Goal: Task Accomplishment & Management: Complete application form

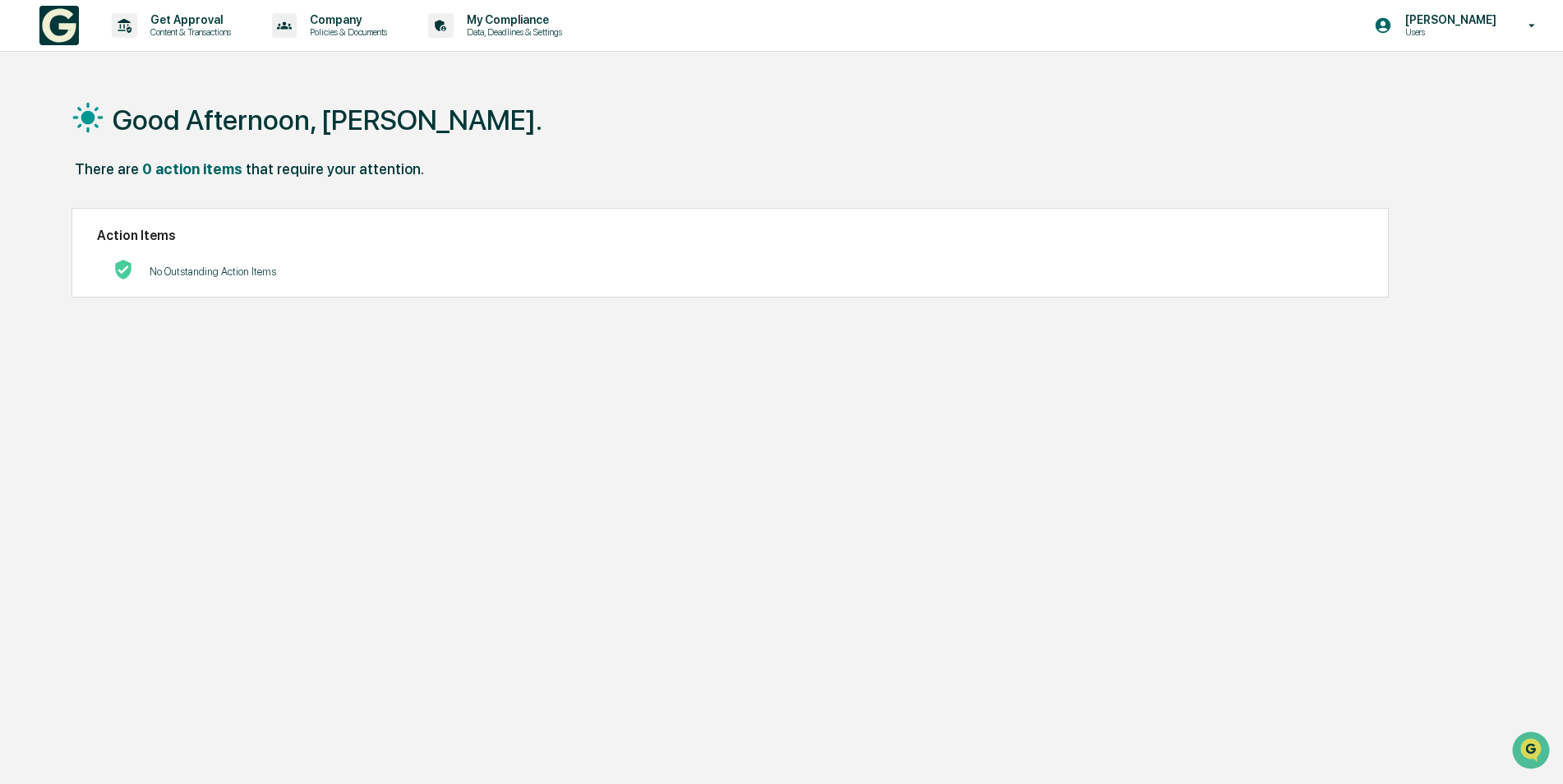
drag, startPoint x: 186, startPoint y: 489, endPoint x: 167, endPoint y: 483, distance: 19.9
click at [186, 488] on div "Good Afternoon, Kristen. There are 0 action items that require your attention. …" at bounding box center [775, 469] width 1457 height 784
click at [203, 27] on p "Content & Transactions" at bounding box center [188, 32] width 102 height 12
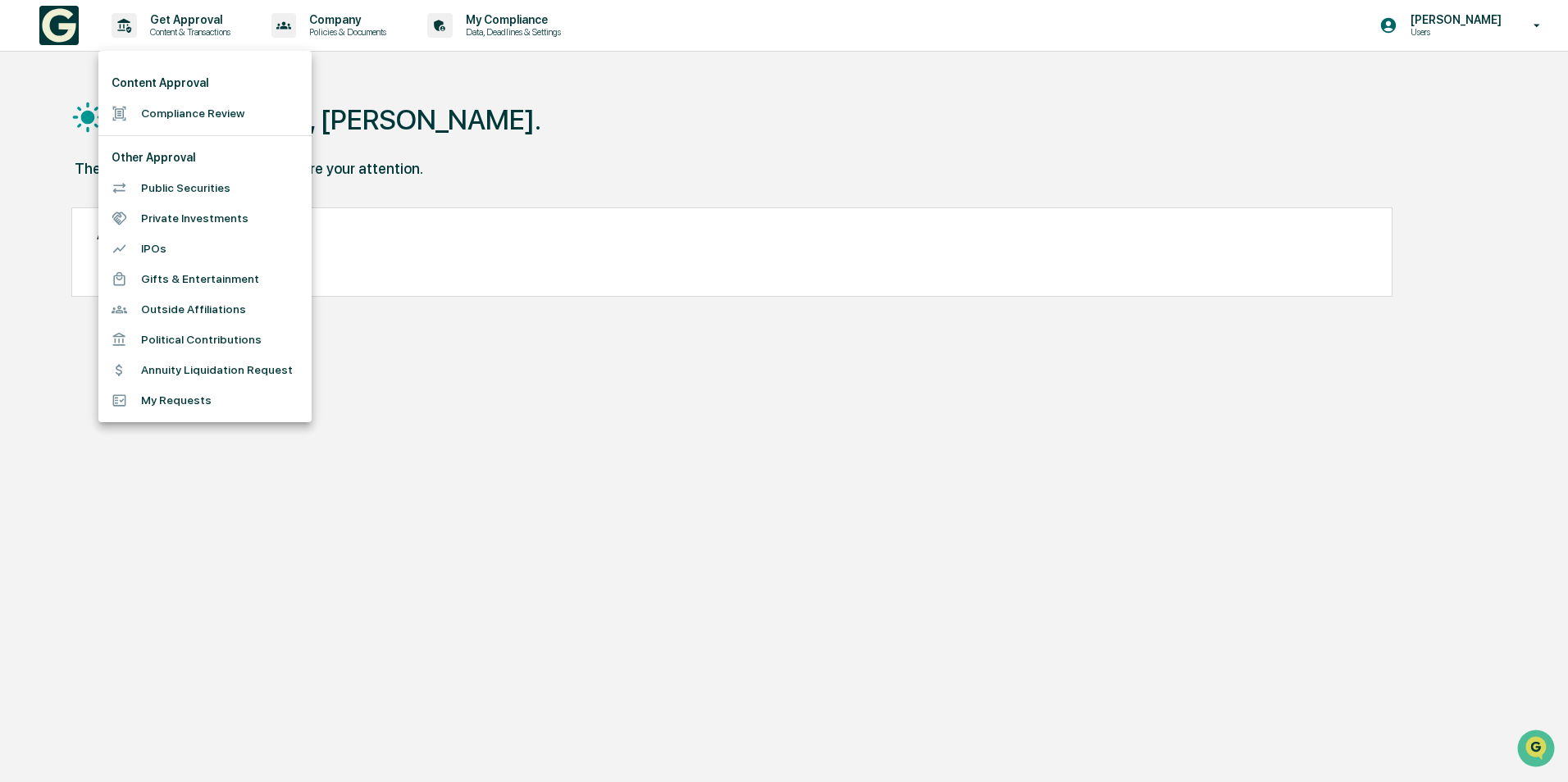
click at [367, 24] on div at bounding box center [784, 391] width 1568 height 782
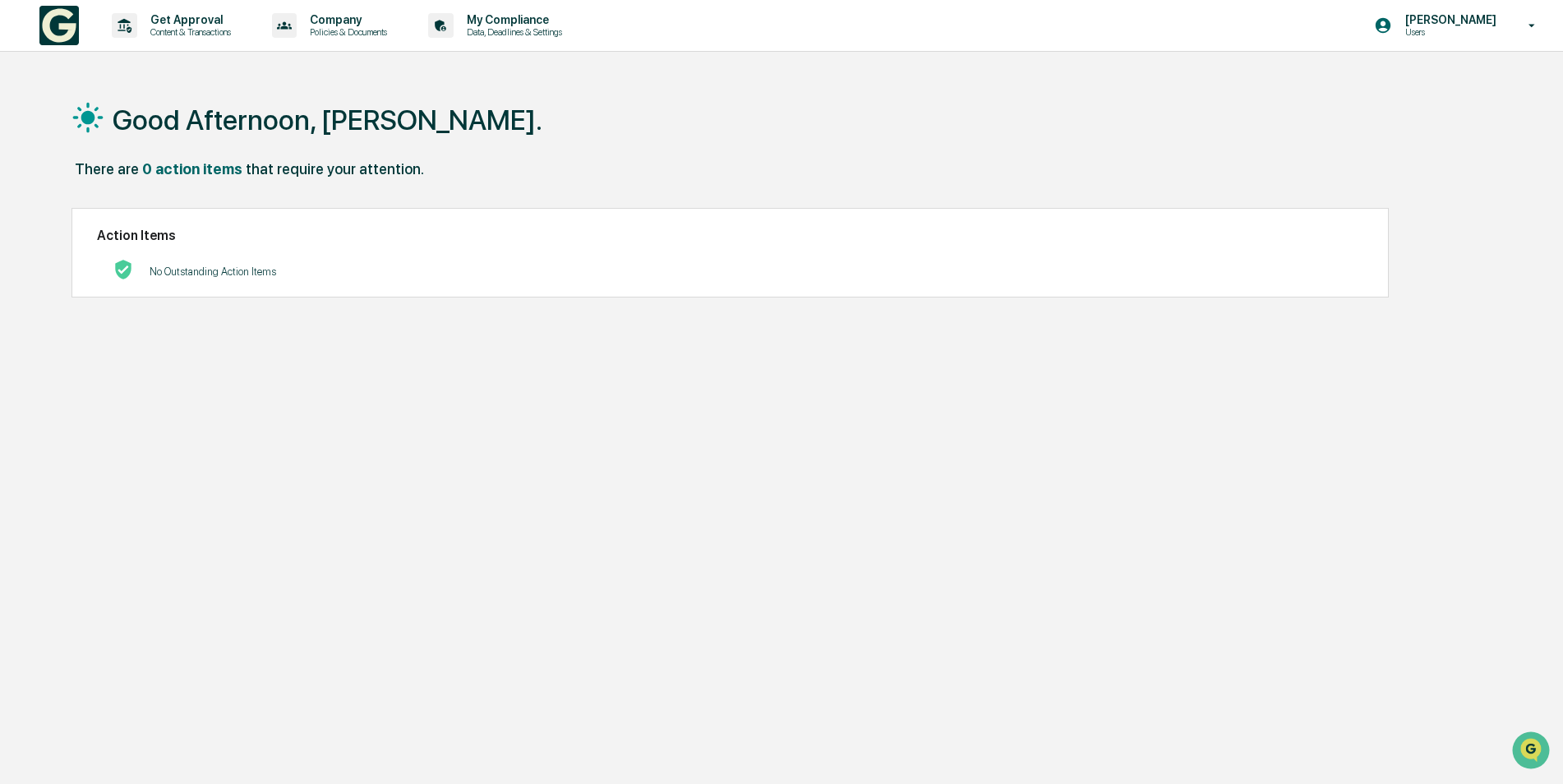
click at [351, 23] on p "Company" at bounding box center [346, 20] width 99 height 13
click at [519, 115] on div at bounding box center [786, 392] width 1571 height 784
click at [538, 23] on p "My Compliance" at bounding box center [511, 20] width 116 height 13
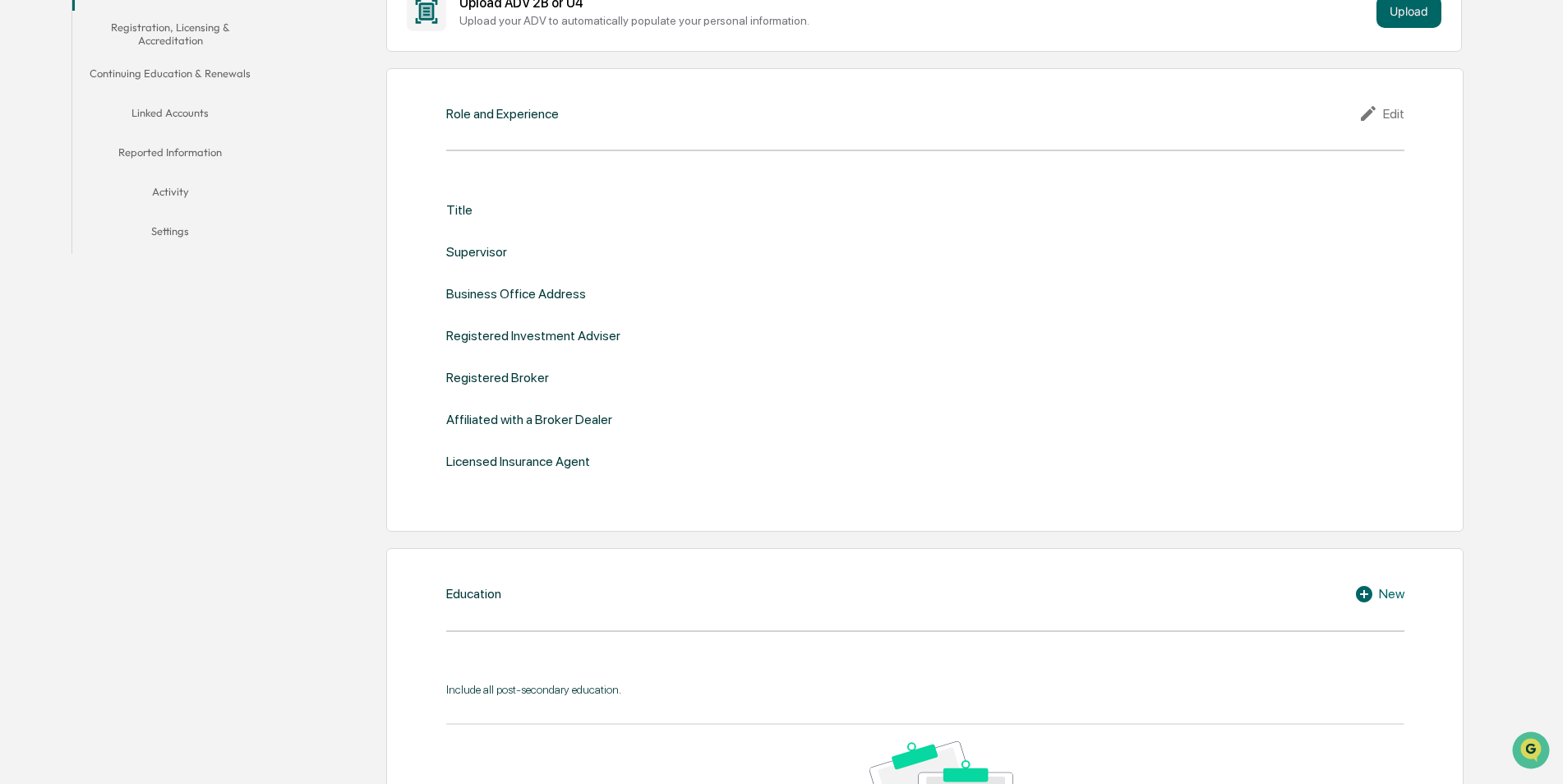
scroll to position [82, 0]
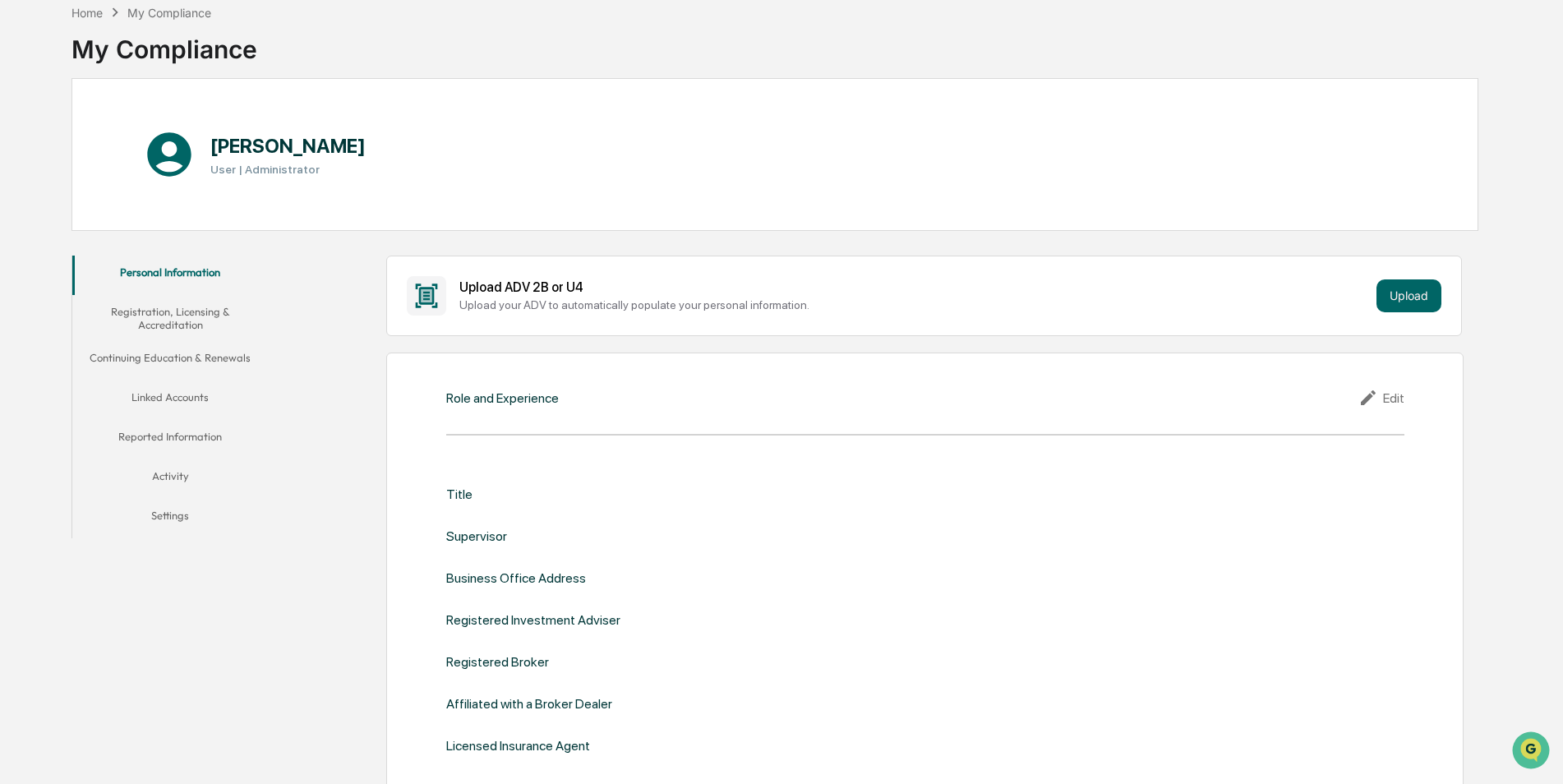
click at [175, 322] on button "Registration, Licensing & Accreditation" at bounding box center [170, 319] width 197 height 47
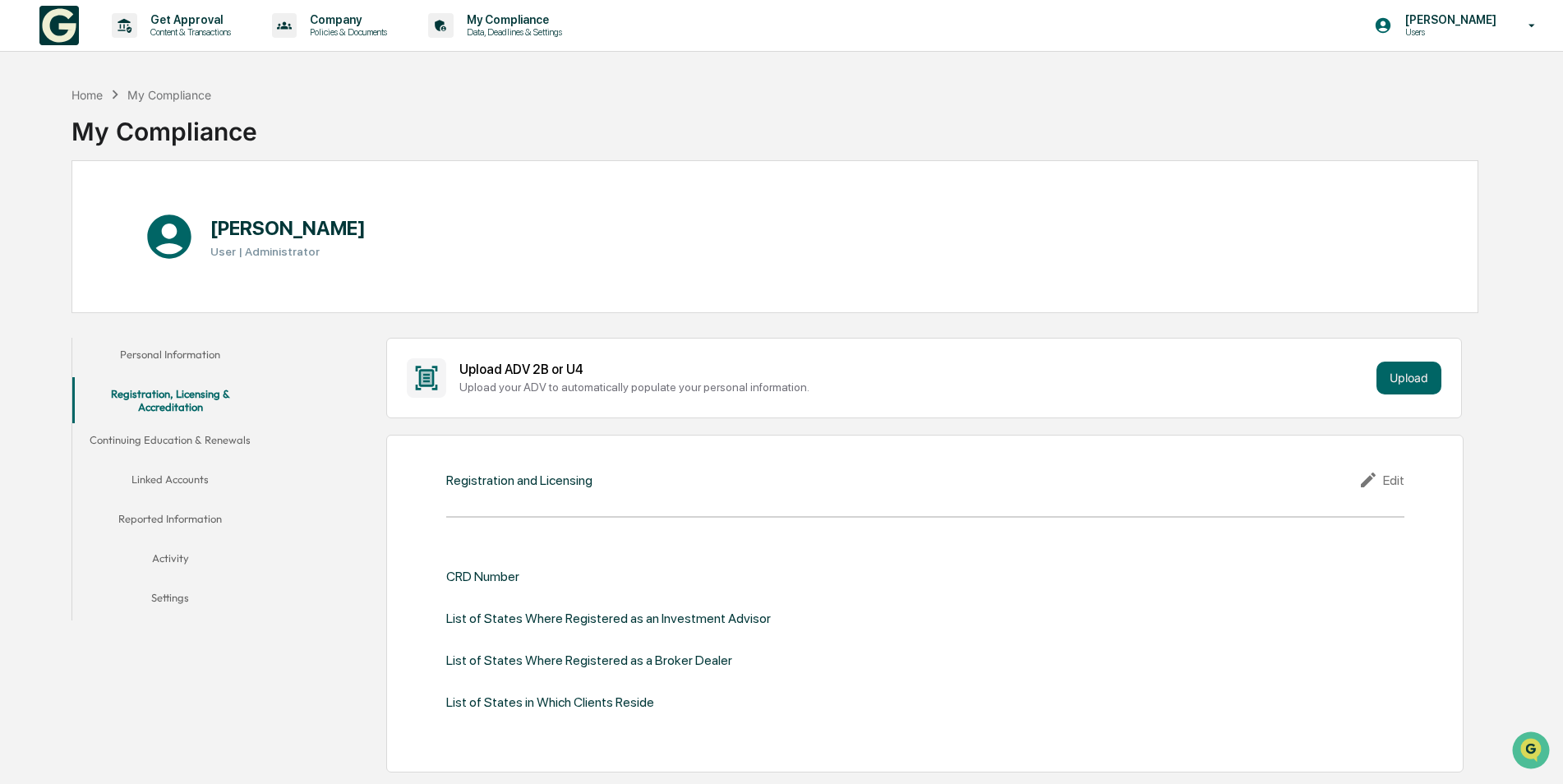
click at [177, 479] on button "Linked Accounts" at bounding box center [170, 482] width 197 height 39
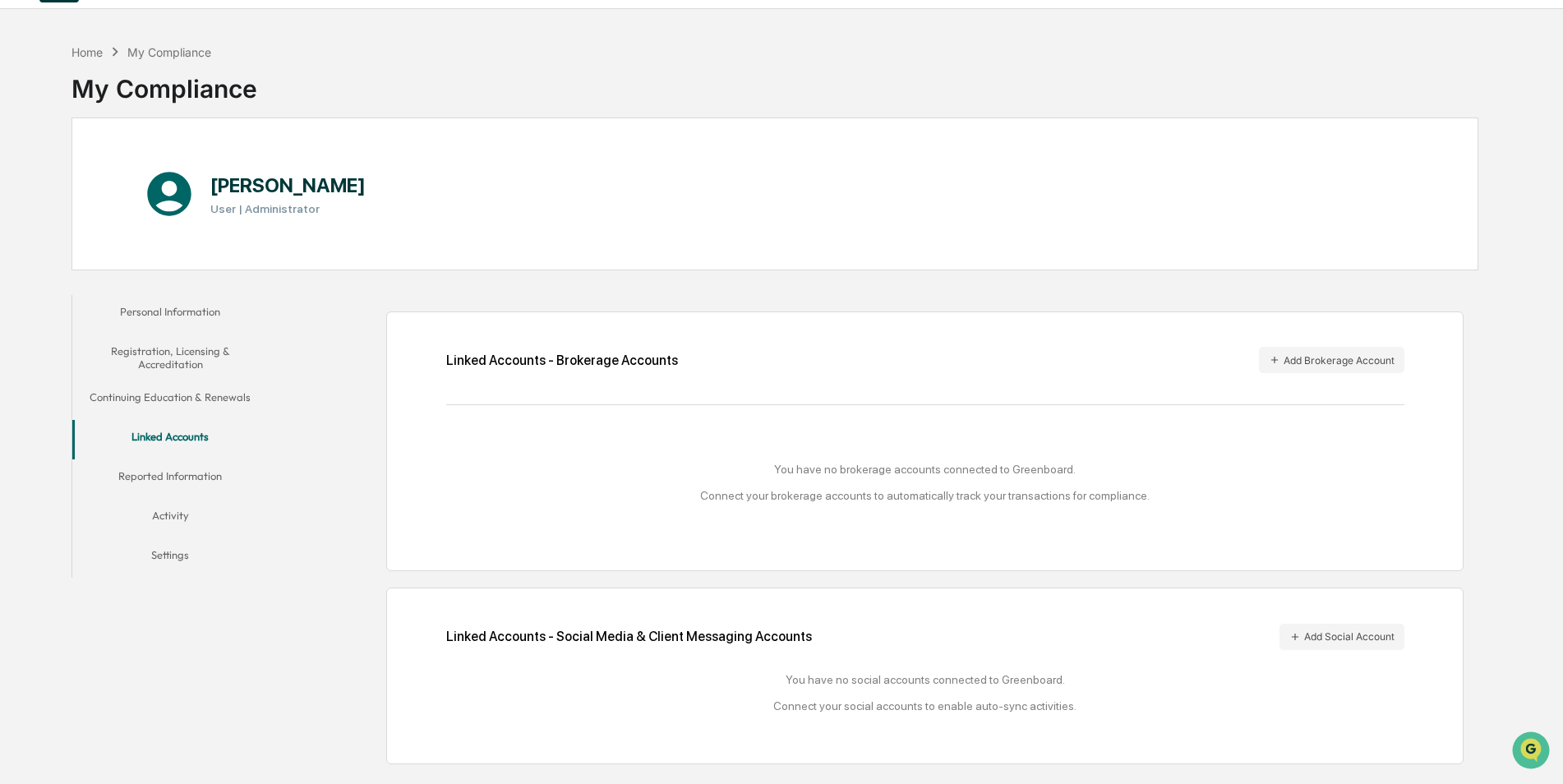
scroll to position [78, 0]
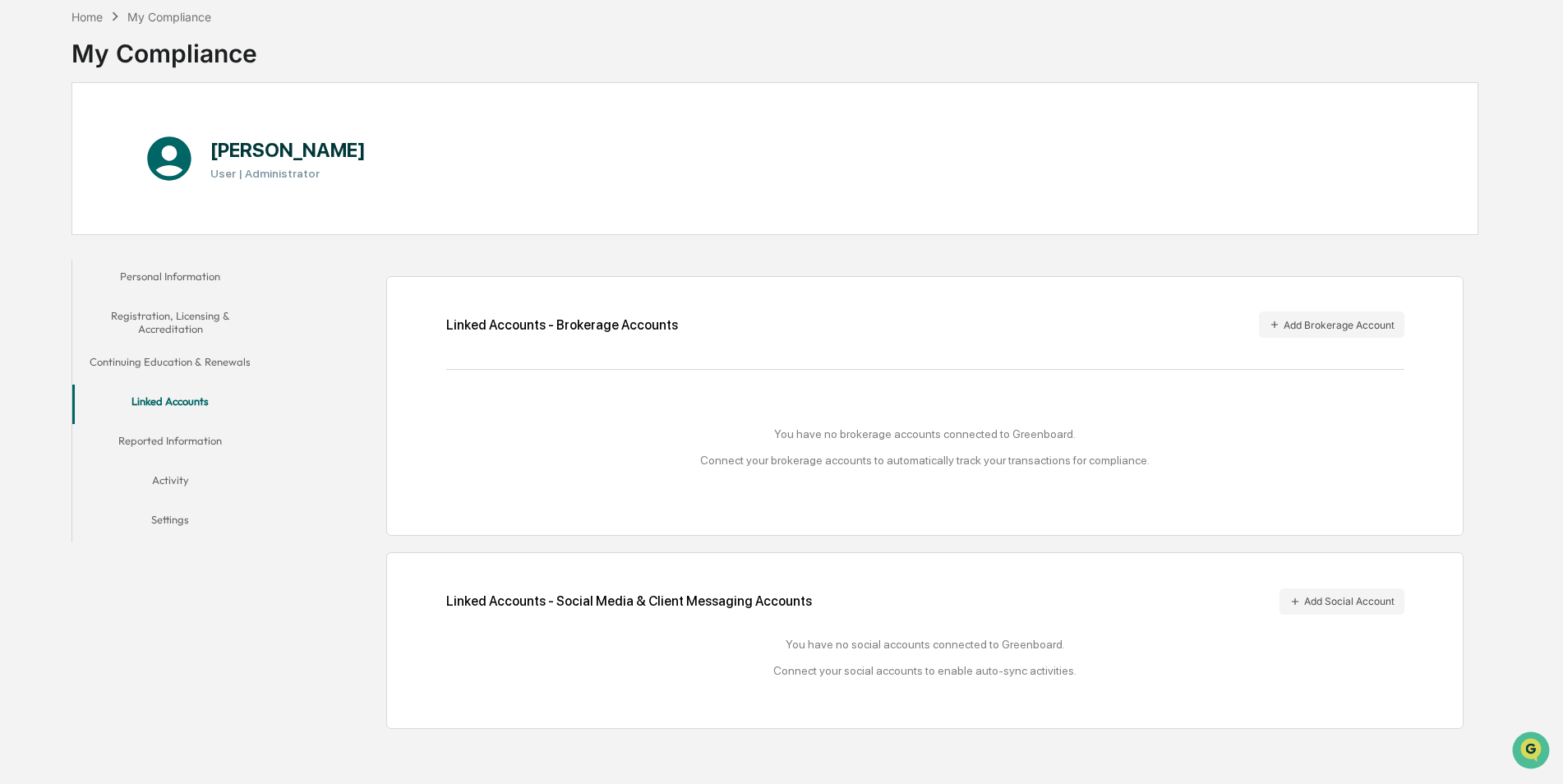
click at [169, 488] on button "Activity" at bounding box center [170, 483] width 197 height 39
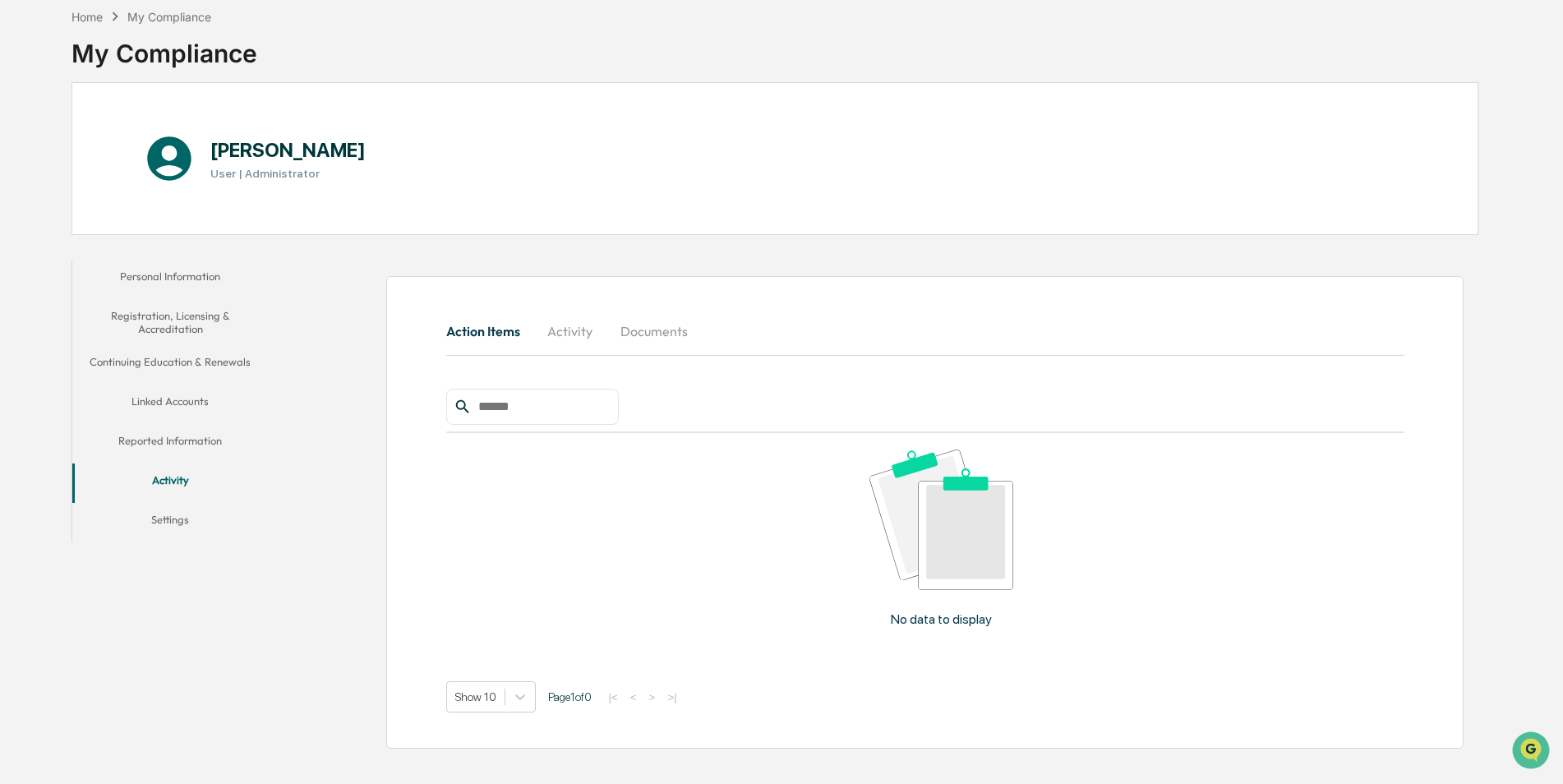
click at [566, 332] on button "Activity" at bounding box center [571, 331] width 74 height 39
click at [192, 357] on button "Continuing Education & Renewals" at bounding box center [170, 365] width 197 height 39
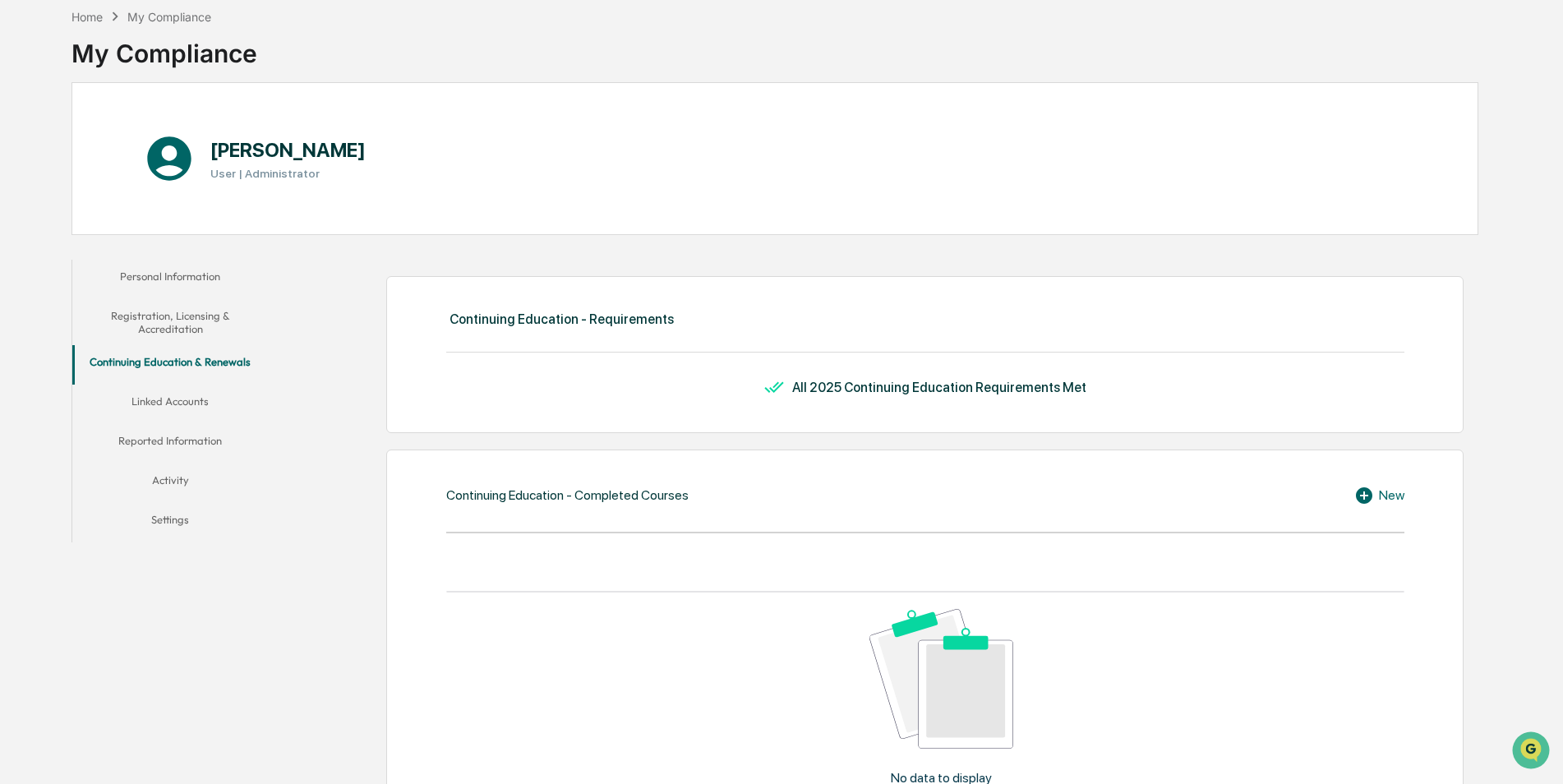
click at [193, 323] on button "Registration, Licensing & Accreditation" at bounding box center [170, 323] width 197 height 47
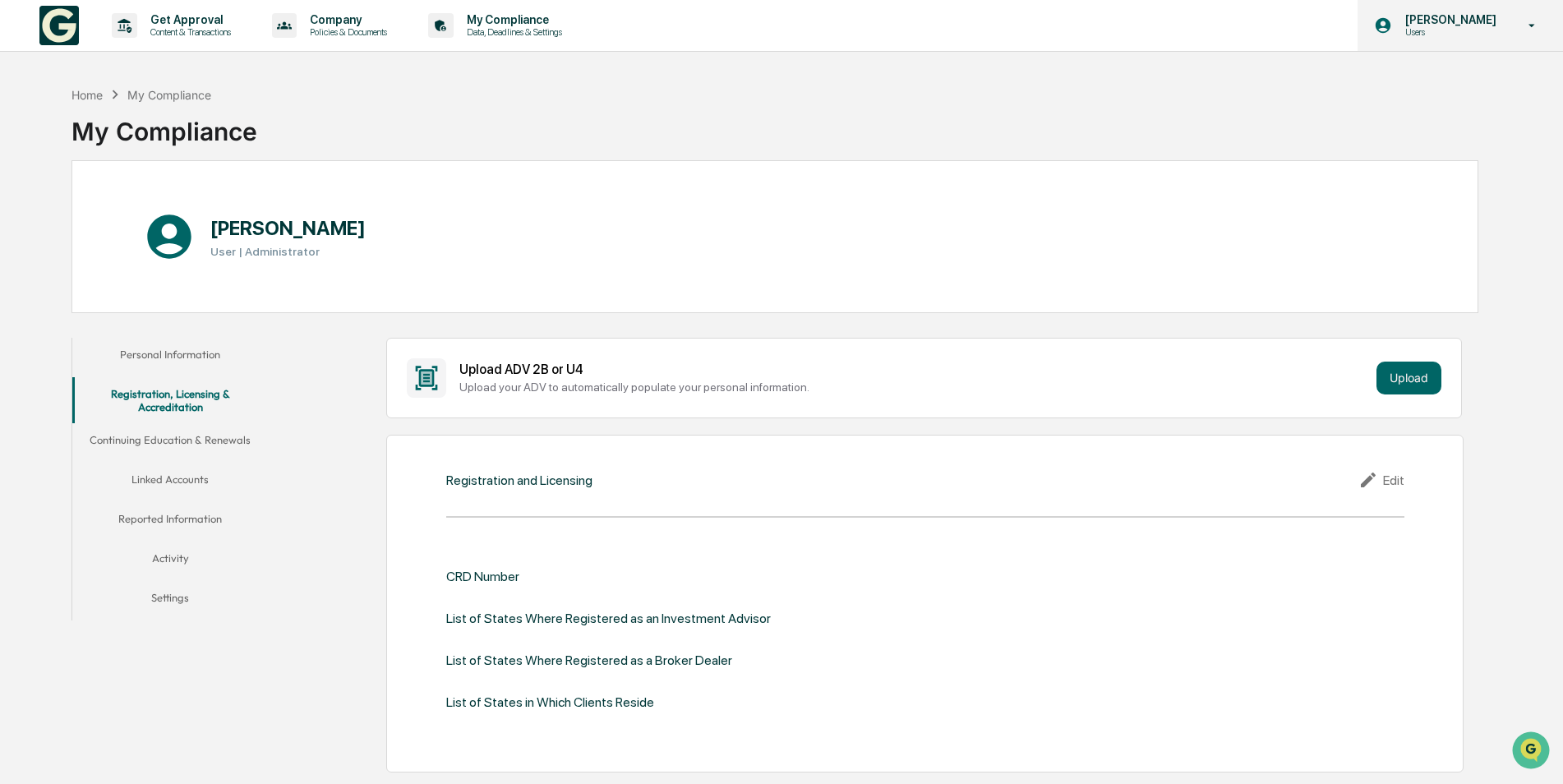
click at [1443, 22] on p "[PERSON_NAME]" at bounding box center [1448, 20] width 113 height 13
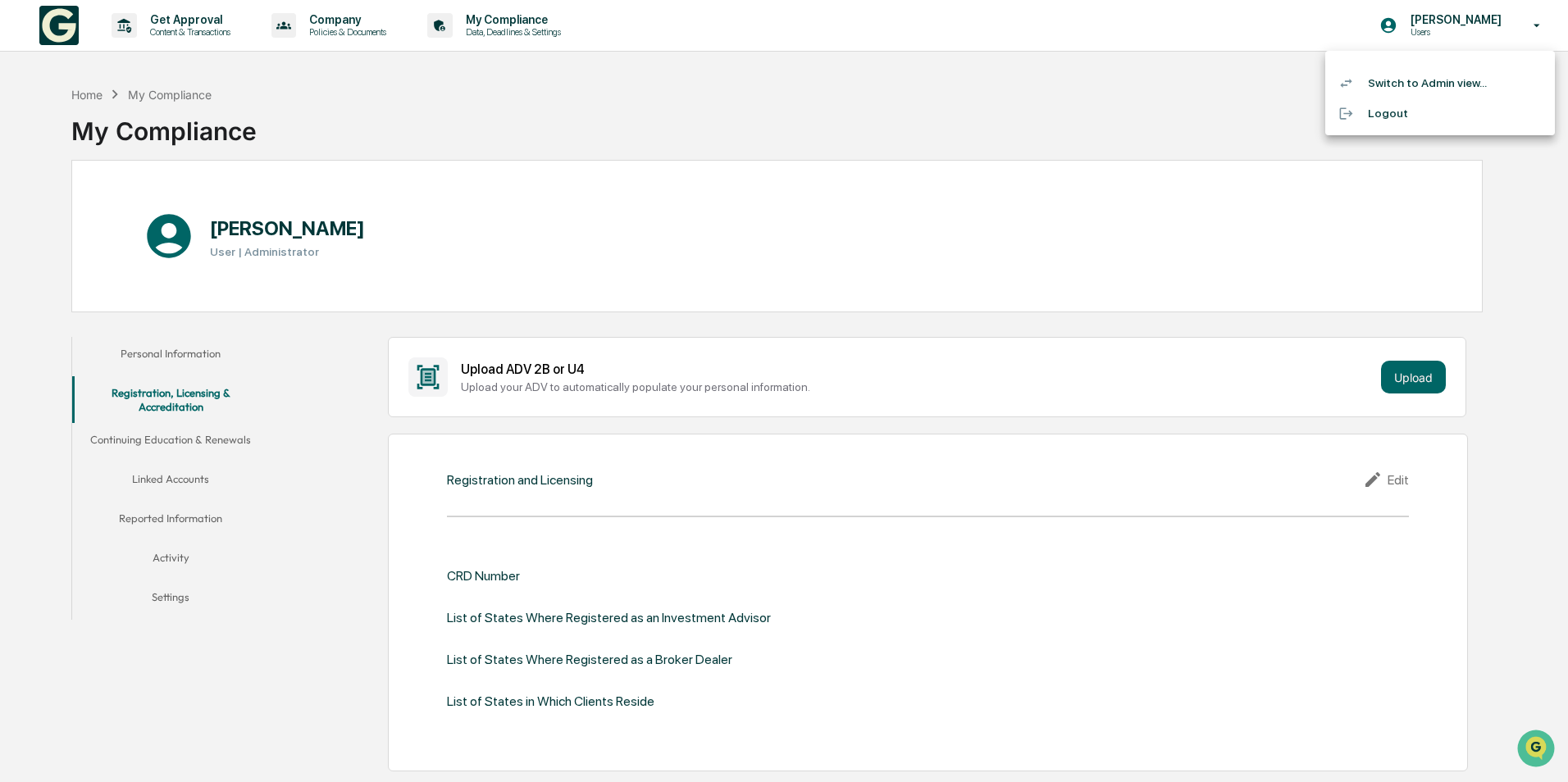
click at [1415, 91] on li "Switch to Admin view..." at bounding box center [1439, 83] width 230 height 30
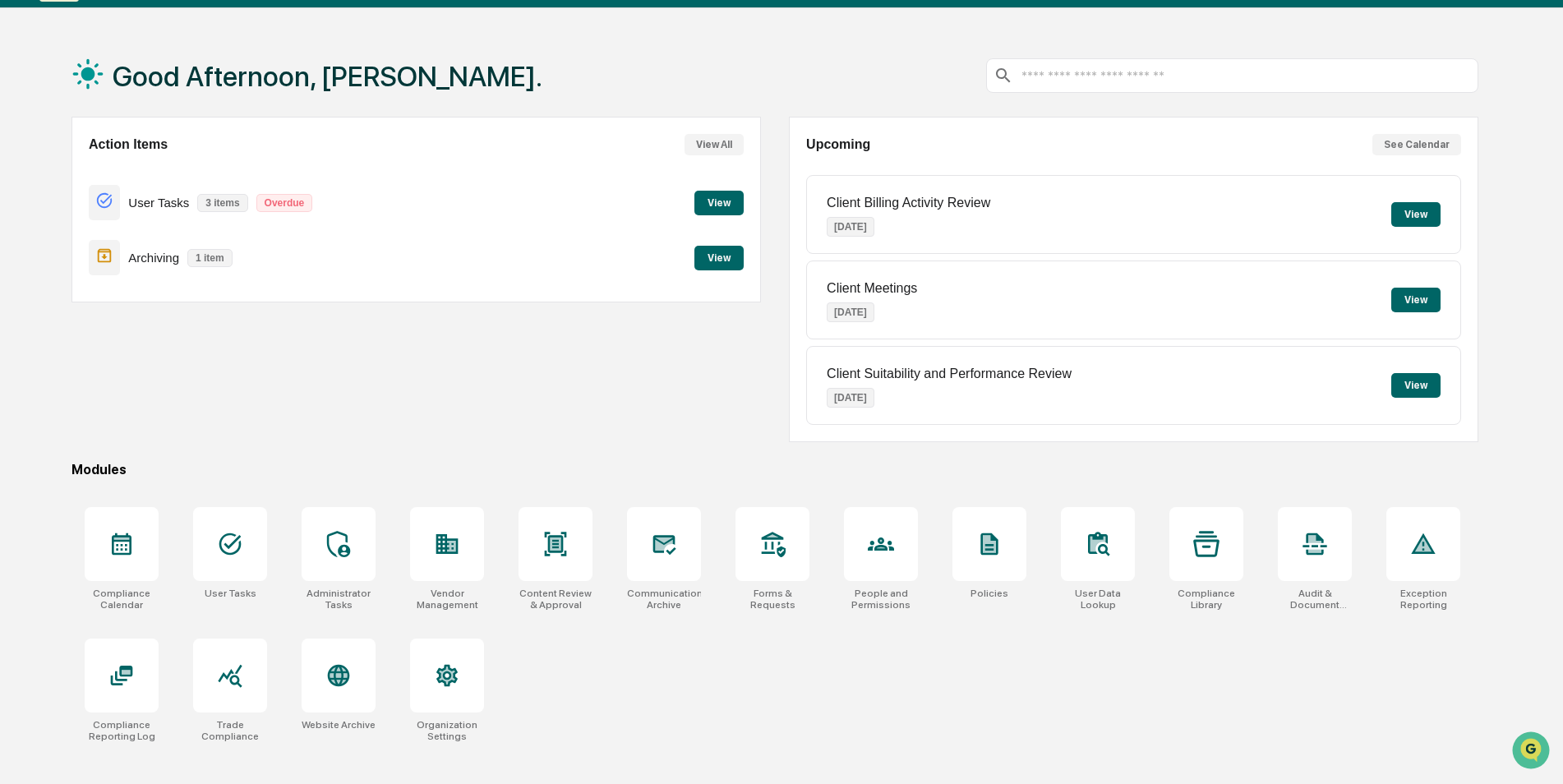
scroll to position [78, 0]
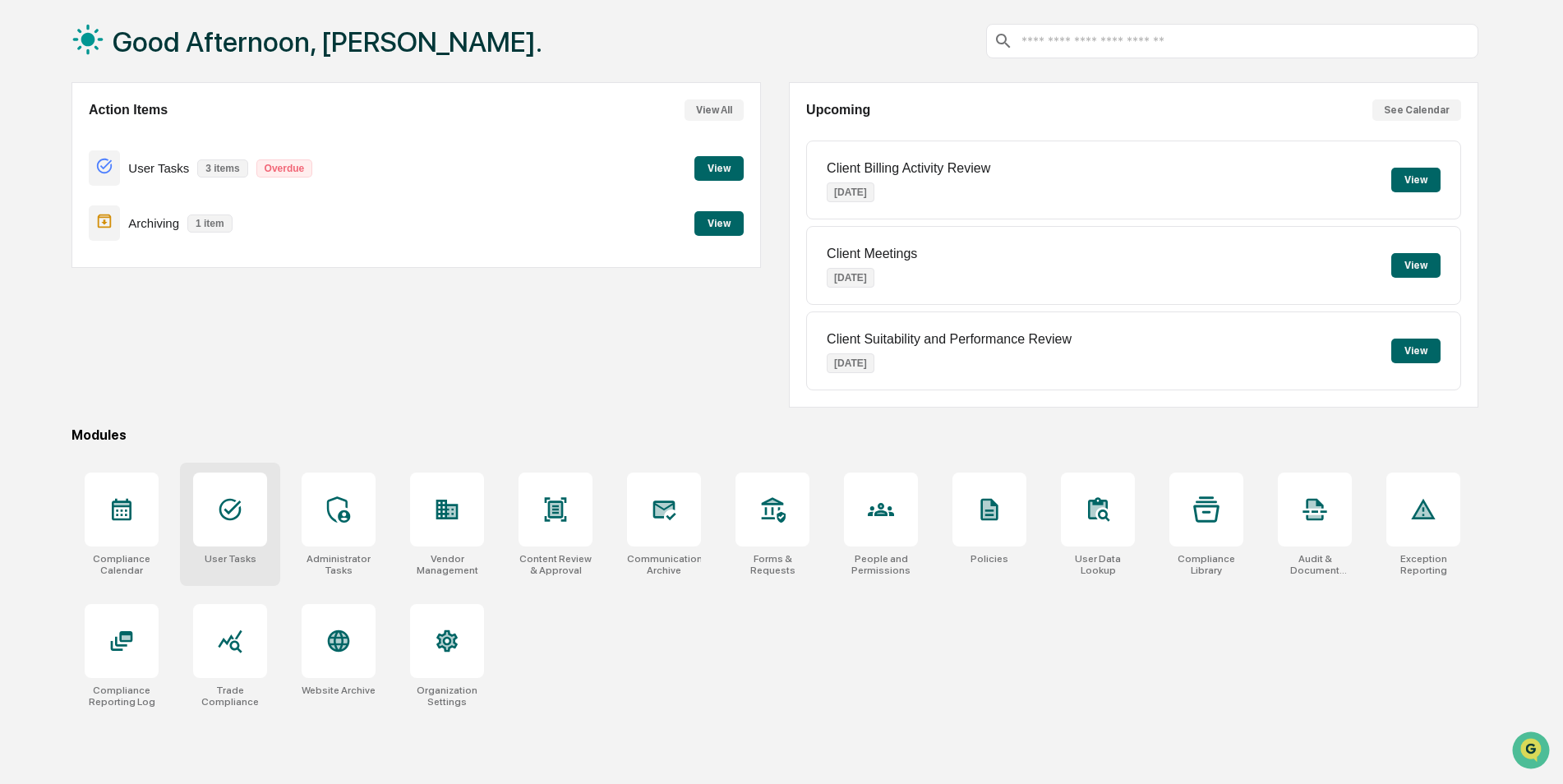
click at [234, 520] on icon at bounding box center [229, 509] width 26 height 26
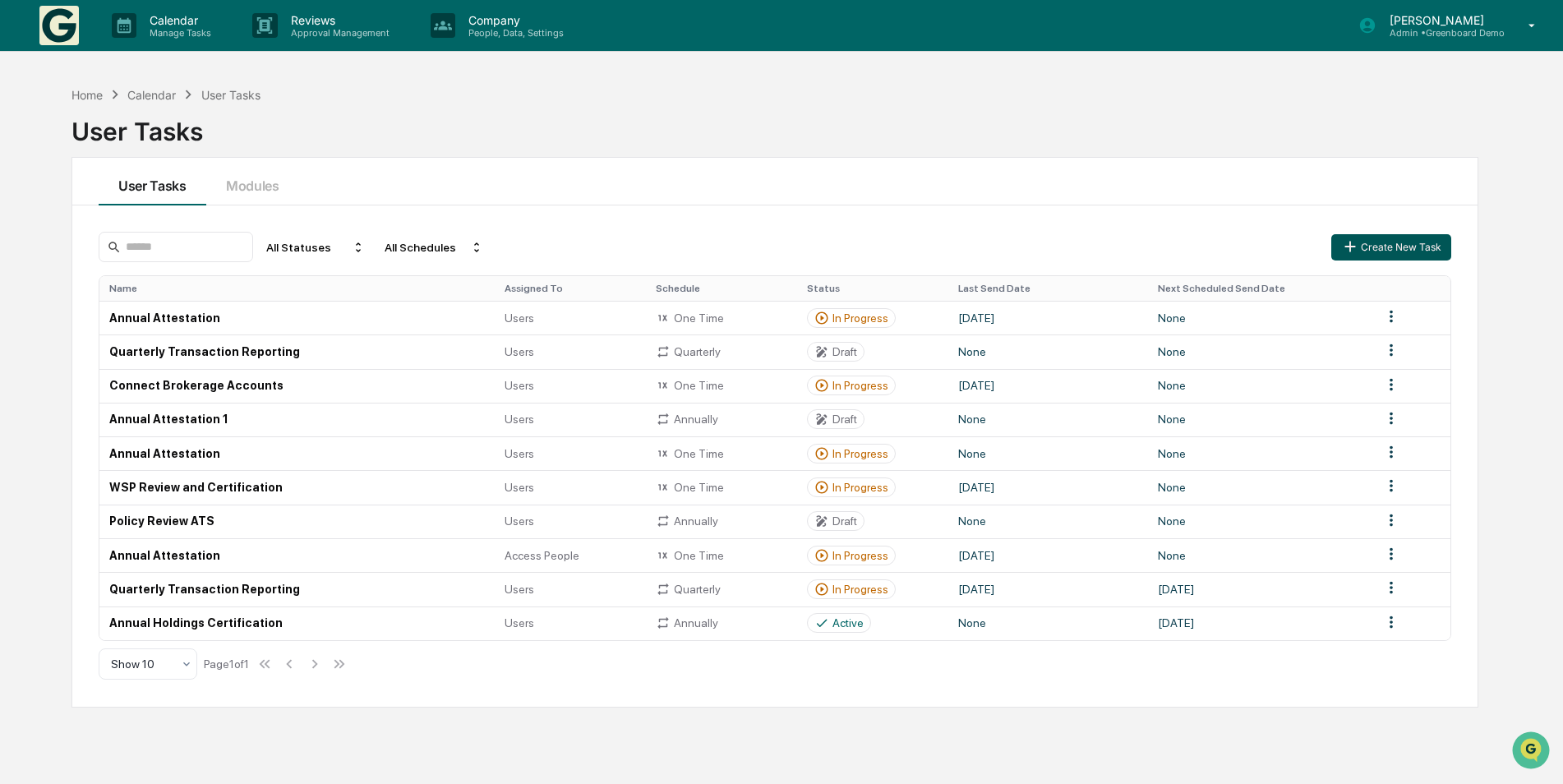
click at [1420, 252] on button "Create New Task" at bounding box center [1391, 247] width 120 height 26
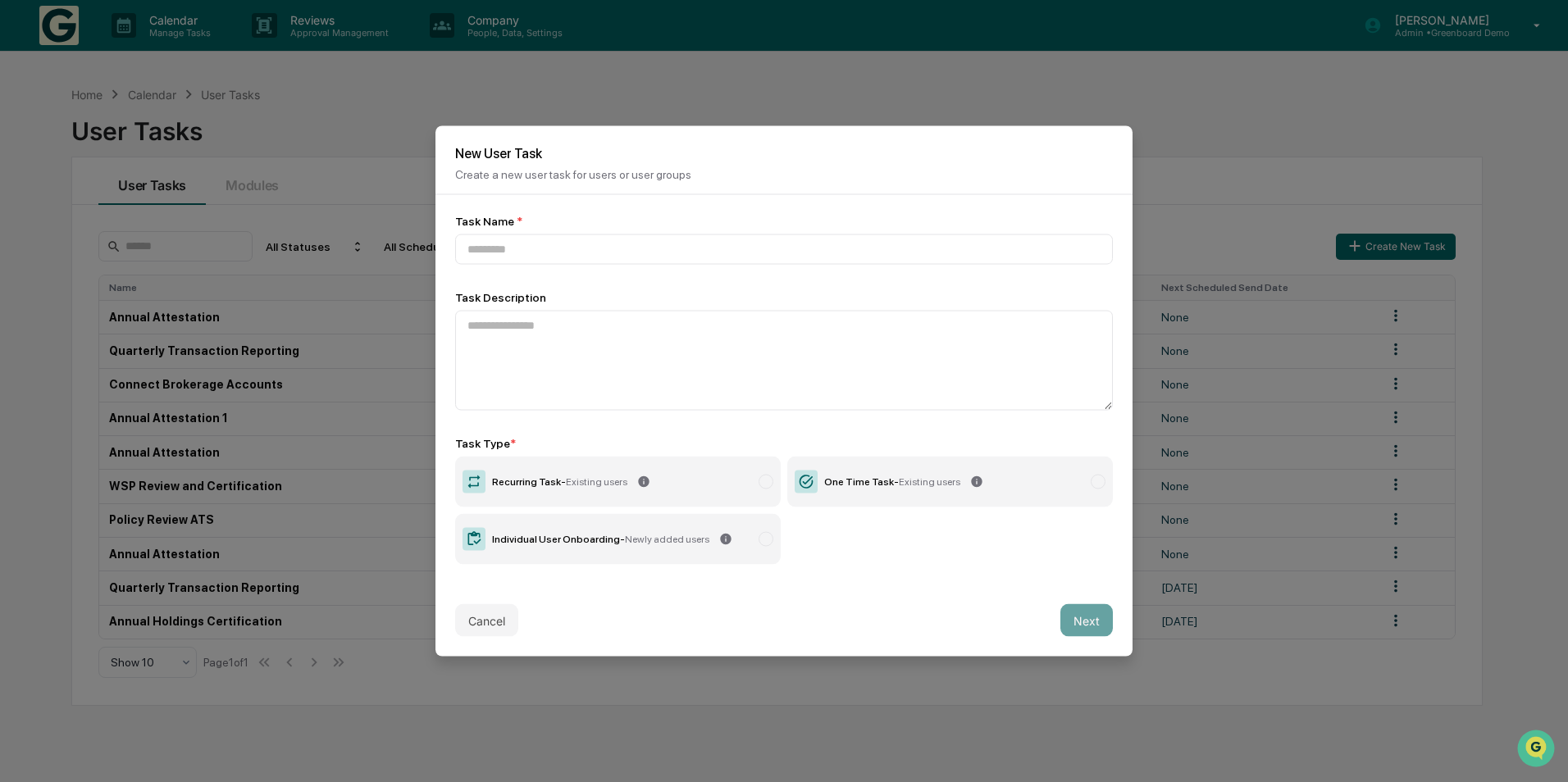
click at [590, 540] on div "Individual User Onboarding - Newly added users" at bounding box center [600, 540] width 217 height 12
click at [518, 536] on div "Individual User Onboarding - Newly added users" at bounding box center [600, 540] width 217 height 12
click at [530, 245] on input at bounding box center [784, 250] width 658 height 30
type input "**********"
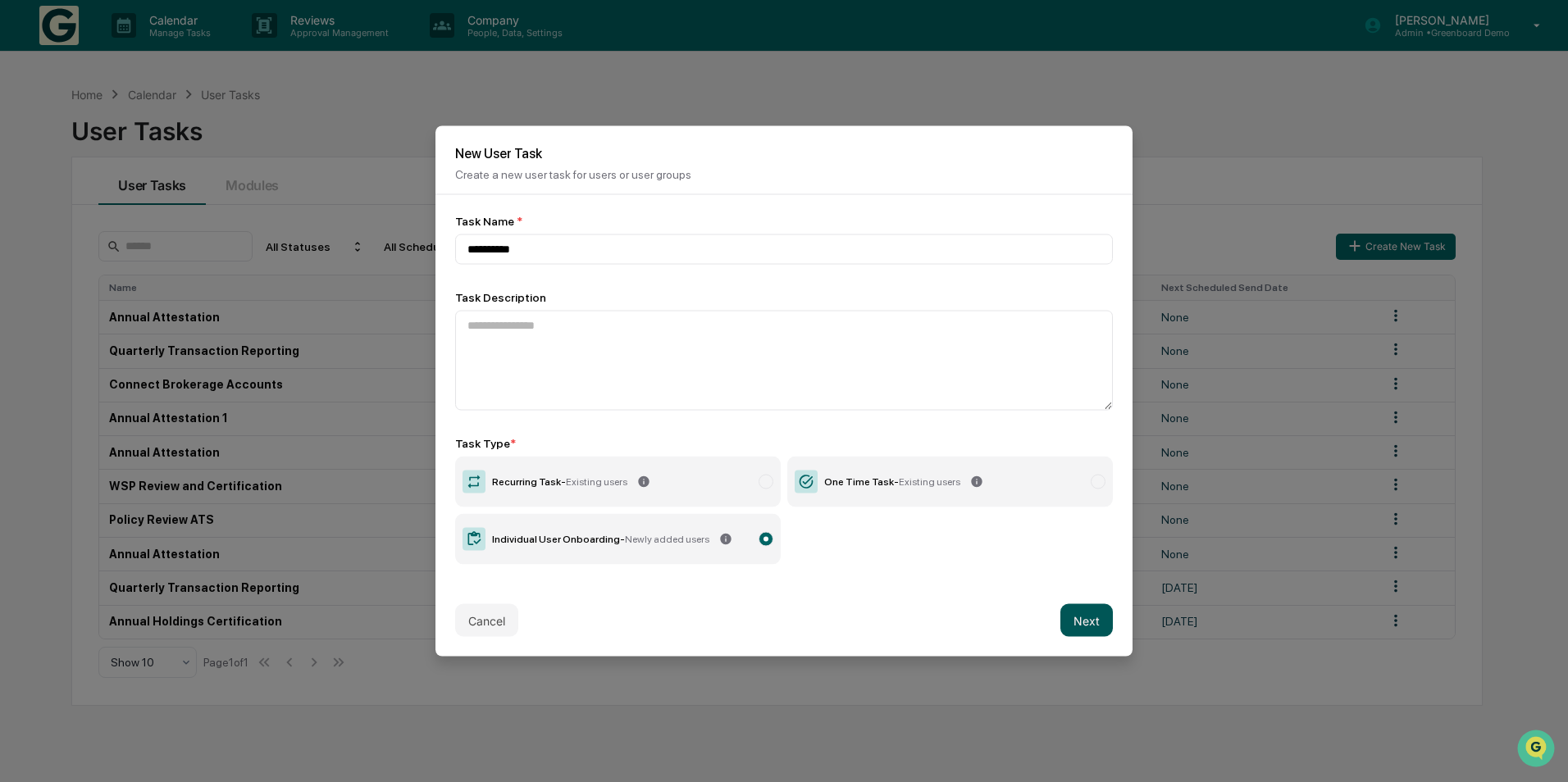
click at [1083, 627] on button "Next" at bounding box center [1086, 620] width 53 height 33
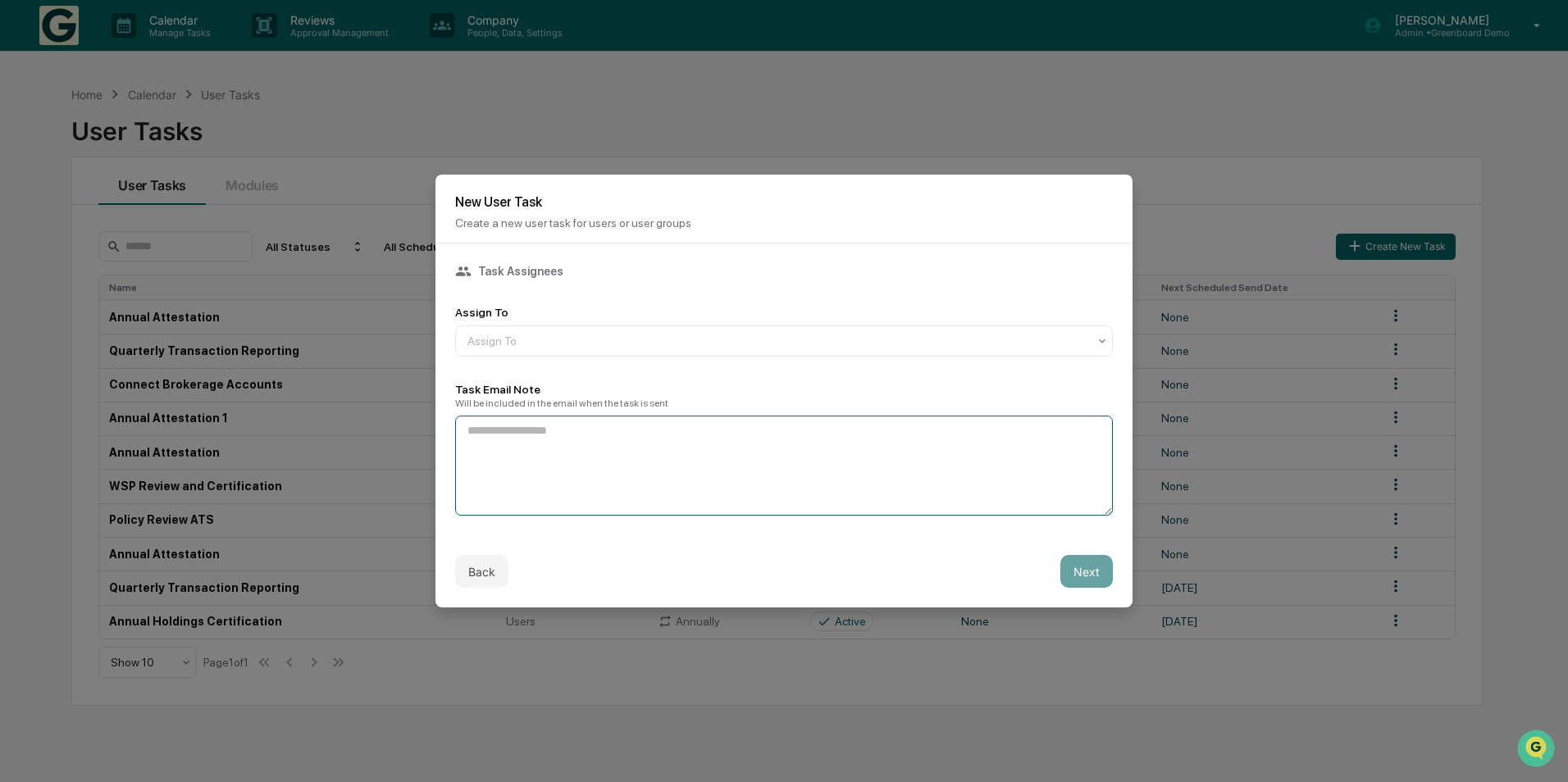
click at [707, 480] on textarea at bounding box center [784, 466] width 658 height 100
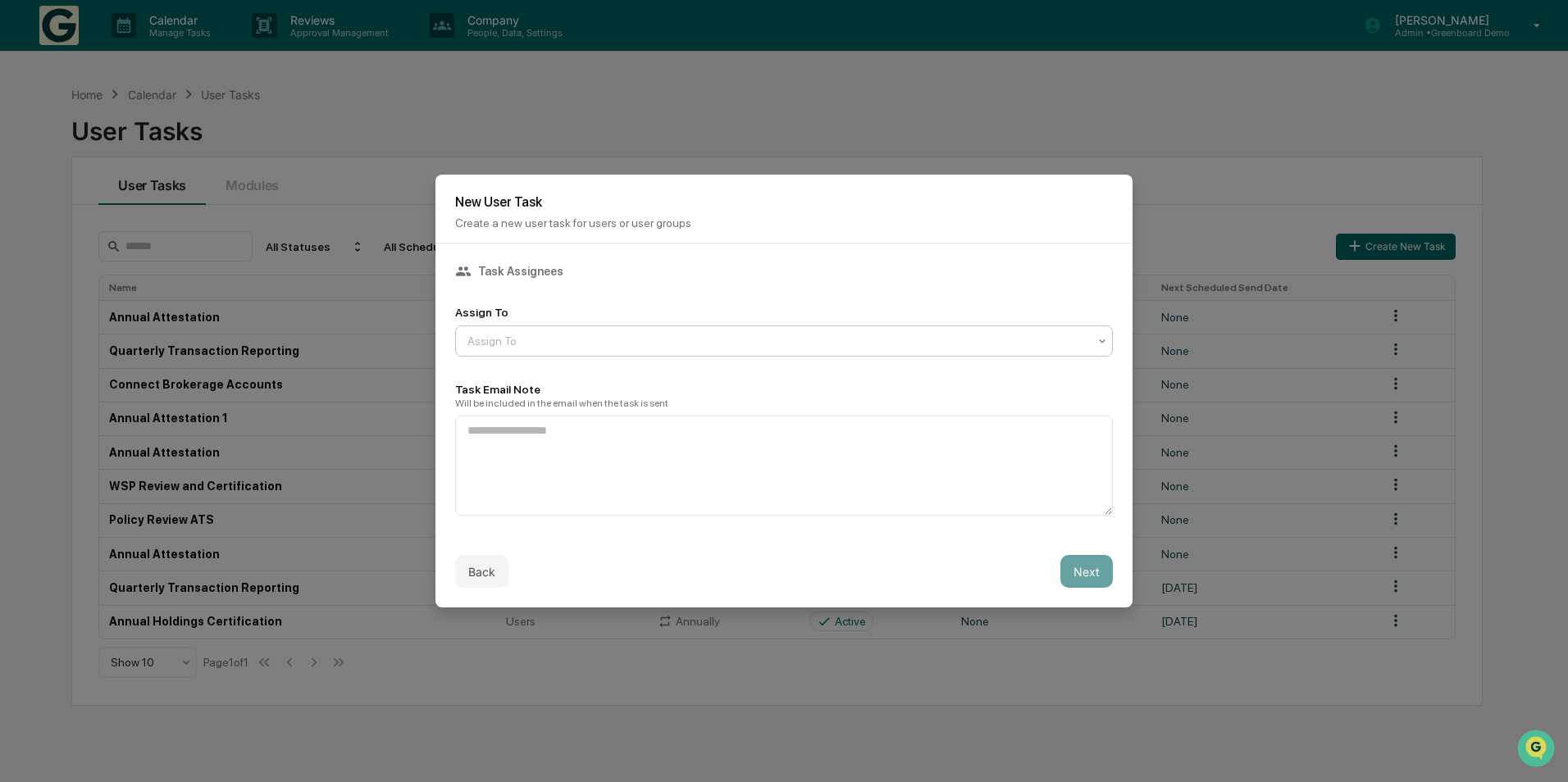
click at [678, 335] on div at bounding box center [777, 341] width 620 height 17
click at [675, 318] on div "Assign To" at bounding box center [784, 312] width 658 height 13
click at [493, 570] on button "Back" at bounding box center [482, 571] width 53 height 33
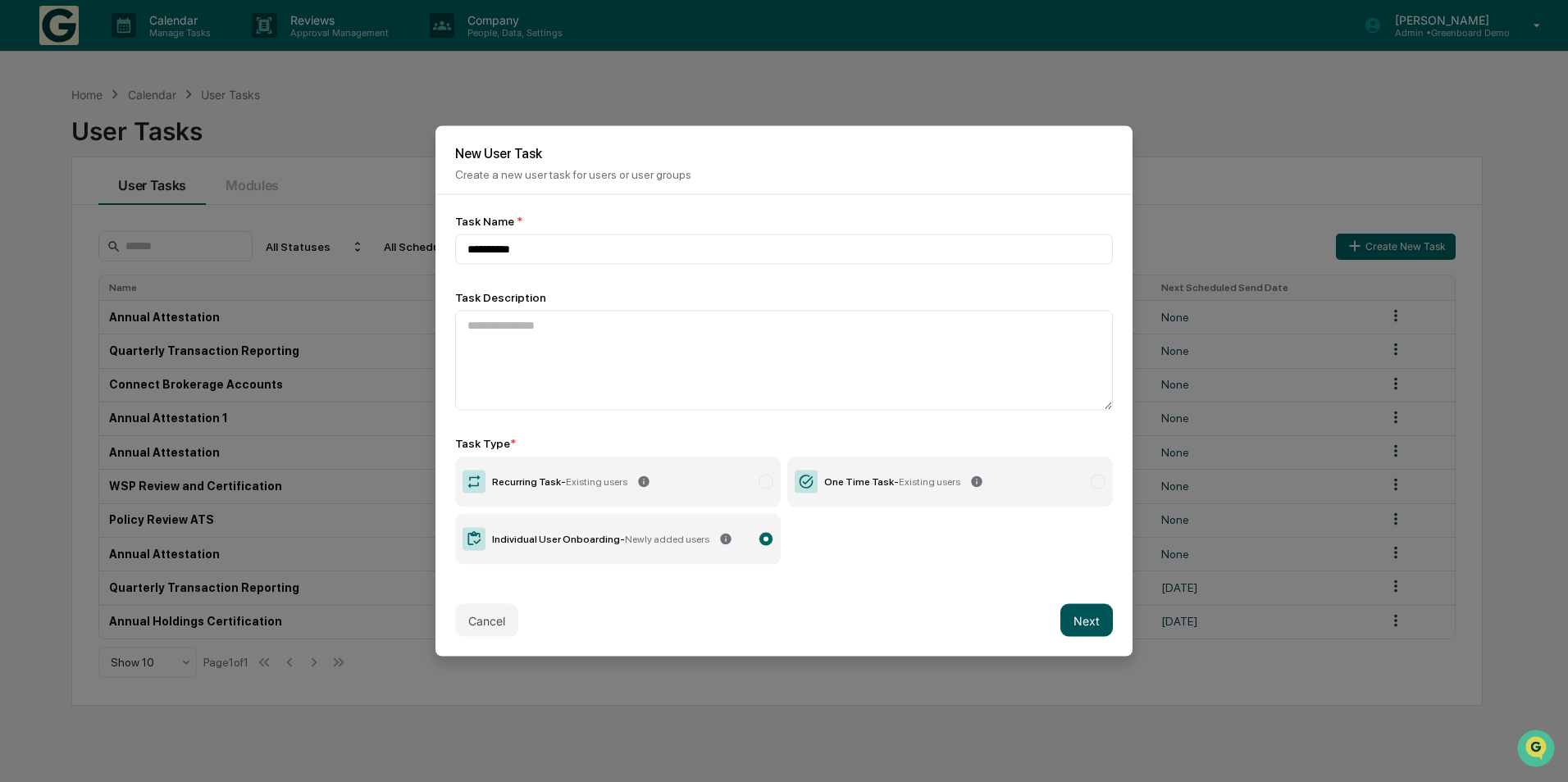
click at [1110, 622] on button "Next" at bounding box center [1086, 620] width 53 height 33
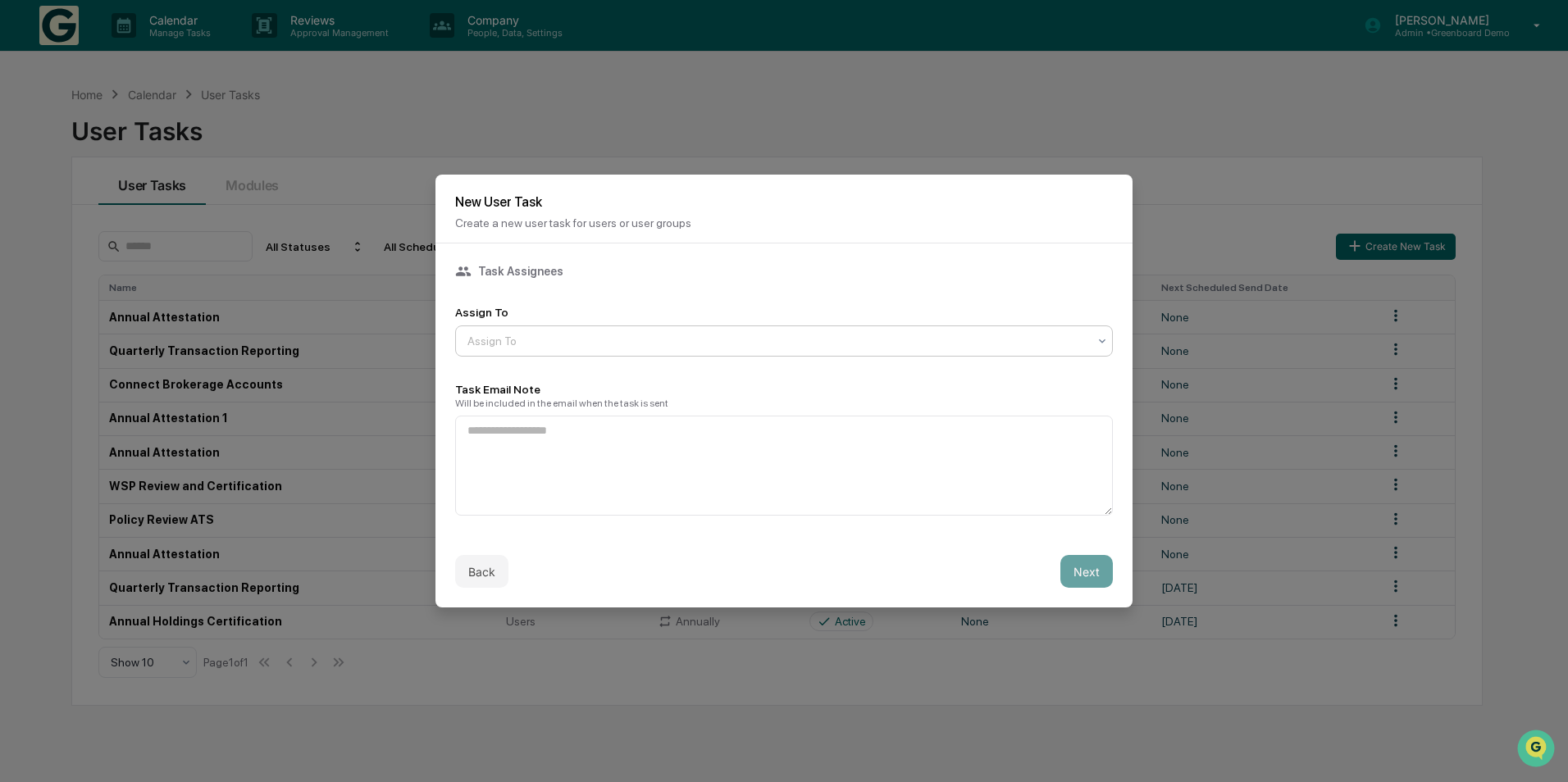
click at [627, 341] on div at bounding box center [777, 341] width 620 height 17
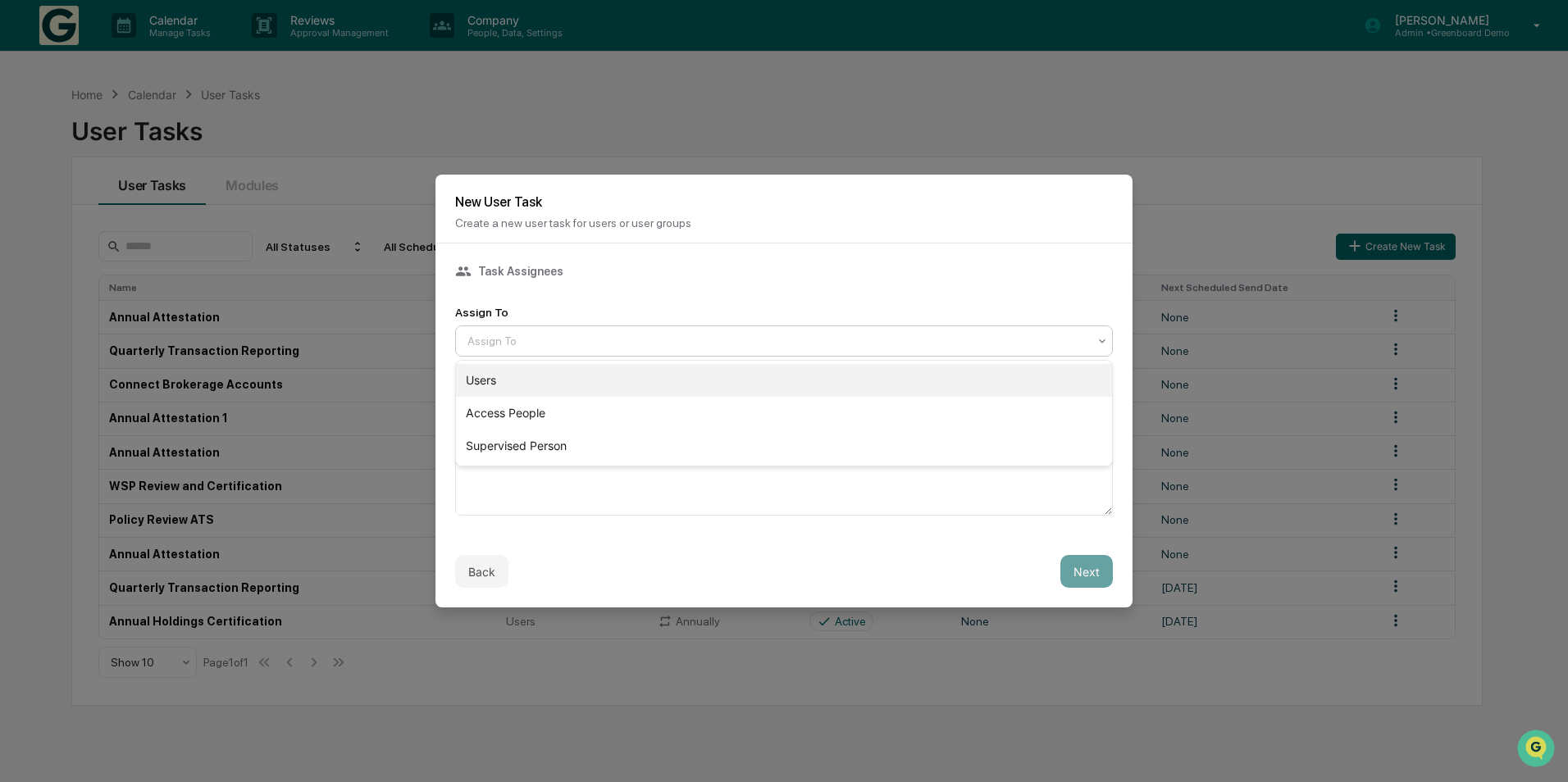
click at [629, 386] on div "Users" at bounding box center [784, 380] width 656 height 33
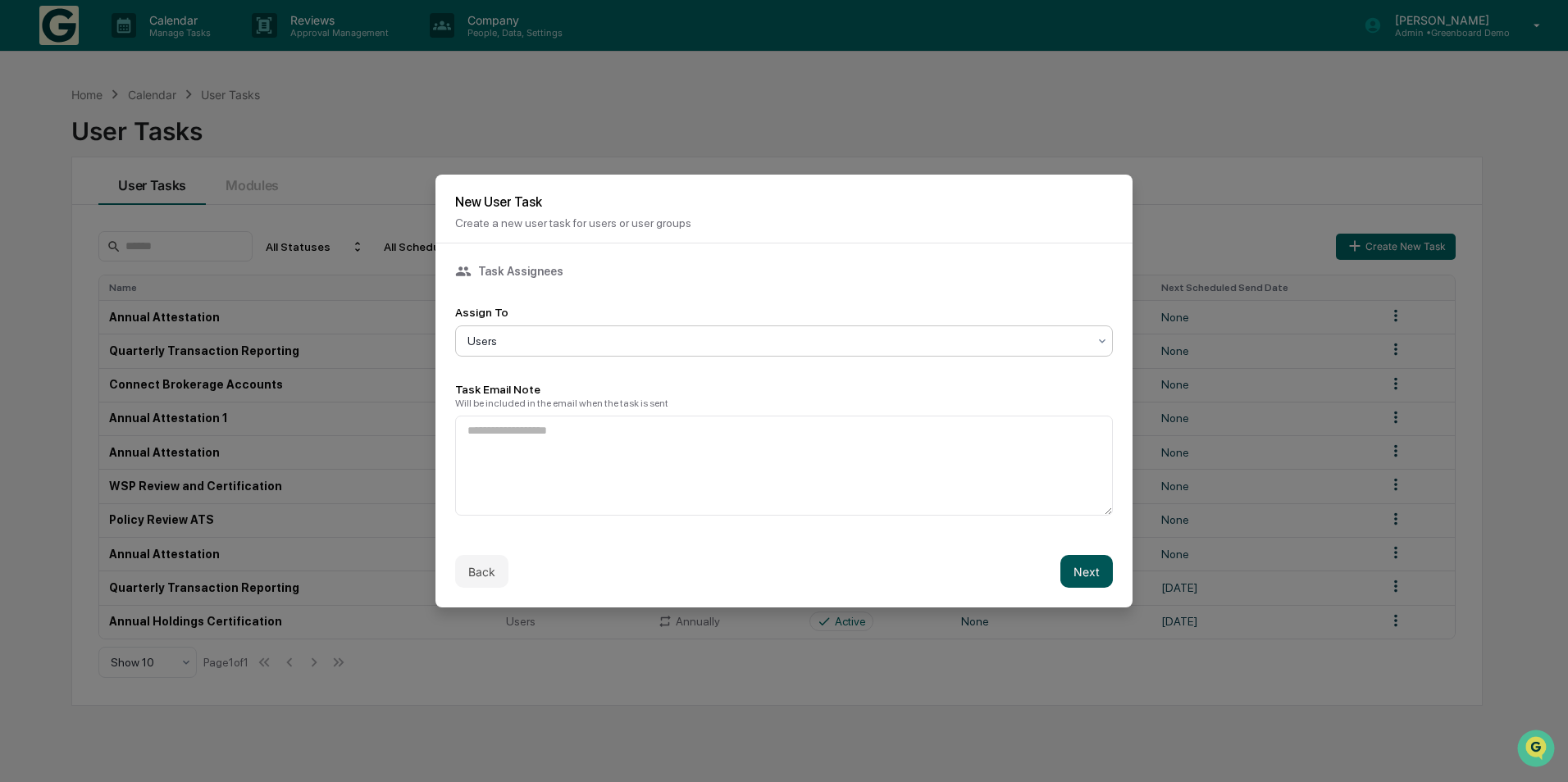
click at [1091, 563] on button "Next" at bounding box center [1086, 571] width 53 height 33
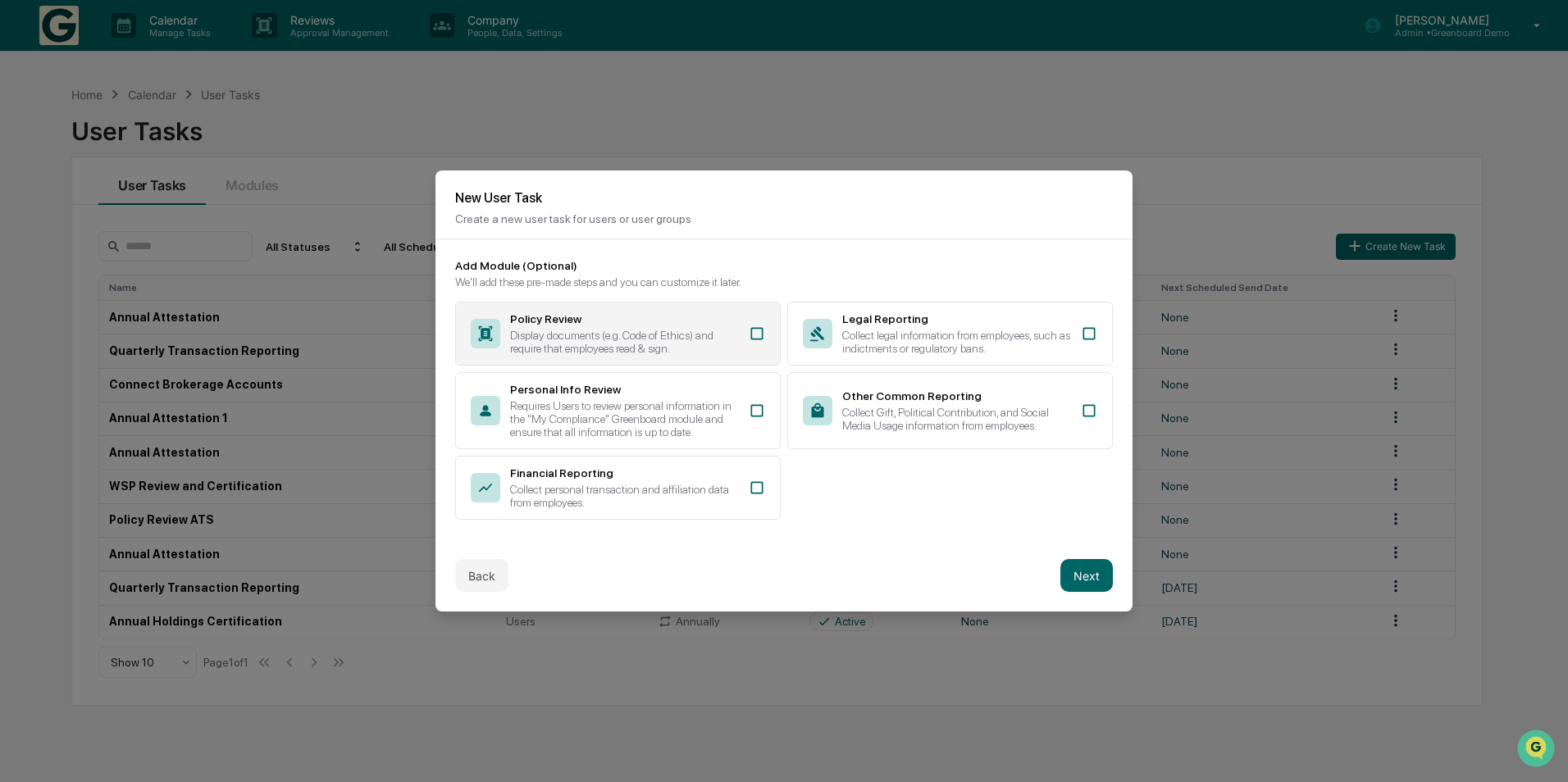
click at [657, 351] on div "Display documents (e.g. Code of Ethics) and require that employees read & sign." at bounding box center [625, 341] width 229 height 26
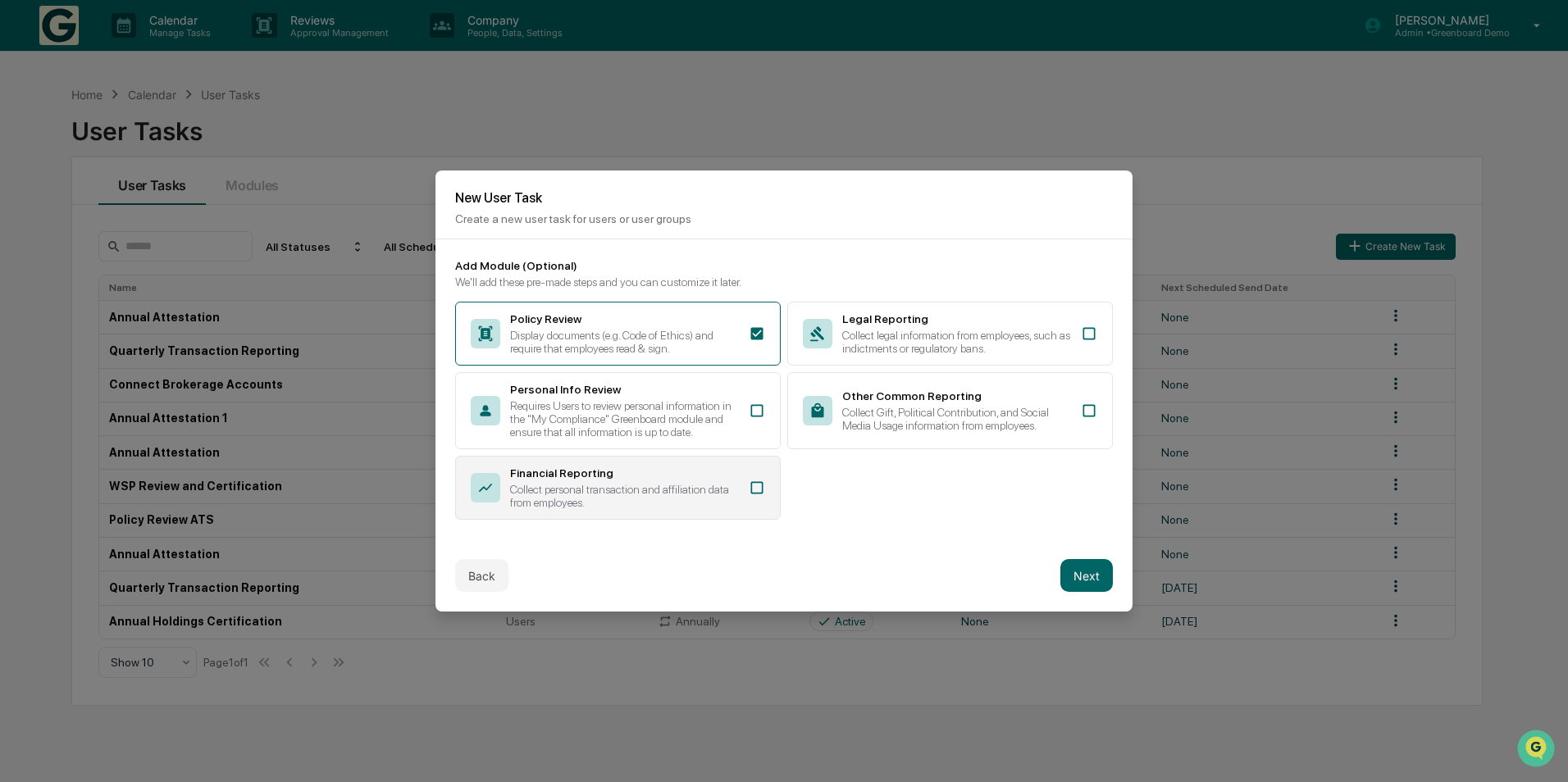
click at [657, 505] on div "Collect personal transaction and affiliation data from employees." at bounding box center [625, 496] width 229 height 26
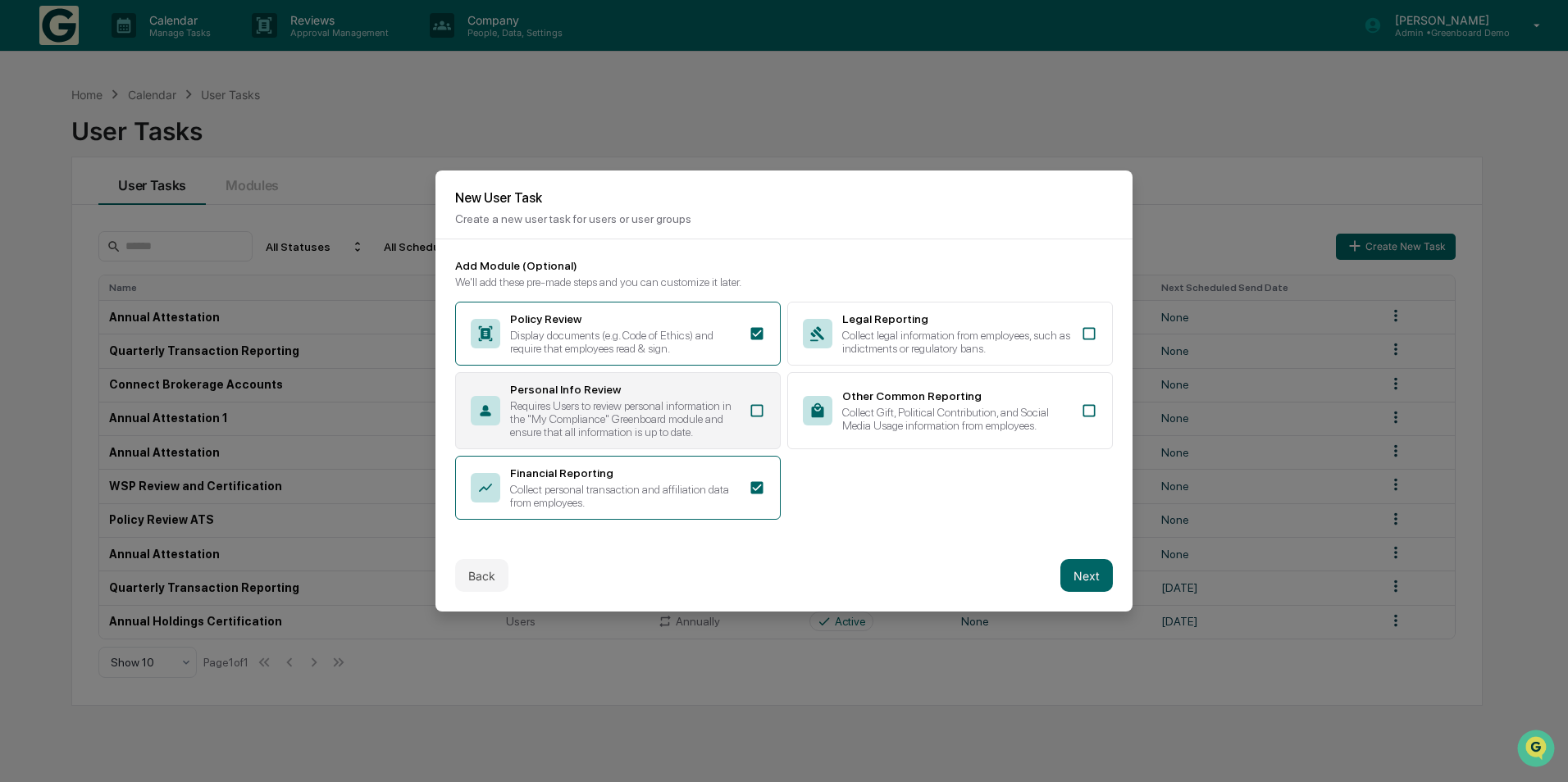
click at [604, 429] on div "Requires Users to review personal information in the "My Compliance" Greenboard…" at bounding box center [625, 418] width 229 height 39
click at [1098, 581] on button "Next" at bounding box center [1086, 575] width 53 height 33
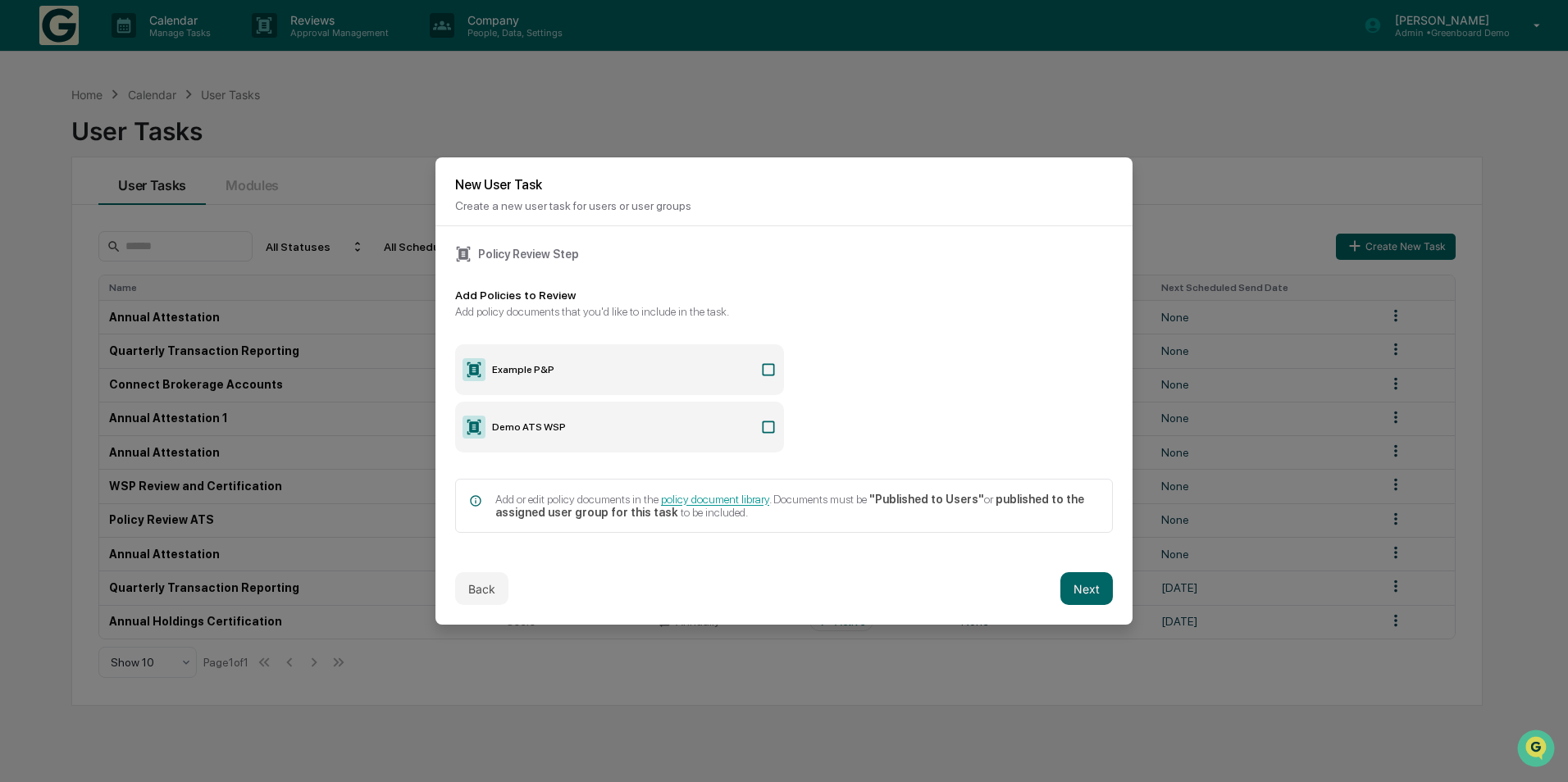
click at [766, 375] on icon at bounding box center [769, 370] width 13 height 13
click at [1095, 593] on button "Next" at bounding box center [1086, 588] width 53 height 33
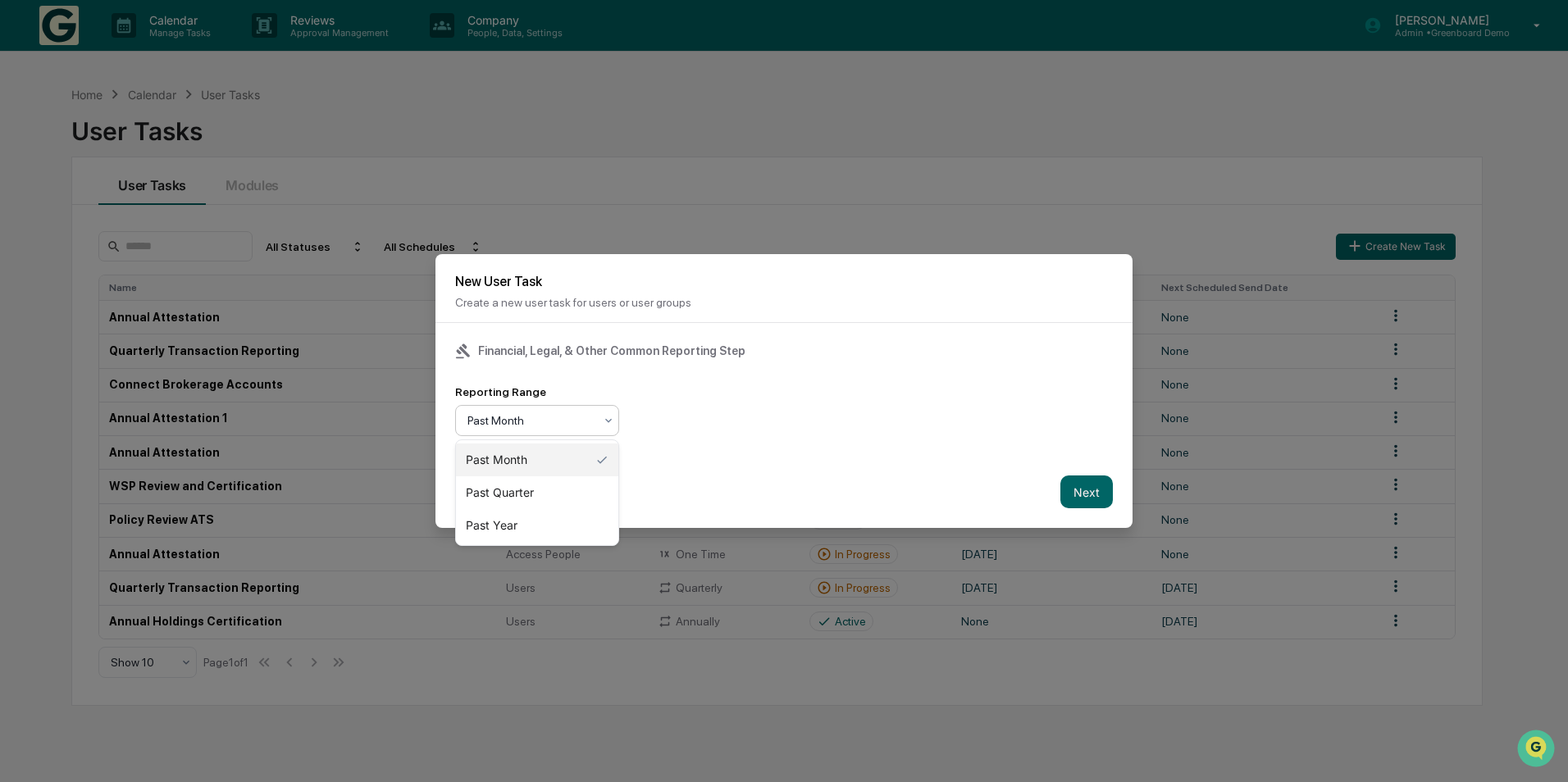
click at [533, 426] on div at bounding box center [530, 421] width 126 height 17
click at [1088, 493] on button "Next" at bounding box center [1086, 492] width 53 height 33
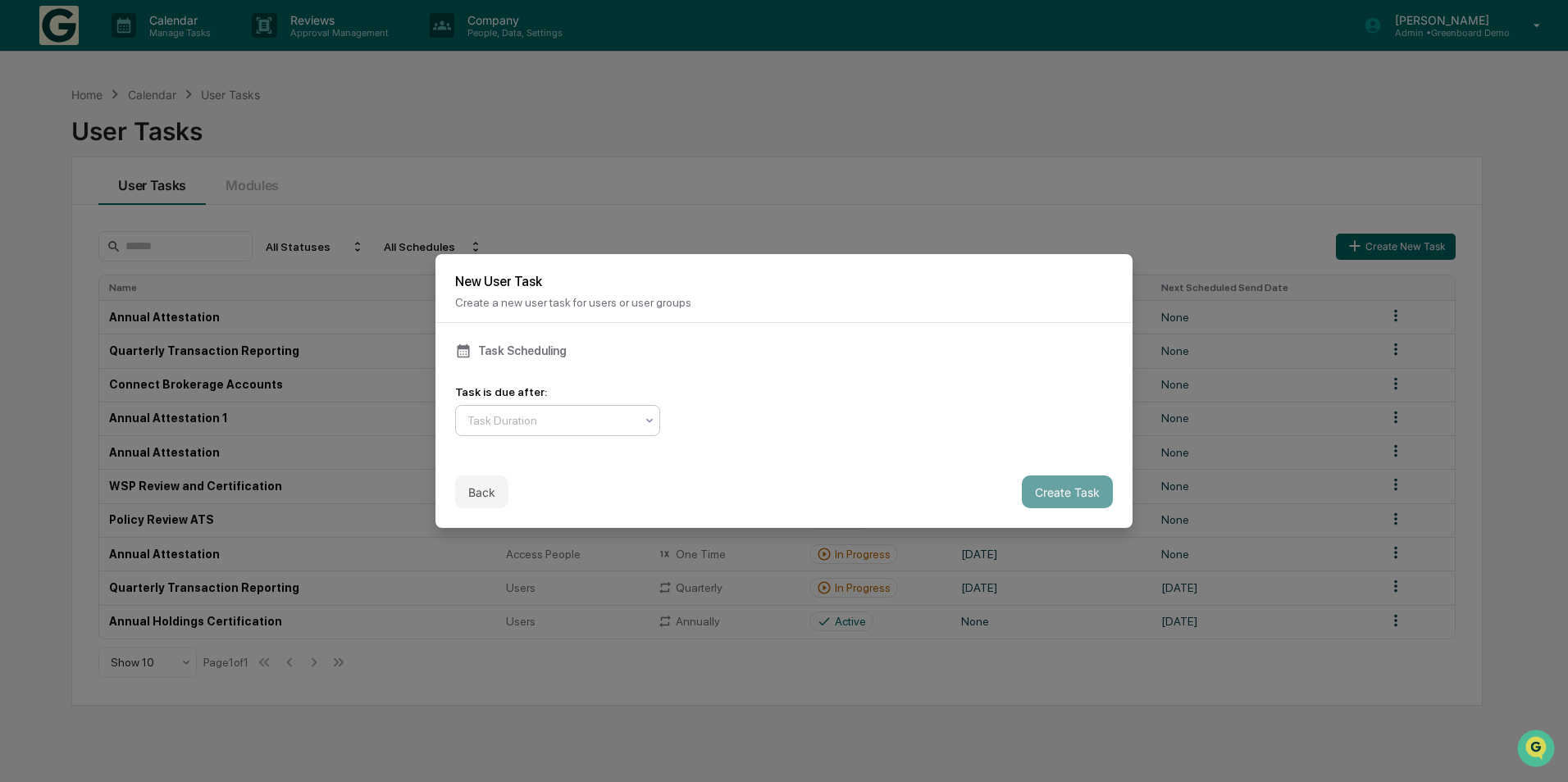
click at [563, 423] on div at bounding box center [551, 421] width 167 height 17
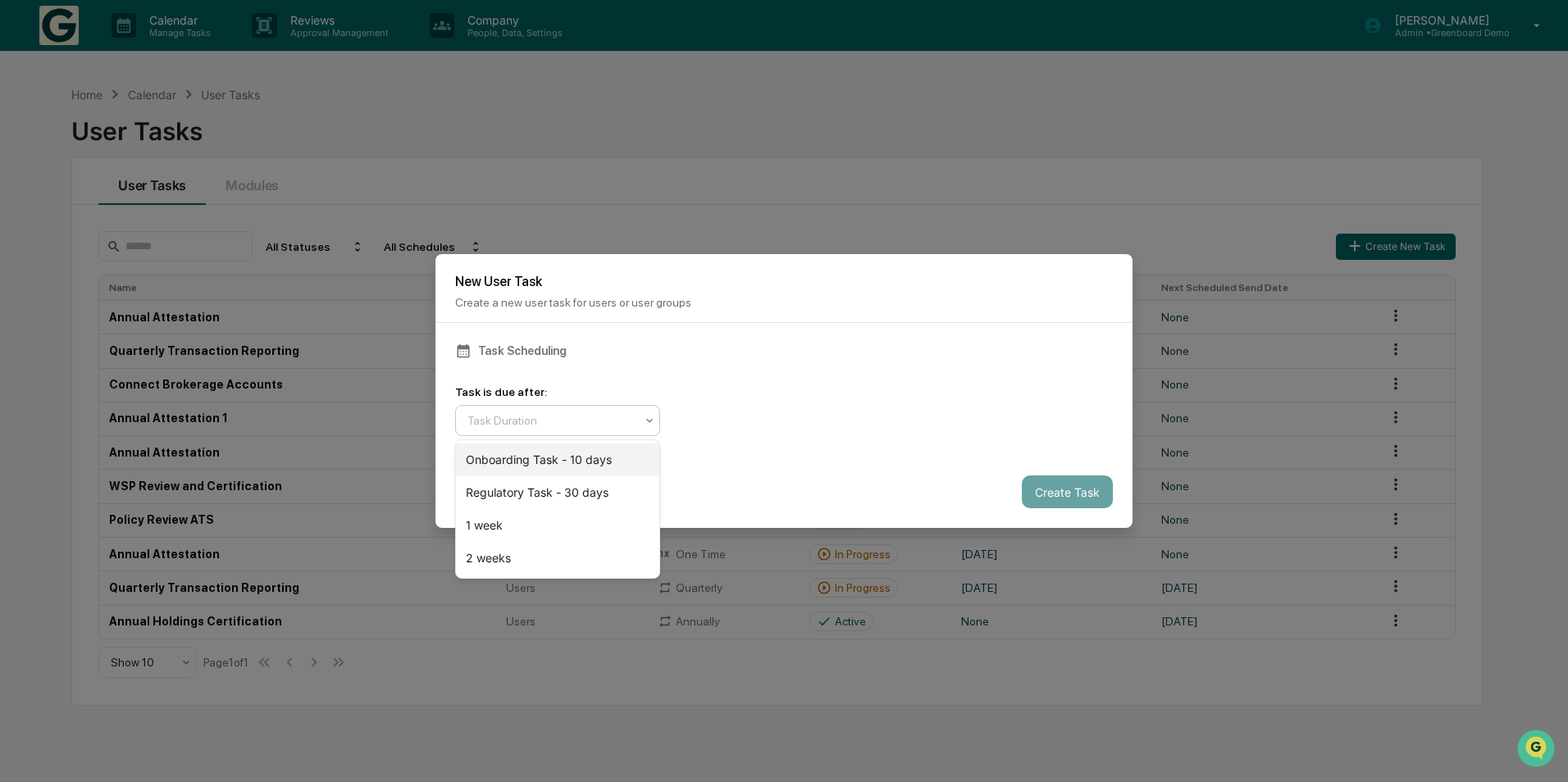
click at [584, 464] on div "Onboarding Task - 10 days" at bounding box center [558, 459] width 204 height 33
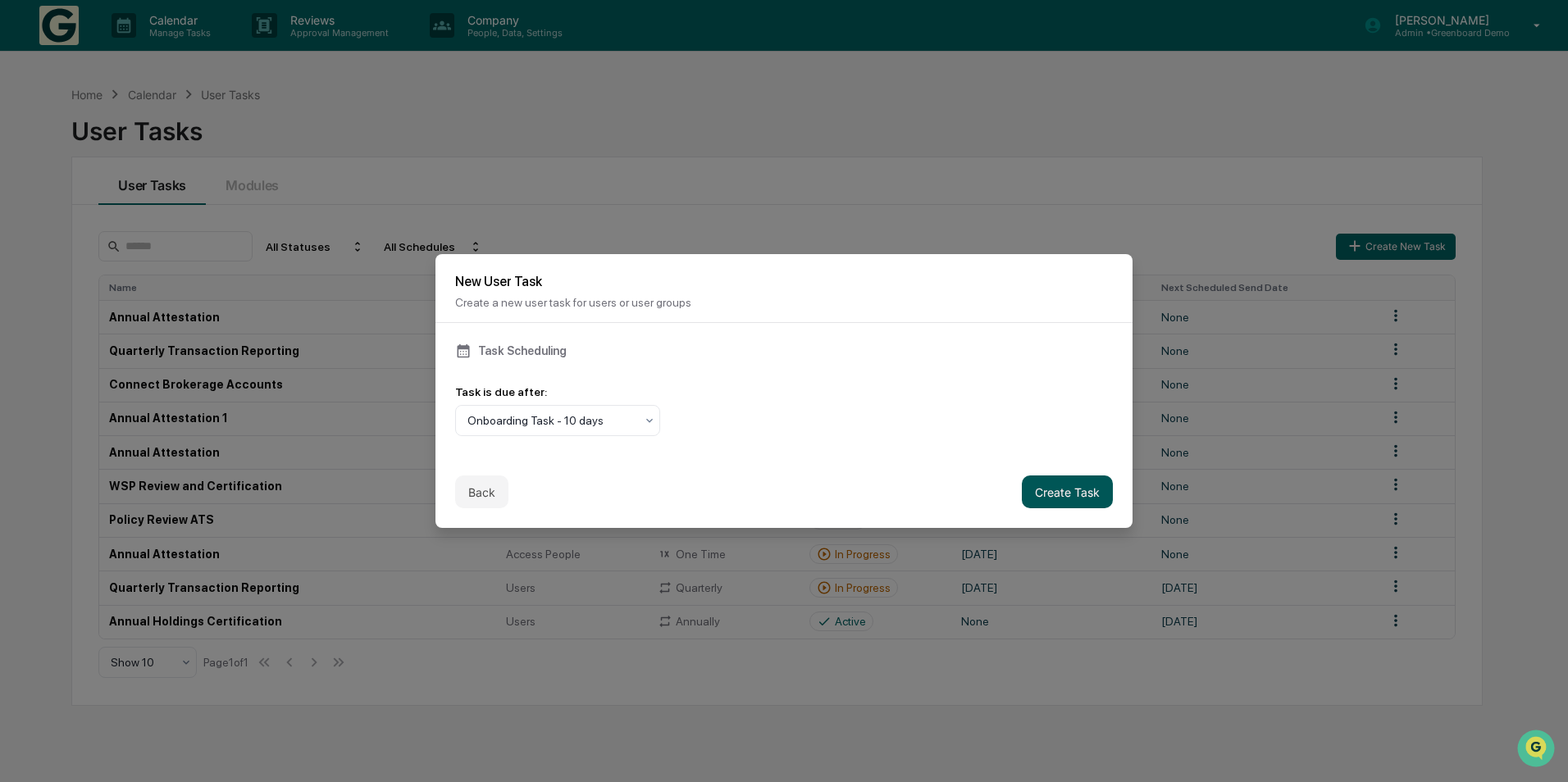
click at [1050, 501] on button "Create Task" at bounding box center [1067, 492] width 91 height 33
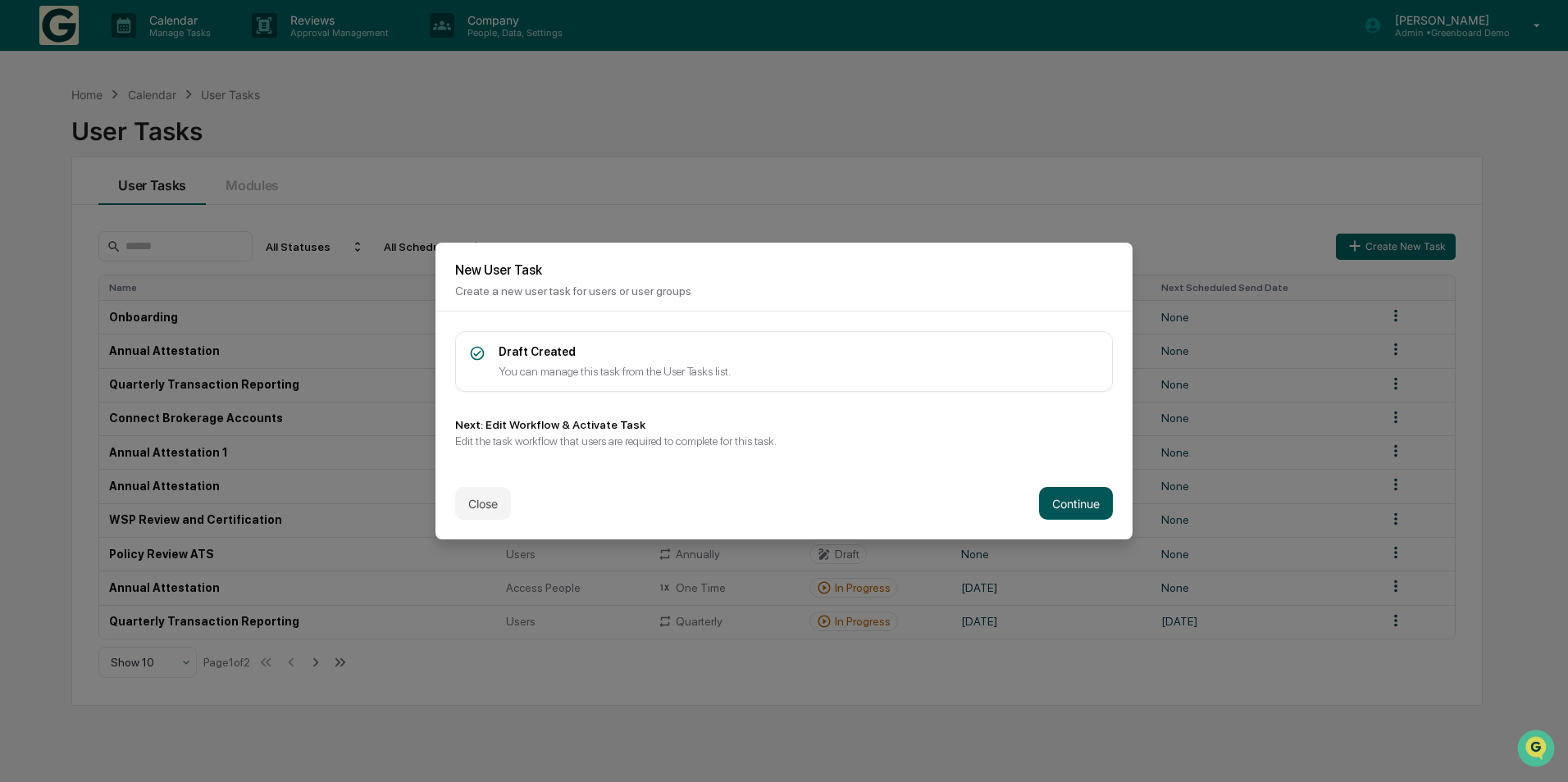
click at [1049, 514] on button "Continue" at bounding box center [1076, 503] width 73 height 33
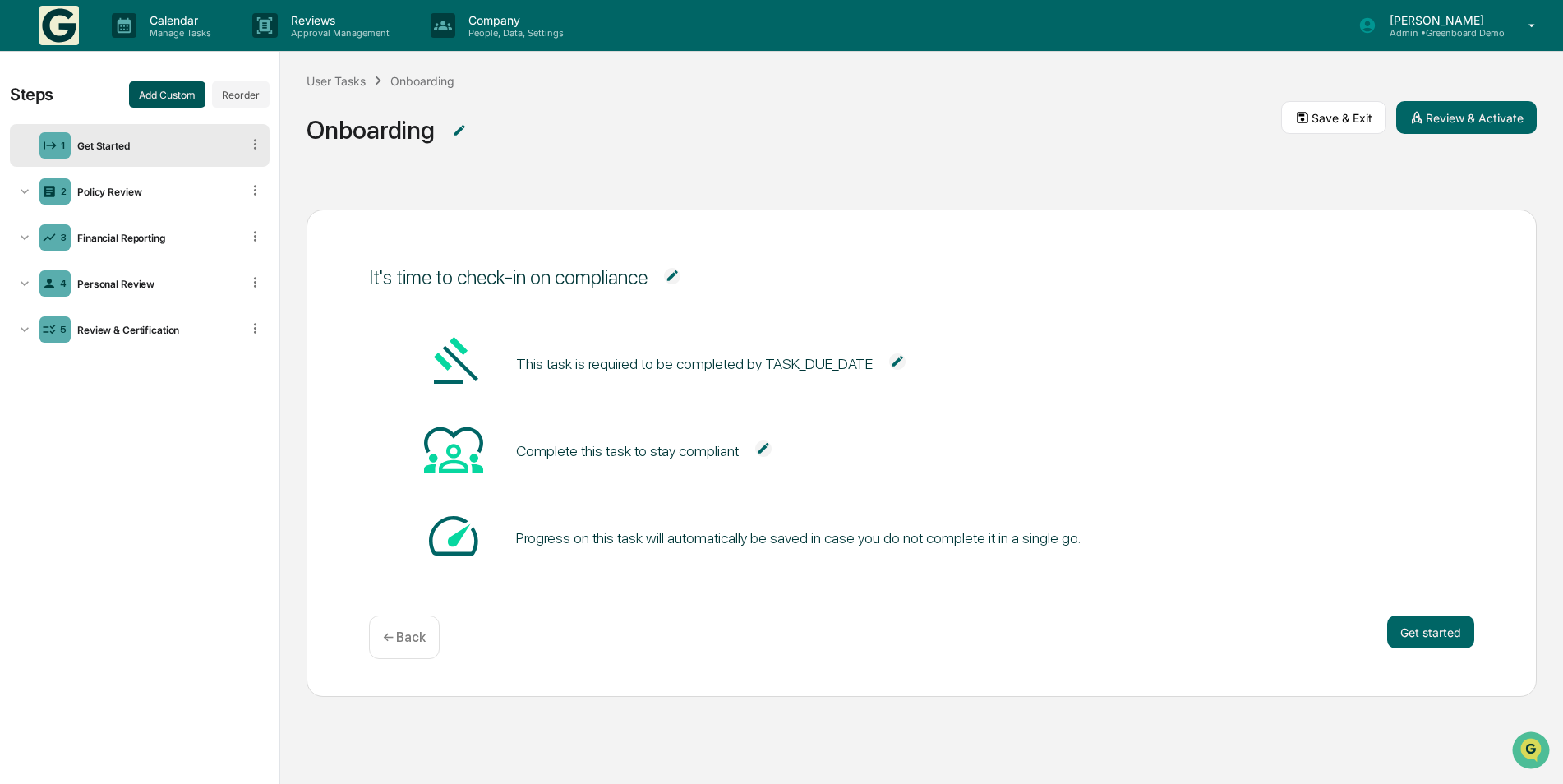
click at [146, 98] on button "Add Custom" at bounding box center [167, 94] width 76 height 26
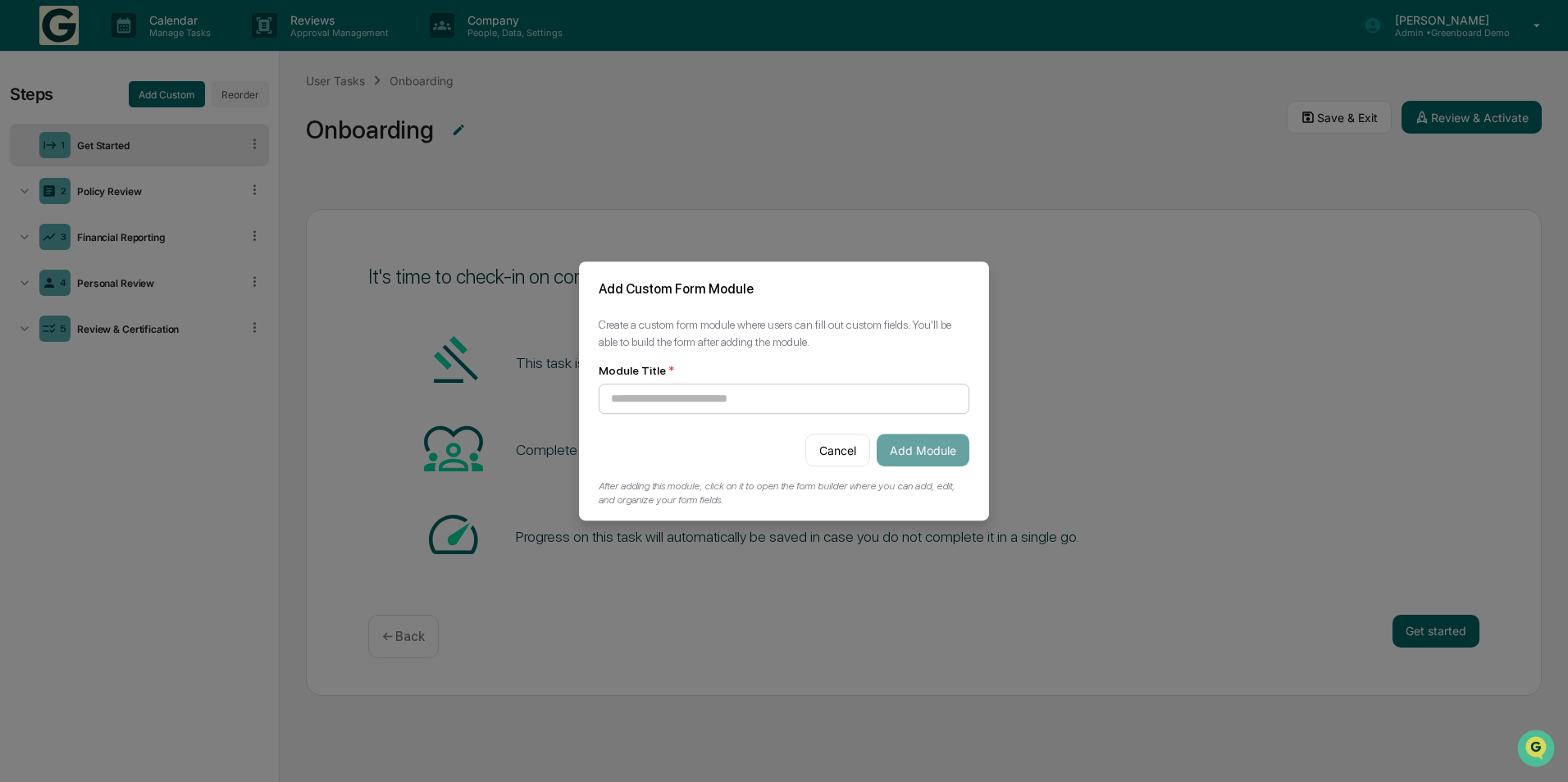
click at [679, 394] on input at bounding box center [784, 399] width 371 height 30
type input "**********"
click at [938, 456] on button "Add Module" at bounding box center [923, 450] width 93 height 33
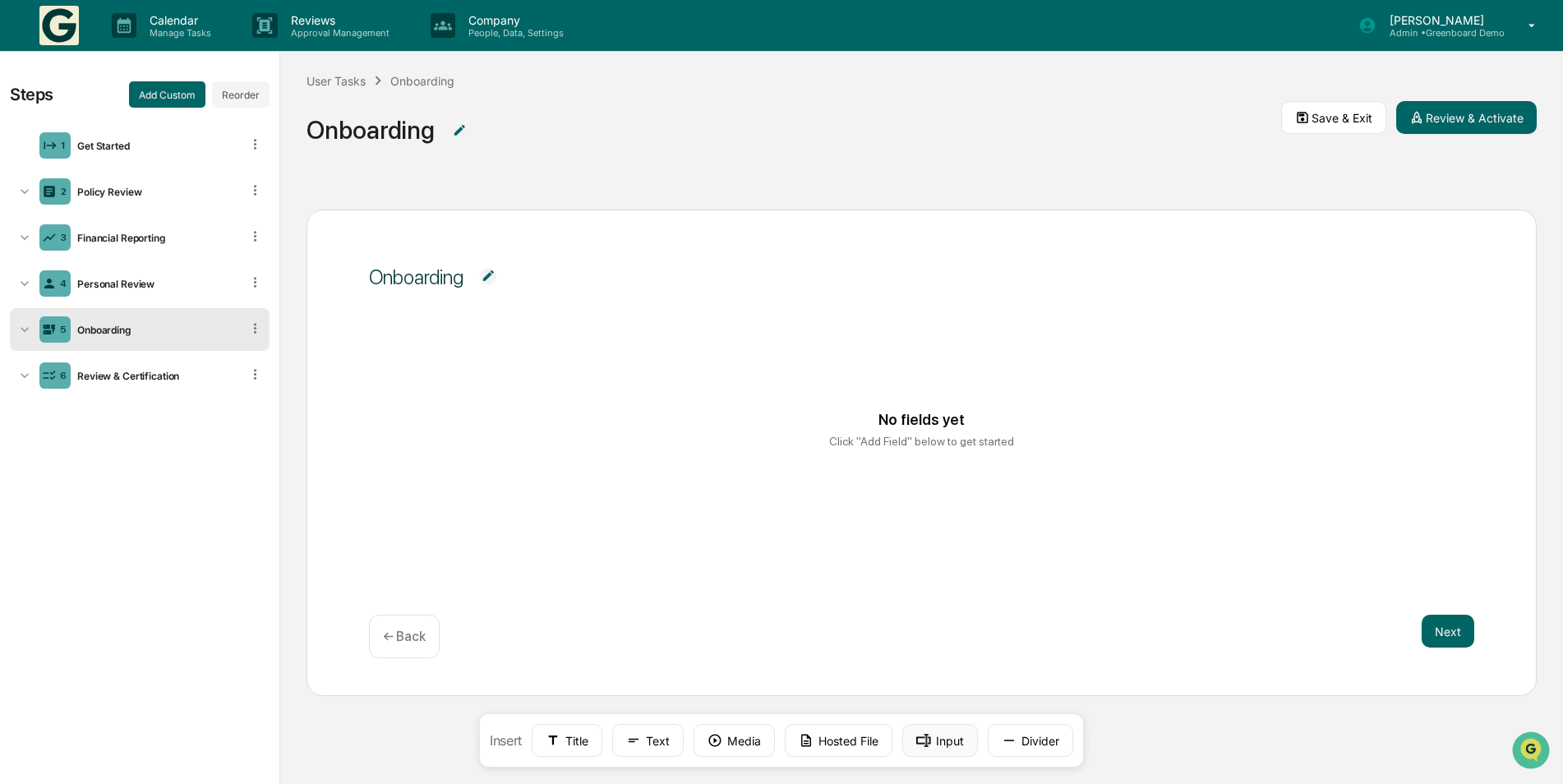
click at [950, 746] on button "Input" at bounding box center [940, 740] width 75 height 33
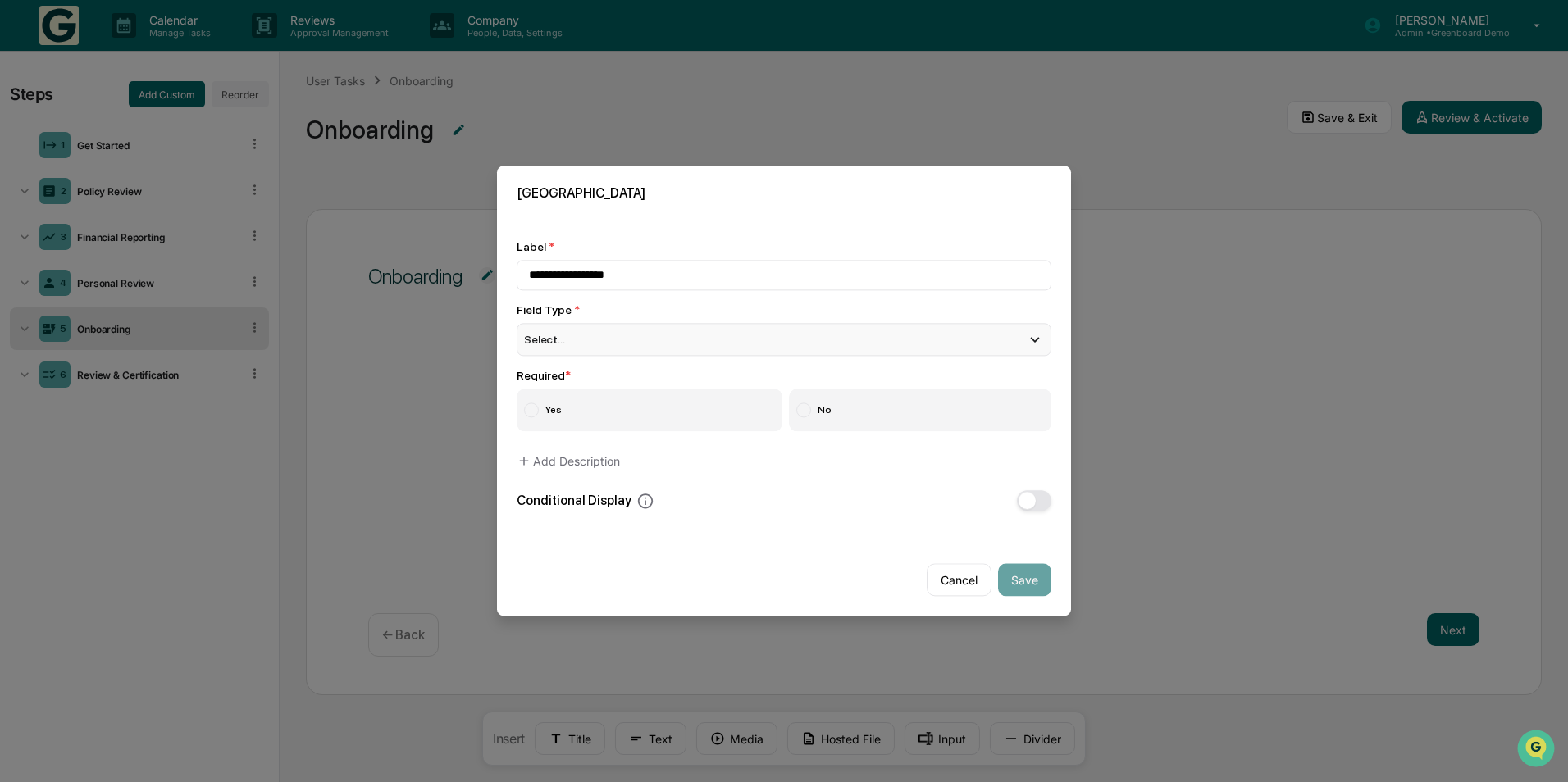
click at [735, 332] on div "Select..." at bounding box center [784, 339] width 534 height 33
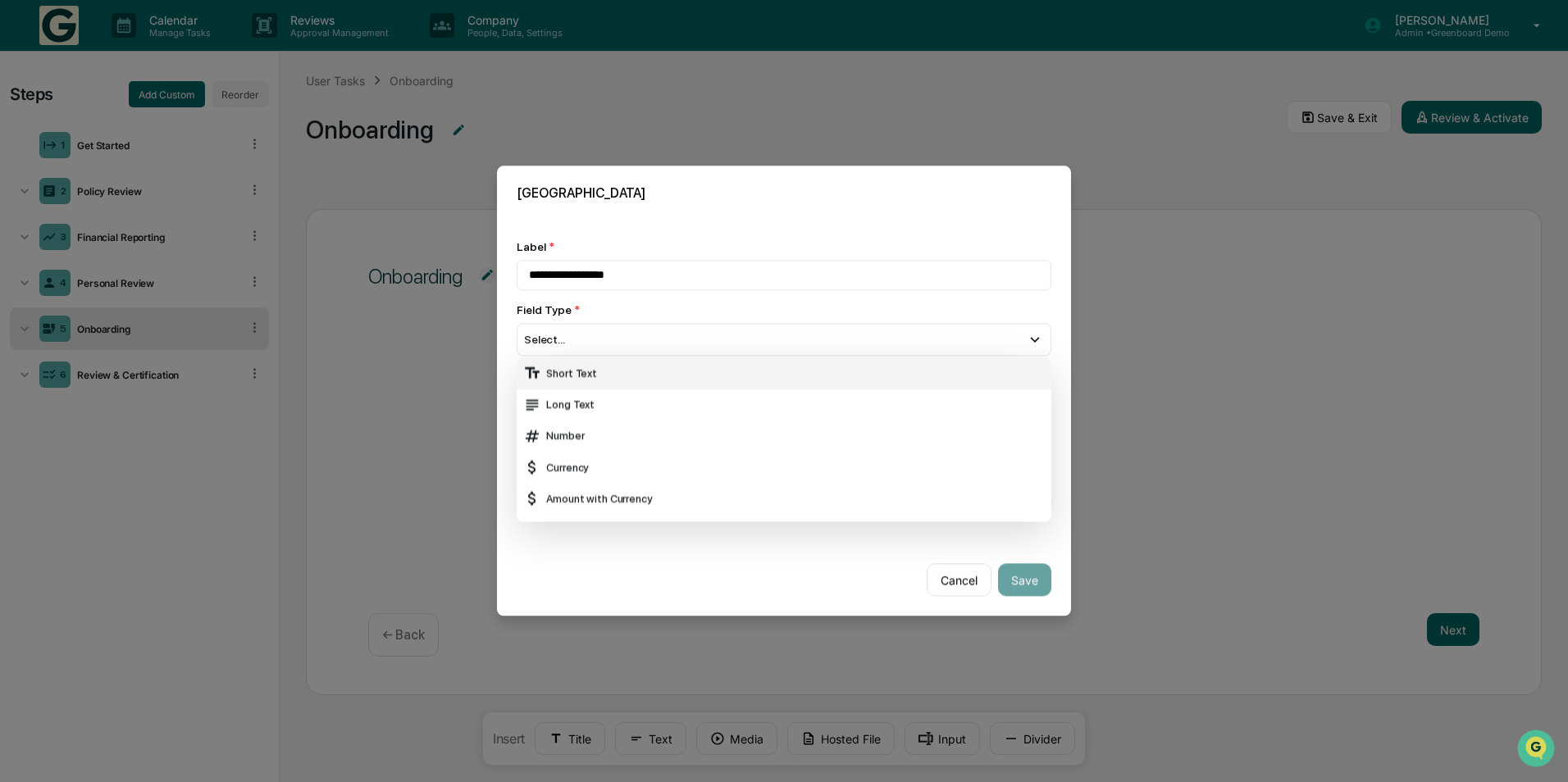
click at [663, 382] on div "Short Text" at bounding box center [784, 374] width 522 height 18
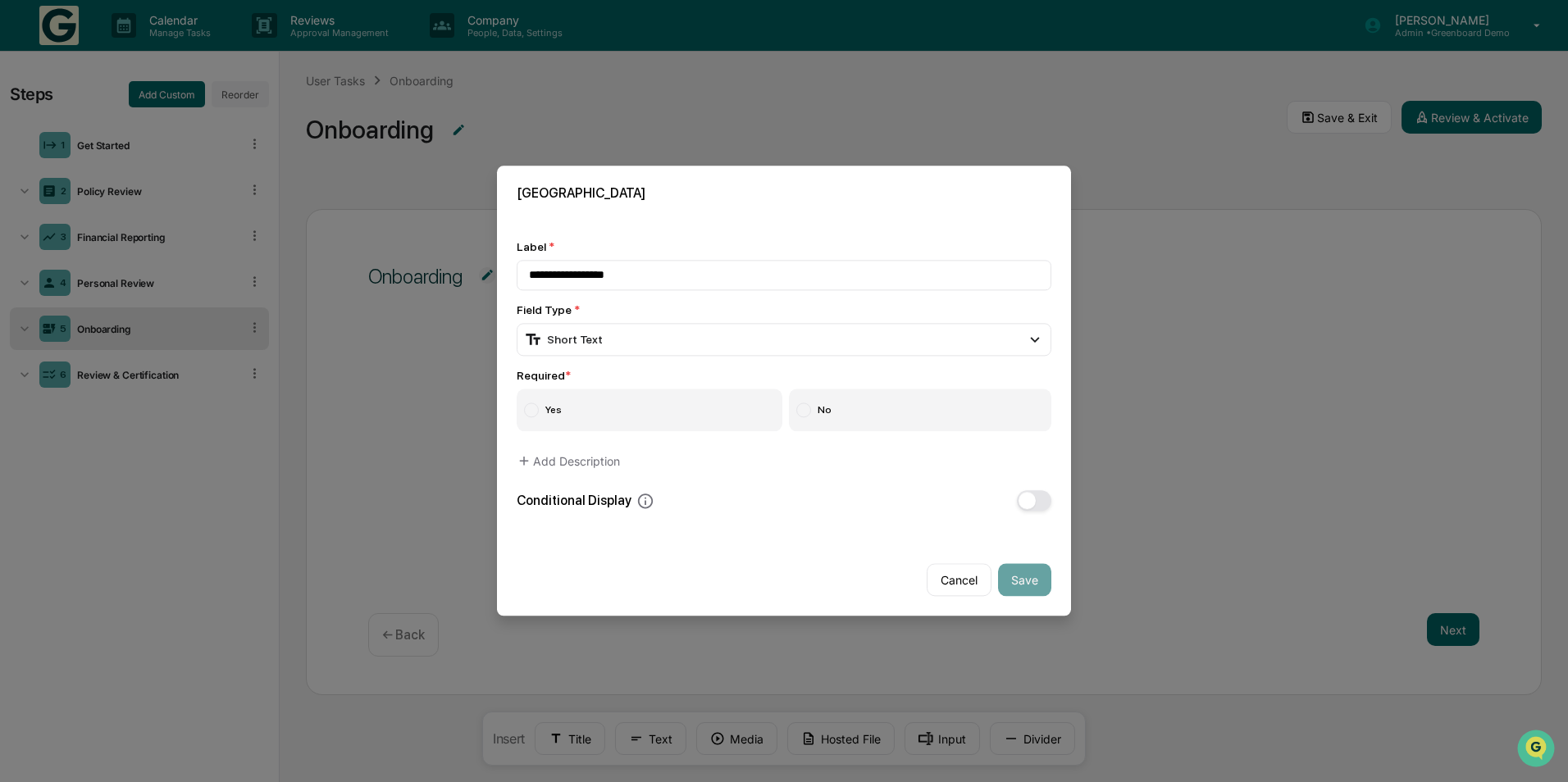
click at [654, 411] on label "Yes" at bounding box center [650, 411] width 266 height 43
click at [593, 464] on button "Add Description" at bounding box center [569, 461] width 104 height 33
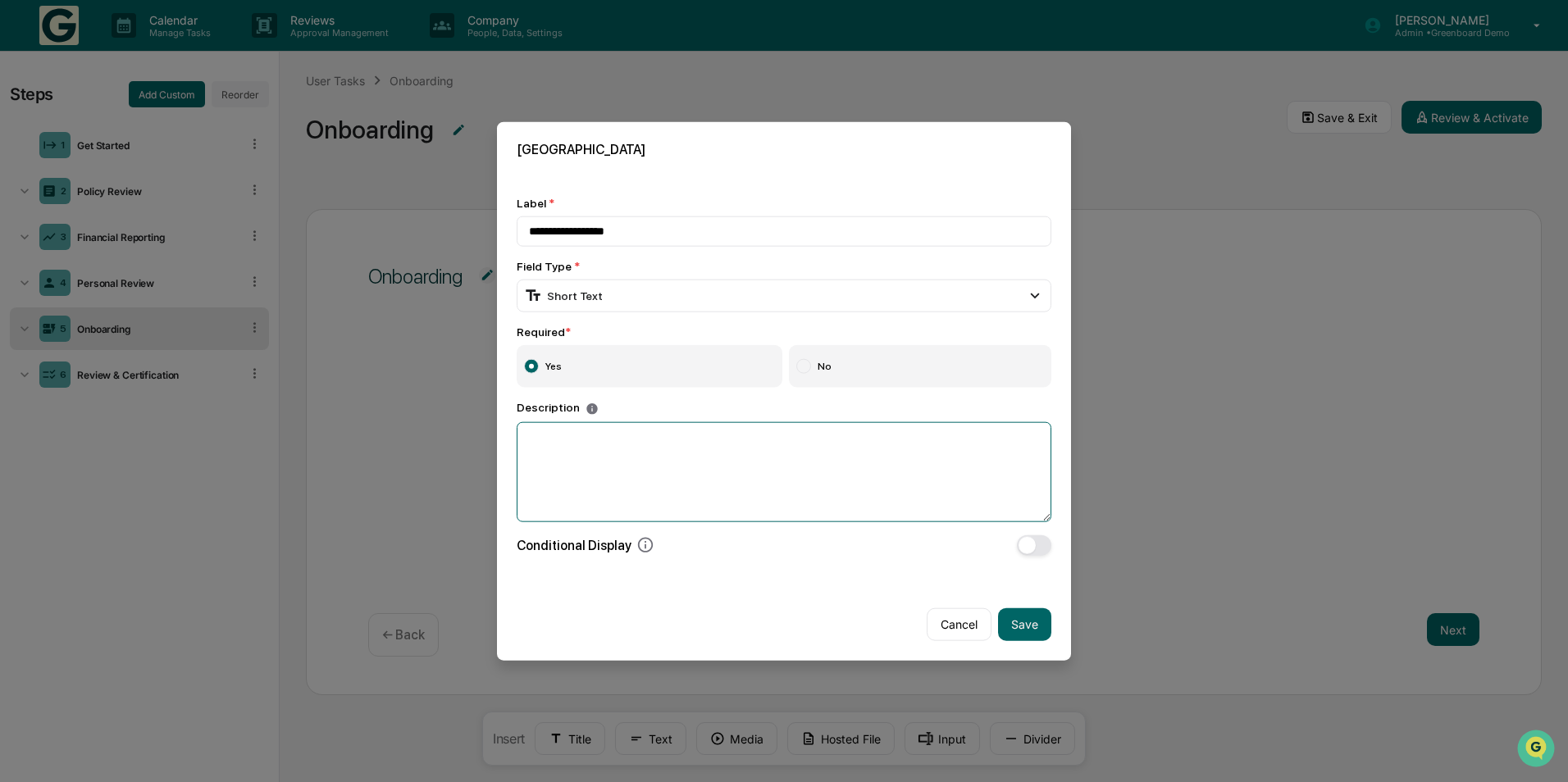
click at [593, 464] on textarea at bounding box center [784, 472] width 534 height 100
click at [682, 225] on input "**********" at bounding box center [784, 231] width 534 height 30
drag, startPoint x: 675, startPoint y: 228, endPoint x: 488, endPoint y: 240, distance: 187.4
click at [488, 240] on body "**********" at bounding box center [784, 391] width 1568 height 783
type input "**********"
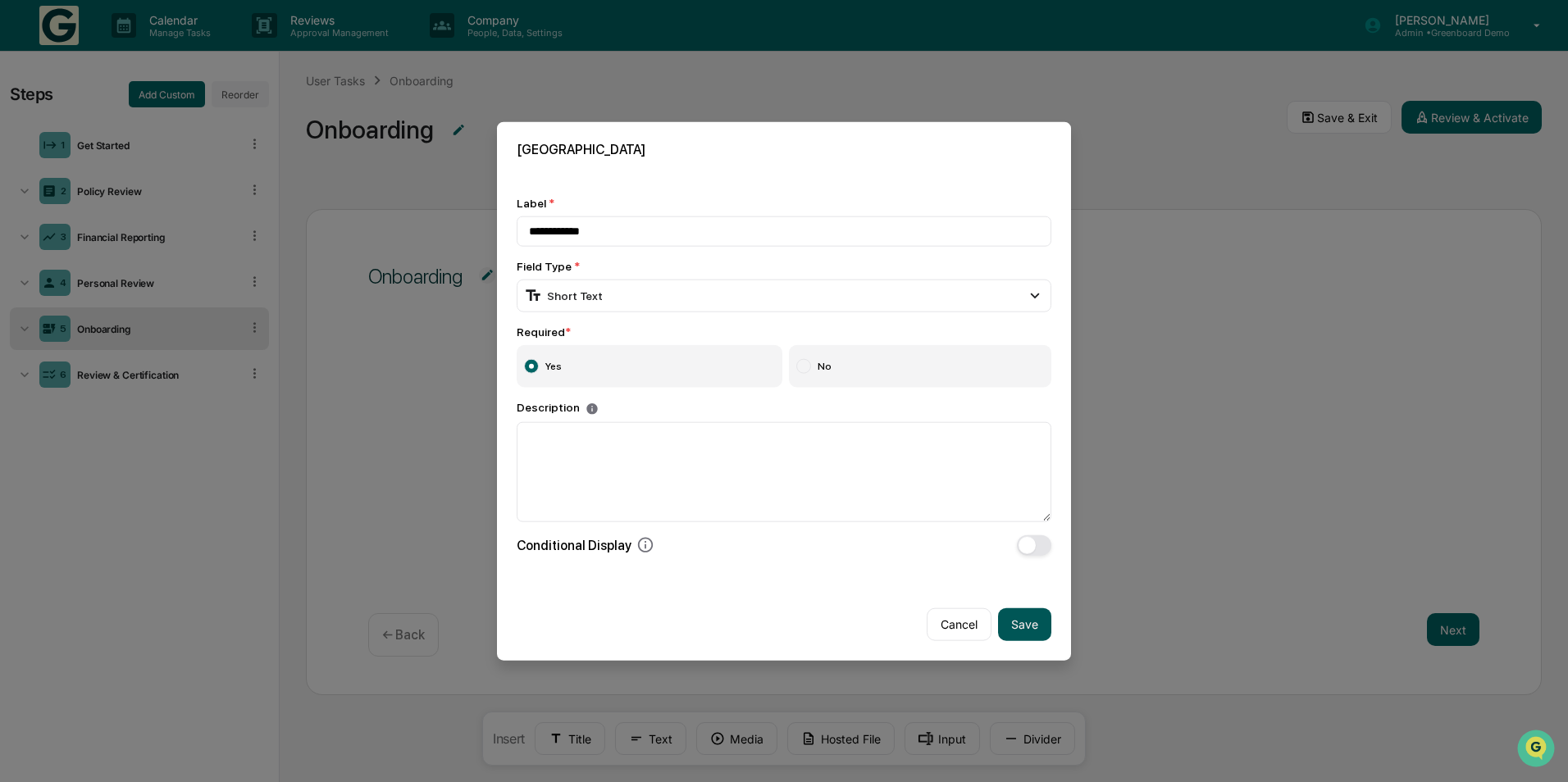
click at [1018, 623] on button "Save" at bounding box center [1025, 623] width 53 height 33
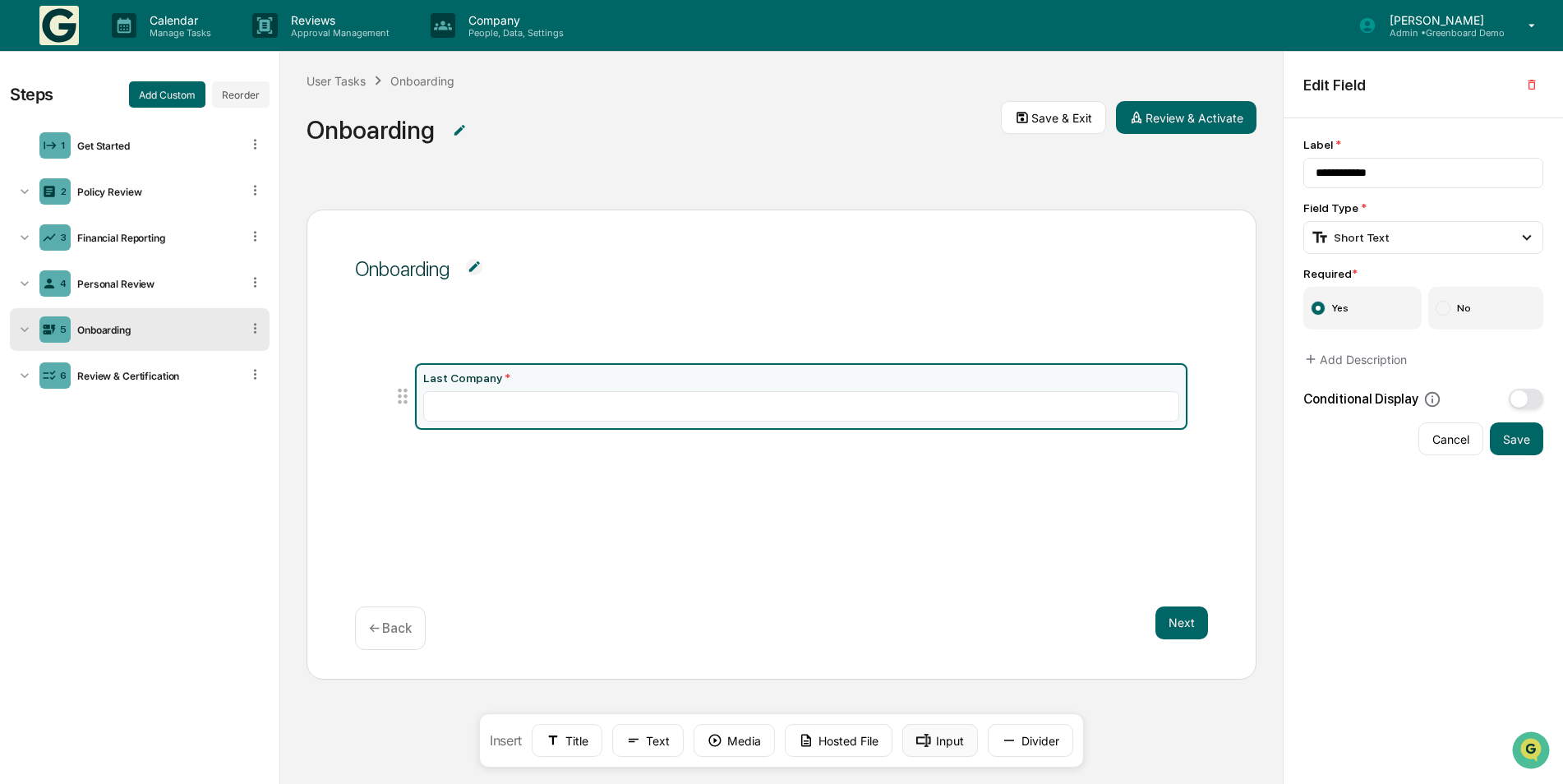
click at [933, 734] on button "Input" at bounding box center [940, 740] width 75 height 33
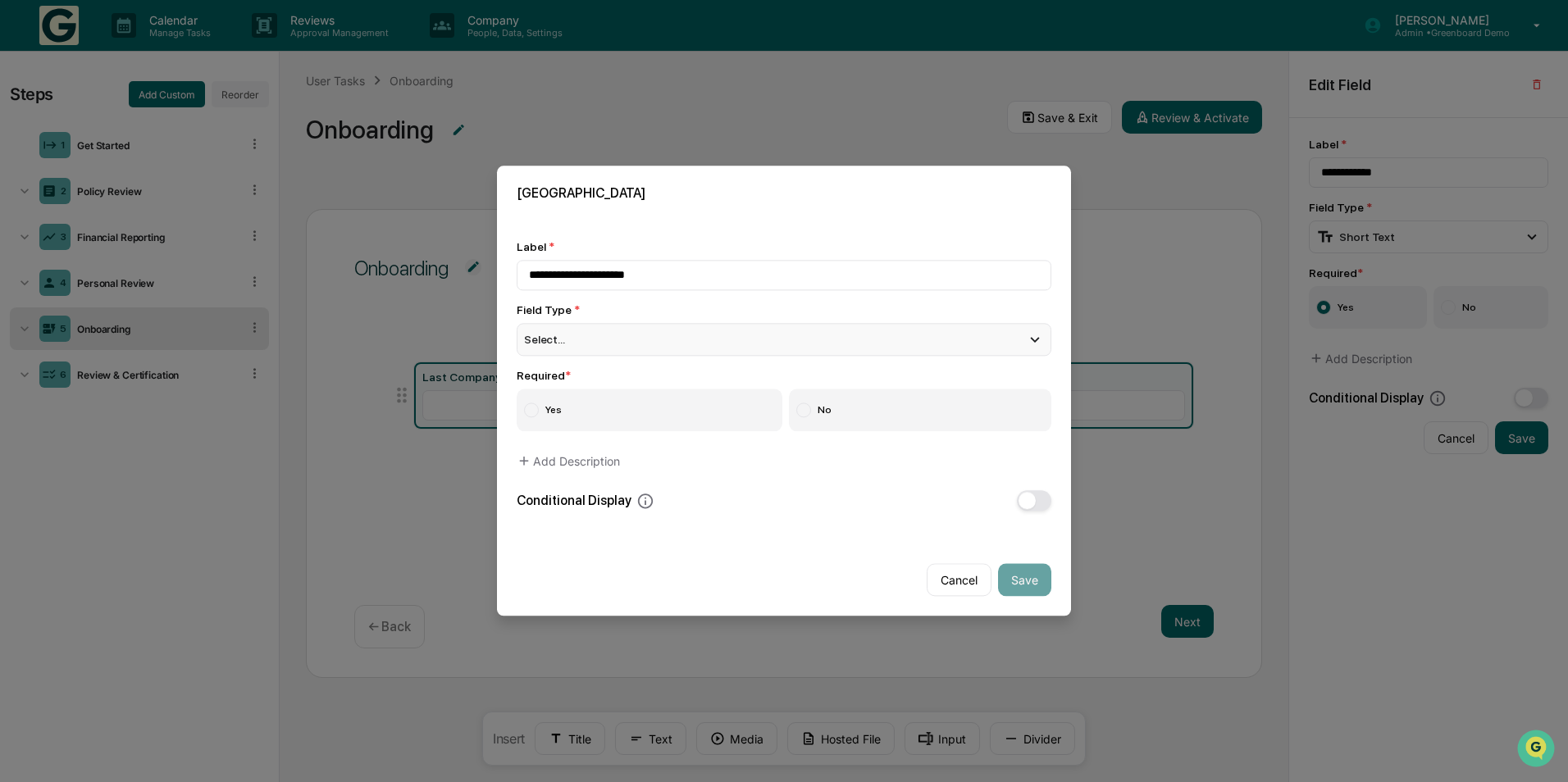
type input "**********"
click at [578, 343] on div "Select..." at bounding box center [784, 339] width 534 height 33
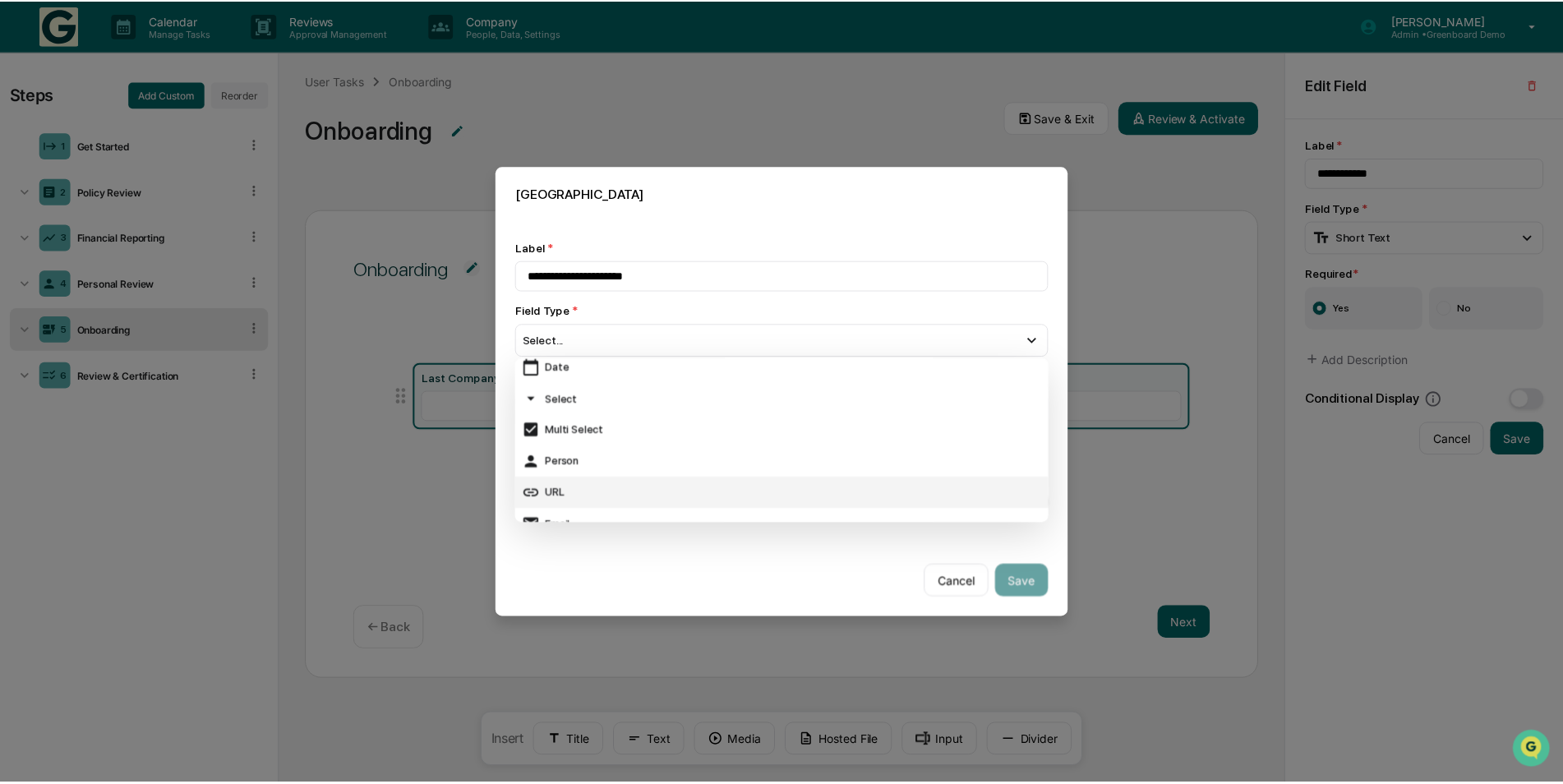
scroll to position [82, 0]
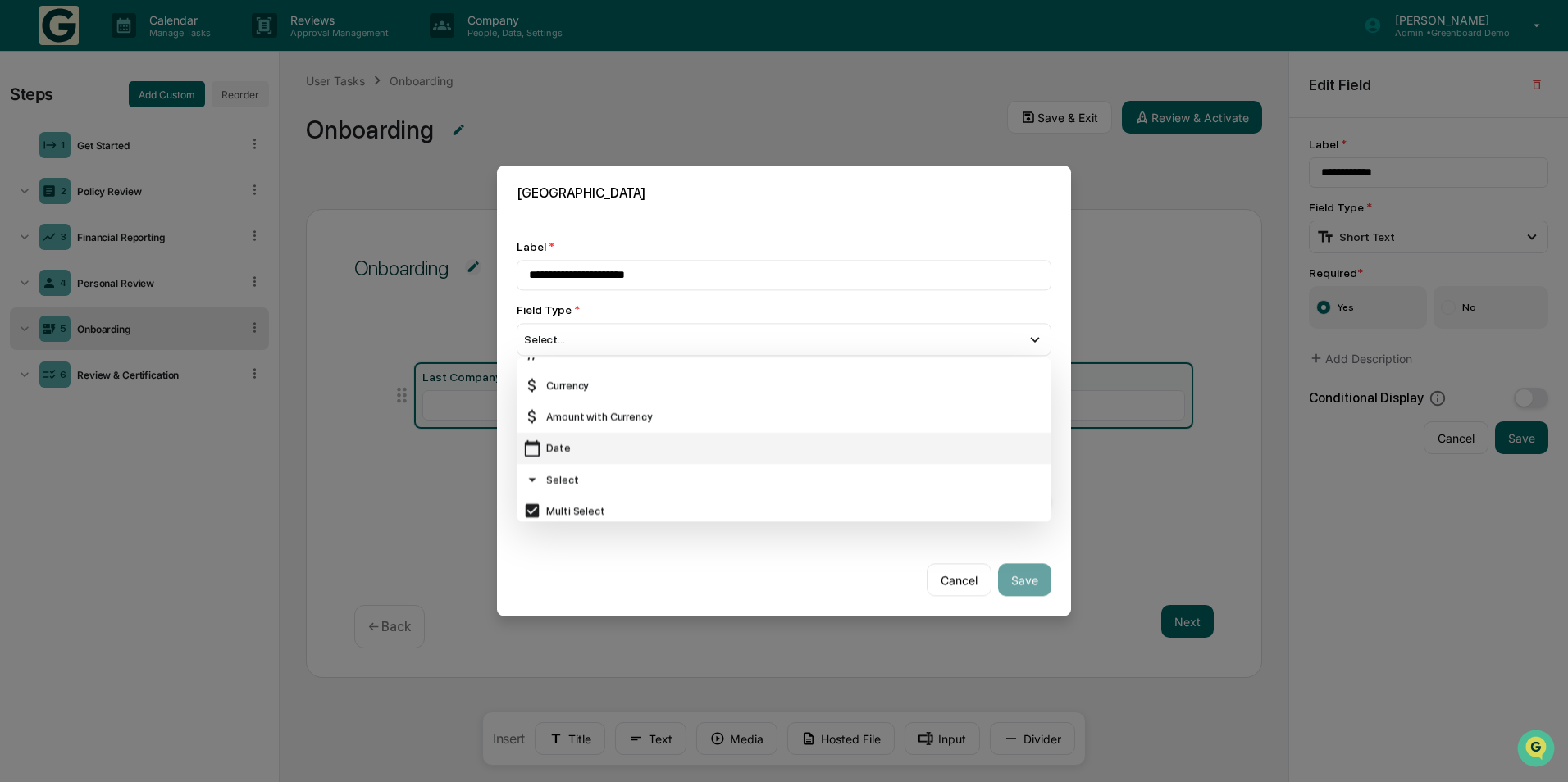
click at [562, 444] on div "Date" at bounding box center [784, 449] width 522 height 18
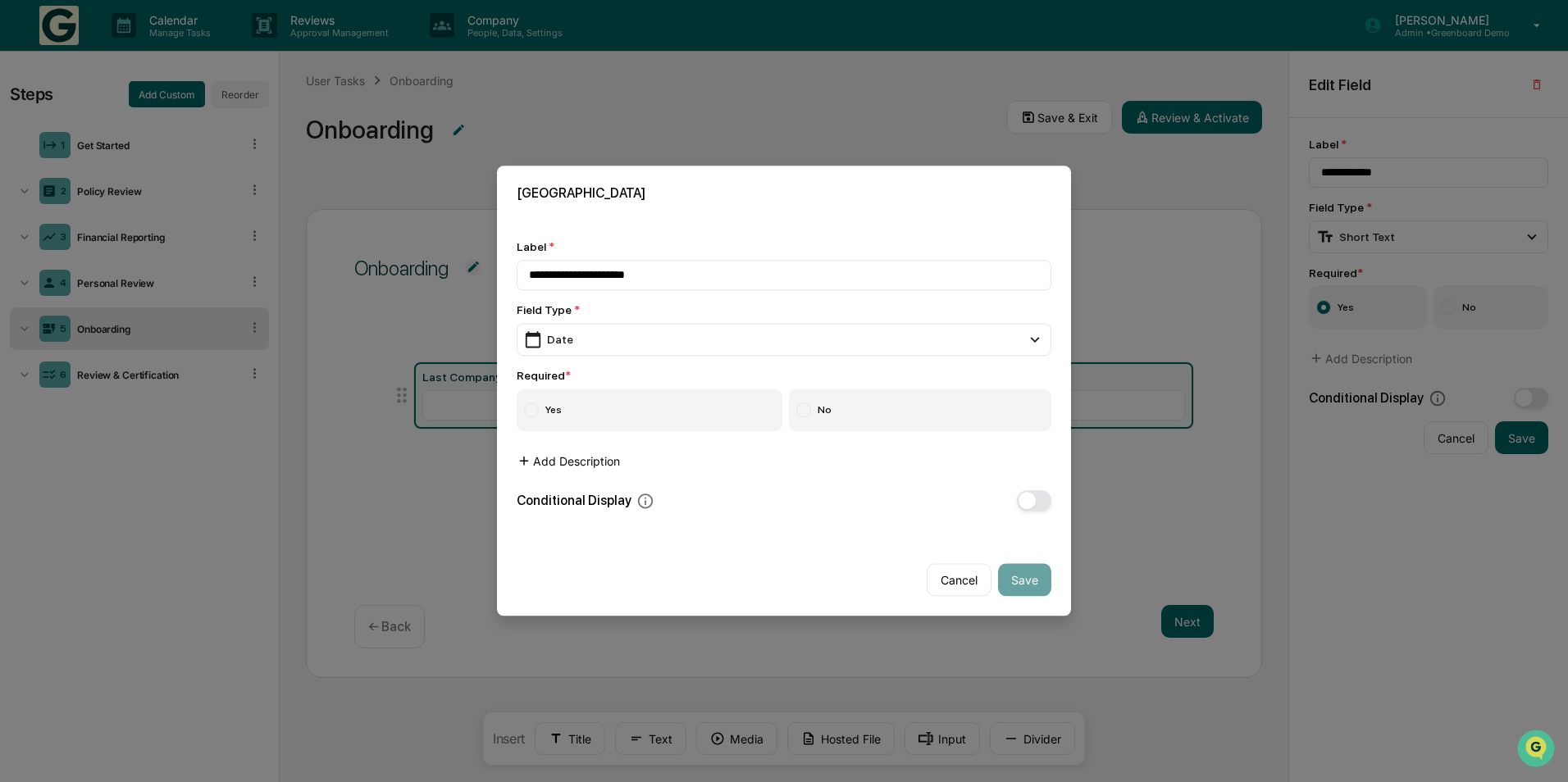
drag, startPoint x: 532, startPoint y: 406, endPoint x: 590, endPoint y: 474, distance: 89.4
click at [533, 406] on div at bounding box center [532, 411] width 15 height 15
click at [1026, 576] on button "Save" at bounding box center [1025, 580] width 53 height 33
type input "**********"
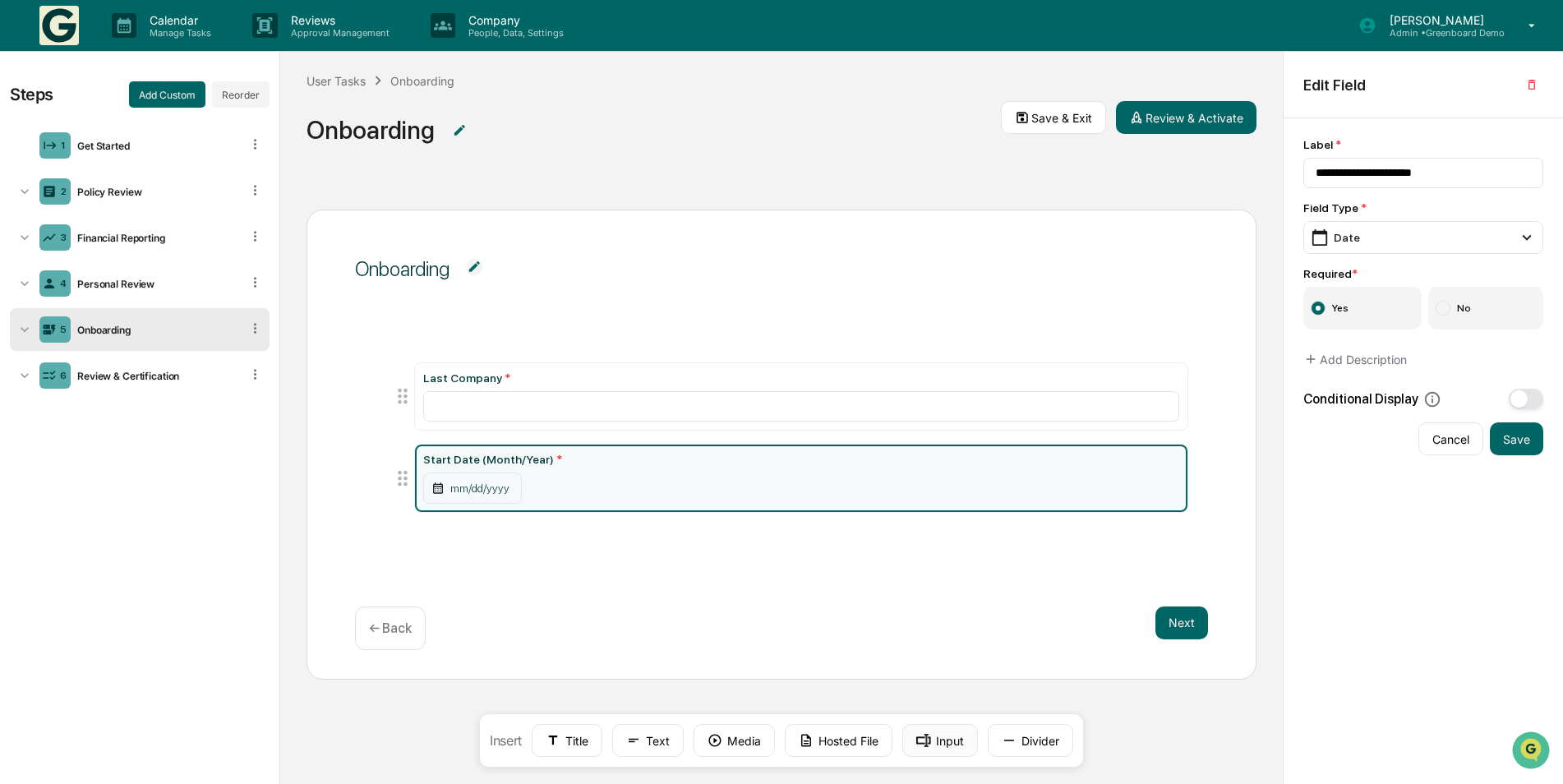
click at [929, 739] on rect at bounding box center [924, 740] width 15 height 13
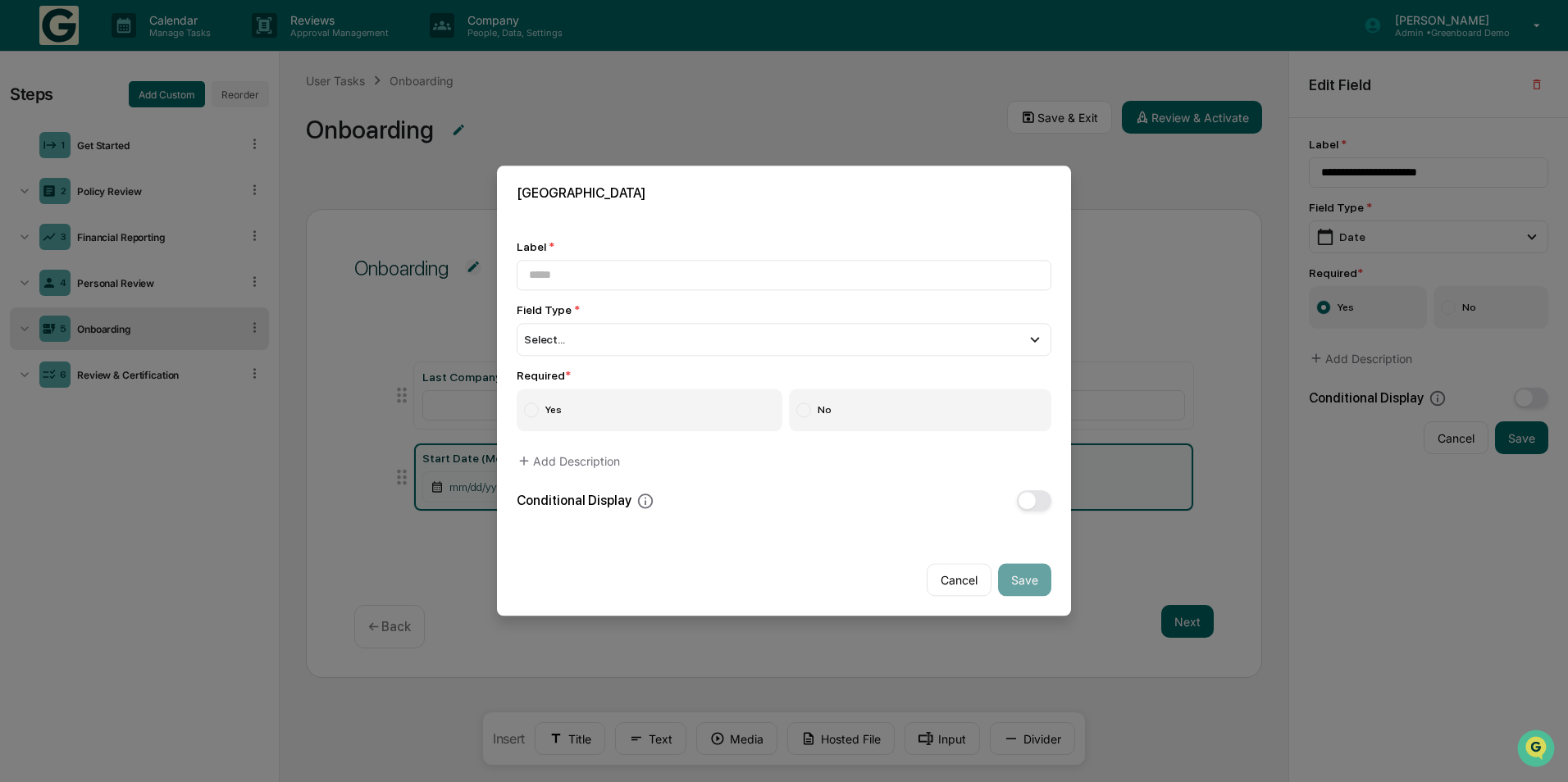
click at [1046, 502] on button "button" at bounding box center [1034, 501] width 34 height 21
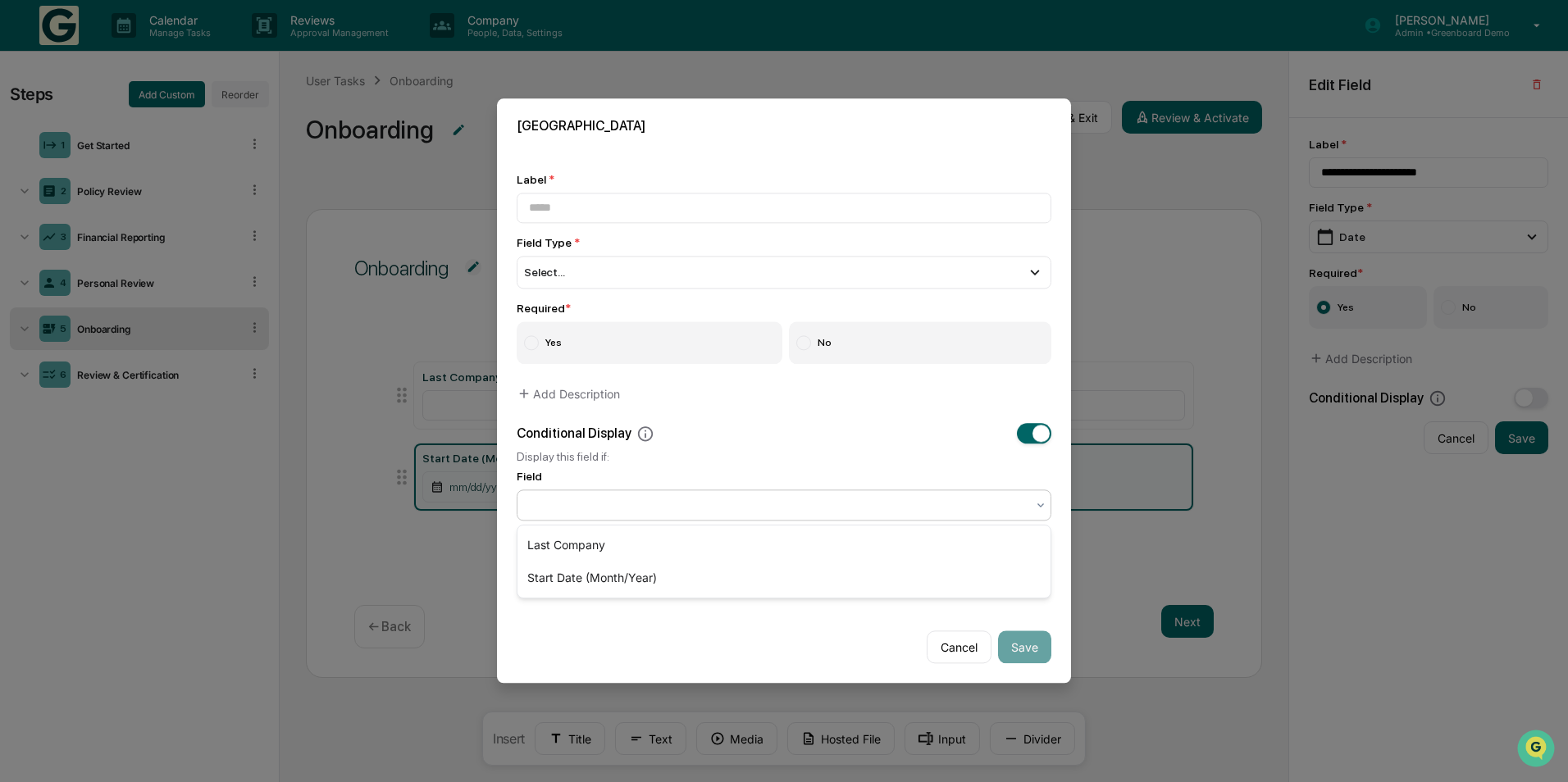
click at [620, 498] on div at bounding box center [777, 506] width 497 height 17
click at [635, 472] on div "Field" at bounding box center [784, 477] width 534 height 13
click at [640, 505] on div at bounding box center [777, 506] width 497 height 17
click at [635, 543] on div "Last Company" at bounding box center [784, 545] width 534 height 33
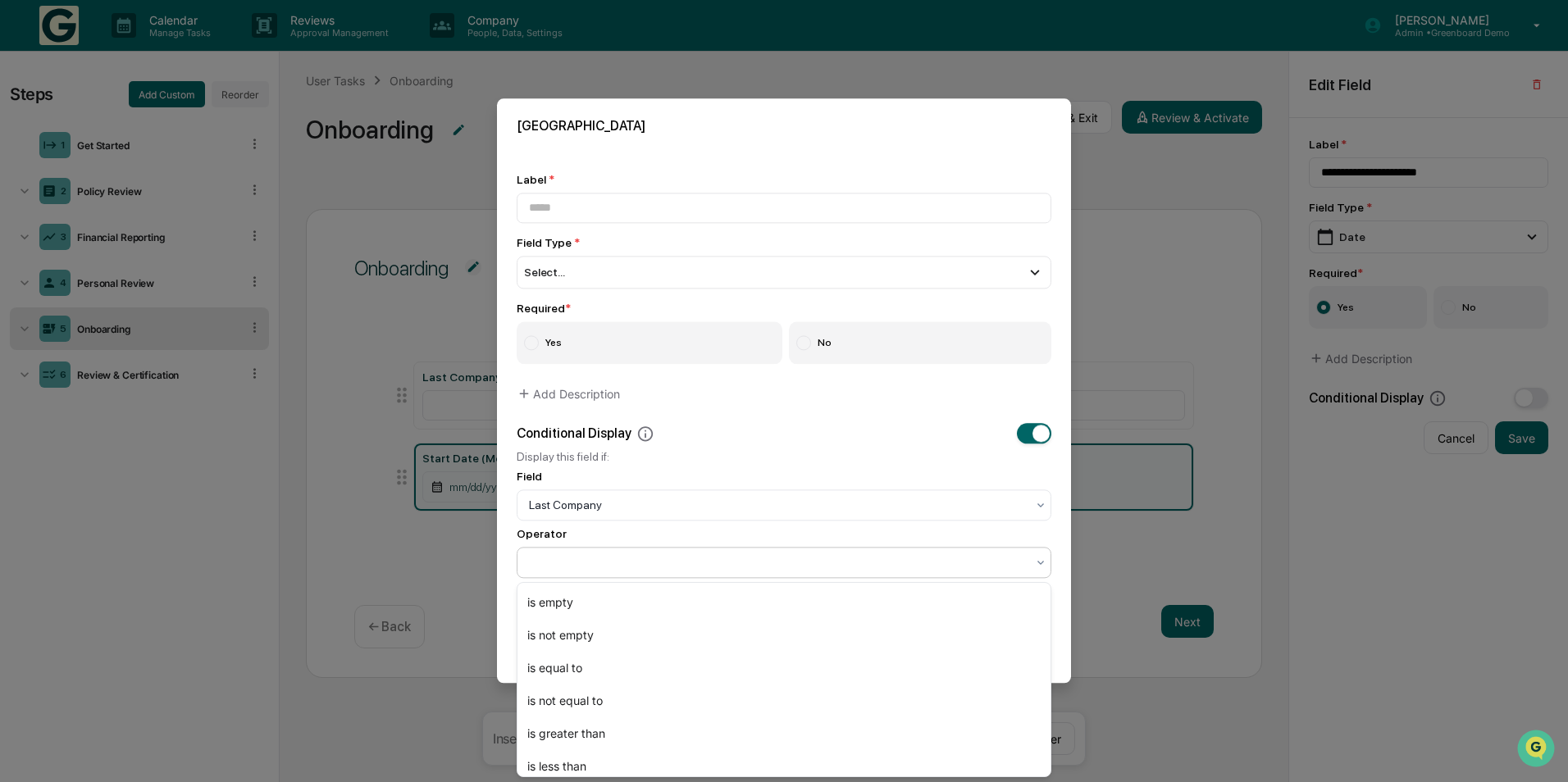
click at [638, 563] on div at bounding box center [777, 563] width 497 height 17
click at [620, 645] on div "is not empty" at bounding box center [784, 635] width 534 height 33
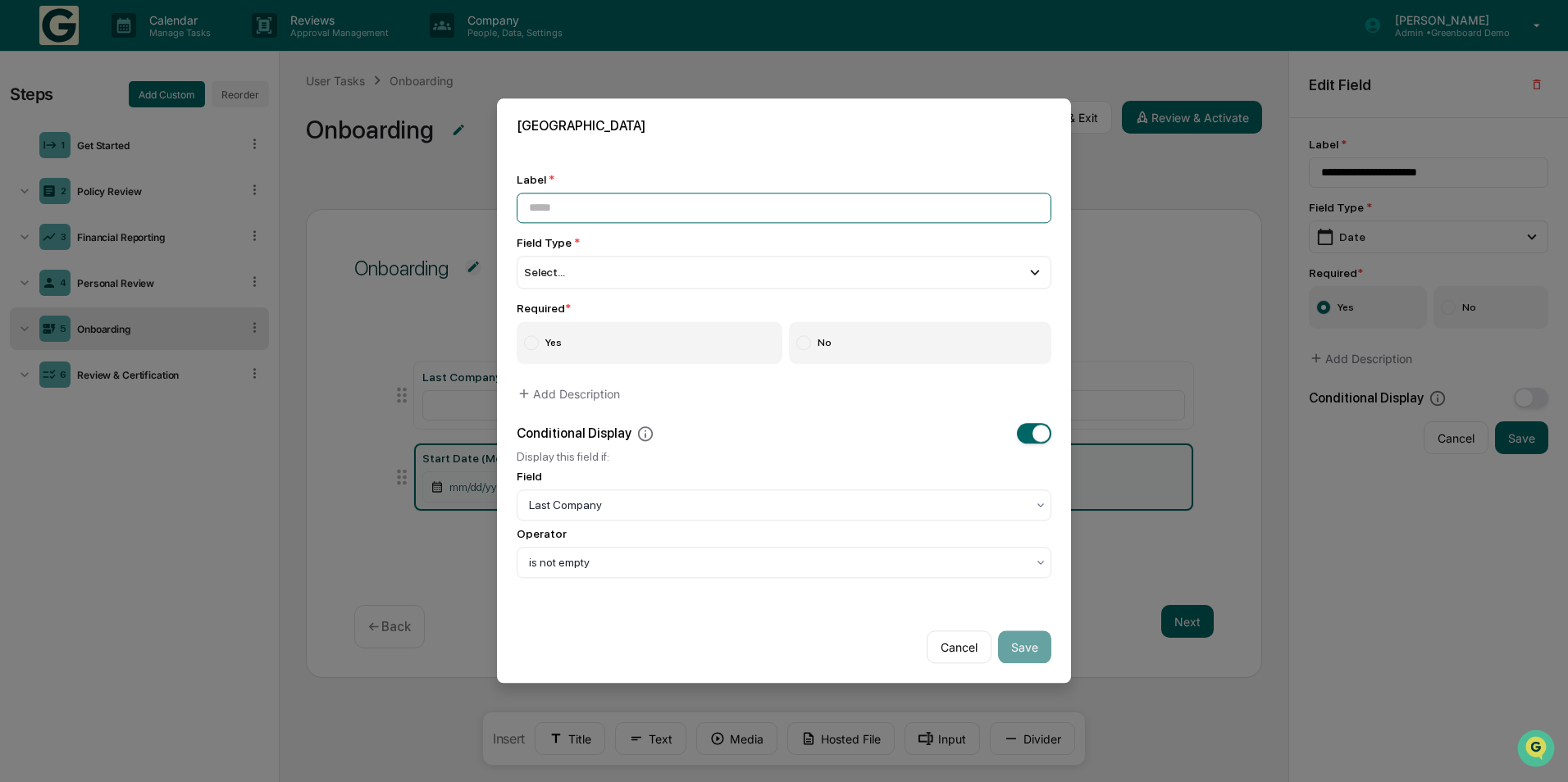
click at [564, 218] on input at bounding box center [784, 208] width 534 height 30
type input "*********"
click at [580, 276] on div "Select..." at bounding box center [784, 271] width 534 height 33
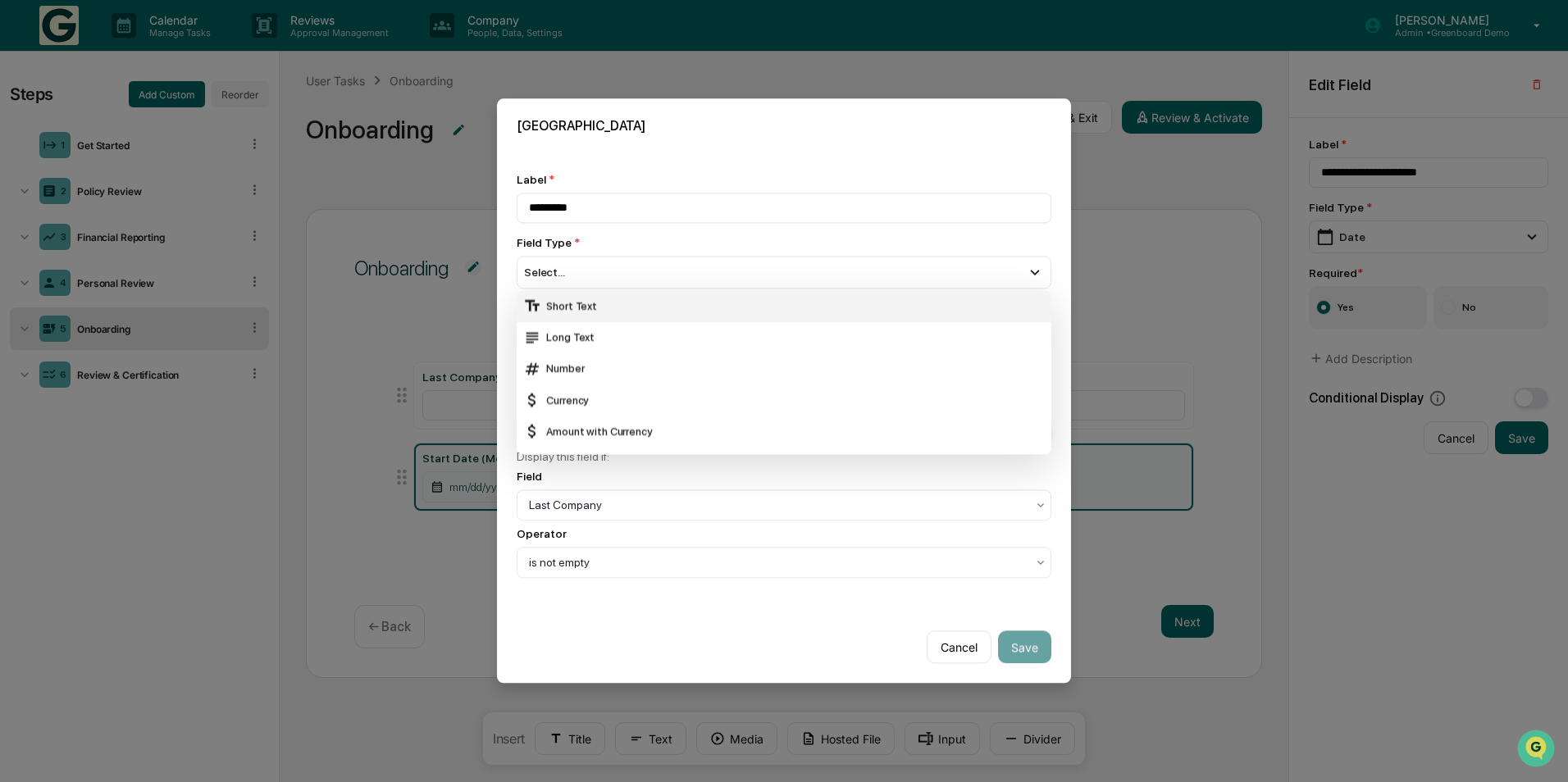
click at [580, 306] on div "Short Text" at bounding box center [784, 307] width 522 height 18
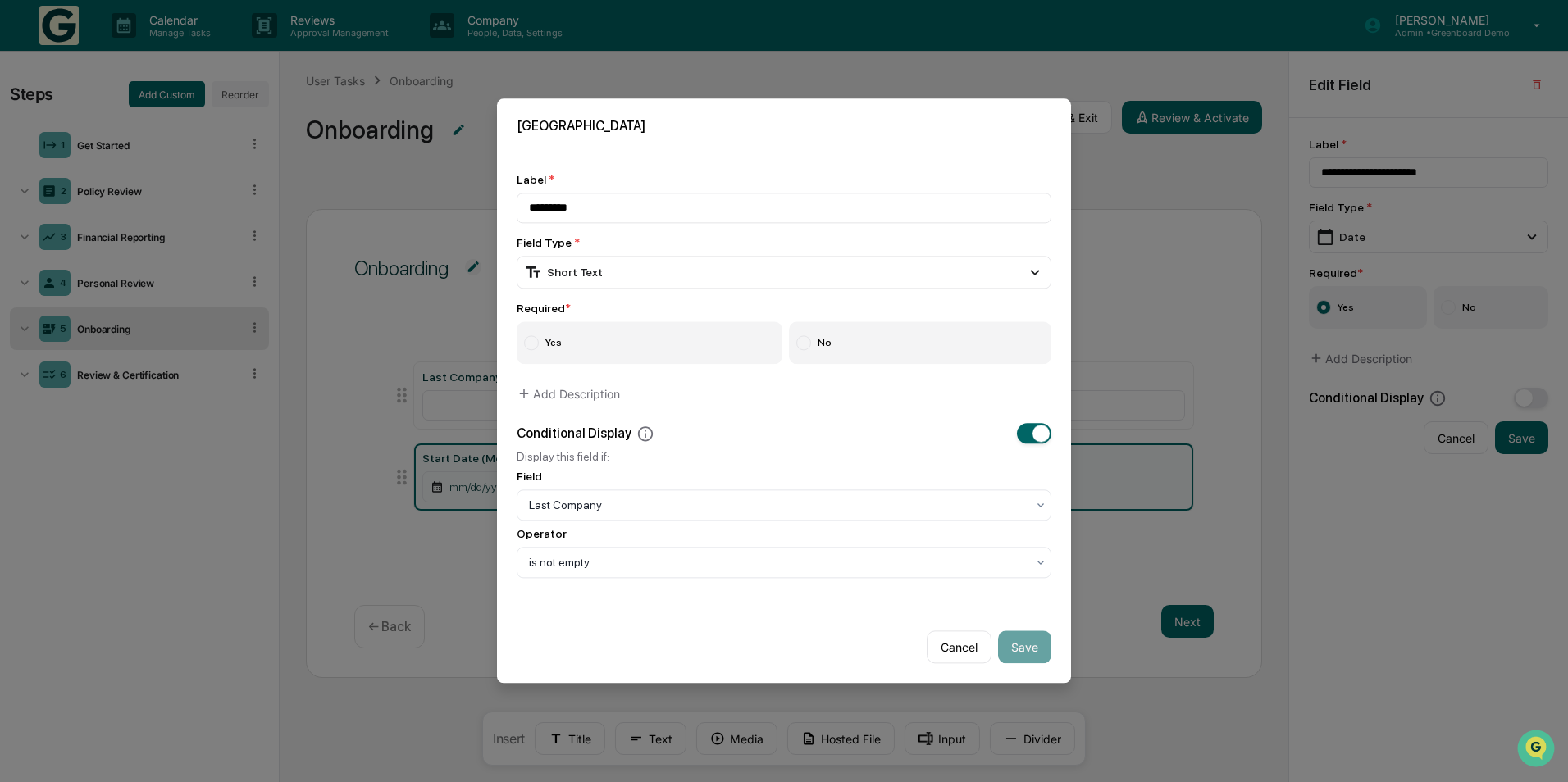
click at [564, 344] on label "Yes" at bounding box center [650, 343] width 266 height 43
click at [807, 348] on div at bounding box center [804, 344] width 15 height 15
click at [1044, 640] on button "Save" at bounding box center [1025, 647] width 53 height 33
type input "*********"
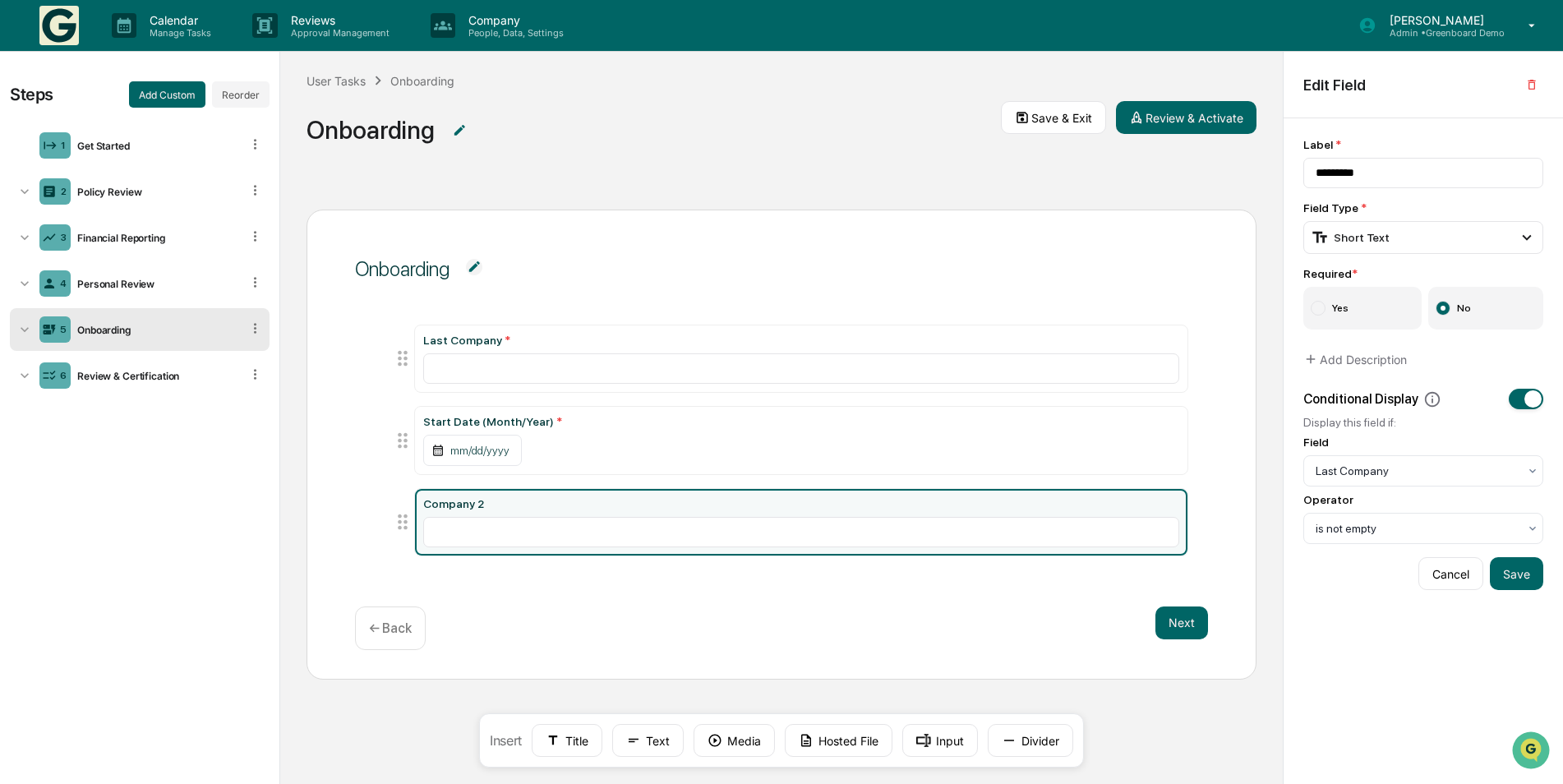
click at [479, 268] on img at bounding box center [474, 267] width 17 height 17
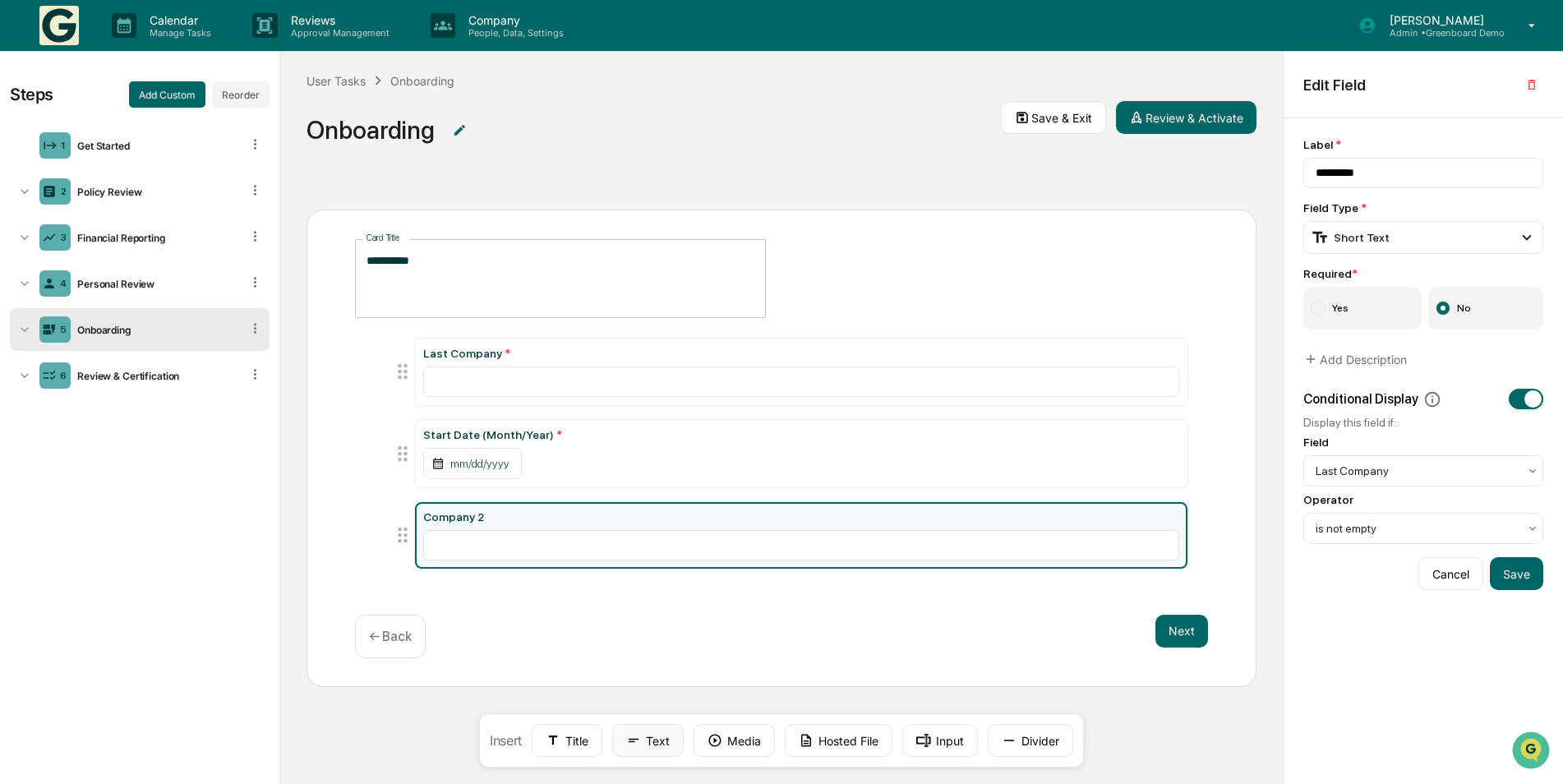
click at [633, 750] on button "Text" at bounding box center [648, 740] width 71 height 33
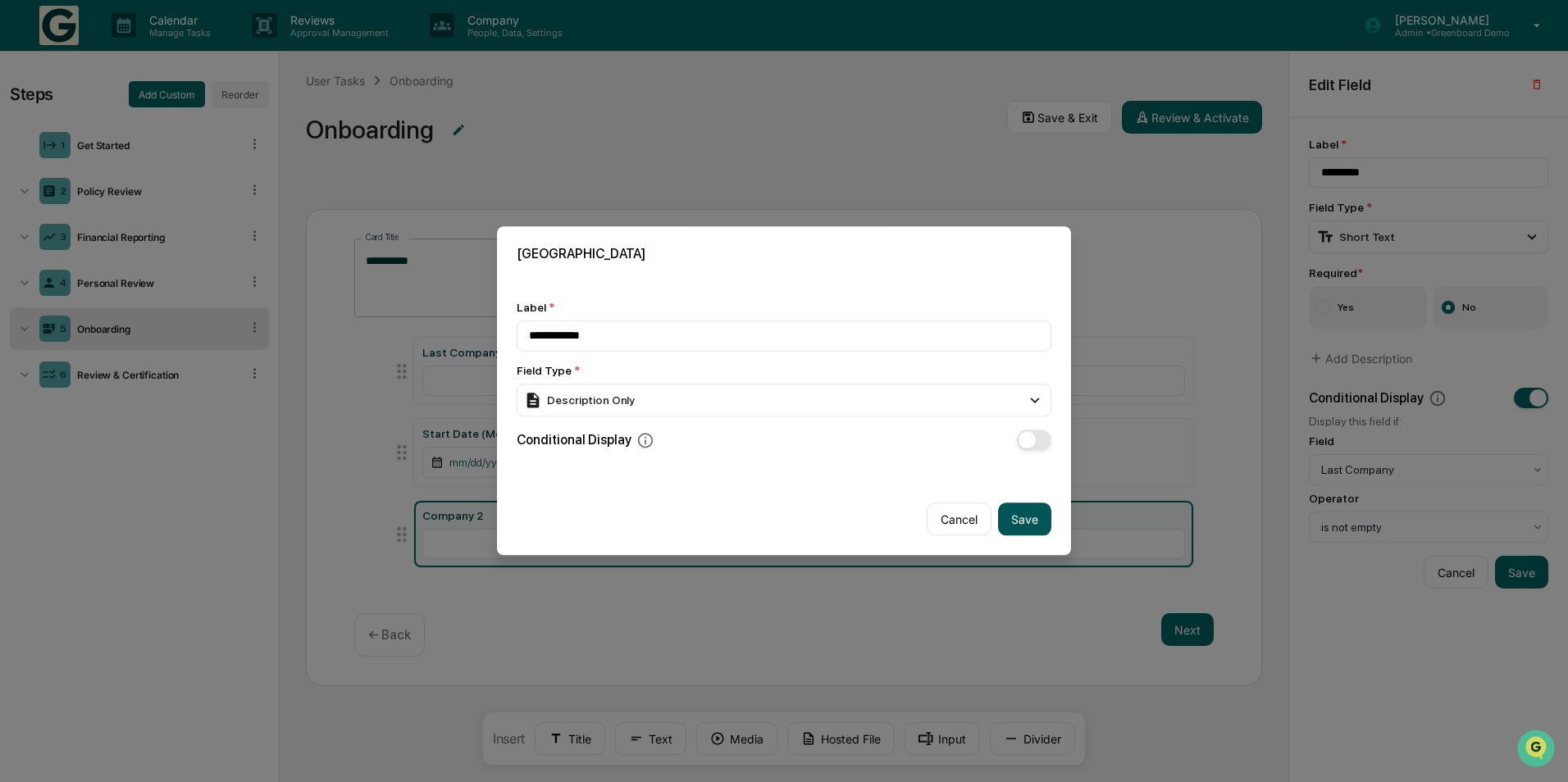
type input "**********"
click at [1034, 527] on button "Save" at bounding box center [1025, 519] width 53 height 33
type input "**********"
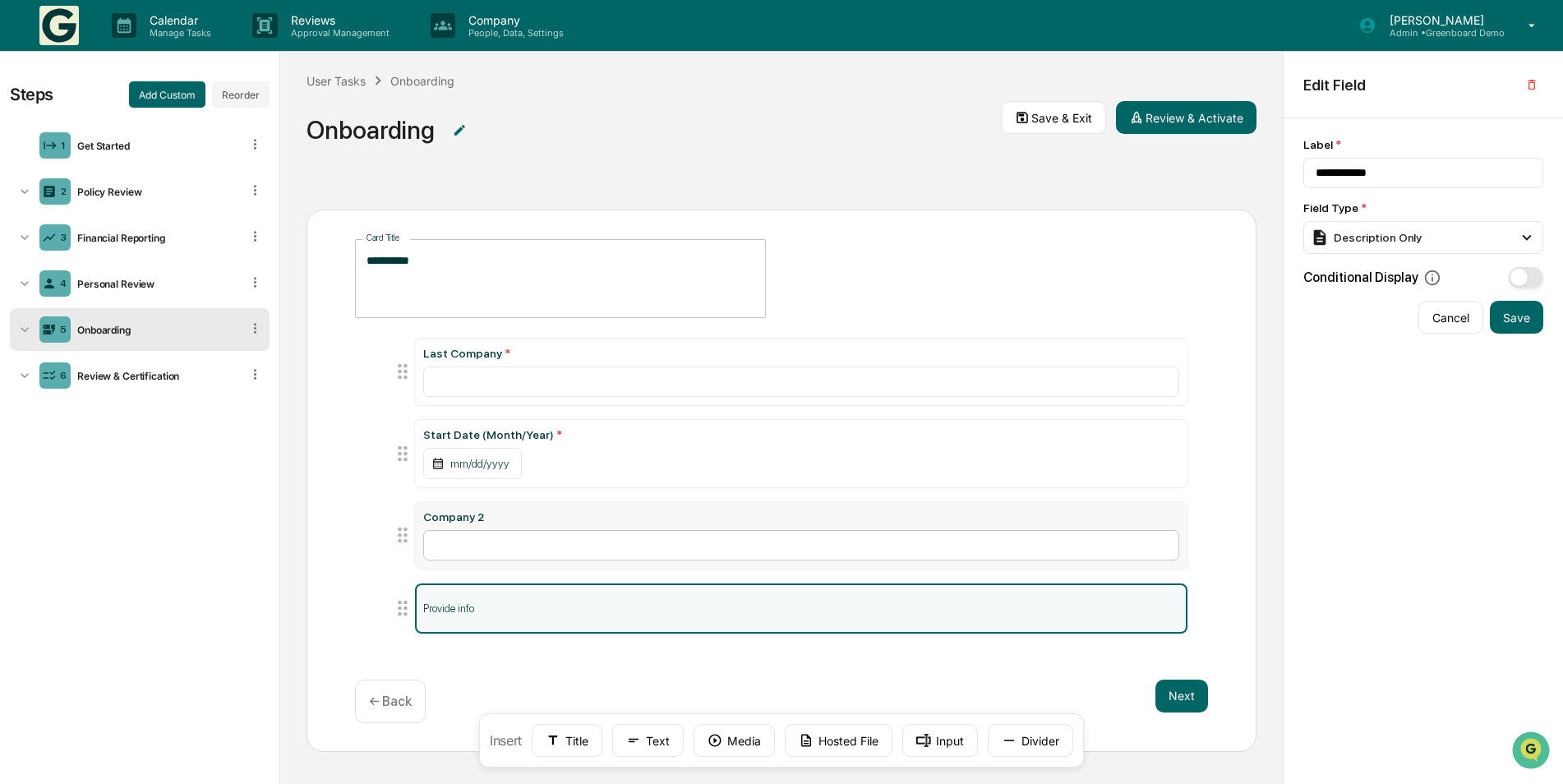
scroll to position [1, 0]
click at [402, 610] on icon at bounding box center [403, 607] width 23 height 23
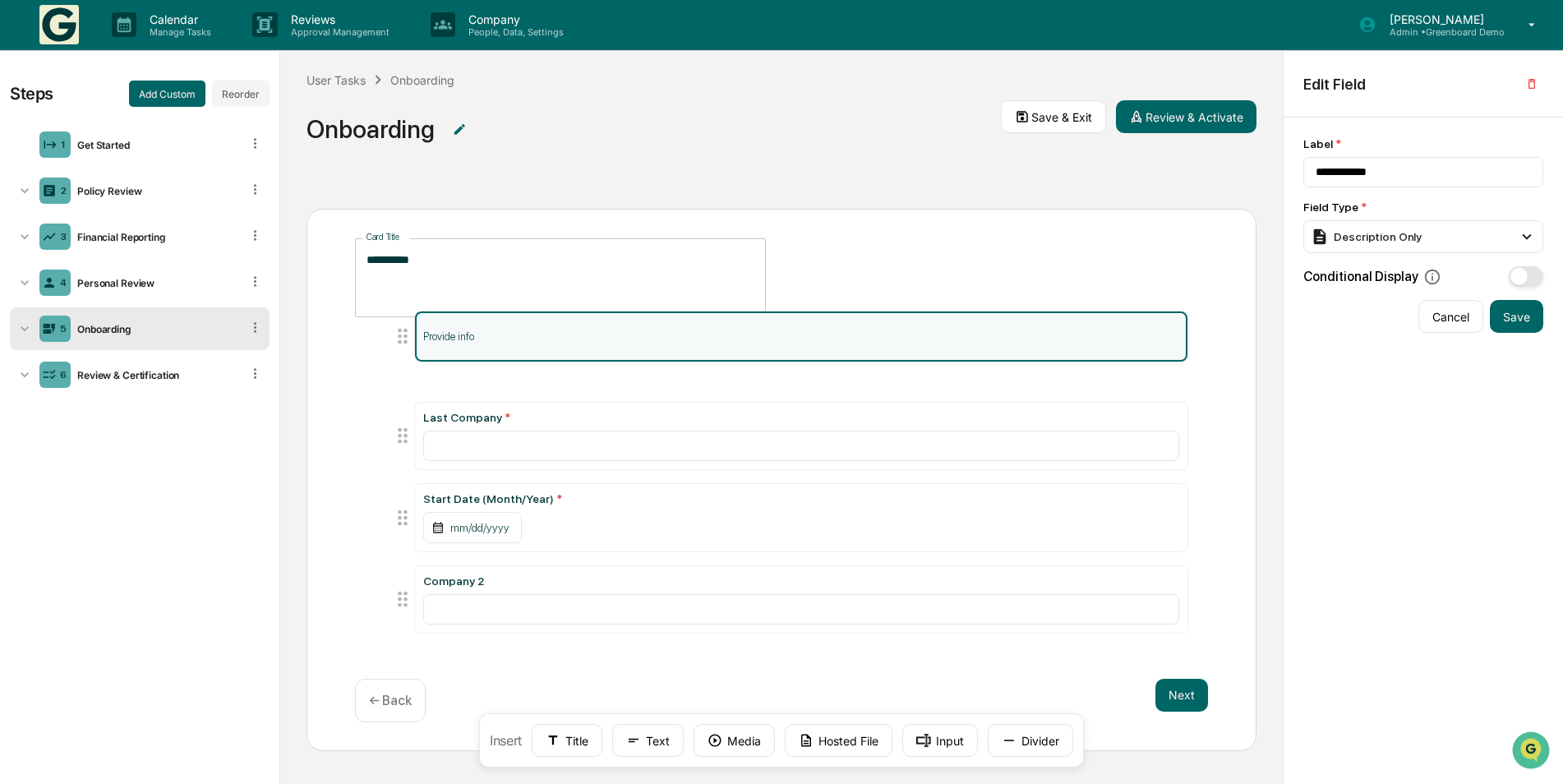
drag, startPoint x: 401, startPoint y: 612, endPoint x: 396, endPoint y: 342, distance: 270.0
click at [396, 342] on icon at bounding box center [403, 336] width 23 height 23
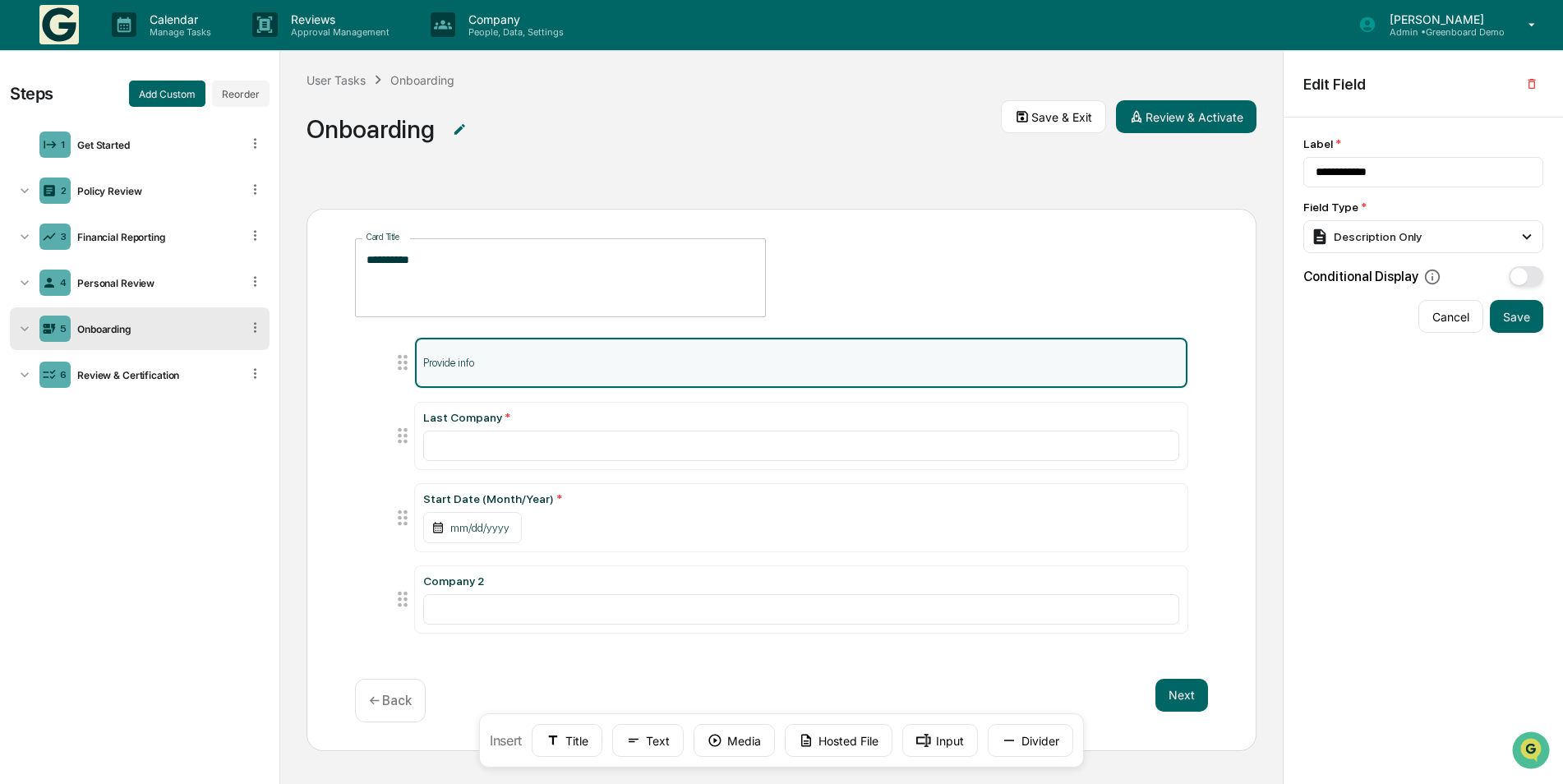
click at [976, 232] on div "**********" at bounding box center [782, 480] width 951 height 542
click at [1071, 109] on button "Save & Exit" at bounding box center [1053, 116] width 105 height 33
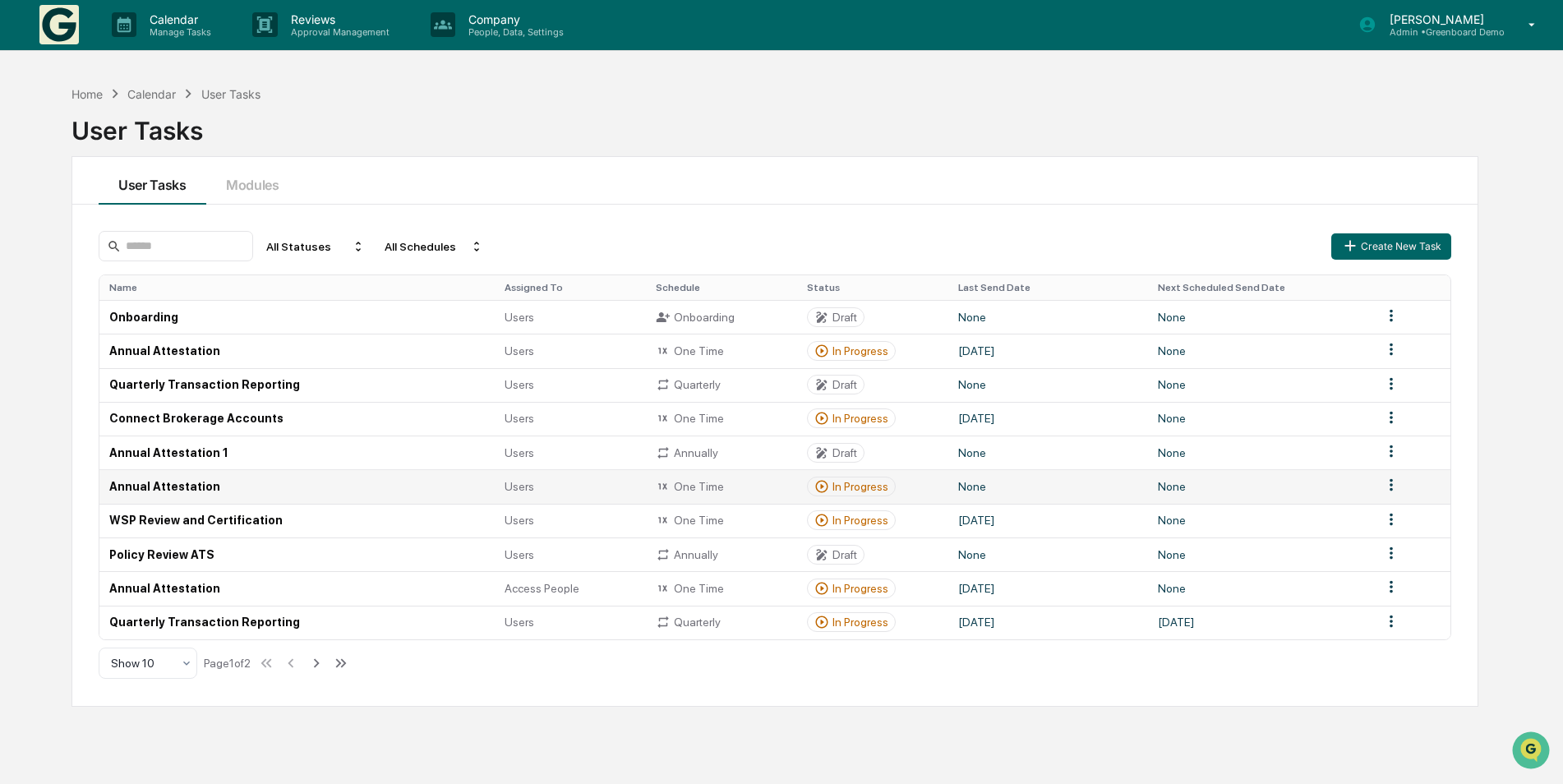
click at [151, 497] on td "Annual Attestation" at bounding box center [297, 486] width 396 height 33
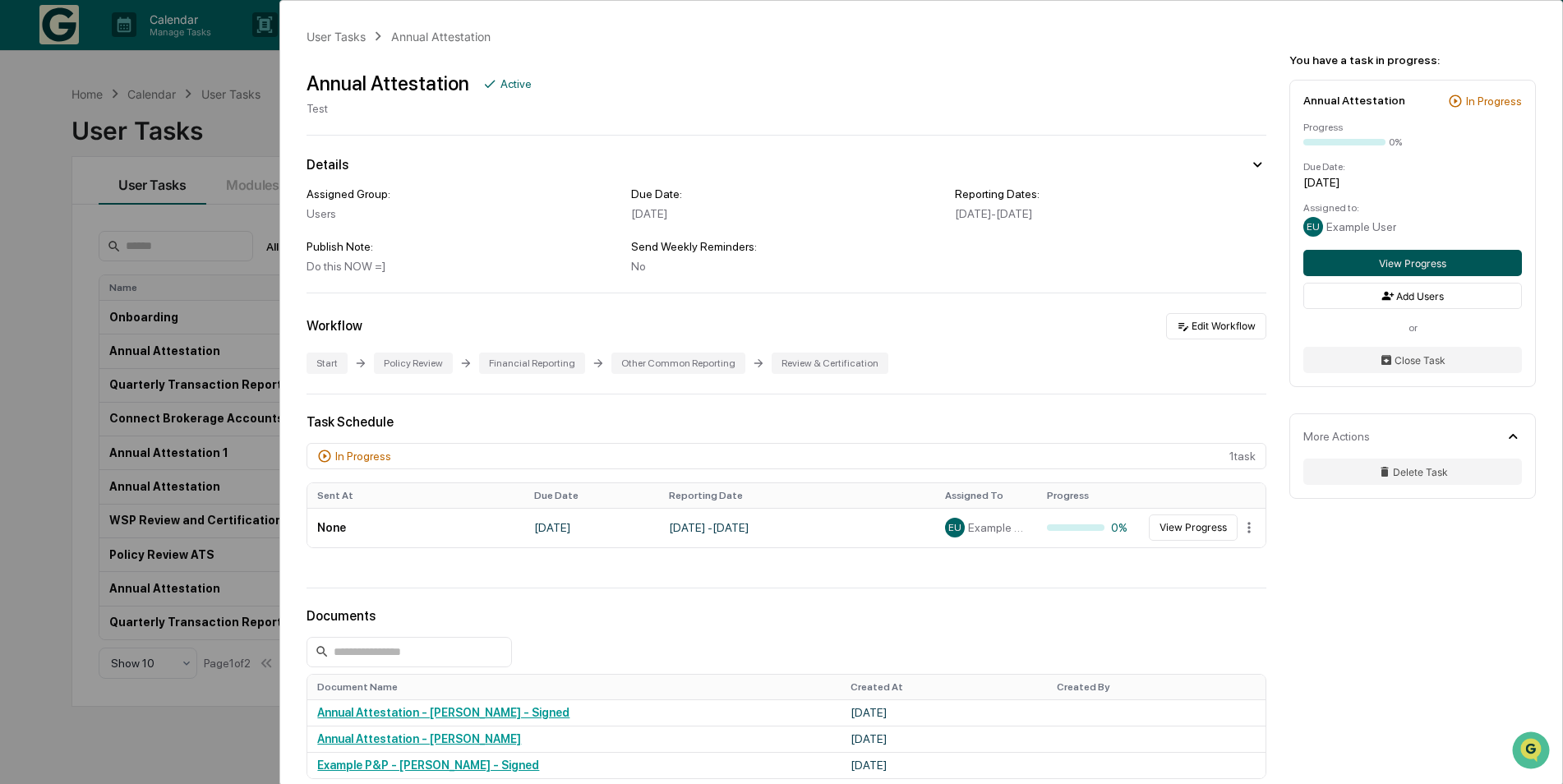
click at [1395, 259] on button "View Progress" at bounding box center [1412, 263] width 218 height 26
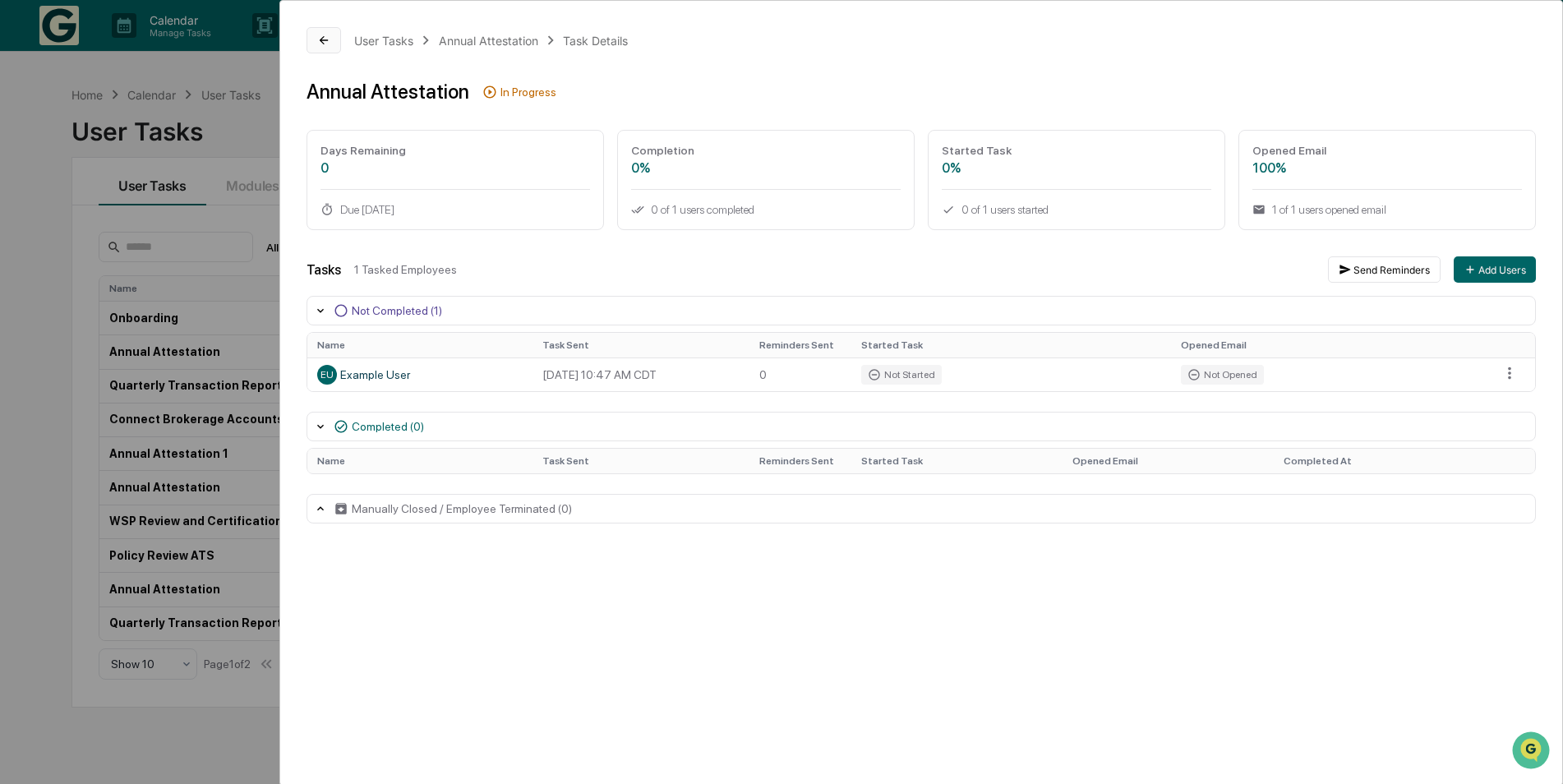
click at [324, 40] on icon at bounding box center [324, 40] width 8 height 8
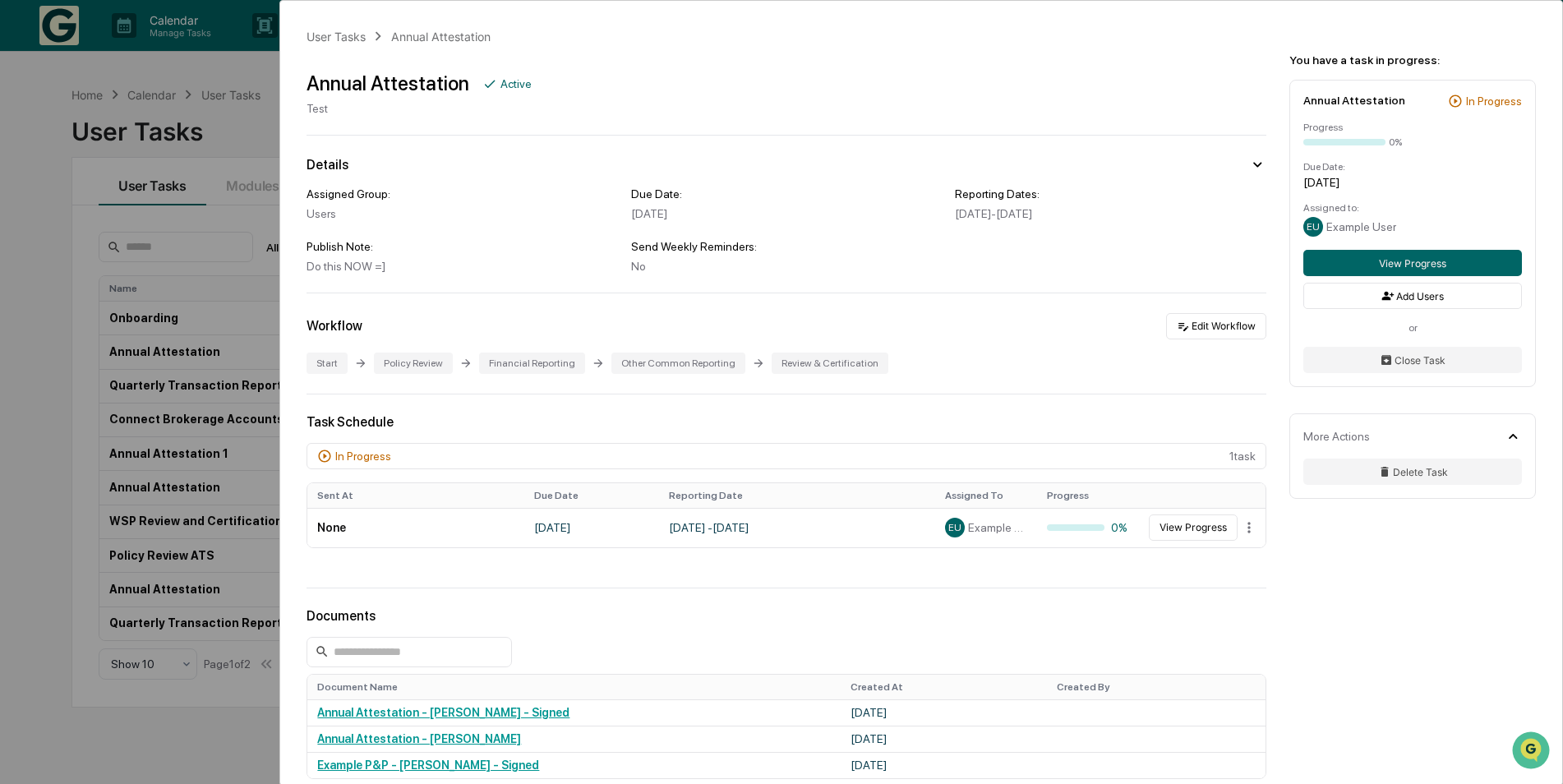
click at [28, 157] on div "User Tasks Annual Attestation Annual Attestation Active Test Details Assigned G…" at bounding box center [782, 392] width 1563 height 784
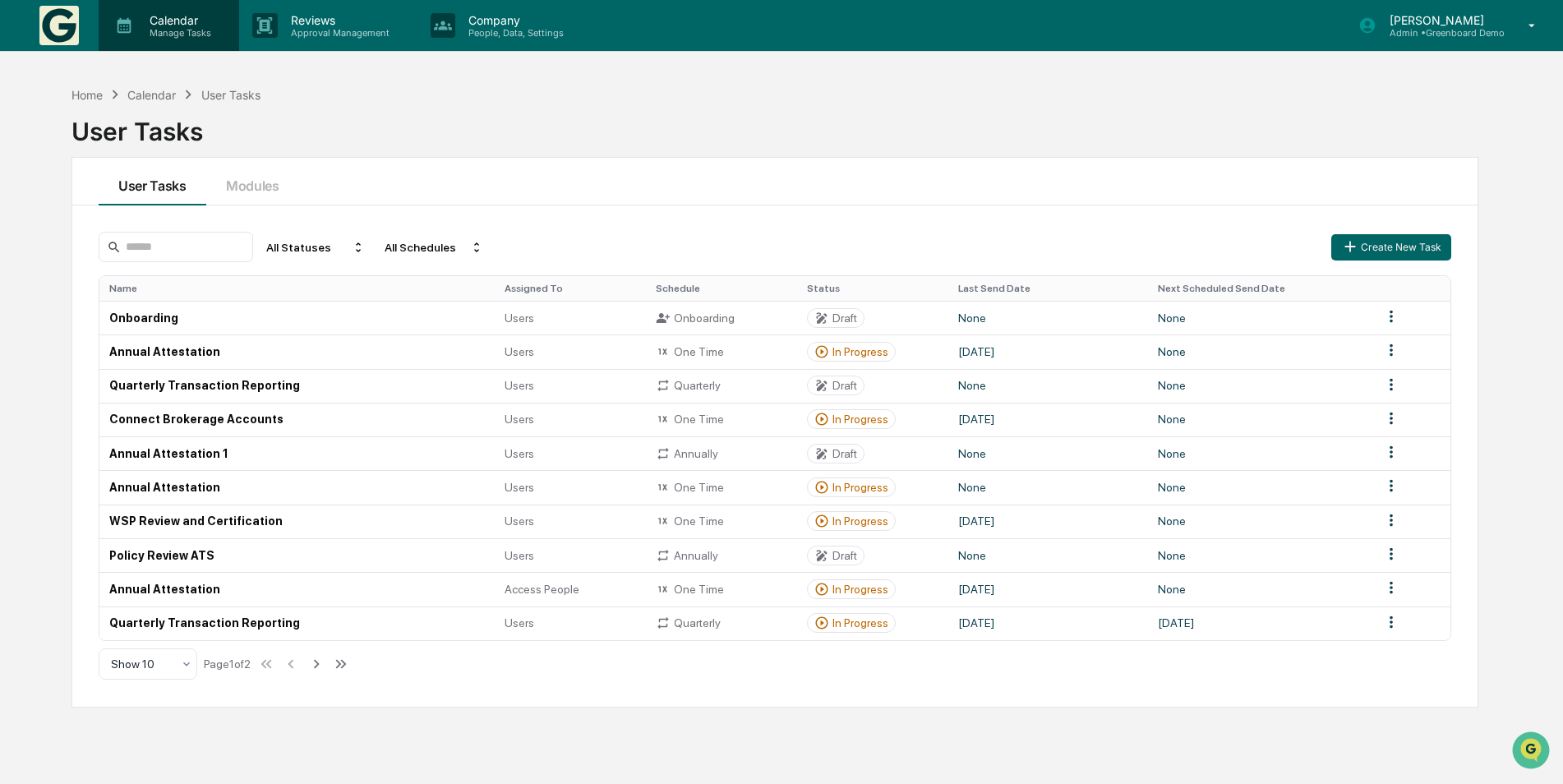
click at [186, 19] on p "Calendar" at bounding box center [177, 20] width 83 height 14
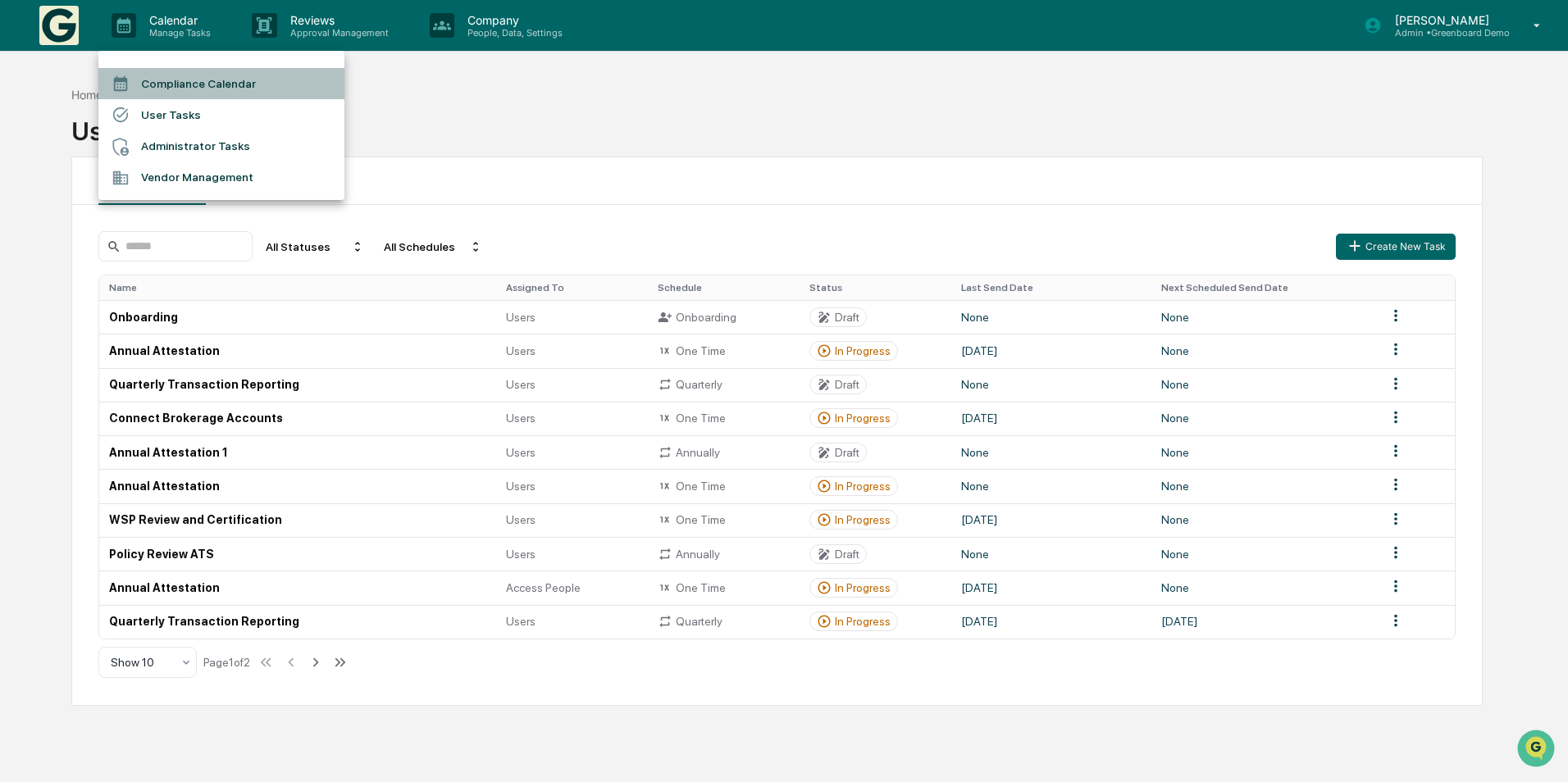
click at [235, 88] on li "Compliance Calendar" at bounding box center [221, 83] width 246 height 31
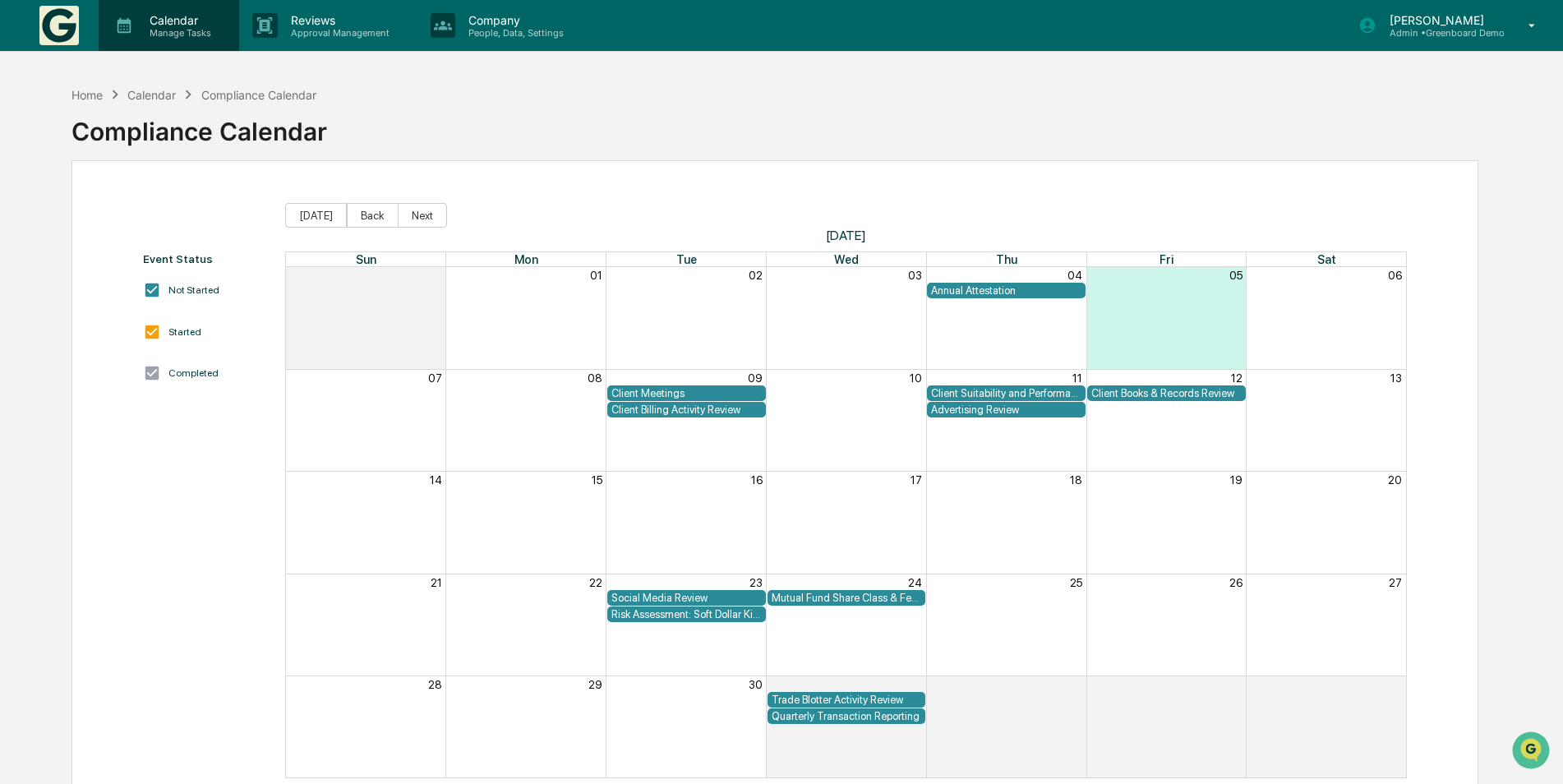
click at [163, 29] on p "Manage Tasks" at bounding box center [177, 33] width 83 height 12
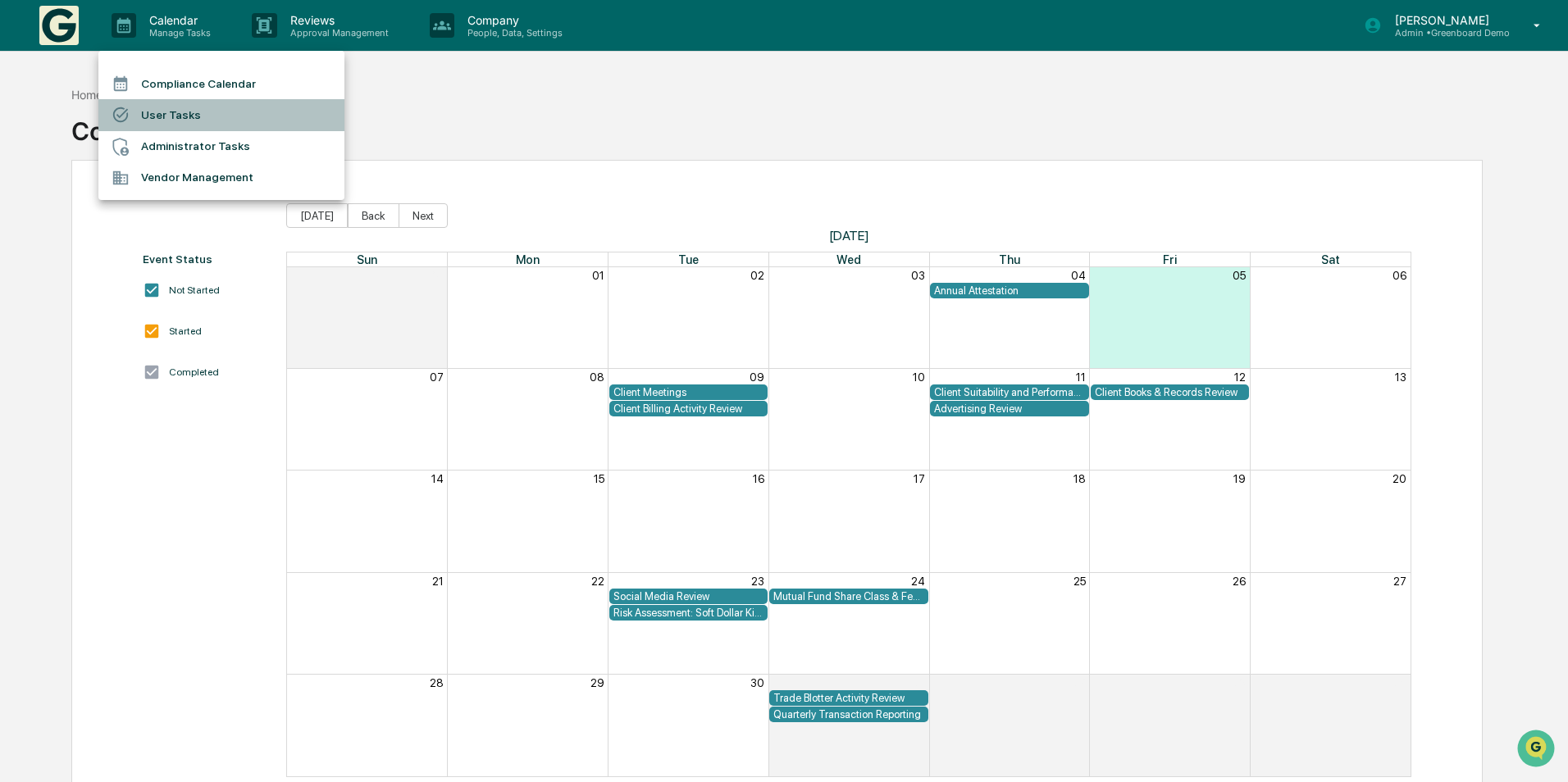
click at [163, 119] on li "User Tasks" at bounding box center [221, 114] width 246 height 31
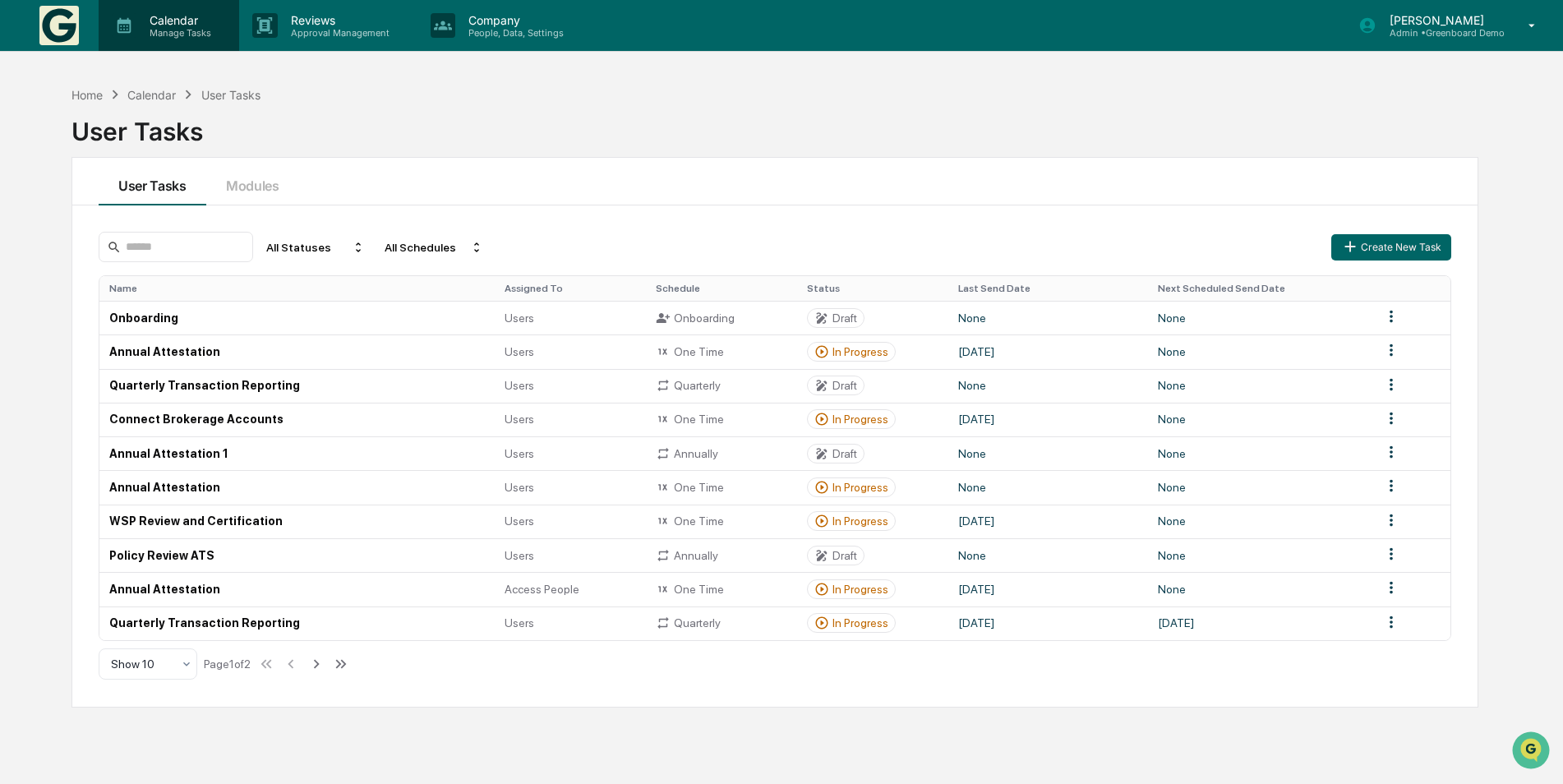
click at [154, 31] on p "Manage Tasks" at bounding box center [177, 33] width 83 height 12
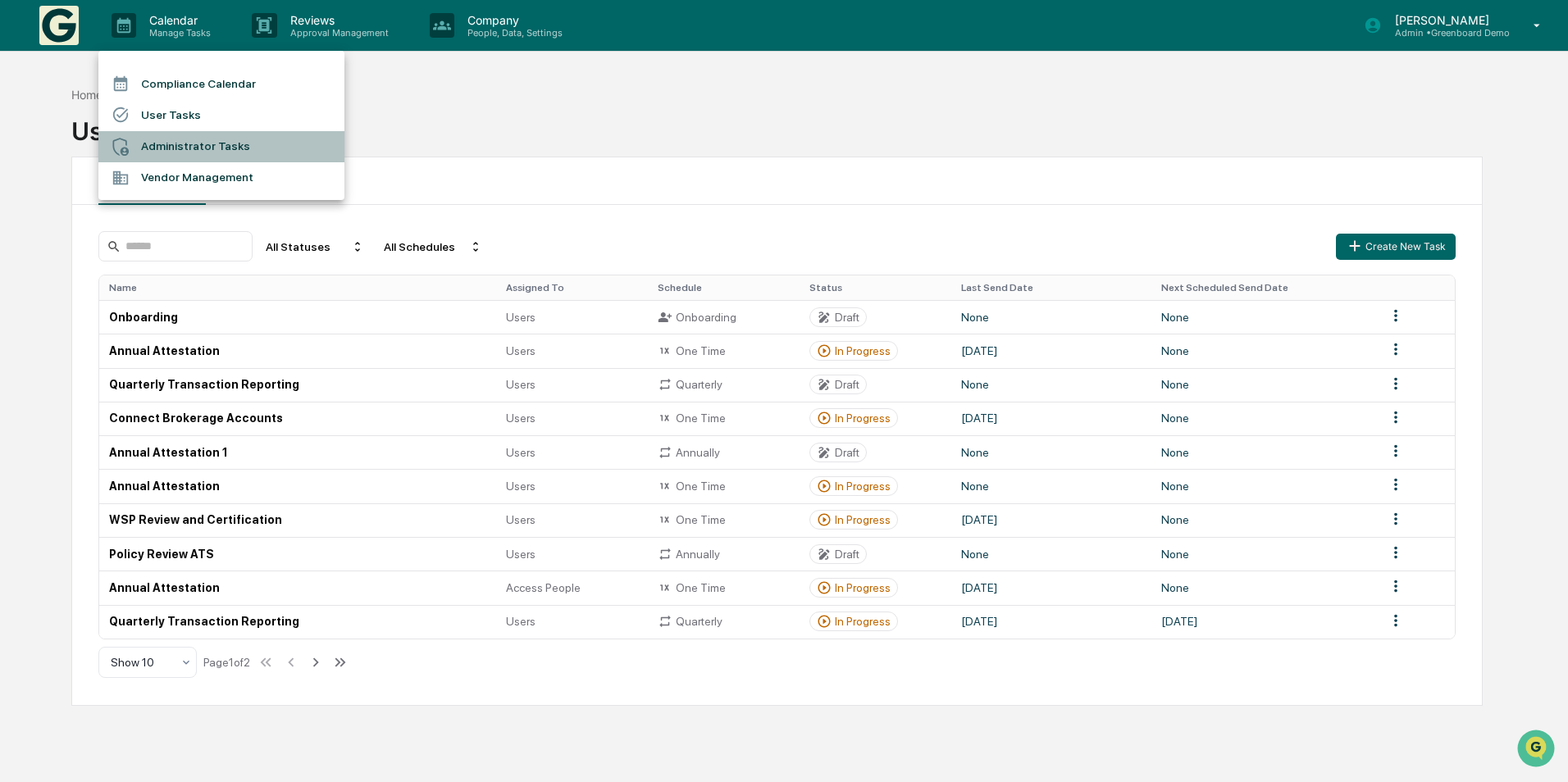
click at [185, 155] on li "Administrator Tasks" at bounding box center [221, 146] width 246 height 31
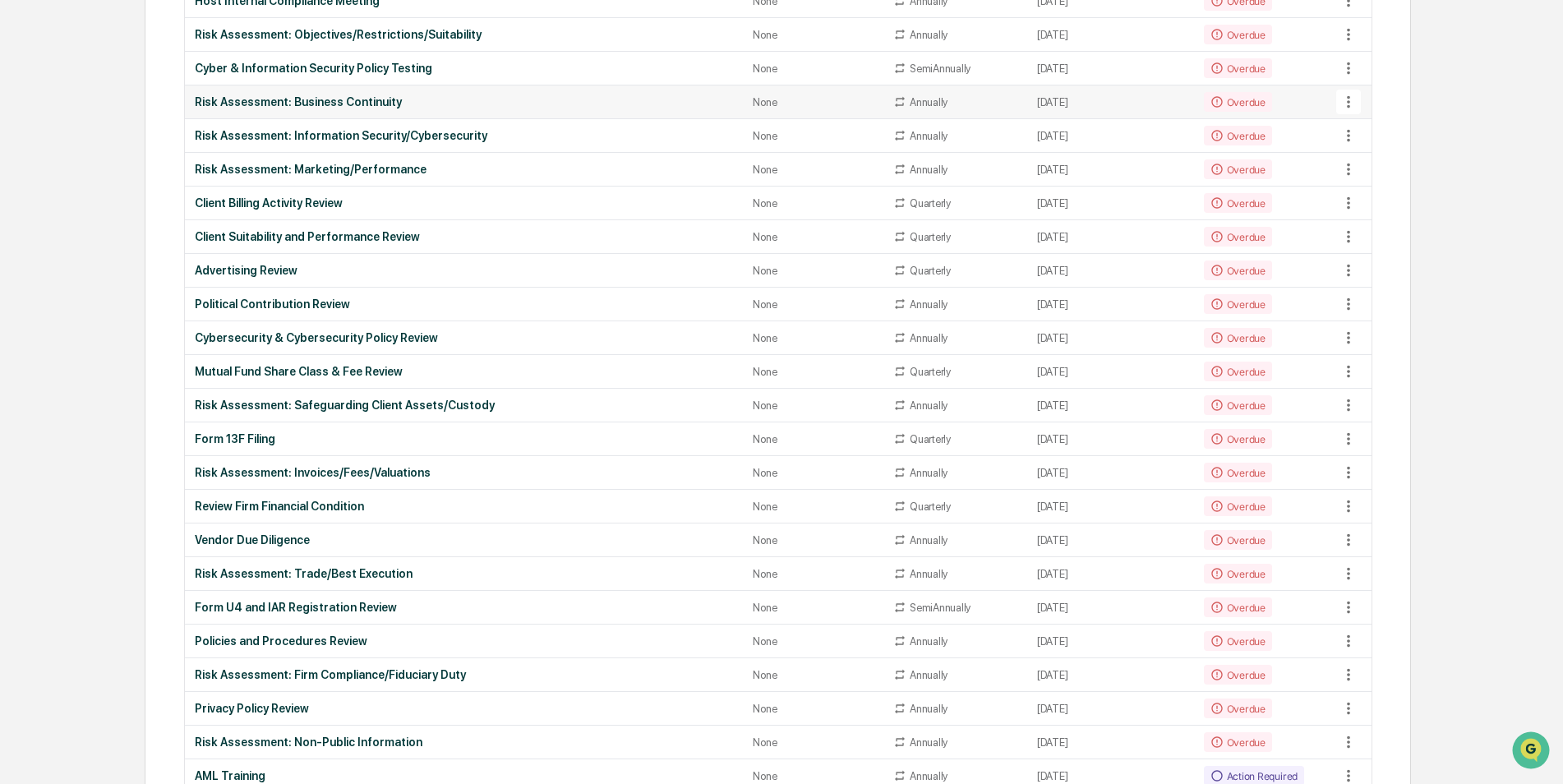
scroll to position [576, 0]
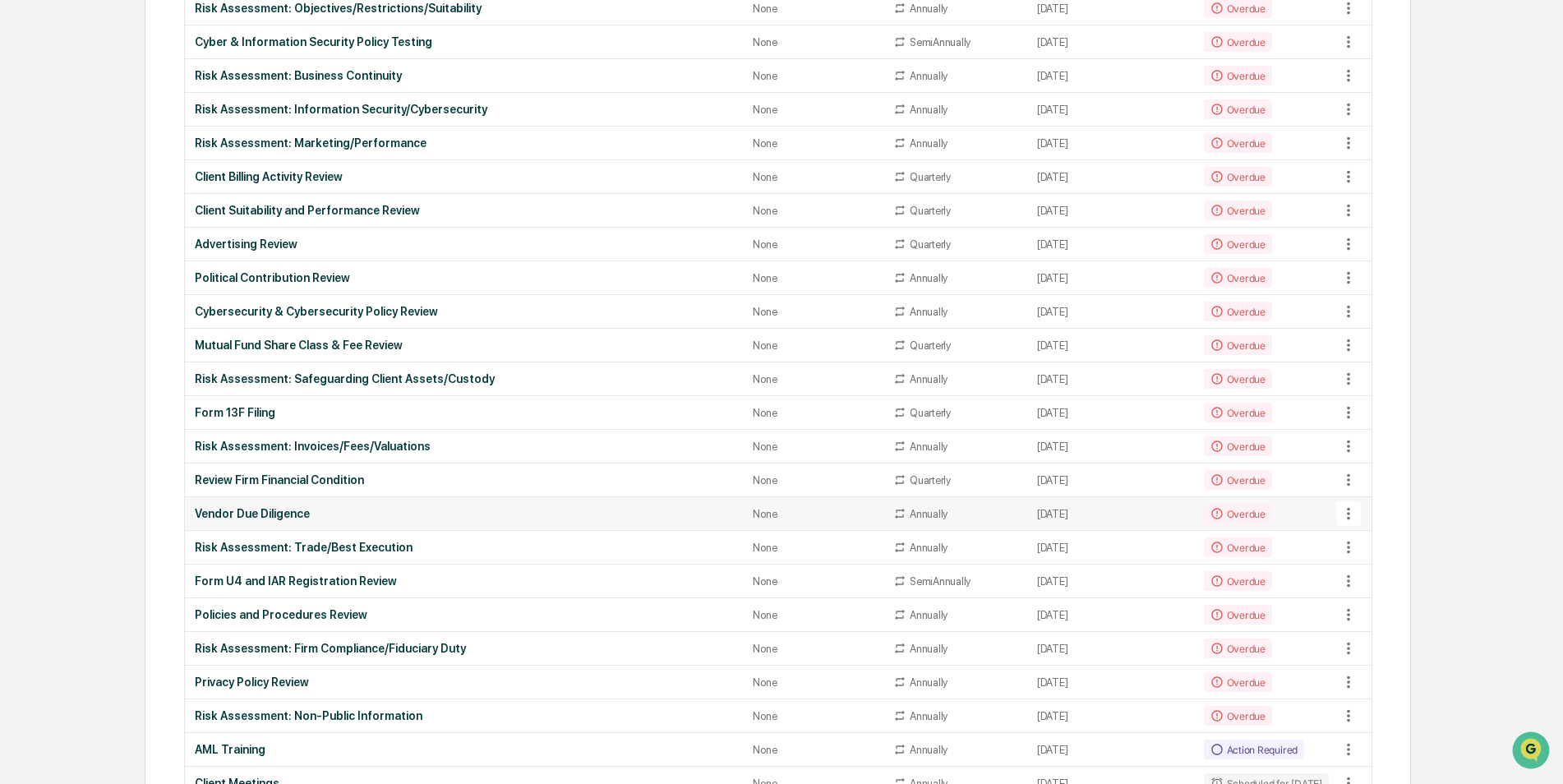
click at [220, 513] on div "Vendor Due Diligence" at bounding box center [464, 514] width 539 height 13
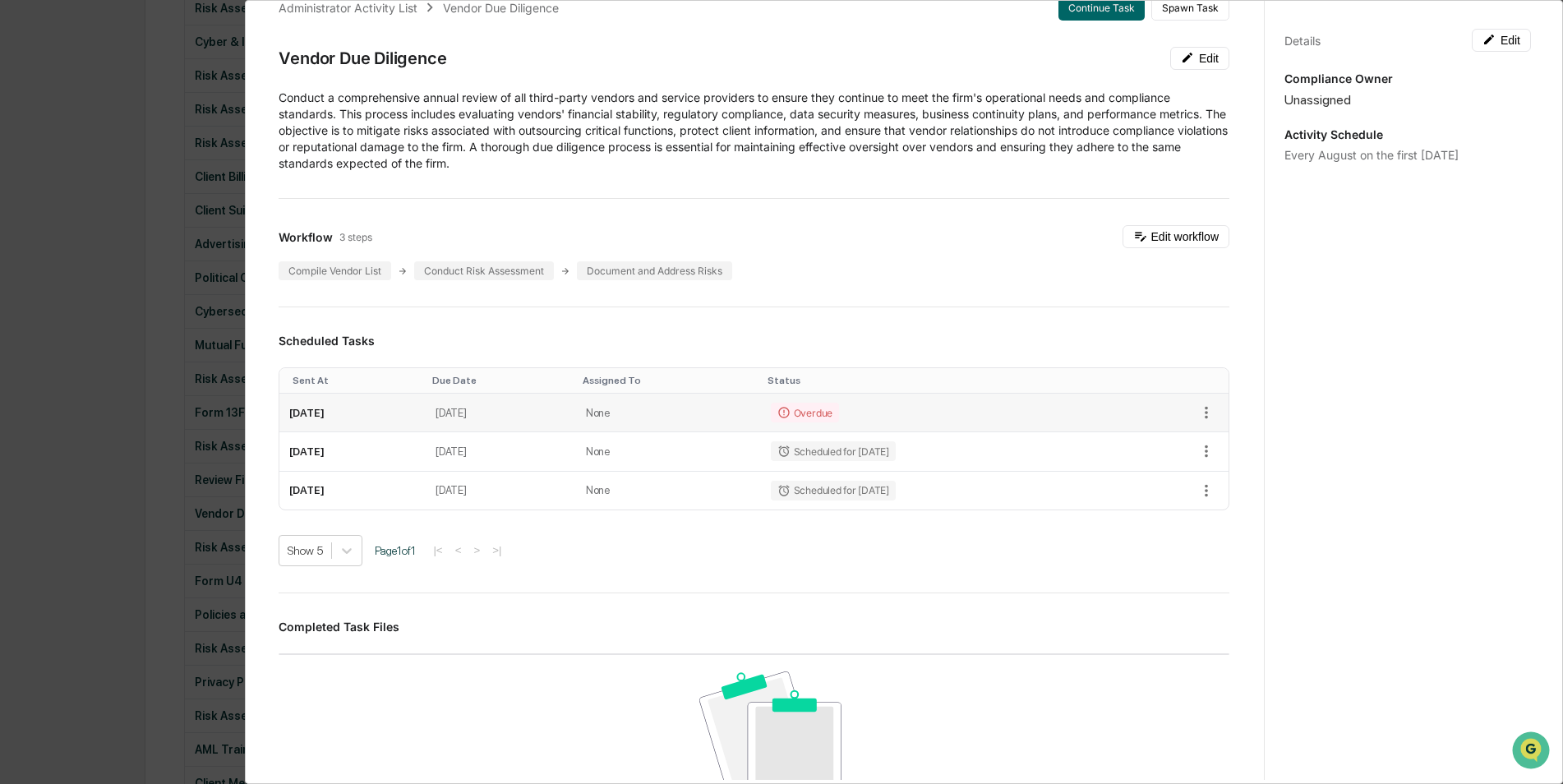
scroll to position [0, 0]
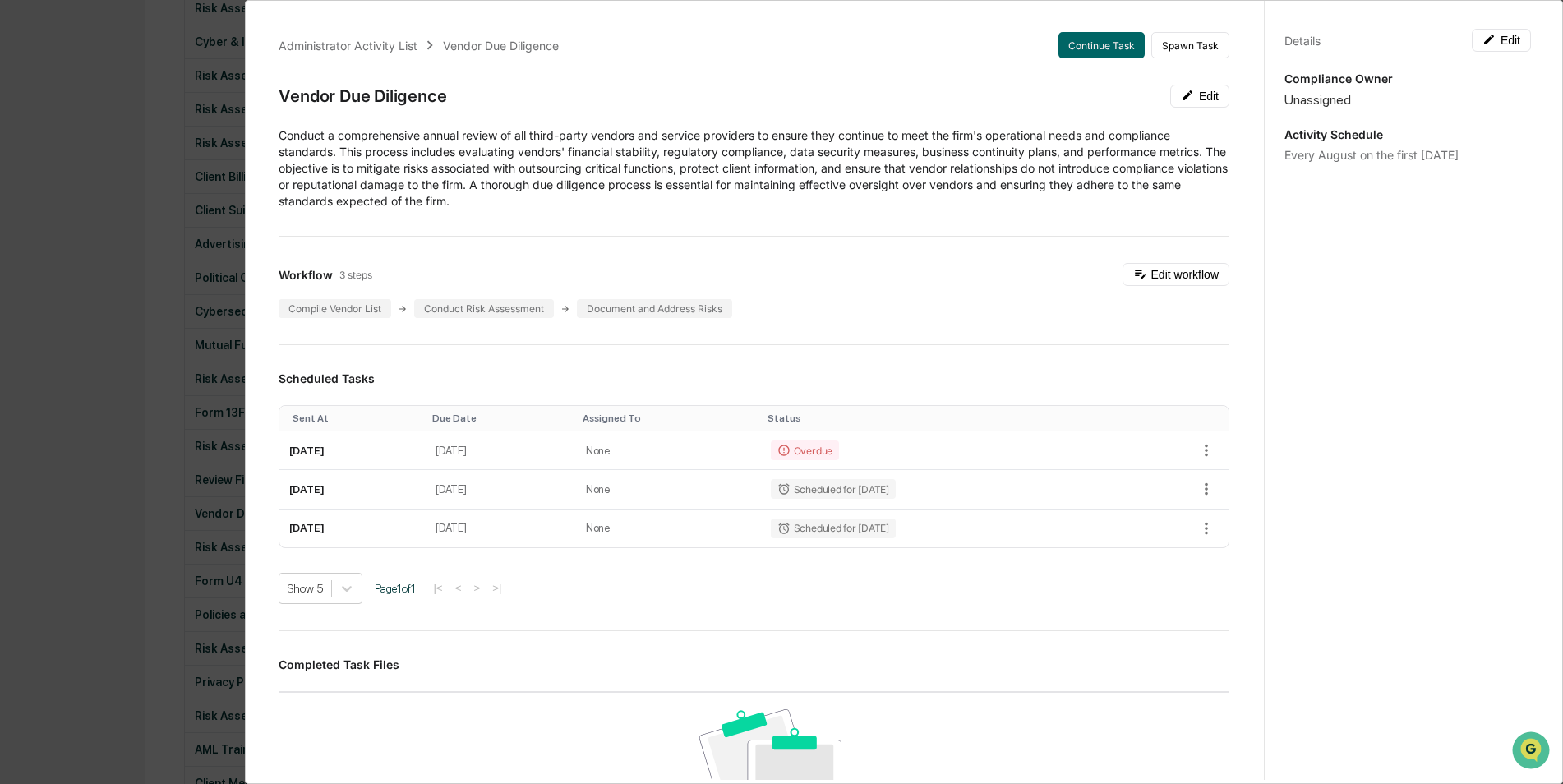
click at [107, 113] on div "Administrator Activity List Vendor Due Diligence Continue Task Spawn Task Vendo…" at bounding box center [782, 392] width 1563 height 784
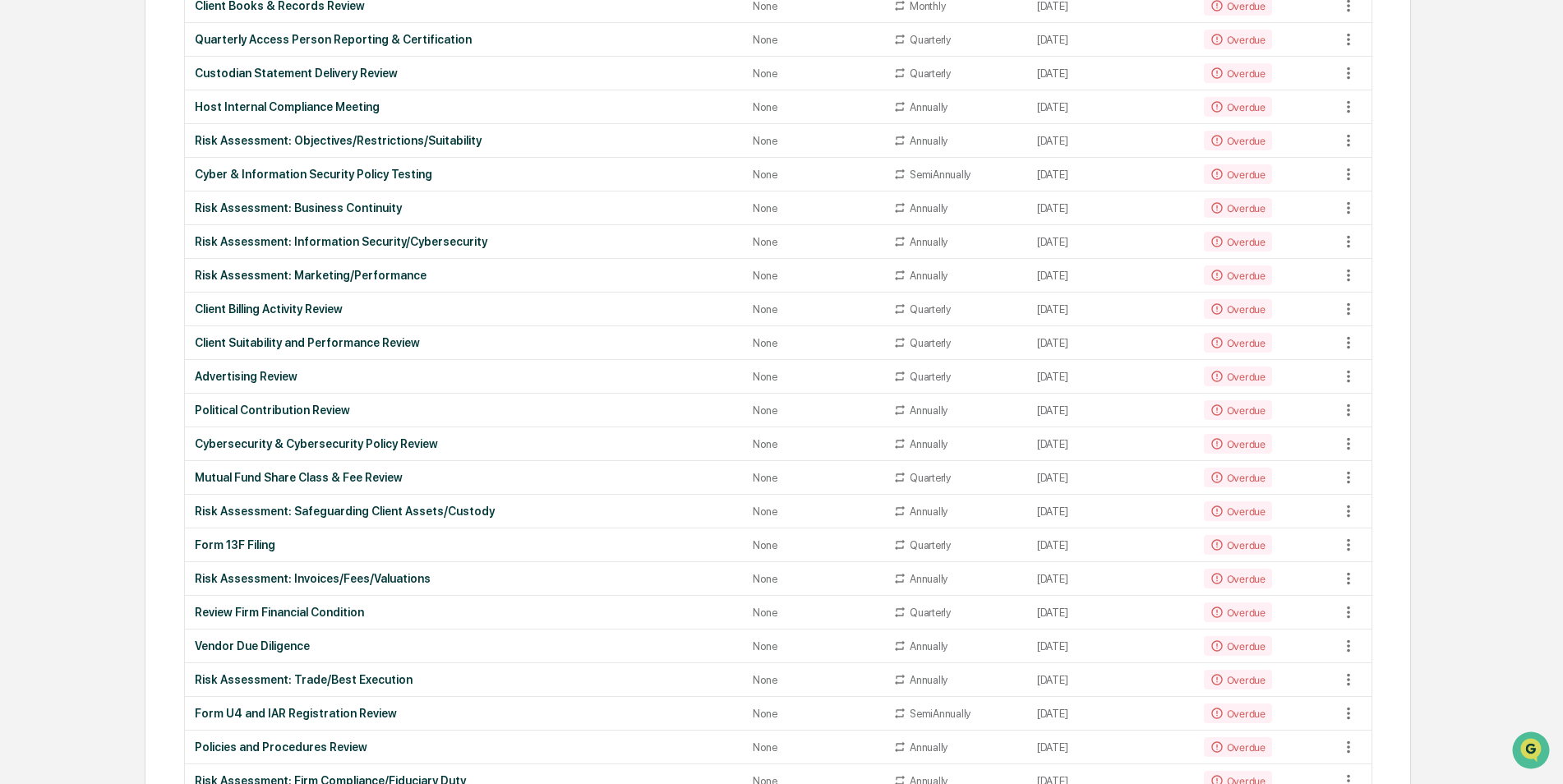
scroll to position [429, 0]
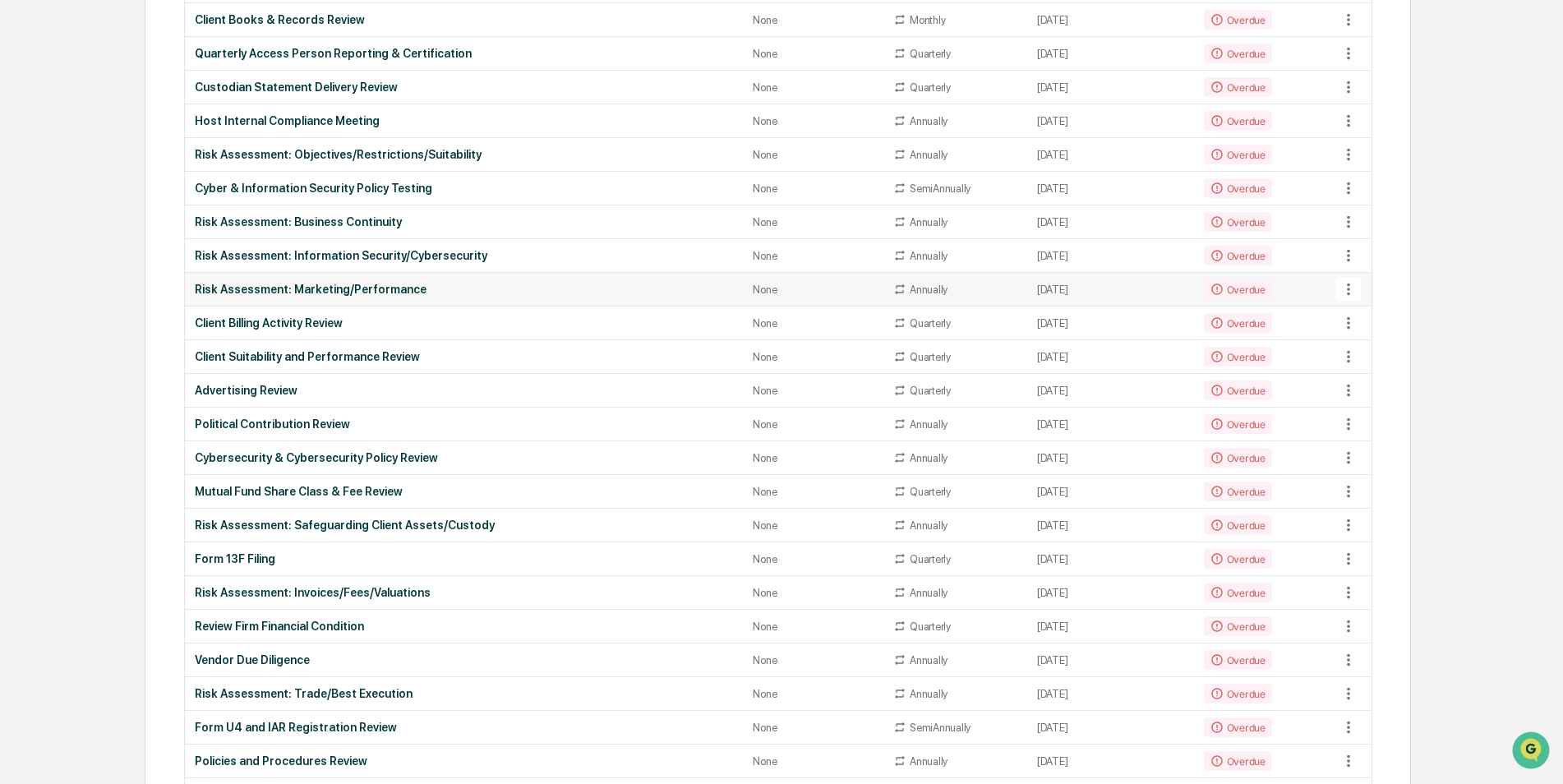
click at [266, 284] on div "Risk Assessment: Marketing/Performance" at bounding box center [464, 290] width 539 height 13
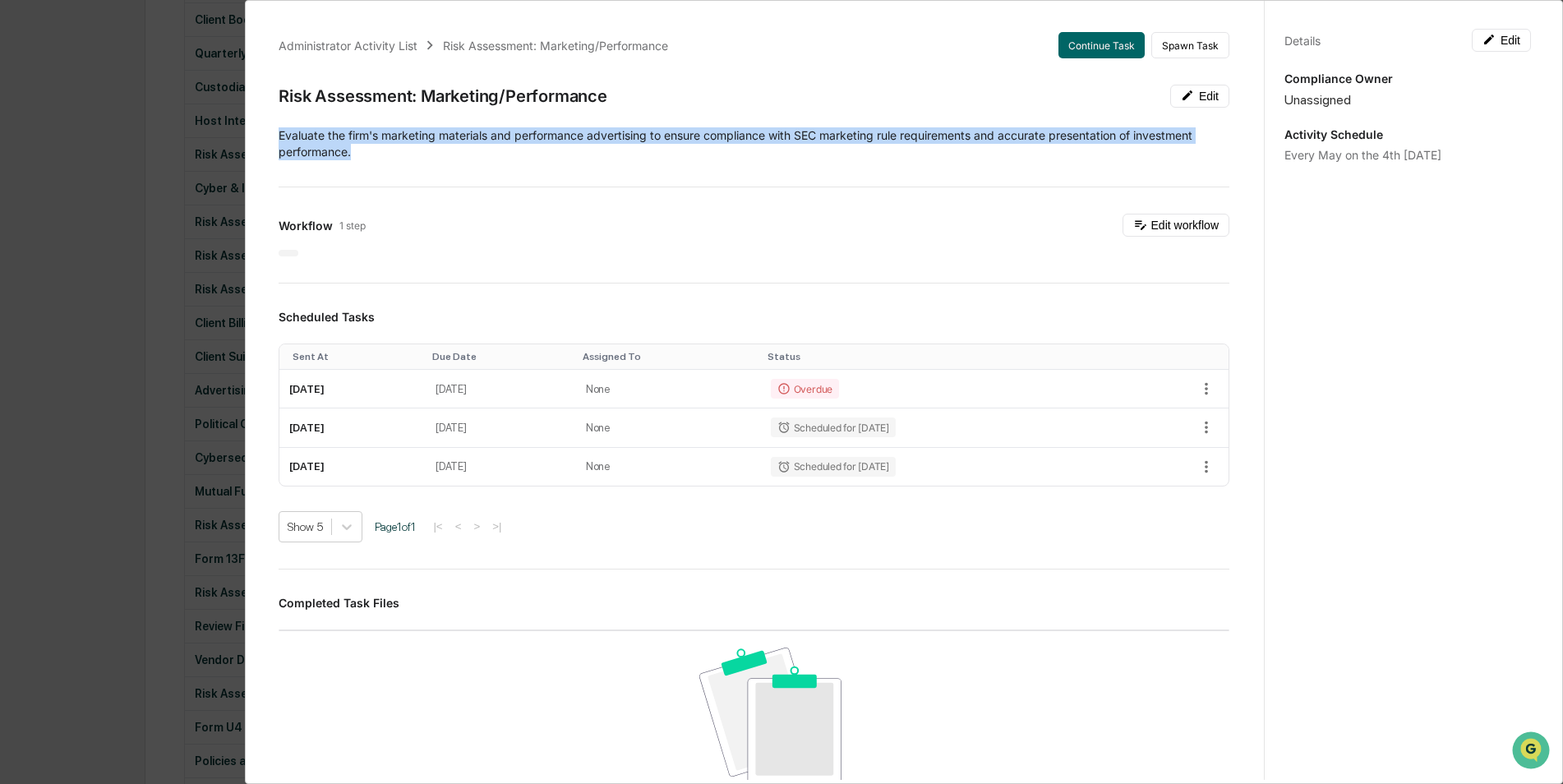
drag, startPoint x: 274, startPoint y: 125, endPoint x: 366, endPoint y: 159, distance: 98.1
click at [366, 159] on div "Administrator Activity List Risk Assessment: Marketing/Performance Continue Tas…" at bounding box center [754, 558] width 991 height 1092
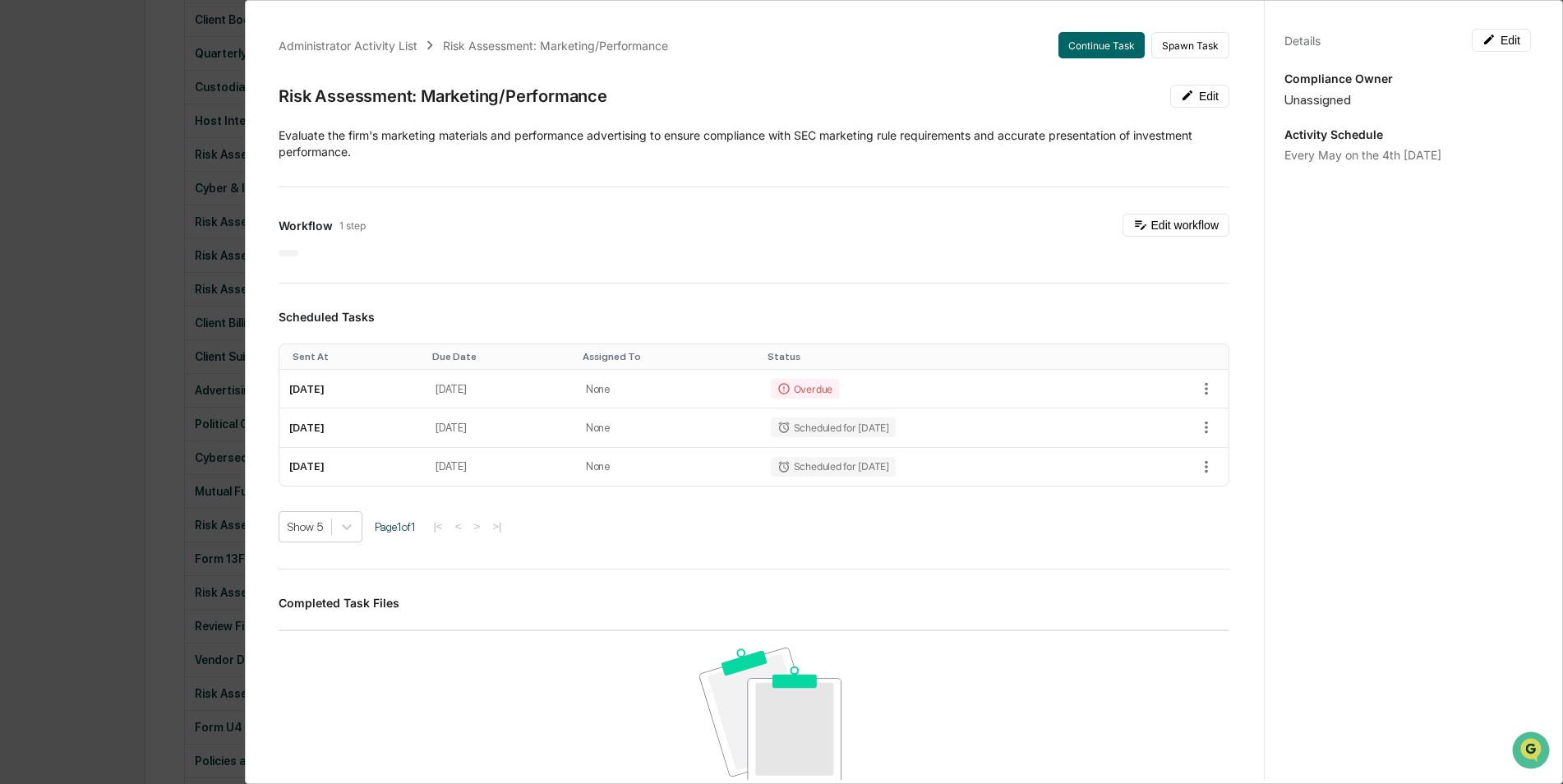
drag, startPoint x: 366, startPoint y: 159, endPoint x: 342, endPoint y: 167, distance: 25.3
click at [342, 167] on div "Administrator Activity List Risk Assessment: Marketing/Performance Continue Tas…" at bounding box center [754, 558] width 991 height 1092
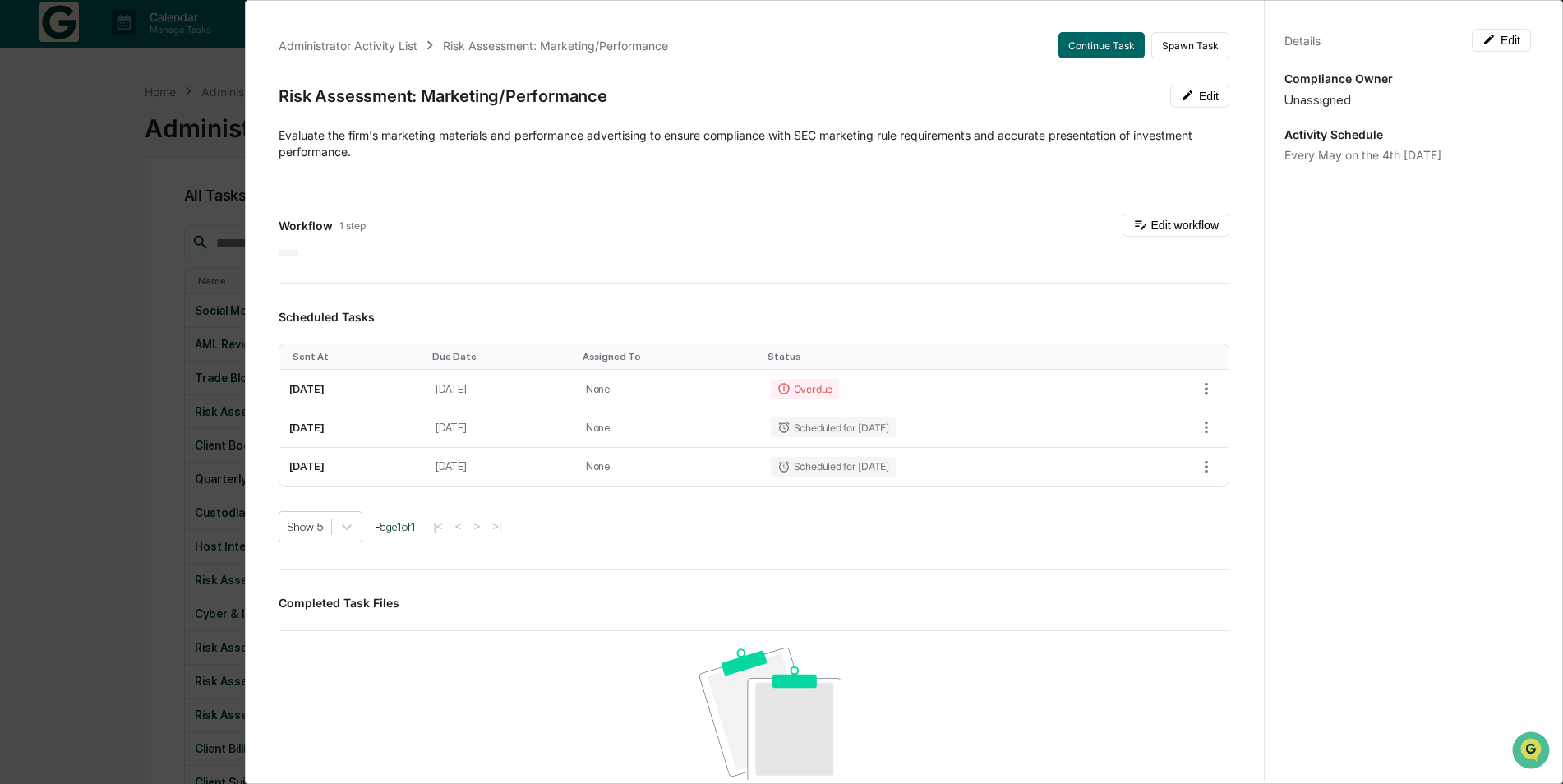
scroll to position [0, 0]
click at [106, 325] on div "Administrator Activity List Risk Assessment: Marketing/Performance Continue Tas…" at bounding box center [782, 392] width 1563 height 784
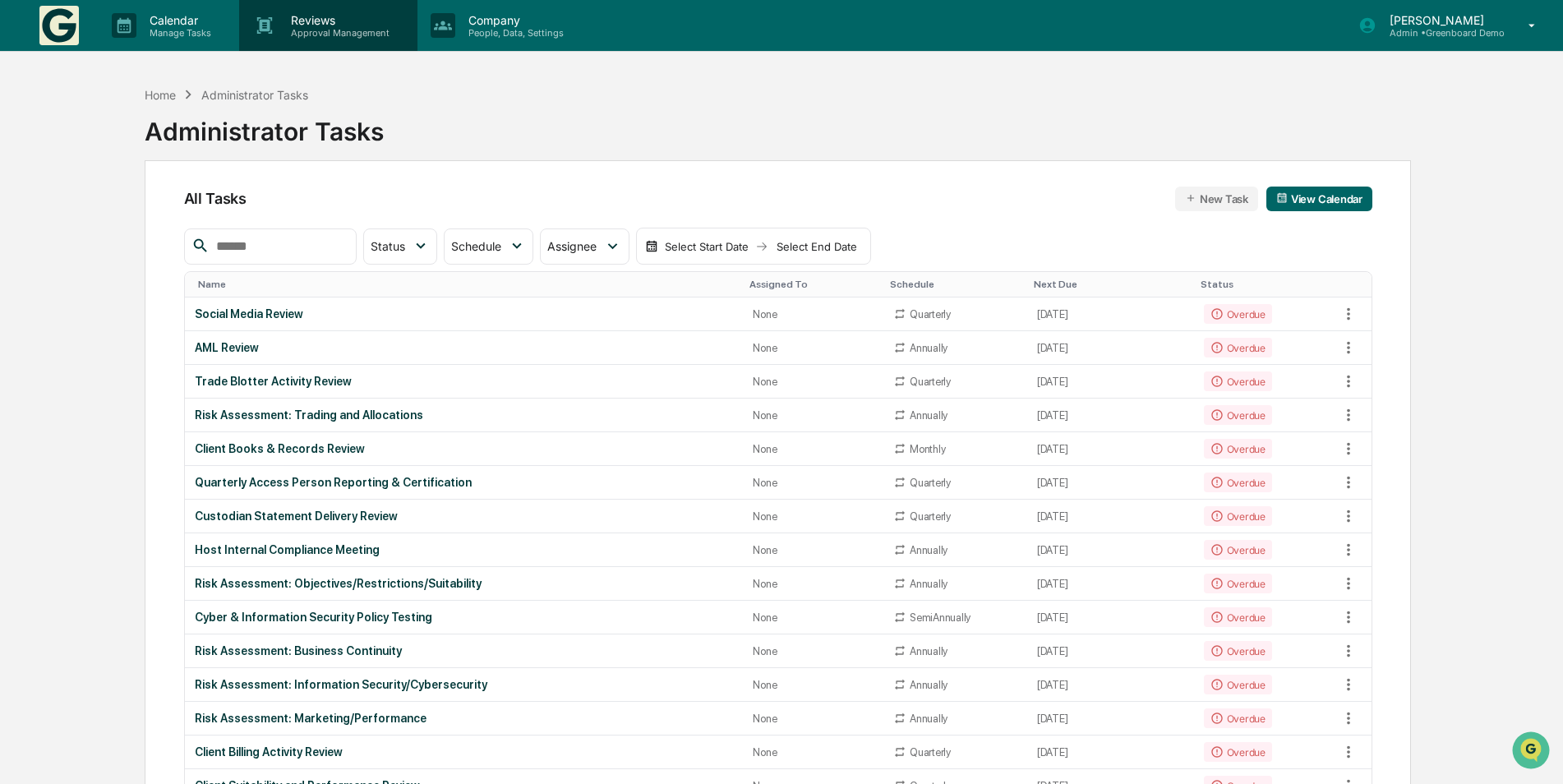
click at [331, 23] on p "Reviews" at bounding box center [337, 20] width 120 height 14
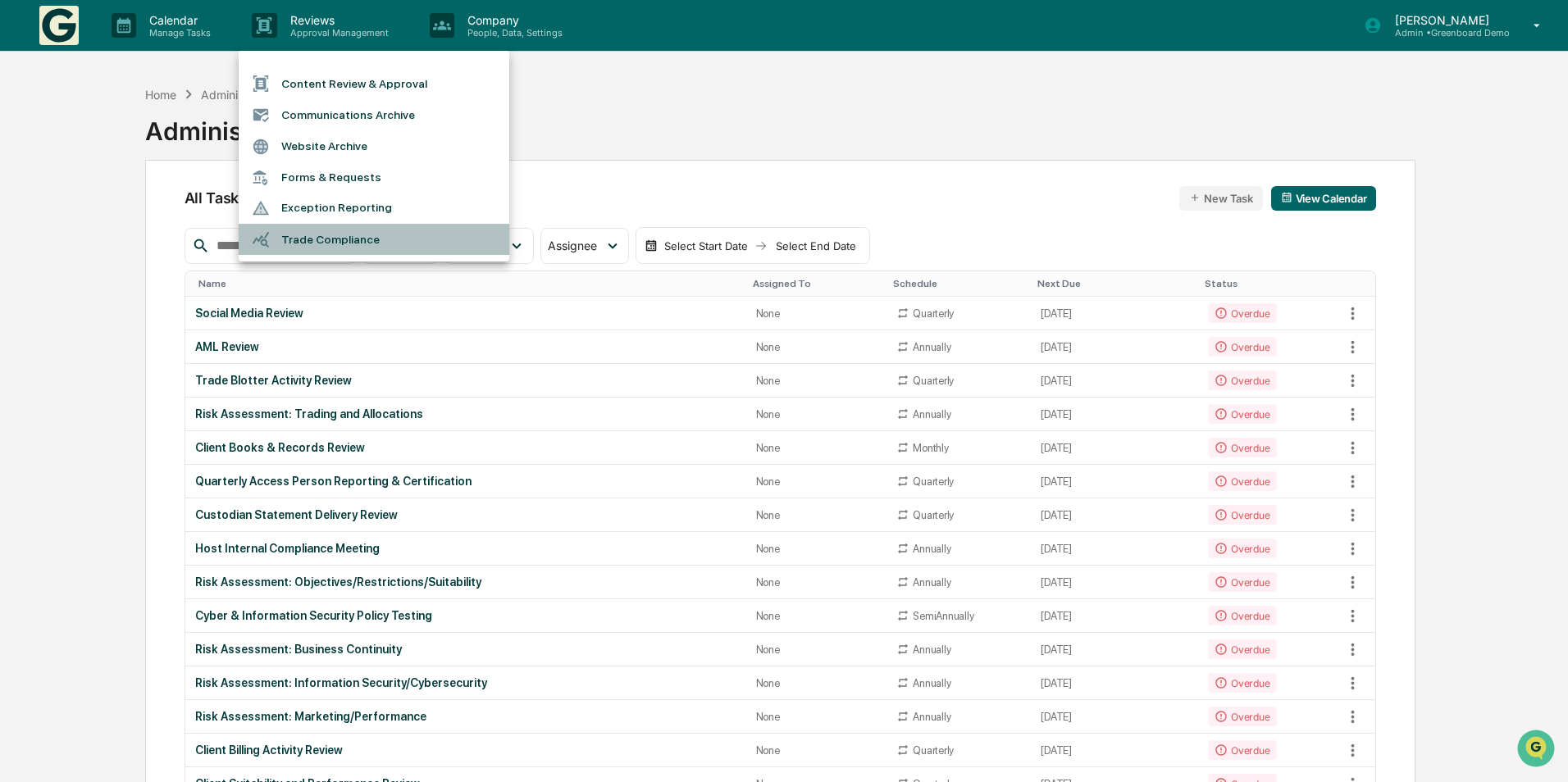
click at [287, 252] on li "Trade Compliance" at bounding box center [374, 239] width 271 height 31
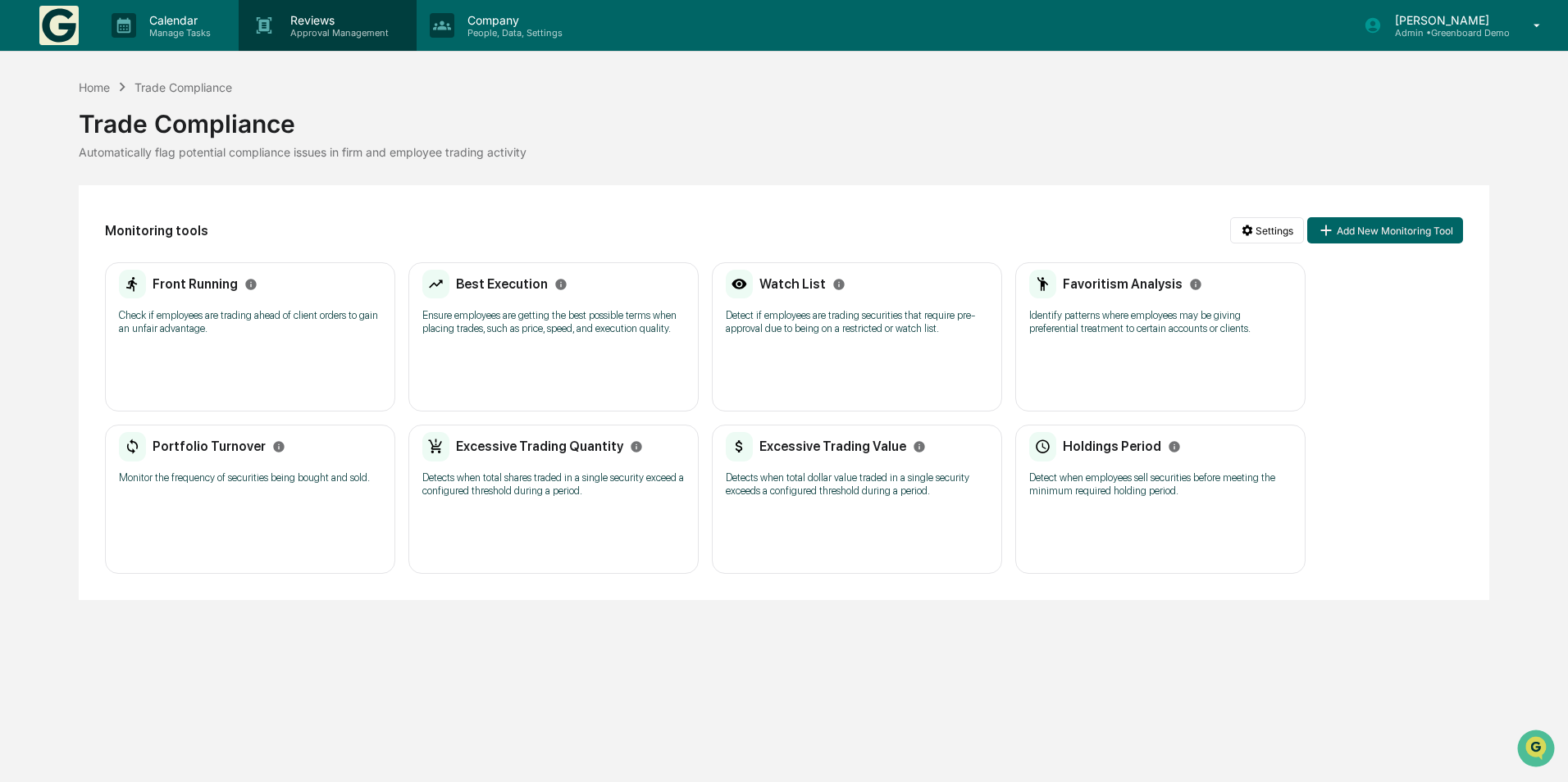
click at [338, 18] on p "Reviews" at bounding box center [336, 20] width 119 height 14
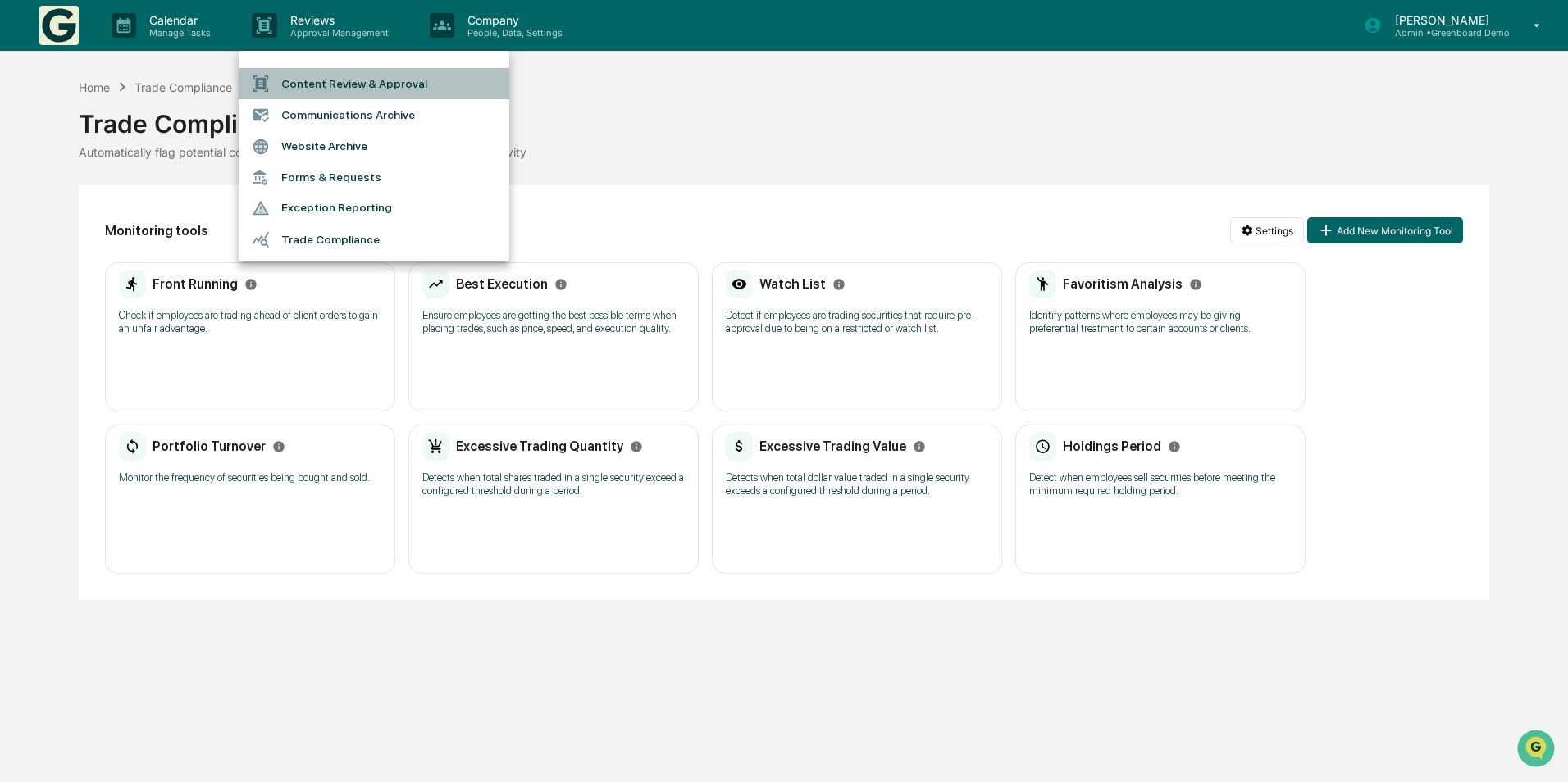
click at [335, 86] on li "Content Review & Approval" at bounding box center [374, 83] width 271 height 31
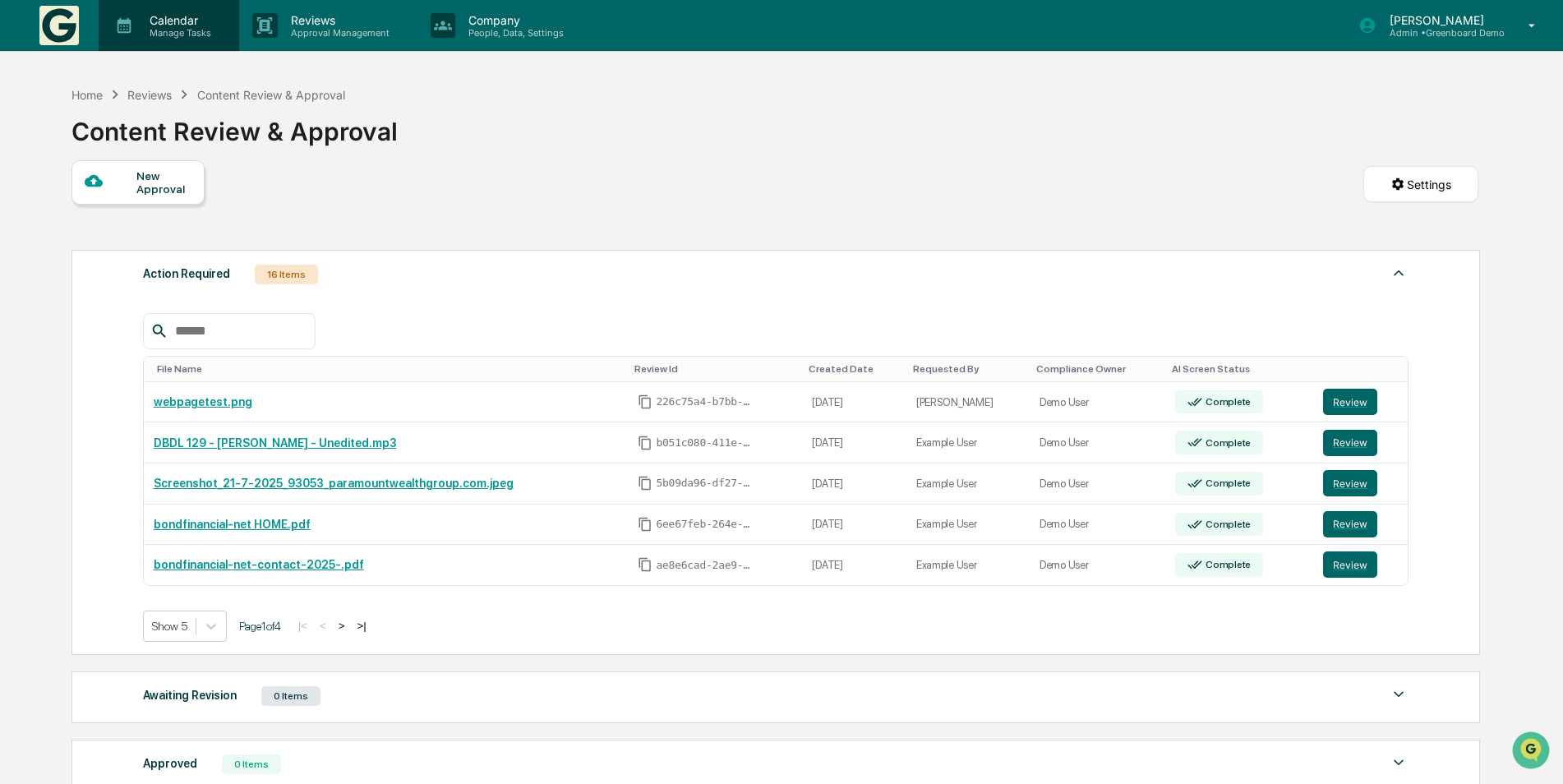
click at [185, 31] on p "Manage Tasks" at bounding box center [177, 33] width 83 height 12
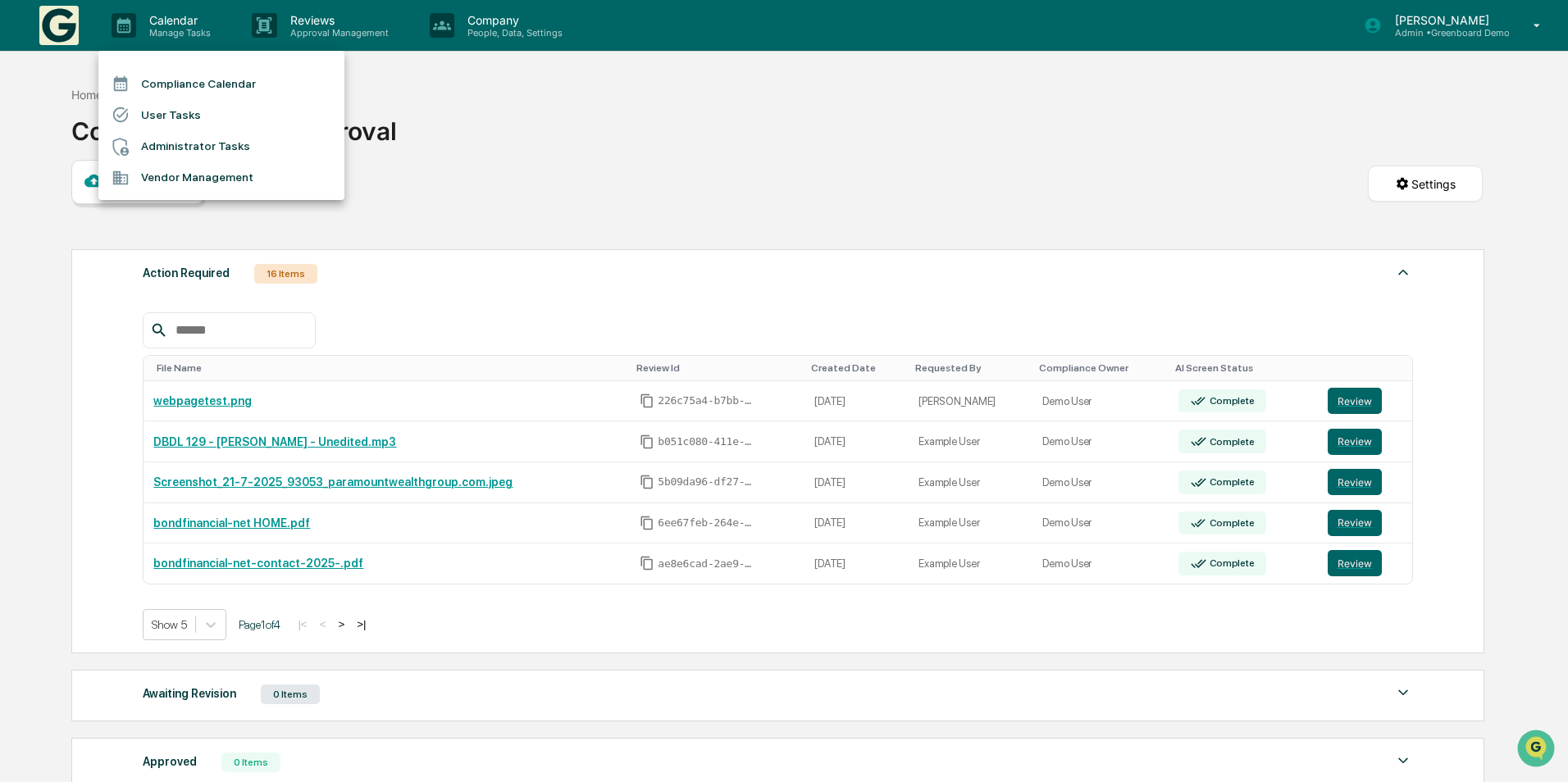
click at [190, 139] on li "Administrator Tasks" at bounding box center [221, 146] width 246 height 31
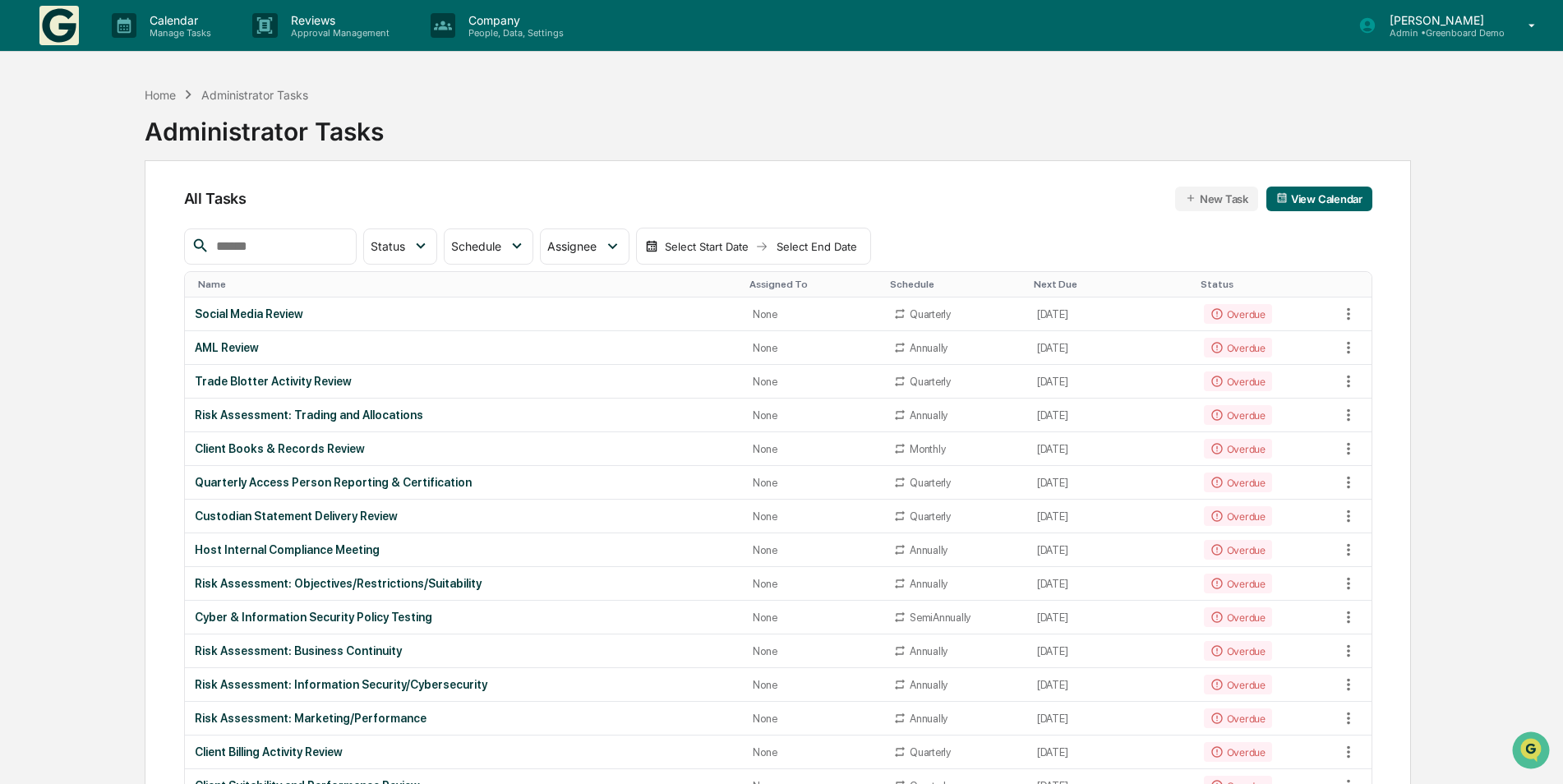
click at [54, 24] on img at bounding box center [59, 25] width 39 height 39
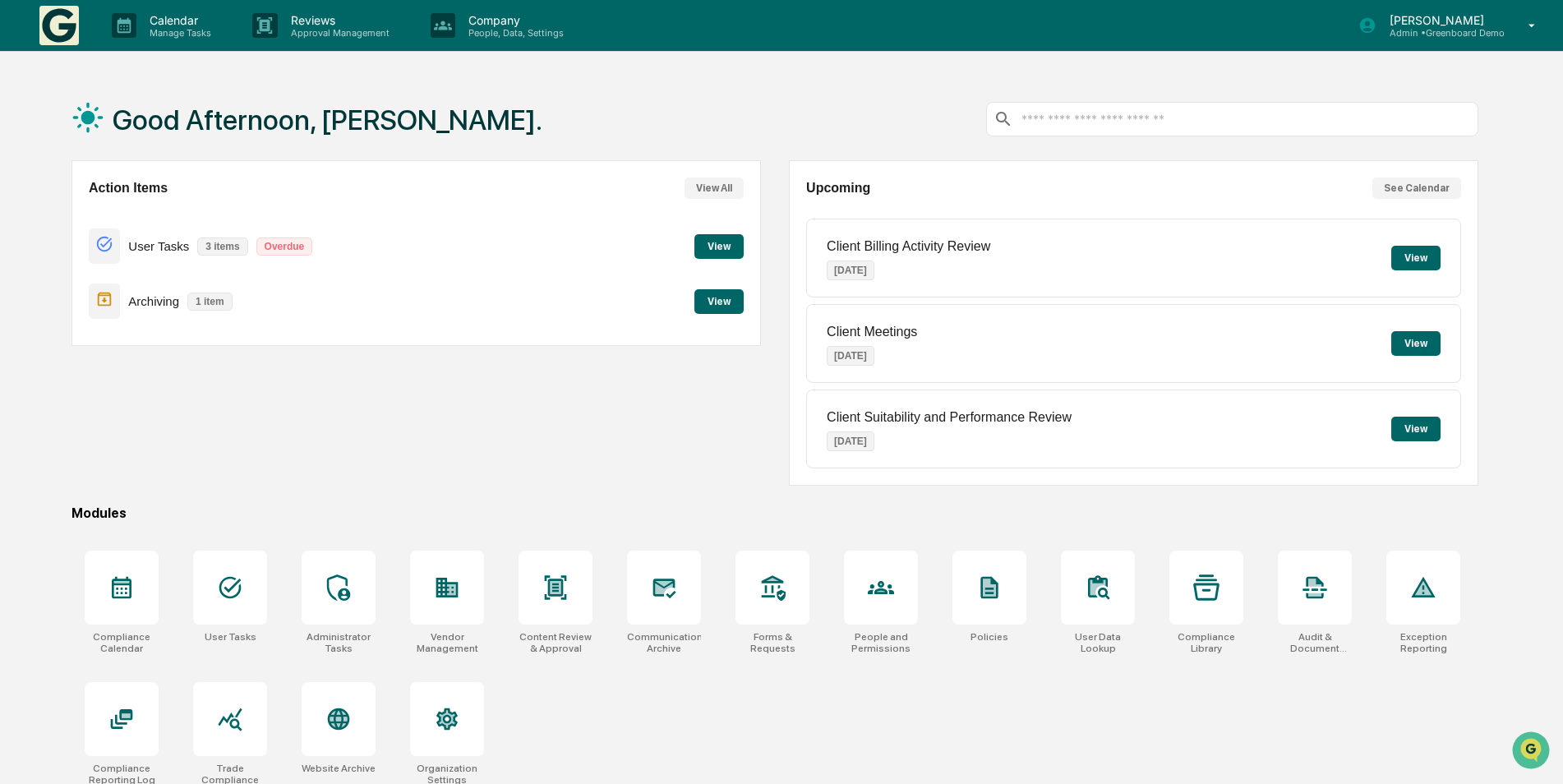
click at [713, 250] on button "View" at bounding box center [719, 246] width 49 height 24
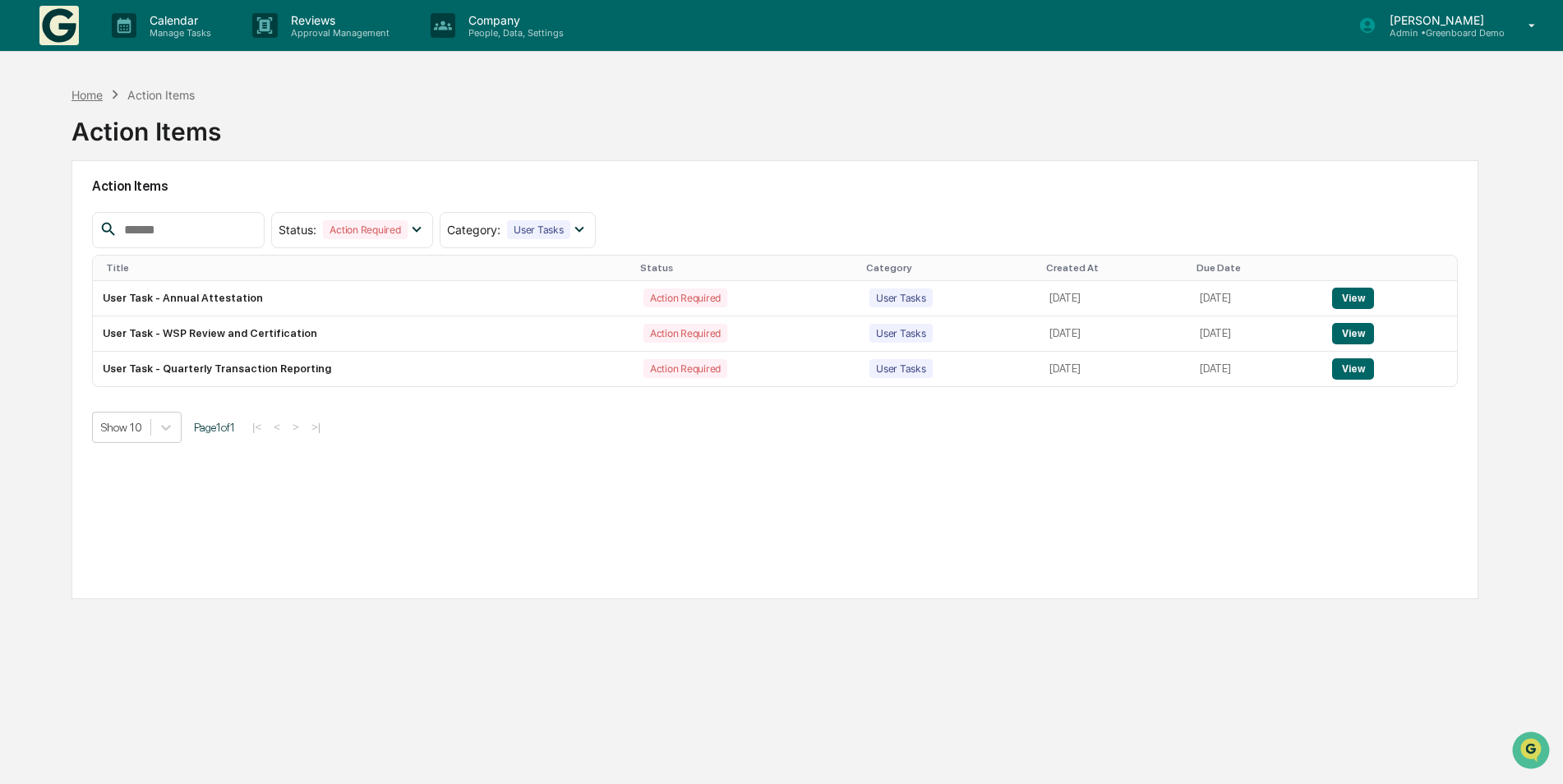
click at [81, 101] on div "Home" at bounding box center [86, 95] width 31 height 14
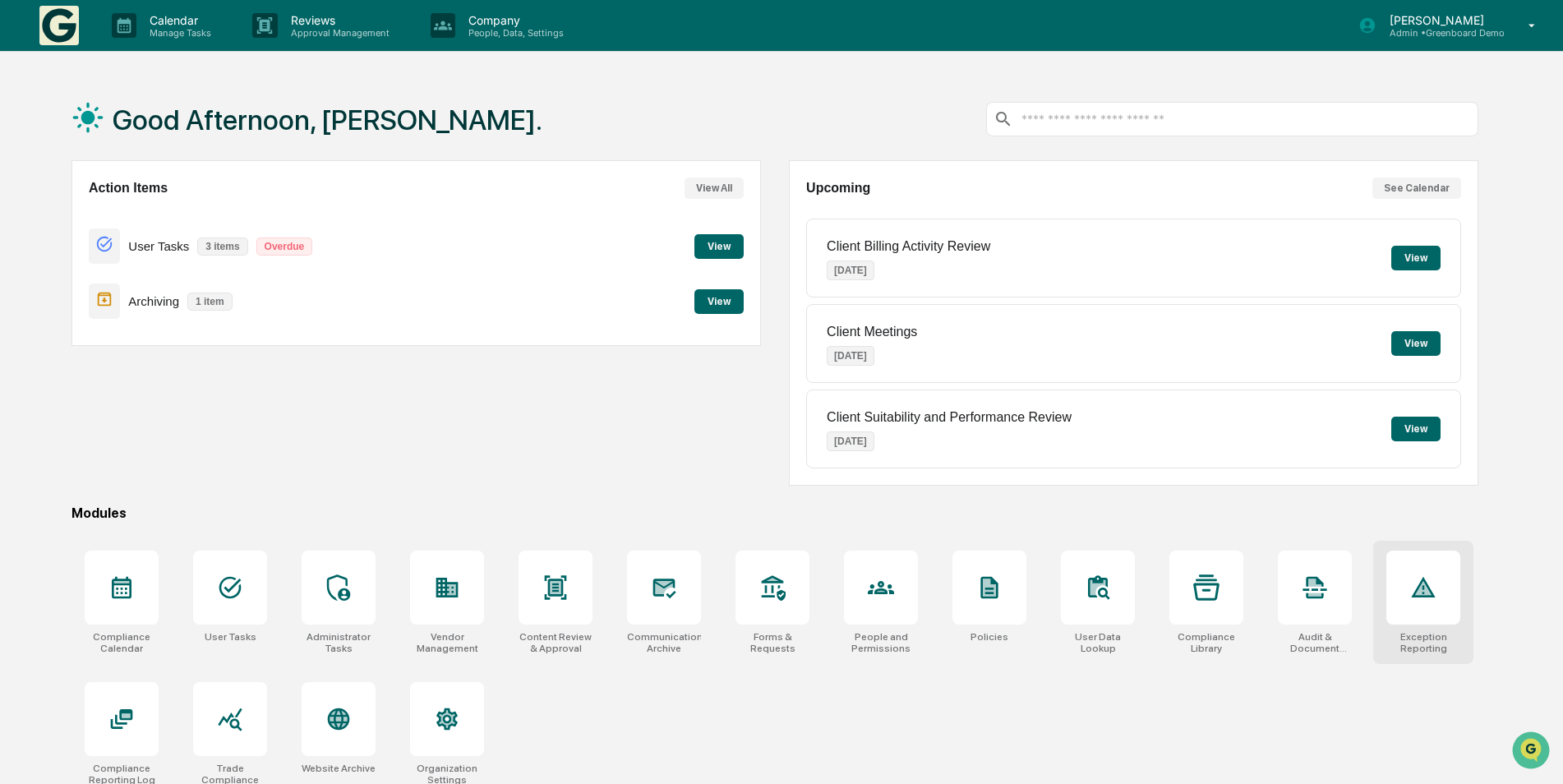
click at [1425, 600] on icon at bounding box center [1423, 587] width 26 height 26
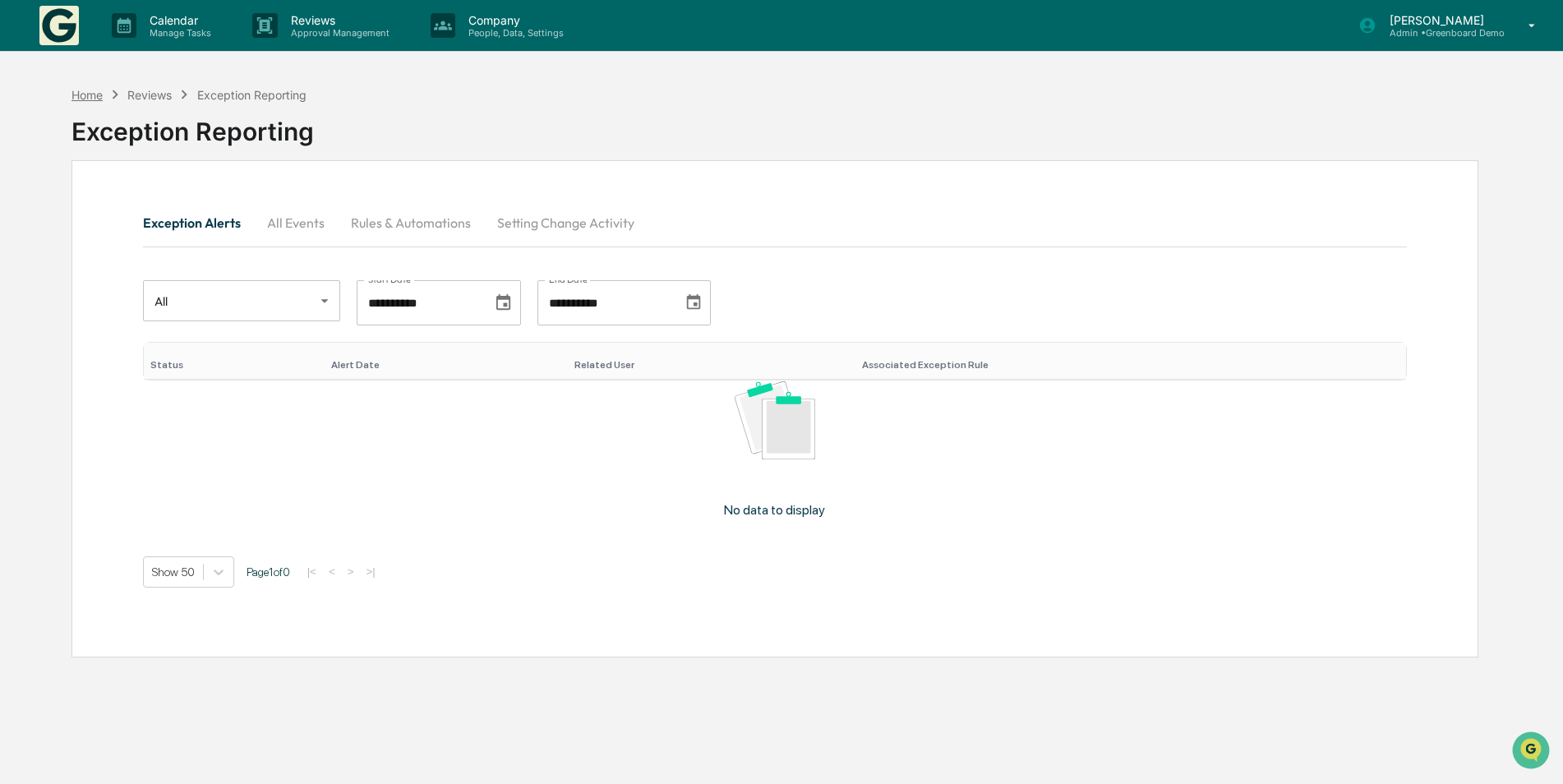
click at [87, 98] on div "Home" at bounding box center [86, 95] width 31 height 14
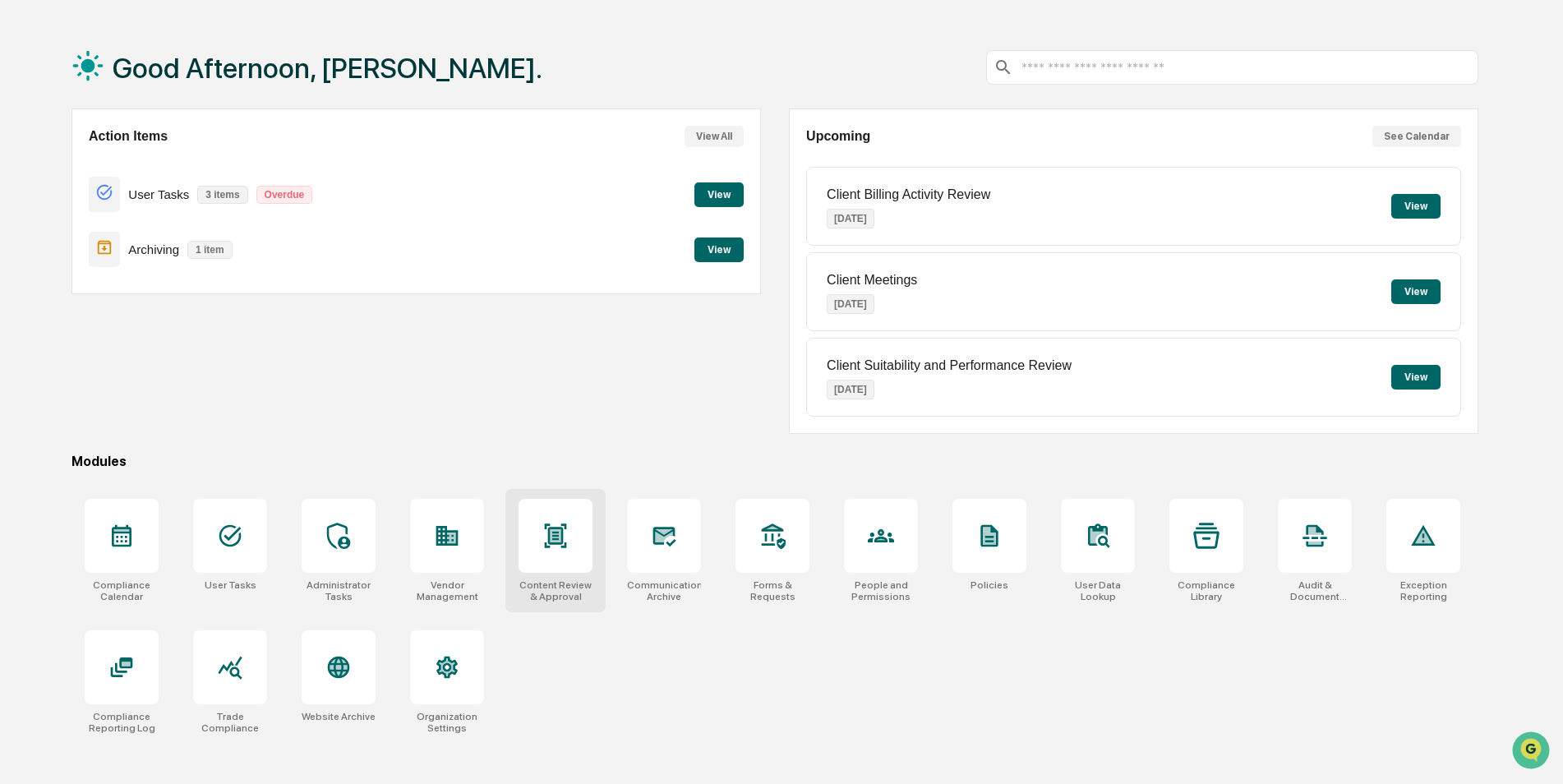
scroll to position [78, 0]
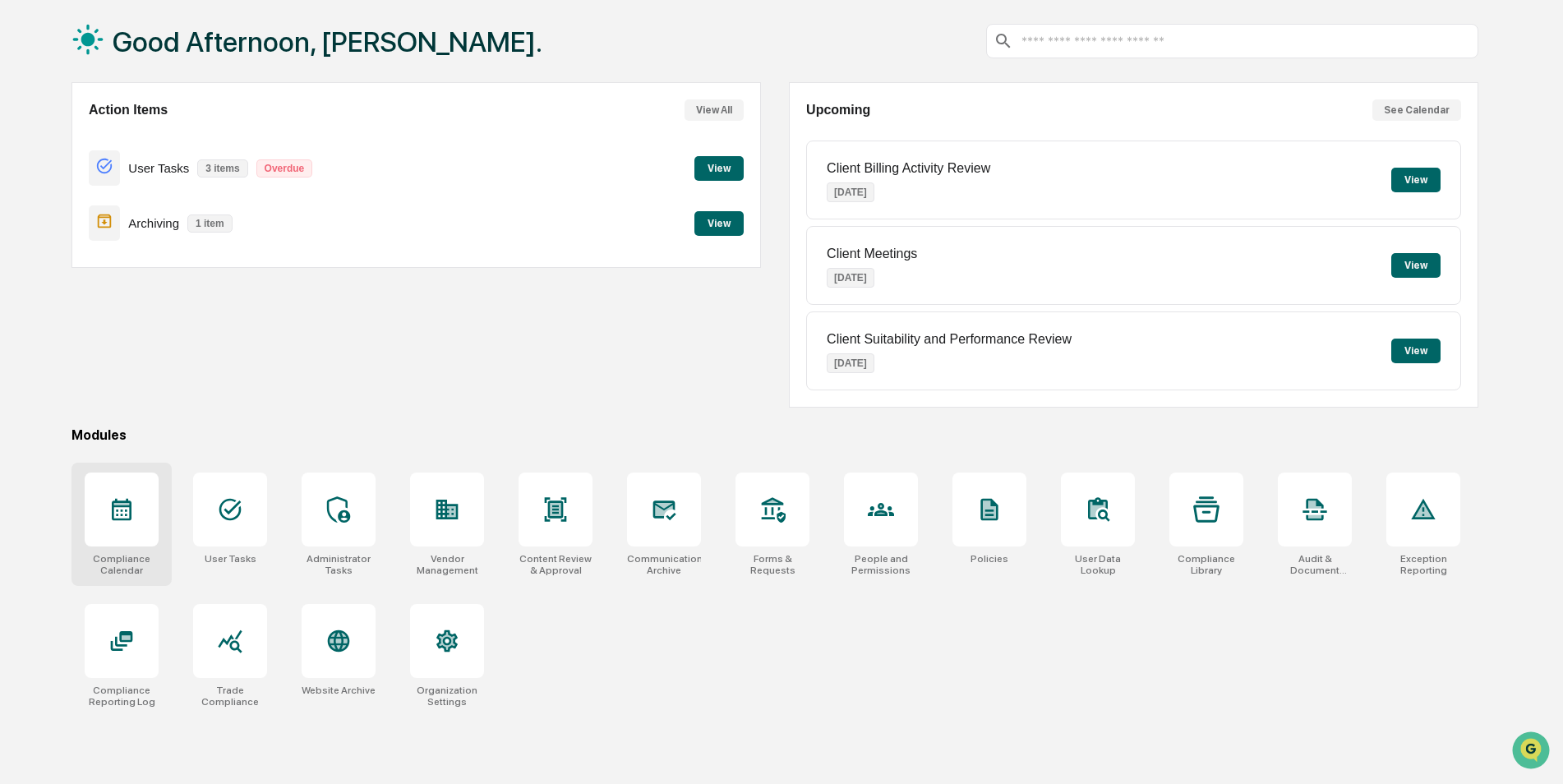
click at [95, 523] on div at bounding box center [121, 510] width 74 height 74
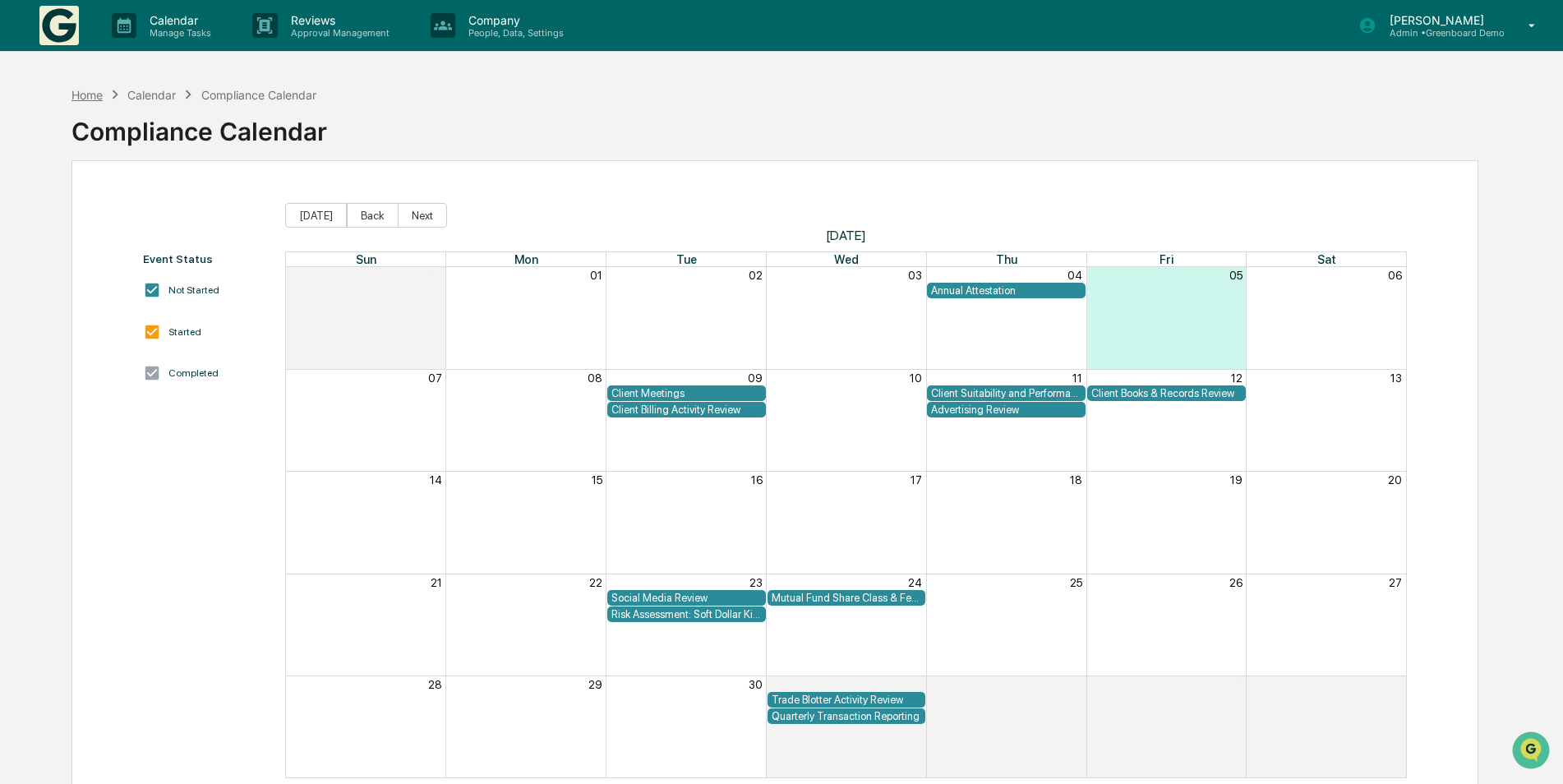
click at [91, 98] on div "Home" at bounding box center [86, 95] width 31 height 14
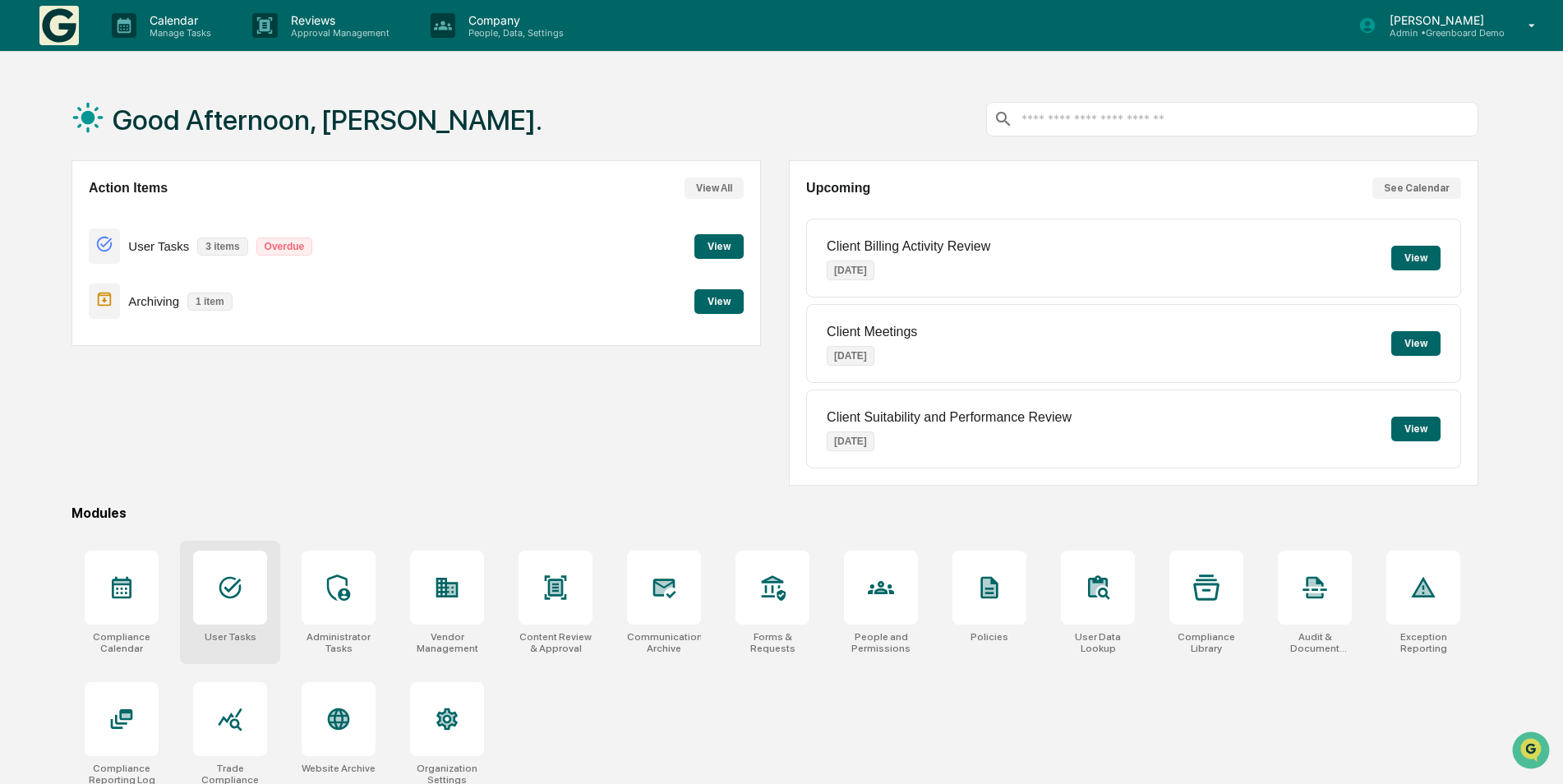
click at [243, 602] on div at bounding box center [230, 587] width 74 height 74
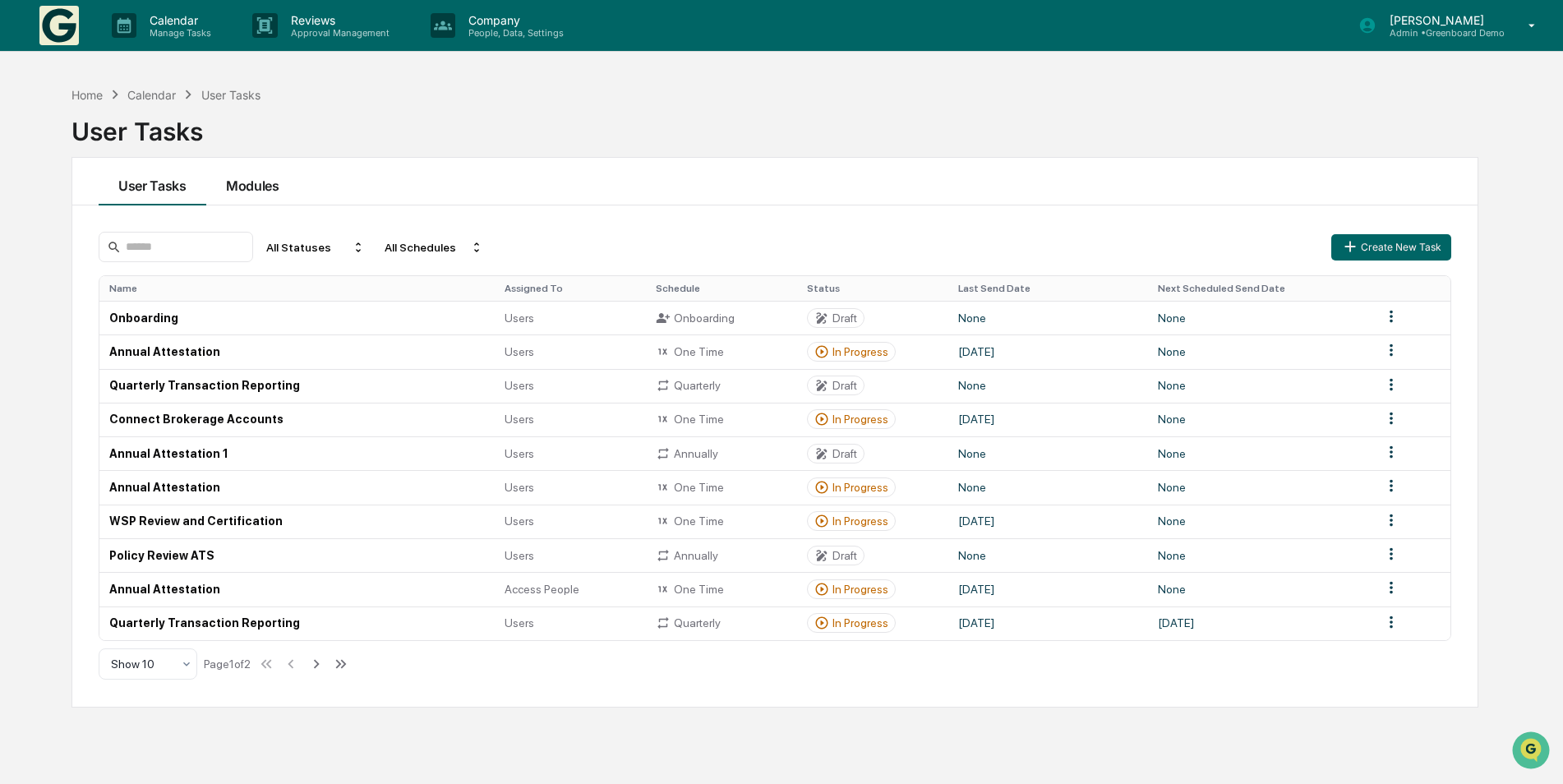
click at [240, 189] on button "Modules" at bounding box center [253, 182] width 93 height 48
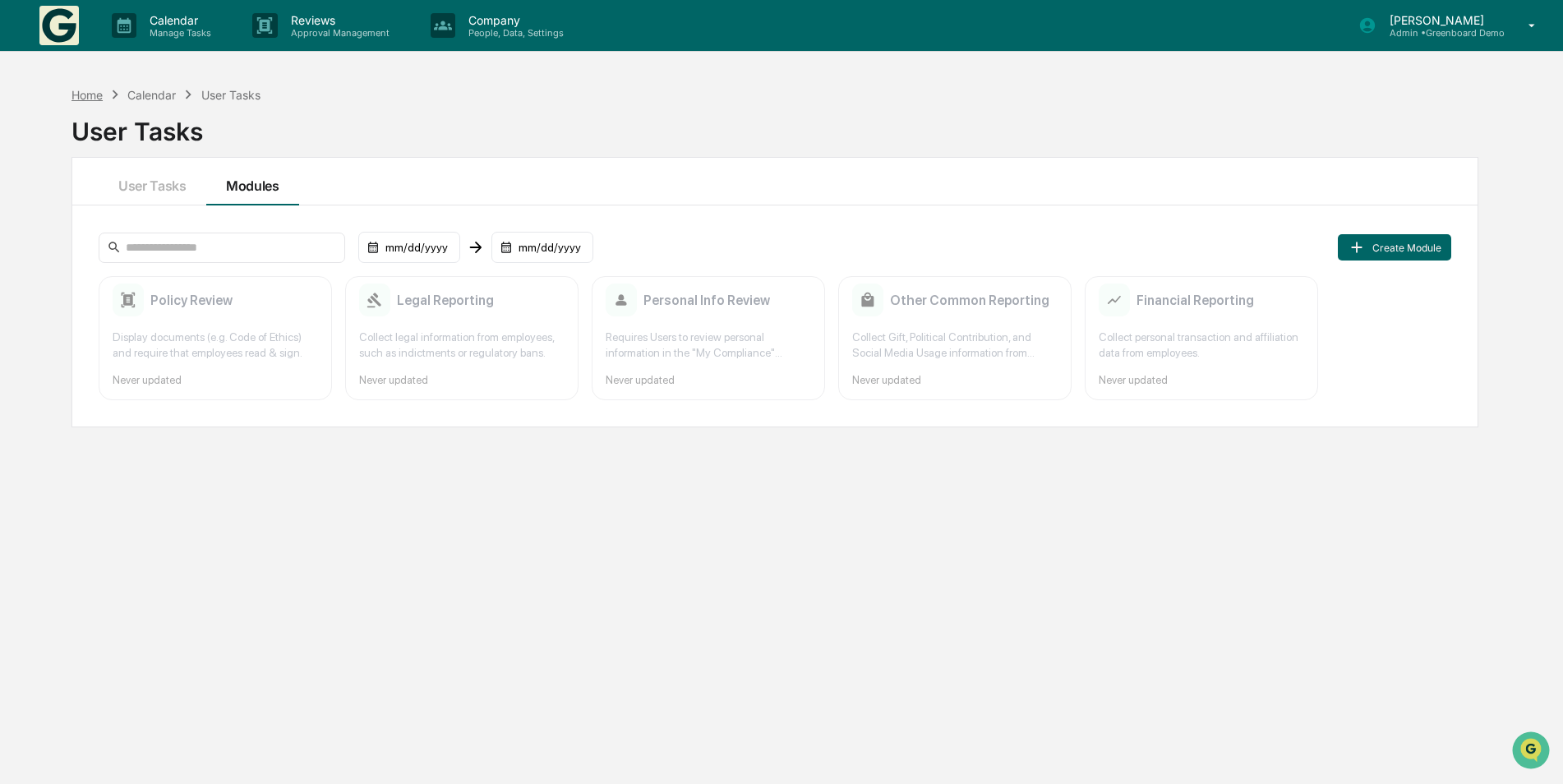
click at [93, 100] on div "Home" at bounding box center [86, 95] width 31 height 14
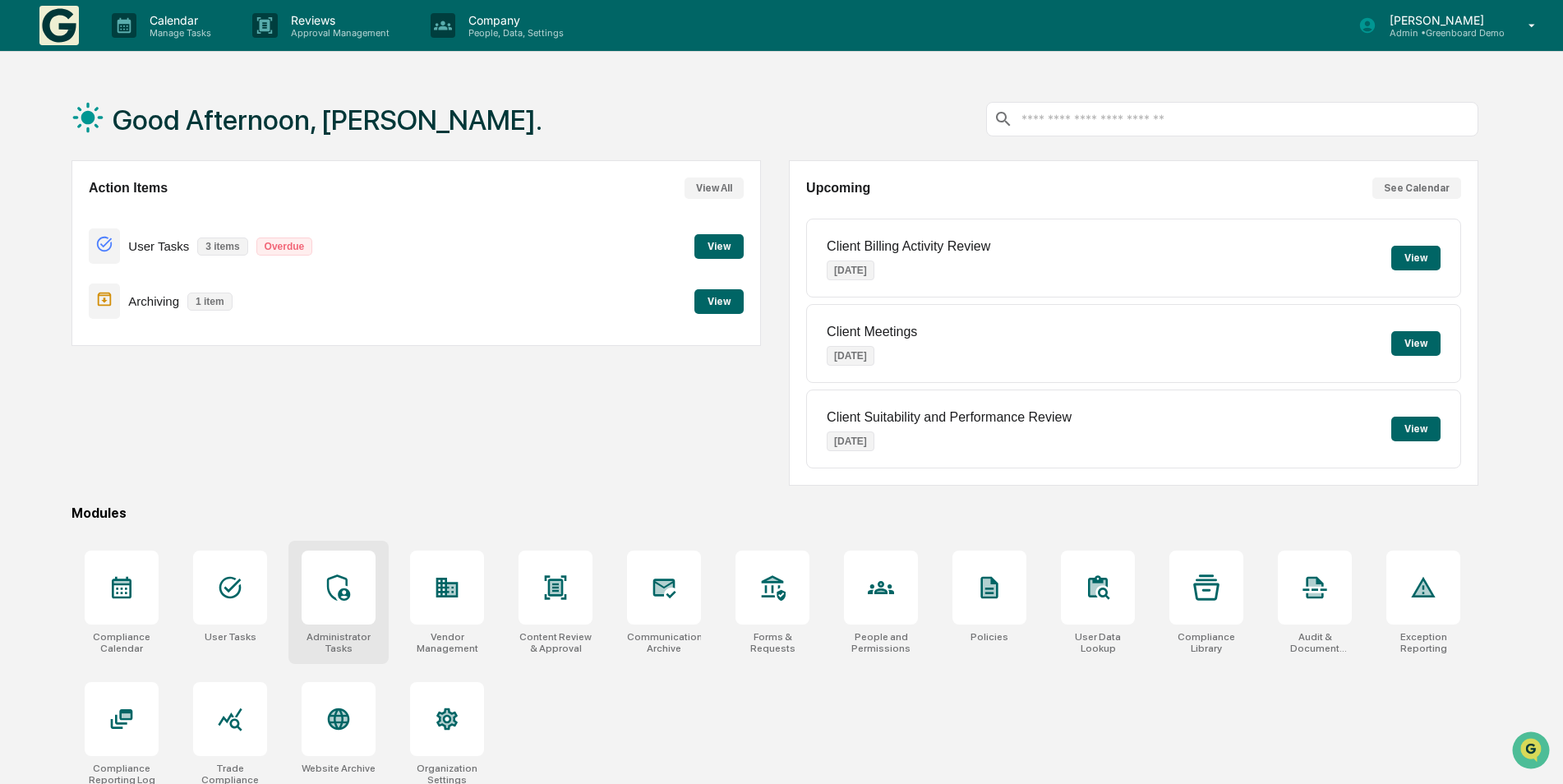
click at [334, 592] on icon at bounding box center [338, 587] width 26 height 26
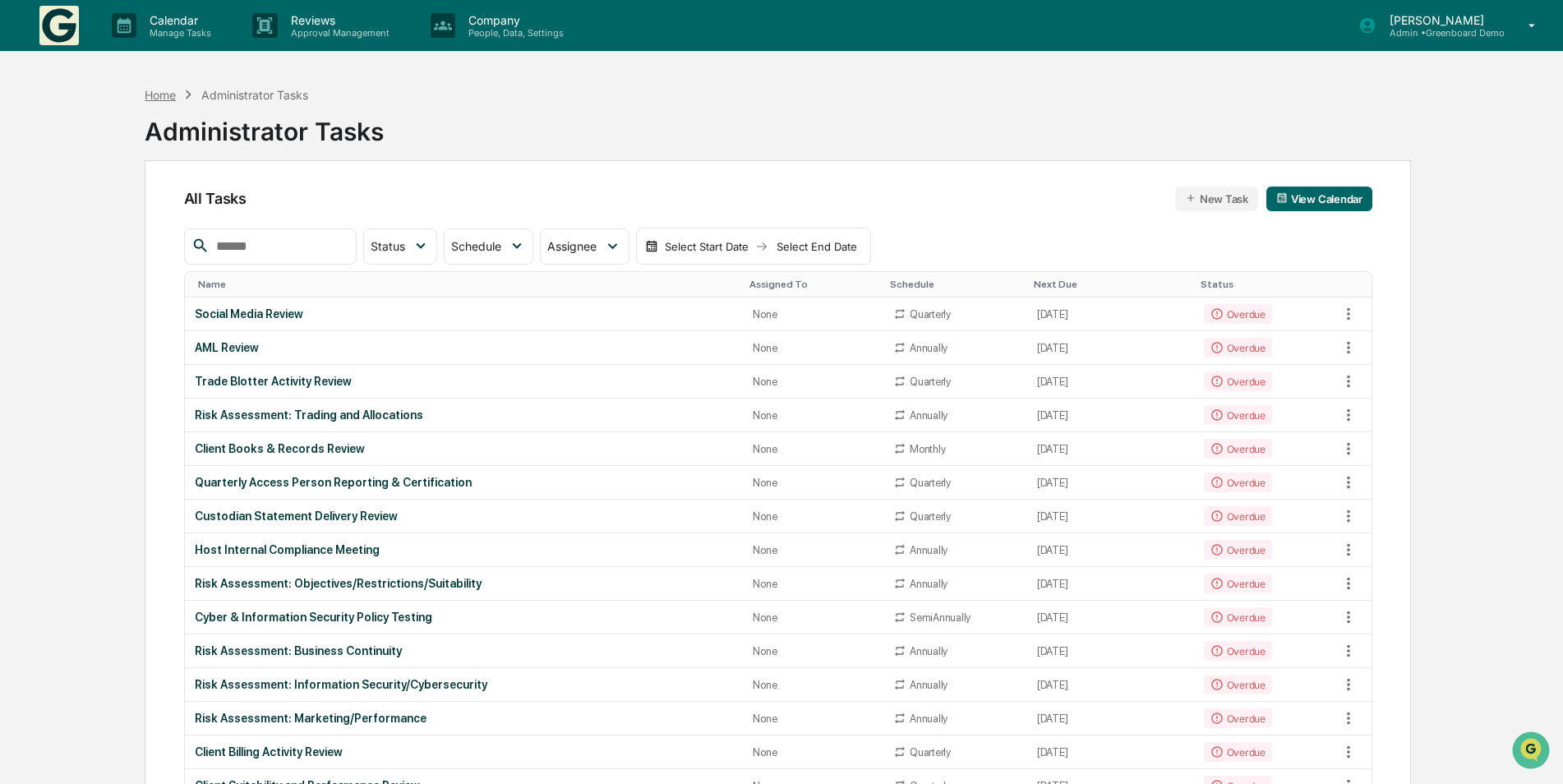
click at [152, 94] on div "Home" at bounding box center [160, 95] width 31 height 14
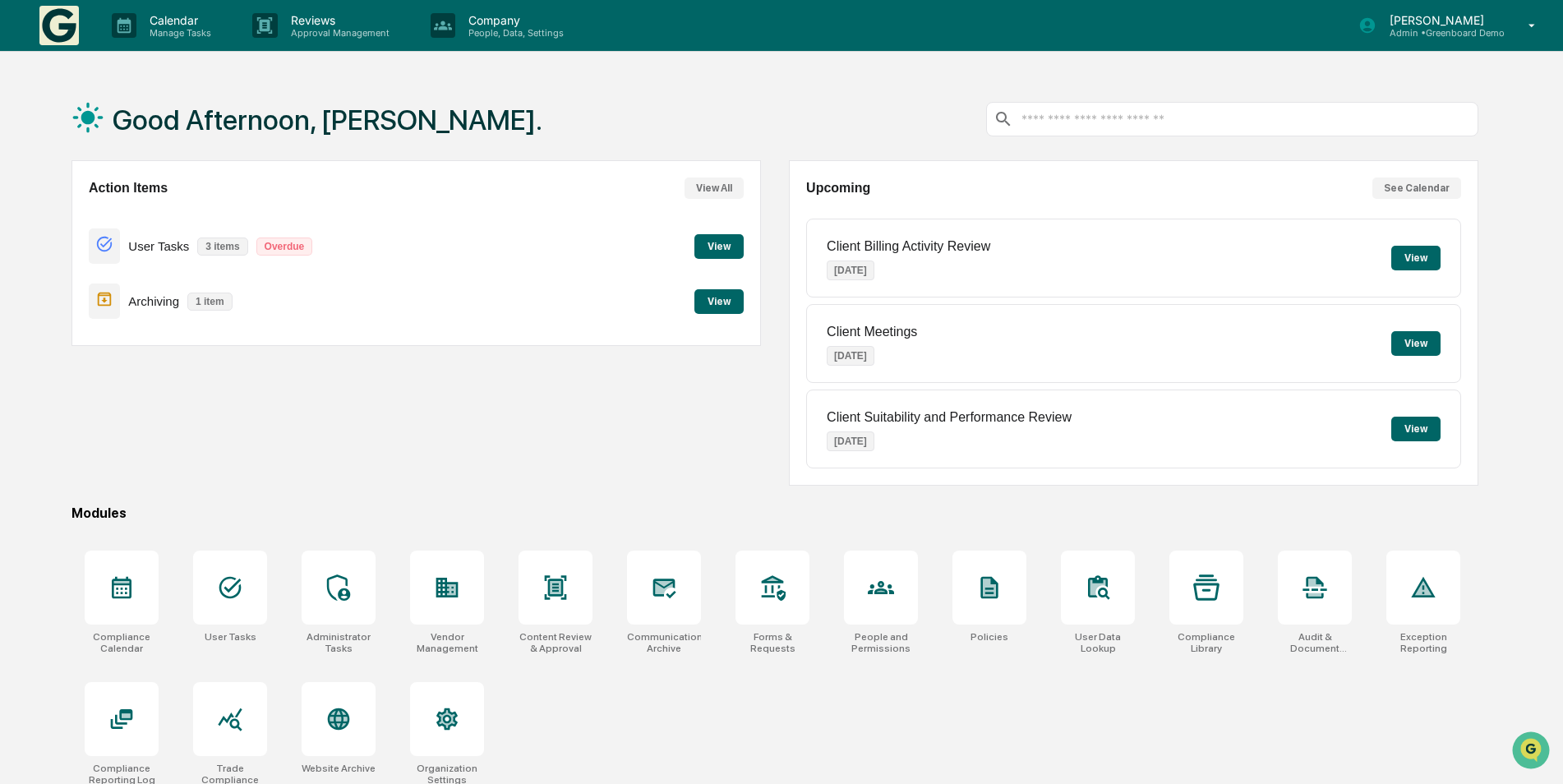
scroll to position [78, 0]
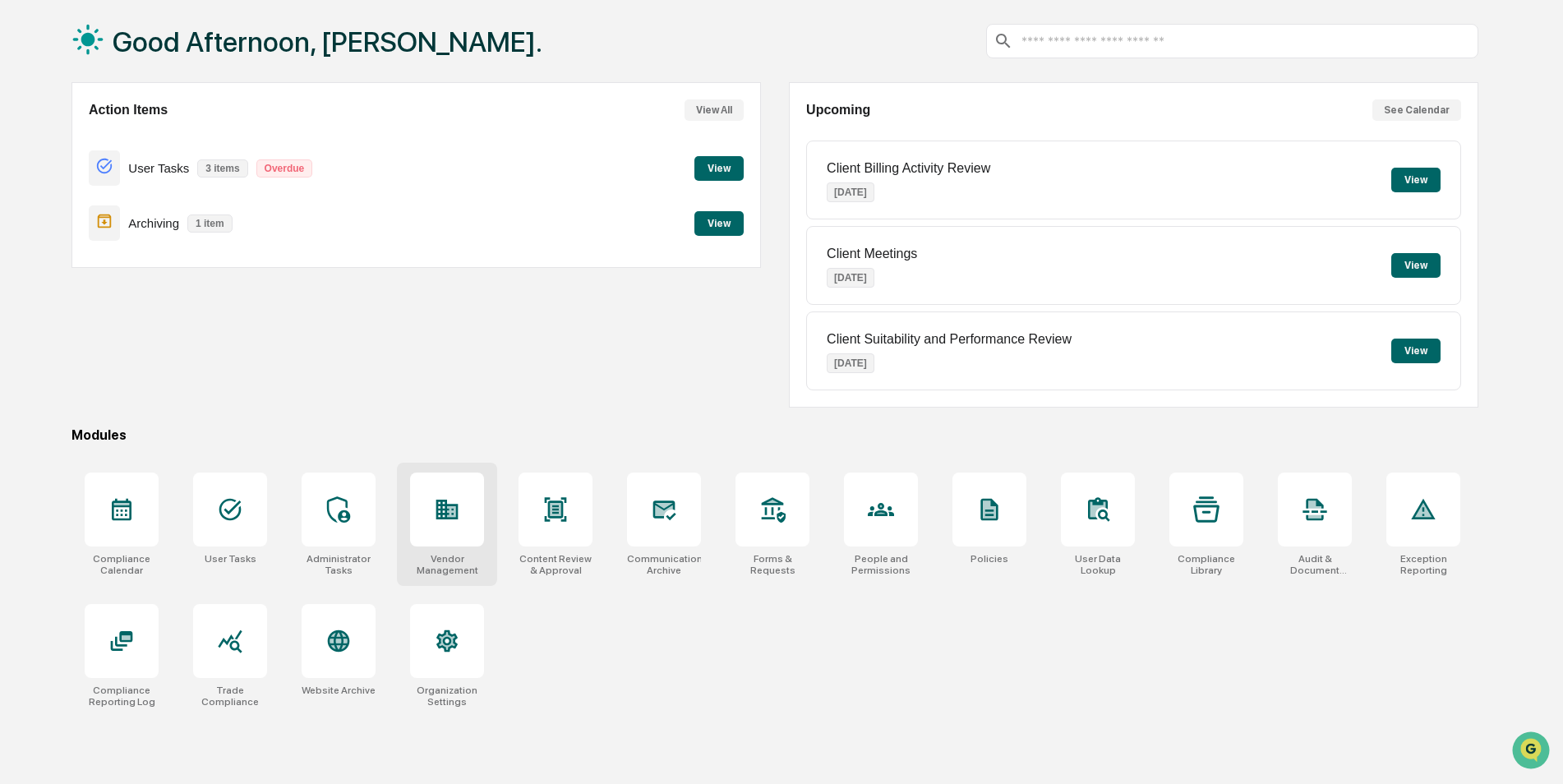
click at [442, 493] on div at bounding box center [447, 510] width 74 height 74
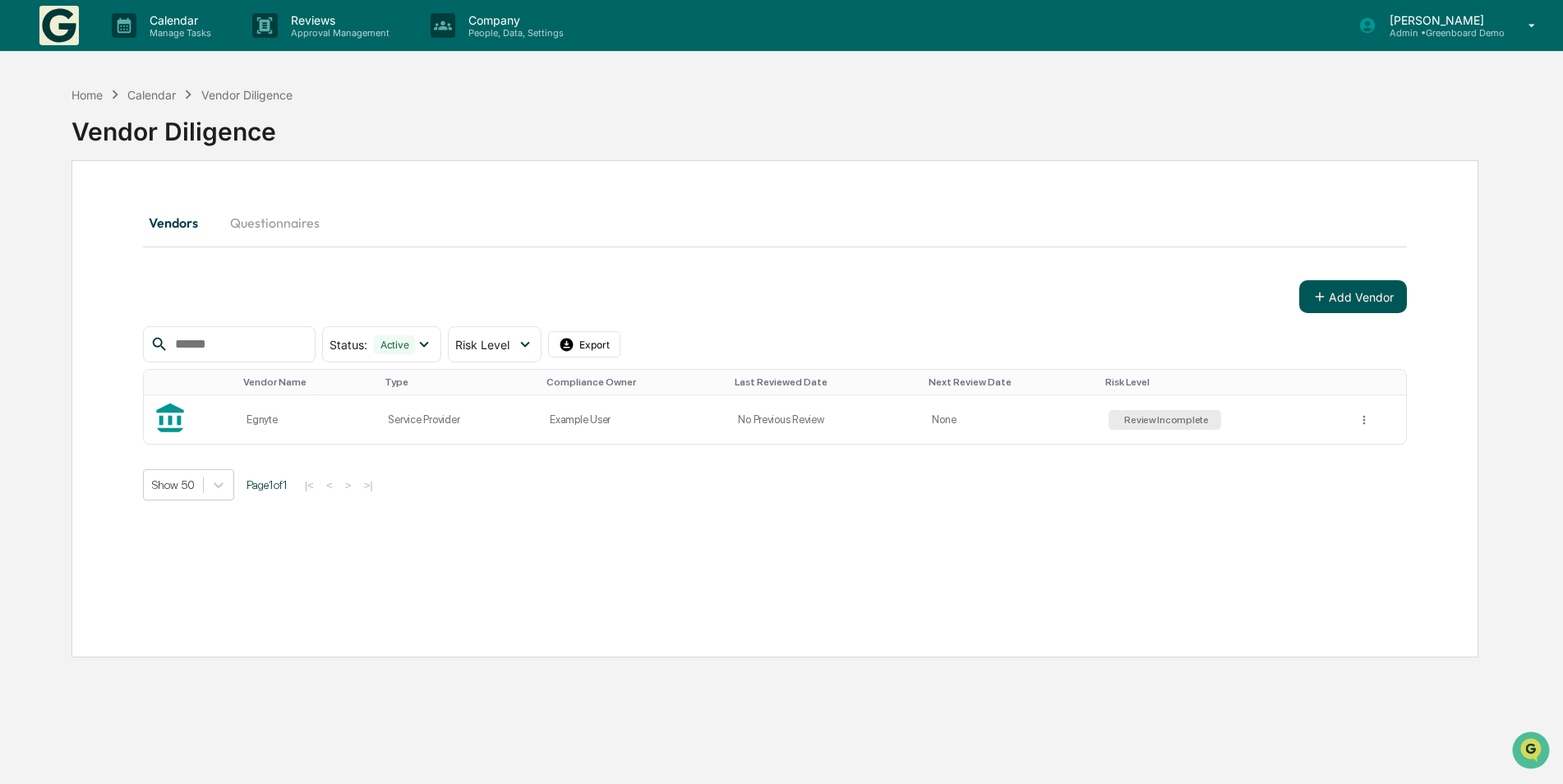
click at [1336, 298] on button "Add Vendor" at bounding box center [1353, 296] width 108 height 33
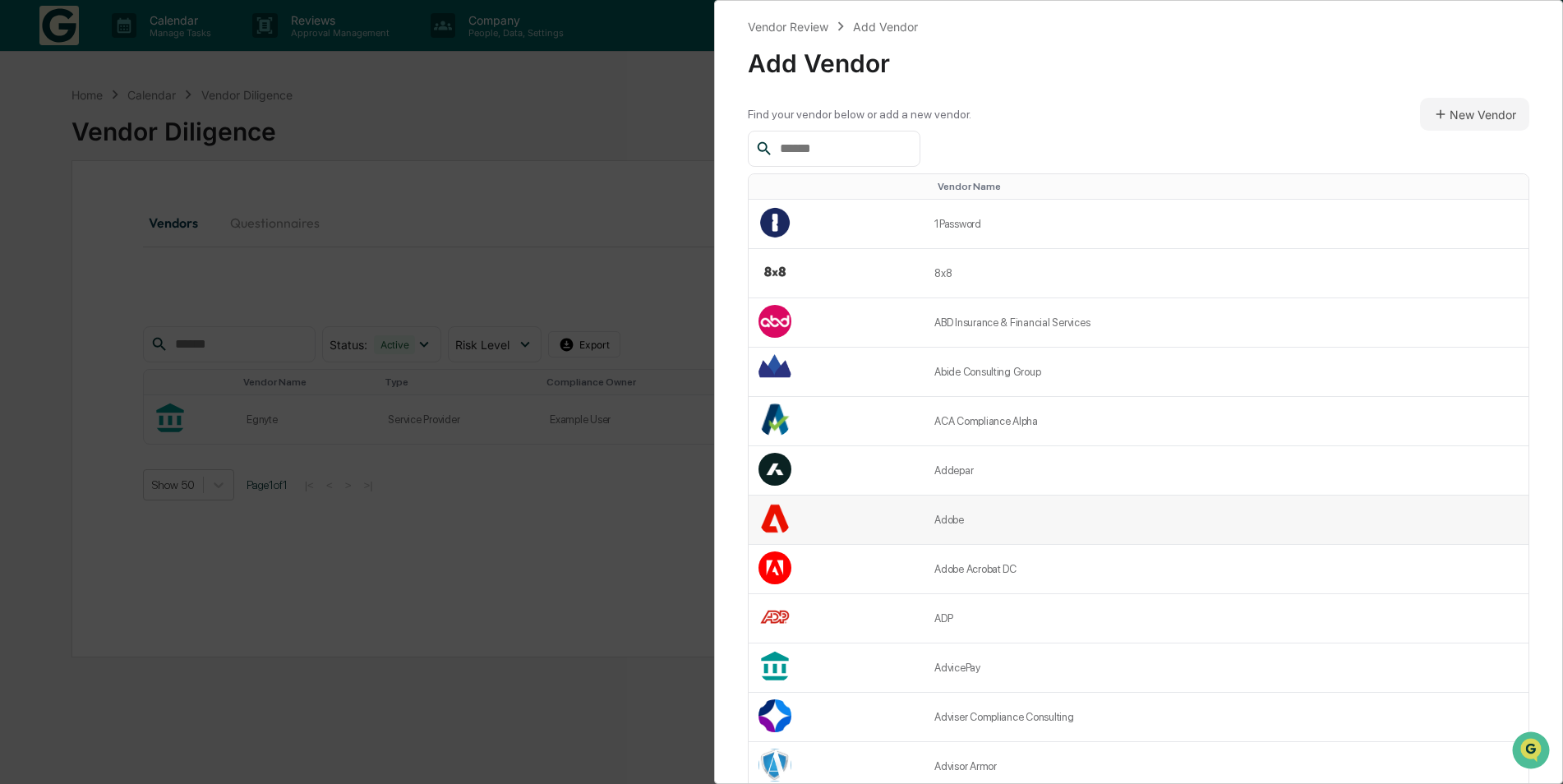
click at [946, 520] on td "Adobe" at bounding box center [1227, 520] width 604 height 49
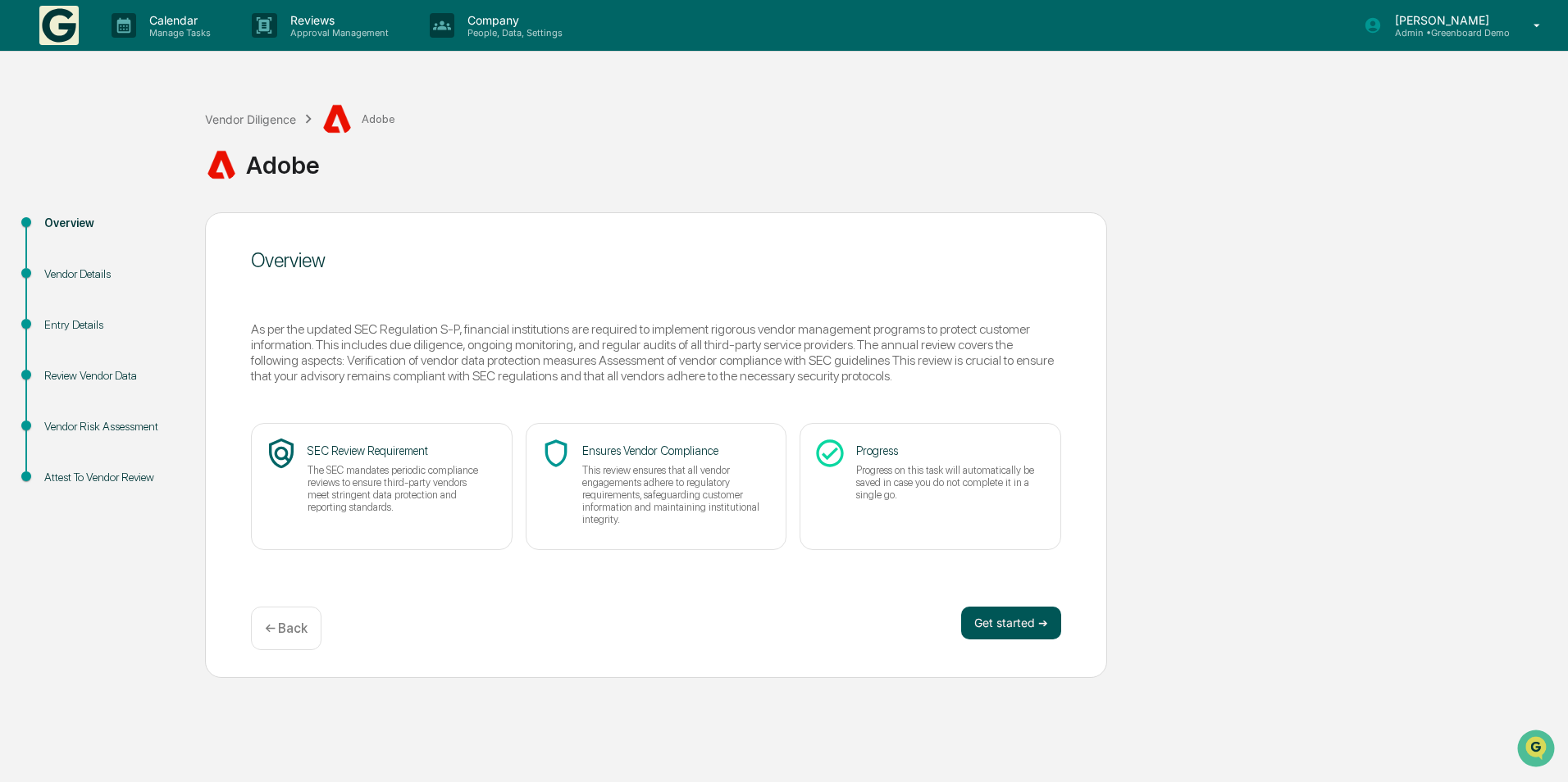
click at [986, 628] on button "Get started ➔" at bounding box center [1011, 623] width 100 height 33
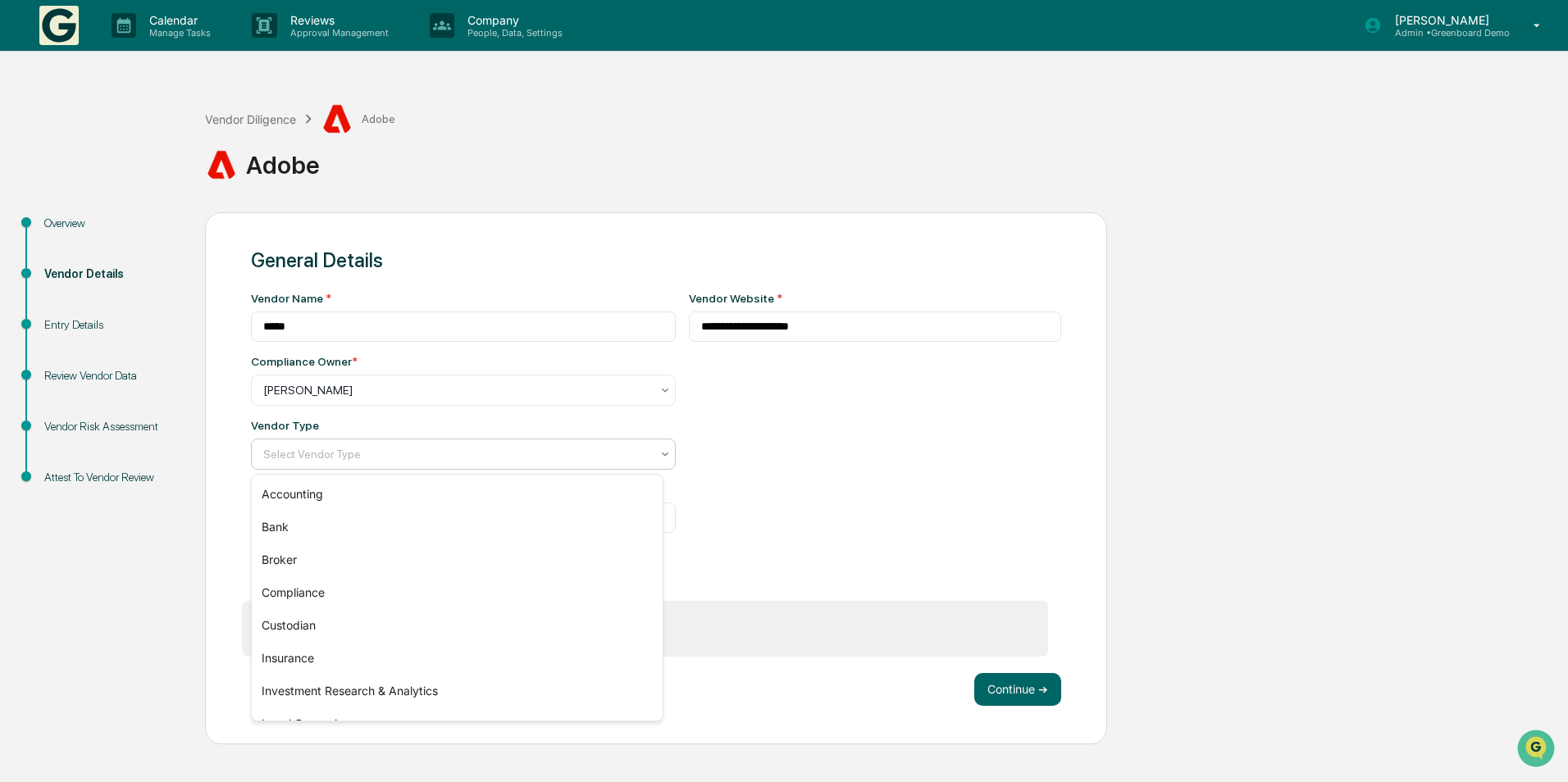
click at [580, 459] on div at bounding box center [457, 454] width 387 height 17
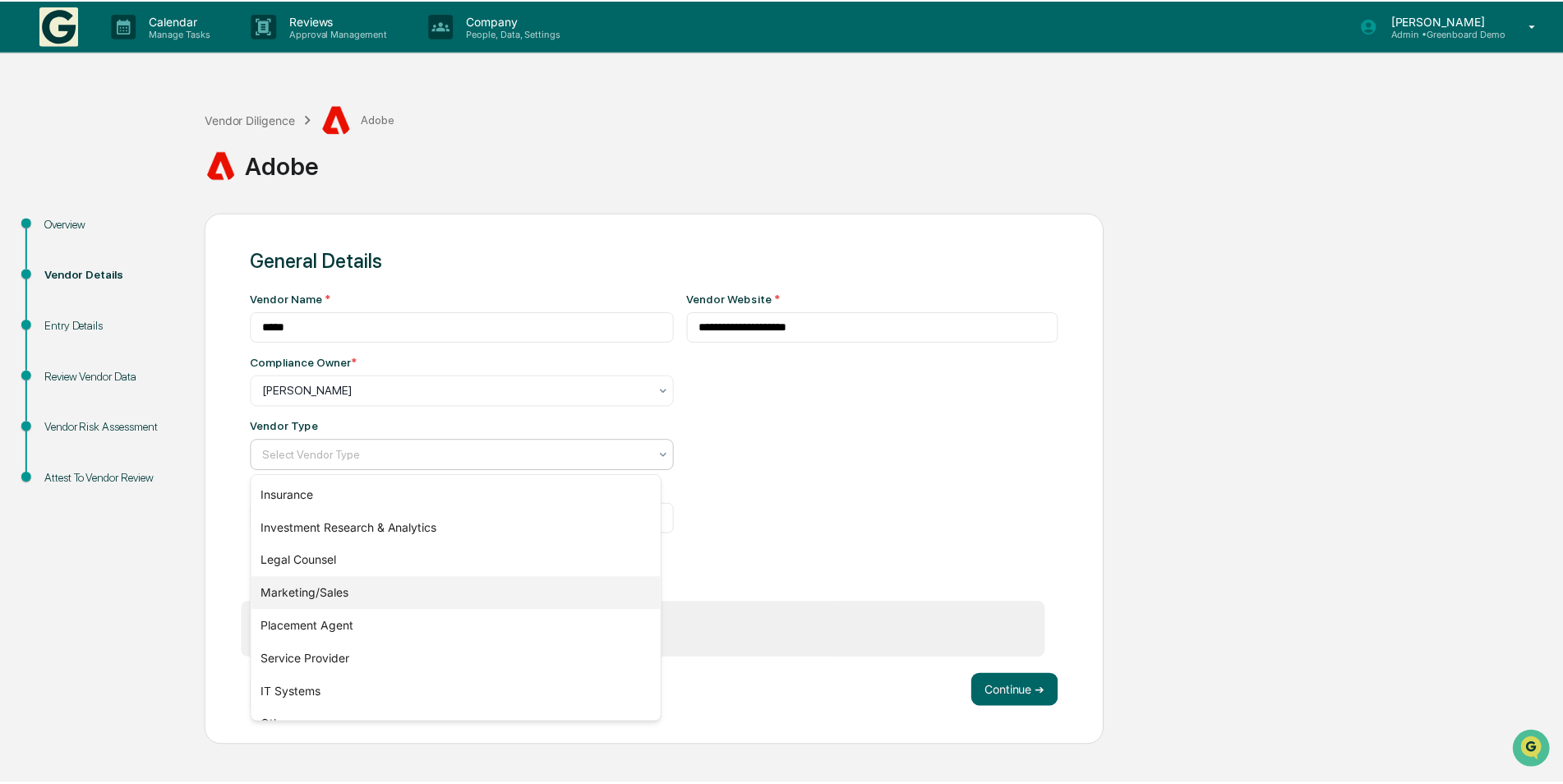
scroll to position [187, 0]
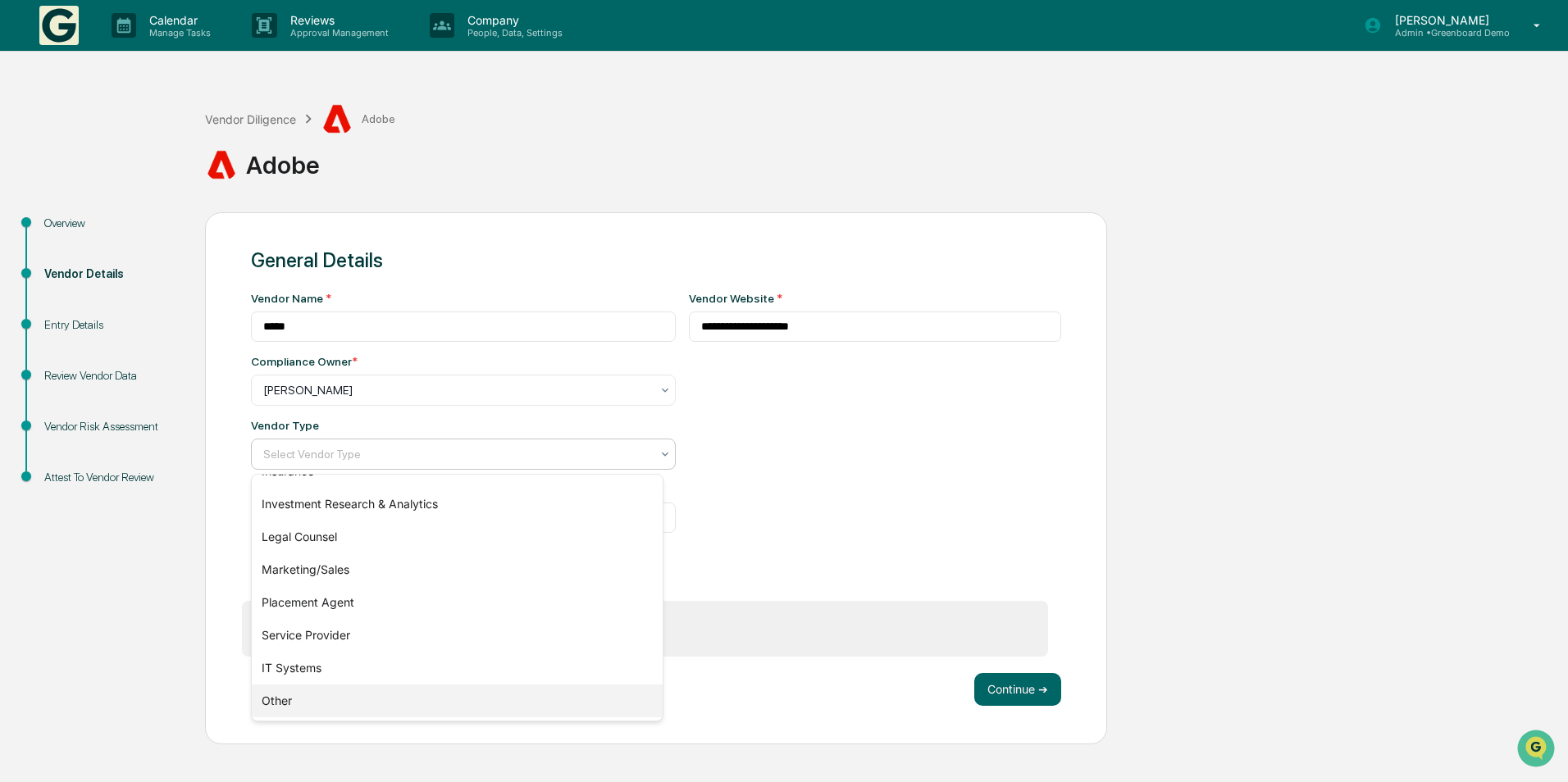
click at [515, 703] on div "Other" at bounding box center [458, 700] width 411 height 33
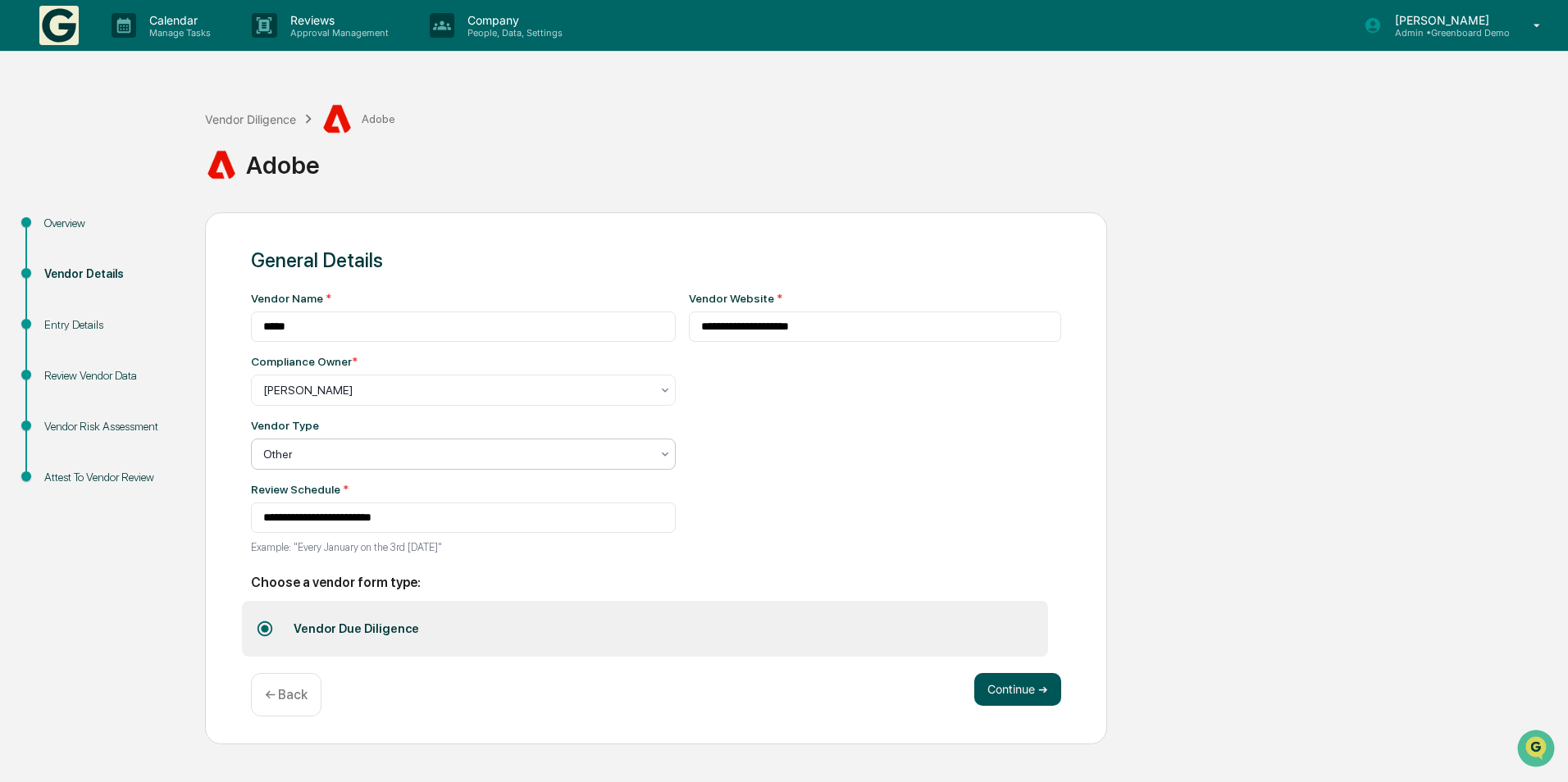
click at [1009, 694] on button "Continue ➔" at bounding box center [1018, 689] width 87 height 33
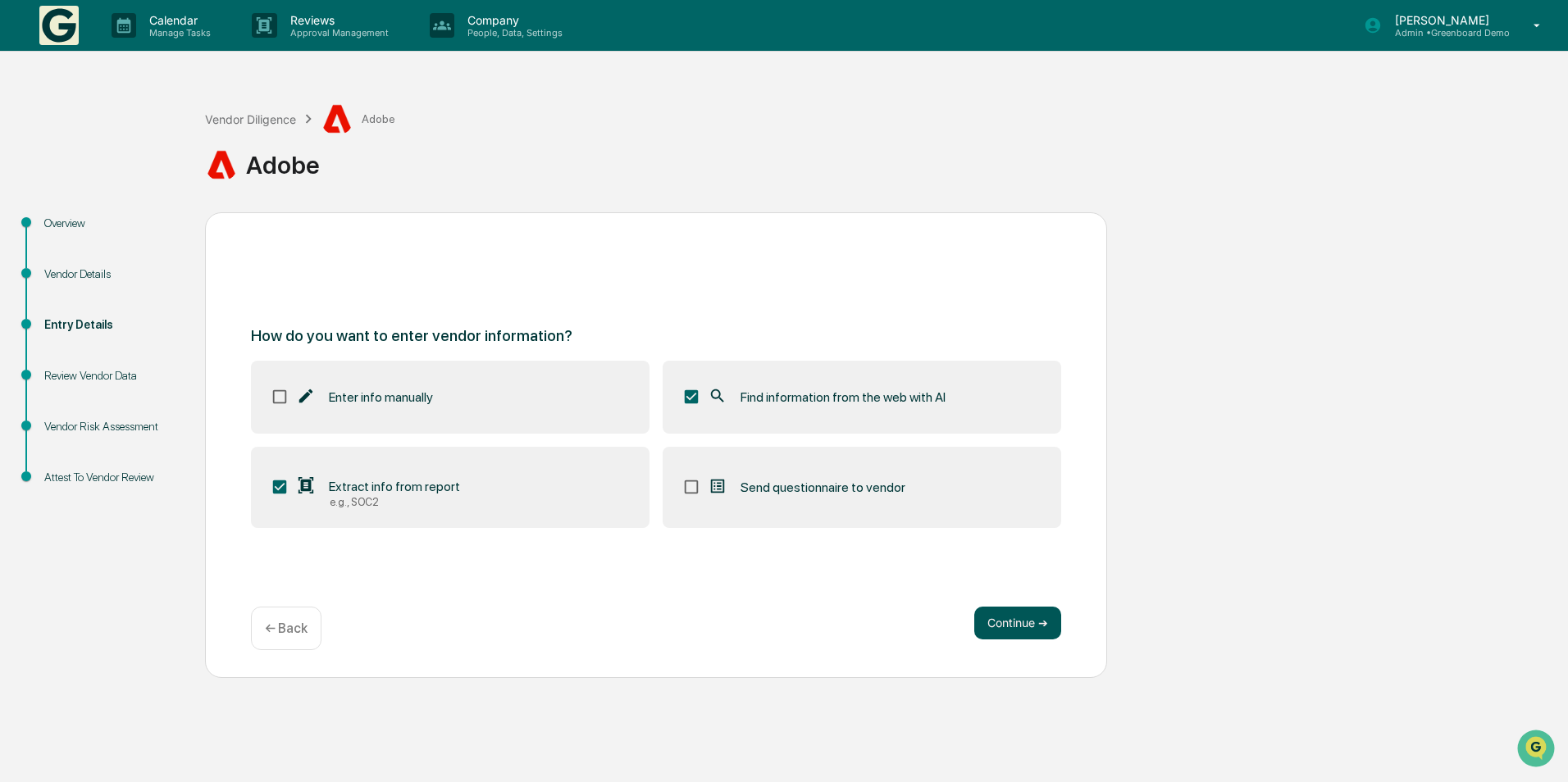
click at [1012, 633] on button "Continue ➔" at bounding box center [1018, 623] width 87 height 33
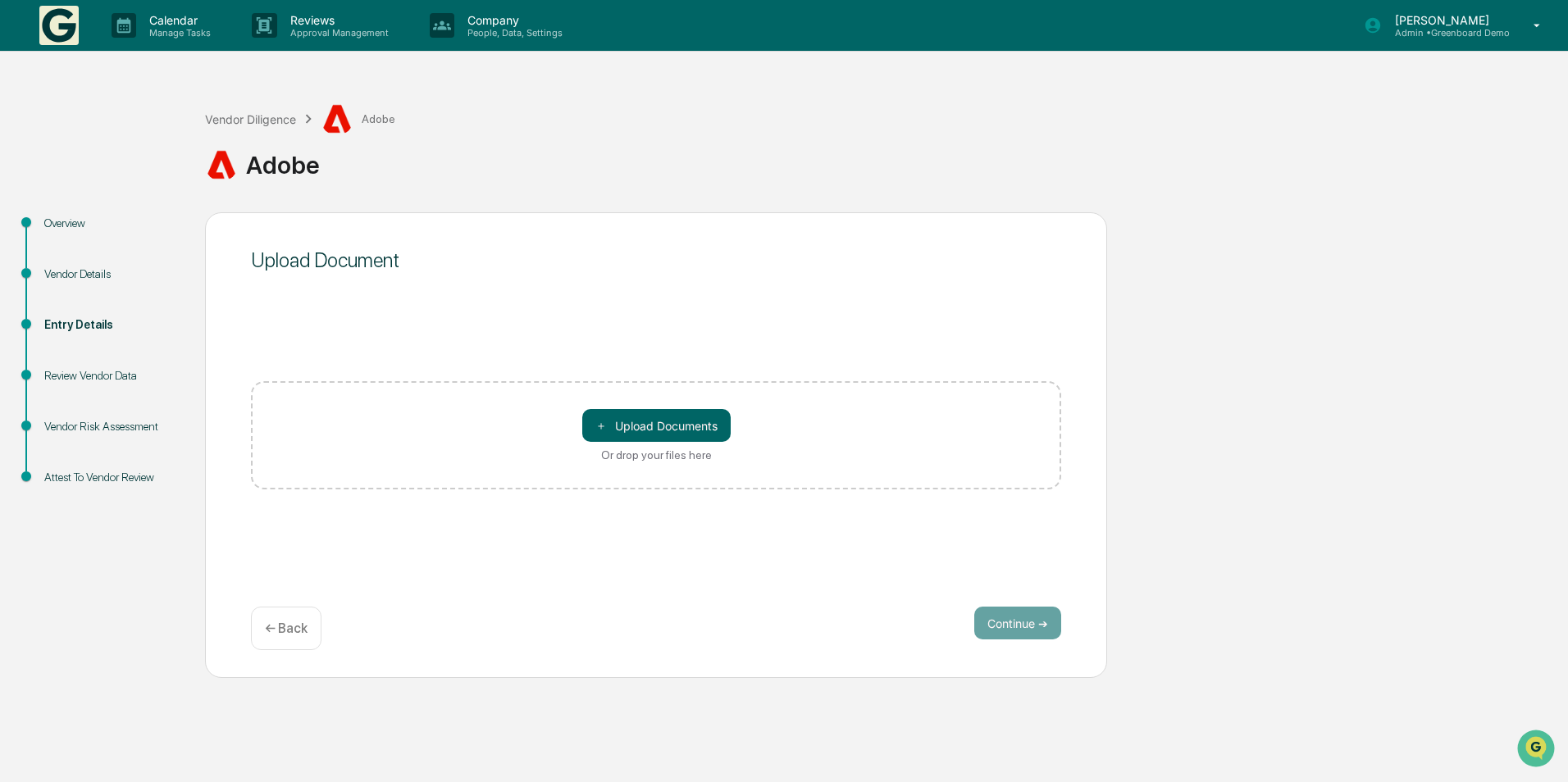
click at [286, 631] on p "← Back" at bounding box center [286, 628] width 43 height 16
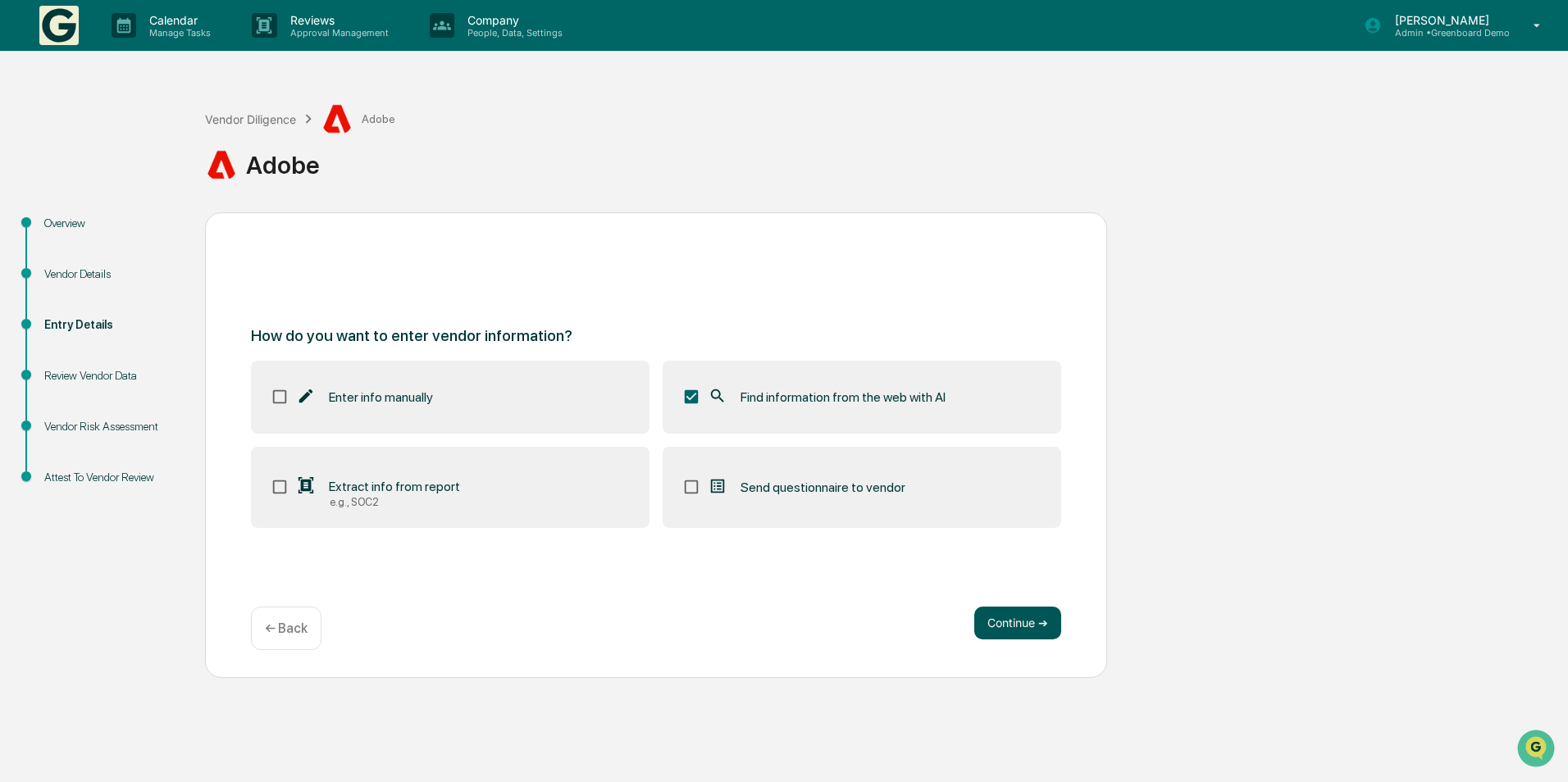
click at [994, 618] on button "Continue ➔" at bounding box center [1018, 623] width 87 height 33
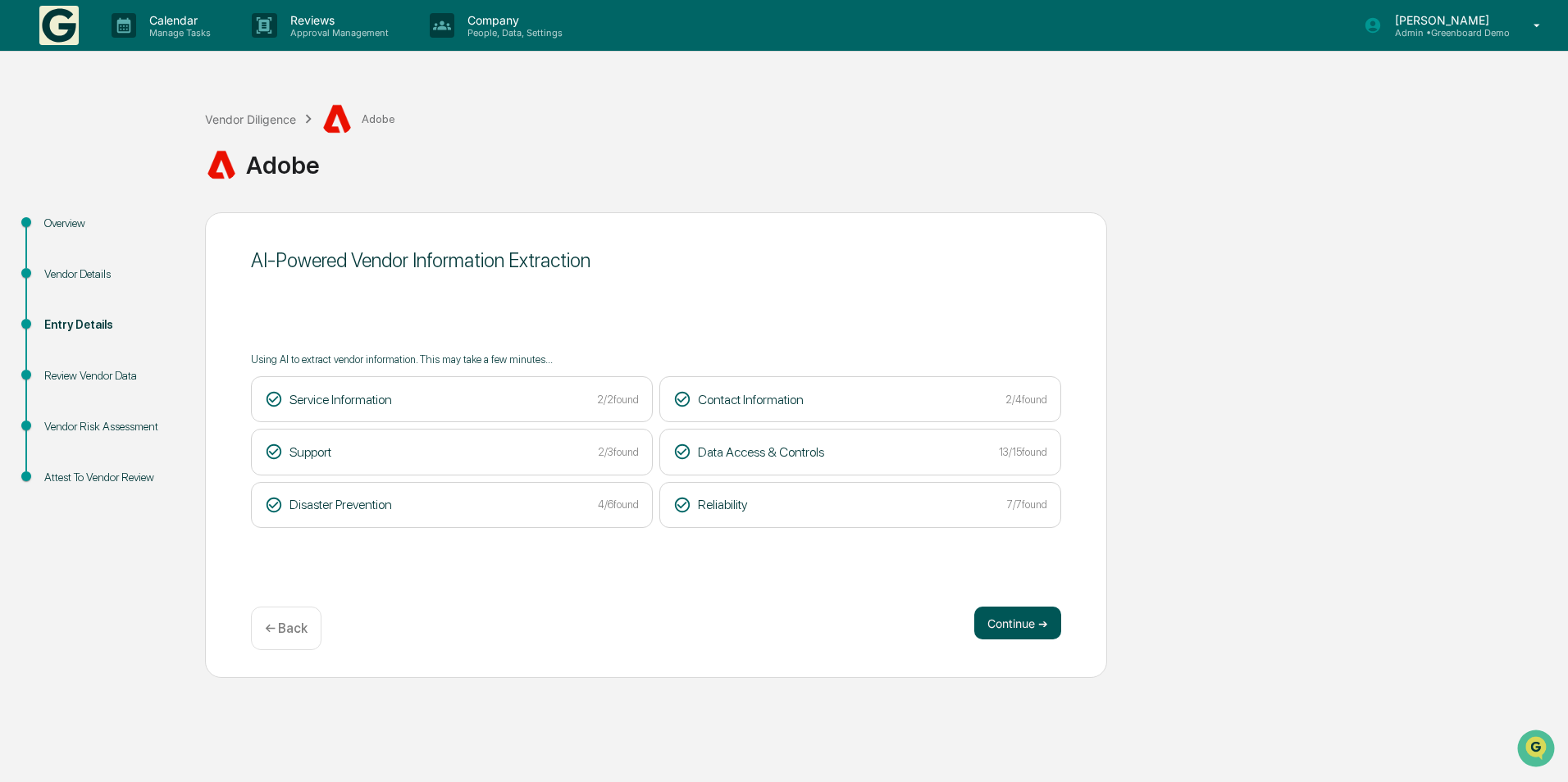
click at [1003, 614] on button "Continue ➔" at bounding box center [1018, 623] width 87 height 33
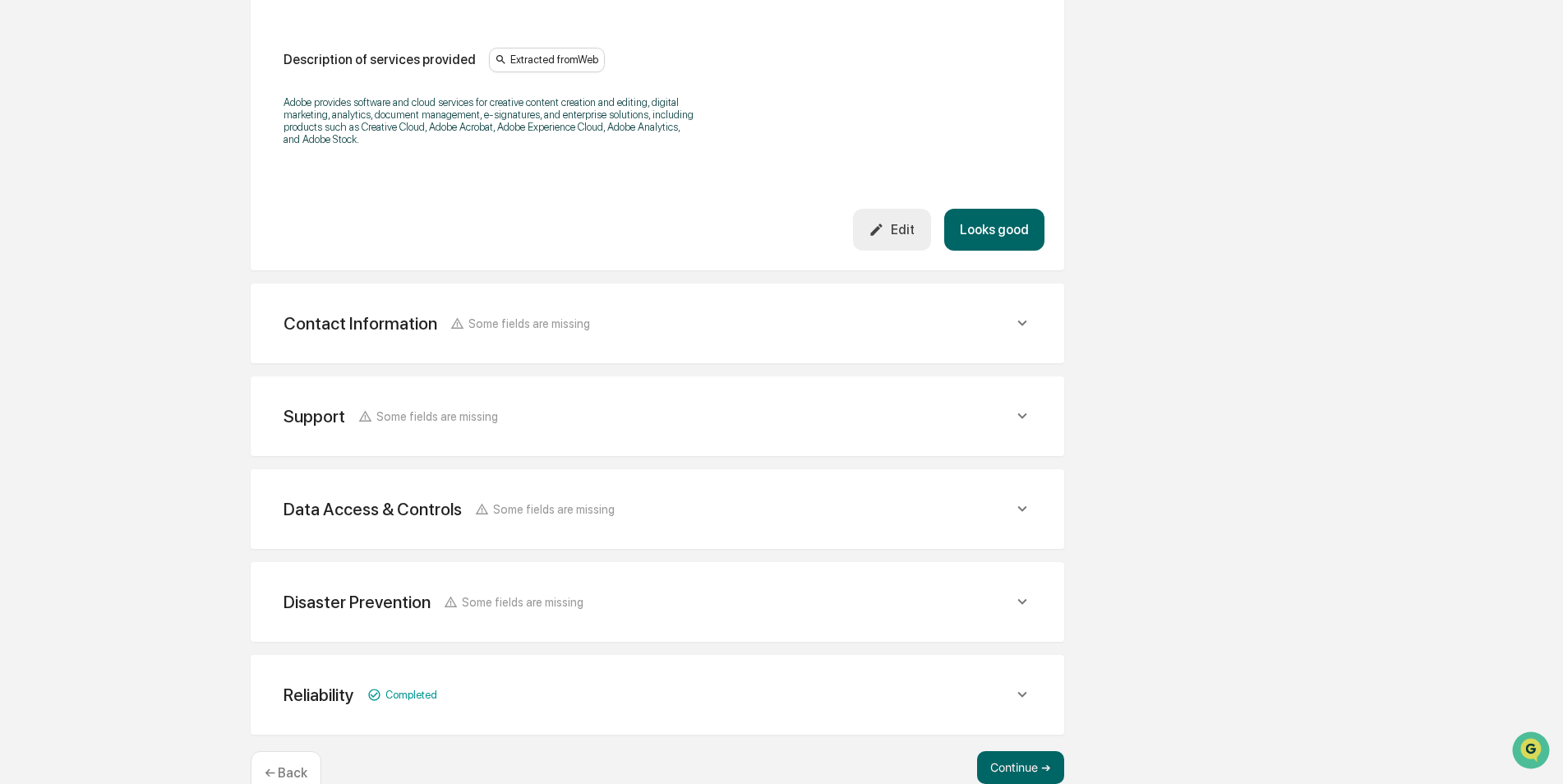
scroll to position [543, 0]
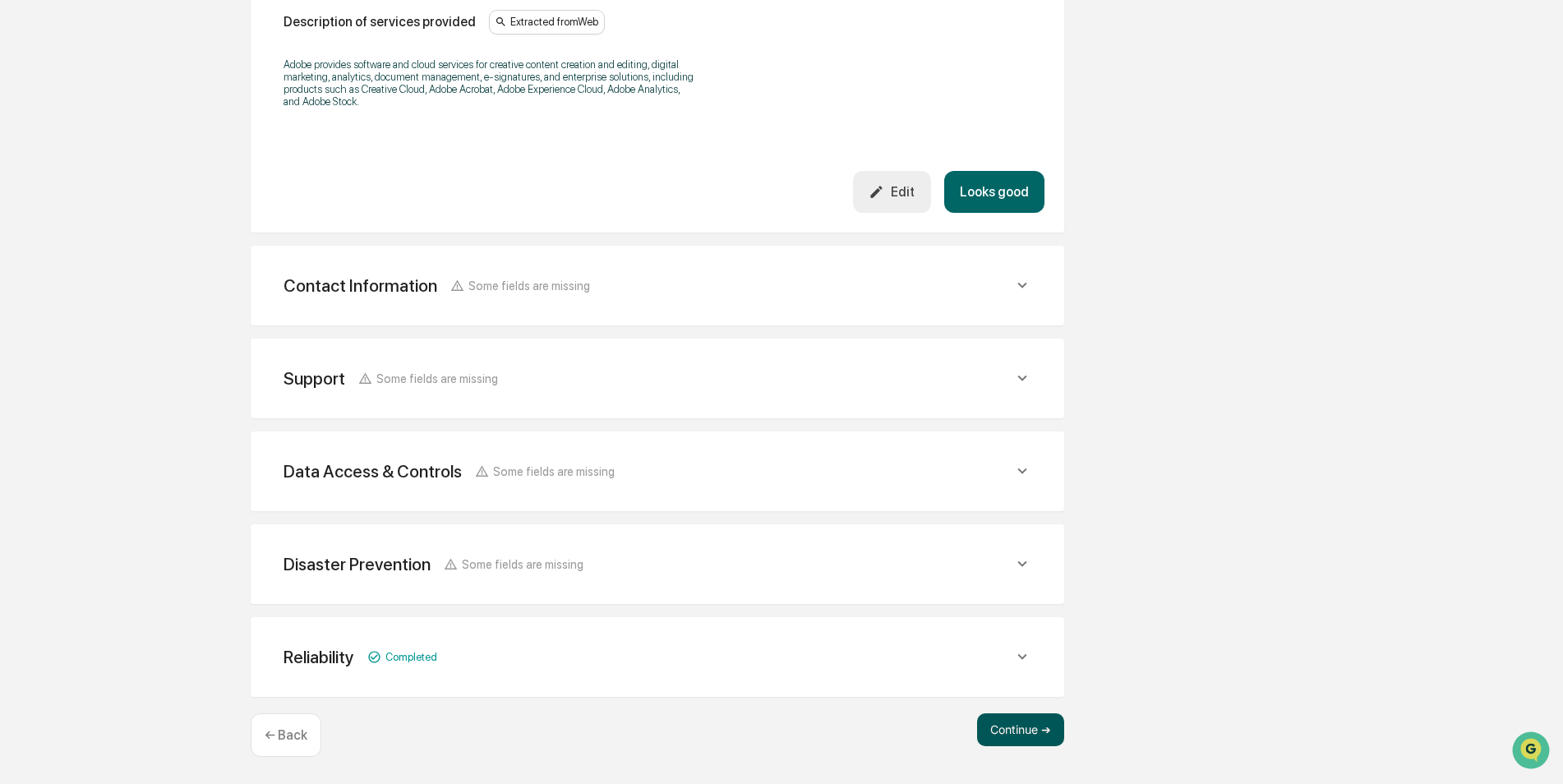
click at [1012, 730] on button "Continue ➔" at bounding box center [1021, 730] width 87 height 33
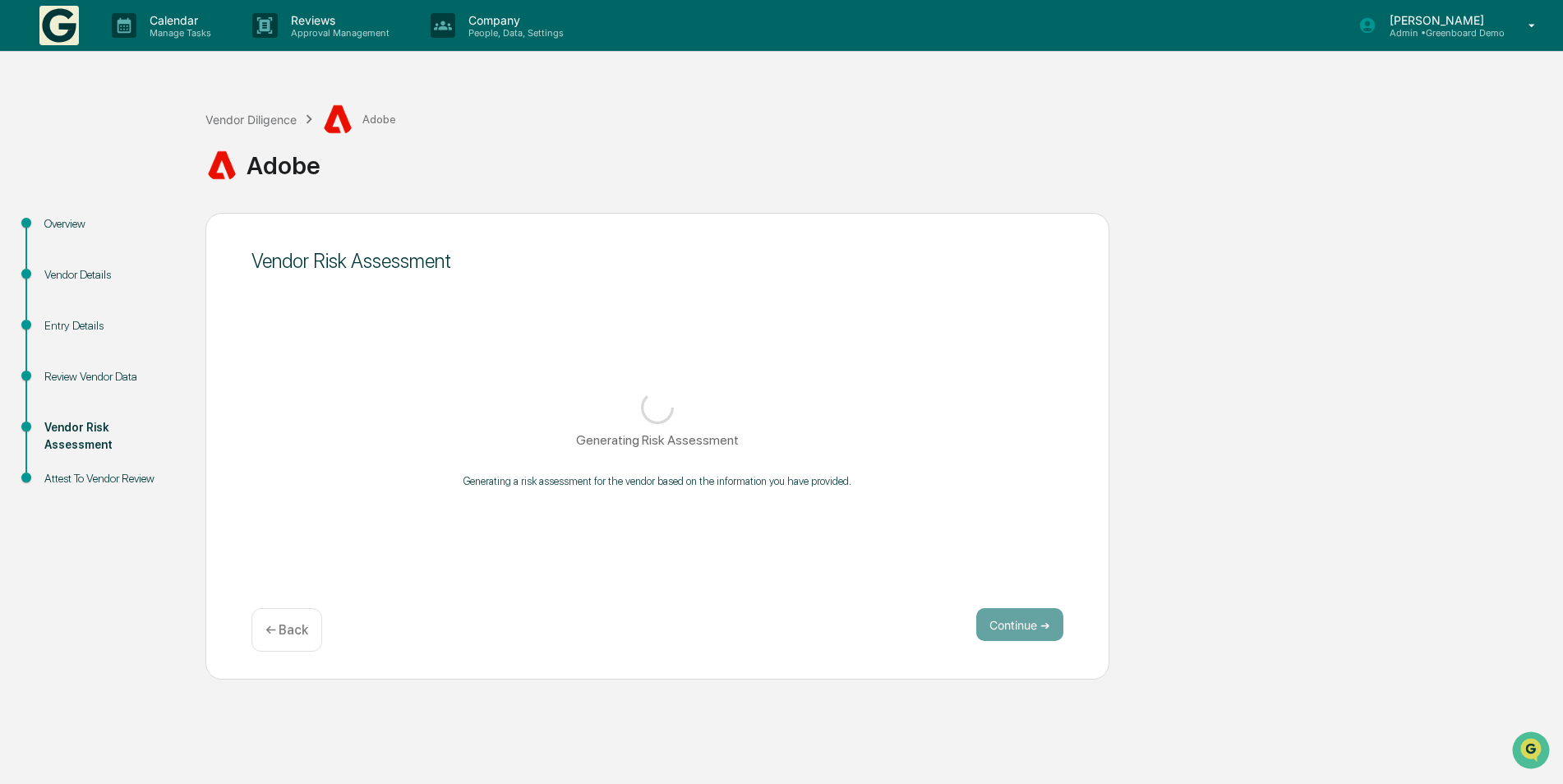
scroll to position [0, 0]
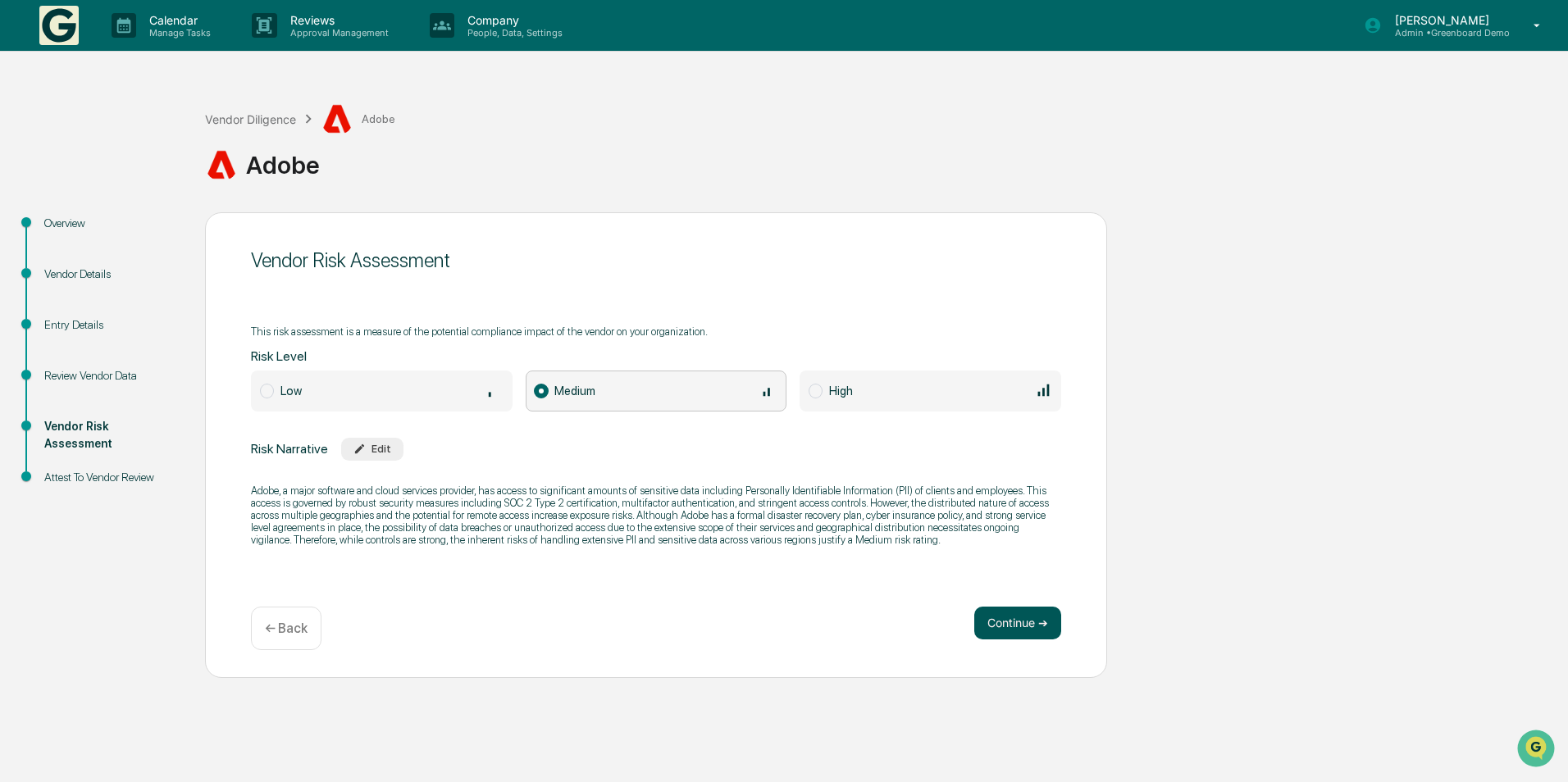
click at [1002, 618] on button "Continue ➔" at bounding box center [1018, 623] width 87 height 33
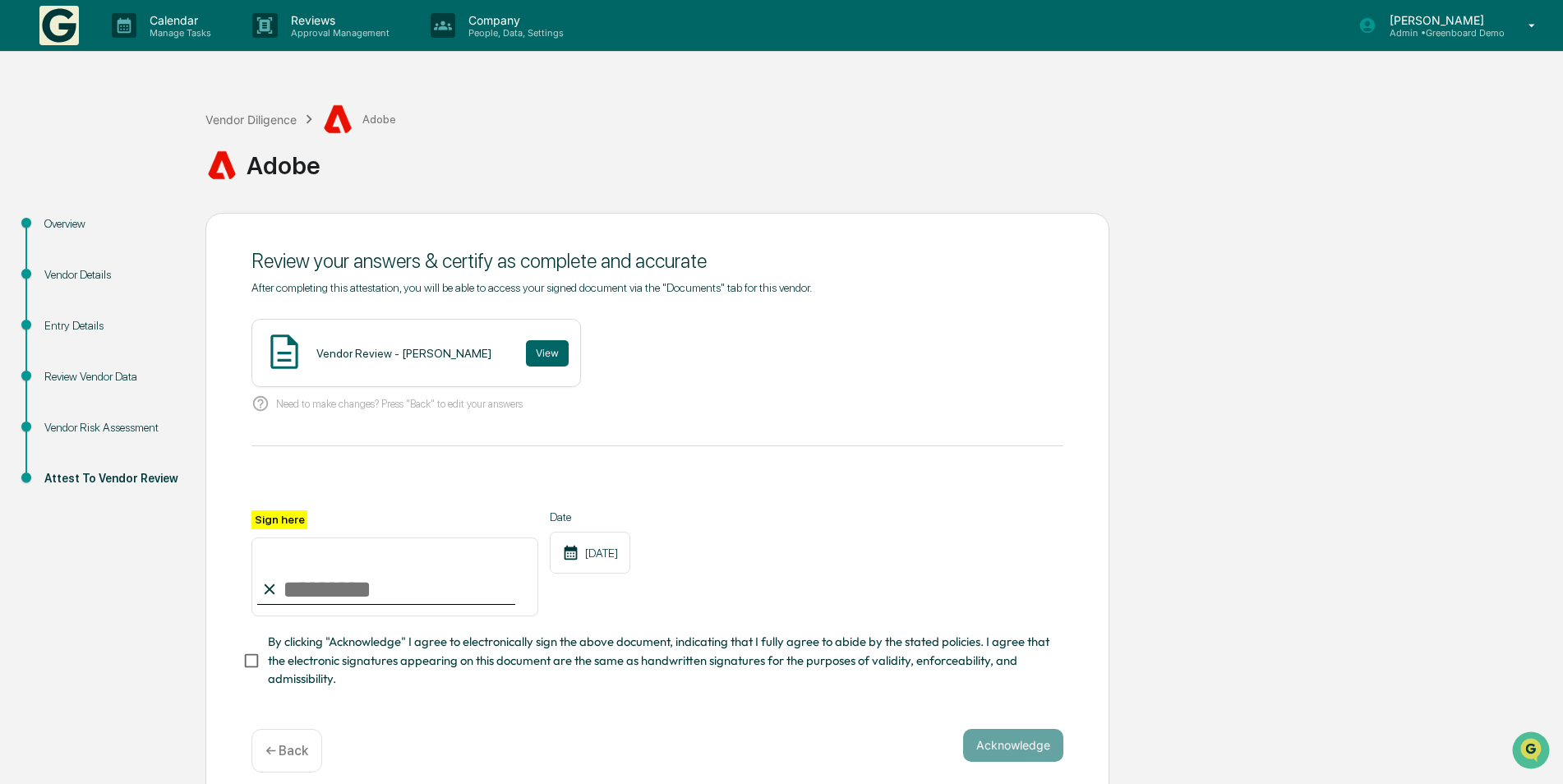
click at [295, 579] on input "Sign here" at bounding box center [395, 576] width 287 height 79
type input "***"
click at [545, 352] on button "View" at bounding box center [547, 353] width 43 height 26
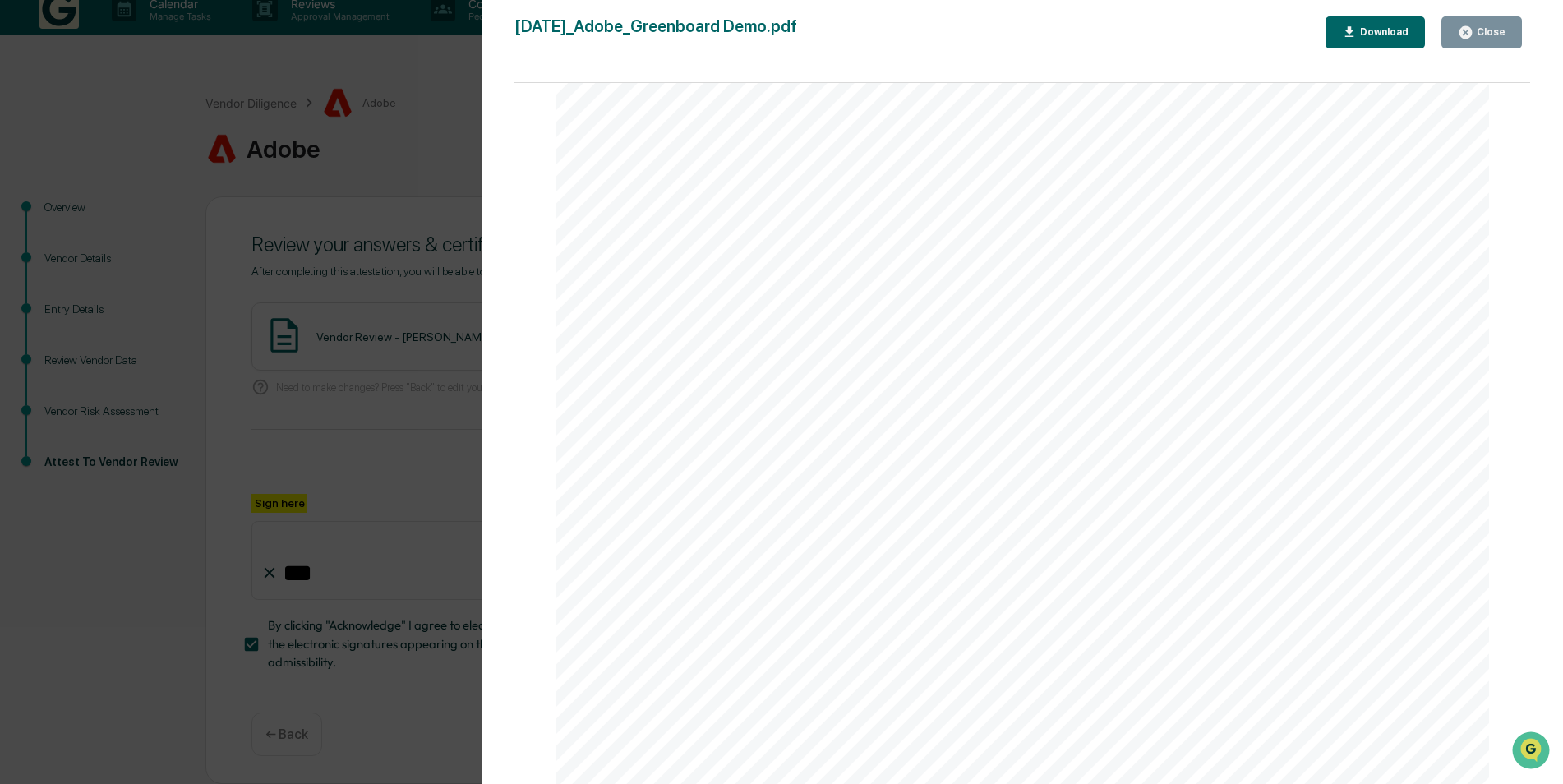
scroll to position [22, 0]
drag, startPoint x: 1477, startPoint y: 25, endPoint x: 1457, endPoint y: 54, distance: 35.2
click at [1478, 27] on div "Close" at bounding box center [1482, 32] width 48 height 16
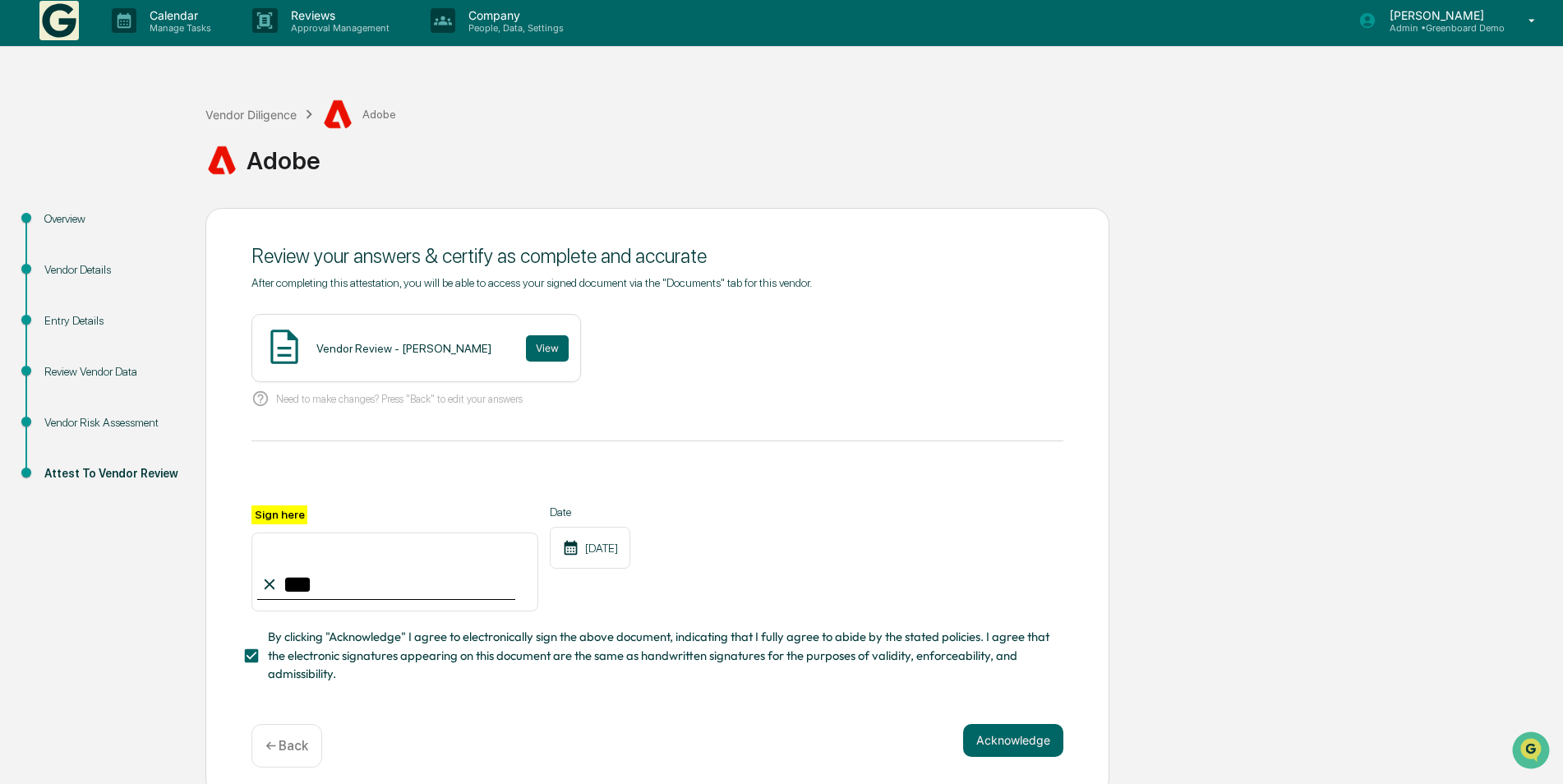
scroll to position [0, 0]
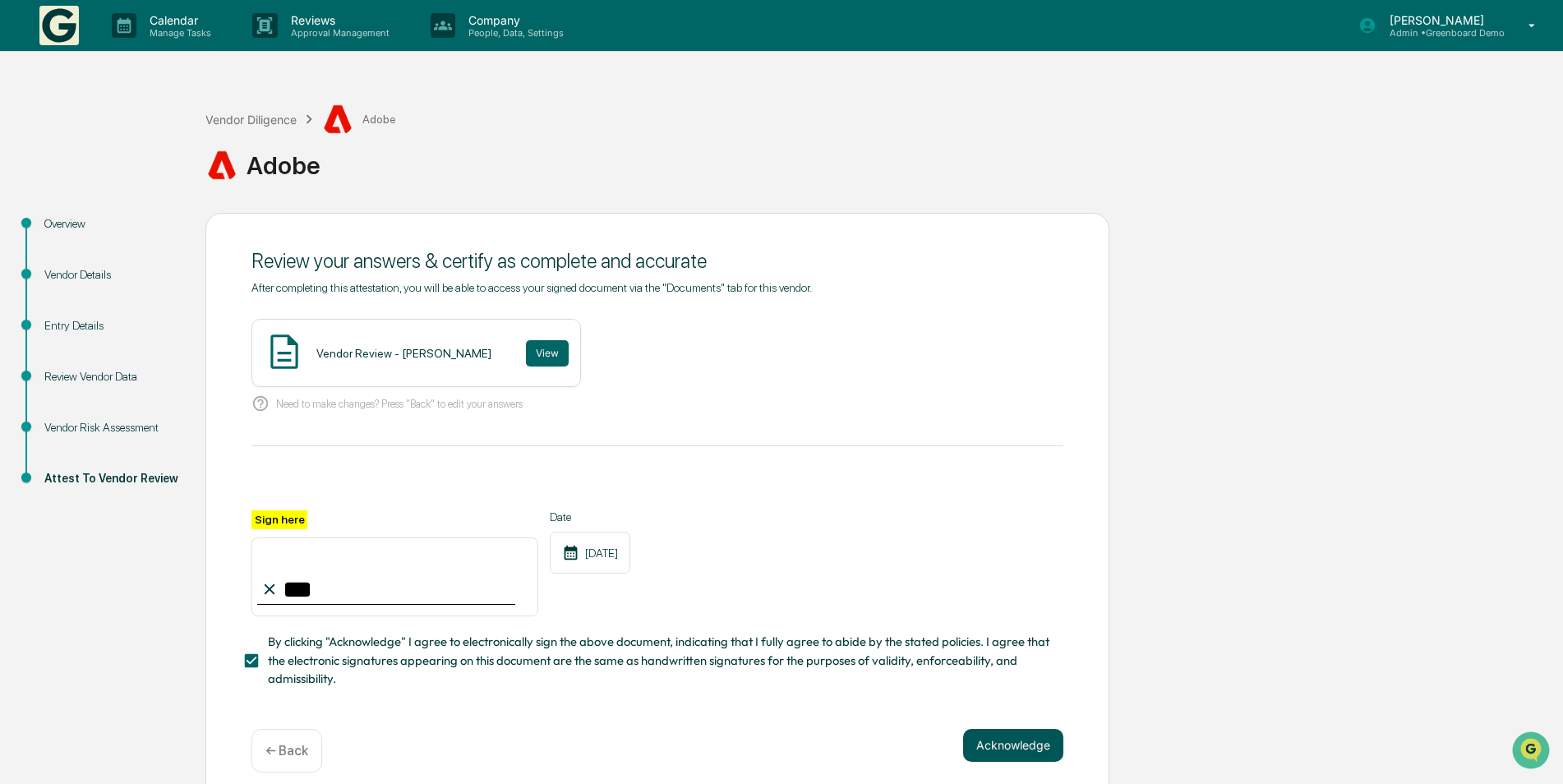
click at [1002, 753] on button "Acknowledge" at bounding box center [1013, 745] width 100 height 33
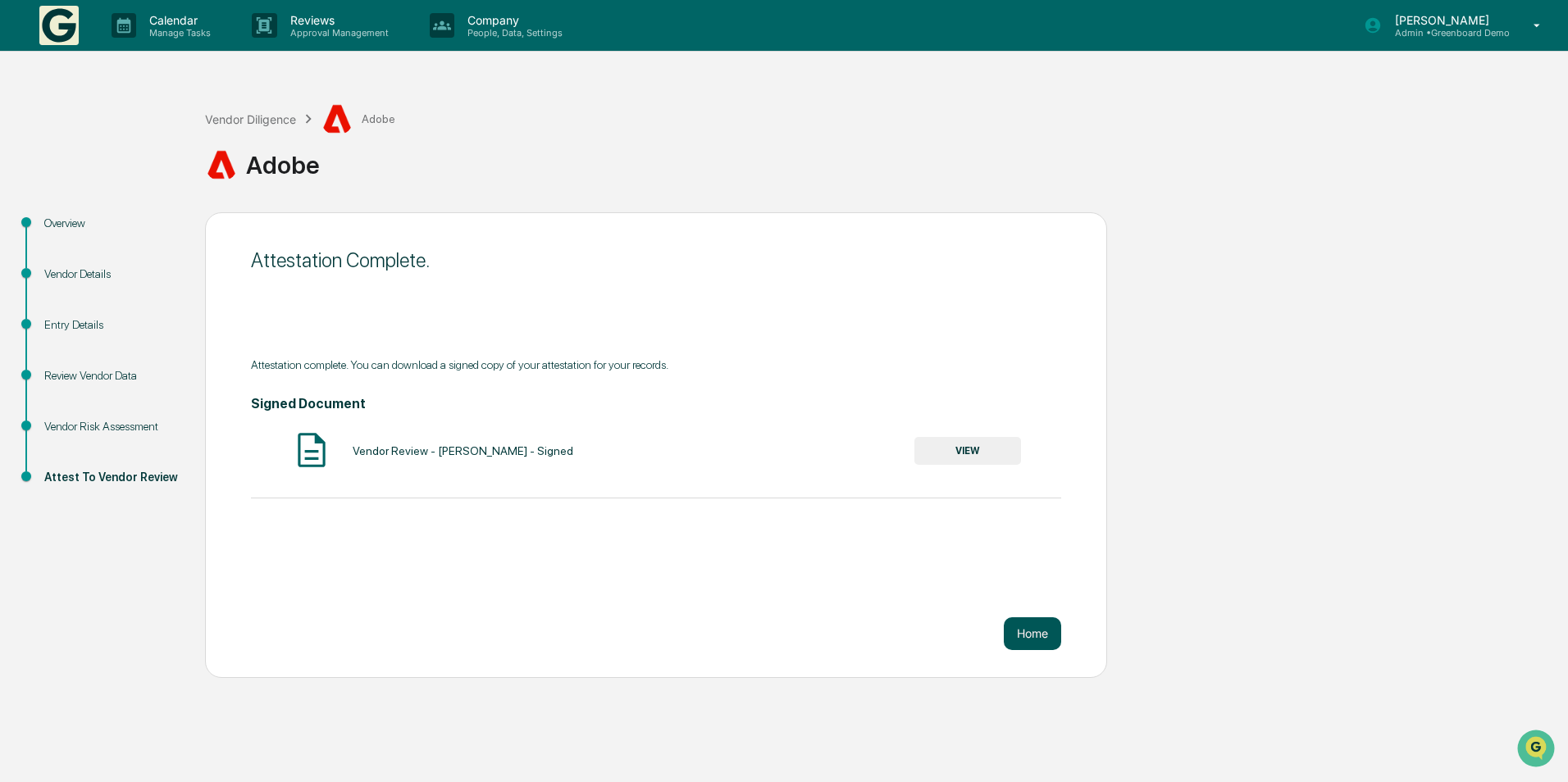
click at [1035, 645] on button "Home" at bounding box center [1032, 633] width 58 height 33
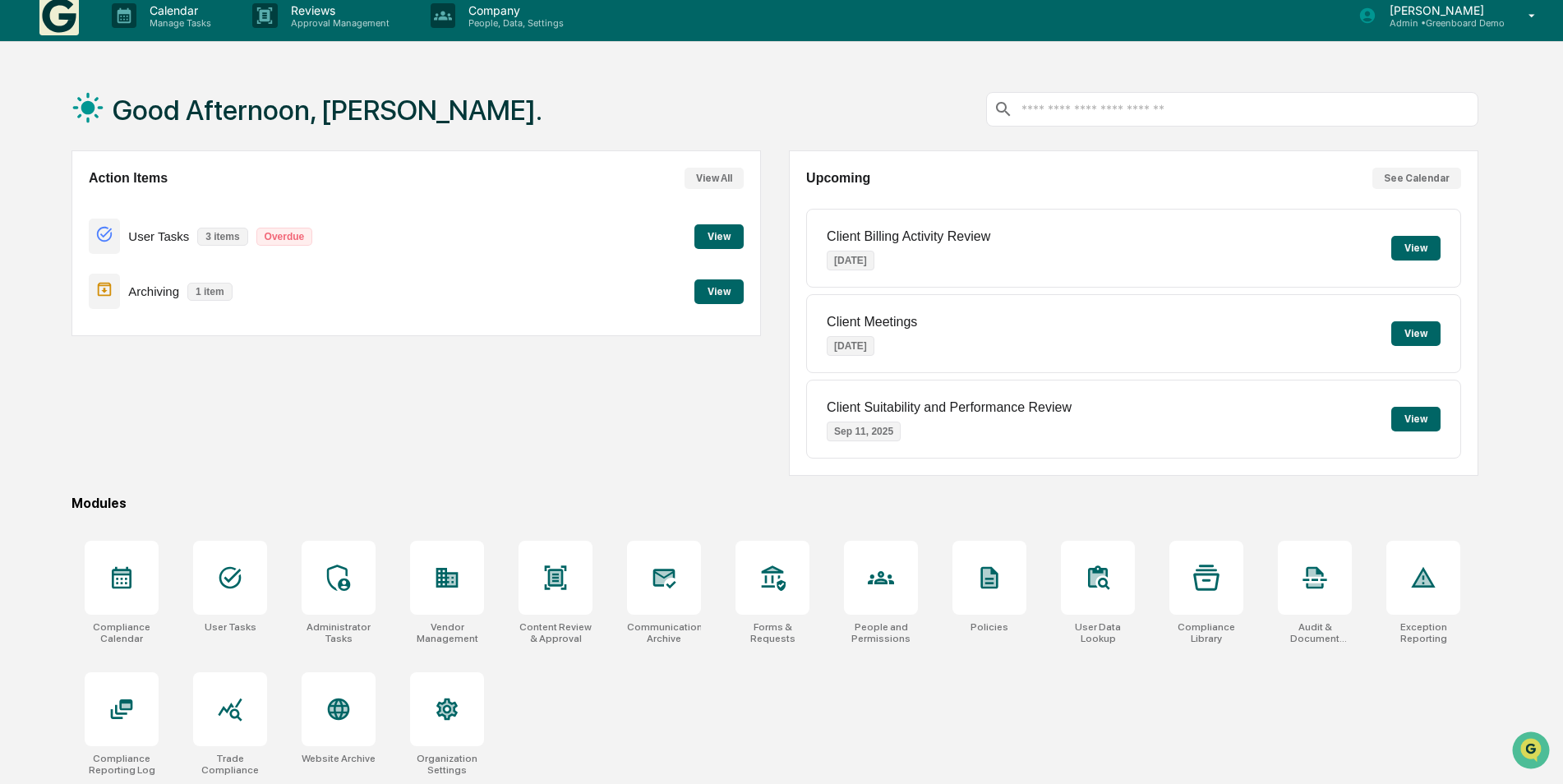
scroll to position [78, 0]
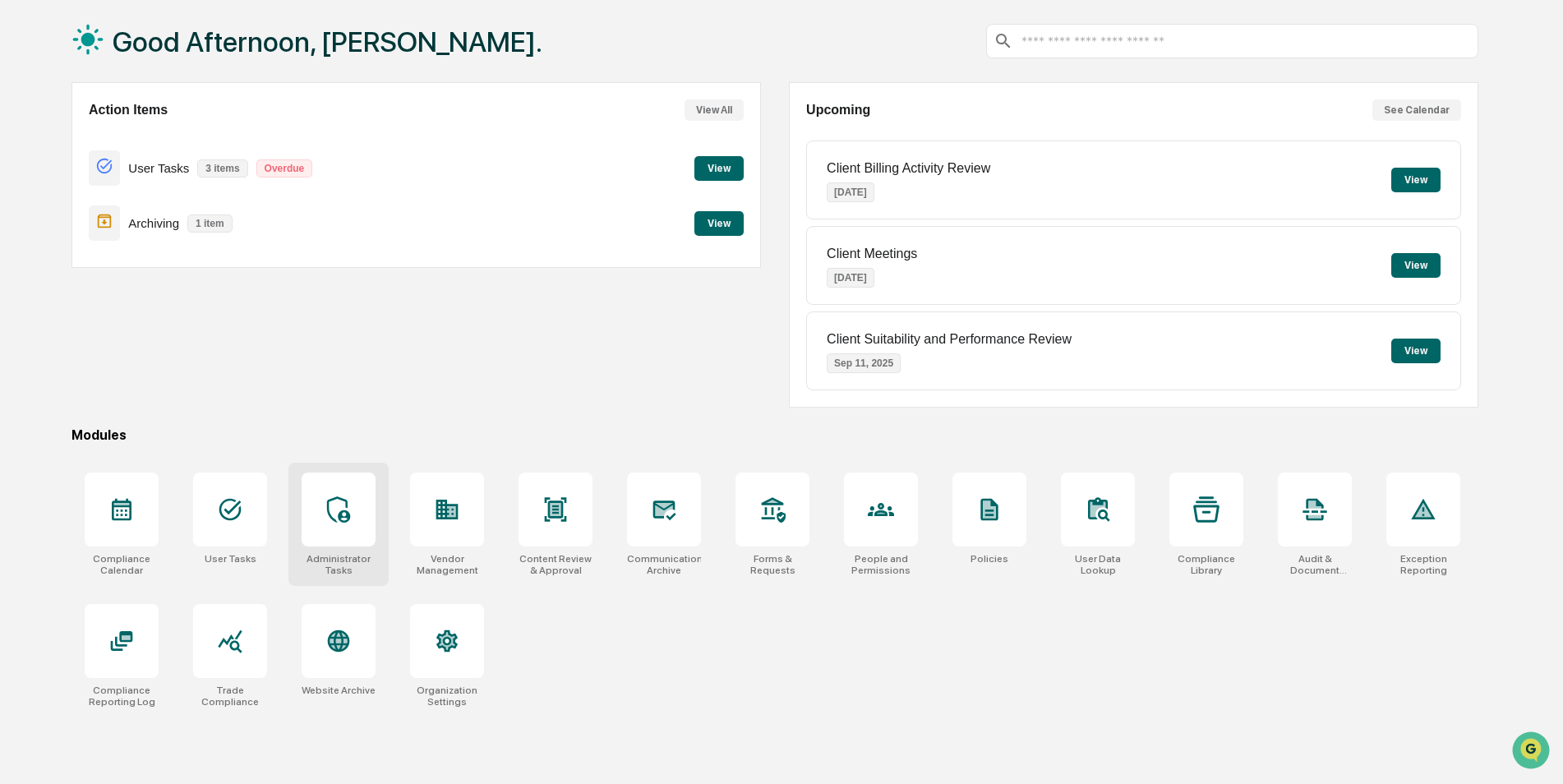
click at [326, 535] on div at bounding box center [339, 510] width 74 height 74
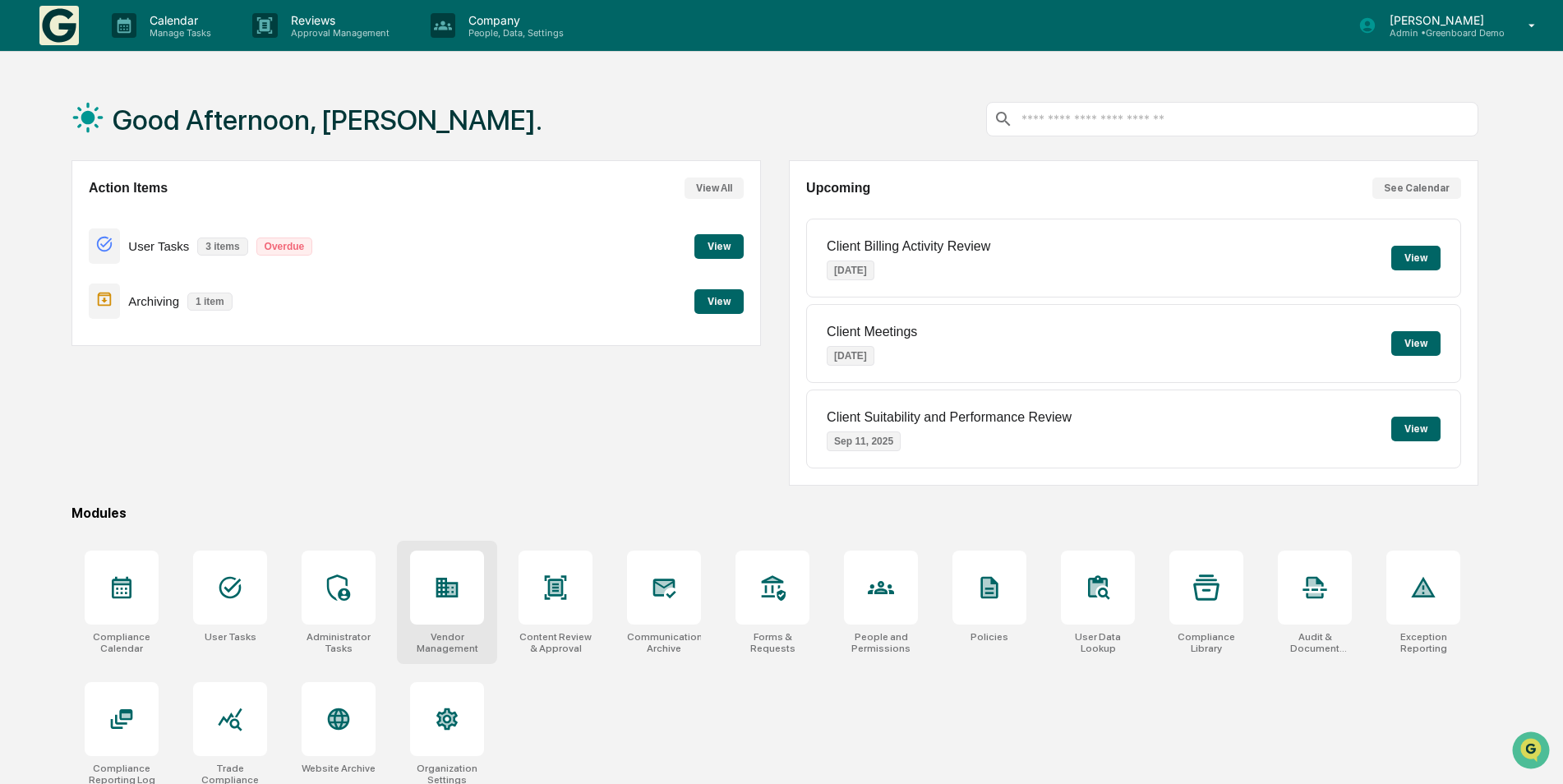
click at [454, 604] on div at bounding box center [447, 587] width 74 height 74
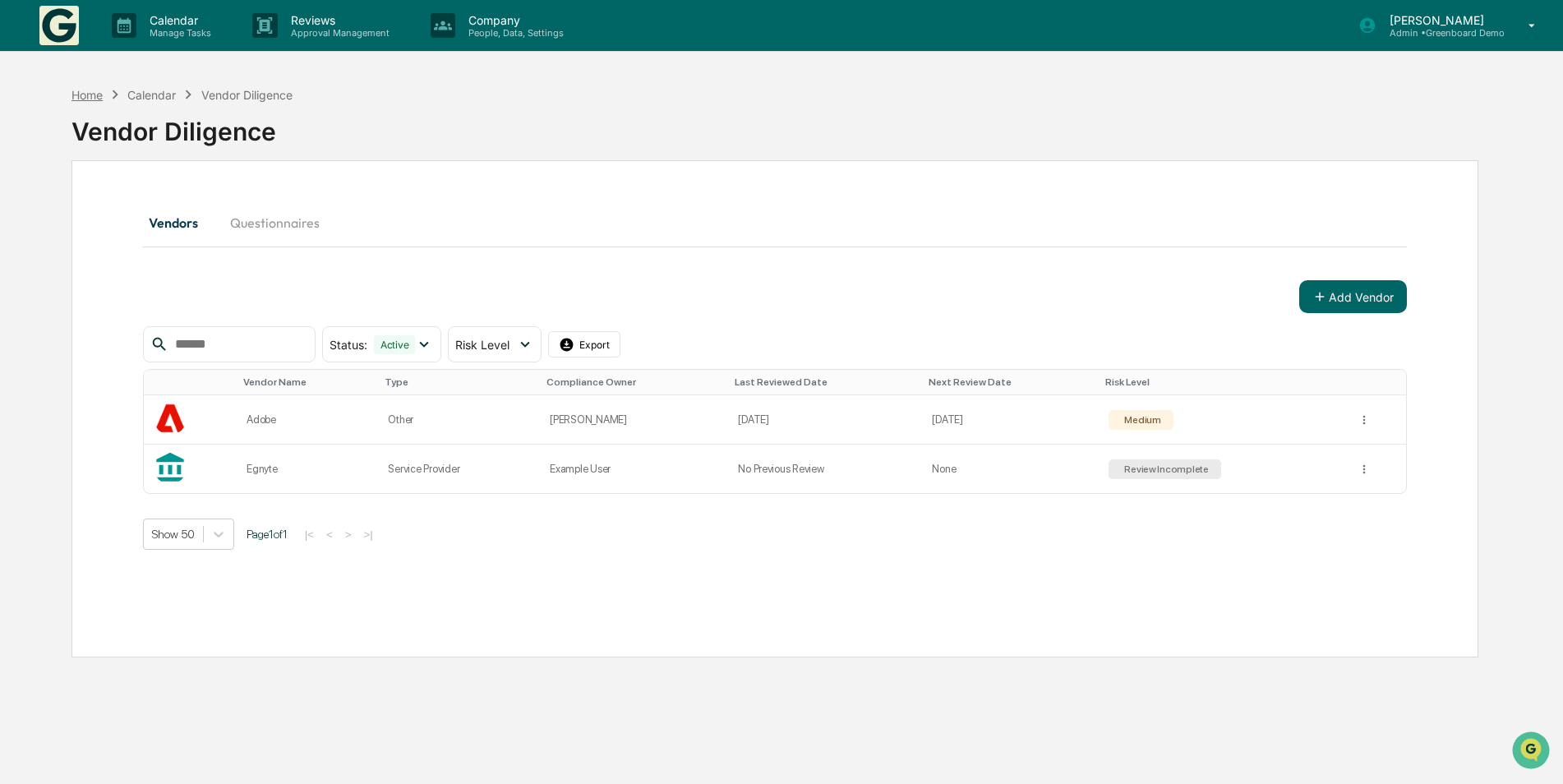
click at [99, 99] on div "Home" at bounding box center [86, 95] width 31 height 14
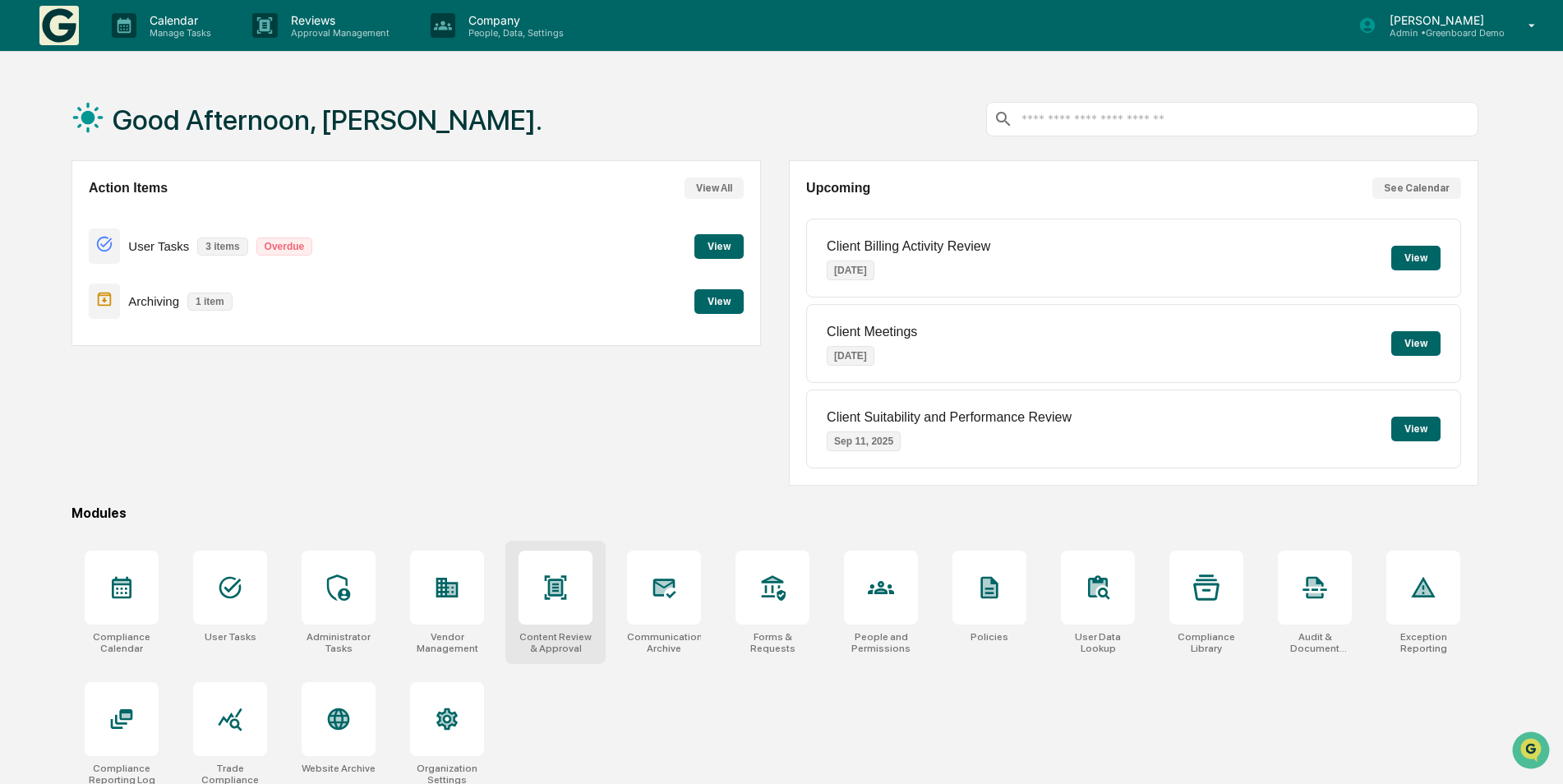
click at [550, 599] on icon at bounding box center [556, 587] width 23 height 23
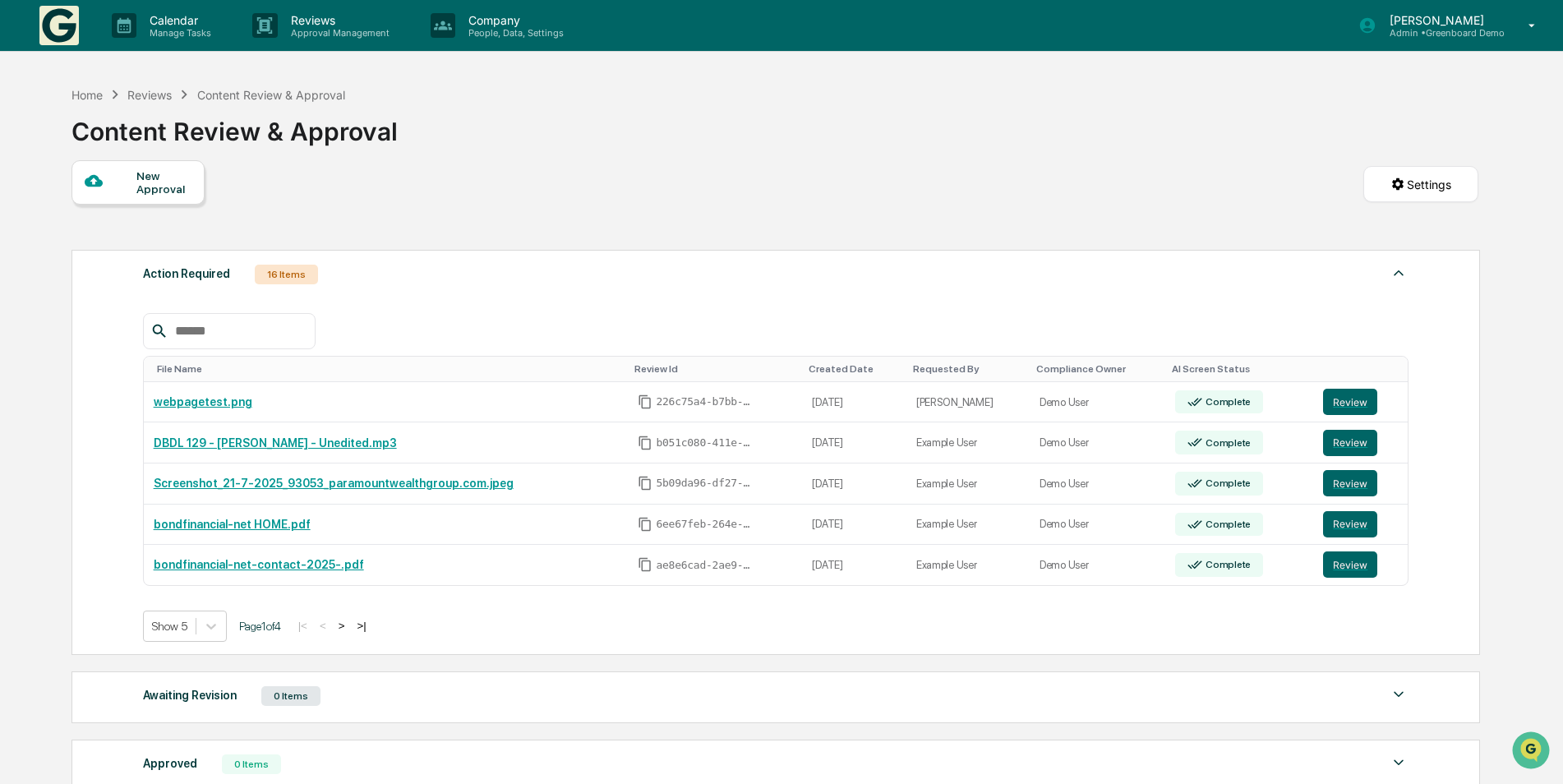
click at [151, 197] on div "New Approval" at bounding box center [137, 182] width 133 height 44
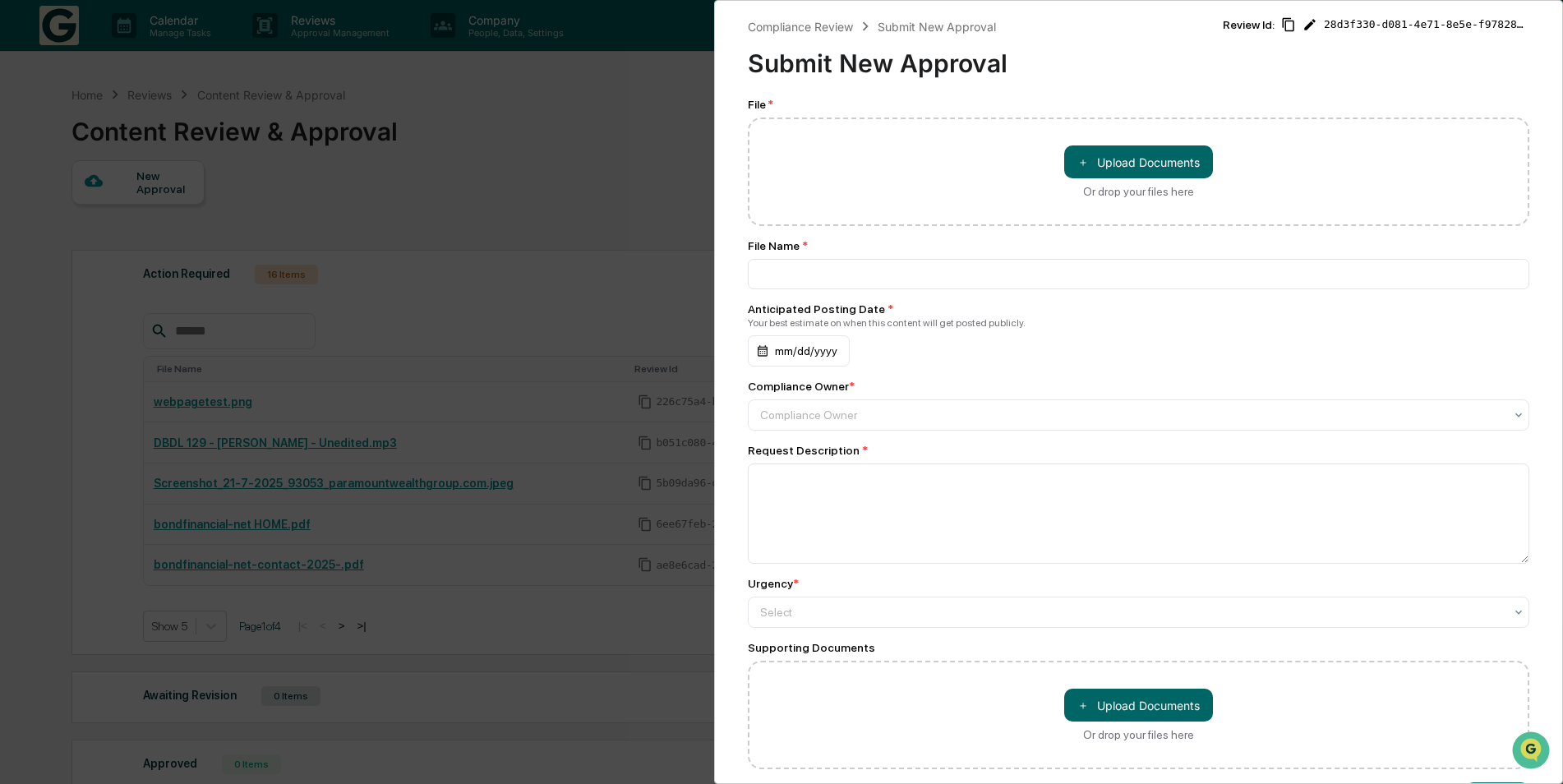
click at [629, 658] on div "Compliance Review Submit New Approval Submit New Approval Review Id: 28d3f330-d…" at bounding box center [782, 392] width 1563 height 784
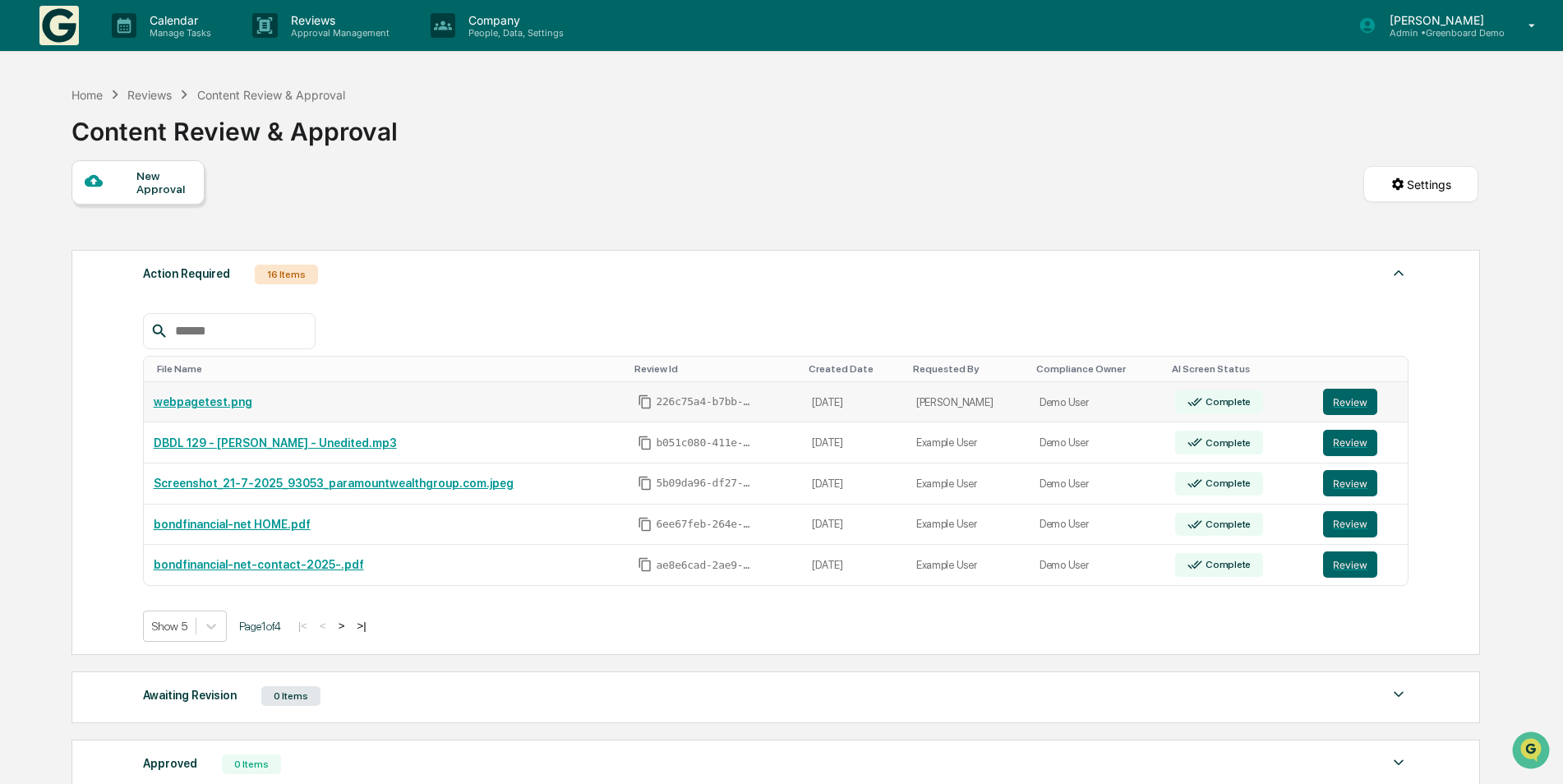
click at [181, 402] on link "webpagetest.png" at bounding box center [203, 402] width 99 height 13
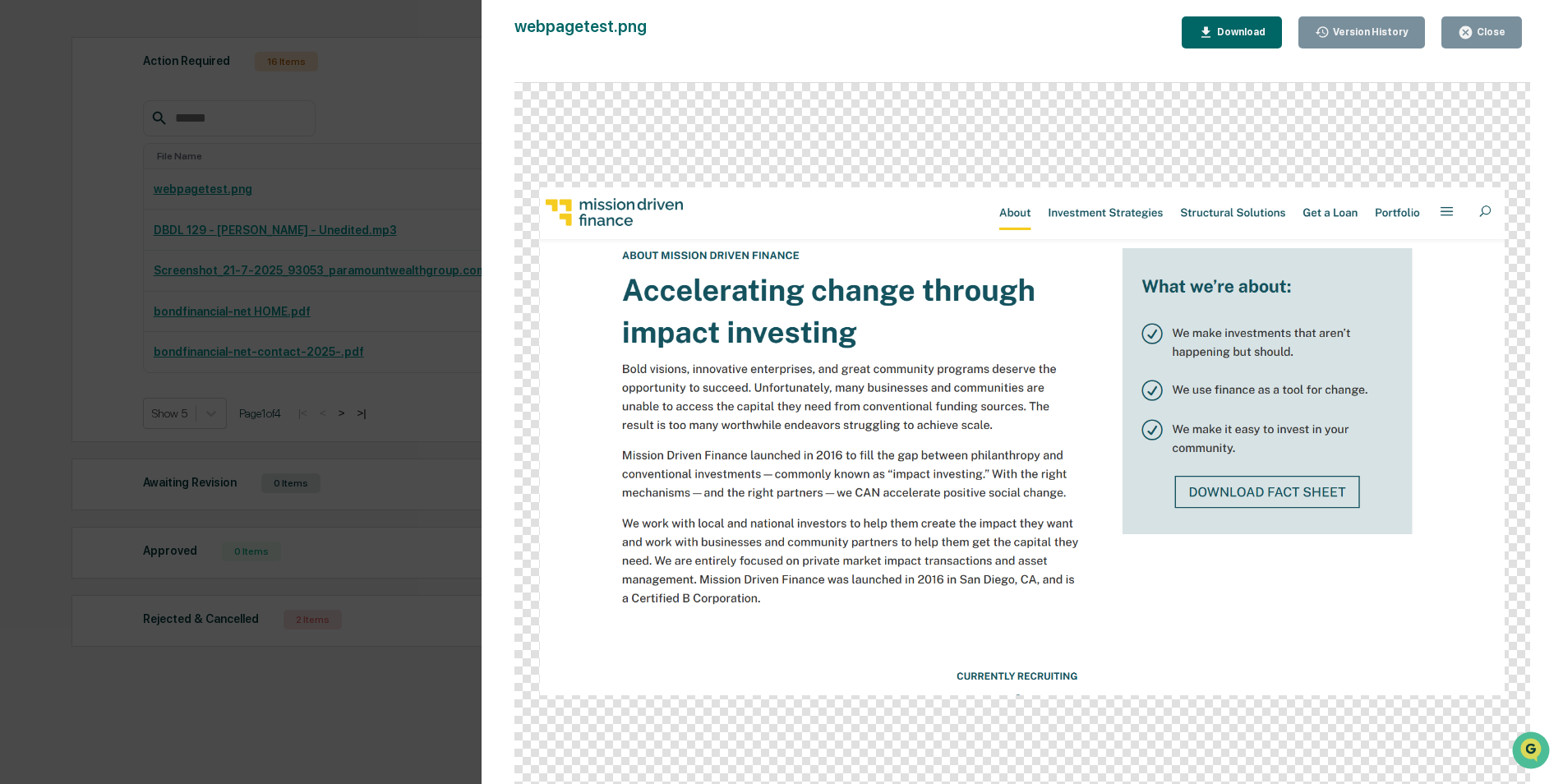
scroll to position [224, 0]
click at [1482, 34] on div "Close" at bounding box center [1489, 32] width 32 height 12
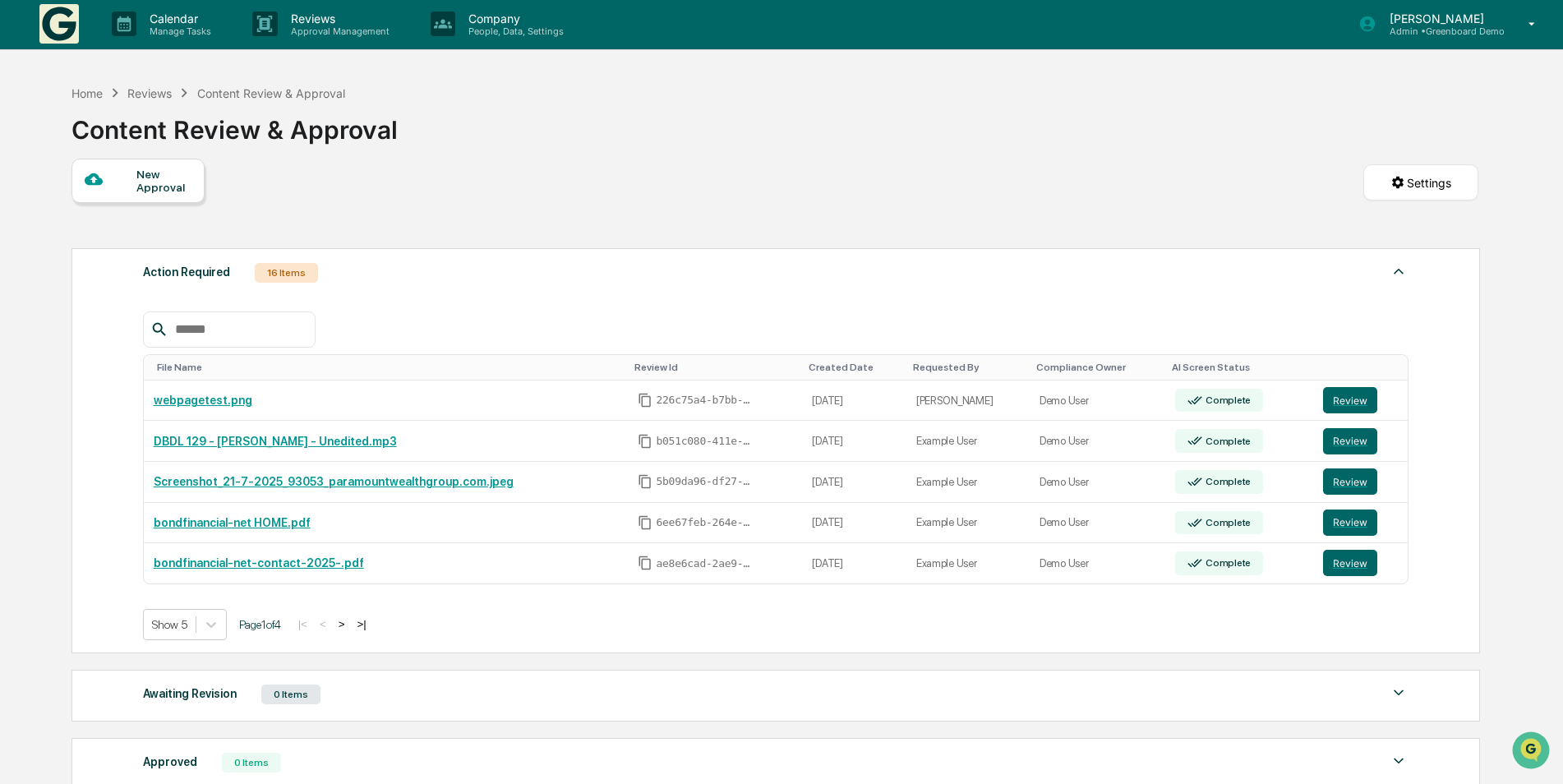
scroll to position [0, 0]
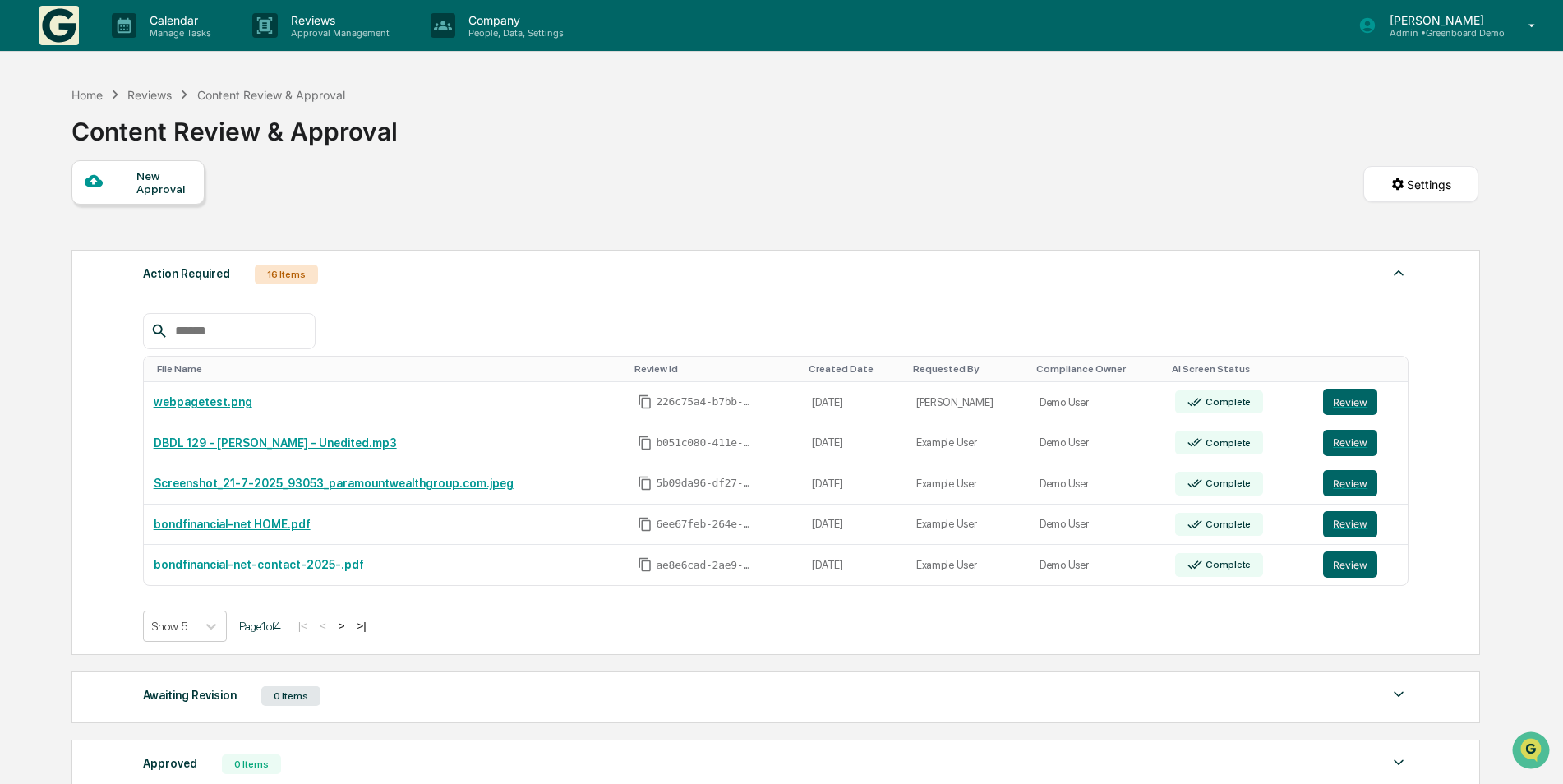
click at [158, 192] on div "New Approval" at bounding box center [164, 182] width 55 height 26
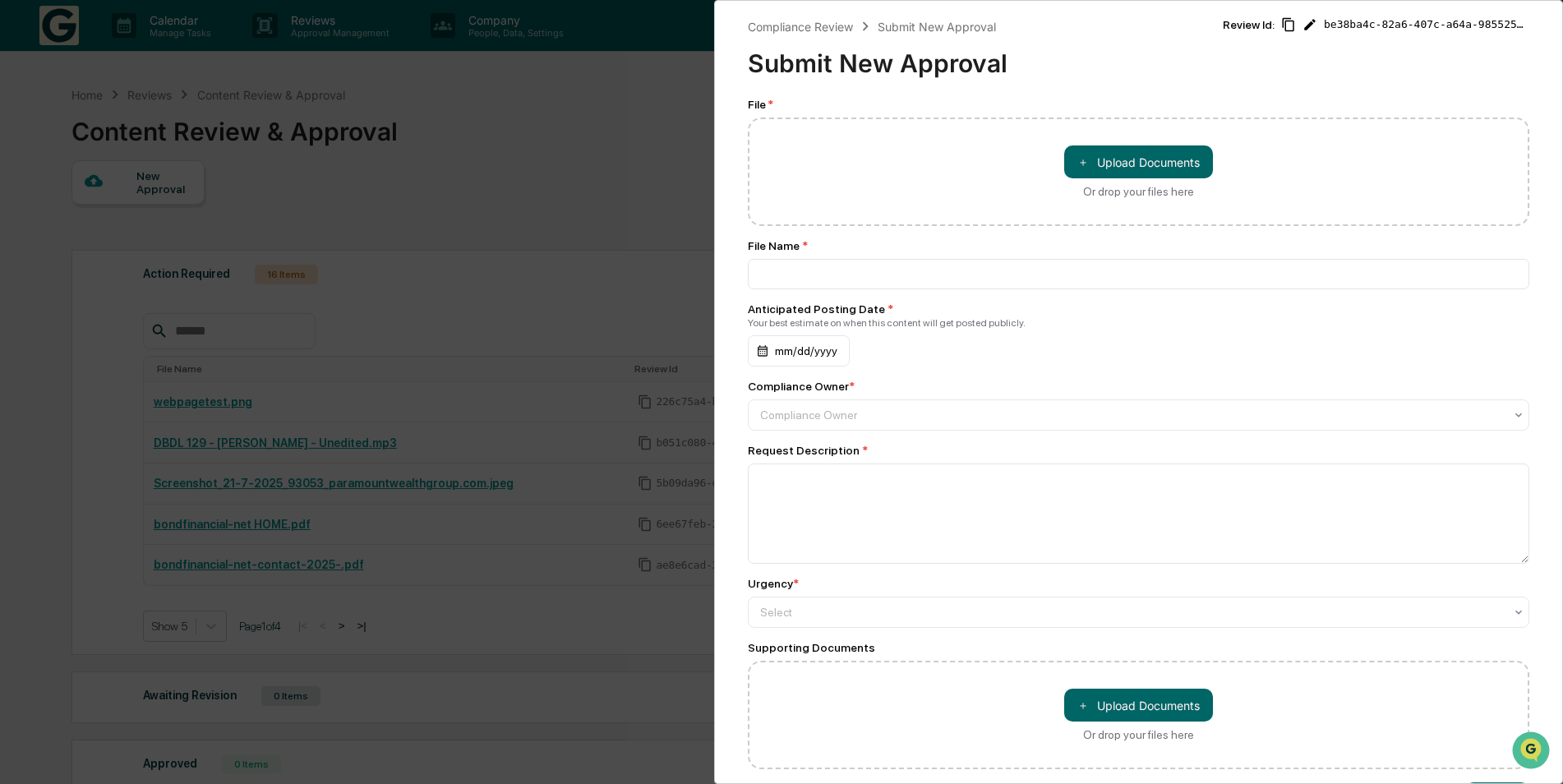
click at [376, 669] on div "Compliance Review Submit New Approval Submit New Approval Review Id: be38ba4c-8…" at bounding box center [782, 392] width 1563 height 784
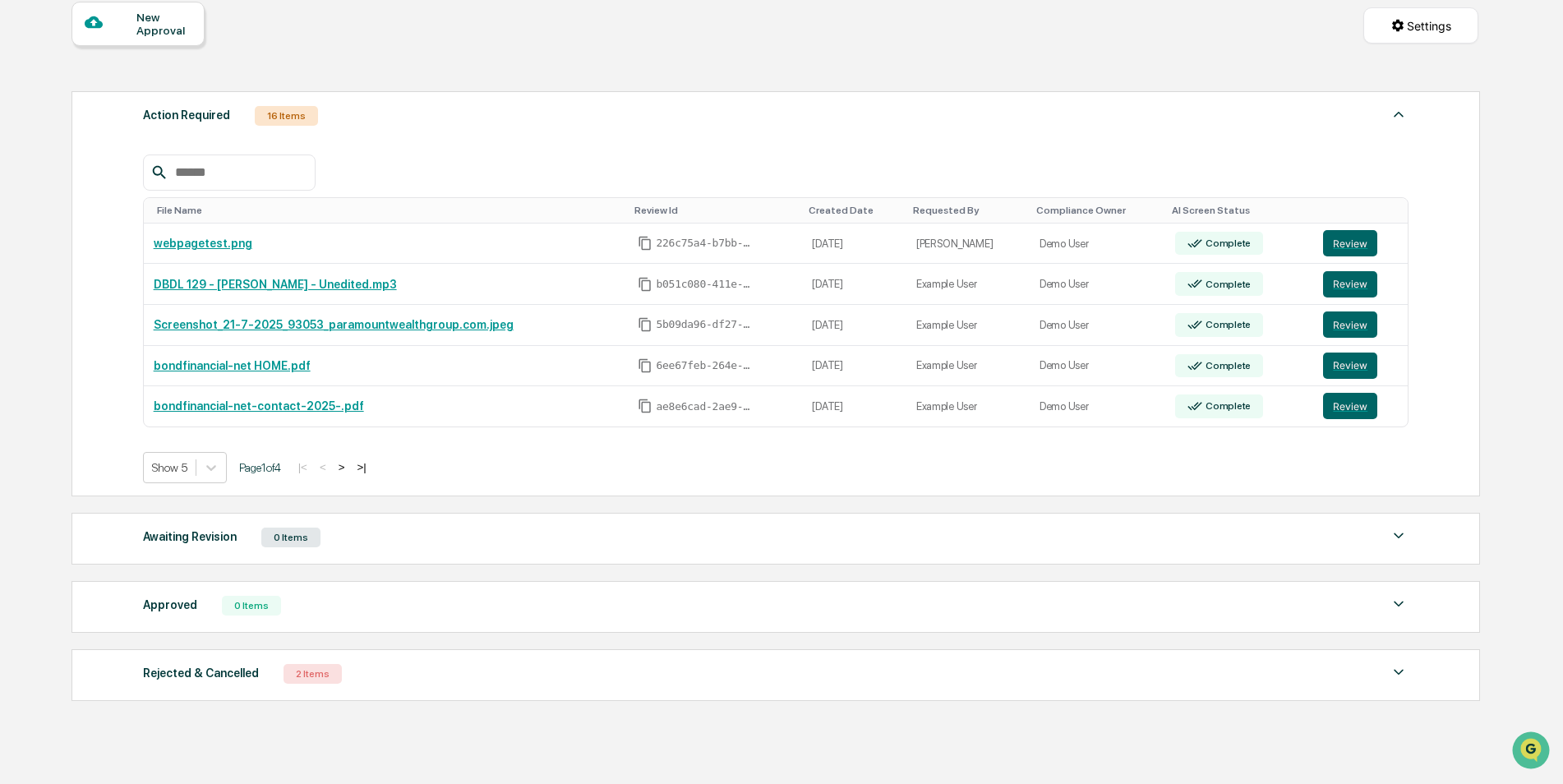
scroll to position [164, 0]
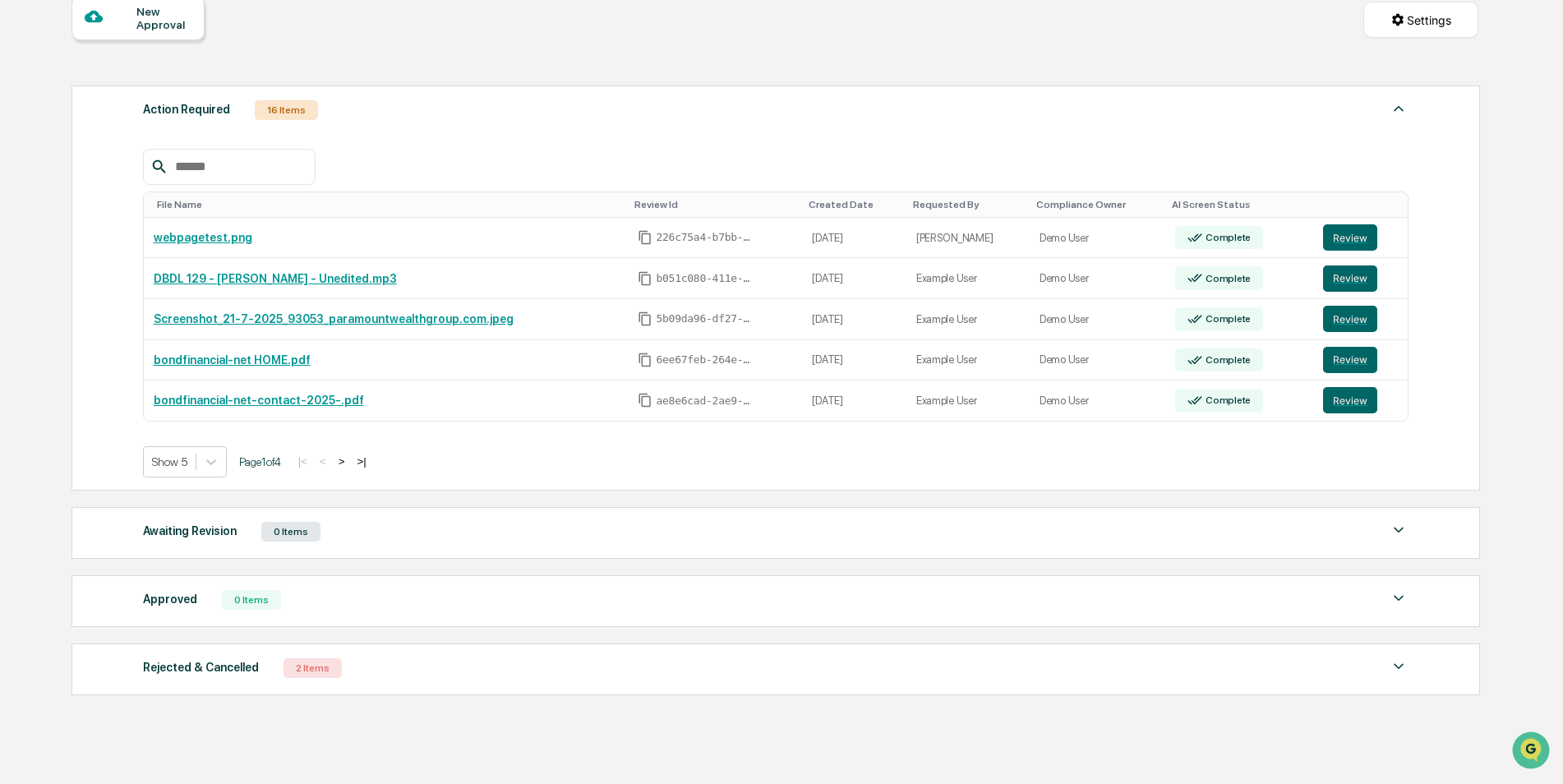
click at [210, 673] on div "Rejected & Cancelled" at bounding box center [201, 668] width 116 height 22
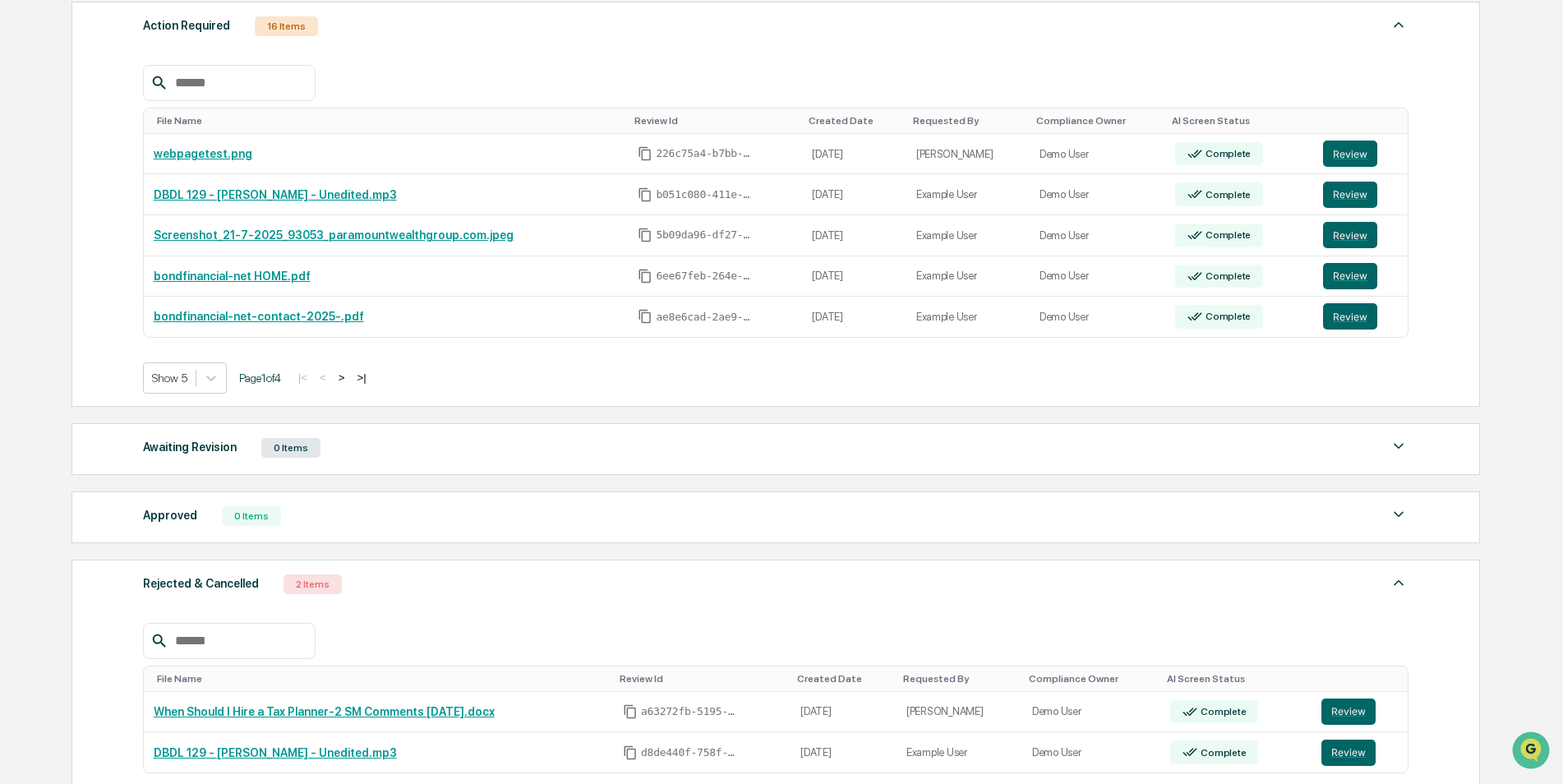
scroll to position [0, 0]
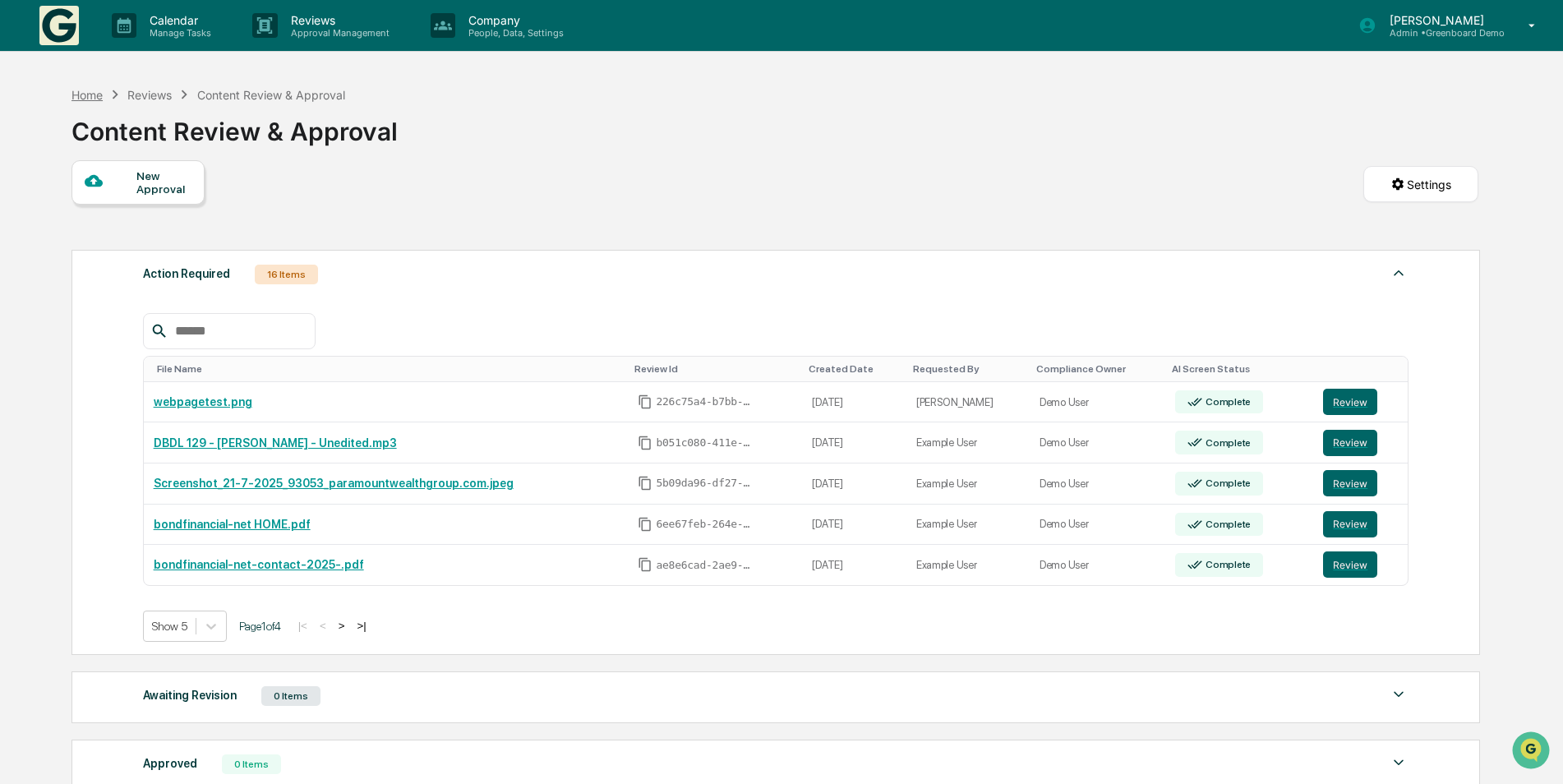
click at [84, 99] on div "Home" at bounding box center [86, 95] width 31 height 14
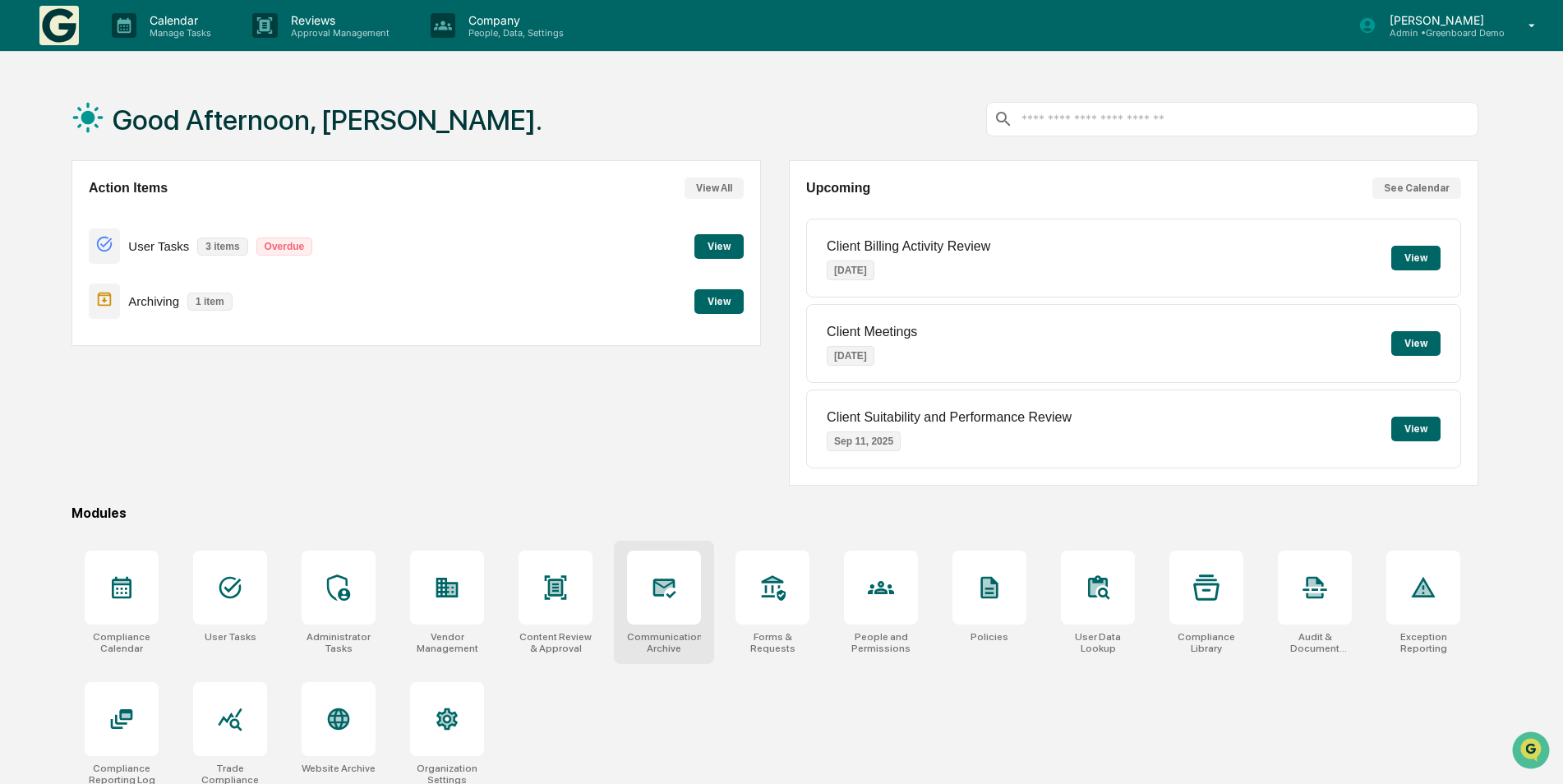
click at [691, 616] on div at bounding box center [664, 587] width 74 height 74
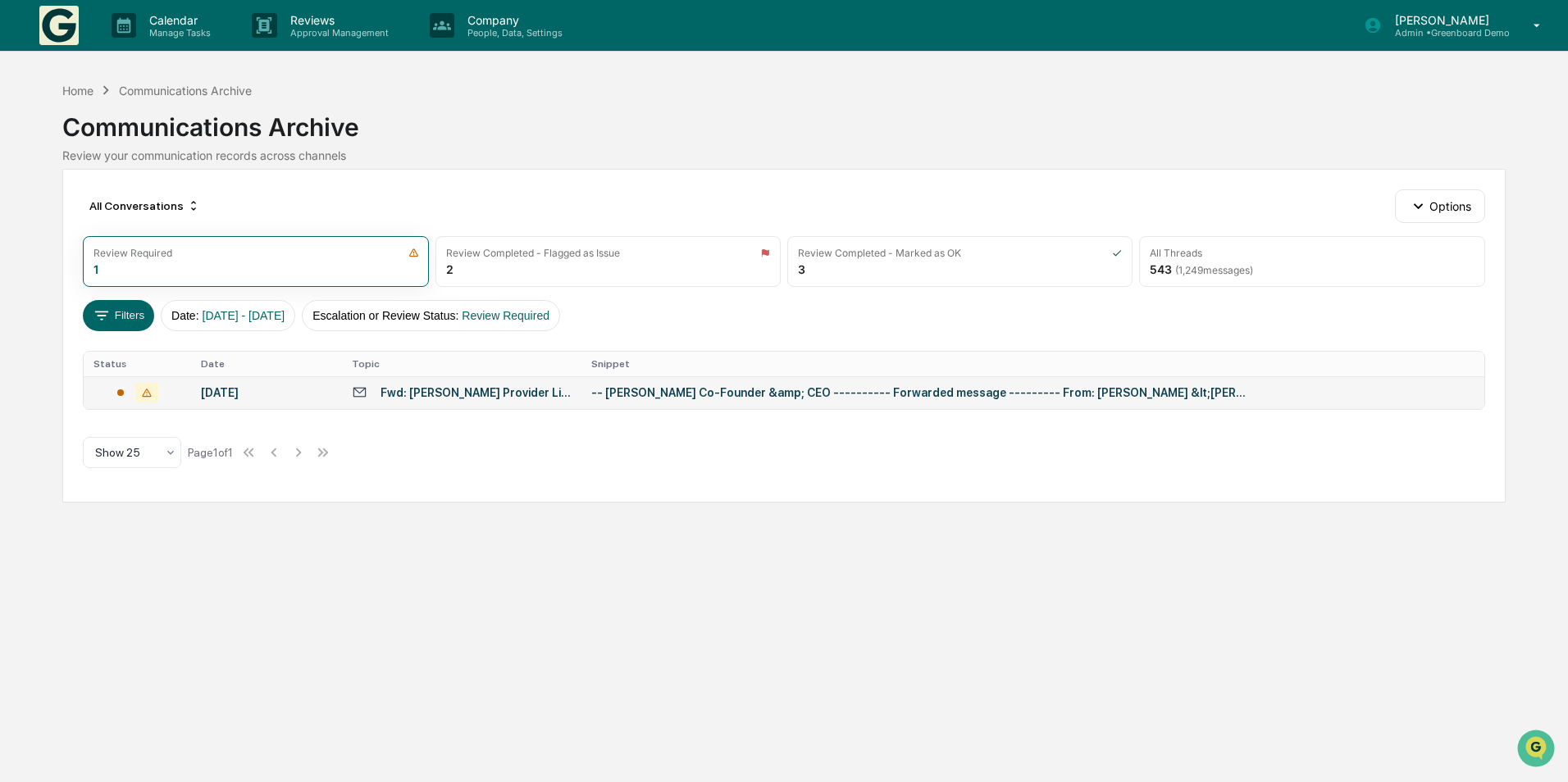
click at [518, 396] on div "Fwd: Schwab Provider Listings - Greenboard" at bounding box center [476, 393] width 191 height 13
click at [56, 608] on div "Calendar Manage Tasks Reviews Approval Management Company People, Data, Setting…" at bounding box center [784, 391] width 1568 height 782
click at [81, 89] on div "Home" at bounding box center [78, 90] width 31 height 14
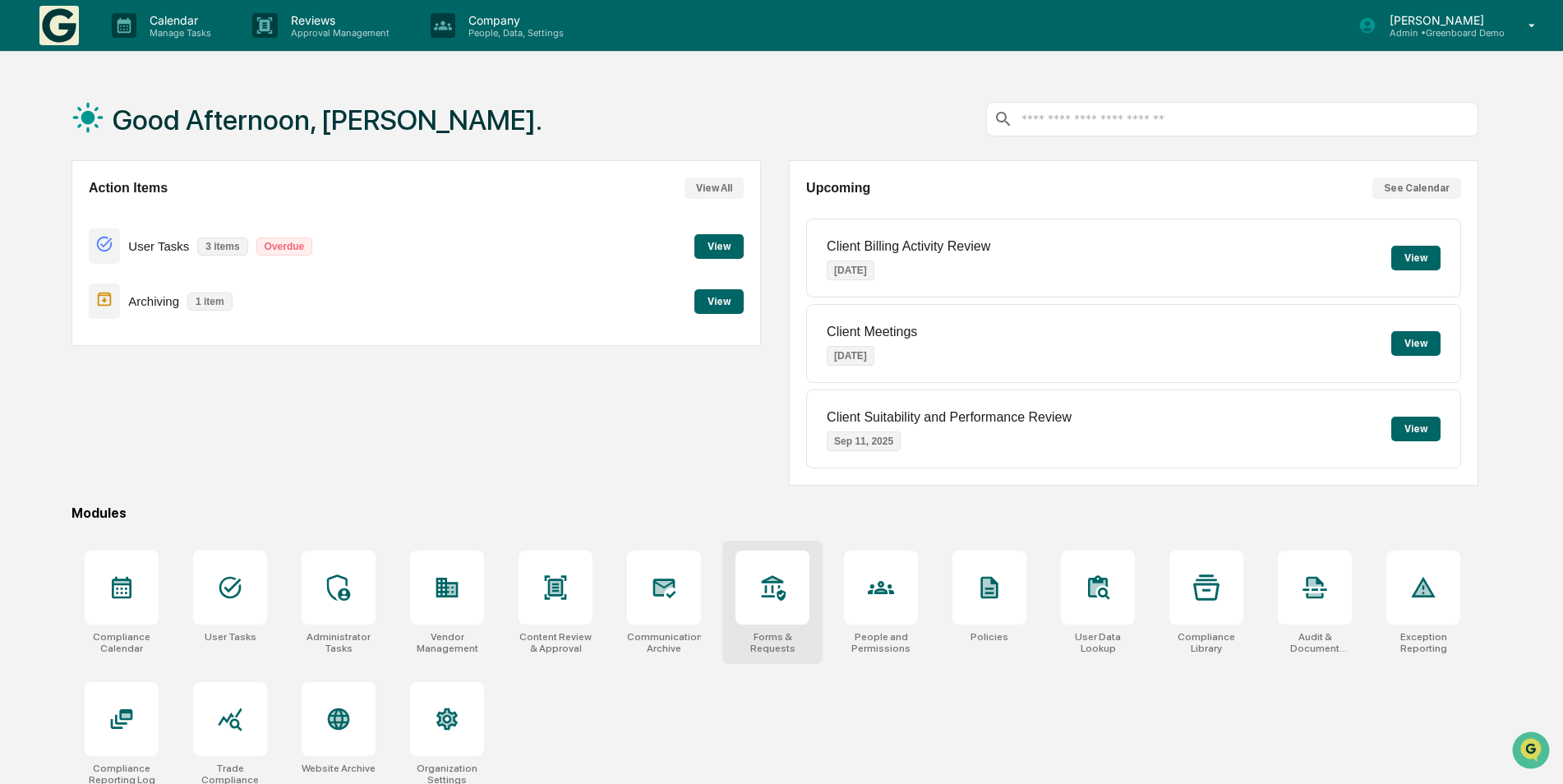
click at [782, 587] on icon at bounding box center [772, 587] width 26 height 26
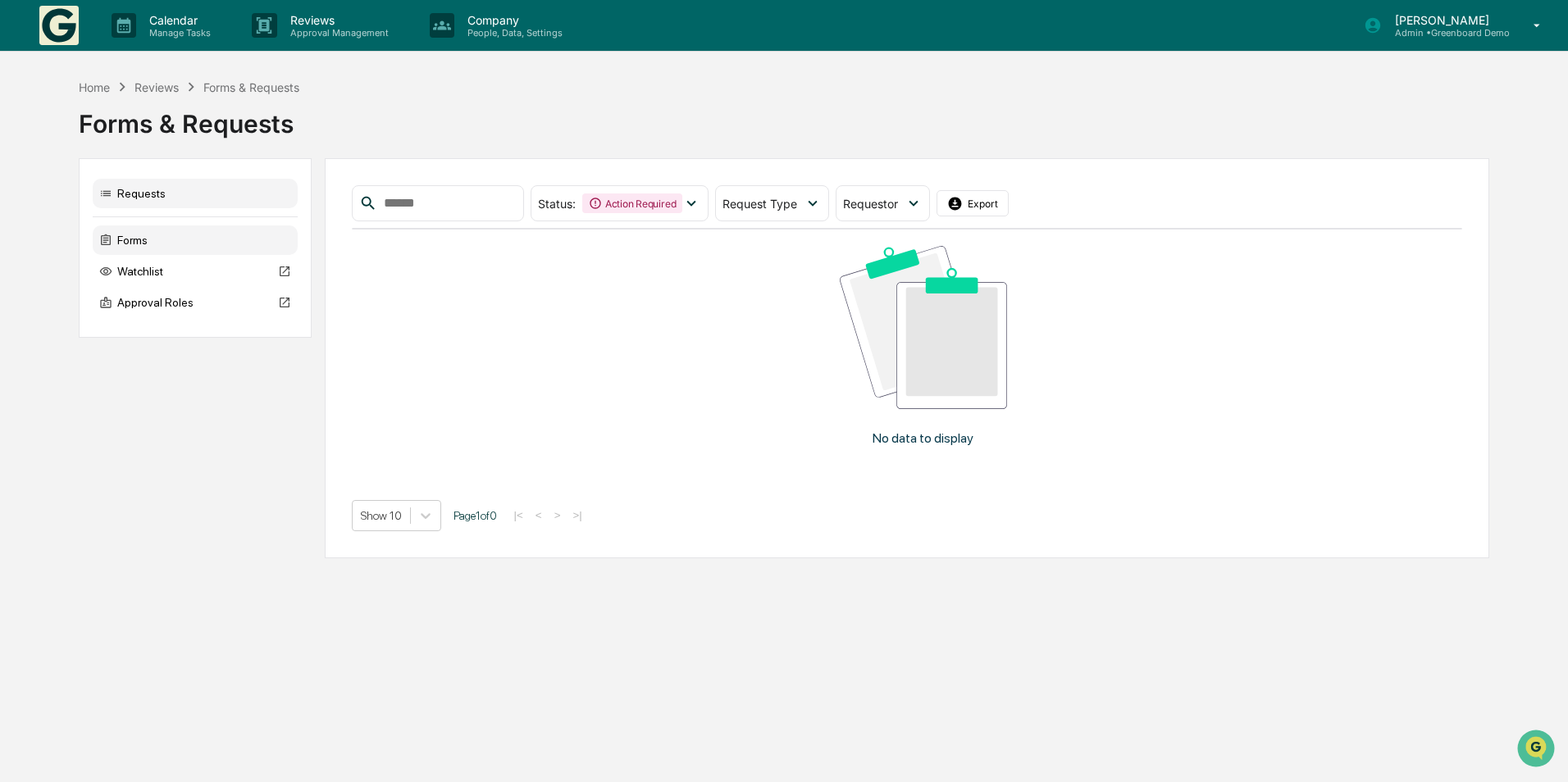
click at [119, 244] on div "Forms" at bounding box center [195, 240] width 205 height 29
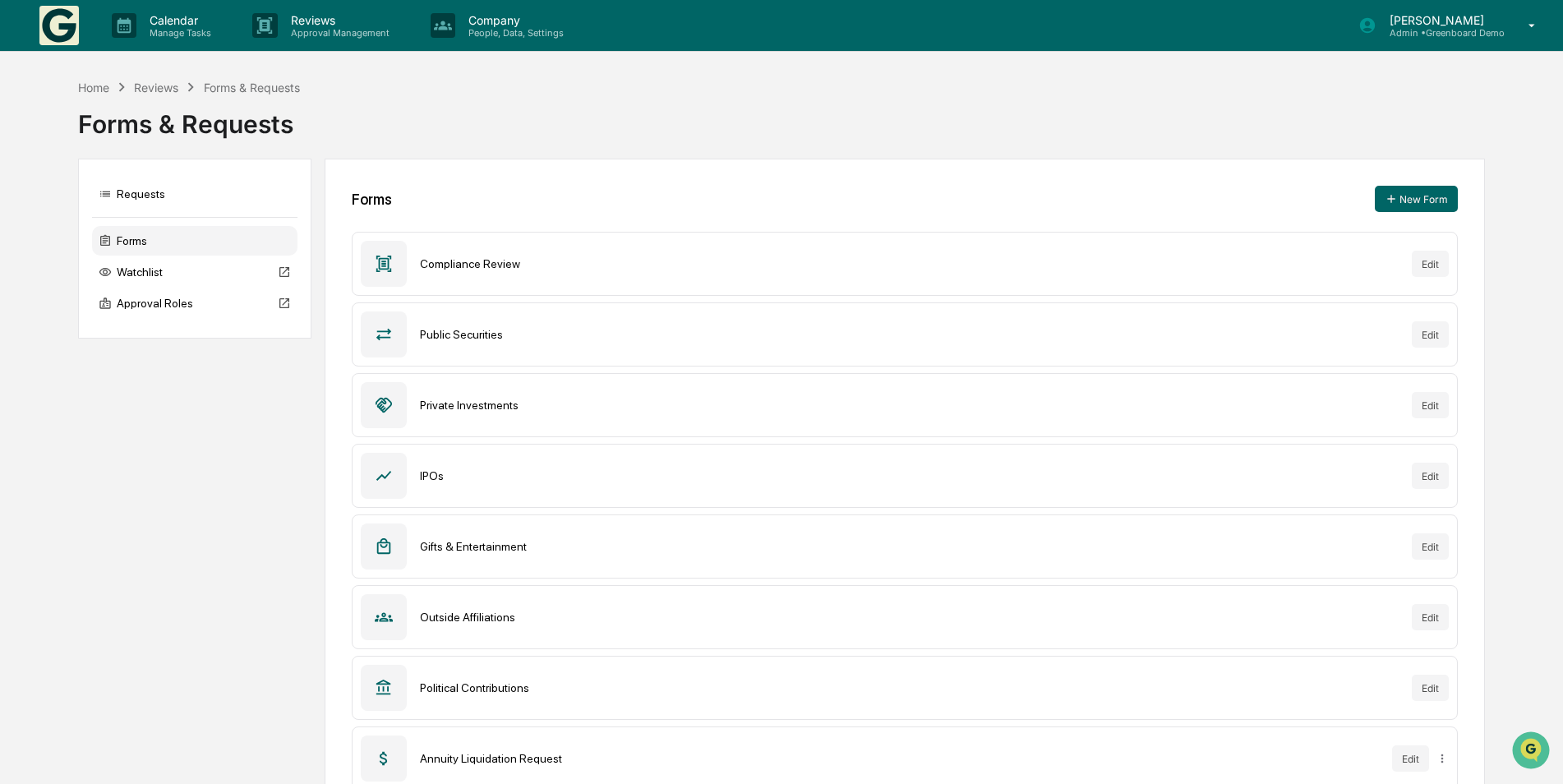
click at [387, 264] on icon at bounding box center [384, 264] width 18 height 18
click at [452, 266] on div "Compliance Review" at bounding box center [910, 264] width 979 height 13
click at [1426, 264] on button "Edit" at bounding box center [1431, 264] width 37 height 26
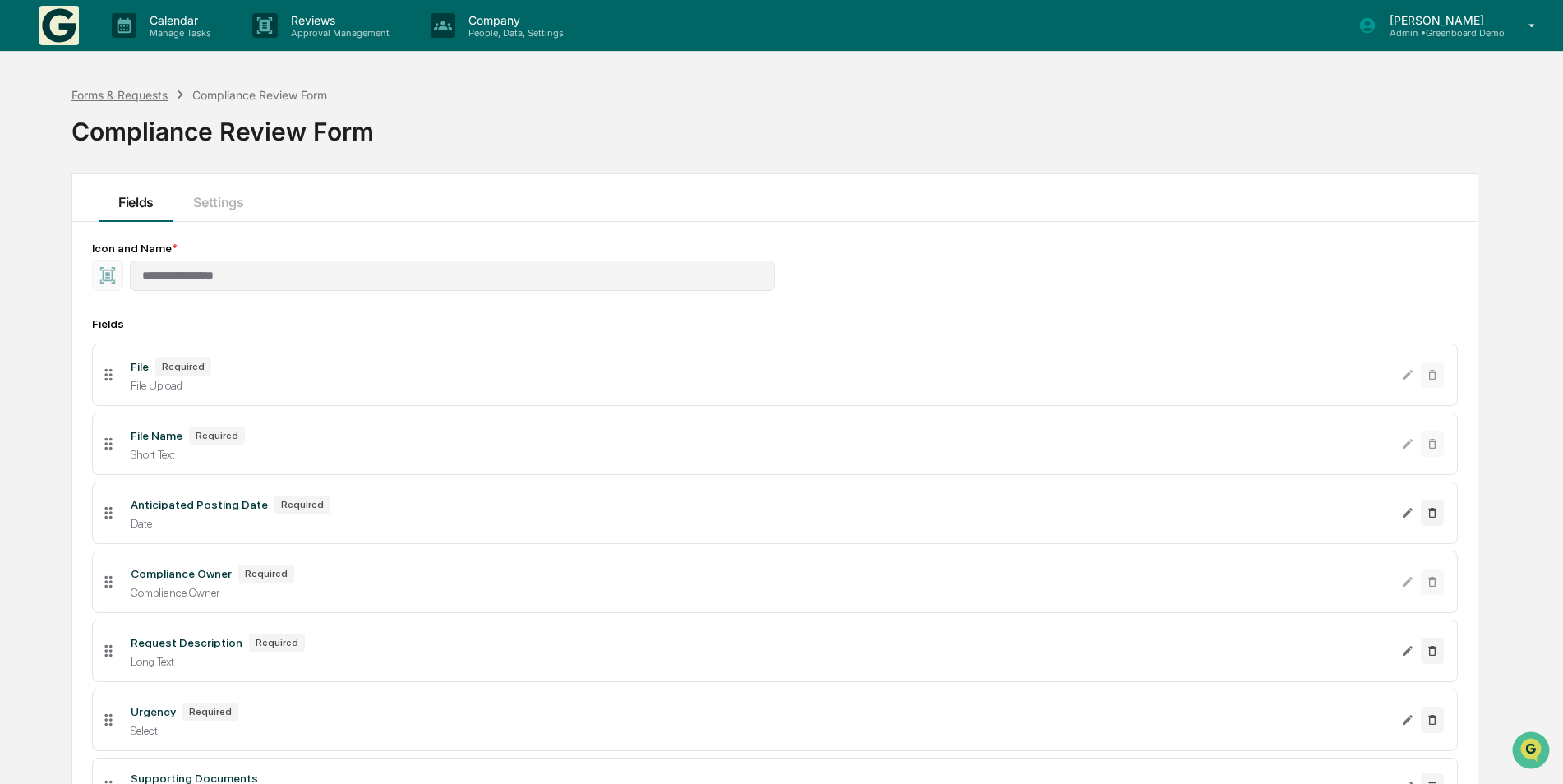
click at [151, 99] on div "Forms & Requests" at bounding box center [119, 95] width 96 height 14
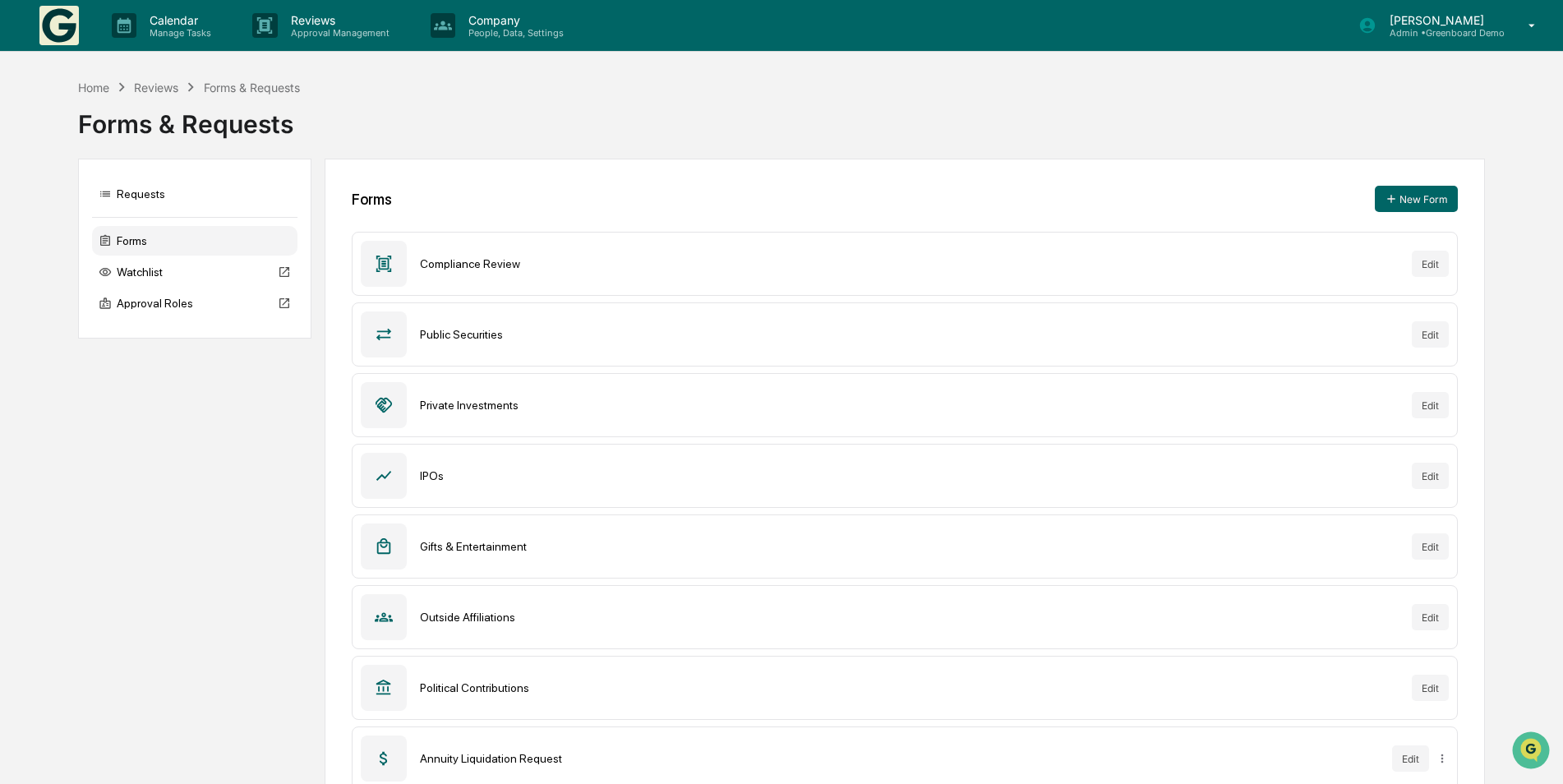
click at [148, 85] on div "Reviews" at bounding box center [156, 87] width 44 height 14
click at [103, 85] on div "Home" at bounding box center [93, 87] width 31 height 14
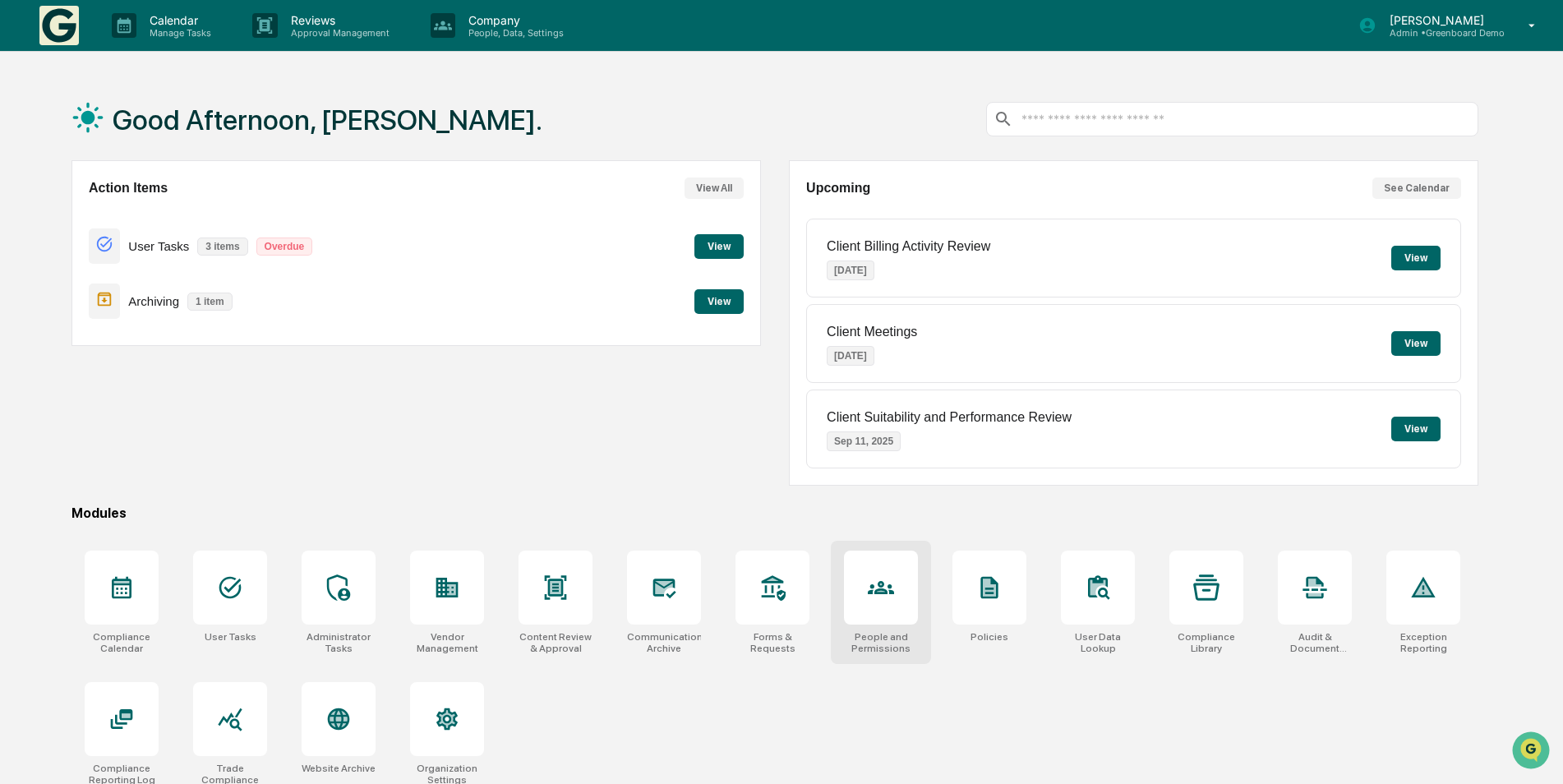
click at [908, 614] on div at bounding box center [881, 587] width 74 height 74
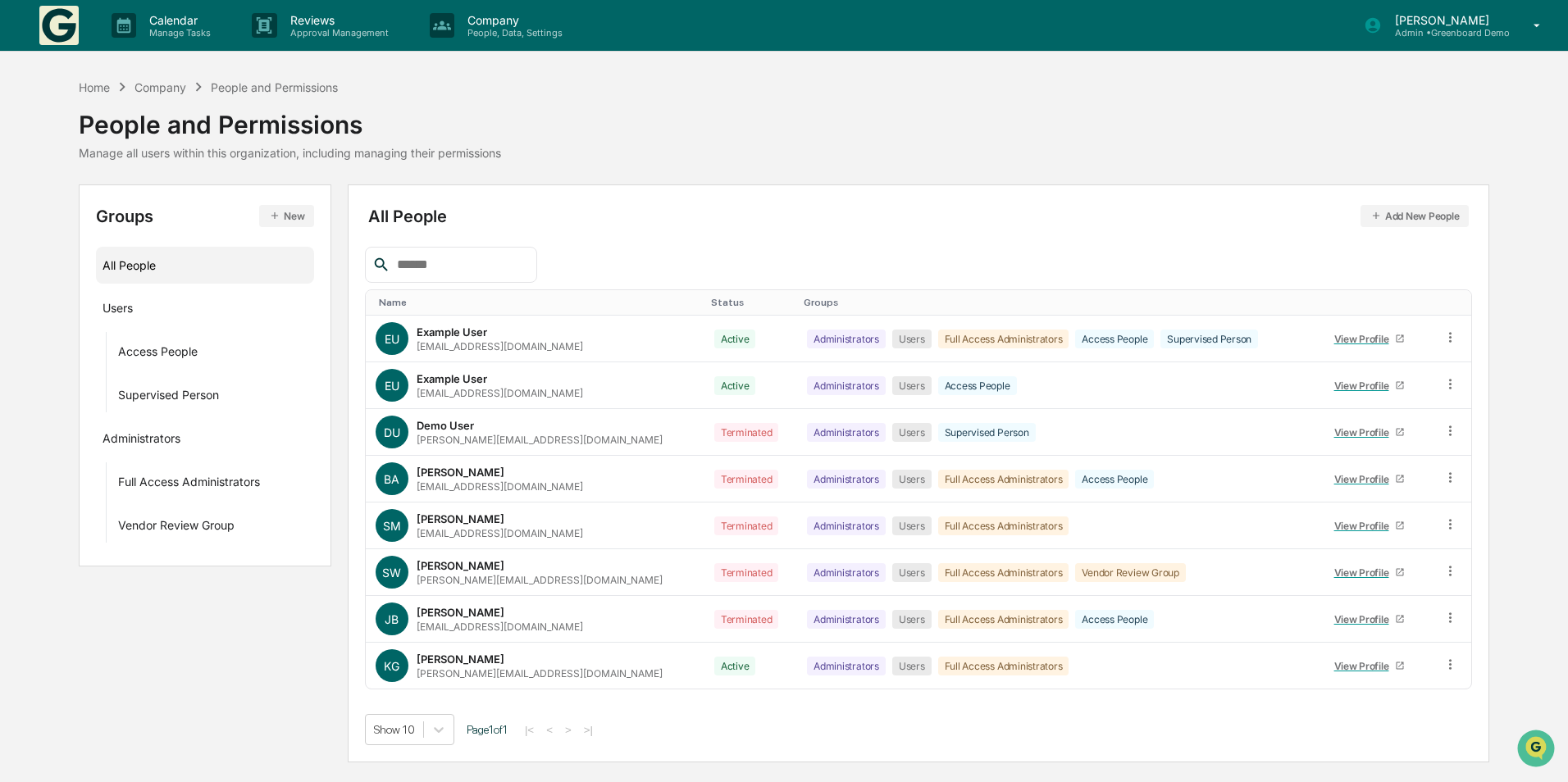
click at [711, 302] on div "Status" at bounding box center [751, 303] width 79 height 12
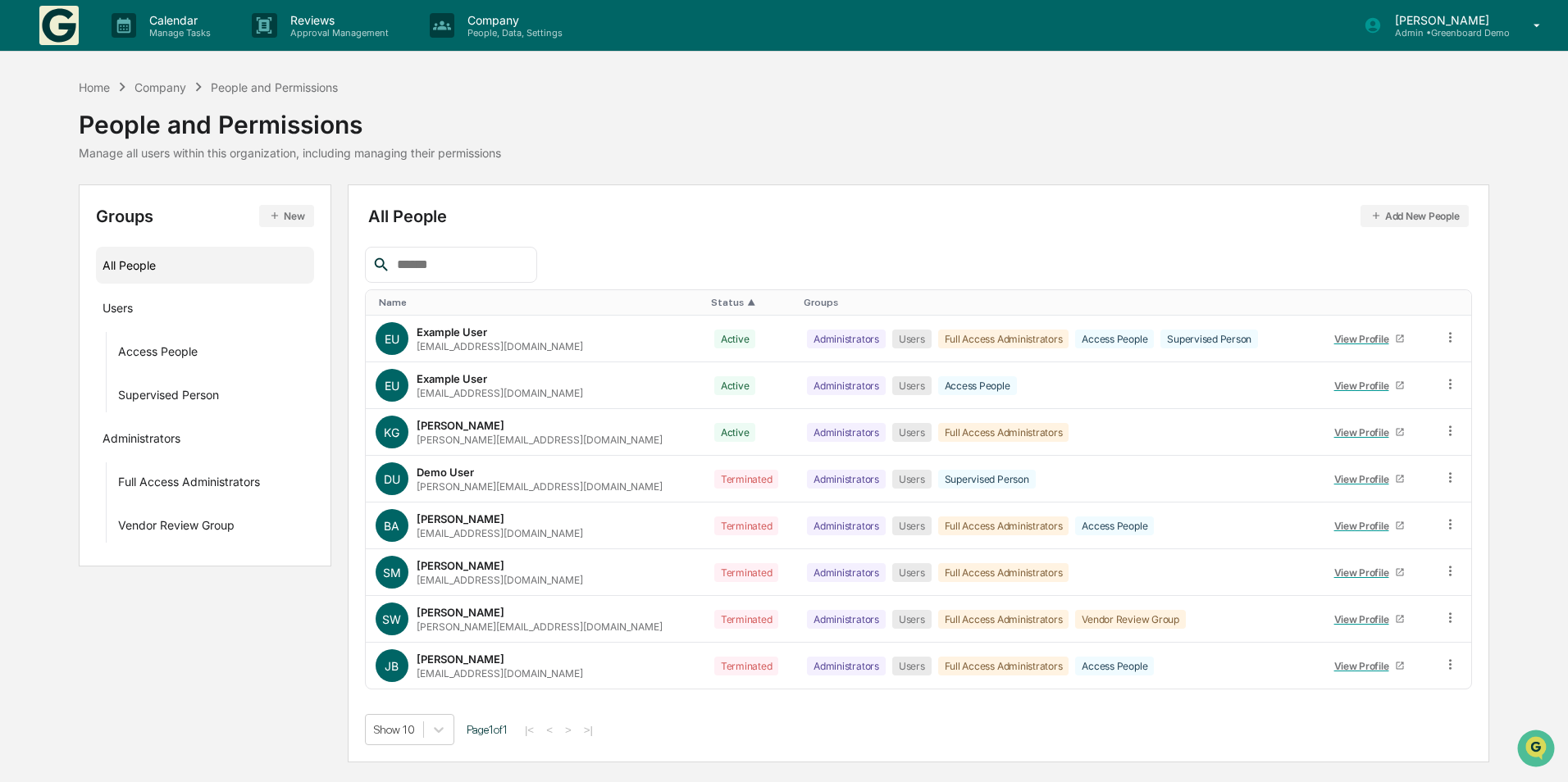
click at [1439, 225] on button "Add New People" at bounding box center [1415, 216] width 109 height 23
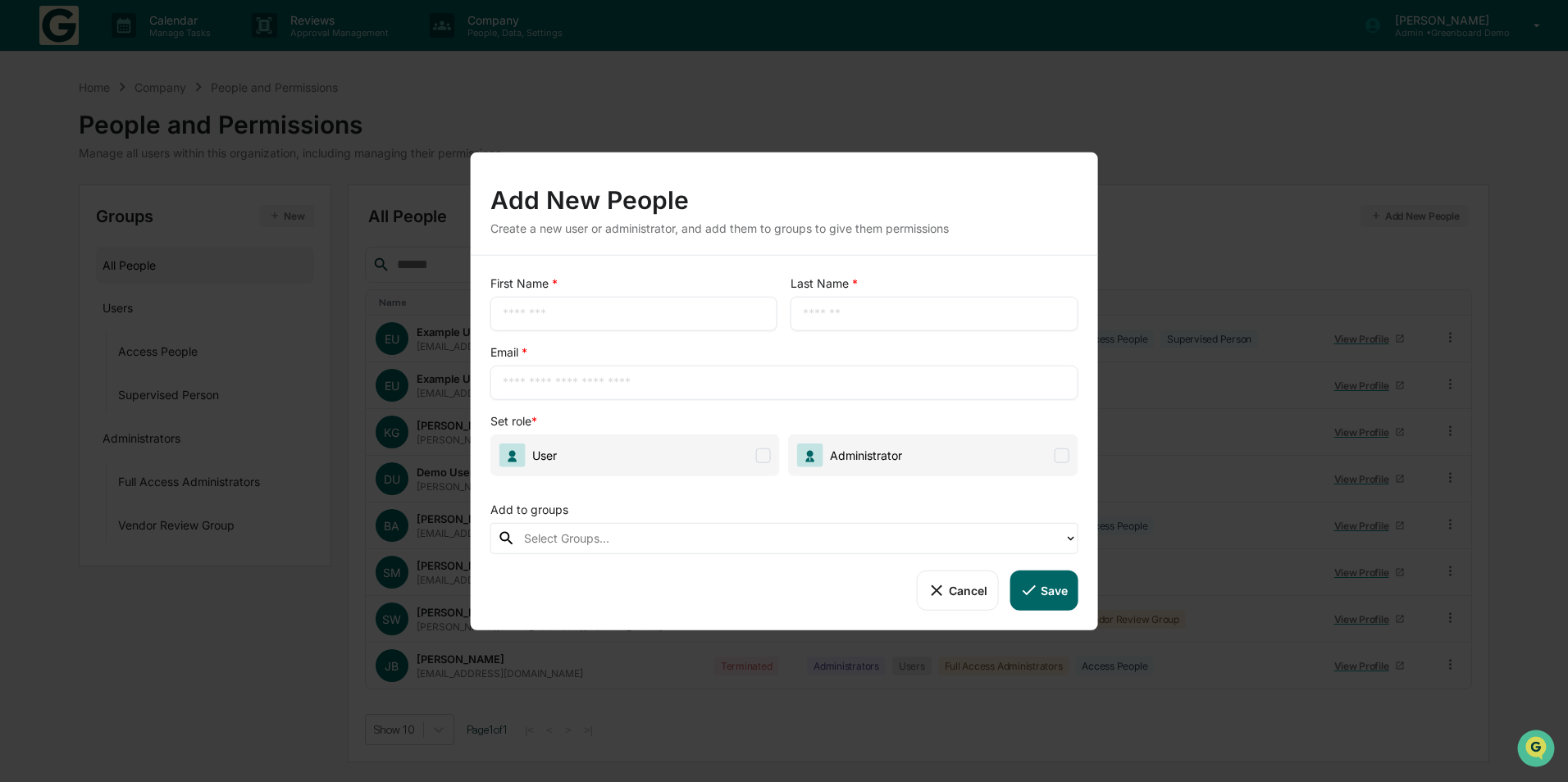
click at [949, 590] on button "Cancel" at bounding box center [957, 590] width 81 height 39
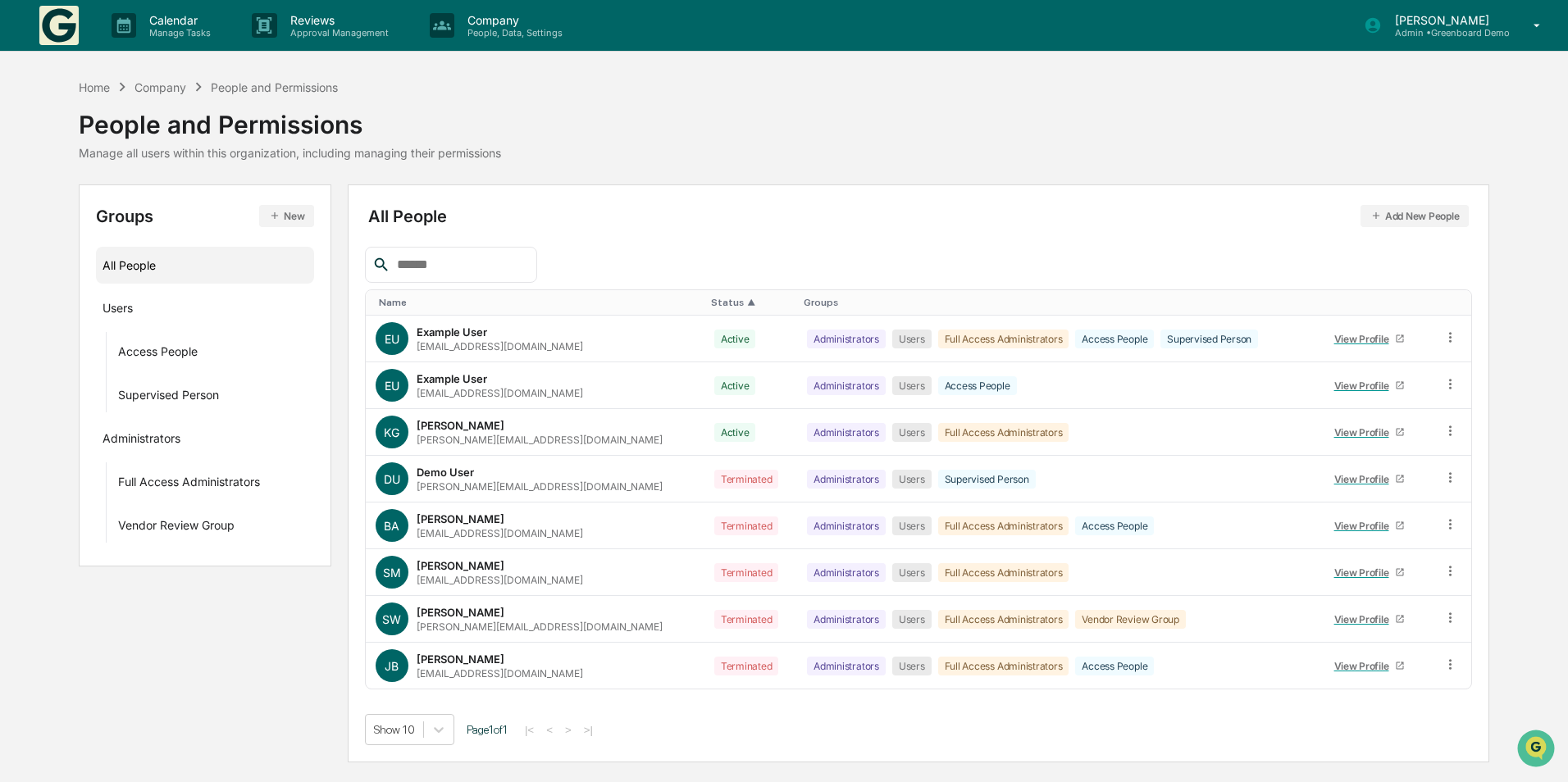
click at [138, 84] on div "Company" at bounding box center [160, 87] width 52 height 14
click at [103, 85] on div "Home" at bounding box center [94, 87] width 31 height 14
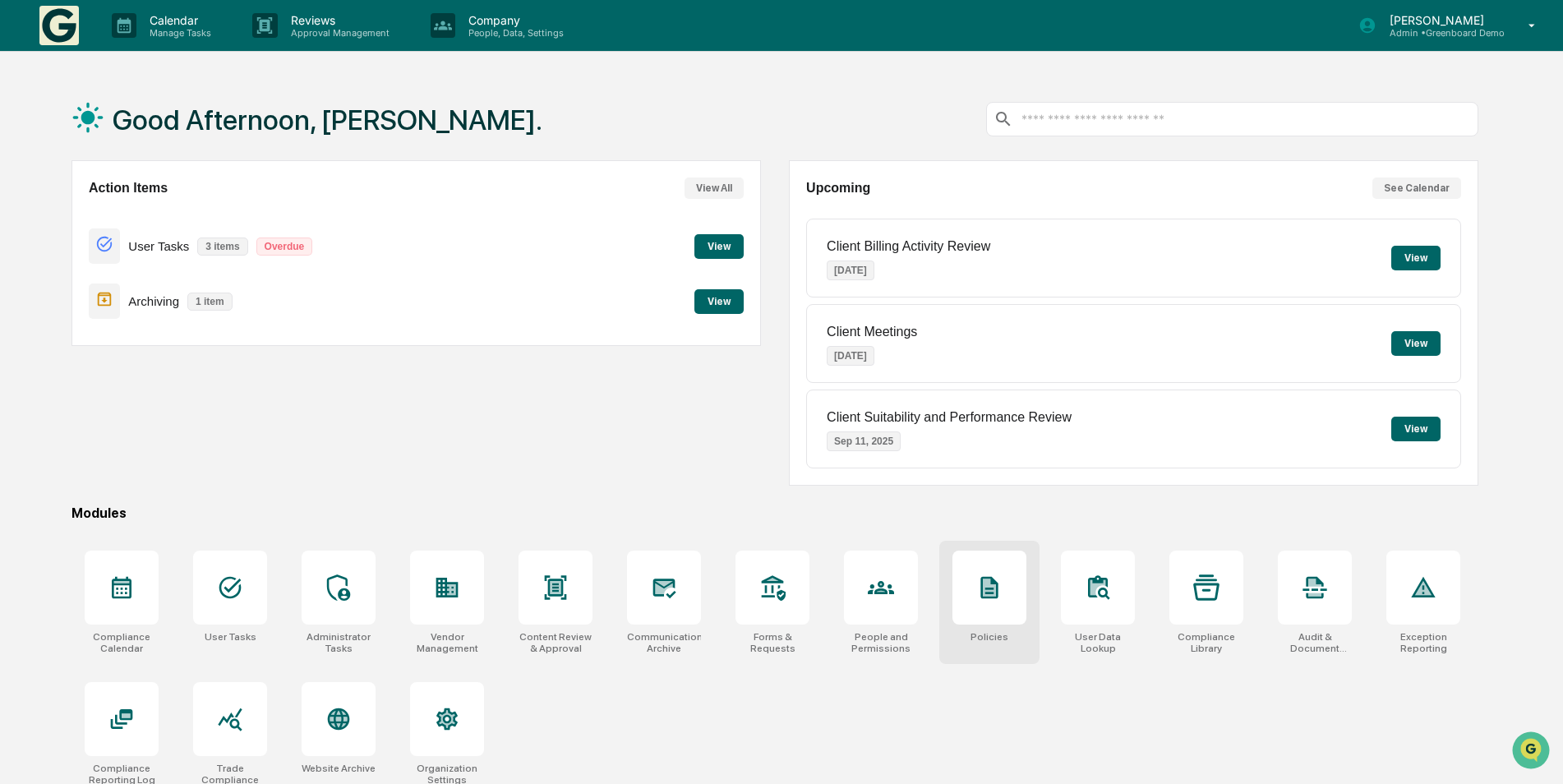
click at [1002, 592] on icon at bounding box center [989, 587] width 26 height 26
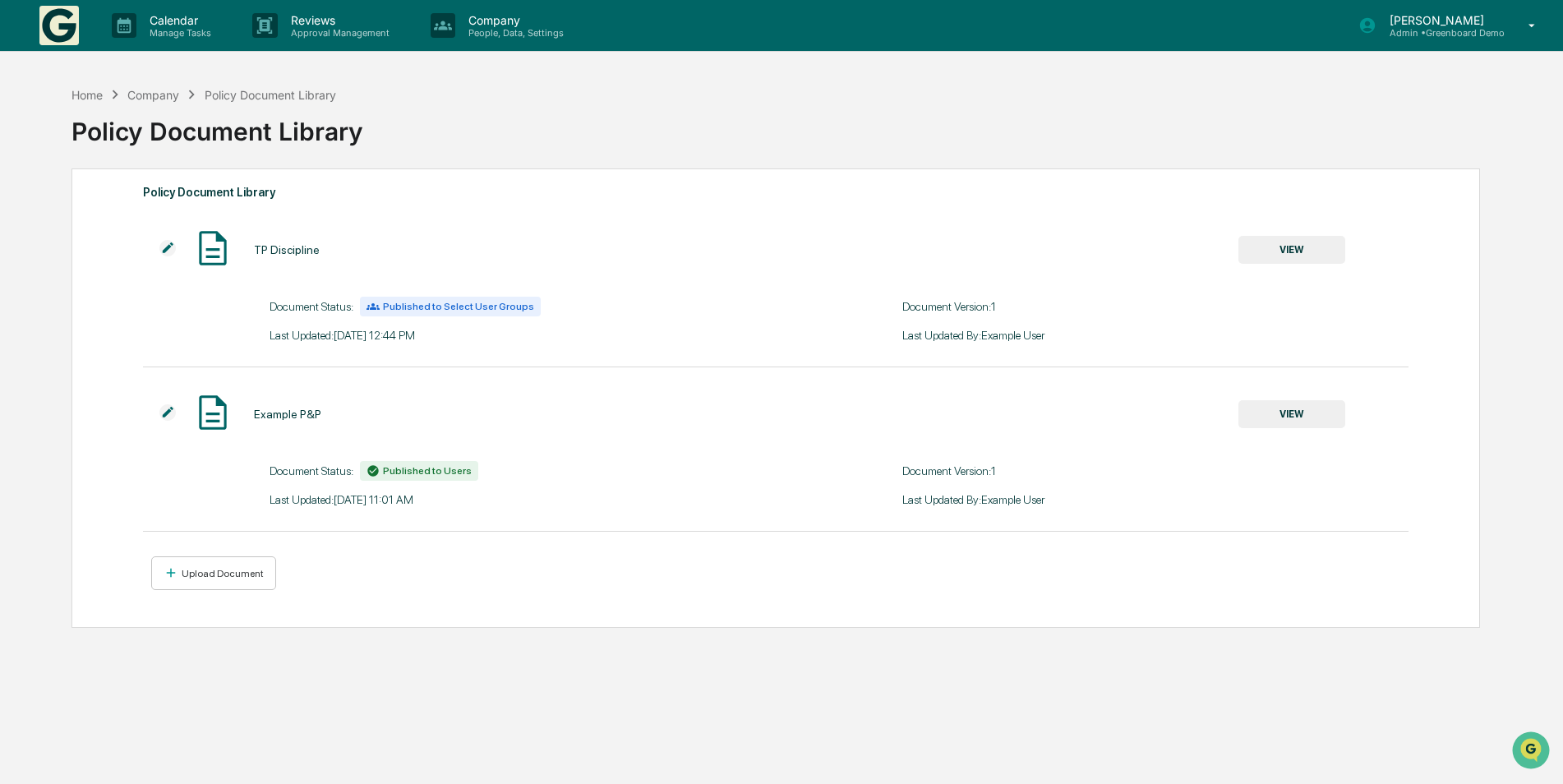
click at [166, 91] on div "Company" at bounding box center [153, 95] width 52 height 14
click at [97, 97] on div "Home" at bounding box center [86, 95] width 31 height 14
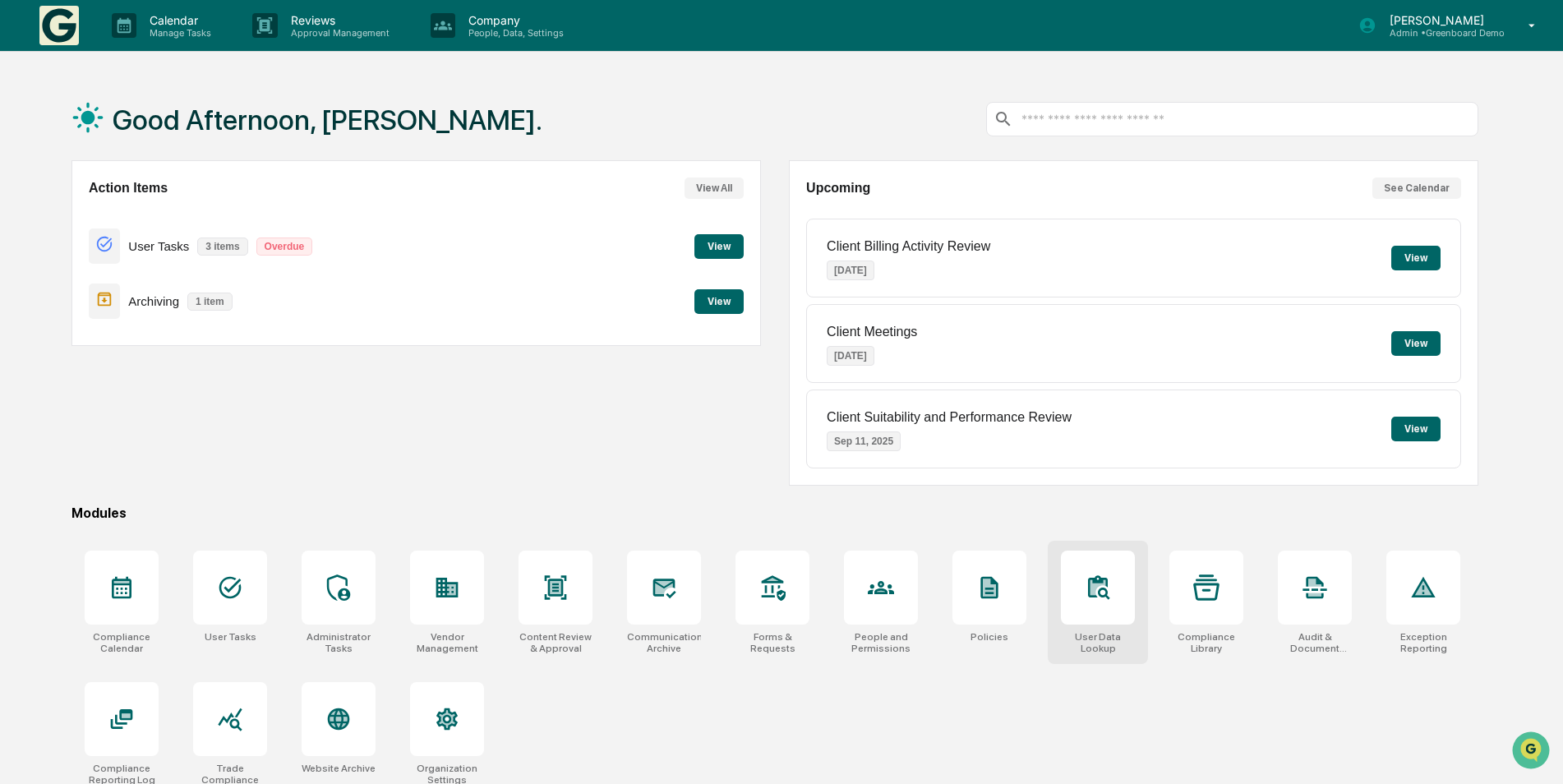
click at [1125, 580] on div at bounding box center [1098, 587] width 74 height 74
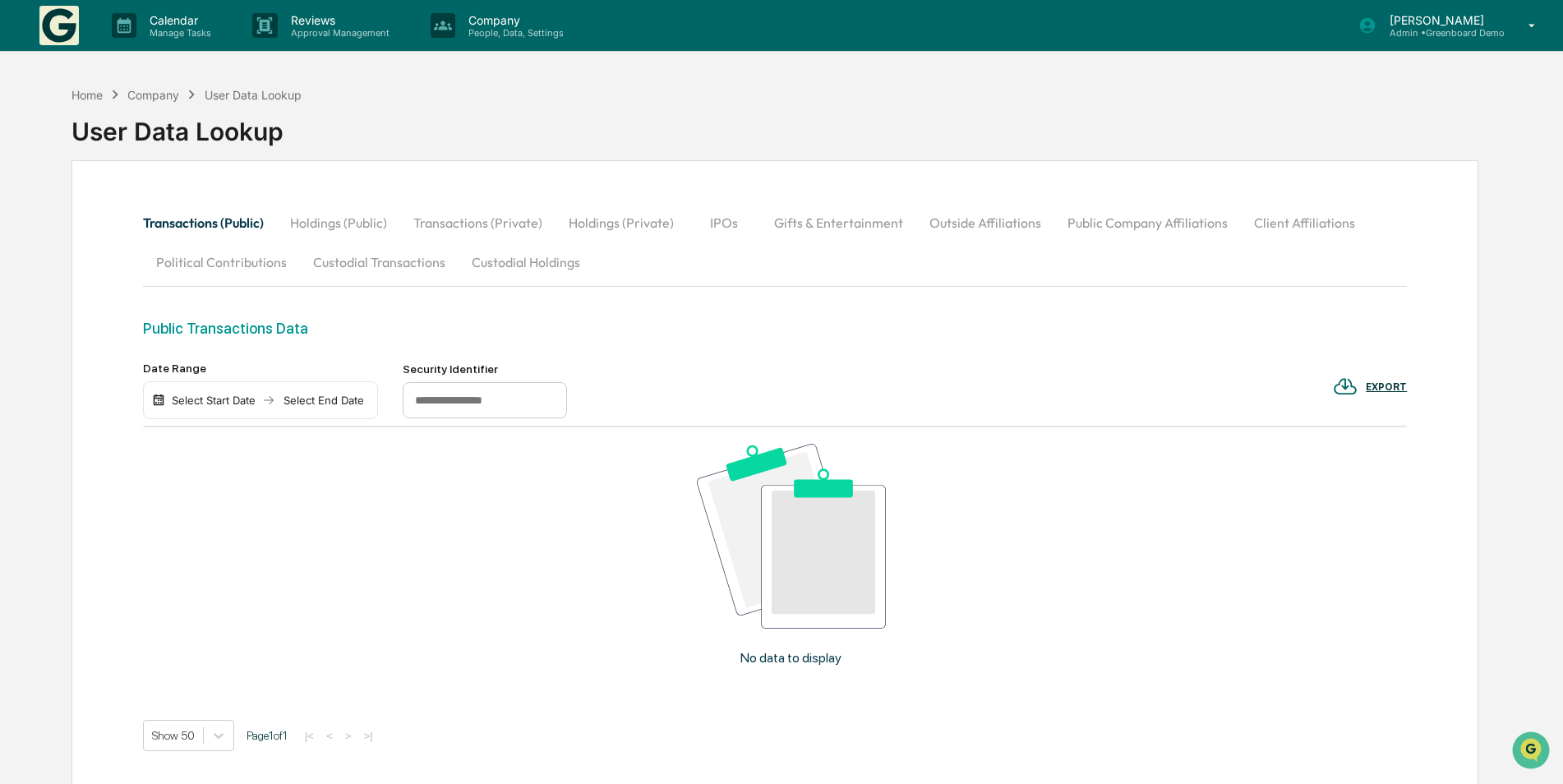
click at [343, 216] on button "Holdings (Public)" at bounding box center [338, 223] width 123 height 39
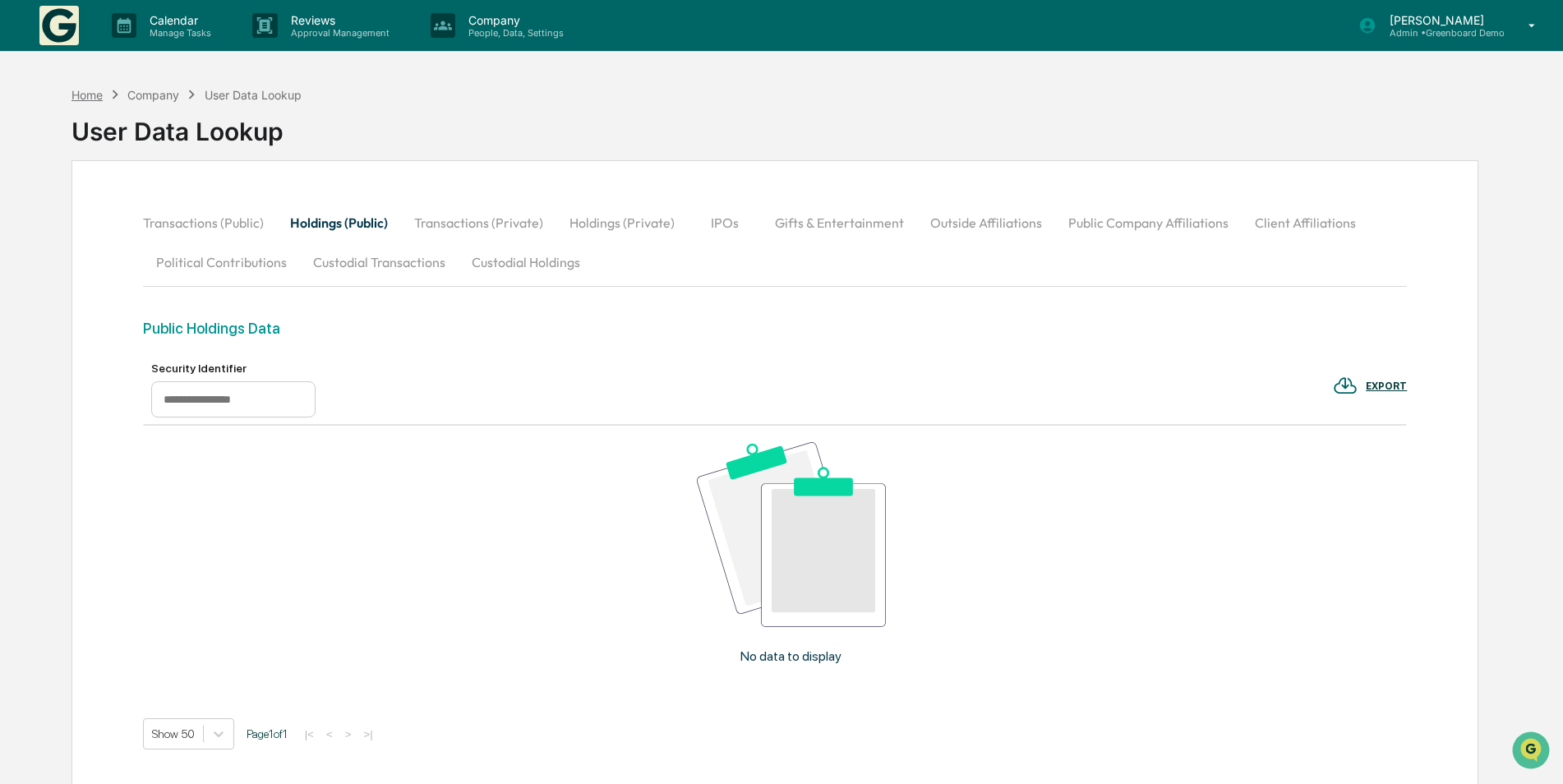
click at [79, 95] on div "Home" at bounding box center [86, 95] width 31 height 14
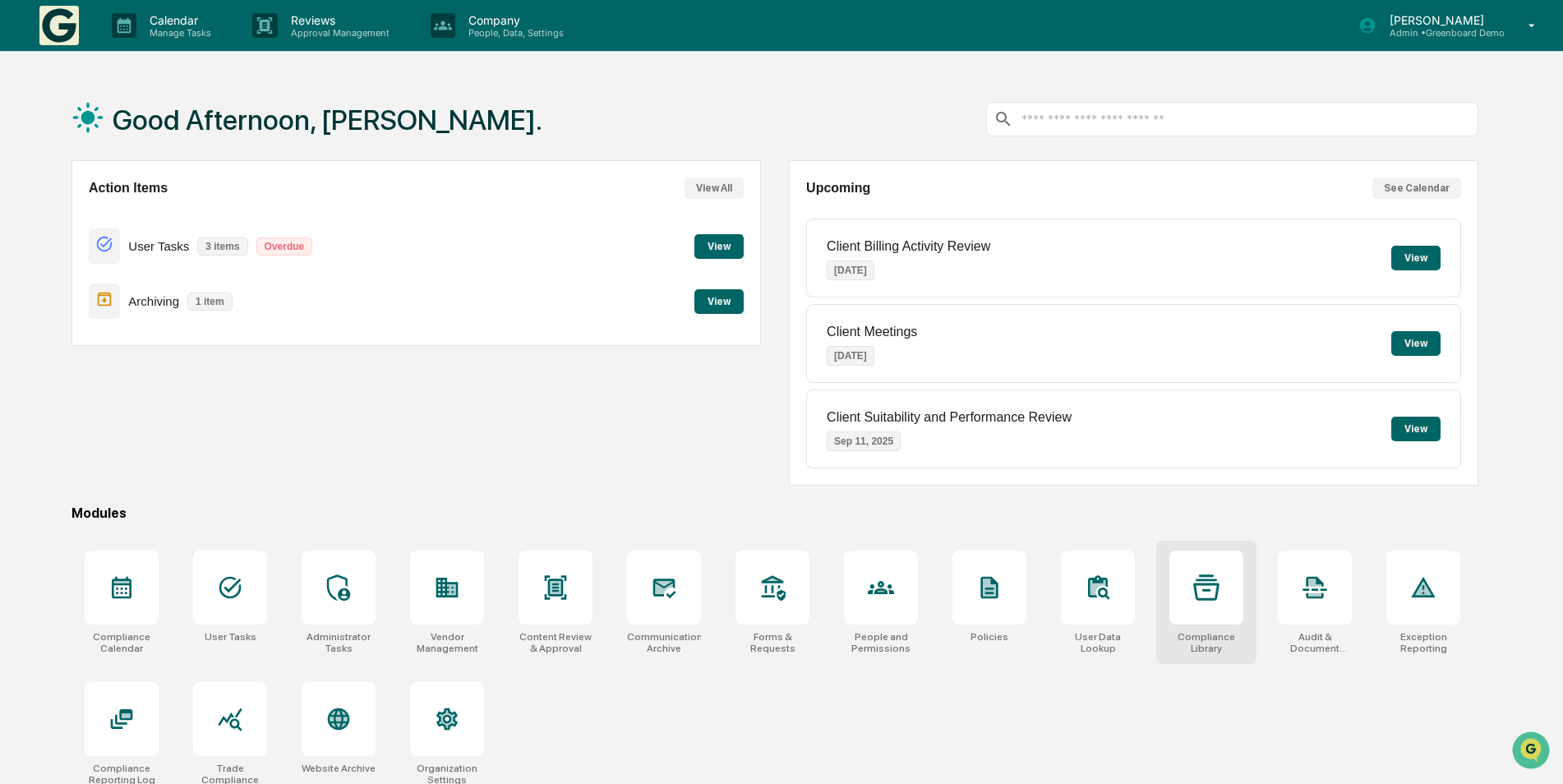
click at [1205, 595] on icon at bounding box center [1206, 587] width 26 height 26
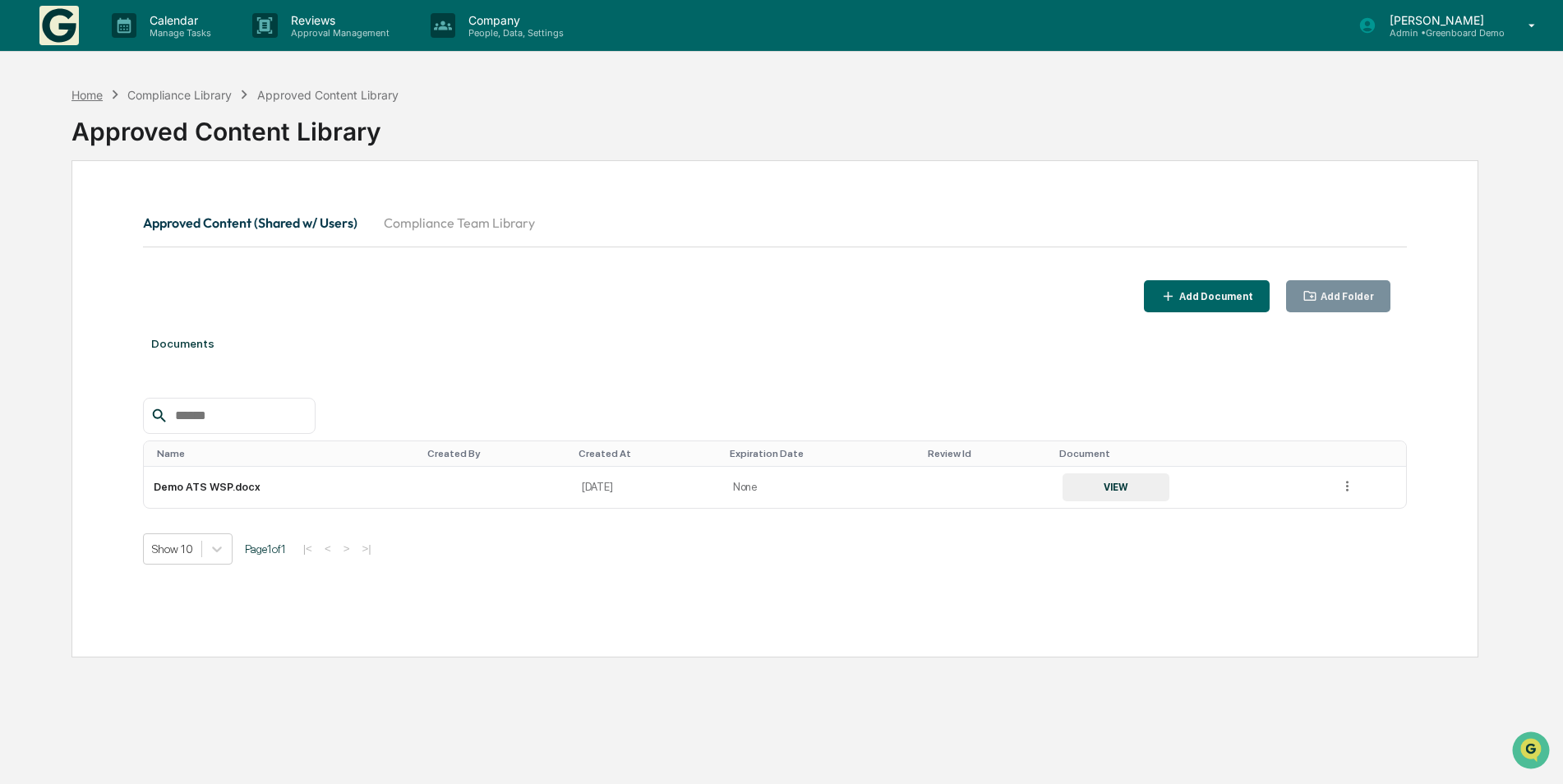
click at [91, 92] on div "Home" at bounding box center [86, 95] width 31 height 14
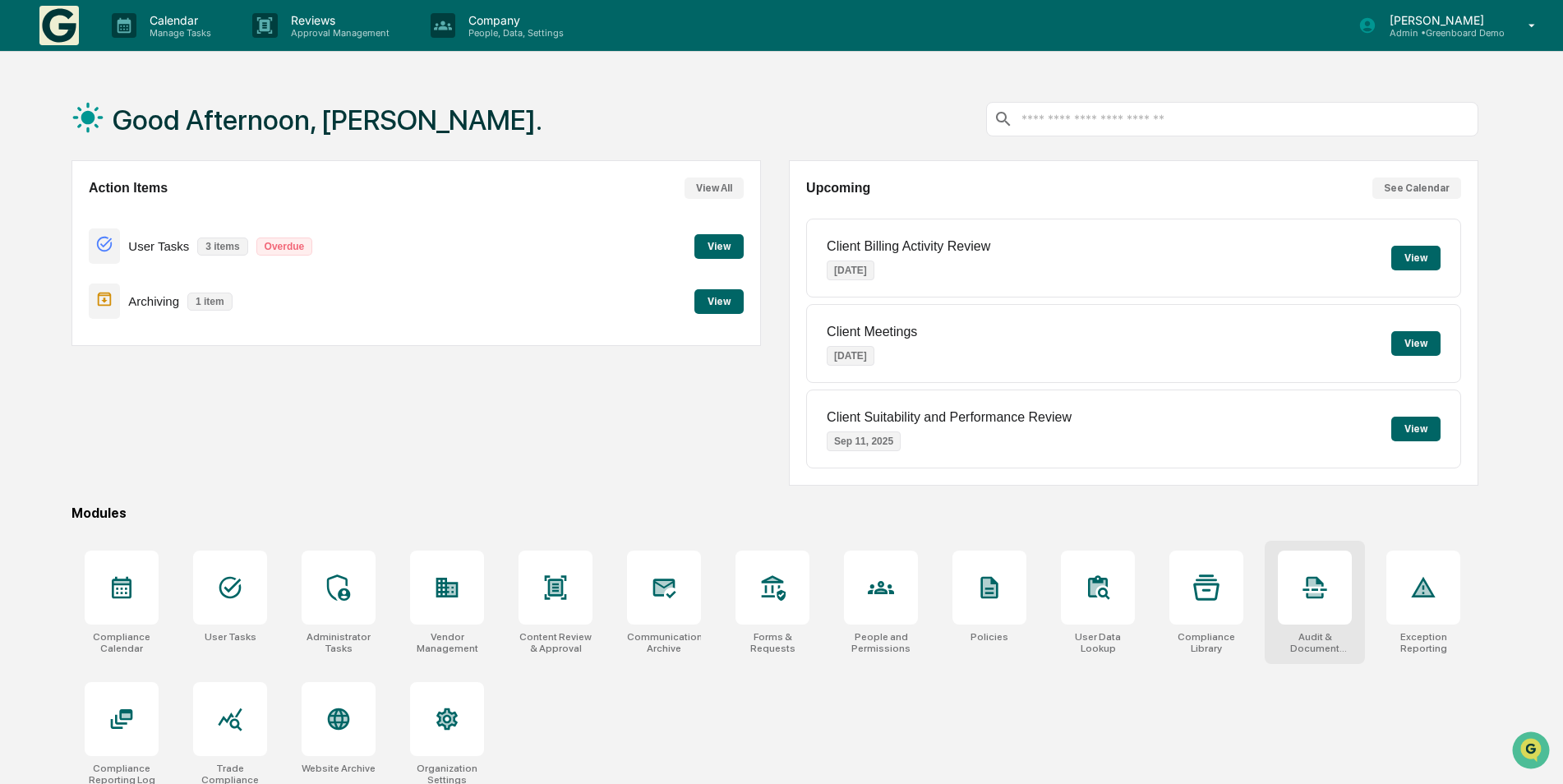
click at [1303, 590] on icon at bounding box center [1314, 587] width 26 height 26
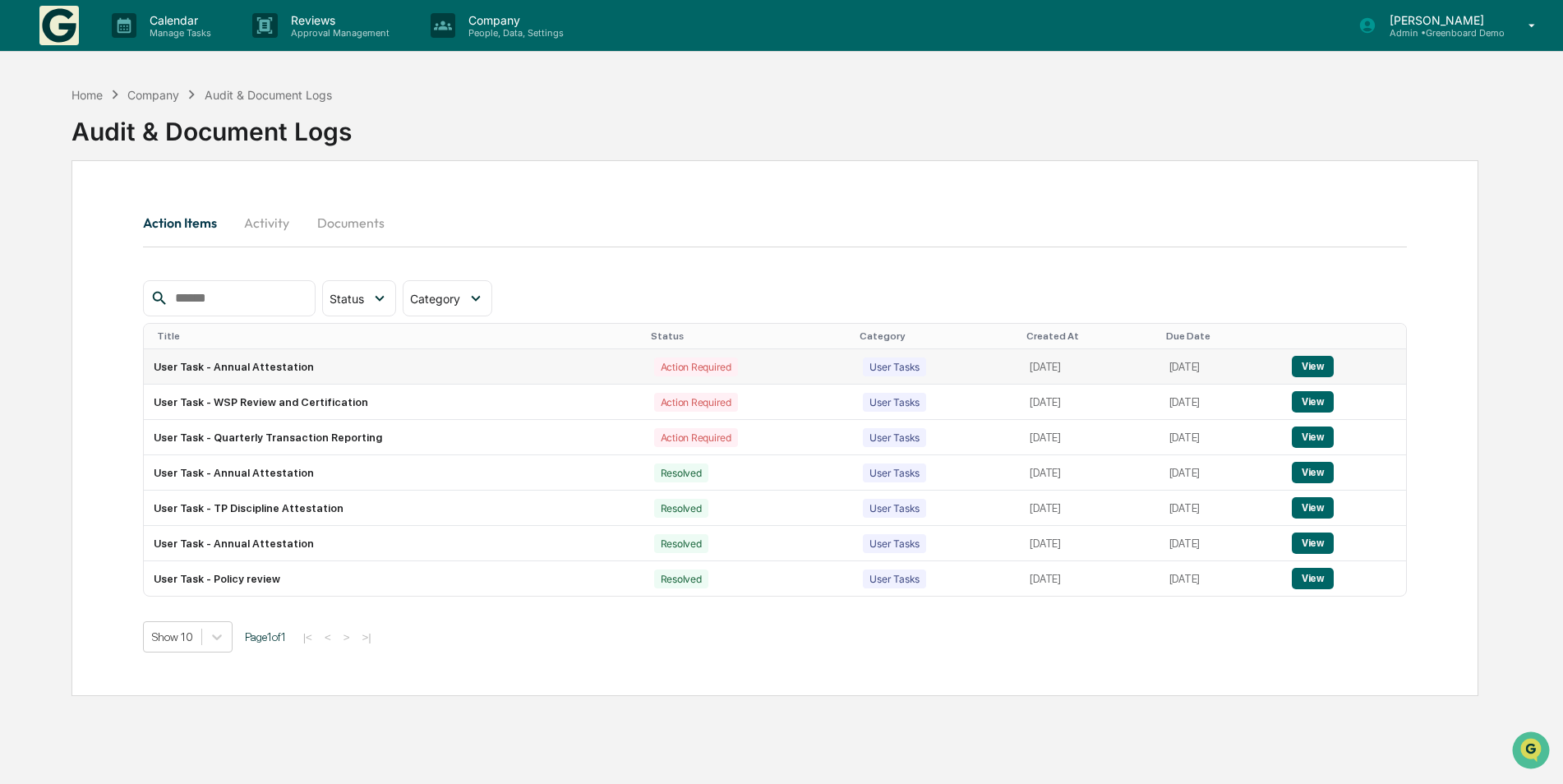
click at [1325, 367] on button "View" at bounding box center [1313, 366] width 42 height 22
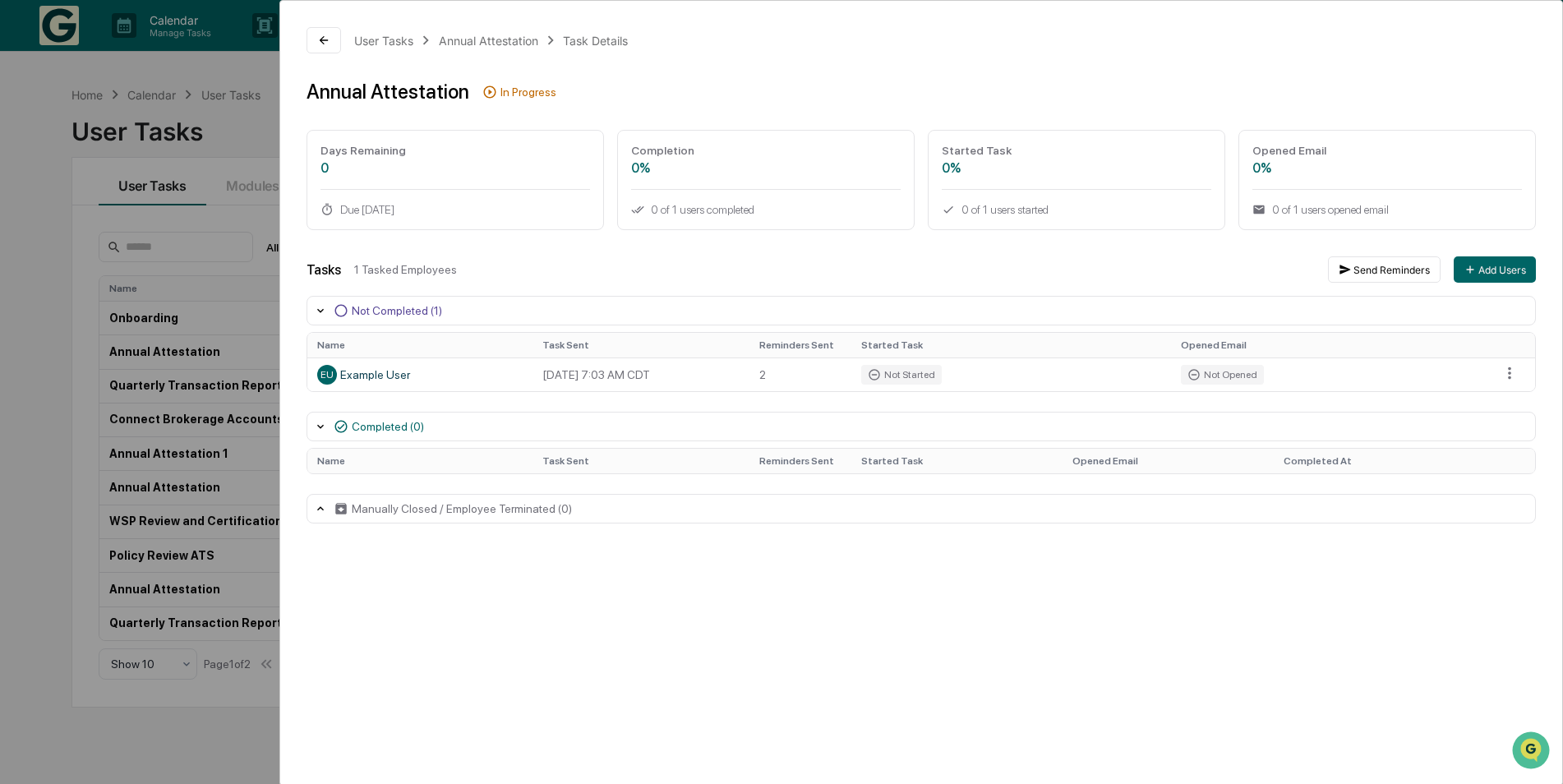
click at [58, 139] on div "User Tasks Annual Attestation Task Details Annual Attestation In Progress Days …" at bounding box center [782, 392] width 1563 height 784
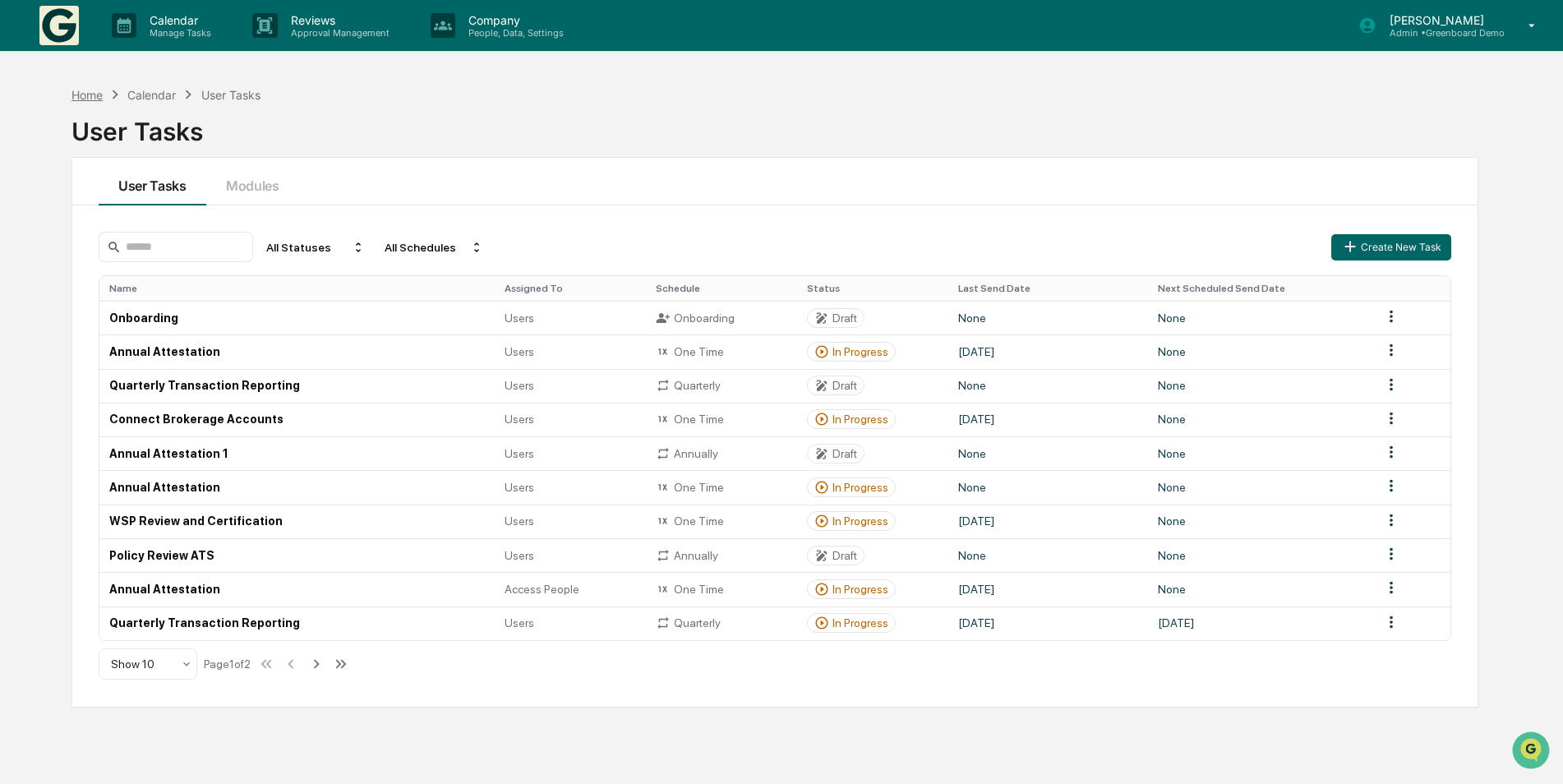
click at [92, 100] on div "Home" at bounding box center [86, 95] width 31 height 14
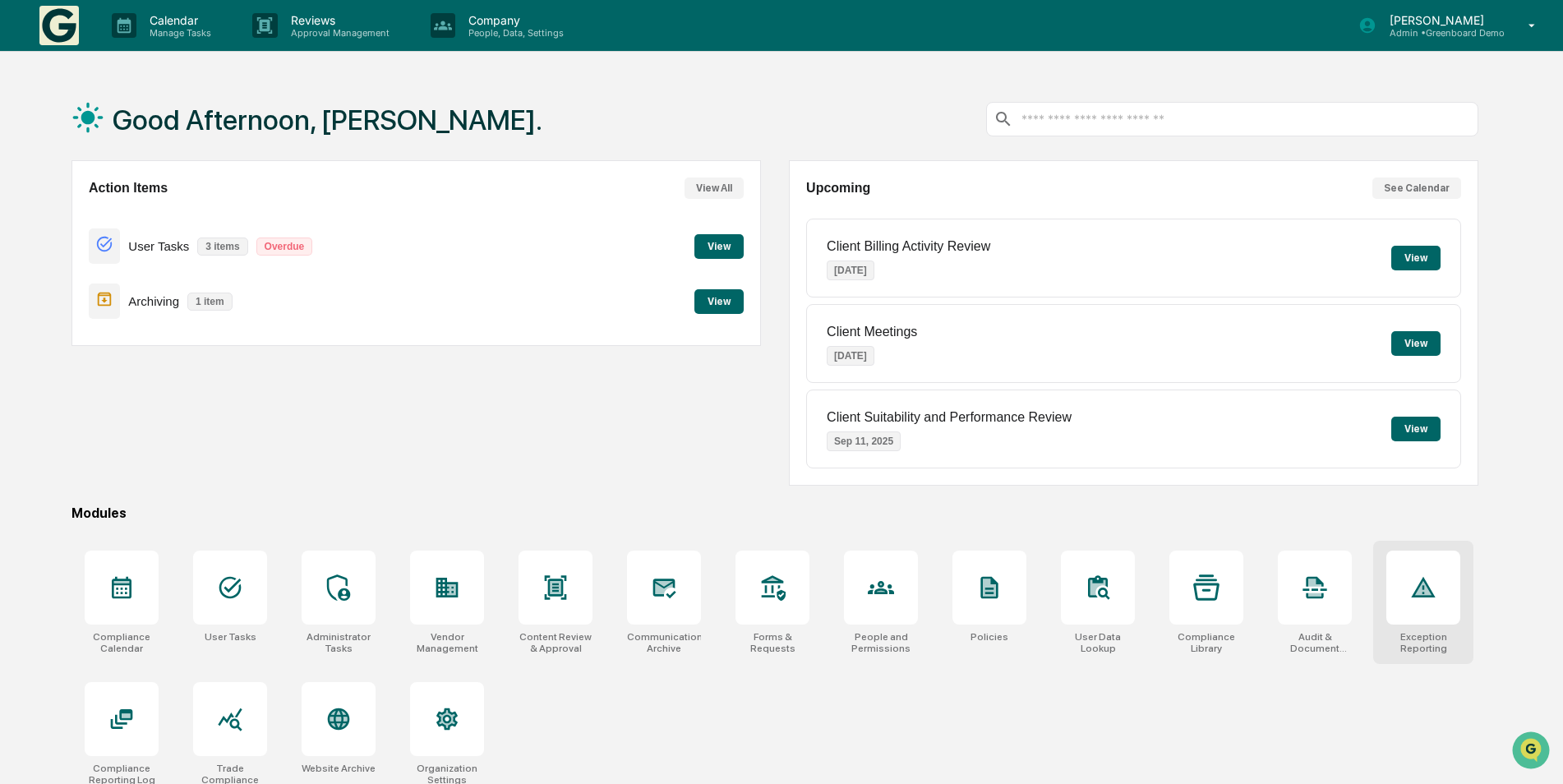
click at [1433, 611] on div at bounding box center [1423, 587] width 74 height 74
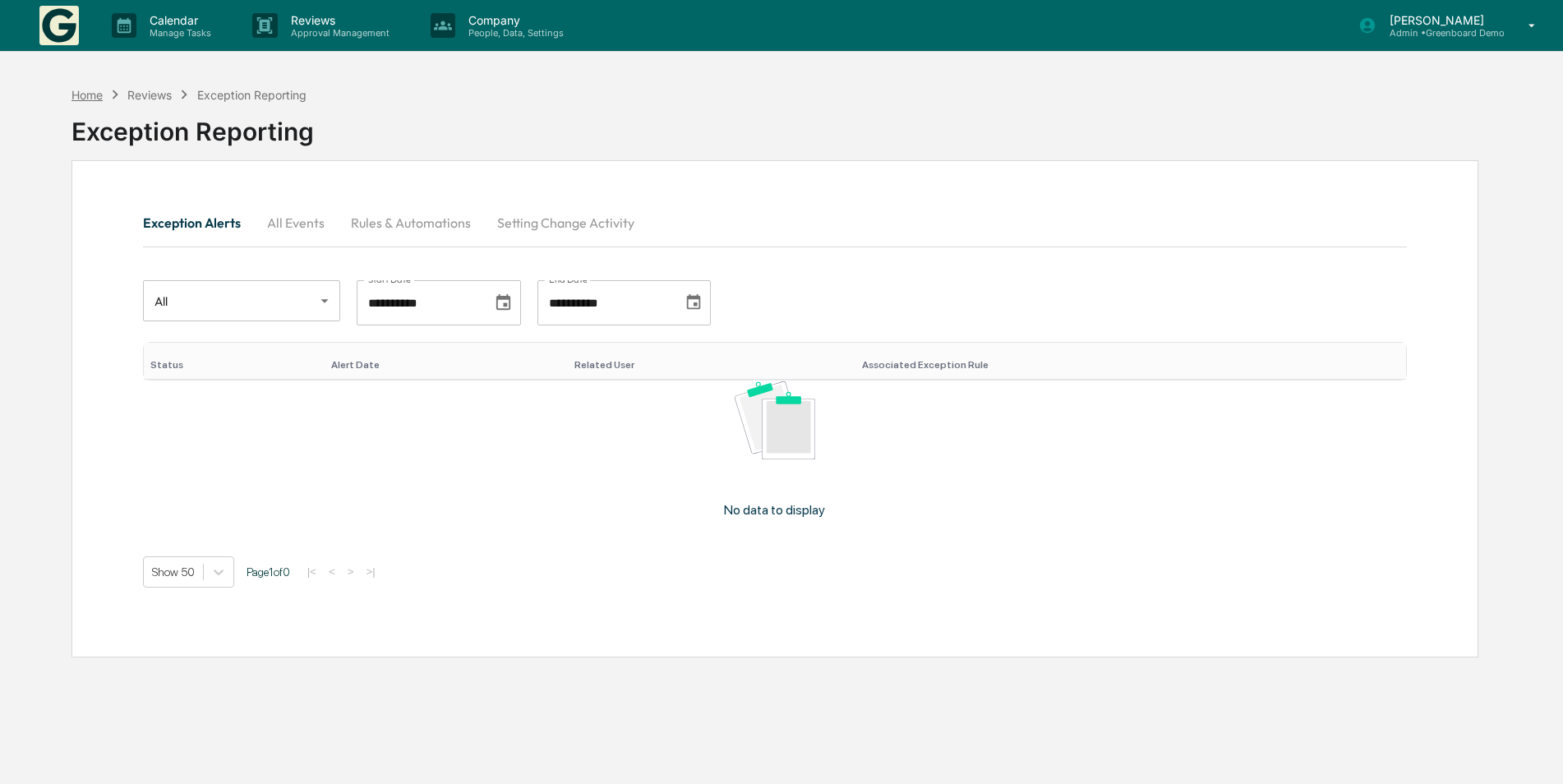
click at [97, 94] on div "Home" at bounding box center [86, 95] width 31 height 14
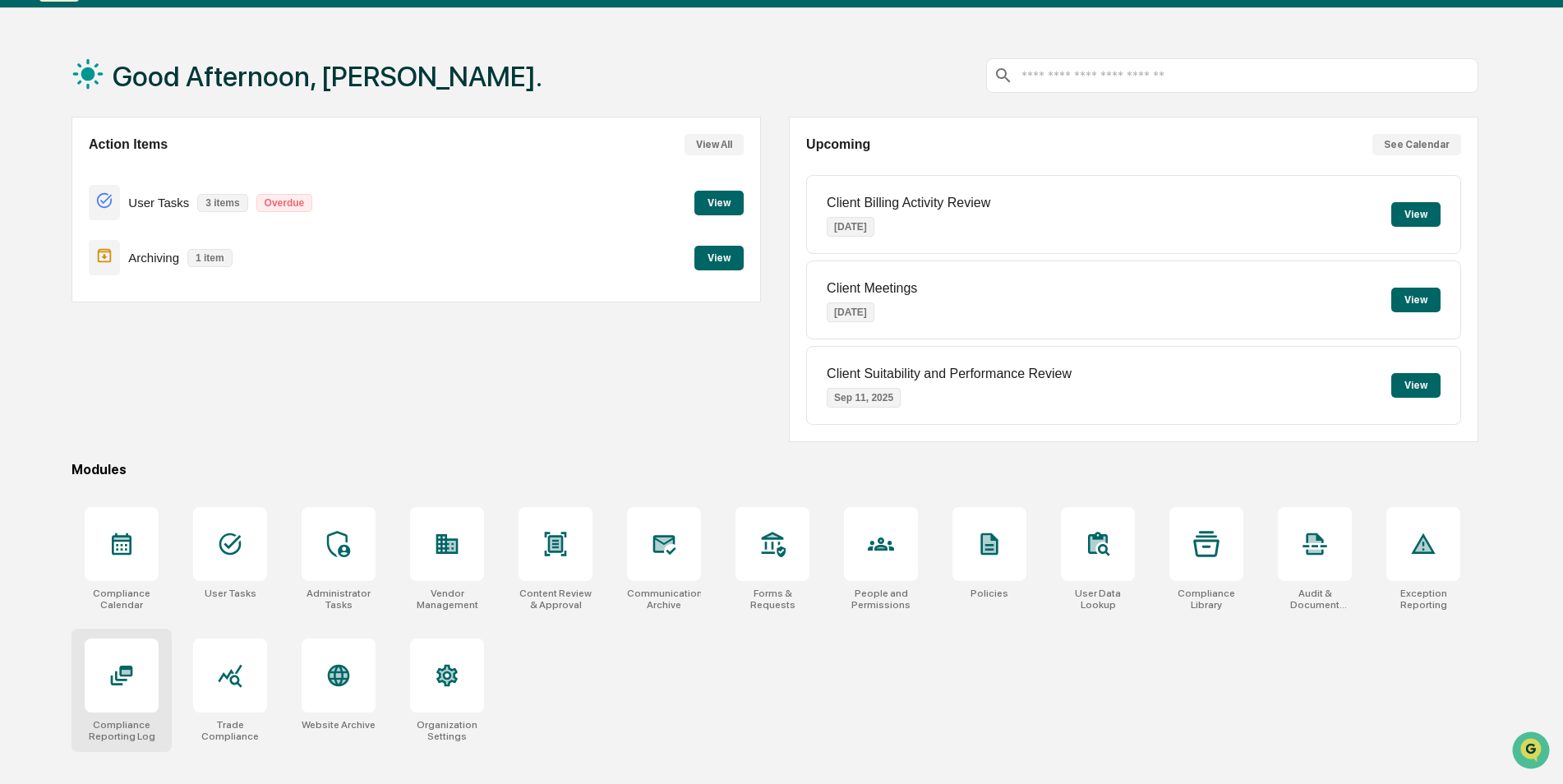
scroll to position [78, 0]
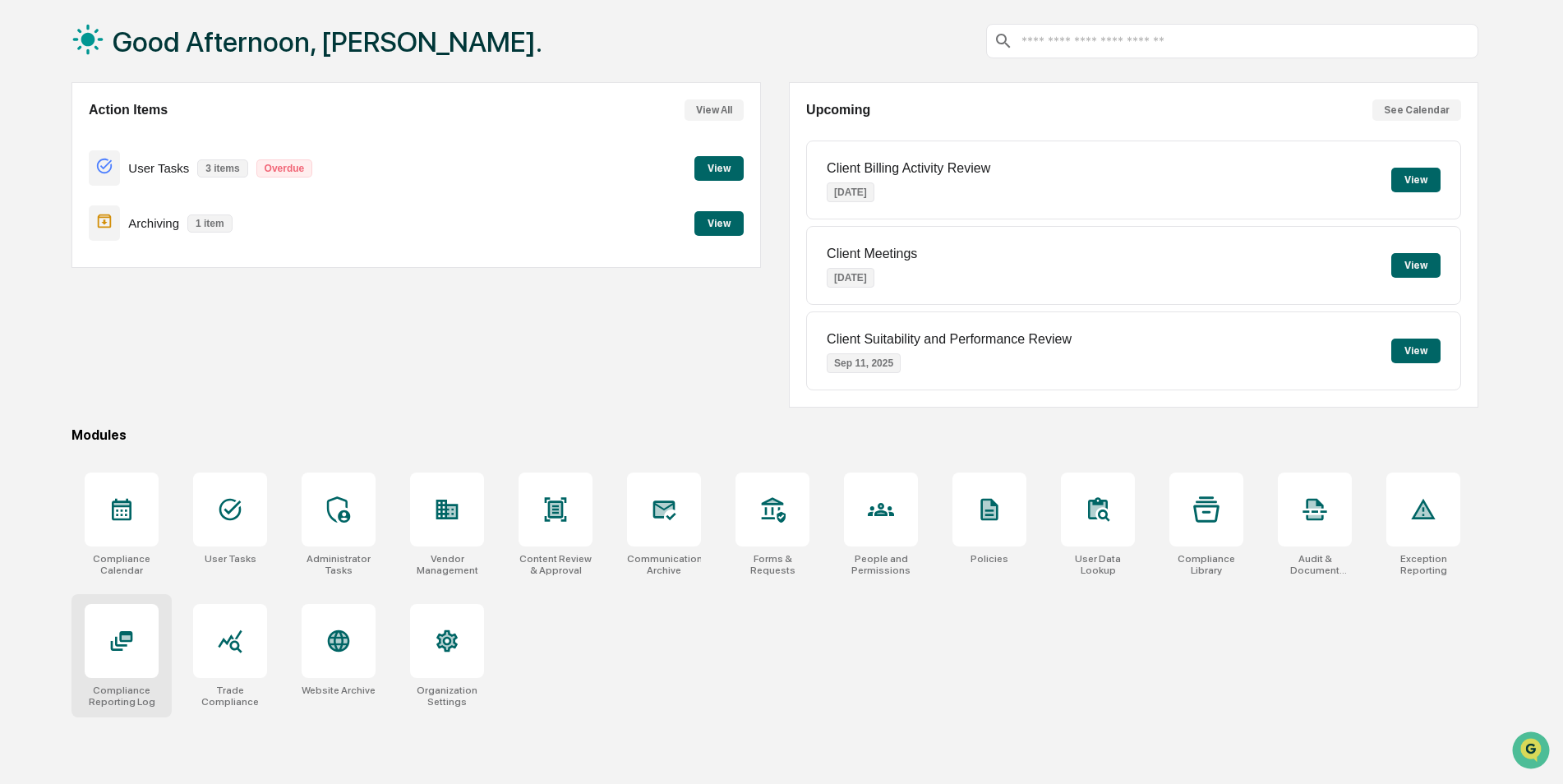
click at [144, 631] on div at bounding box center [121, 641] width 74 height 74
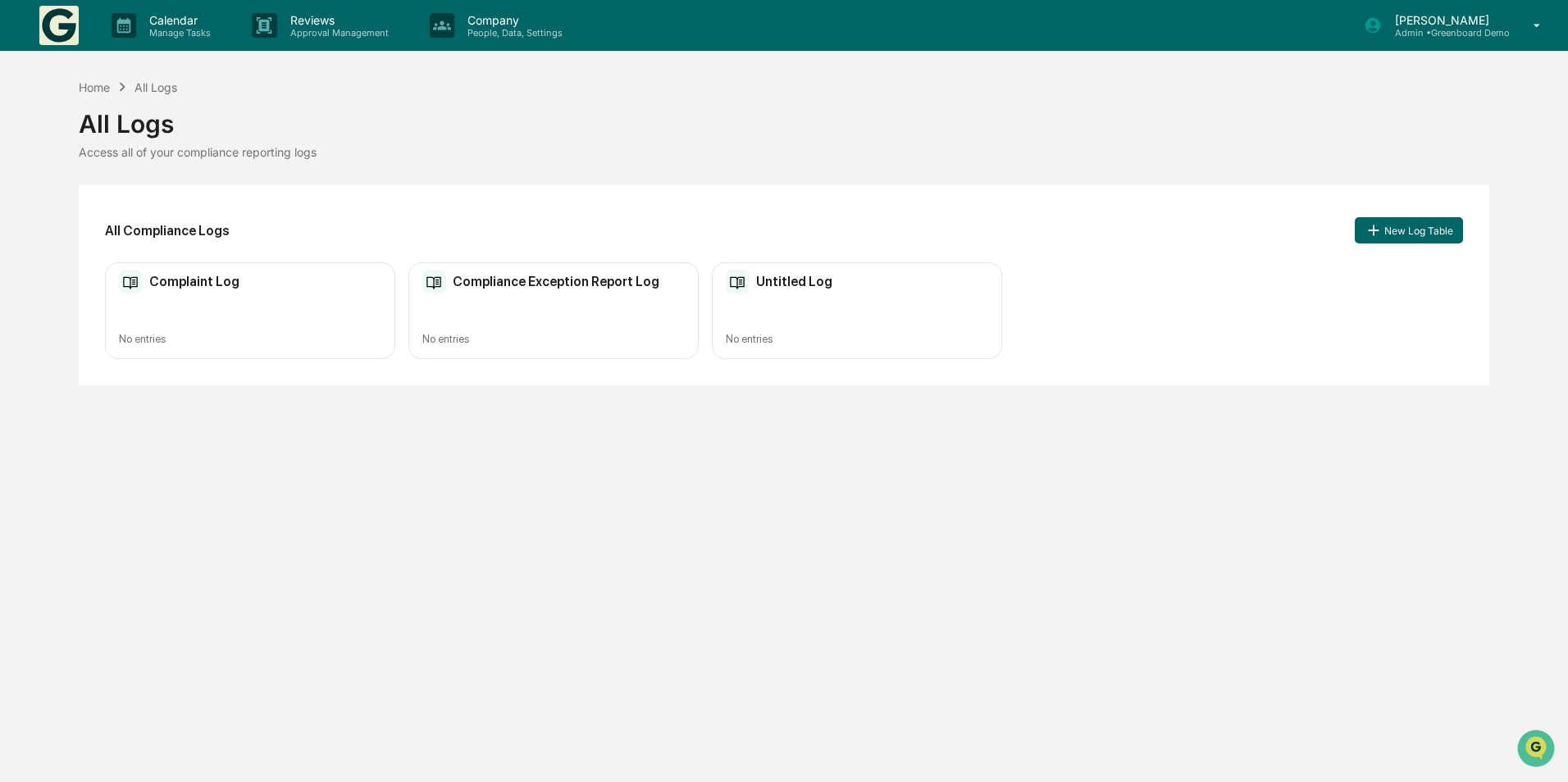
click at [250, 298] on div "Complaint Log No entries" at bounding box center [250, 310] width 291 height 98
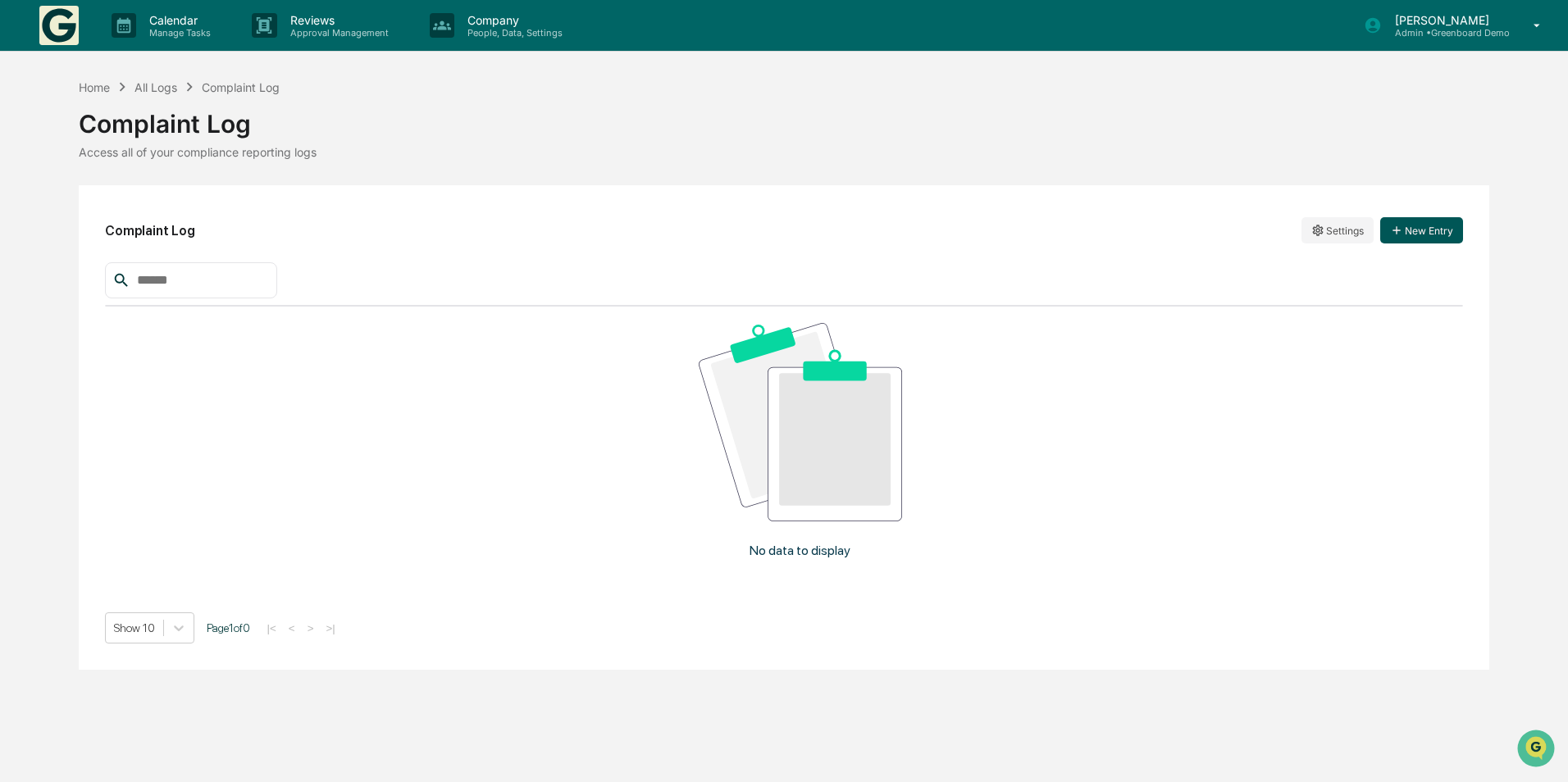
click at [1424, 223] on button "New Entry" at bounding box center [1421, 230] width 83 height 26
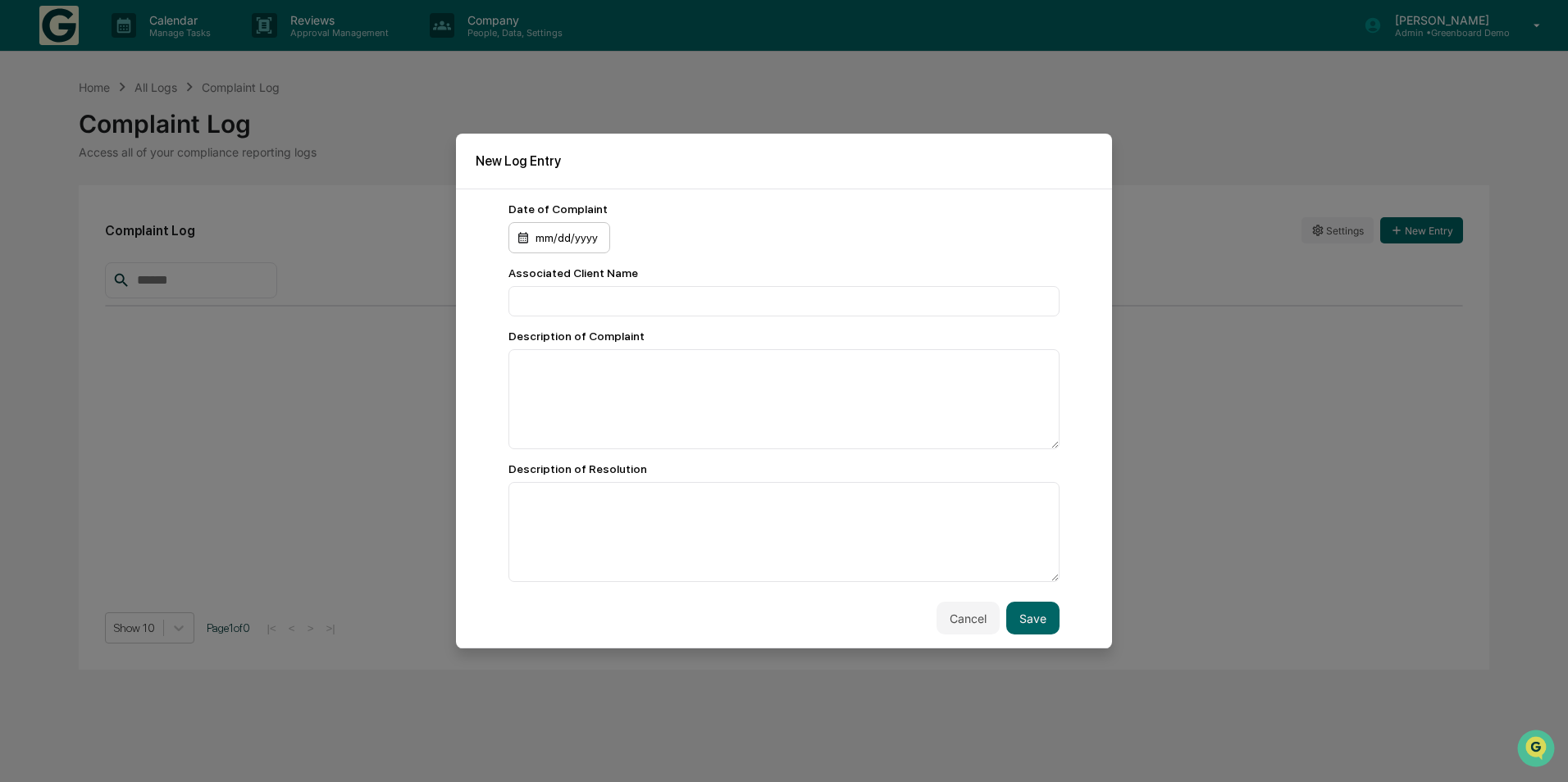
click at [553, 237] on div "mm/dd/yyyy" at bounding box center [559, 237] width 102 height 31
click at [701, 343] on button "5" at bounding box center [705, 346] width 29 height 29
click at [642, 304] on input at bounding box center [784, 301] width 551 height 30
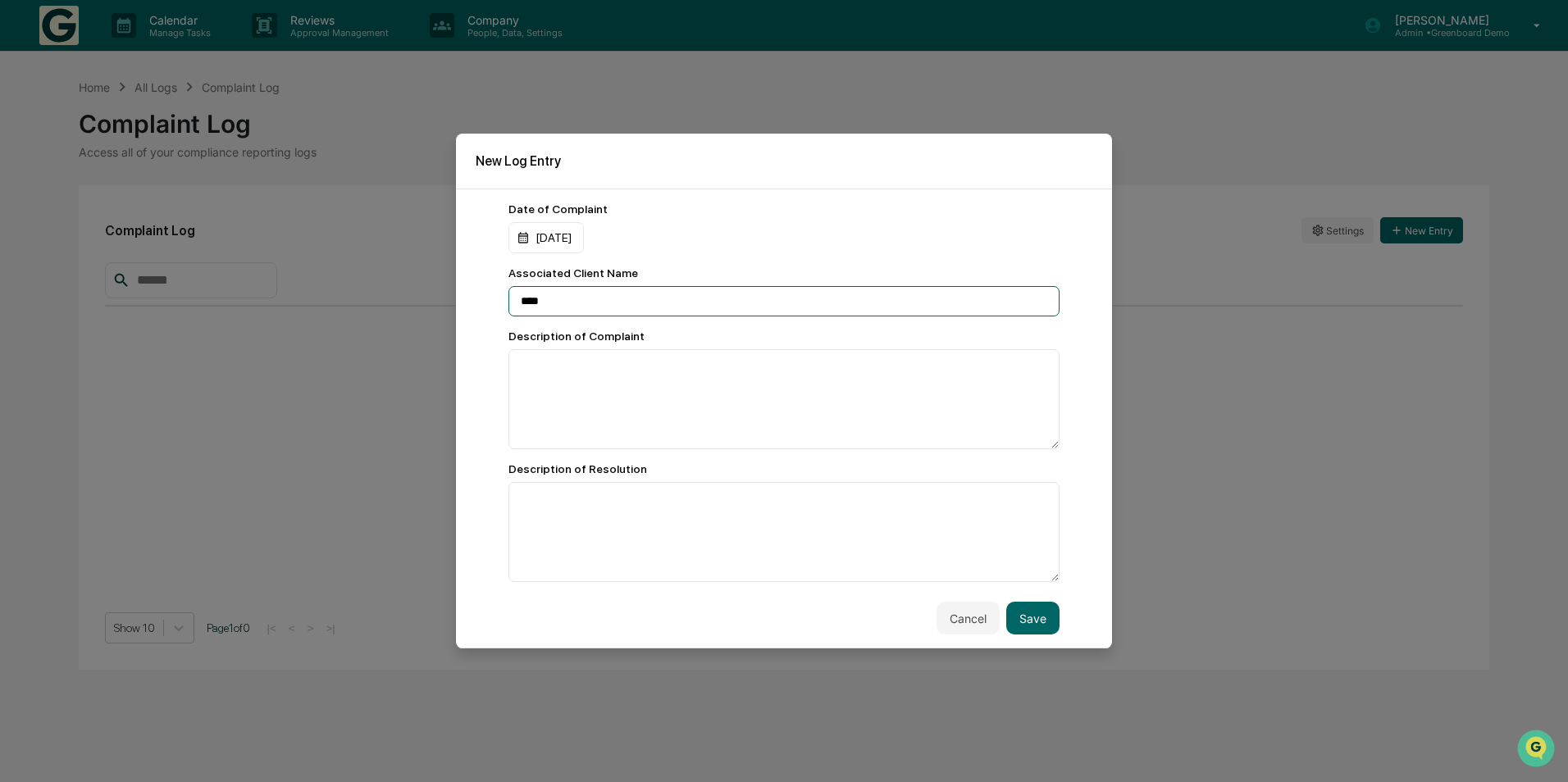
type input "****"
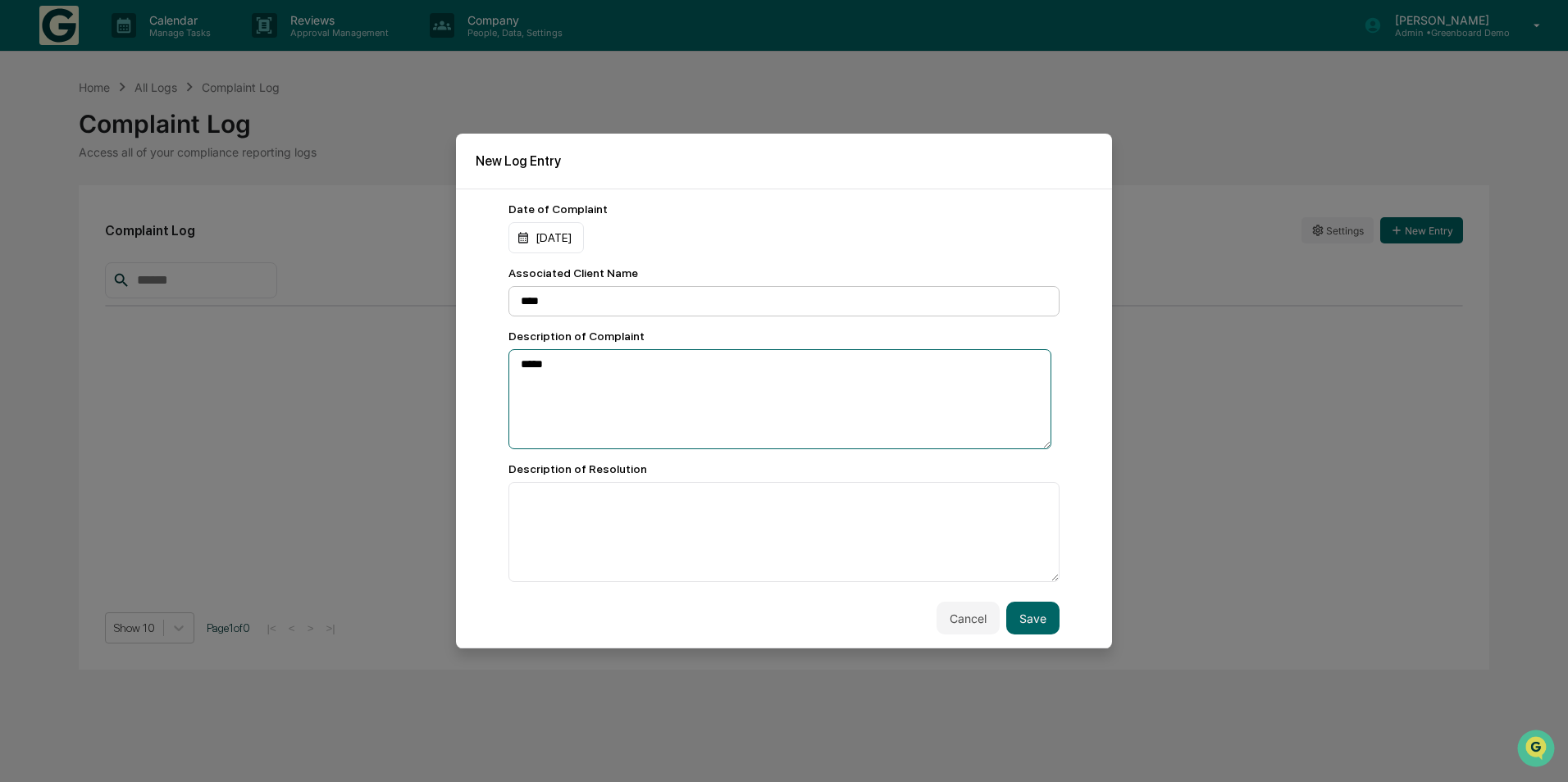
type textarea "****"
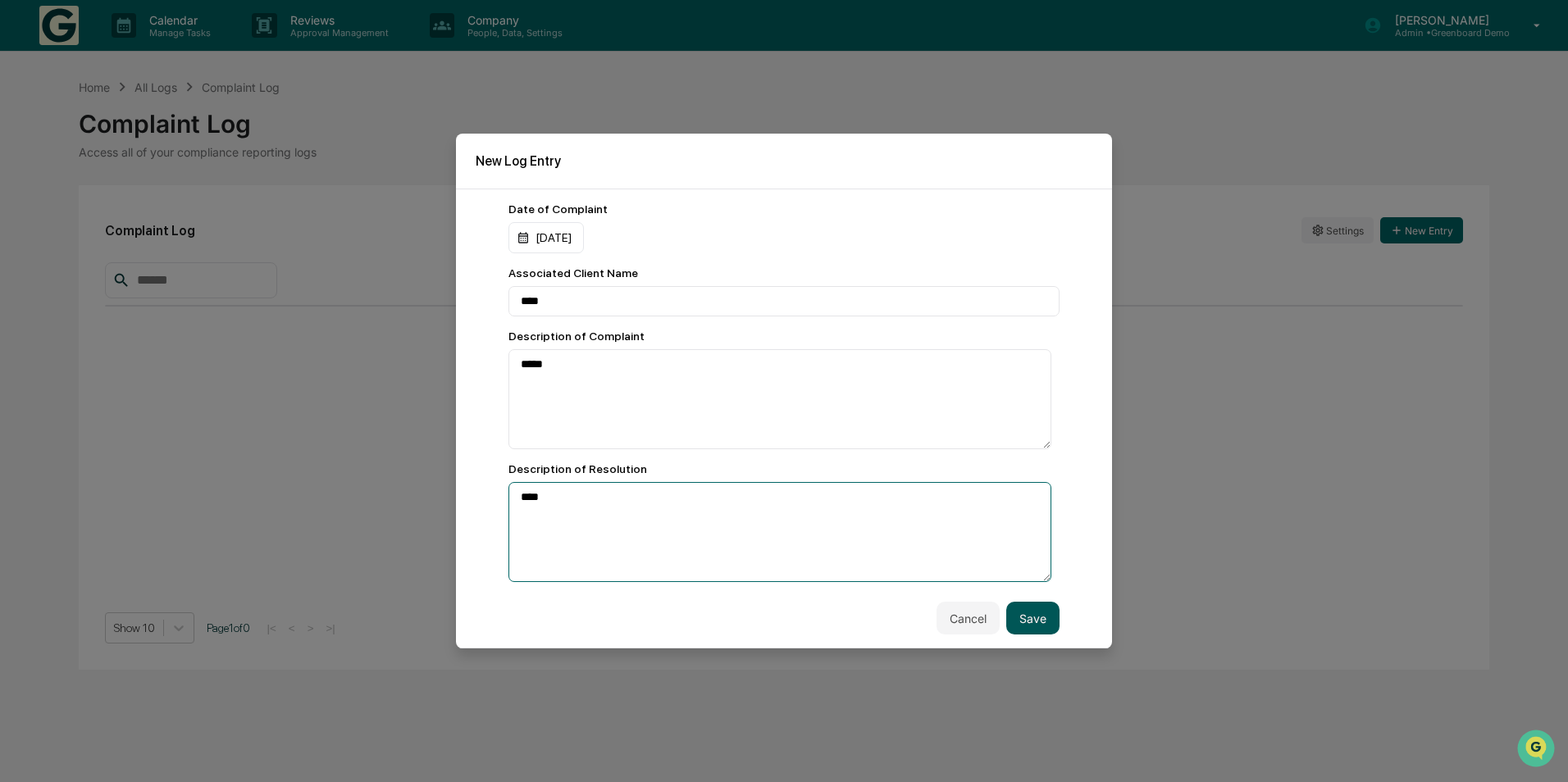
type textarea "****"
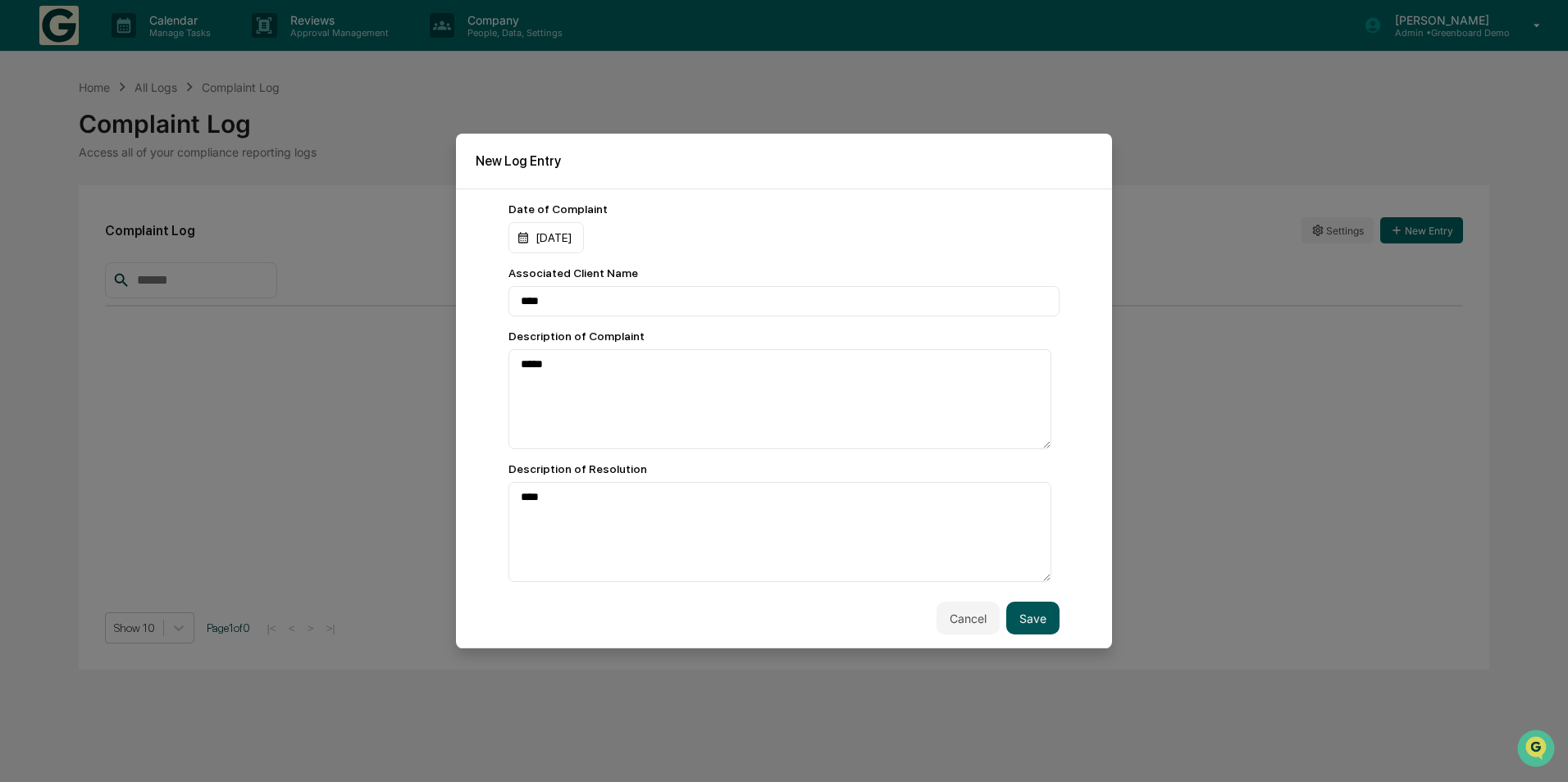
click at [1040, 615] on button "Save" at bounding box center [1033, 618] width 53 height 33
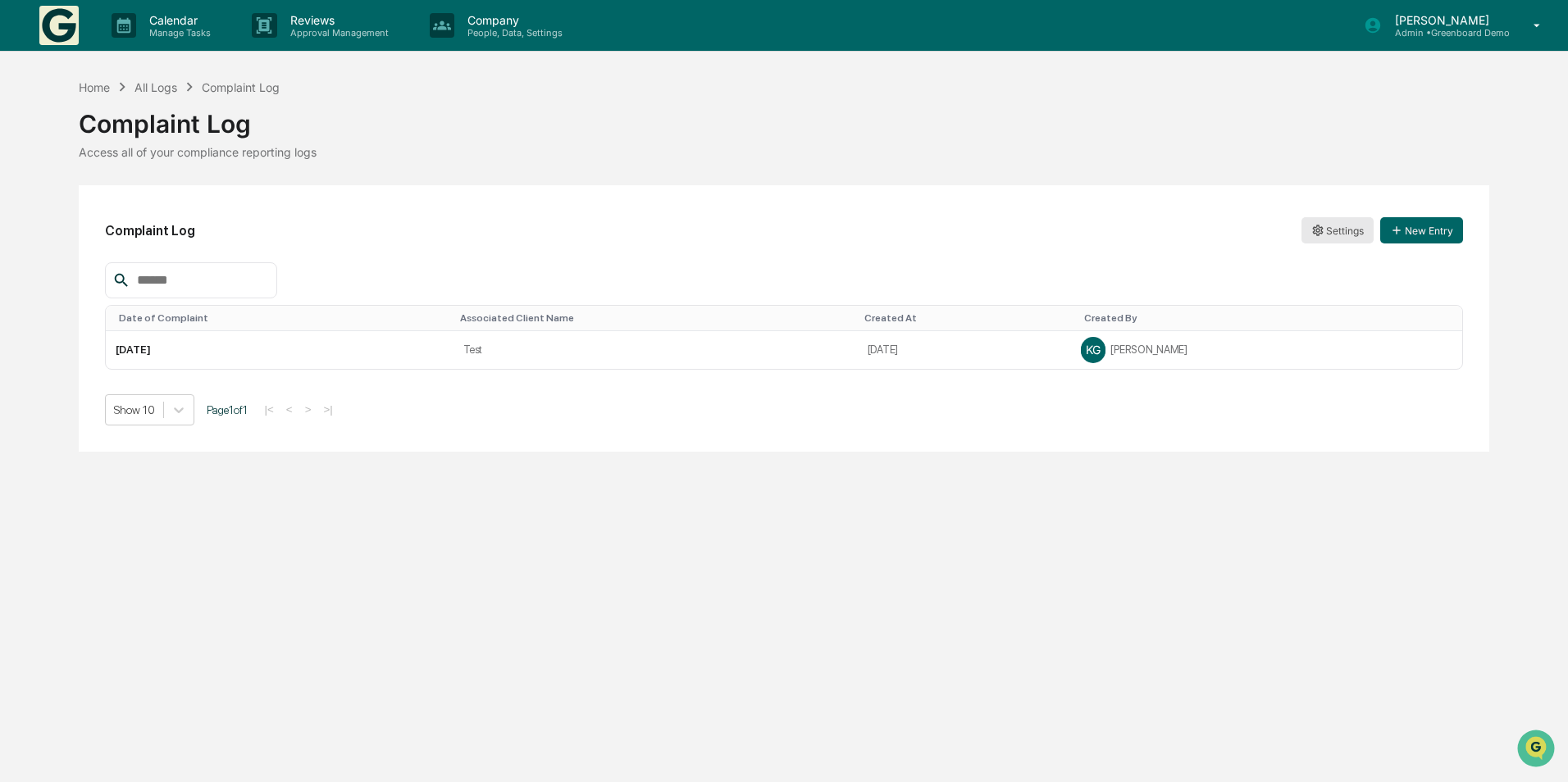
click at [1351, 227] on html "Calendar Manage Tasks Reviews Approval Management Company People, Data, Setting…" at bounding box center [784, 391] width 1568 height 782
click at [1333, 255] on div "Edit" at bounding box center [1338, 264] width 105 height 26
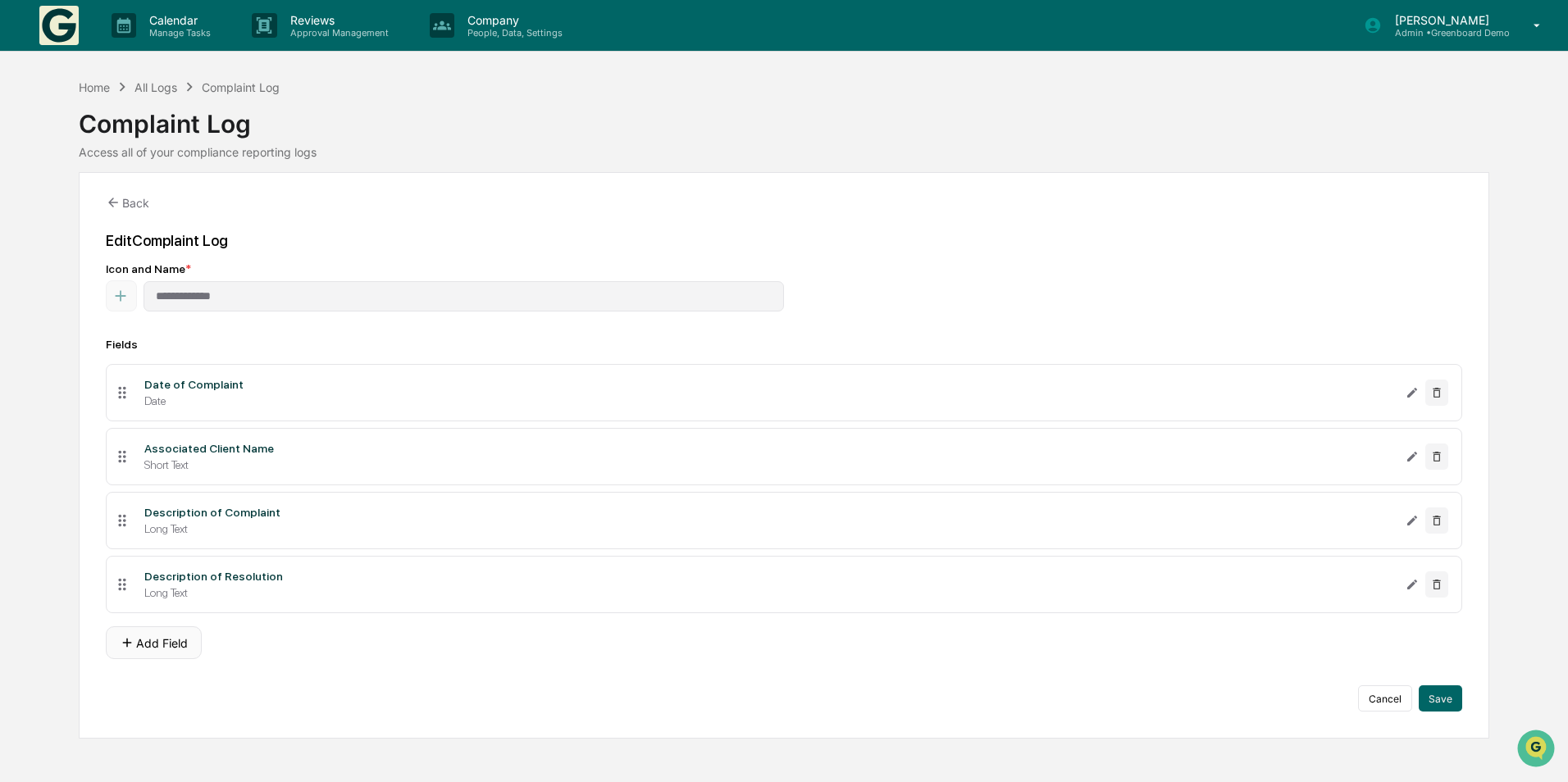
click at [143, 642] on button "Add Field" at bounding box center [154, 643] width 96 height 33
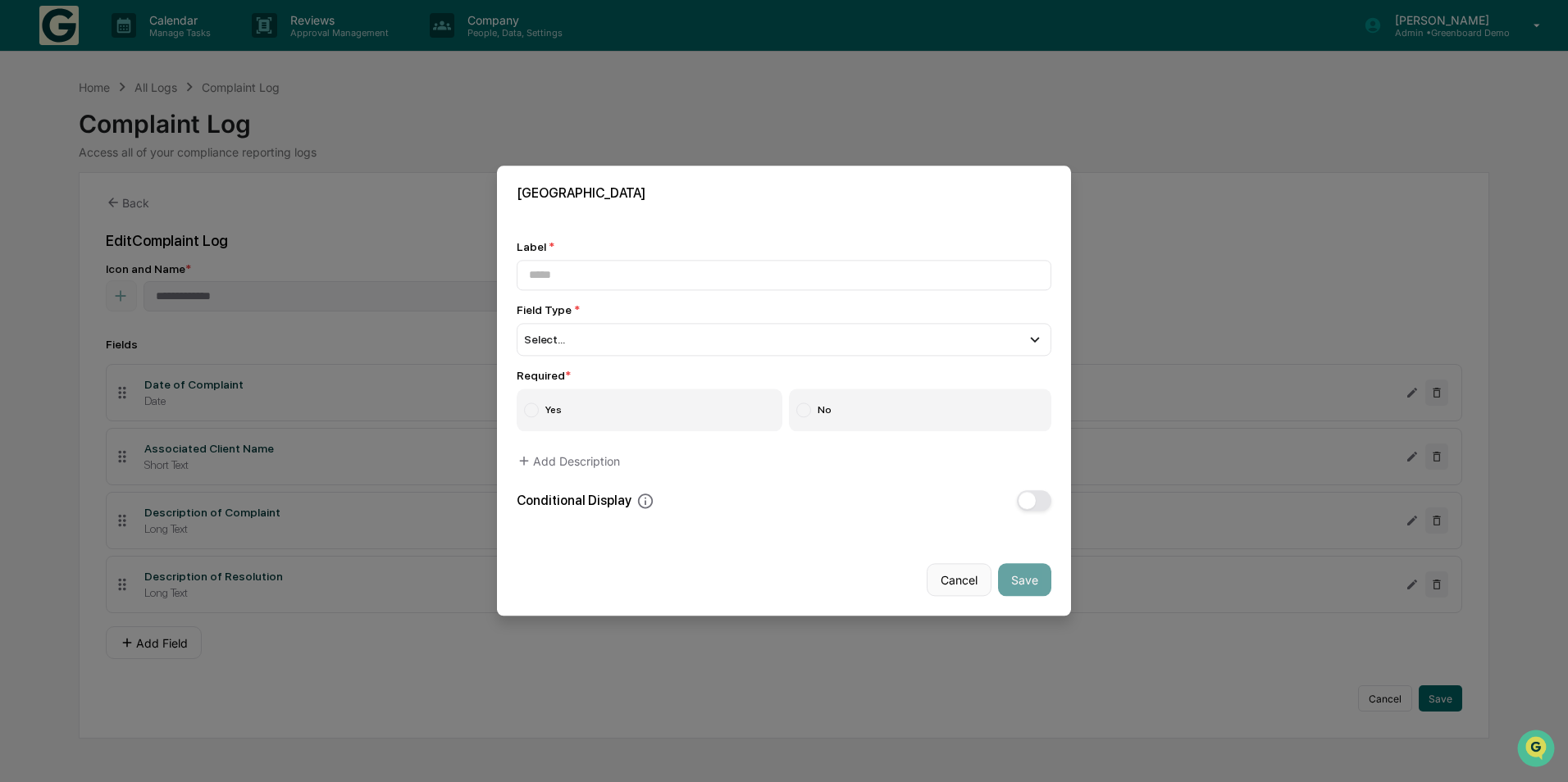
click at [937, 573] on button "Cancel" at bounding box center [959, 580] width 65 height 33
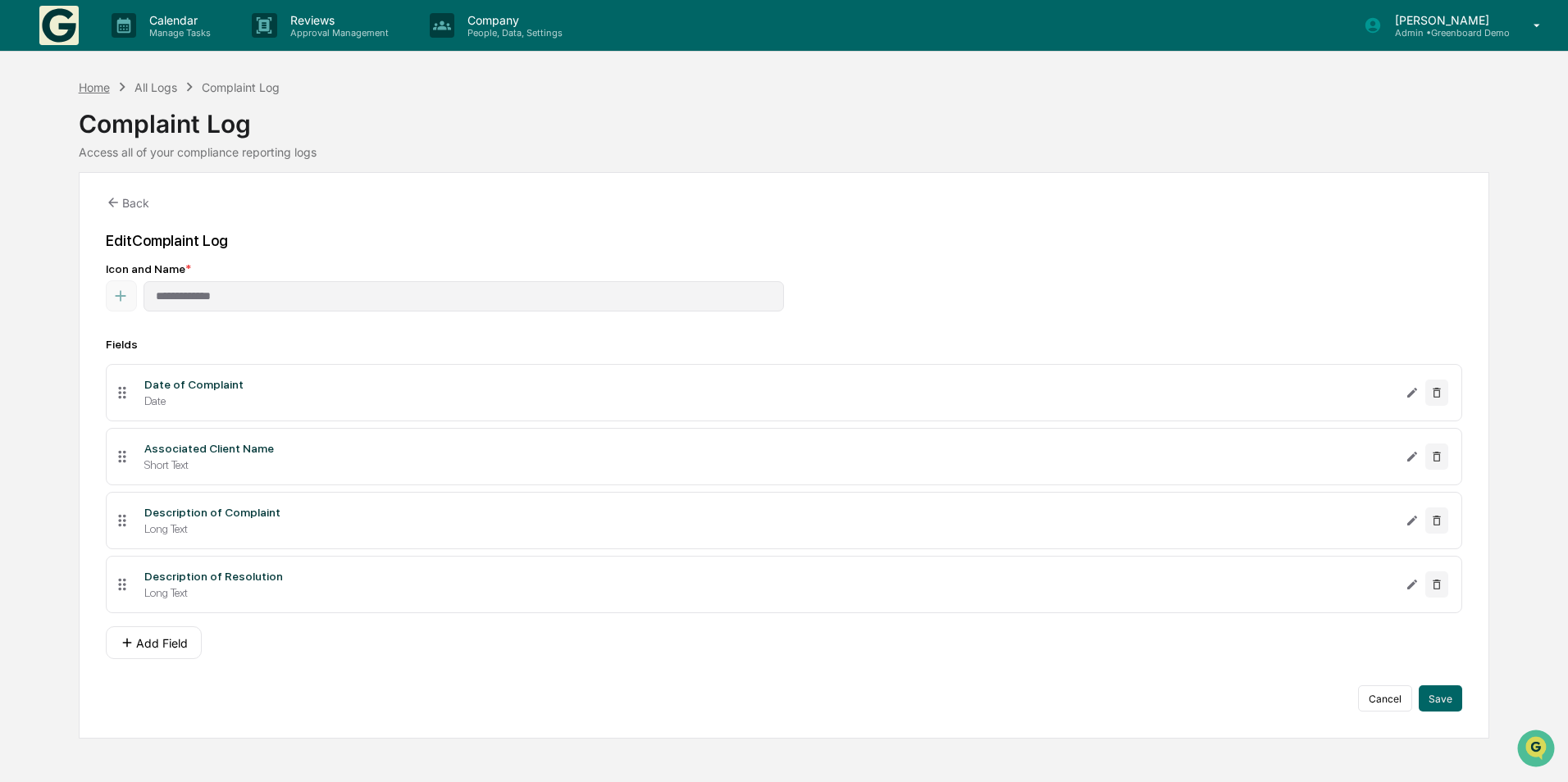
click at [107, 80] on div "Home" at bounding box center [94, 87] width 31 height 14
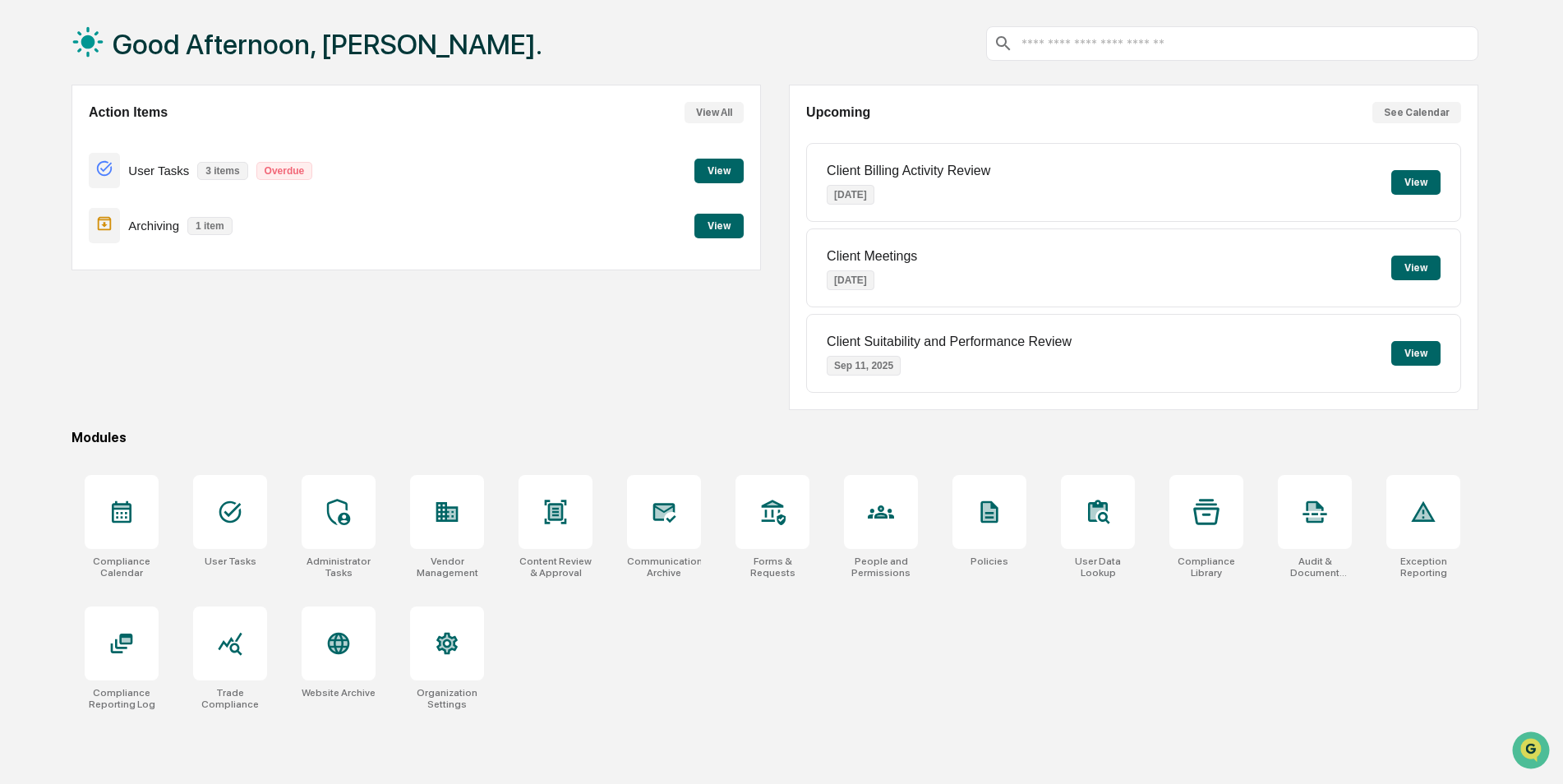
scroll to position [78, 0]
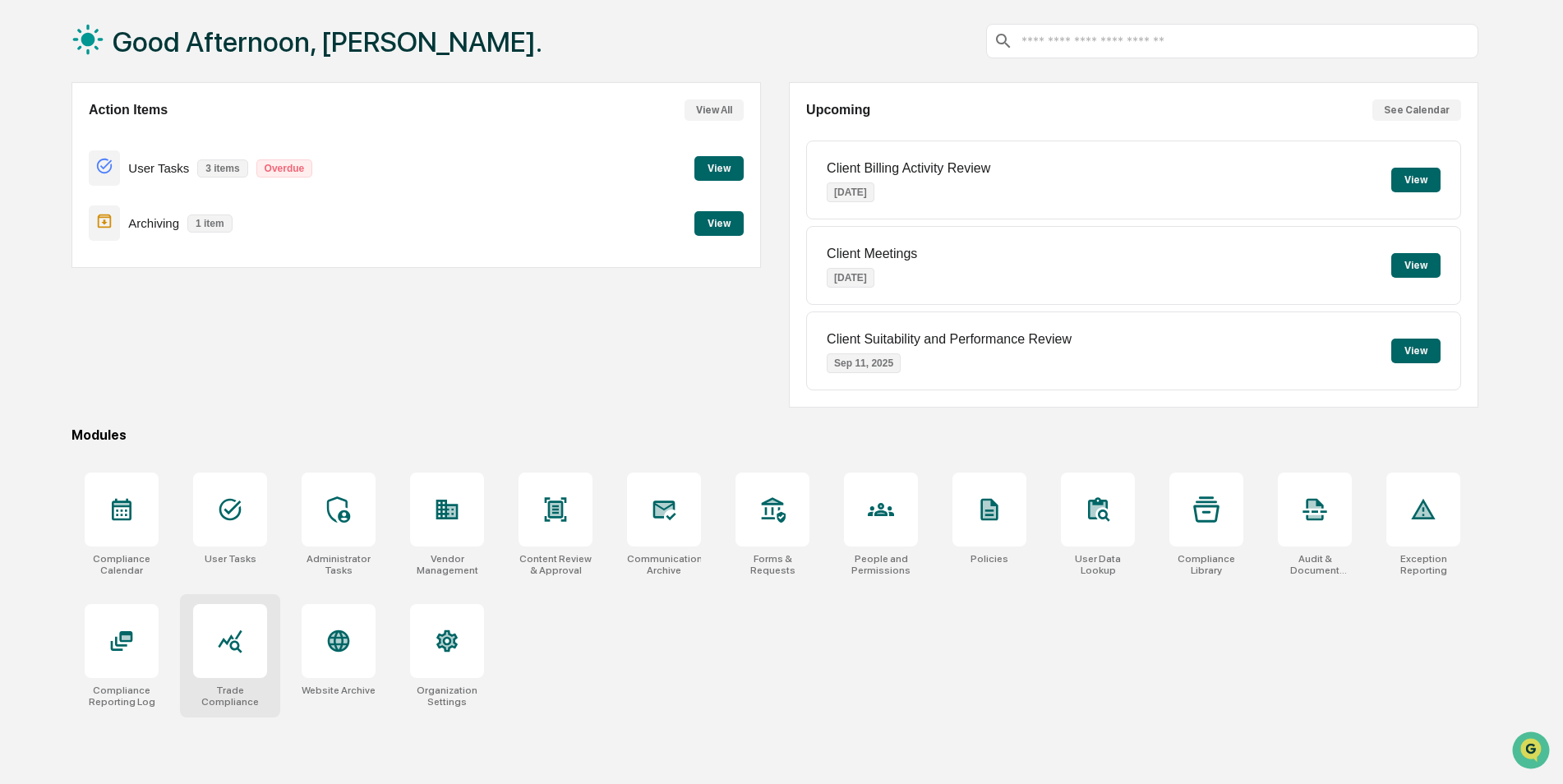
click at [231, 654] on div at bounding box center [229, 641] width 26 height 26
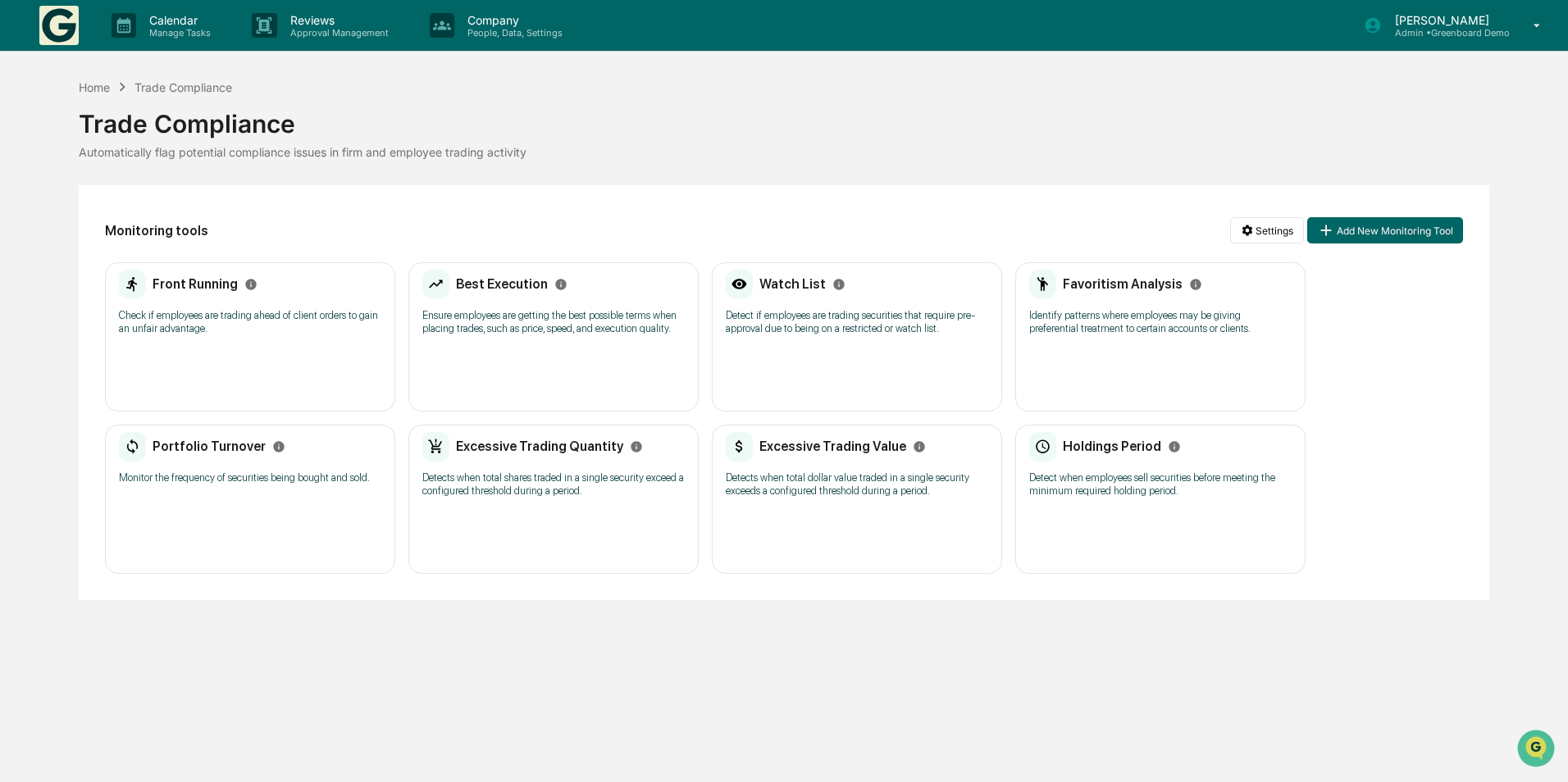
click at [196, 298] on div "Front Running" at bounding box center [188, 284] width 139 height 29
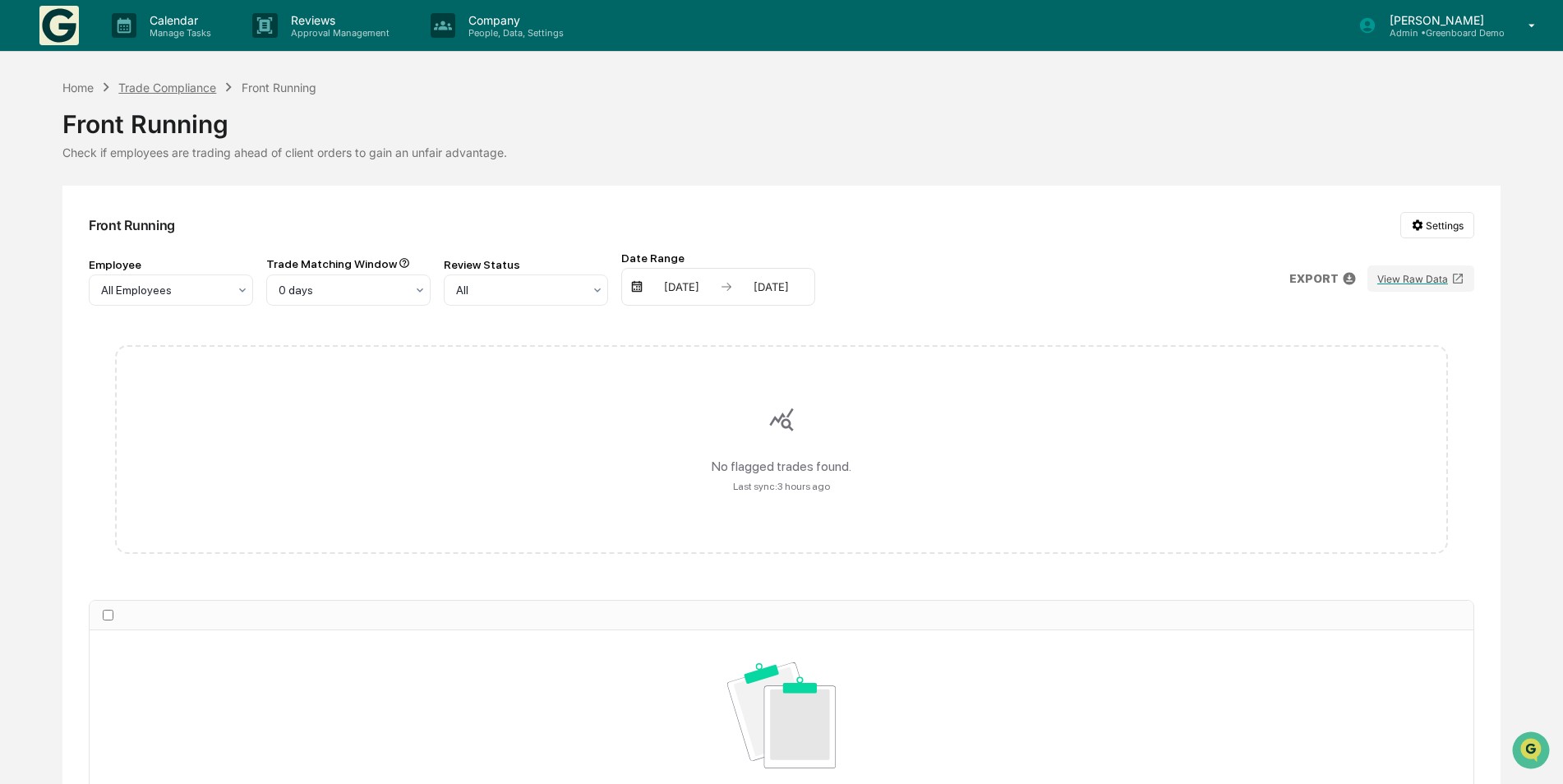
click at [135, 88] on div "Trade Compliance" at bounding box center [167, 87] width 98 height 14
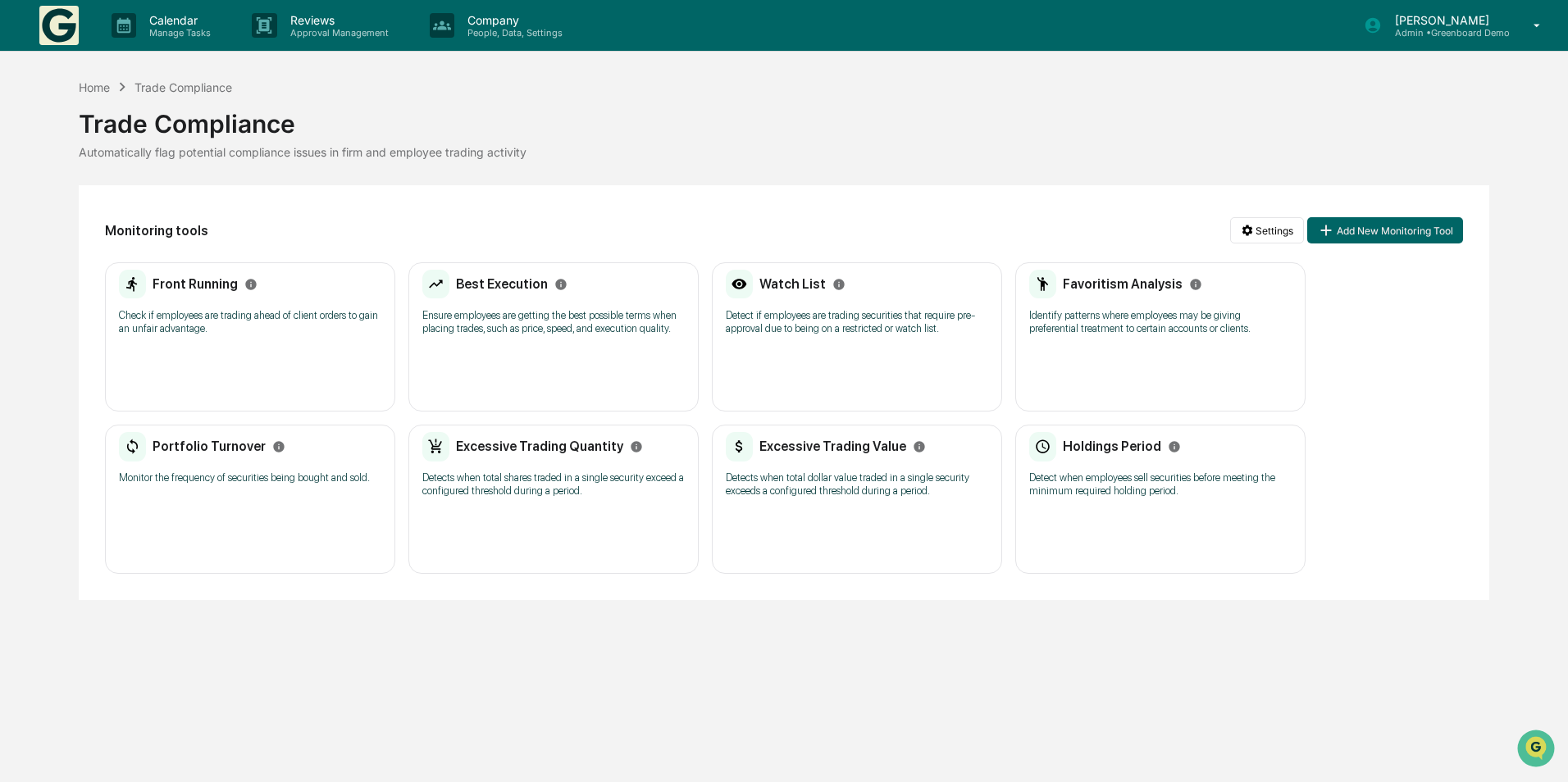
click at [513, 333] on p "Ensure employees are getting the best possible terms when placing trades, such …" at bounding box center [554, 321] width 262 height 26
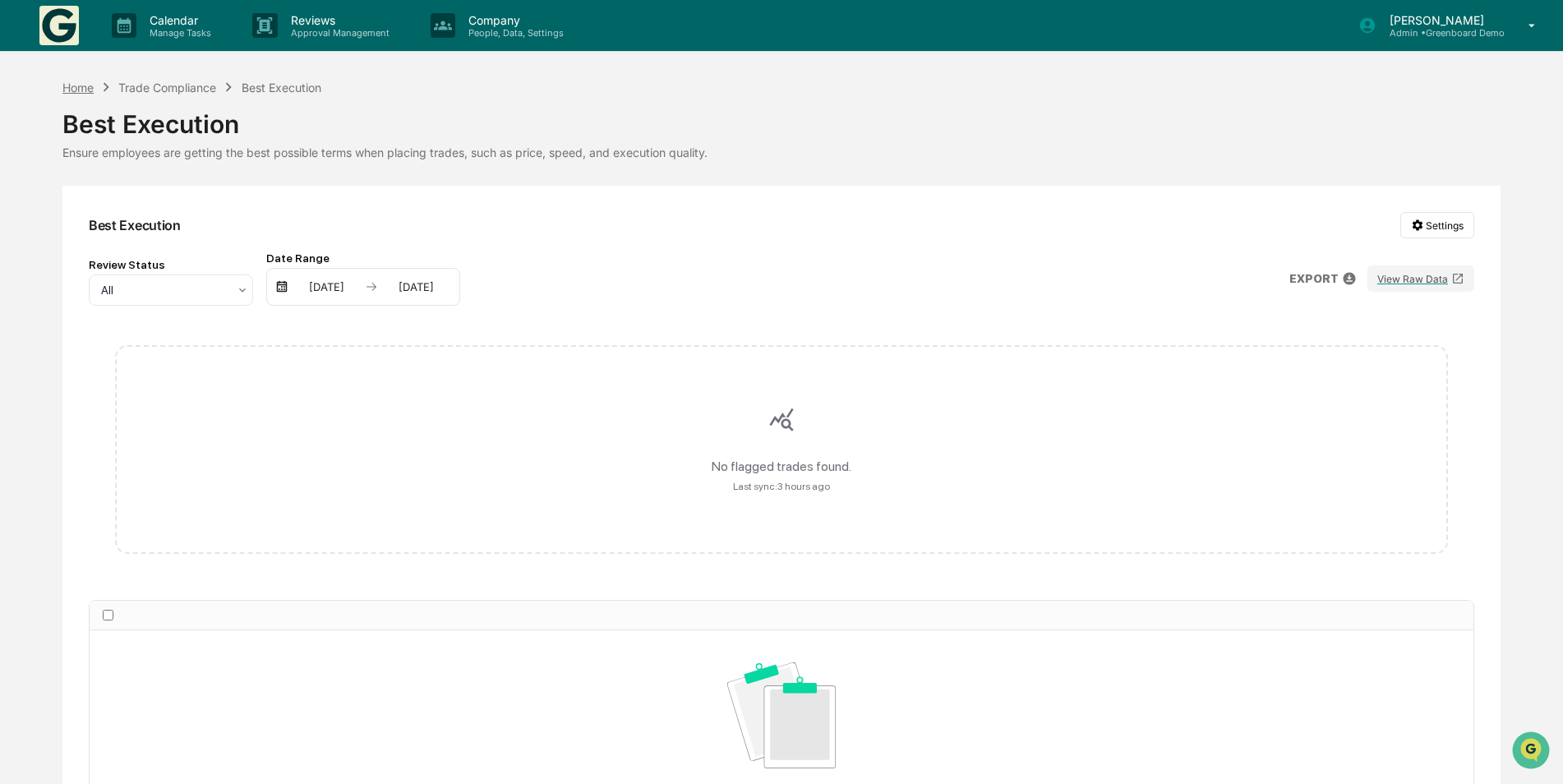
click at [77, 86] on div "Home" at bounding box center [78, 87] width 31 height 14
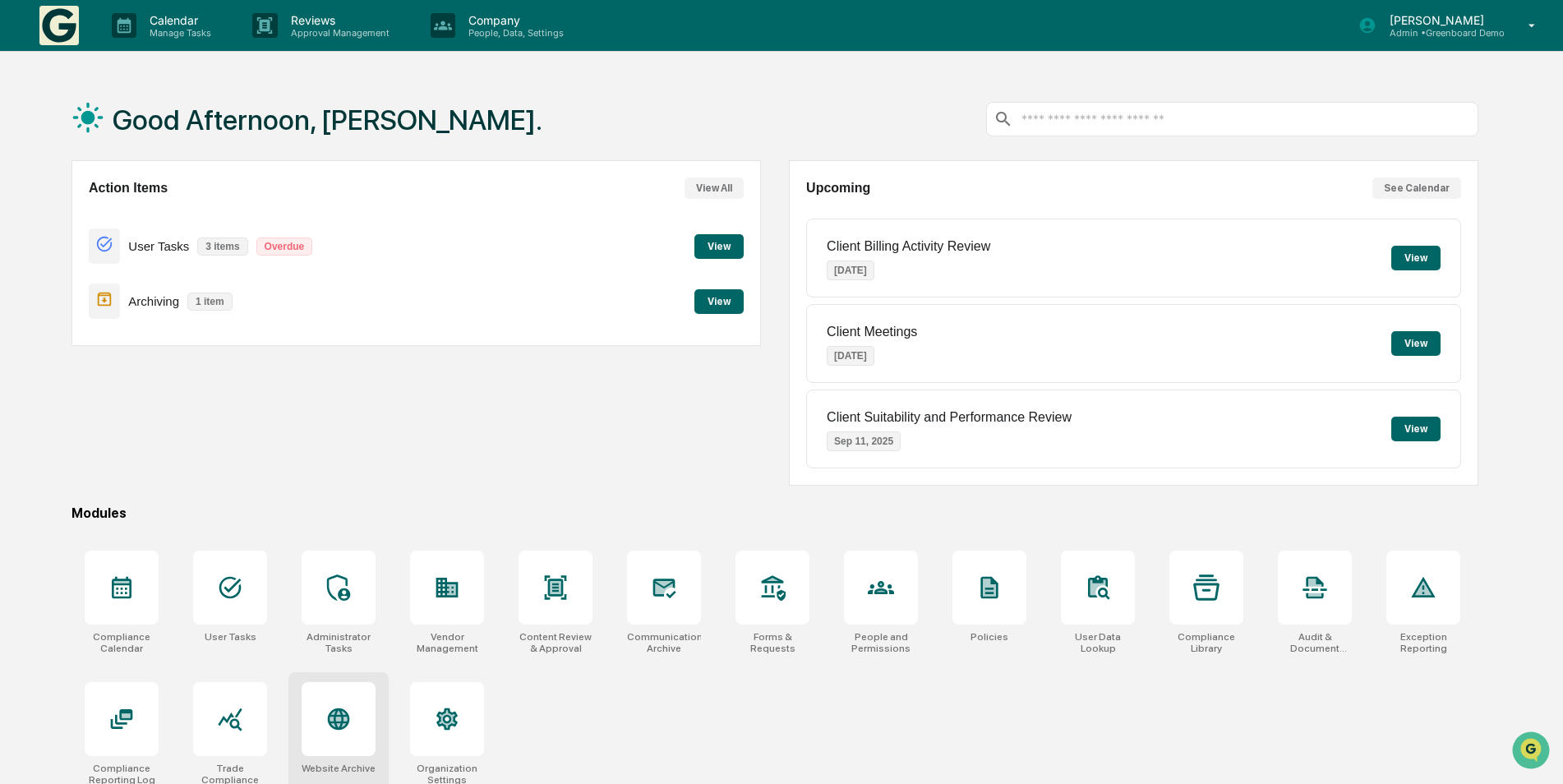
scroll to position [78, 0]
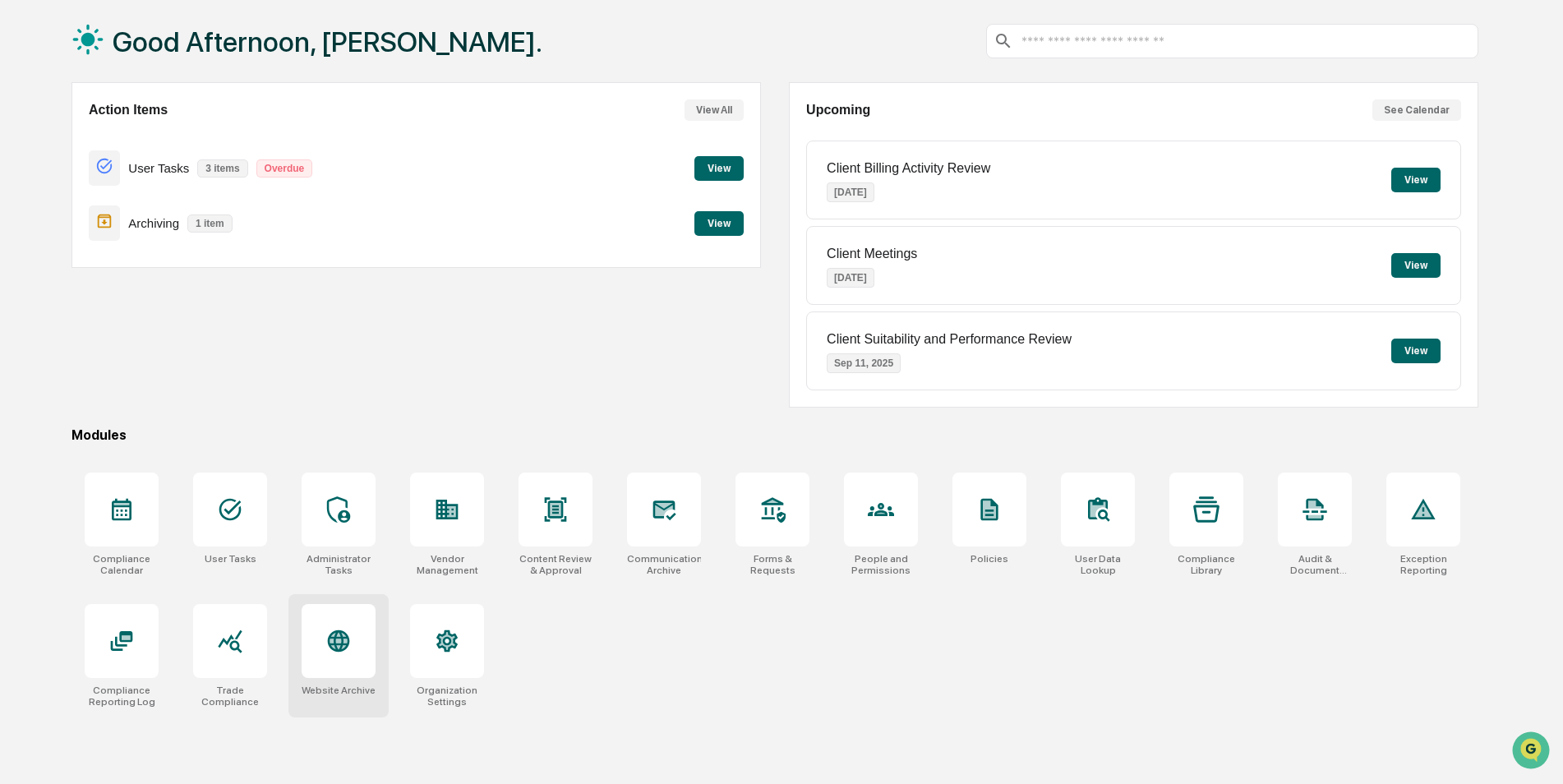
click at [336, 647] on icon at bounding box center [339, 641] width 23 height 23
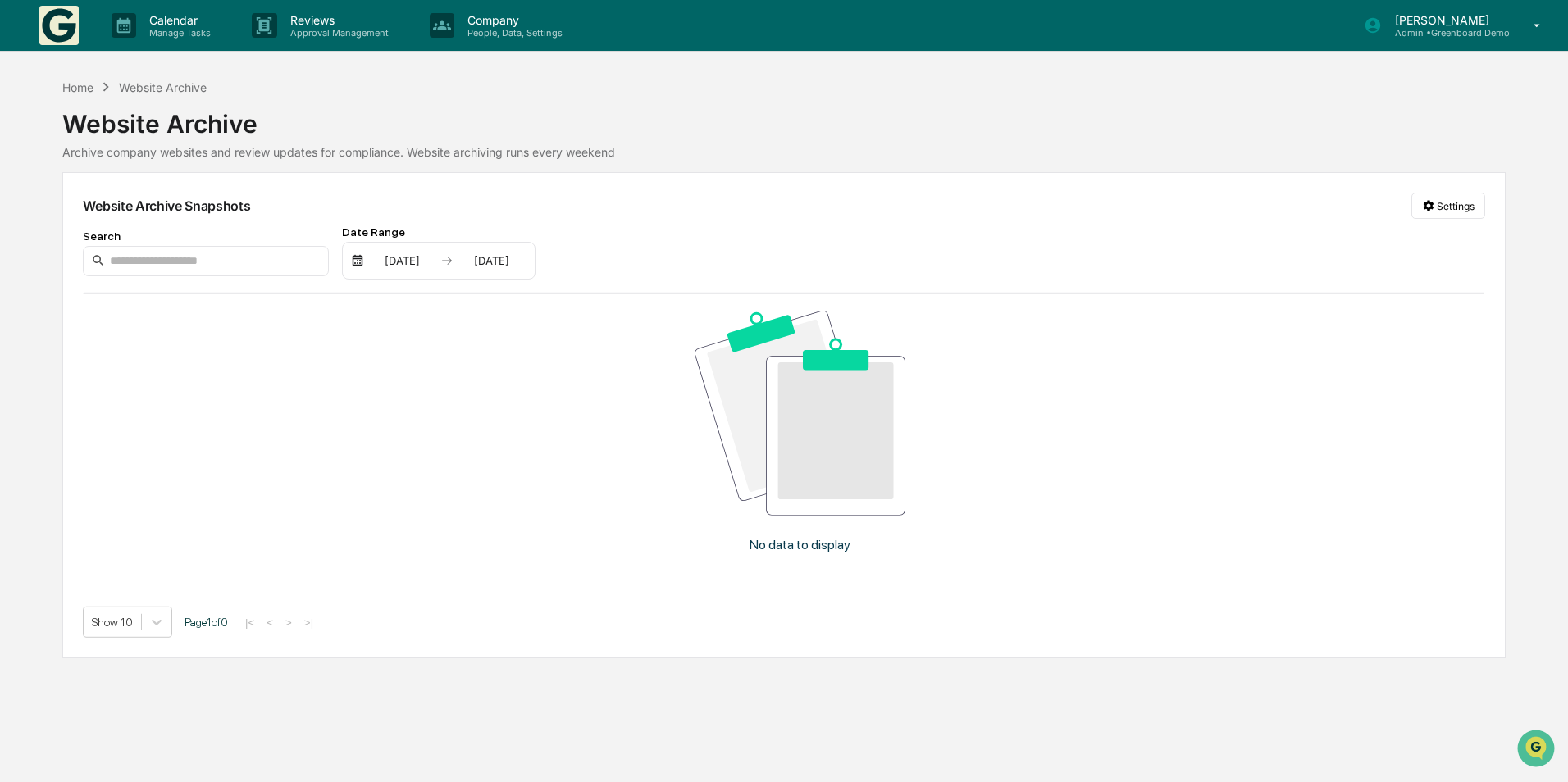
click at [77, 90] on div "Home" at bounding box center [78, 87] width 31 height 14
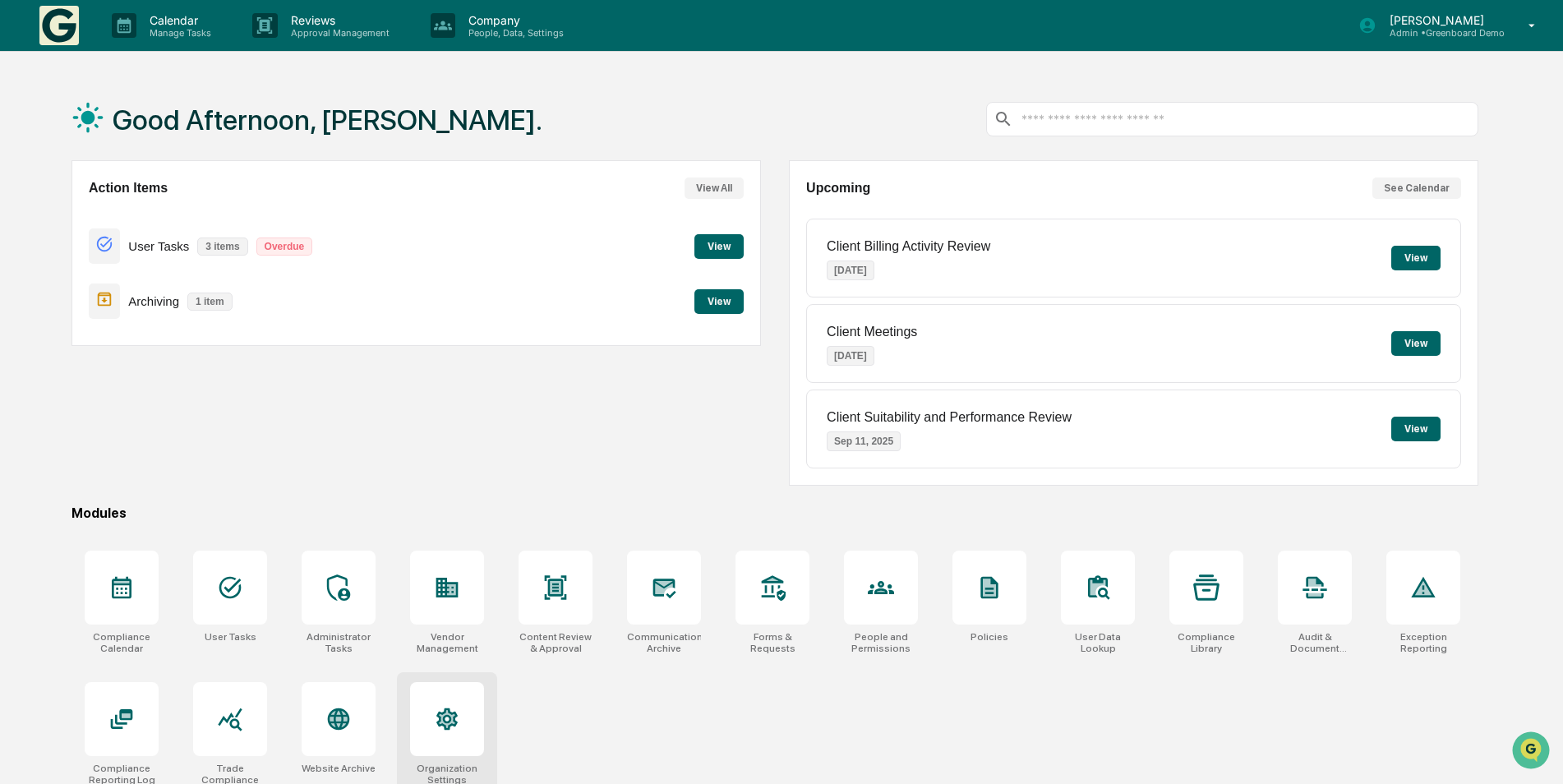
scroll to position [78, 0]
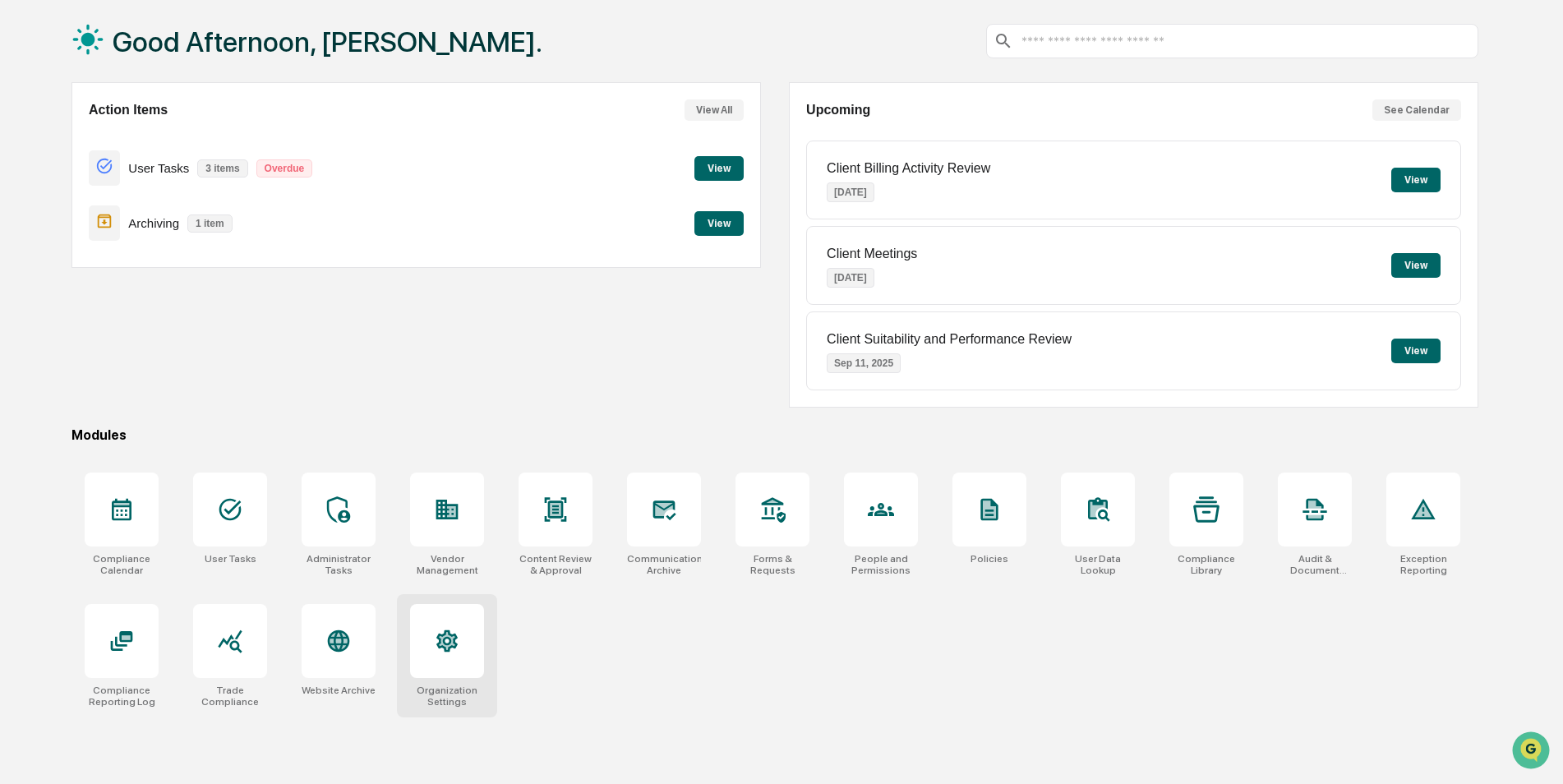
click at [469, 644] on div at bounding box center [447, 641] width 74 height 74
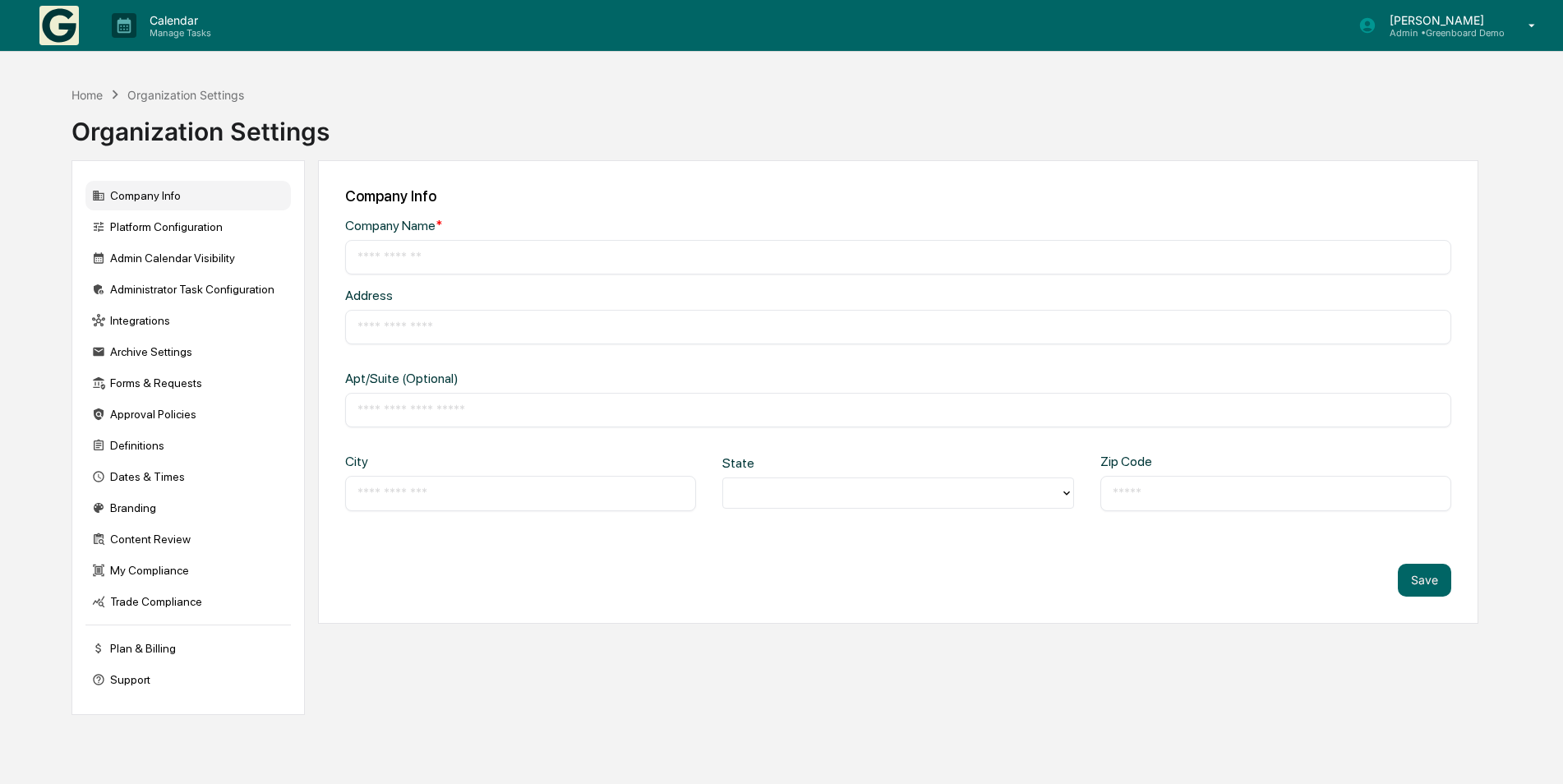
type input "**********"
click at [204, 223] on div "Platform Configuration" at bounding box center [188, 226] width 206 height 29
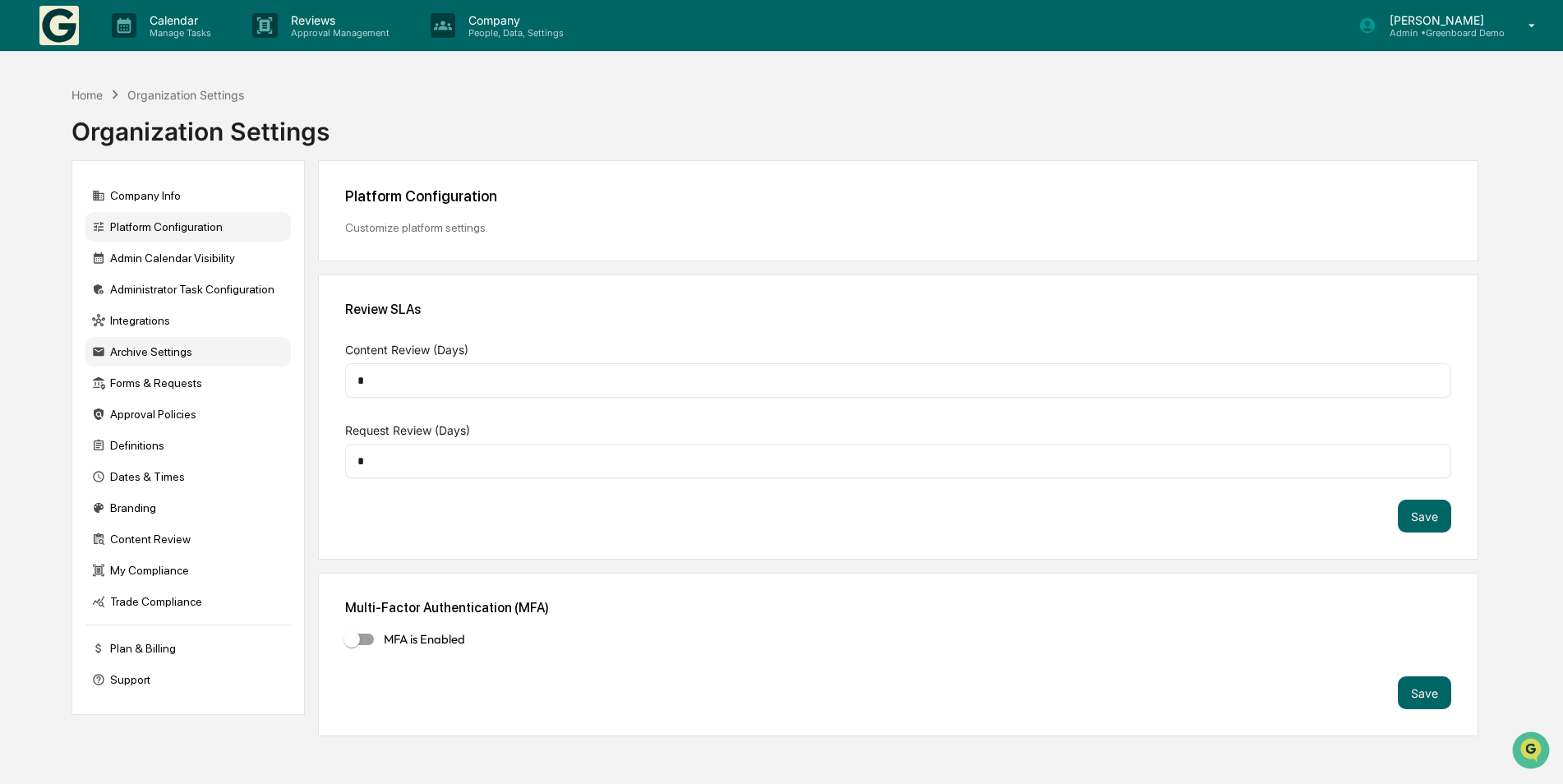
click at [151, 360] on div "Archive Settings" at bounding box center [188, 351] width 206 height 29
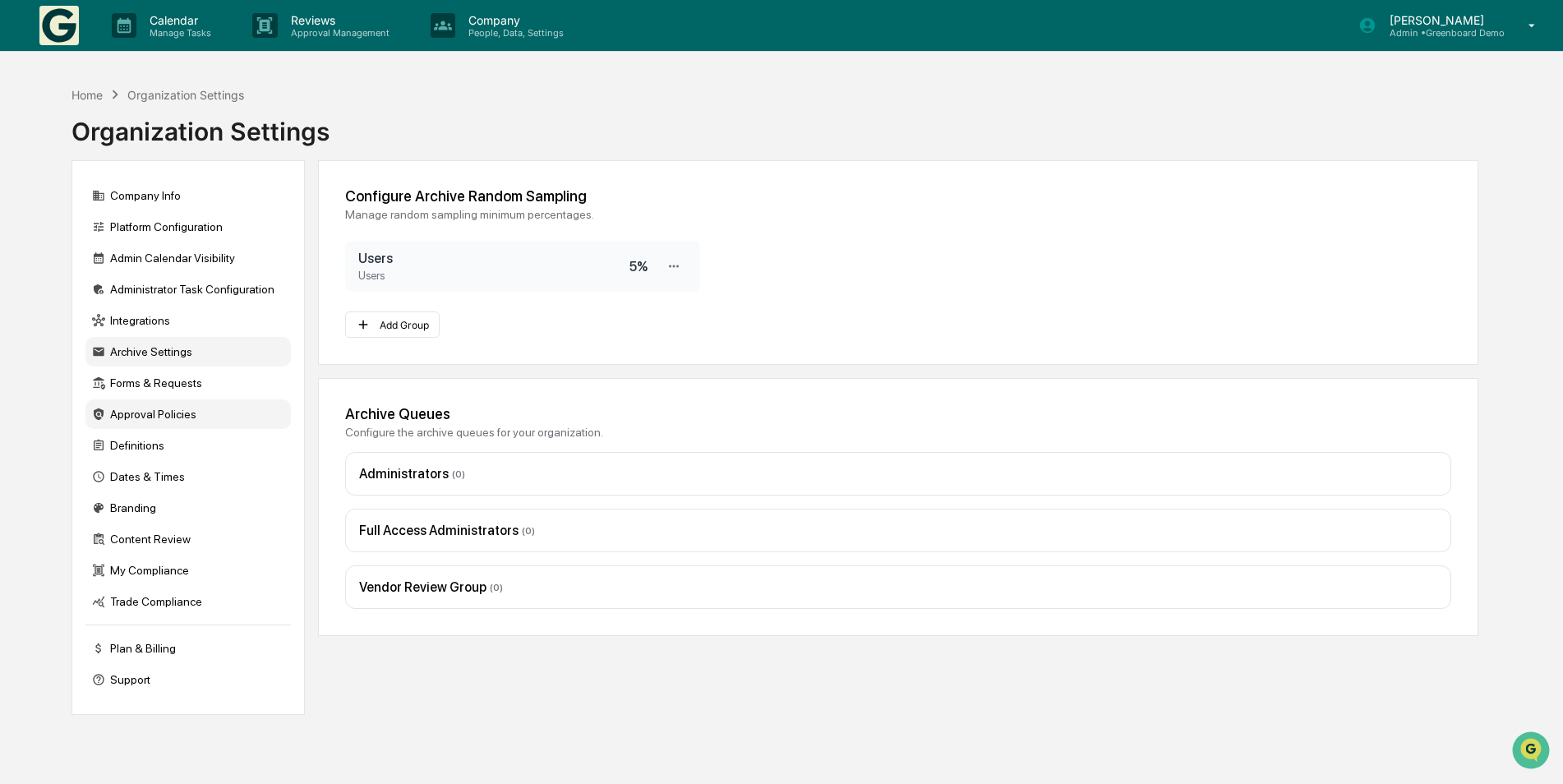
click at [133, 419] on div "Approval Policies" at bounding box center [188, 413] width 206 height 29
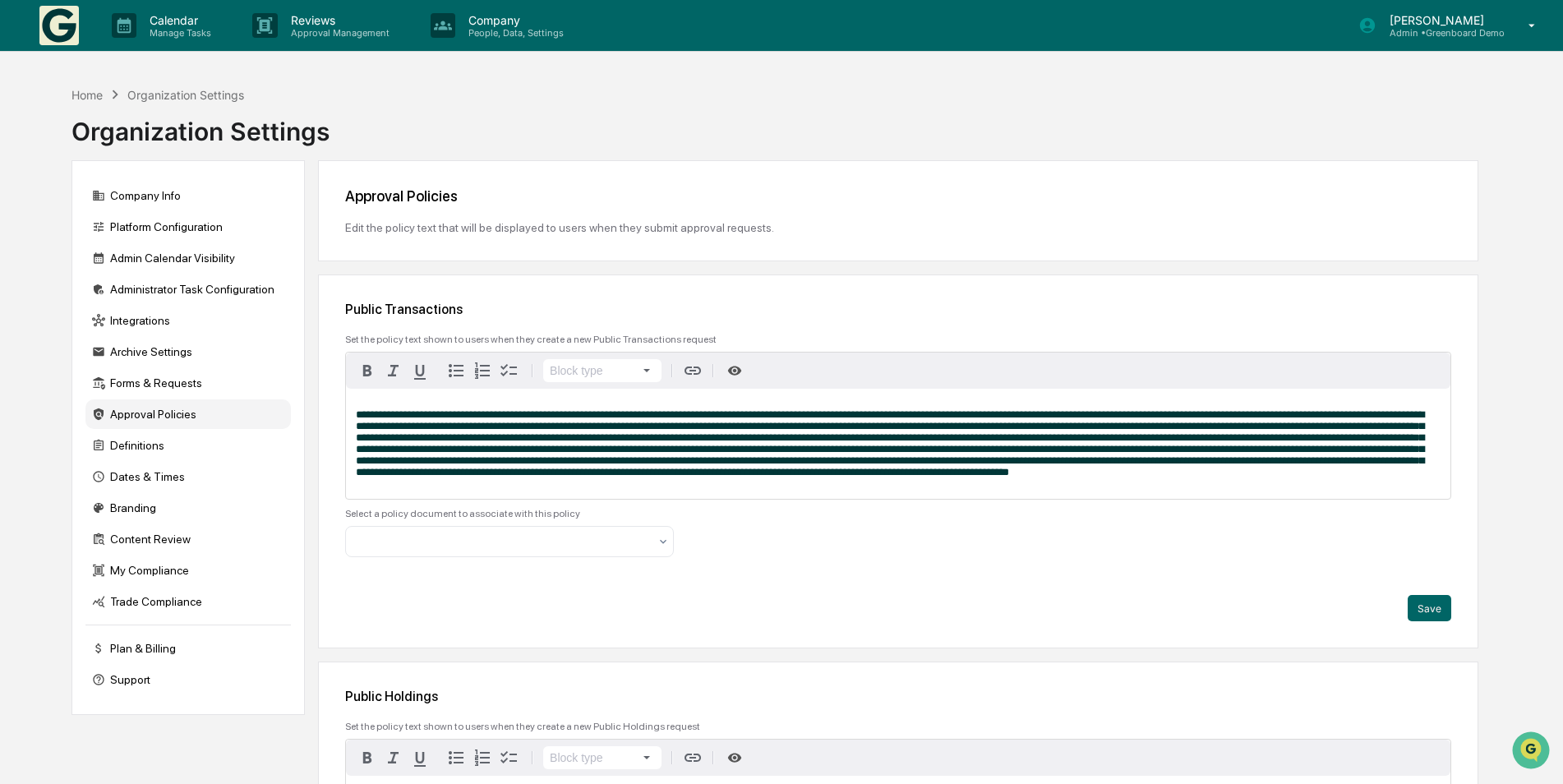
click at [1420, 32] on p "Admin • Greenboard Demo" at bounding box center [1440, 33] width 128 height 12
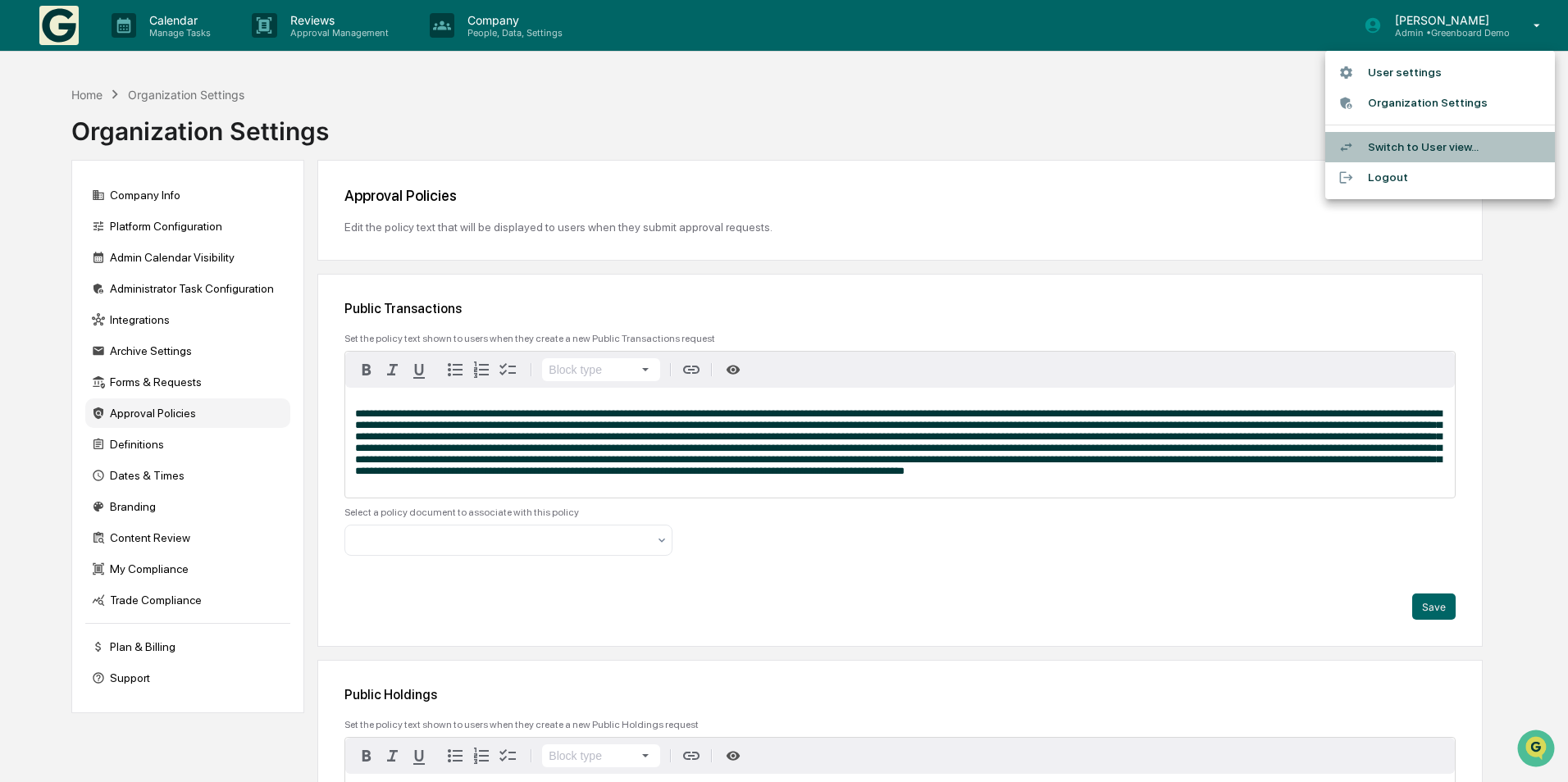
click at [1423, 136] on li "Switch to User view..." at bounding box center [1439, 147] width 230 height 30
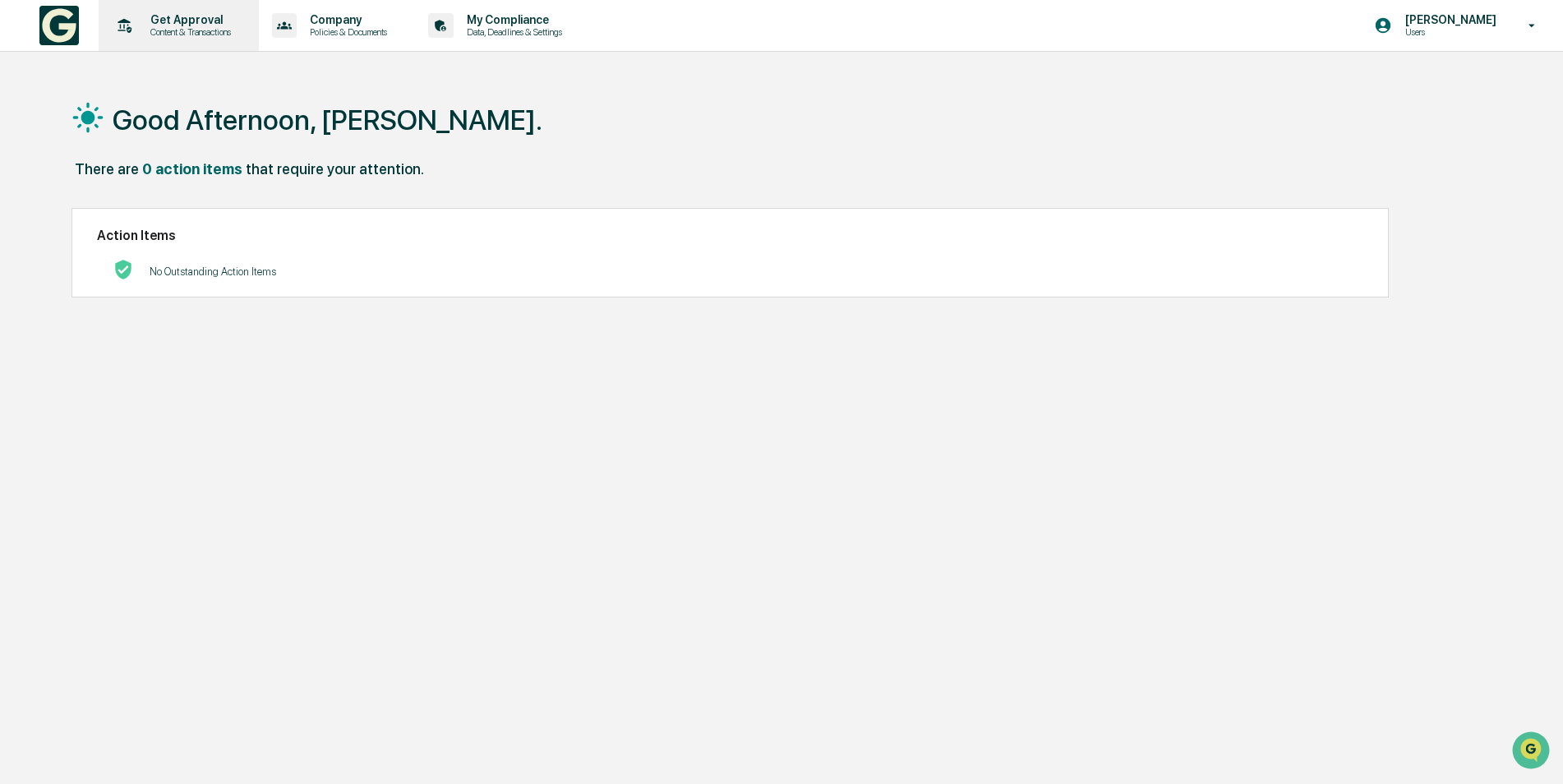
click at [209, 19] on p "Get Approval" at bounding box center [188, 20] width 102 height 13
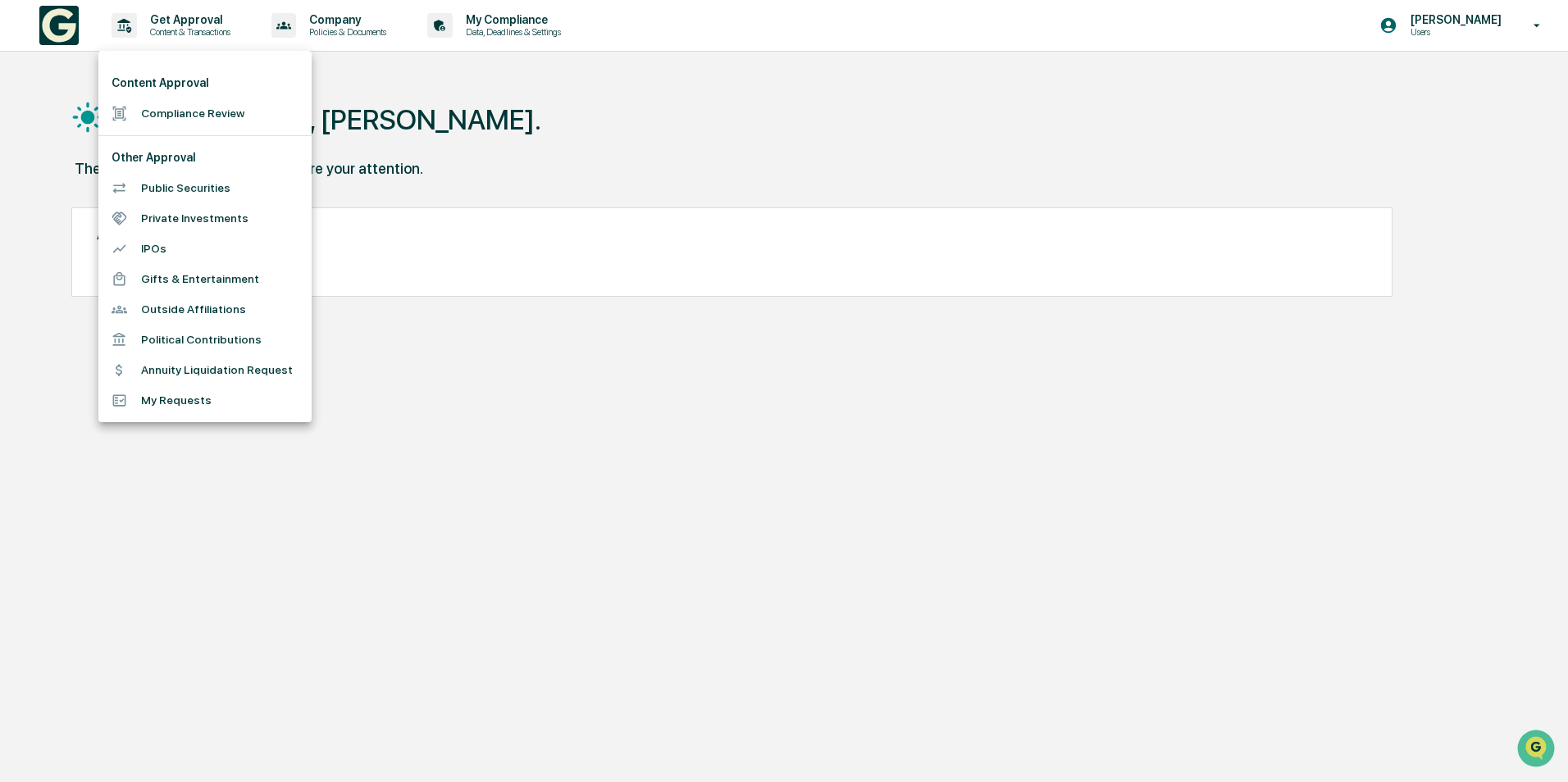
click at [195, 116] on li "Compliance Review" at bounding box center [205, 114] width 213 height 30
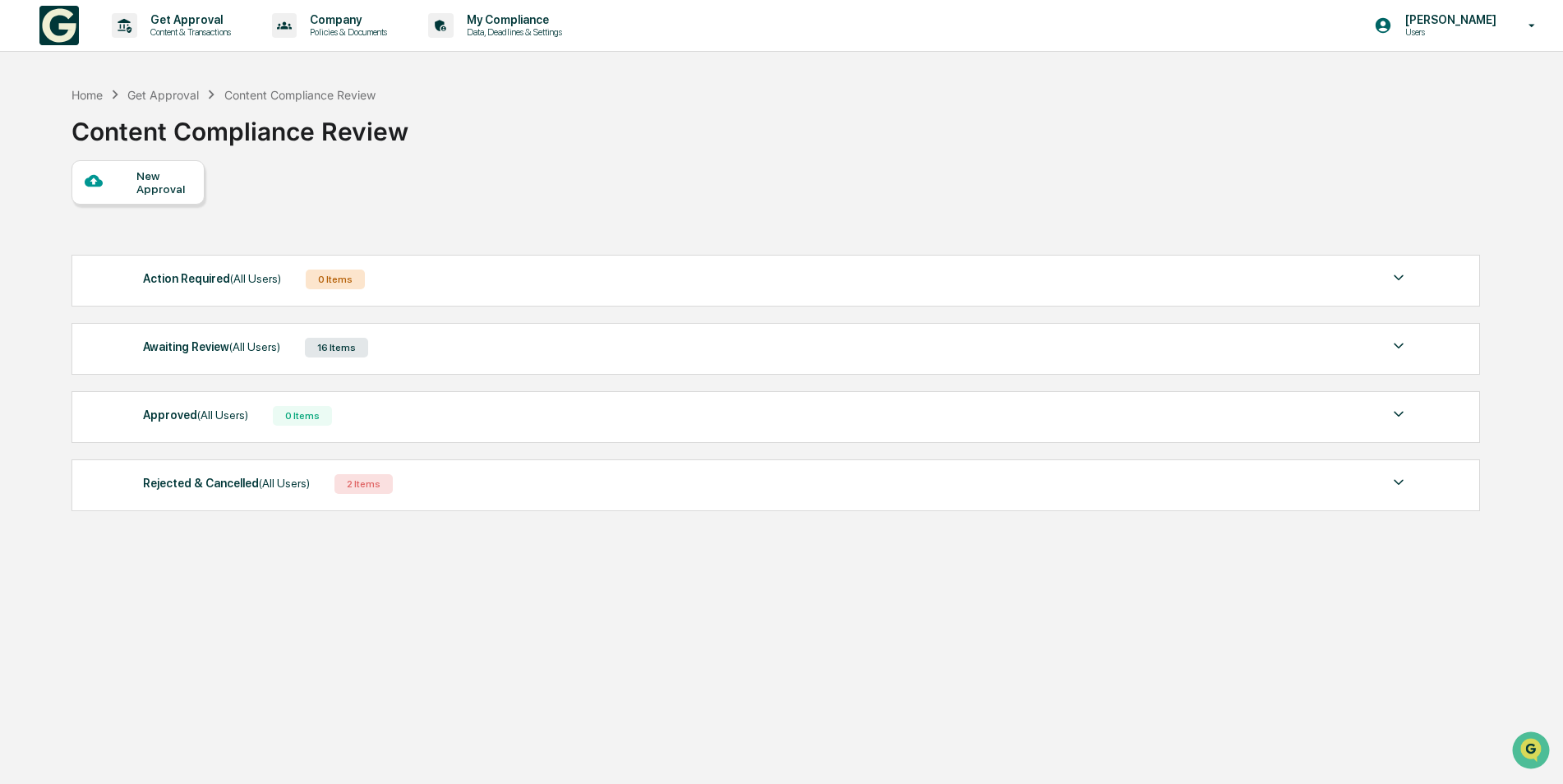
click at [153, 192] on div "New Approval" at bounding box center [164, 182] width 55 height 26
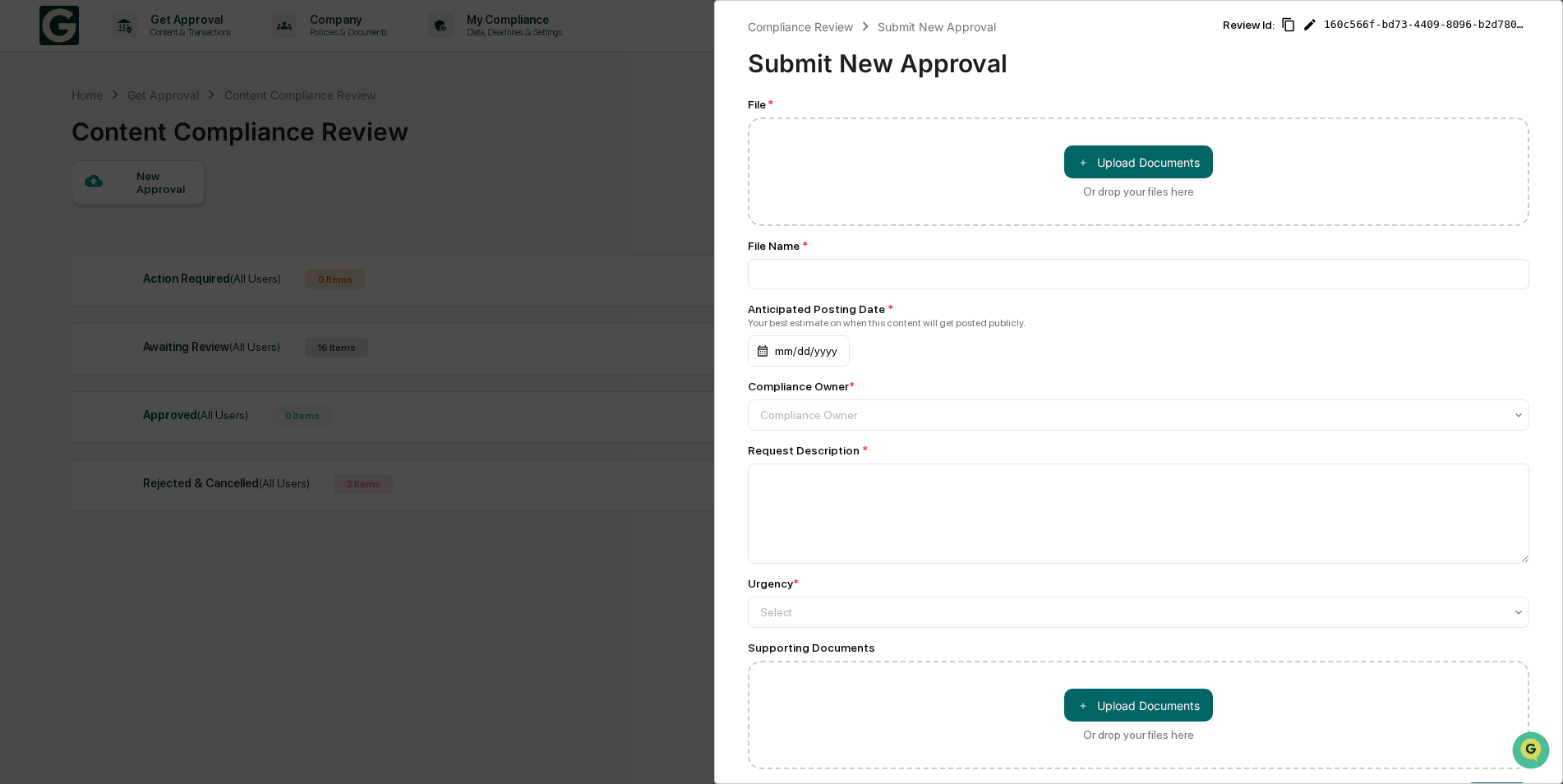
click at [378, 609] on div "Compliance Review Submit New Approval Submit New Approval Review Id: 160c566f-b…" at bounding box center [782, 392] width 1563 height 784
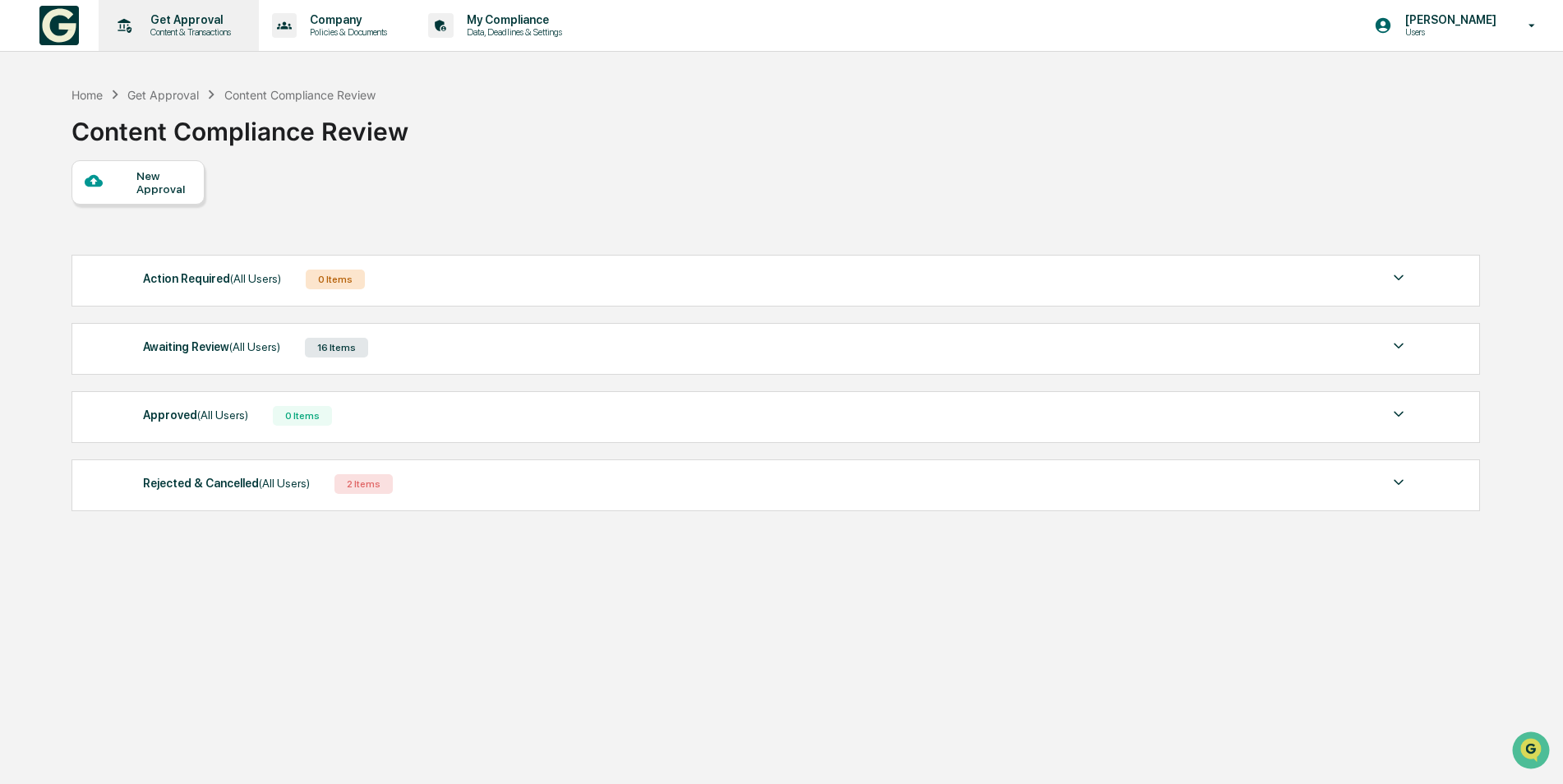
click at [163, 38] on div "Get Approval Content & Transactions" at bounding box center [177, 25] width 144 height 51
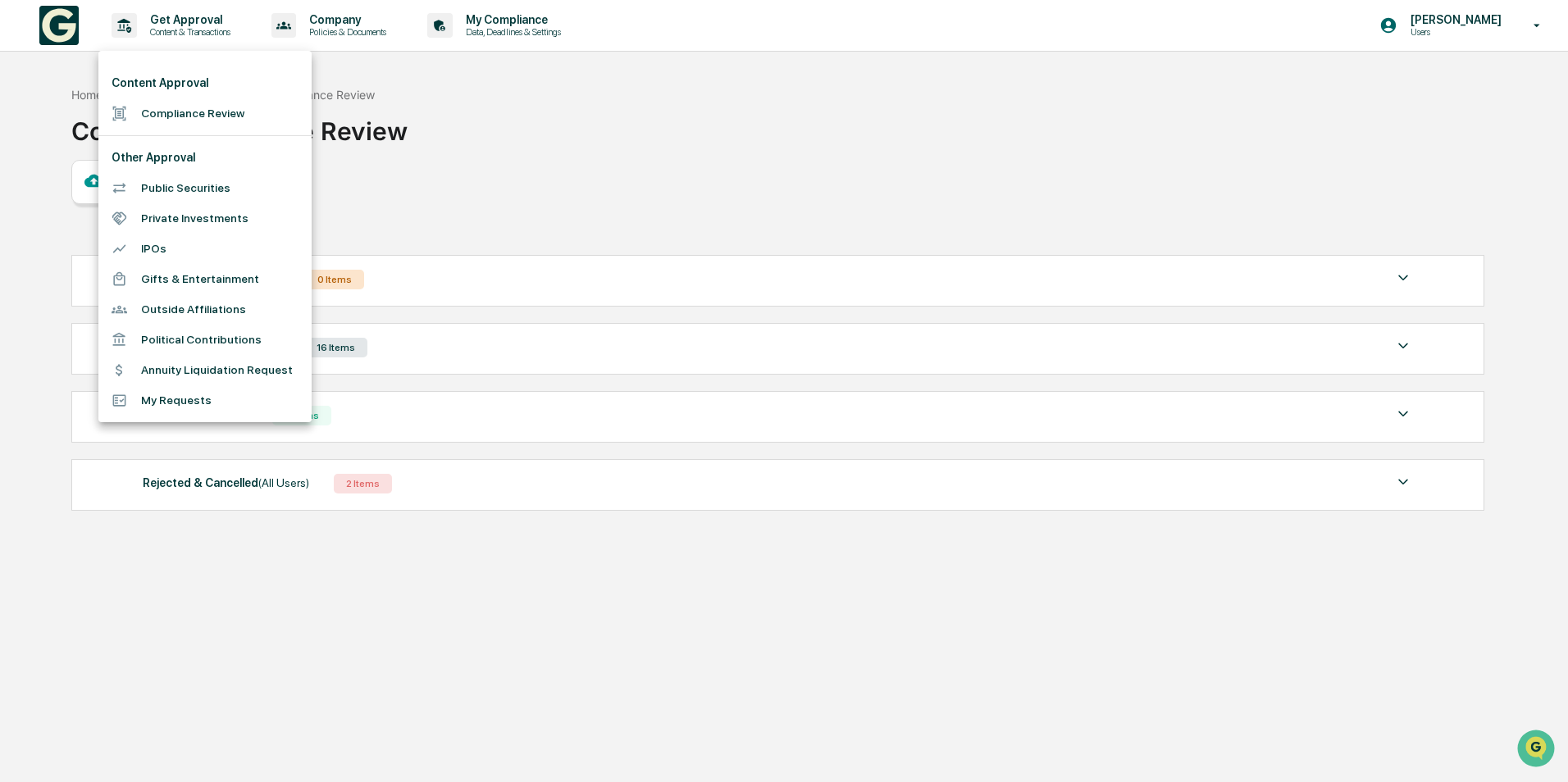
click at [195, 199] on li "Public Securities" at bounding box center [205, 188] width 213 height 30
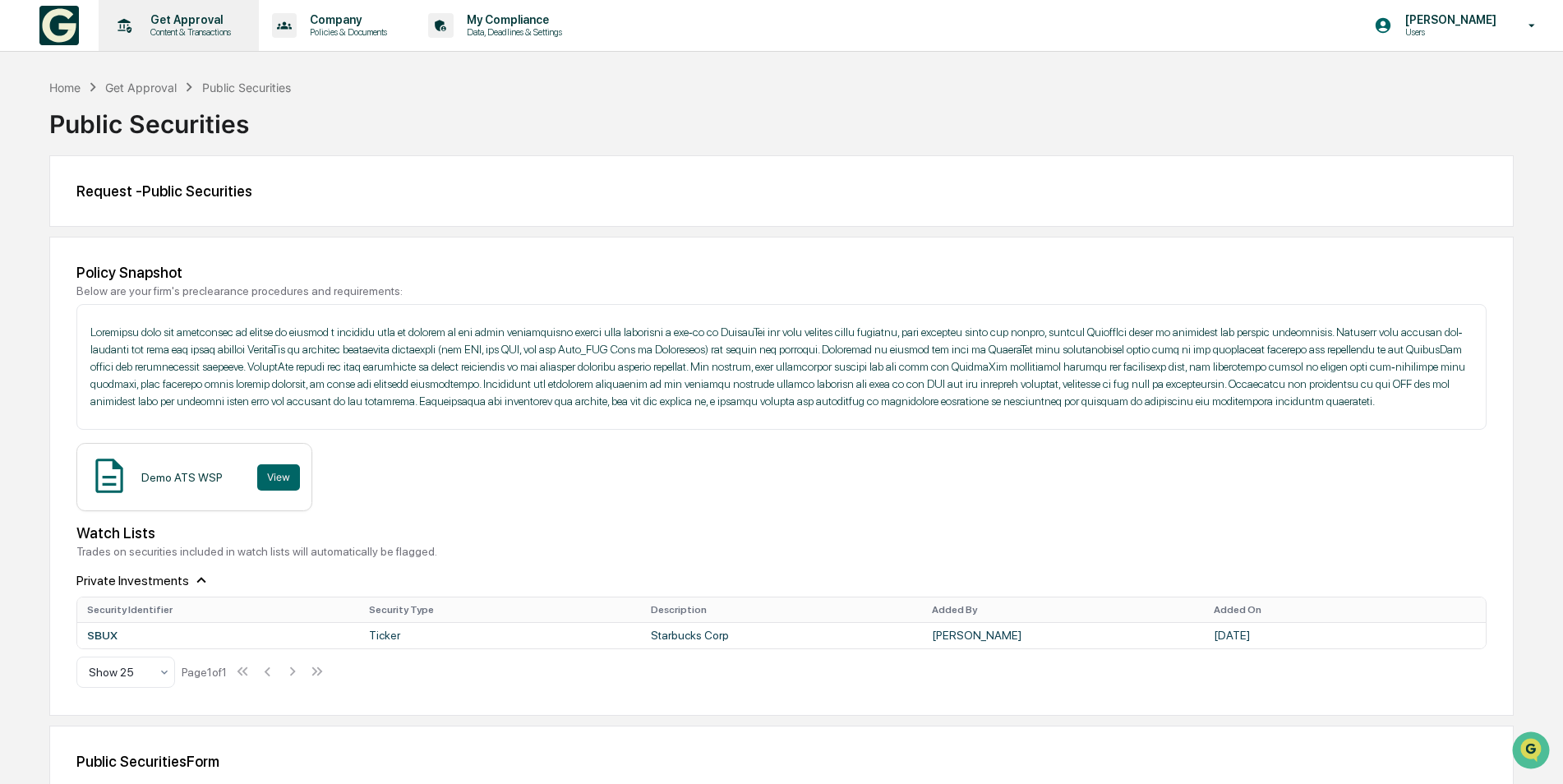
click at [175, 31] on p "Content & Transactions" at bounding box center [188, 32] width 102 height 12
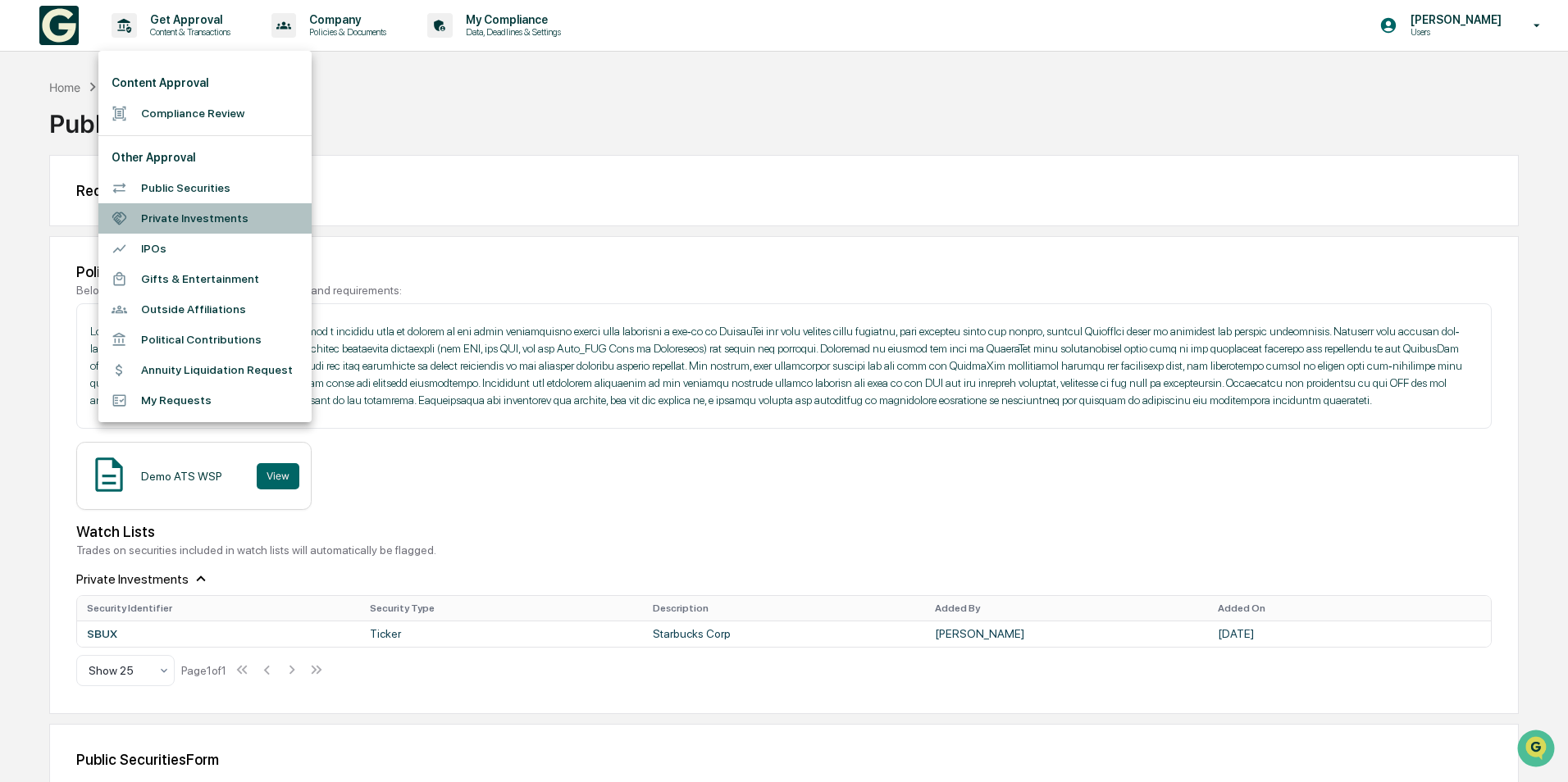
click at [210, 215] on li "Private Investments" at bounding box center [205, 219] width 213 height 30
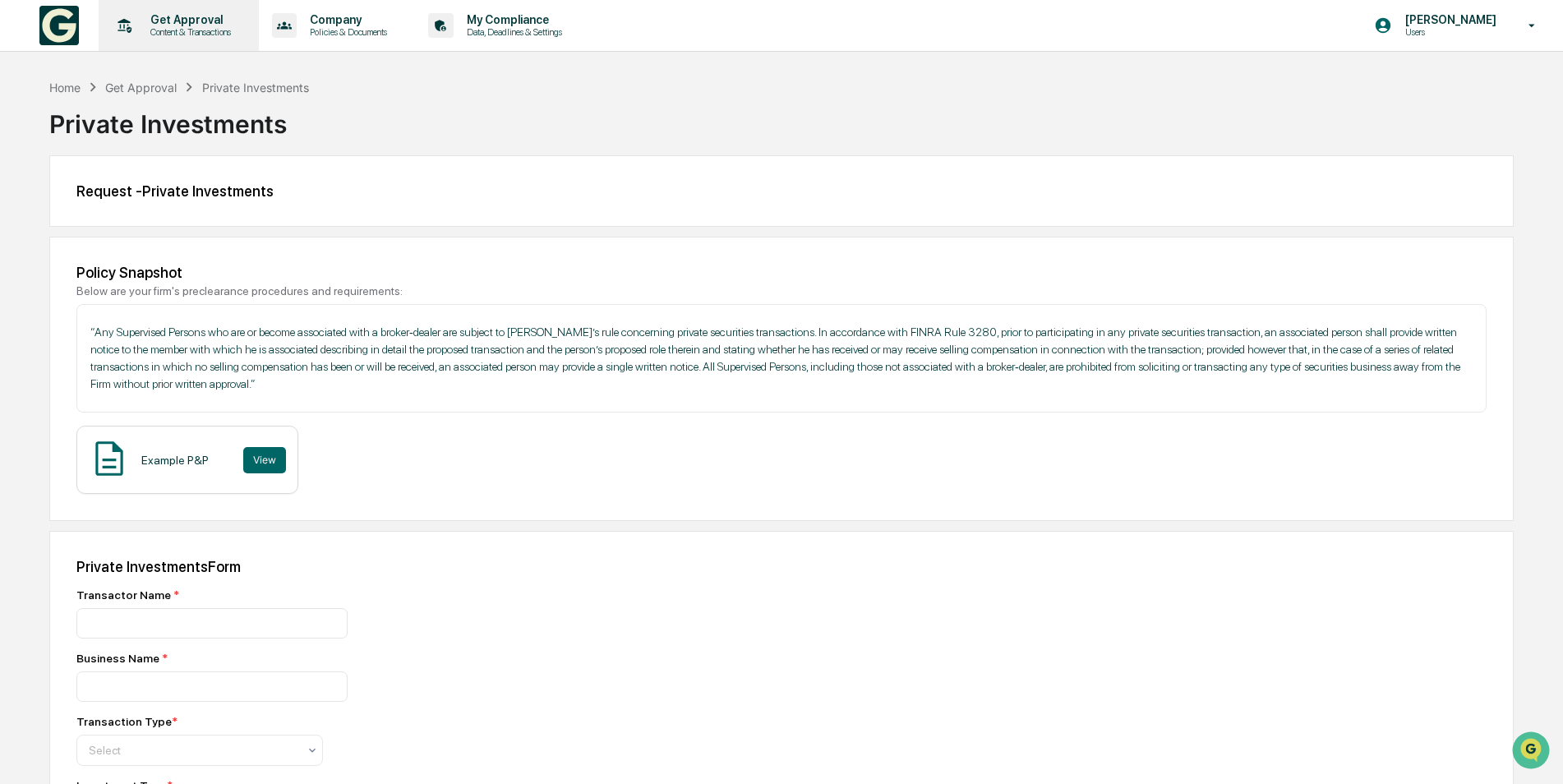
click at [197, 40] on div "Get Approval Content & Transactions" at bounding box center [177, 25] width 144 height 51
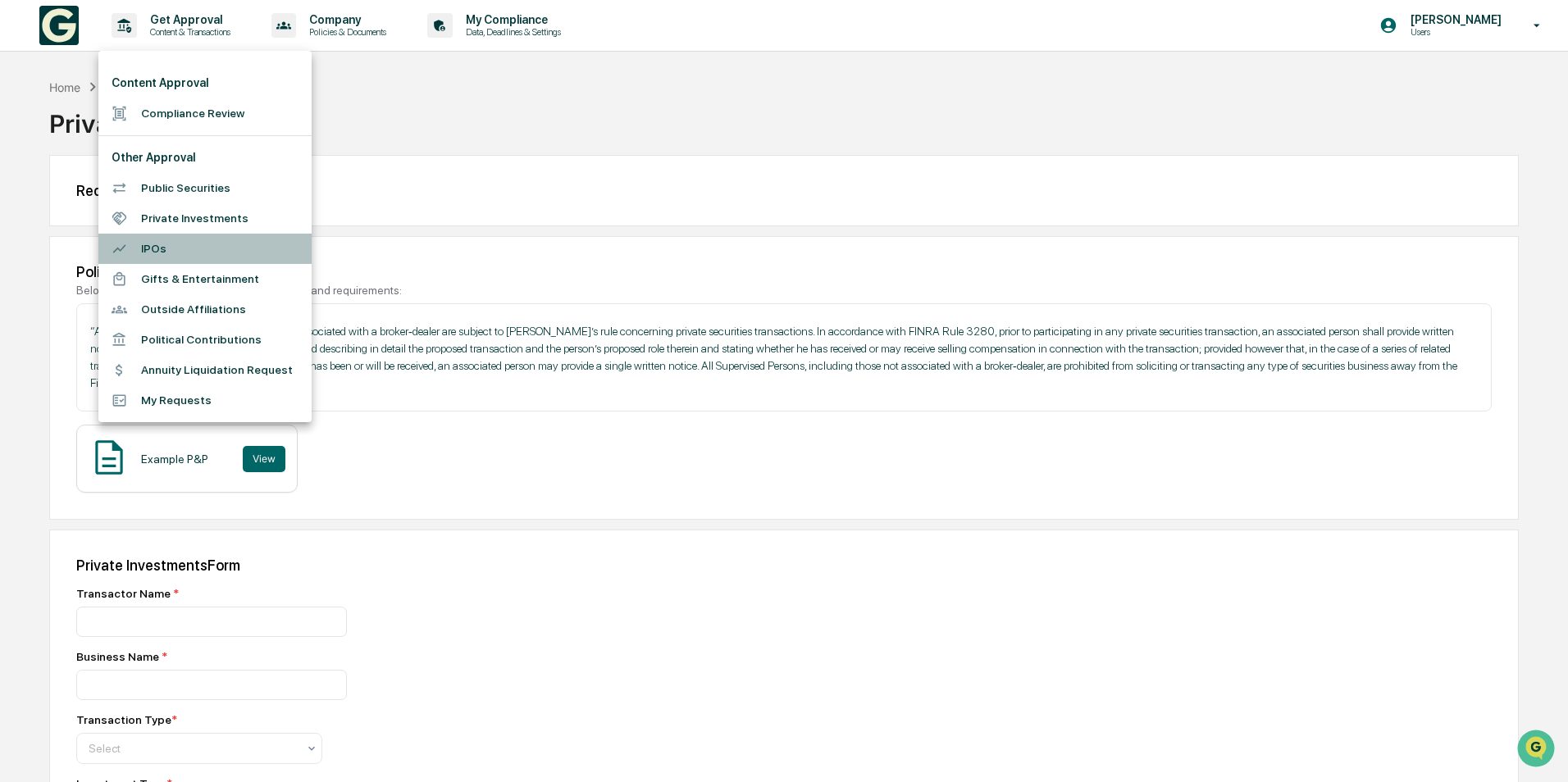
click at [153, 251] on li "IPOs" at bounding box center [205, 249] width 213 height 30
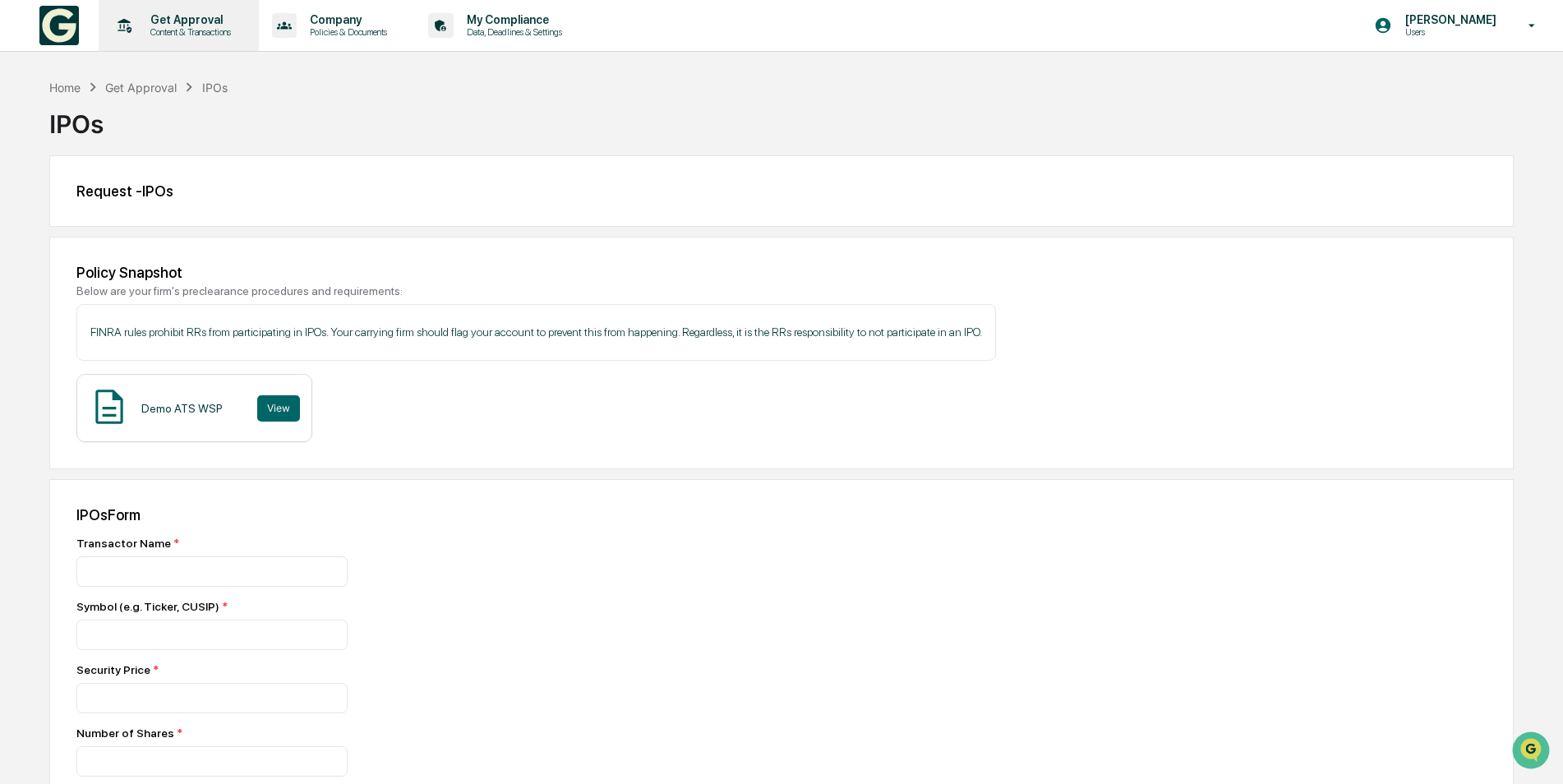
click at [161, 23] on p "Get Approval" at bounding box center [188, 20] width 102 height 13
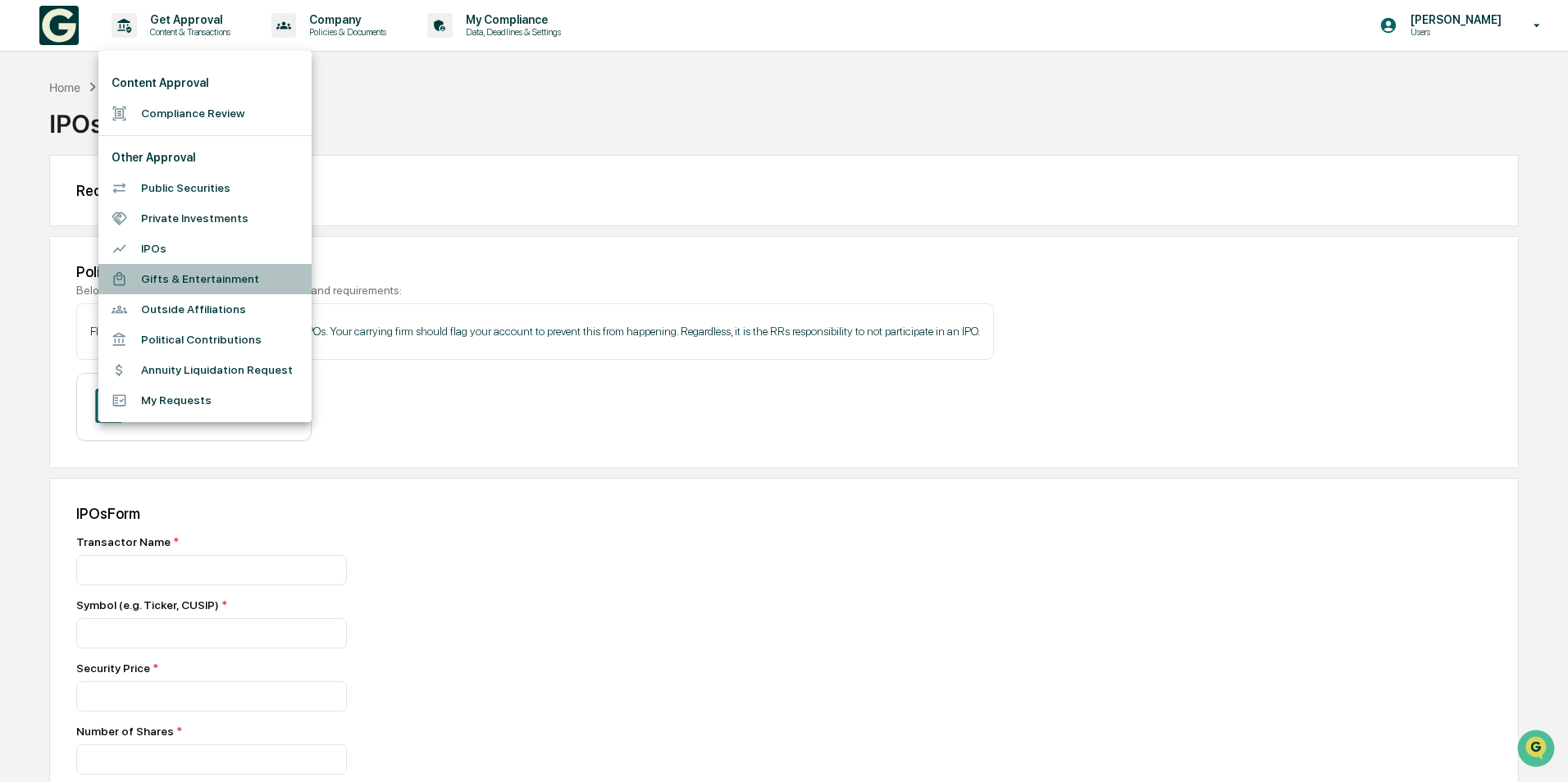
click at [195, 283] on li "Gifts & Entertainment" at bounding box center [205, 279] width 213 height 30
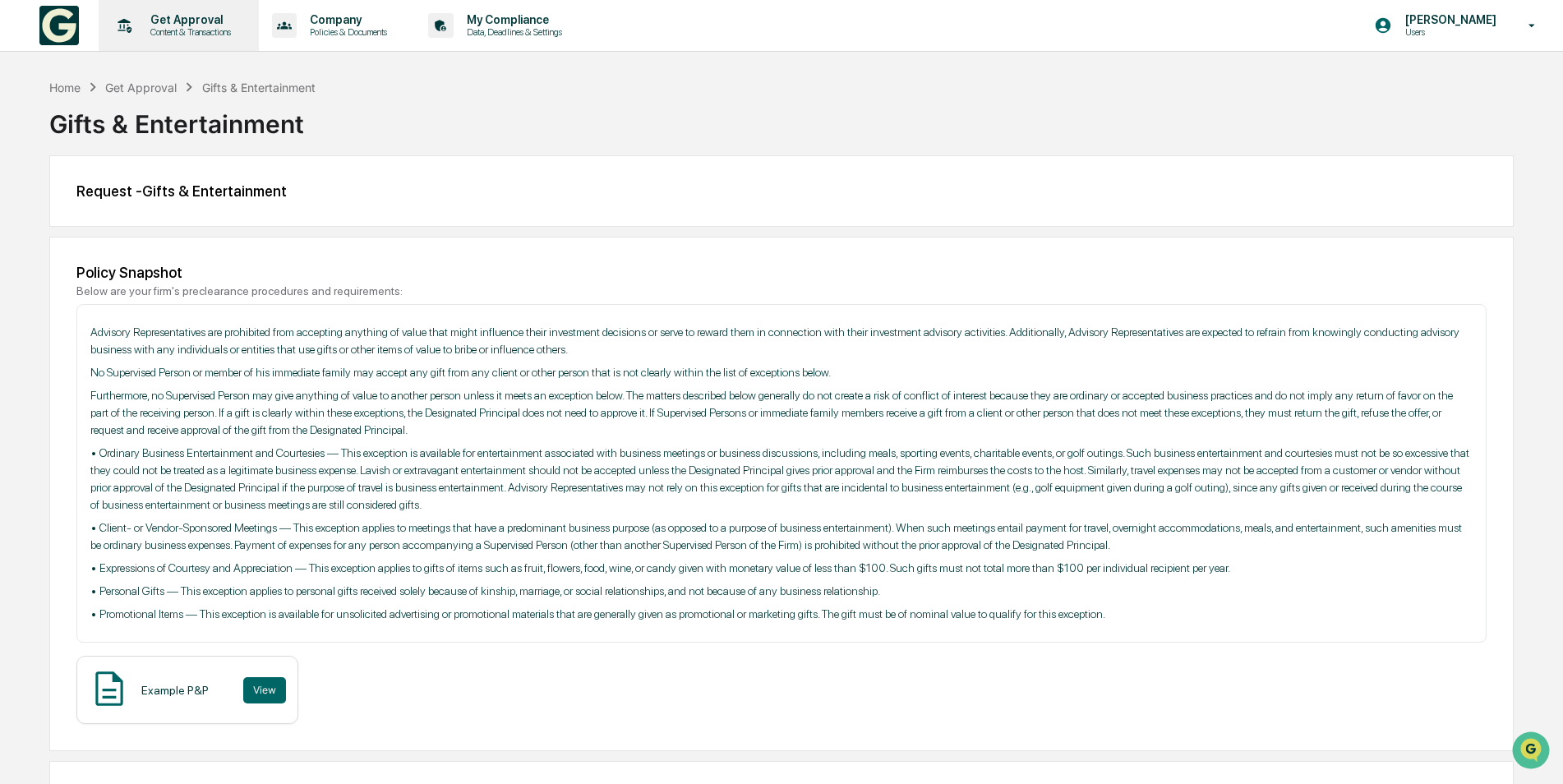
click at [166, 25] on p "Get Approval" at bounding box center [188, 20] width 102 height 13
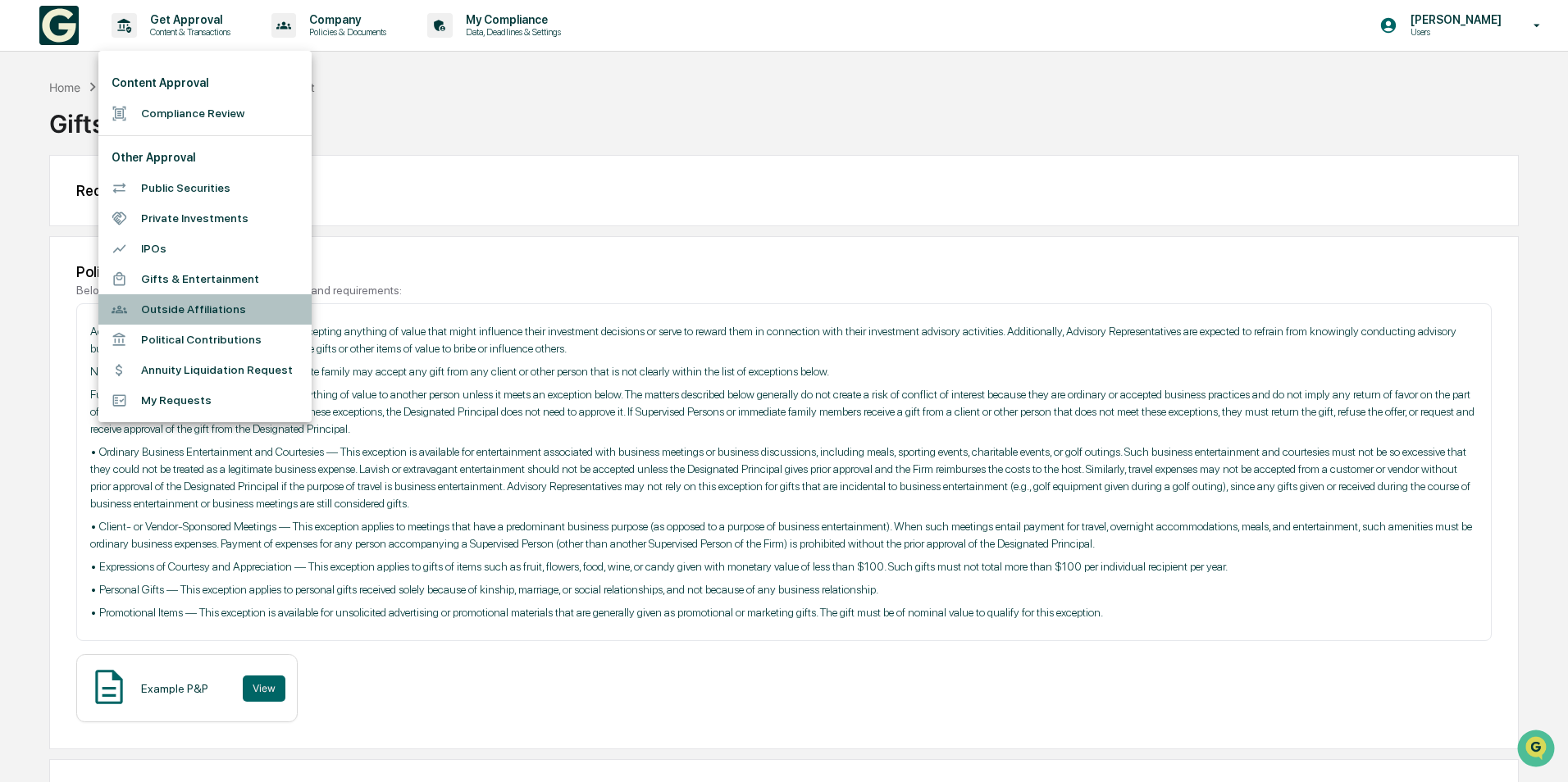
click at [193, 309] on li "Outside Affiliations" at bounding box center [205, 310] width 213 height 30
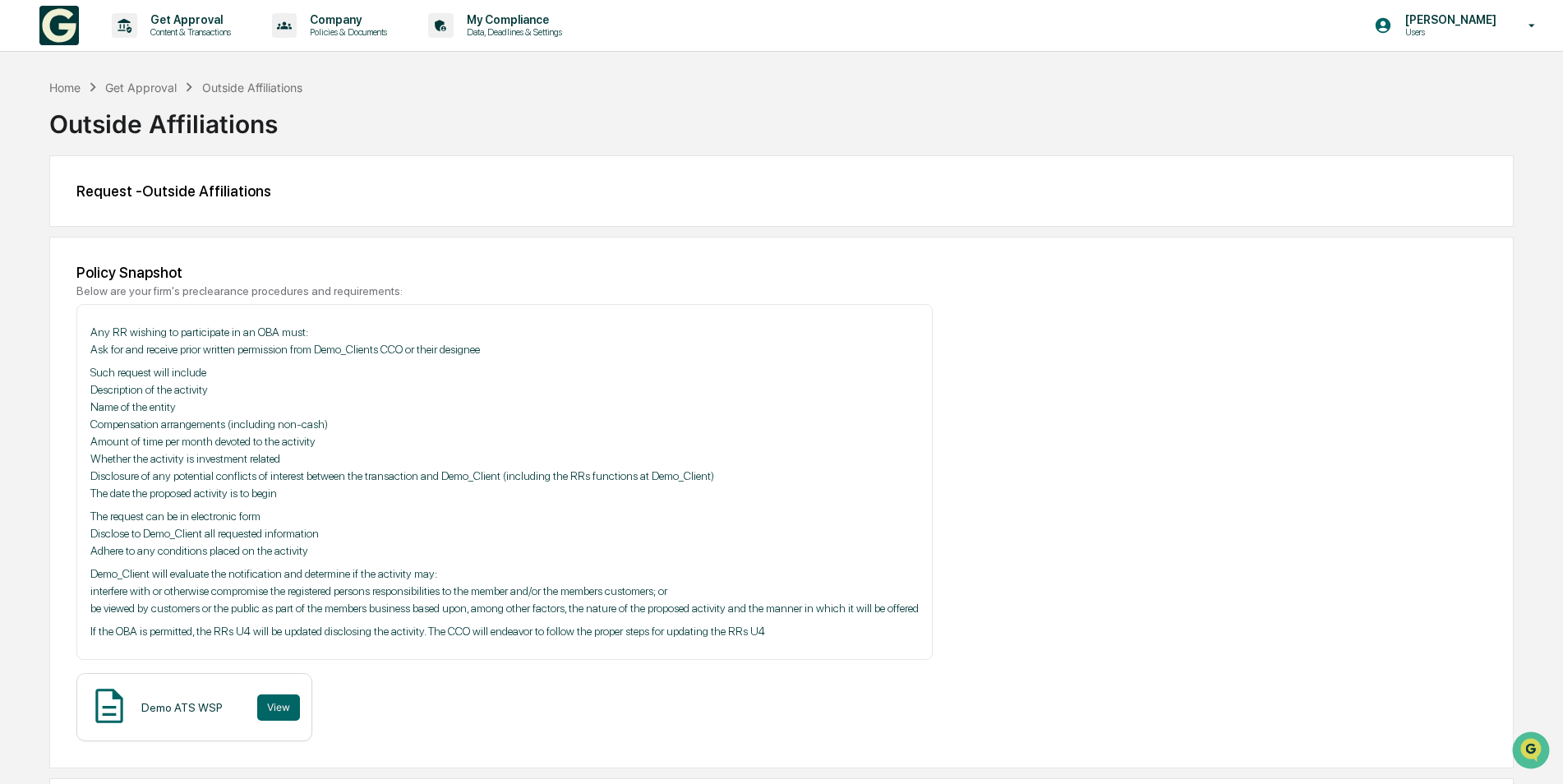
click at [162, 119] on div "Outside Affiliations" at bounding box center [782, 117] width 1465 height 43
click at [180, 178] on div "Request - Outside Affiliations" at bounding box center [782, 191] width 1465 height 71
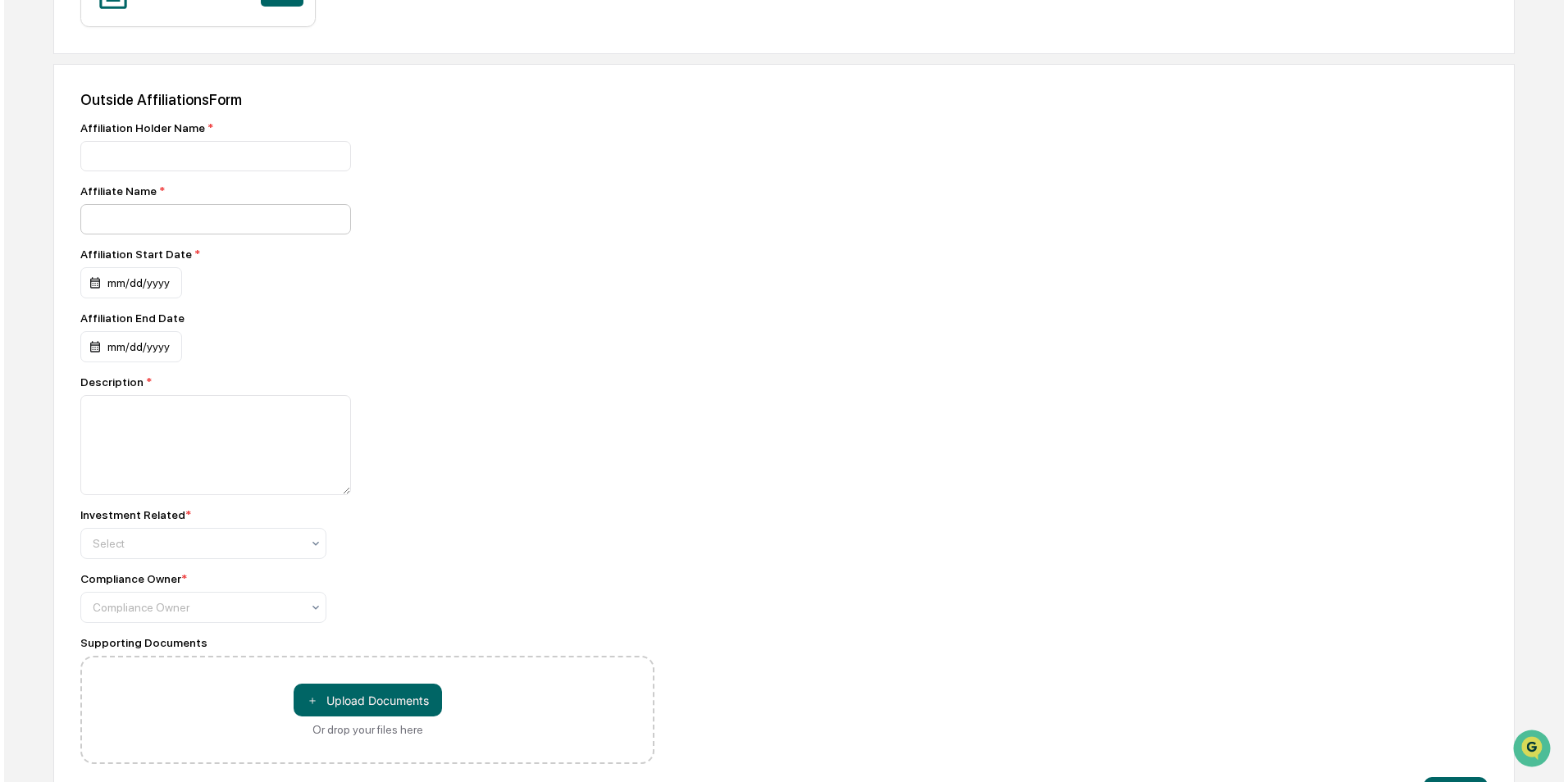
scroll to position [769, 0]
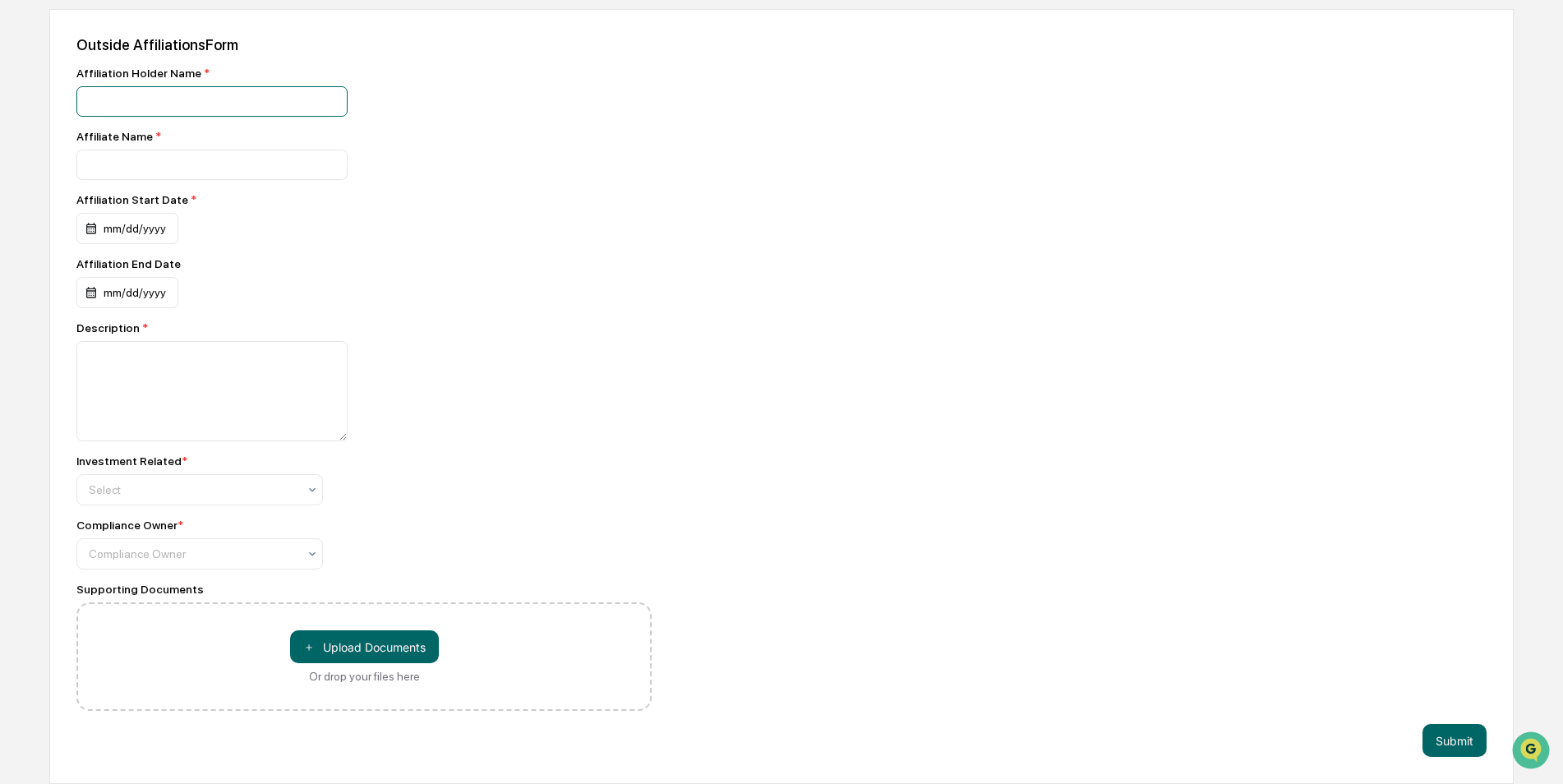
click at [163, 101] on input at bounding box center [212, 101] width 271 height 30
type input "*******"
type input "****"
click at [144, 236] on div "mm/dd/yyyy" at bounding box center [127, 228] width 102 height 31
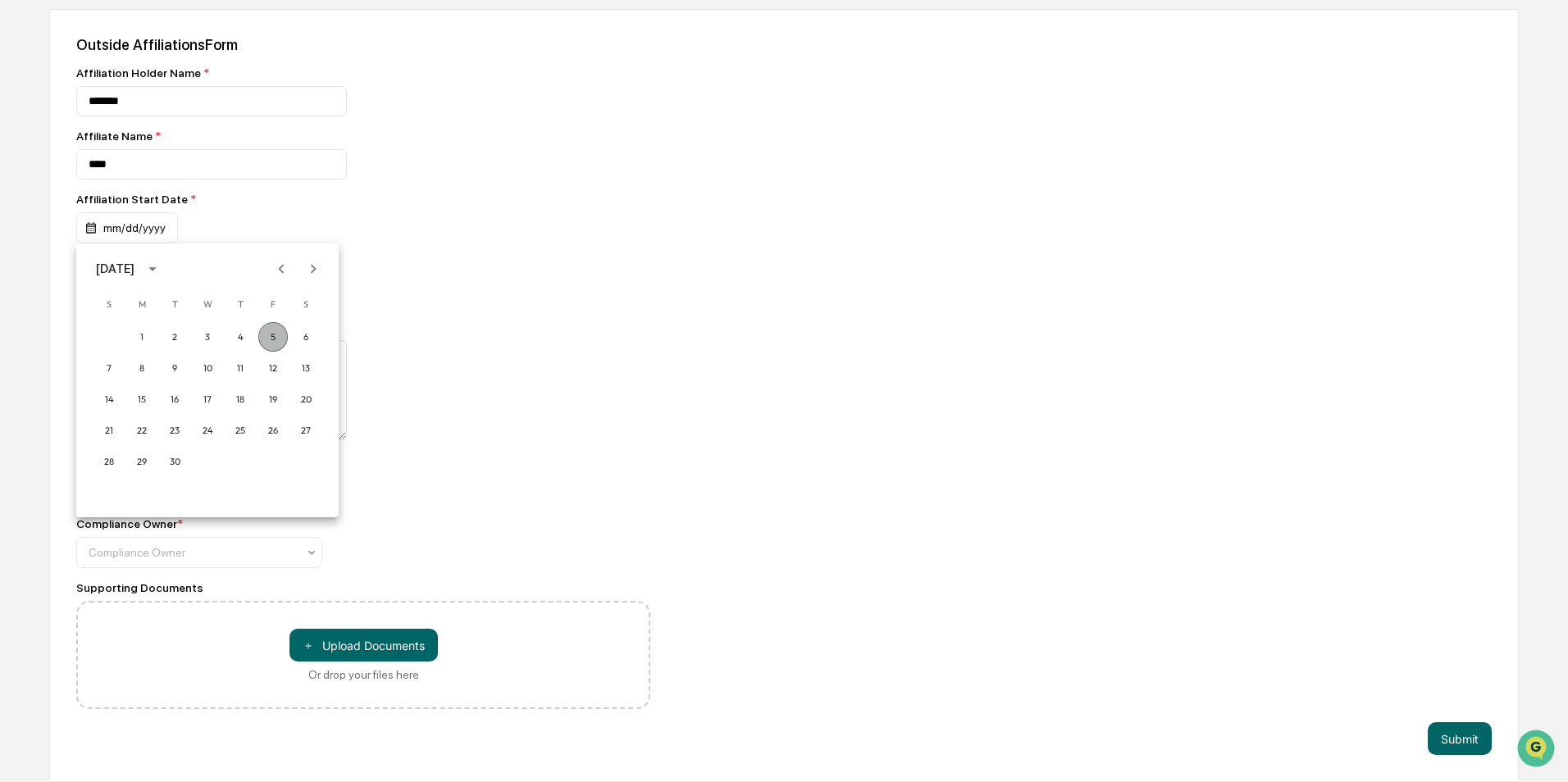
click at [270, 341] on button "5" at bounding box center [272, 336] width 29 height 29
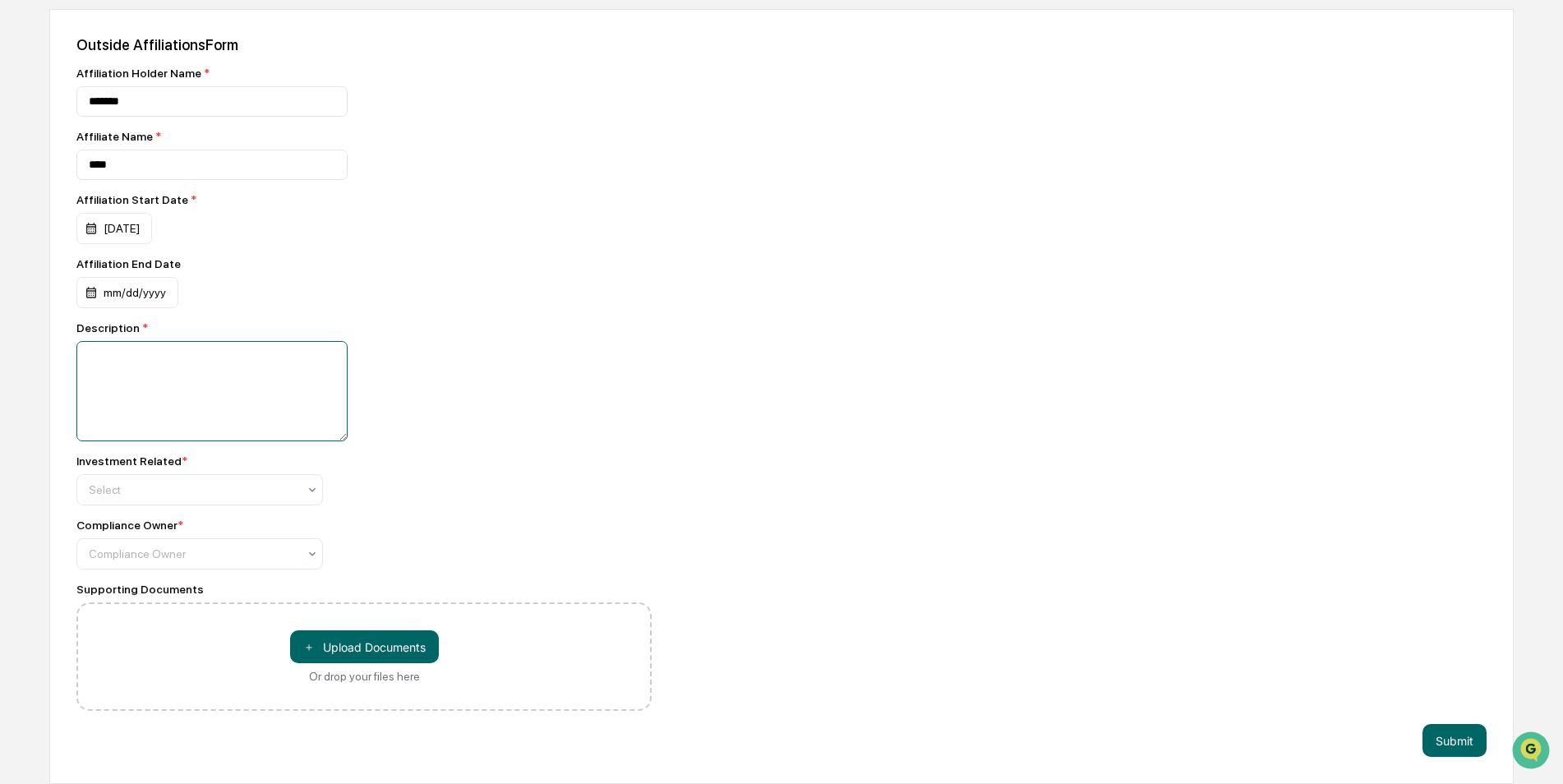
click at [204, 394] on textarea at bounding box center [212, 392] width 271 height 100
type textarea "*******"
click at [203, 485] on div at bounding box center [193, 490] width 209 height 17
click at [187, 559] on div "No" at bounding box center [199, 561] width 245 height 33
click at [187, 559] on div at bounding box center [193, 554] width 209 height 17
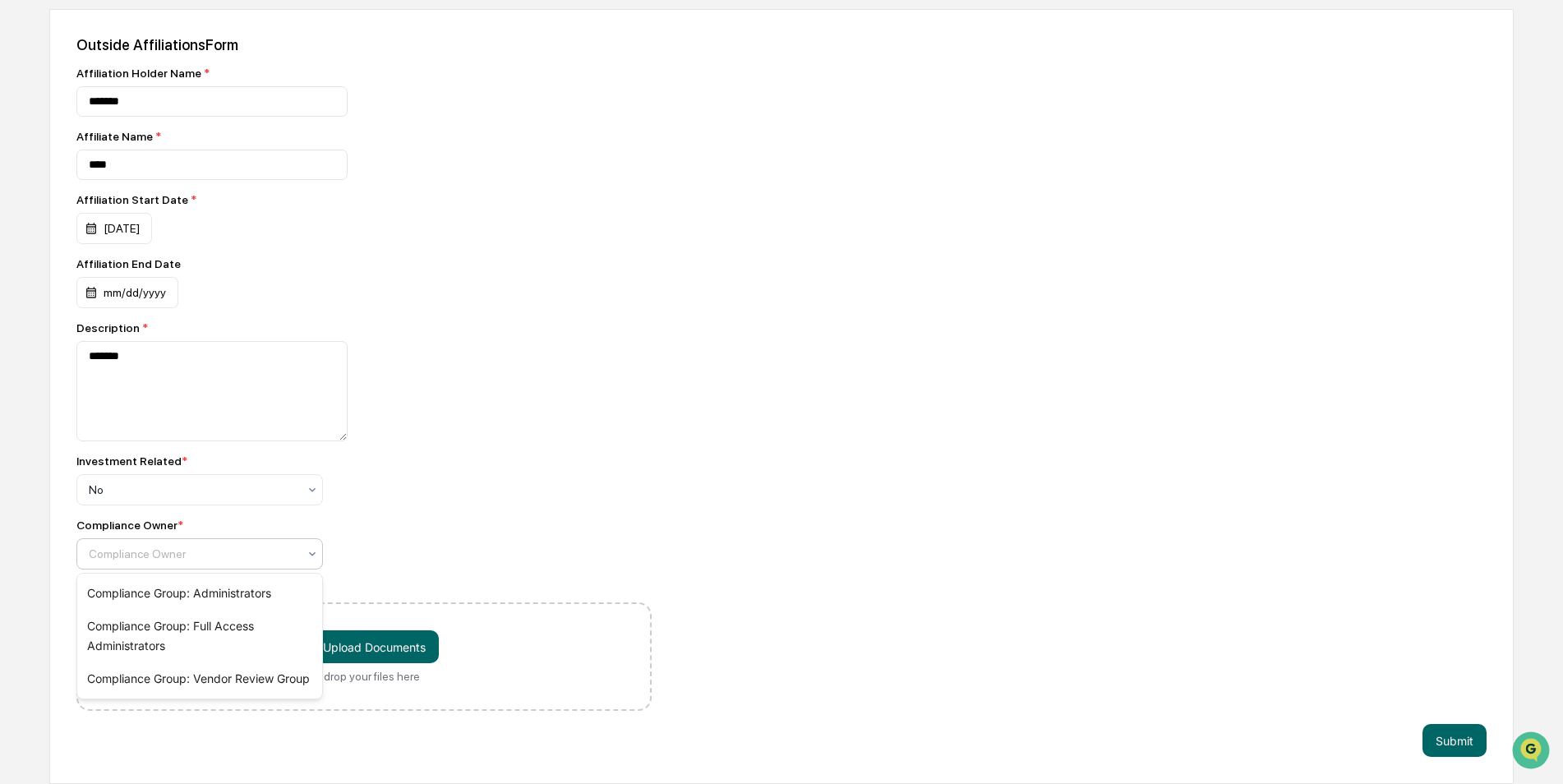
click at [594, 424] on div "*******" at bounding box center [364, 392] width 576 height 100
click at [1444, 750] on button "Submit" at bounding box center [1454, 740] width 64 height 33
click at [165, 544] on div "Compliance Owner" at bounding box center [192, 552] width 225 height 23
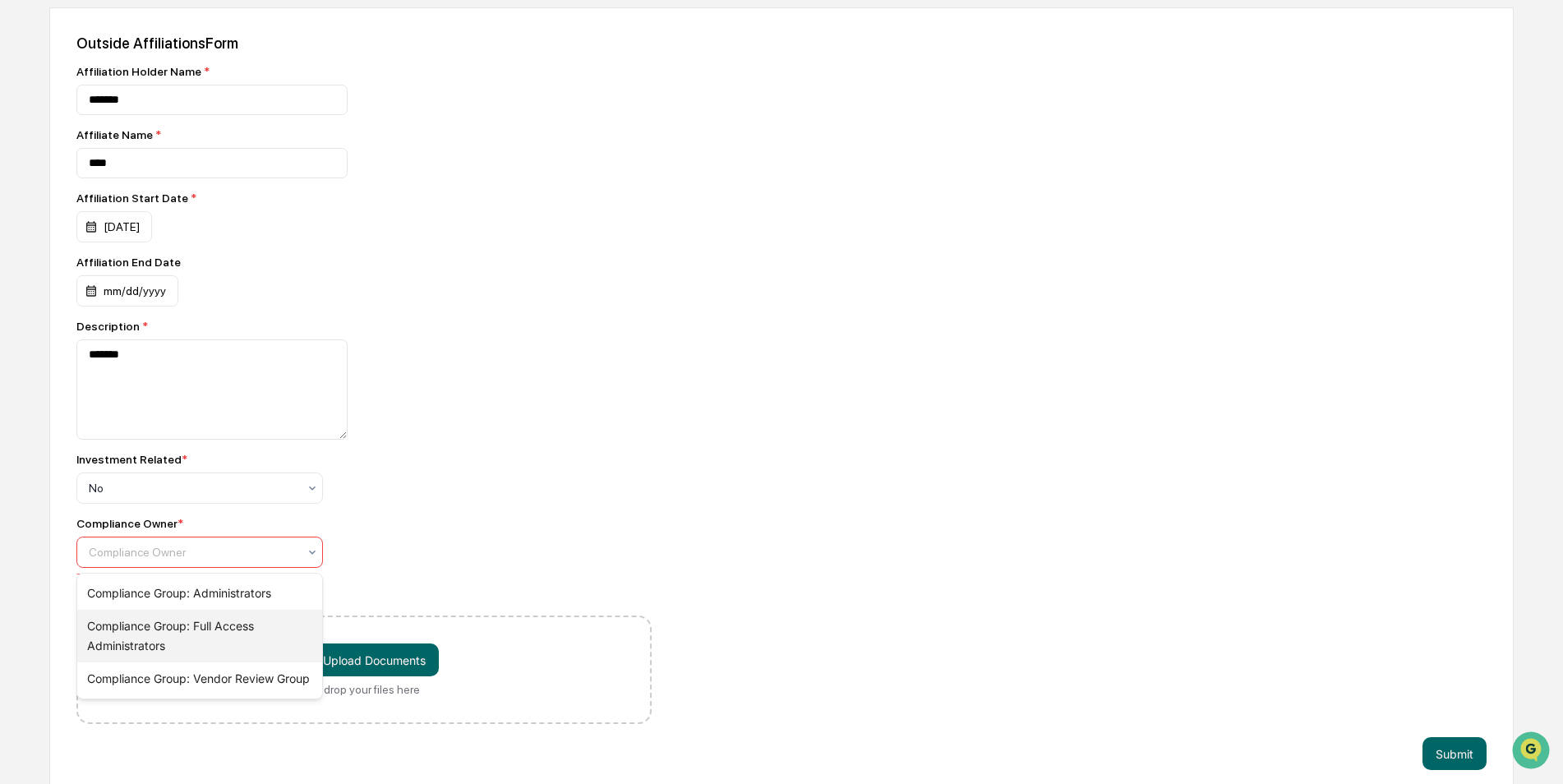
click at [153, 623] on div "Compliance Group: Full Access Administrators" at bounding box center [199, 636] width 245 height 53
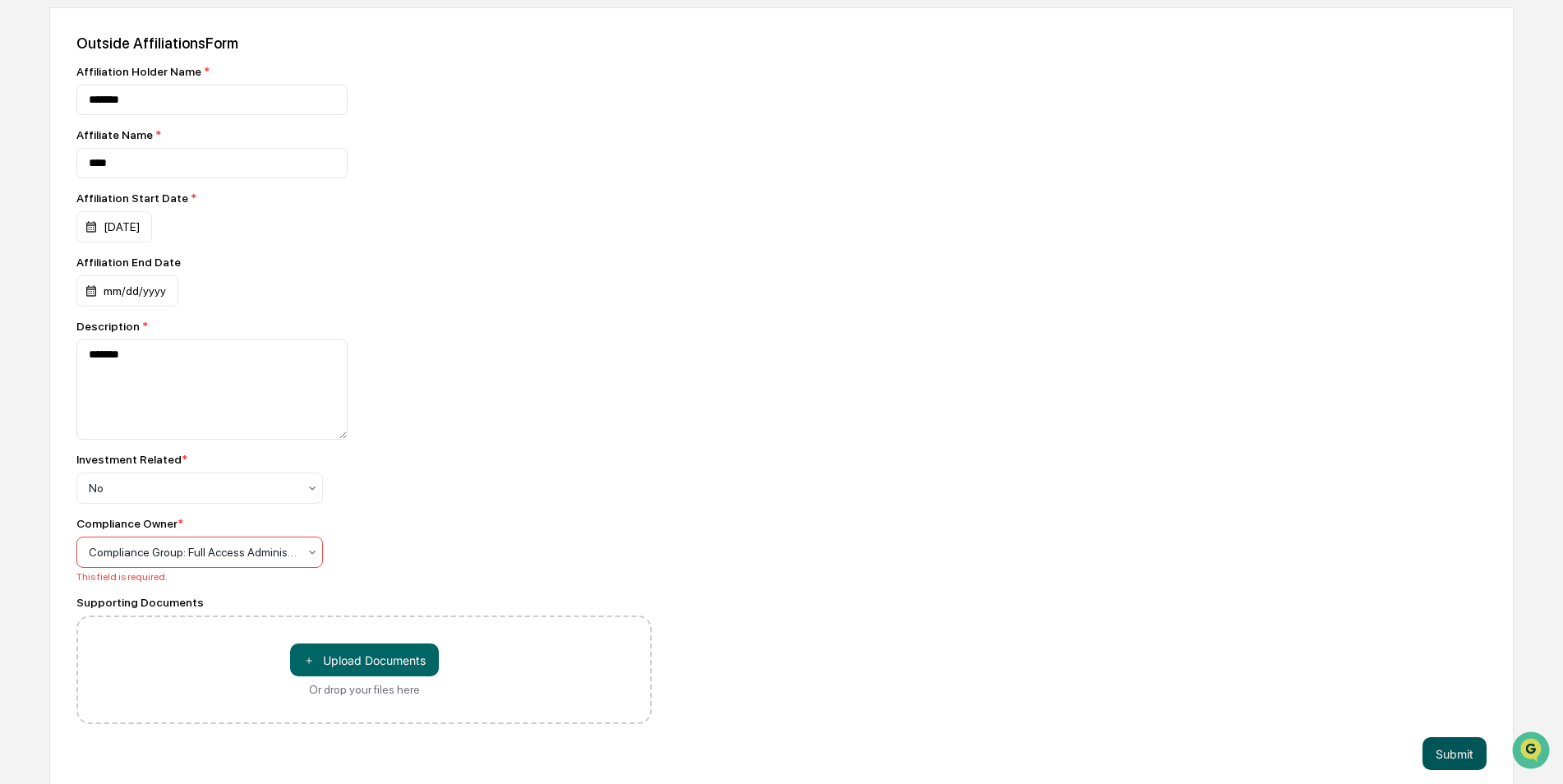
click at [1430, 764] on button "Submit" at bounding box center [1454, 753] width 64 height 33
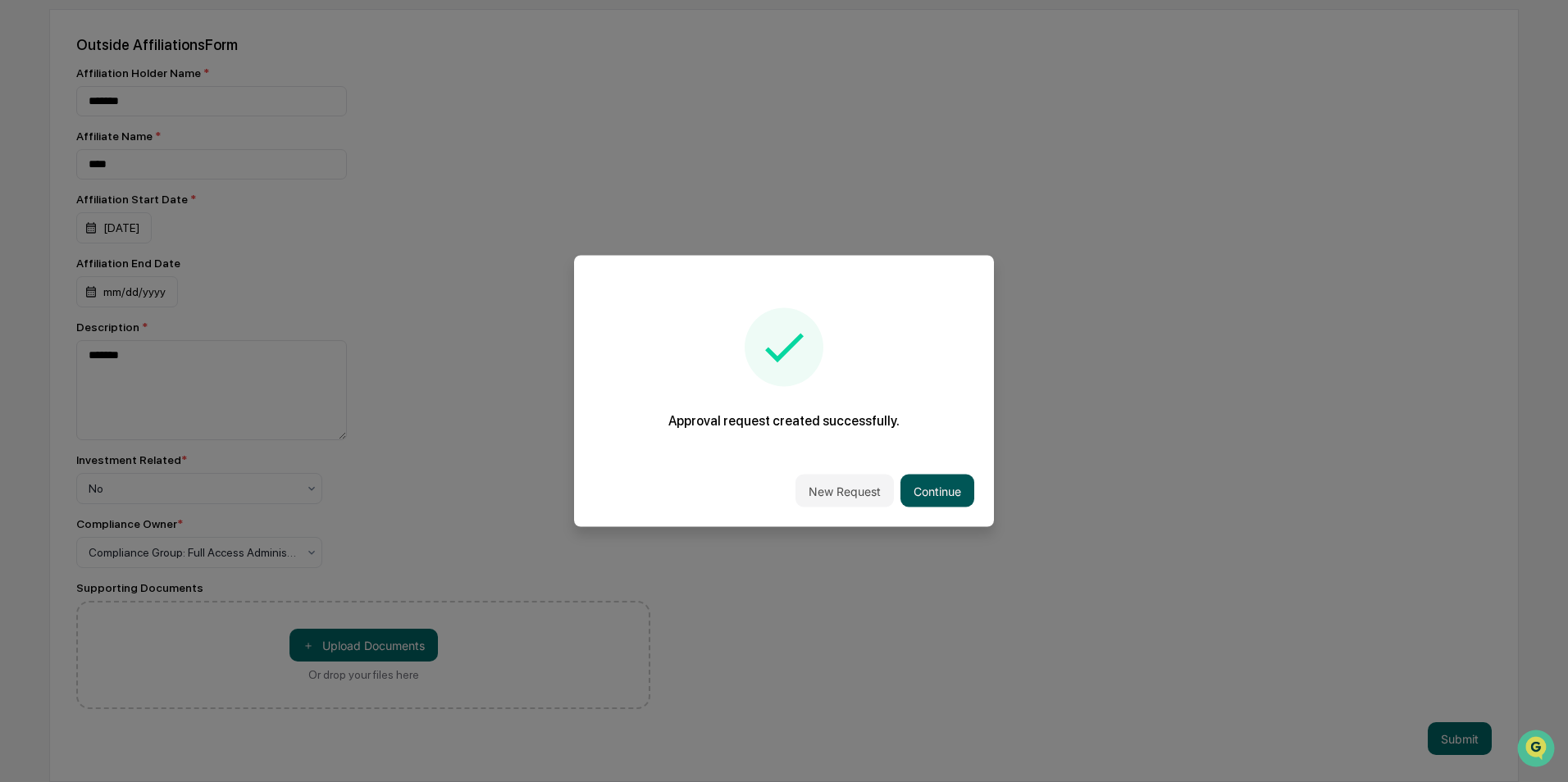
click at [933, 493] on button "Continue" at bounding box center [938, 491] width 73 height 33
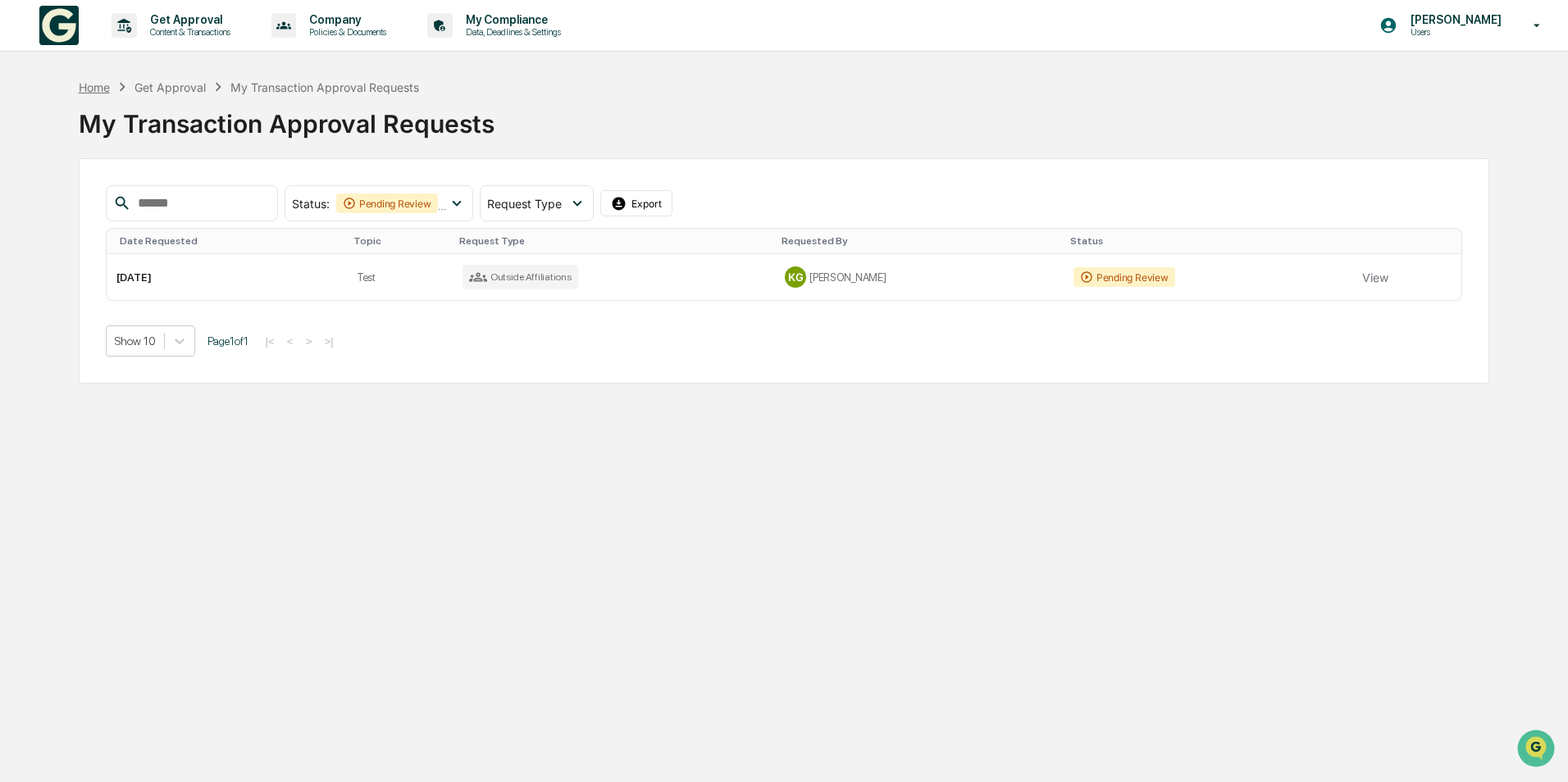
click at [101, 92] on div "Home" at bounding box center [94, 87] width 31 height 14
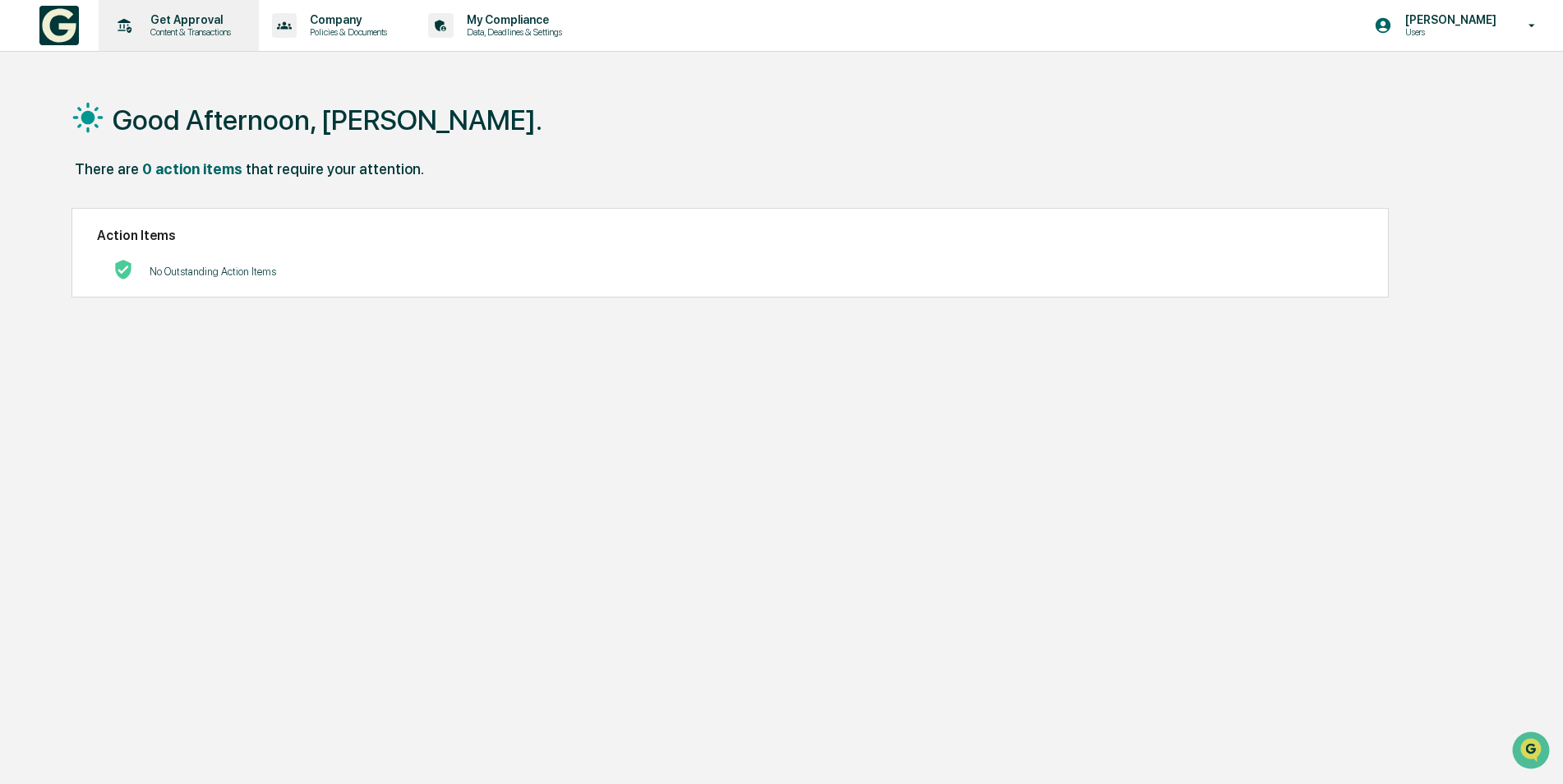
click at [197, 29] on p "Content & Transactions" at bounding box center [188, 32] width 102 height 12
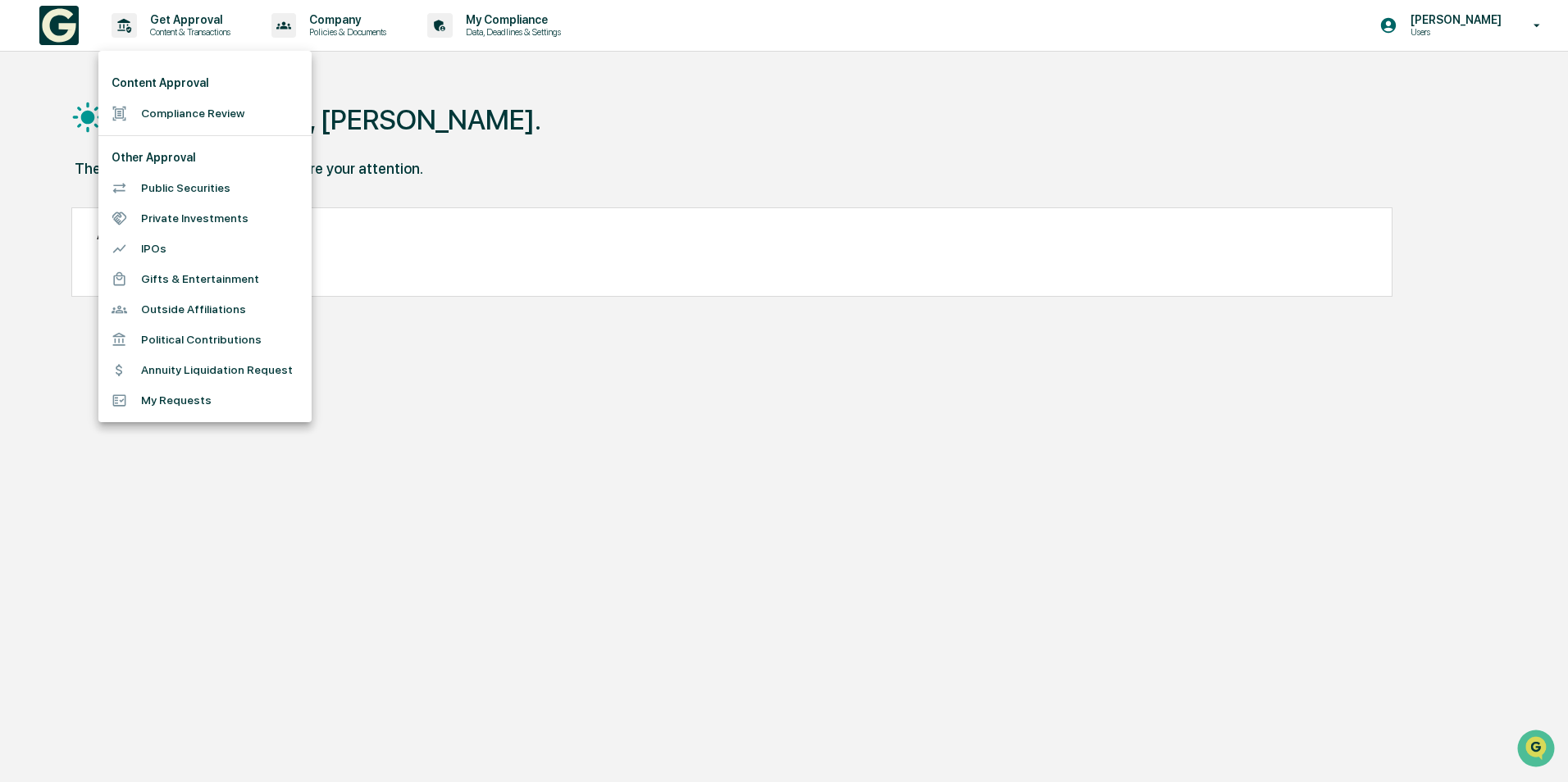
click at [200, 329] on li "Political Contributions" at bounding box center [205, 340] width 213 height 30
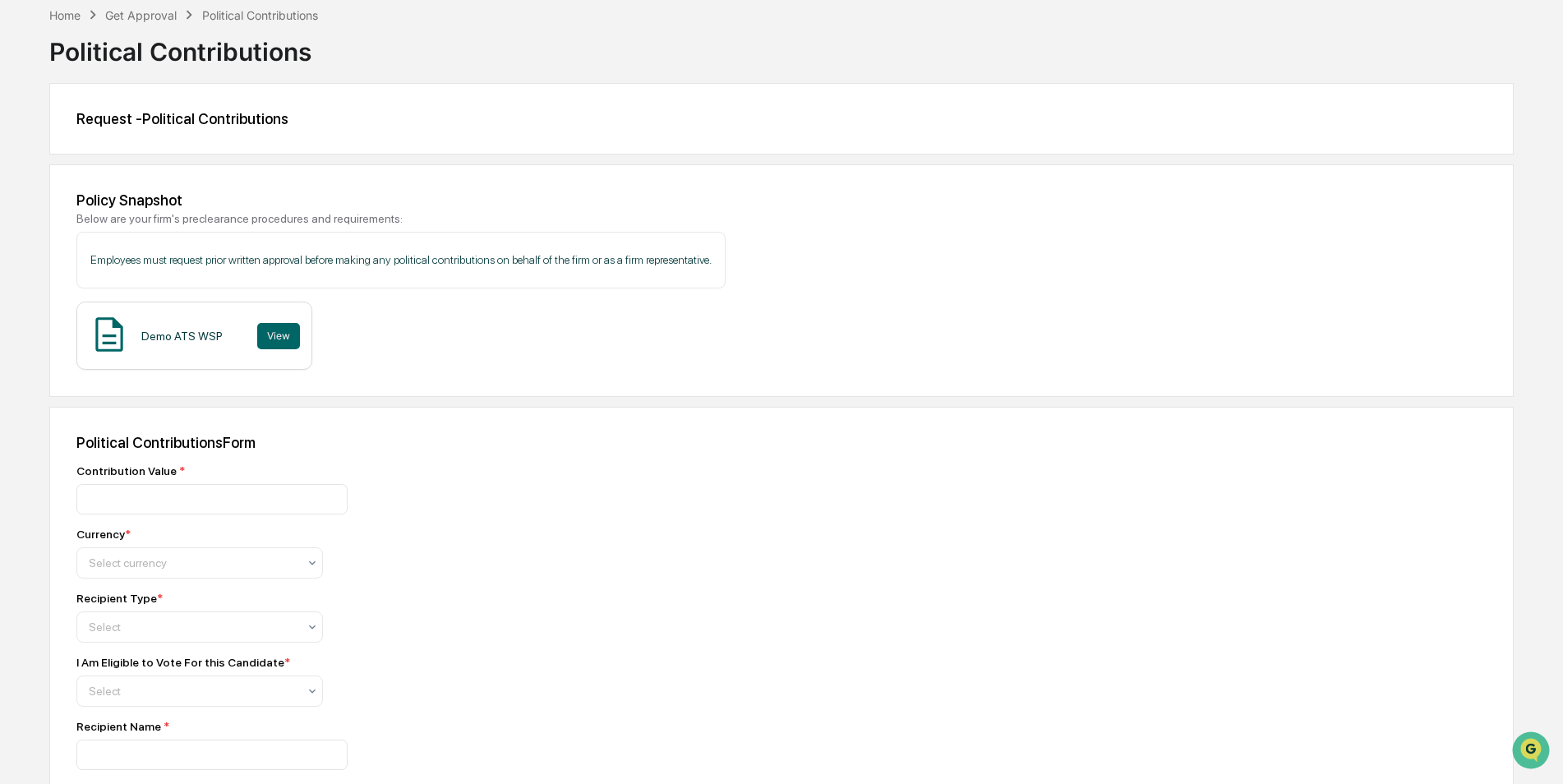
scroll to position [164, 0]
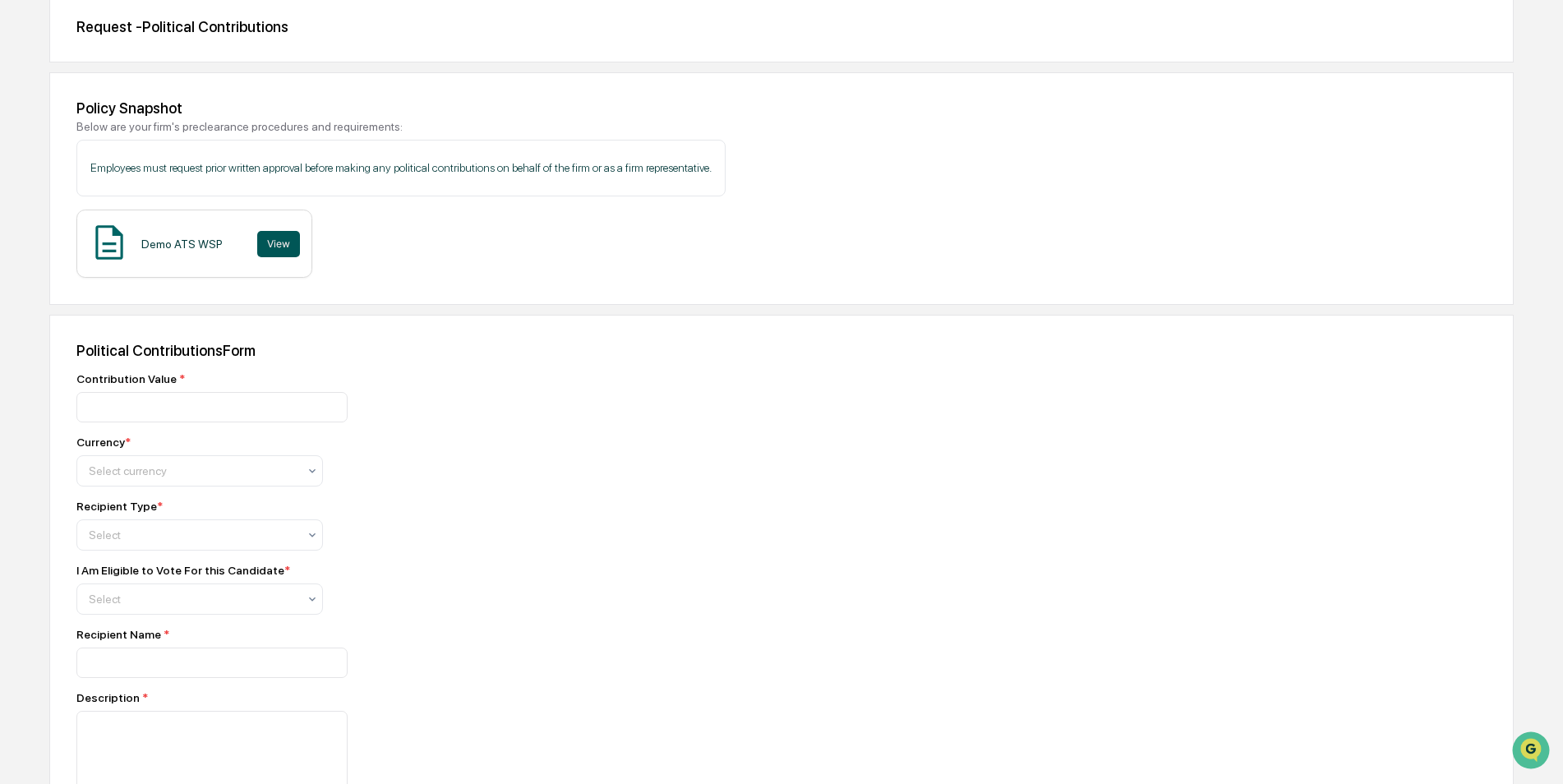
click at [269, 254] on button "View" at bounding box center [278, 243] width 43 height 26
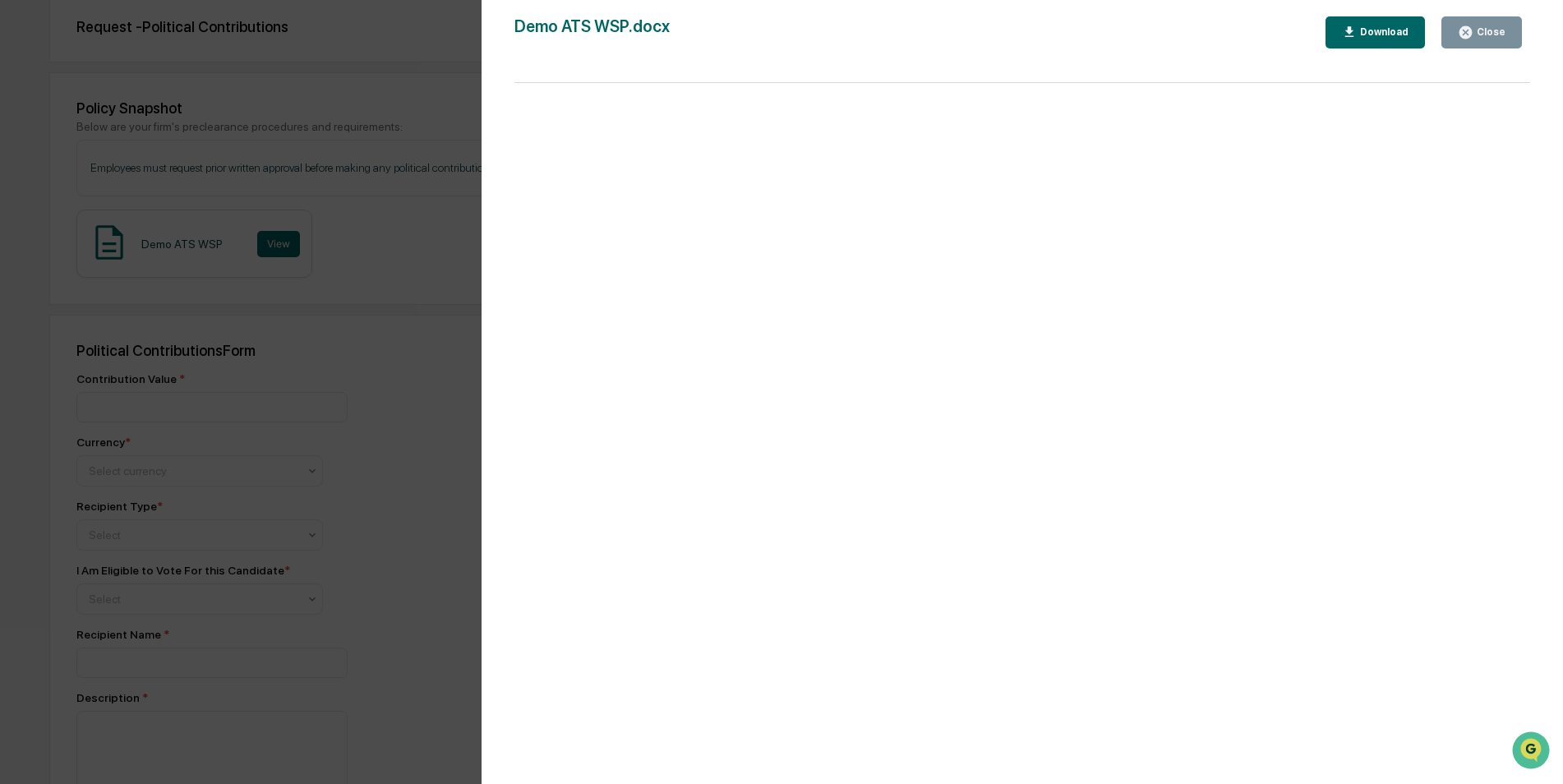
click at [325, 305] on div "Version History [DATE] 11:59 PM Demo ATS WSP.docx Close Download Page 1 100%" at bounding box center [782, 392] width 1563 height 784
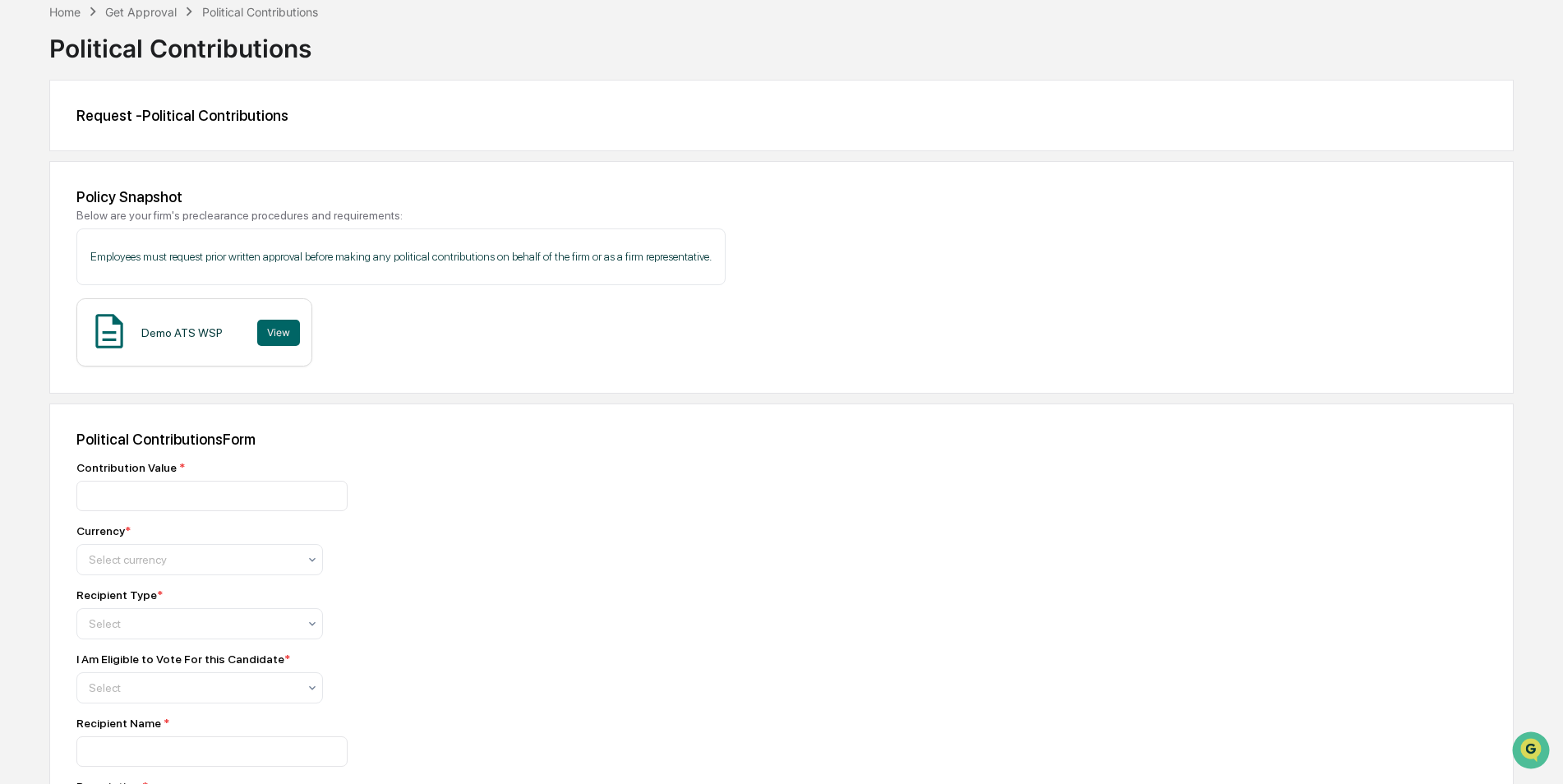
scroll to position [0, 0]
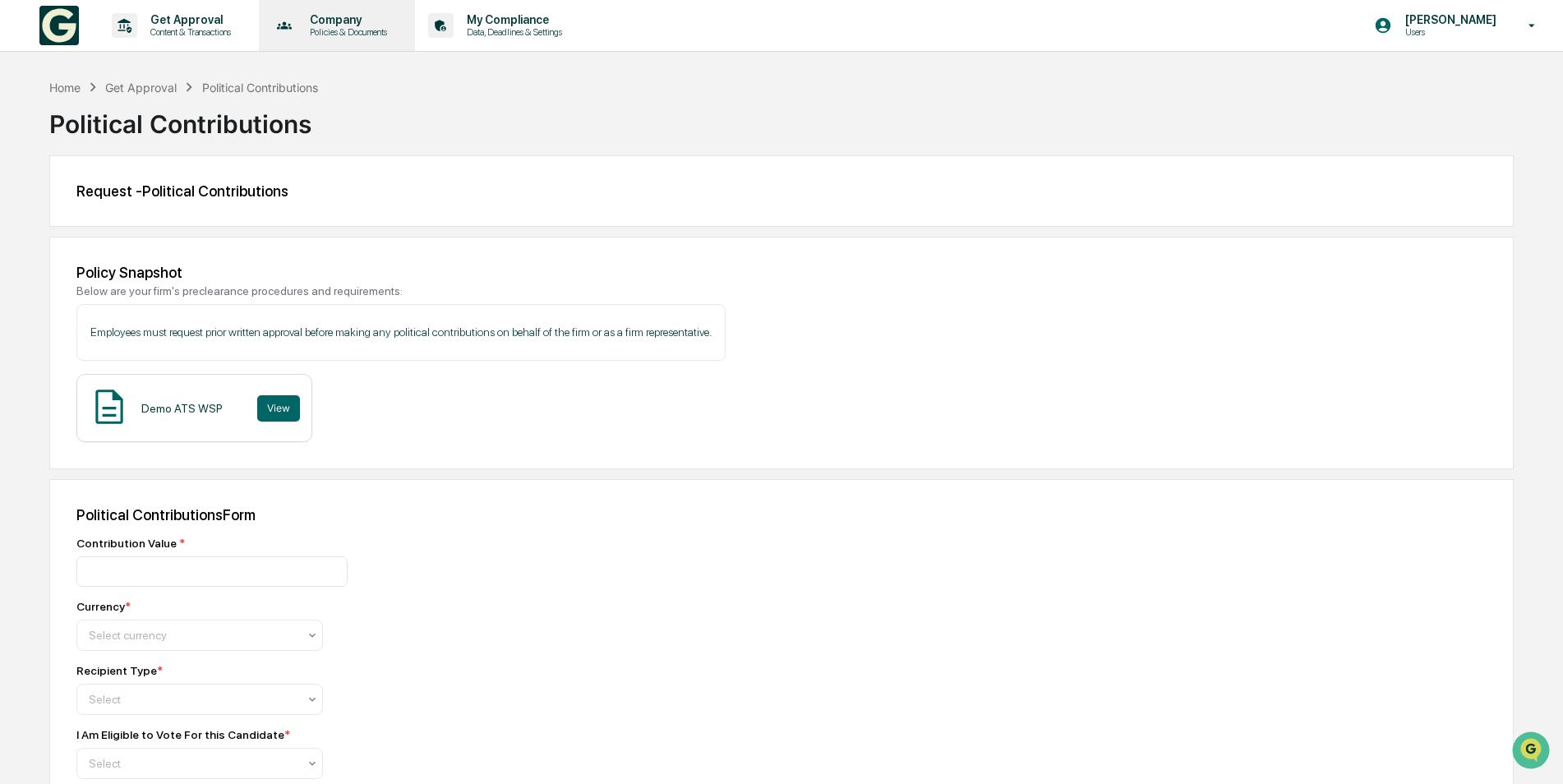
click at [361, 31] on p "Policies & Documents" at bounding box center [346, 32] width 99 height 12
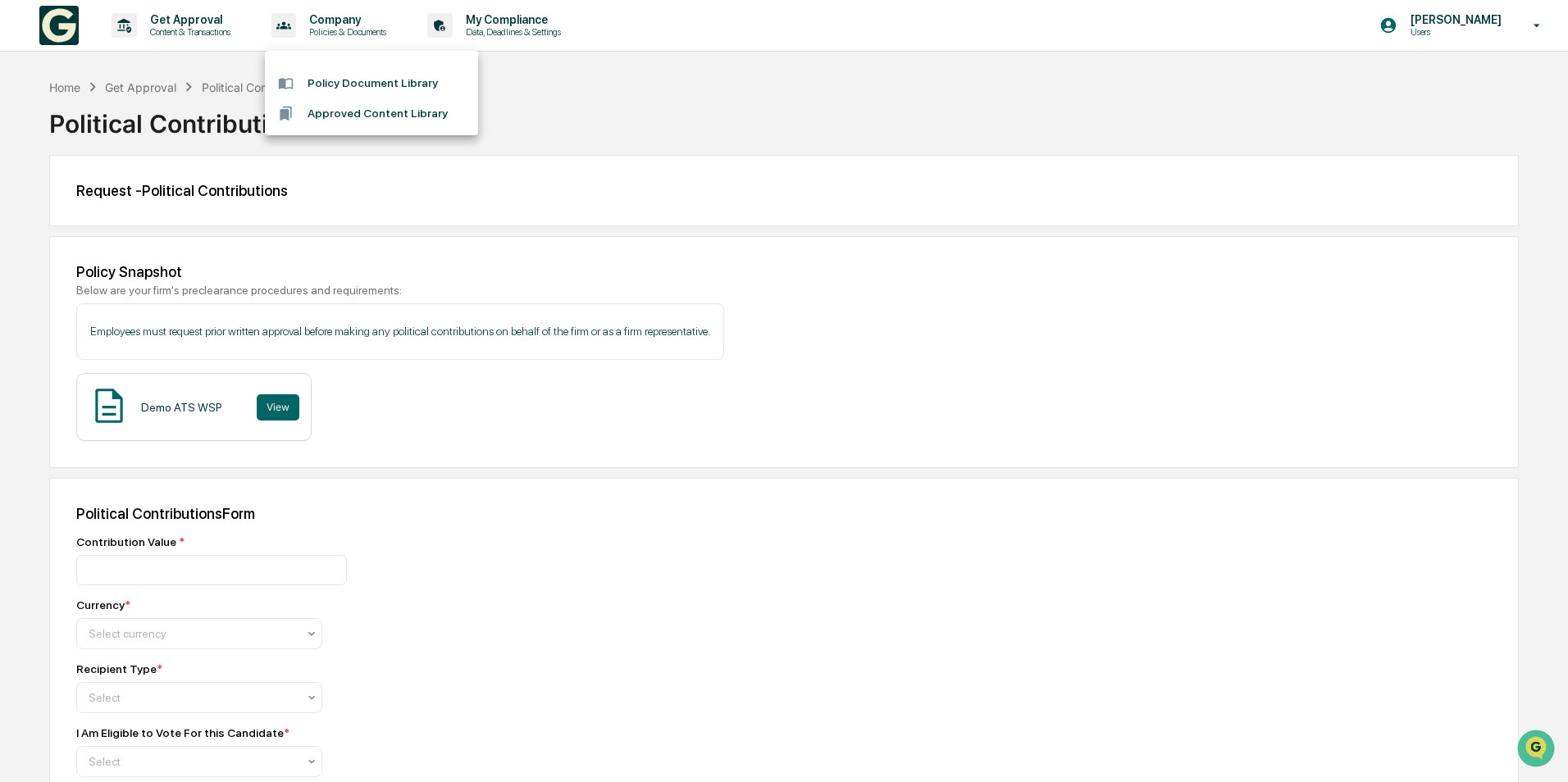
click at [550, 23] on div at bounding box center [784, 391] width 1568 height 782
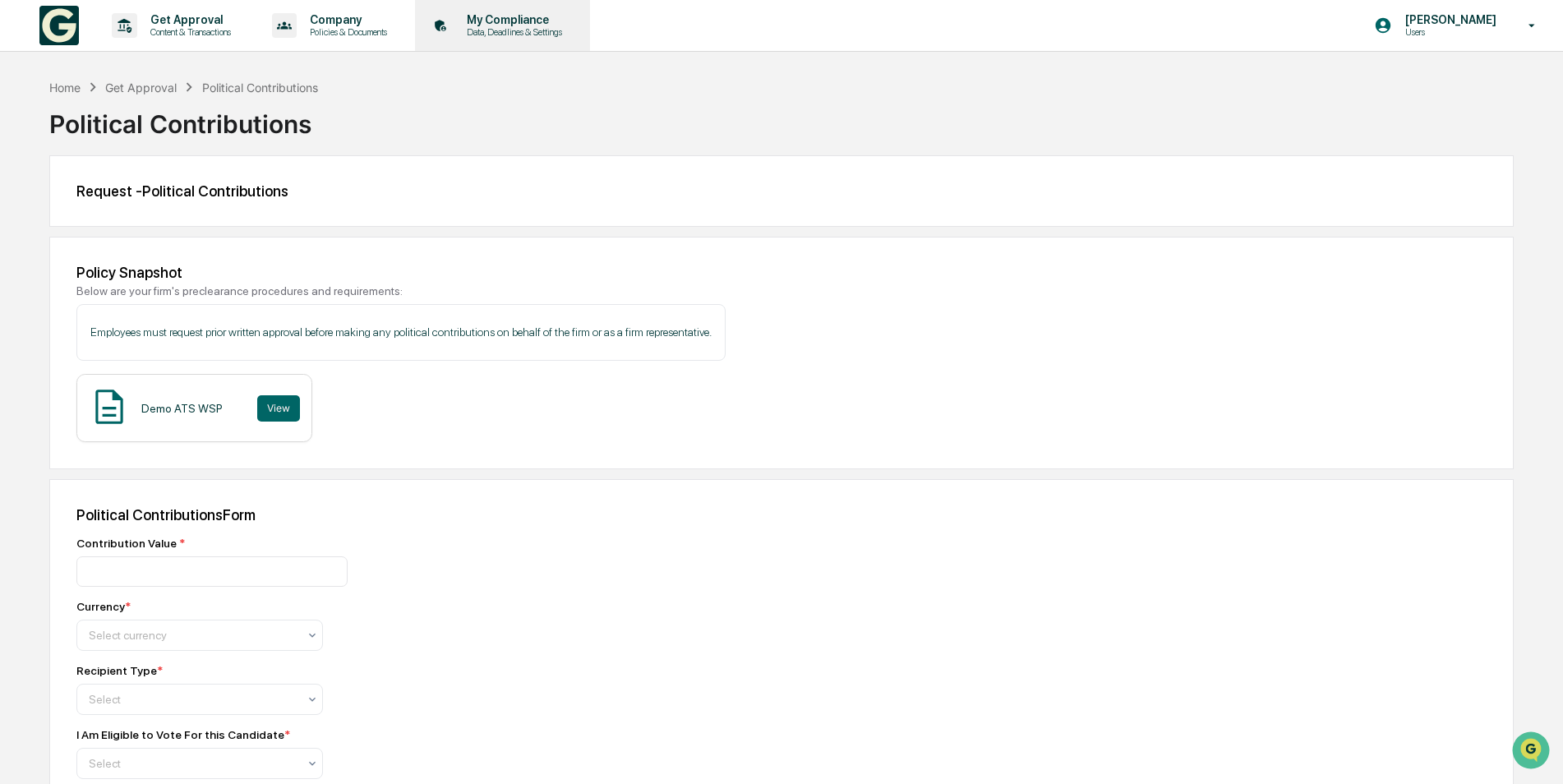
click at [499, 12] on div "My Compliance Data, Deadlines & Settings" at bounding box center [501, 25] width 159 height 51
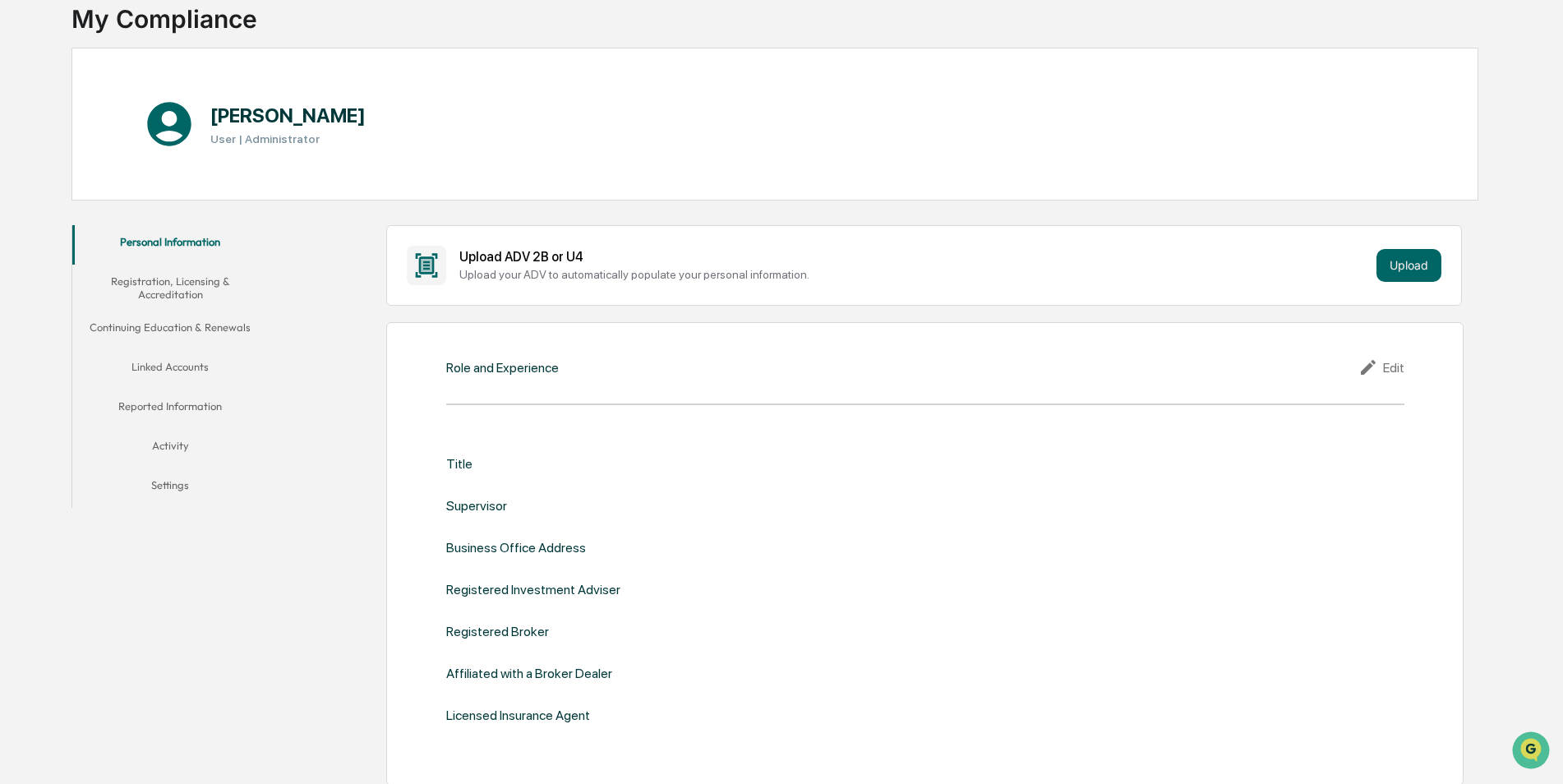
scroll to position [82, 0]
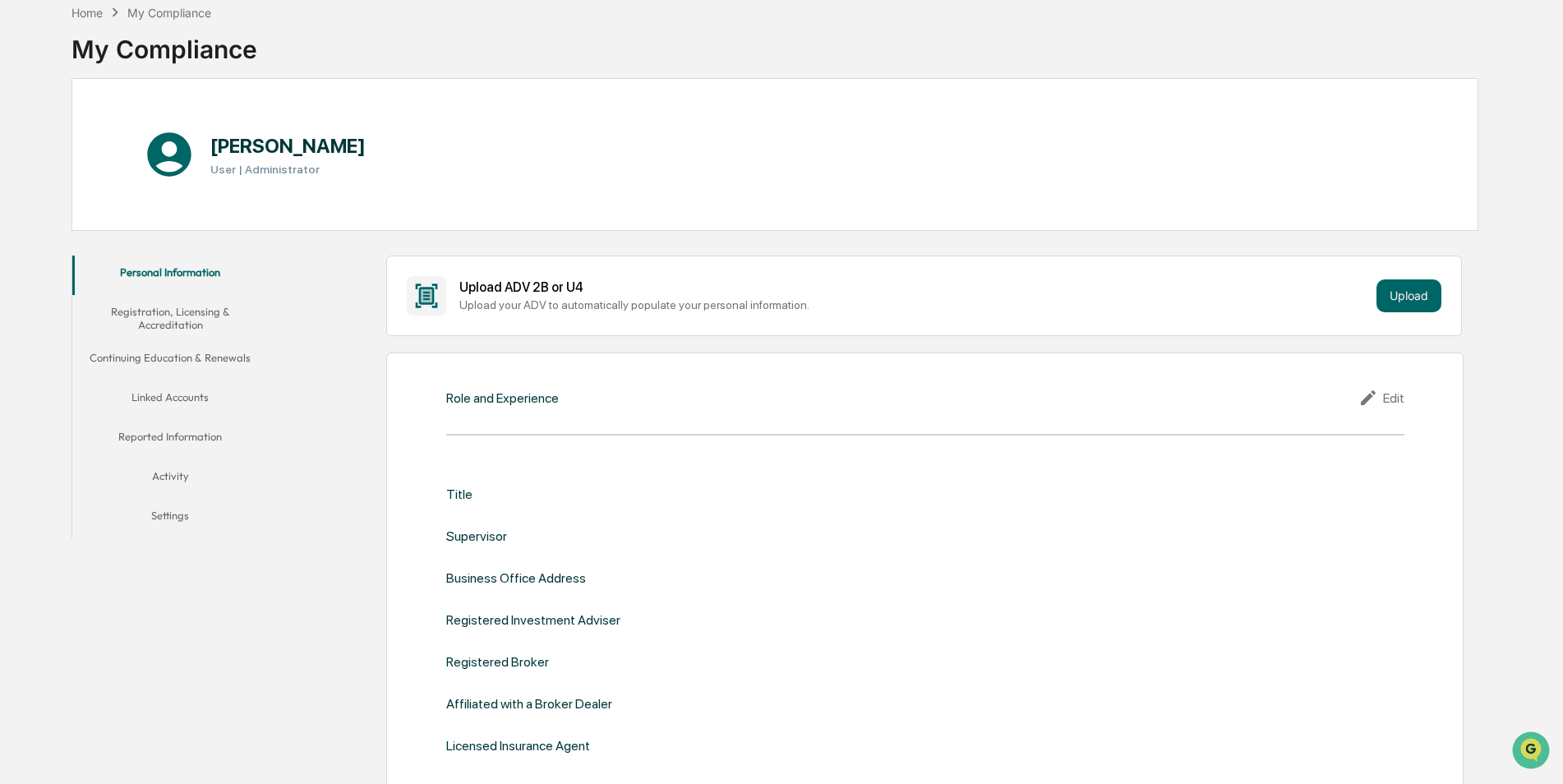
click at [428, 300] on icon at bounding box center [427, 295] width 23 height 23
click at [1432, 299] on button "Upload" at bounding box center [1409, 295] width 65 height 33
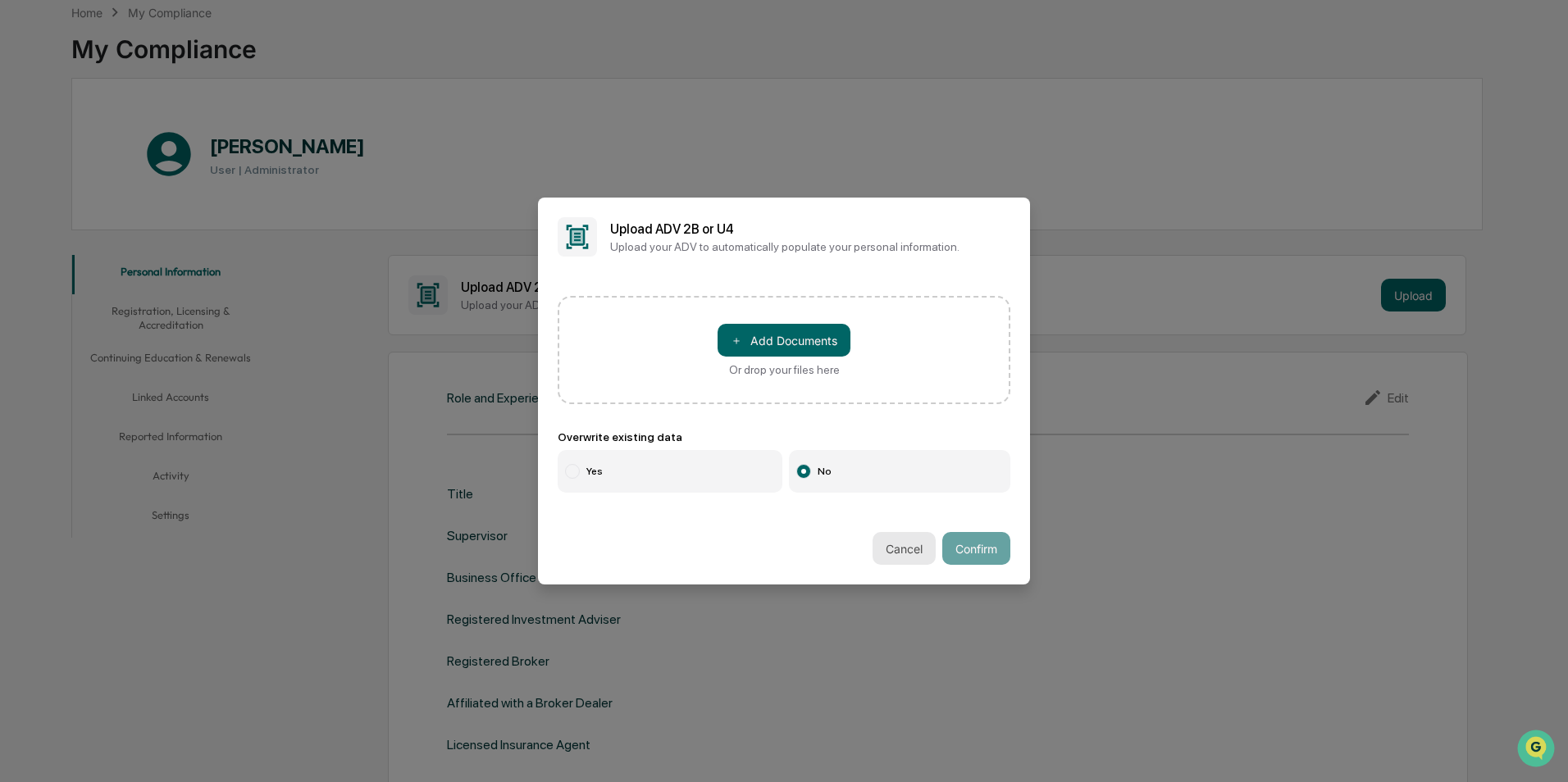
click at [911, 550] on button "Cancel" at bounding box center [904, 548] width 63 height 33
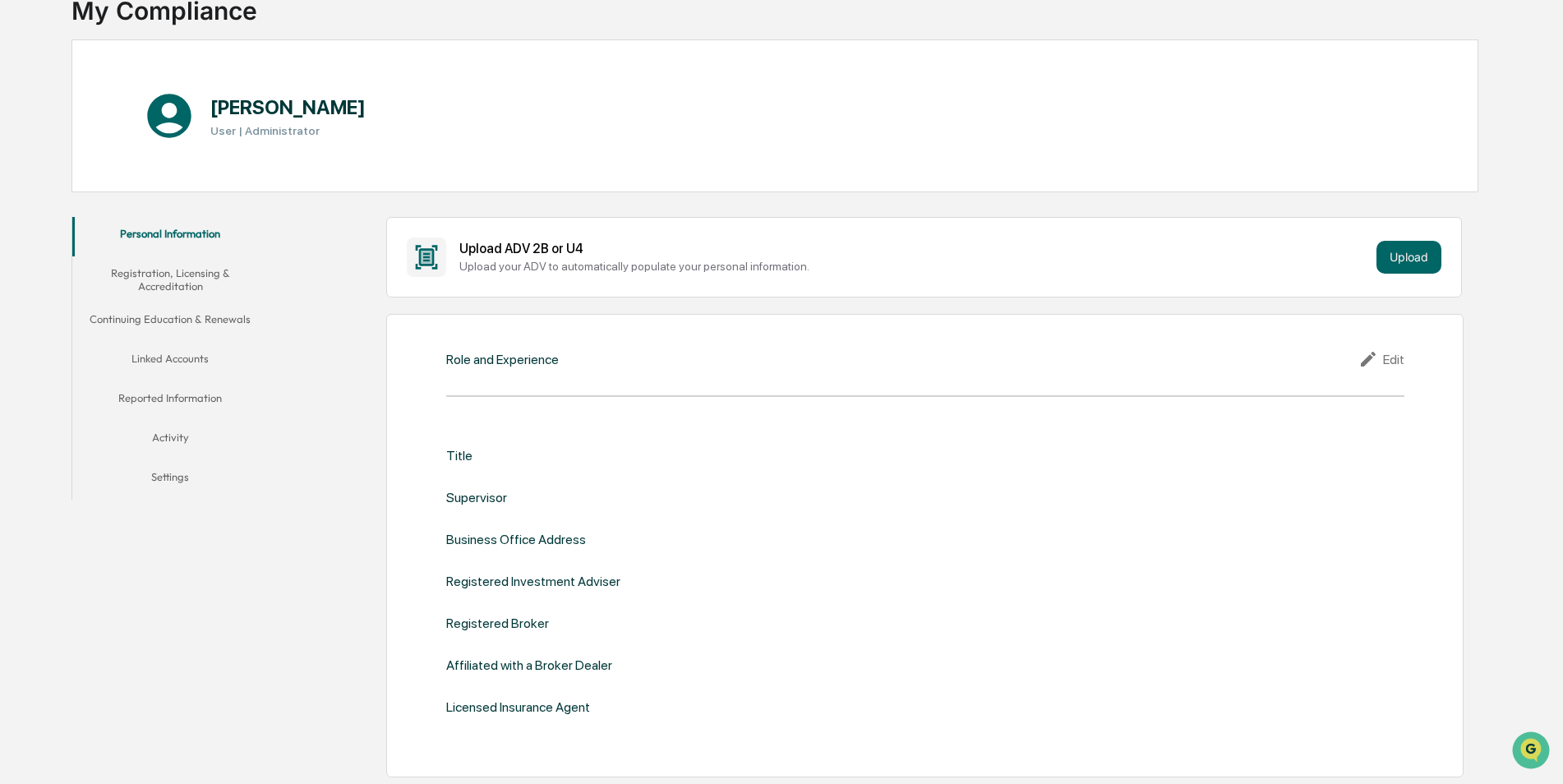
scroll to position [0, 0]
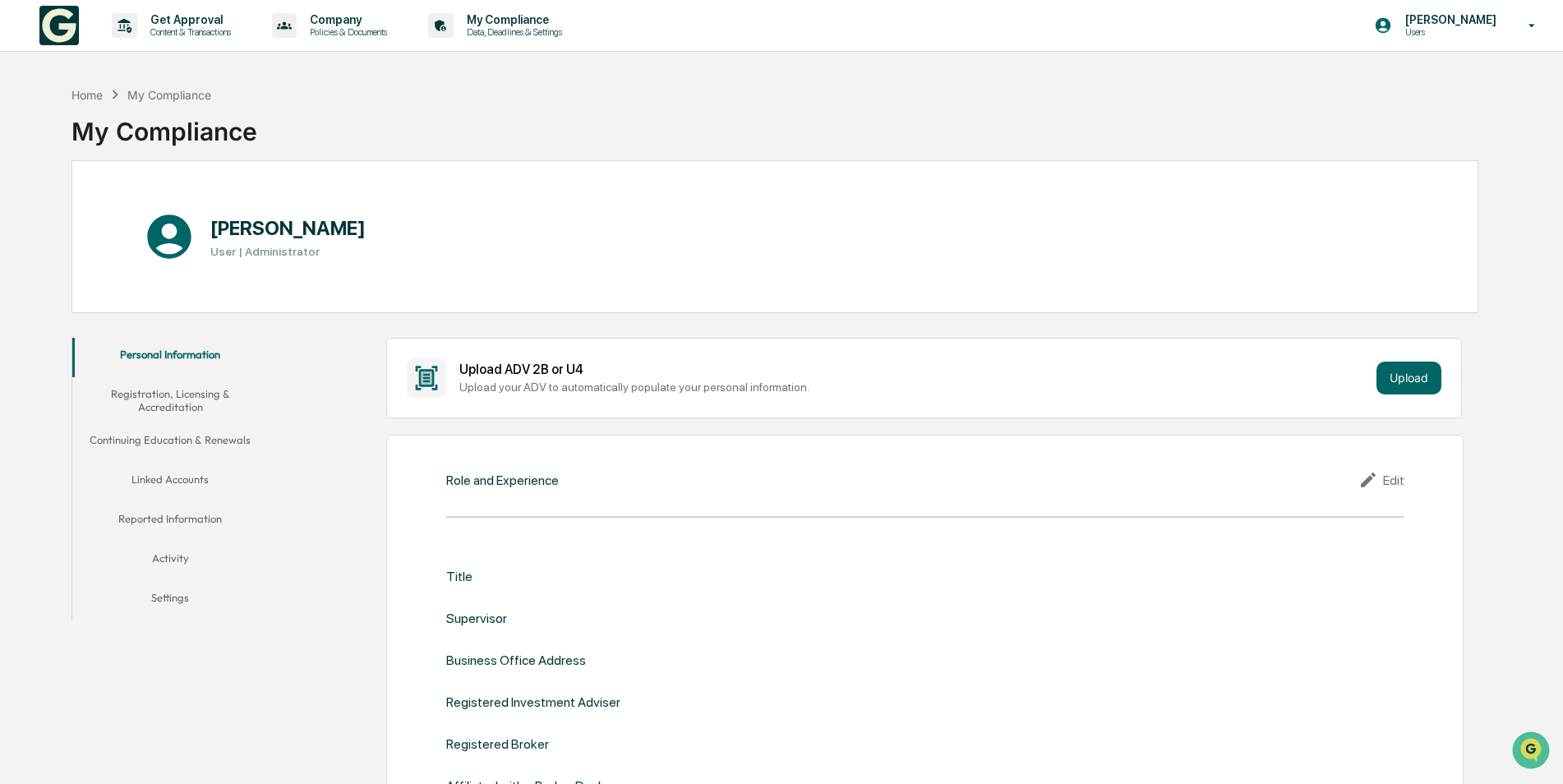
click at [151, 411] on button "Registration, Licensing & Accreditation" at bounding box center [170, 401] width 197 height 47
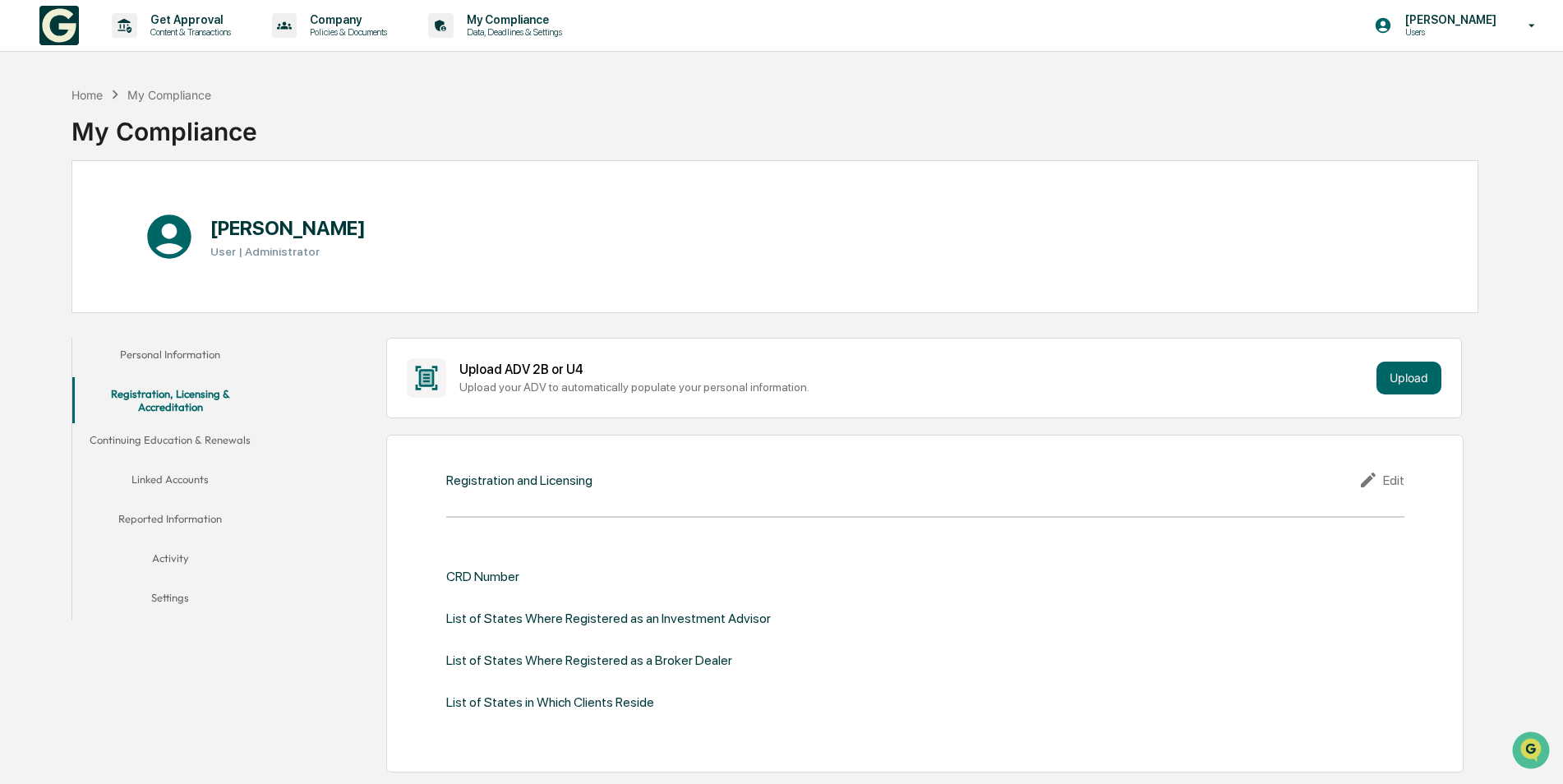
click at [194, 477] on button "Linked Accounts" at bounding box center [170, 482] width 197 height 39
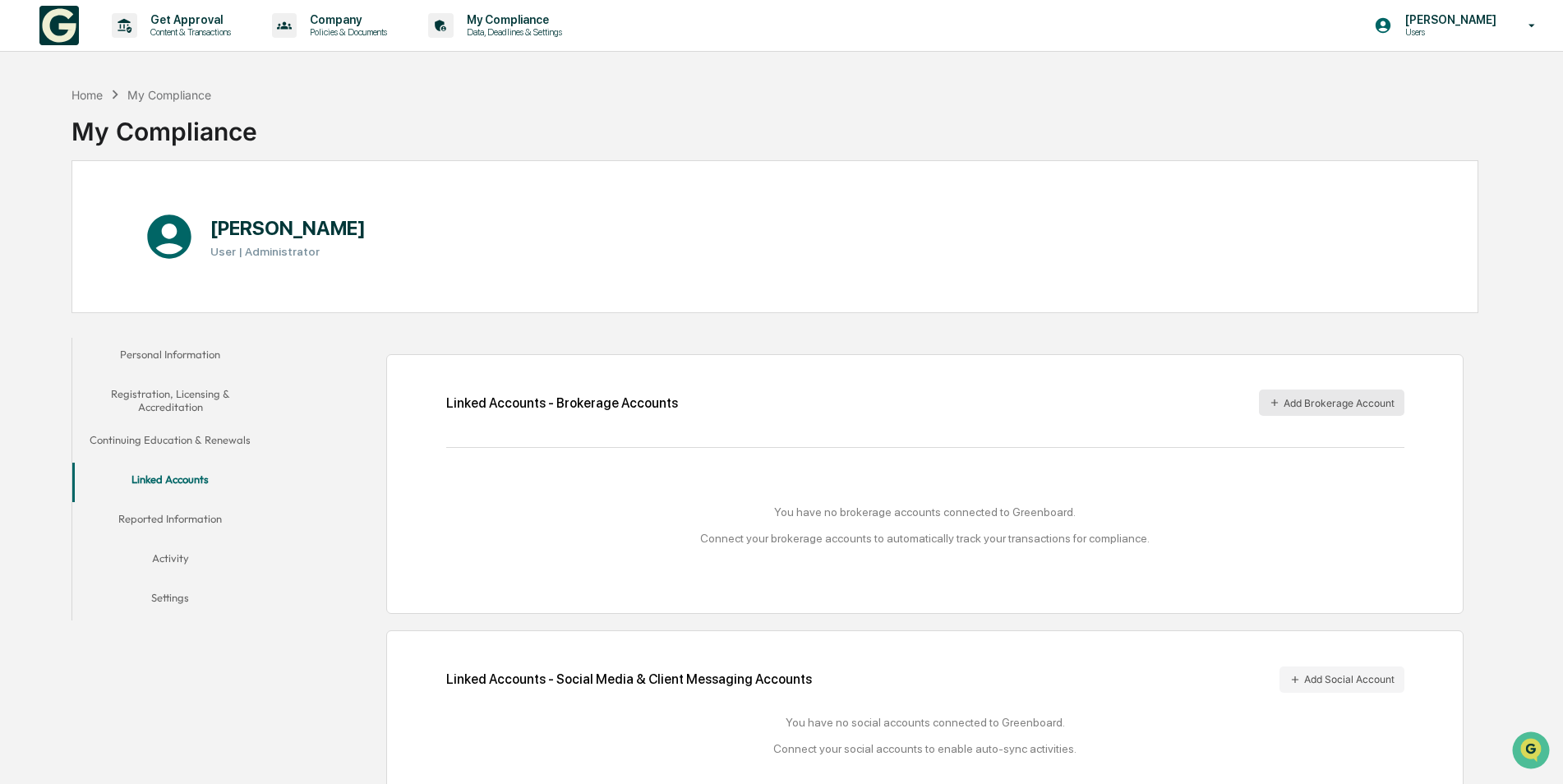
click at [1328, 405] on button "Add Brokerage Account" at bounding box center [1332, 402] width 146 height 26
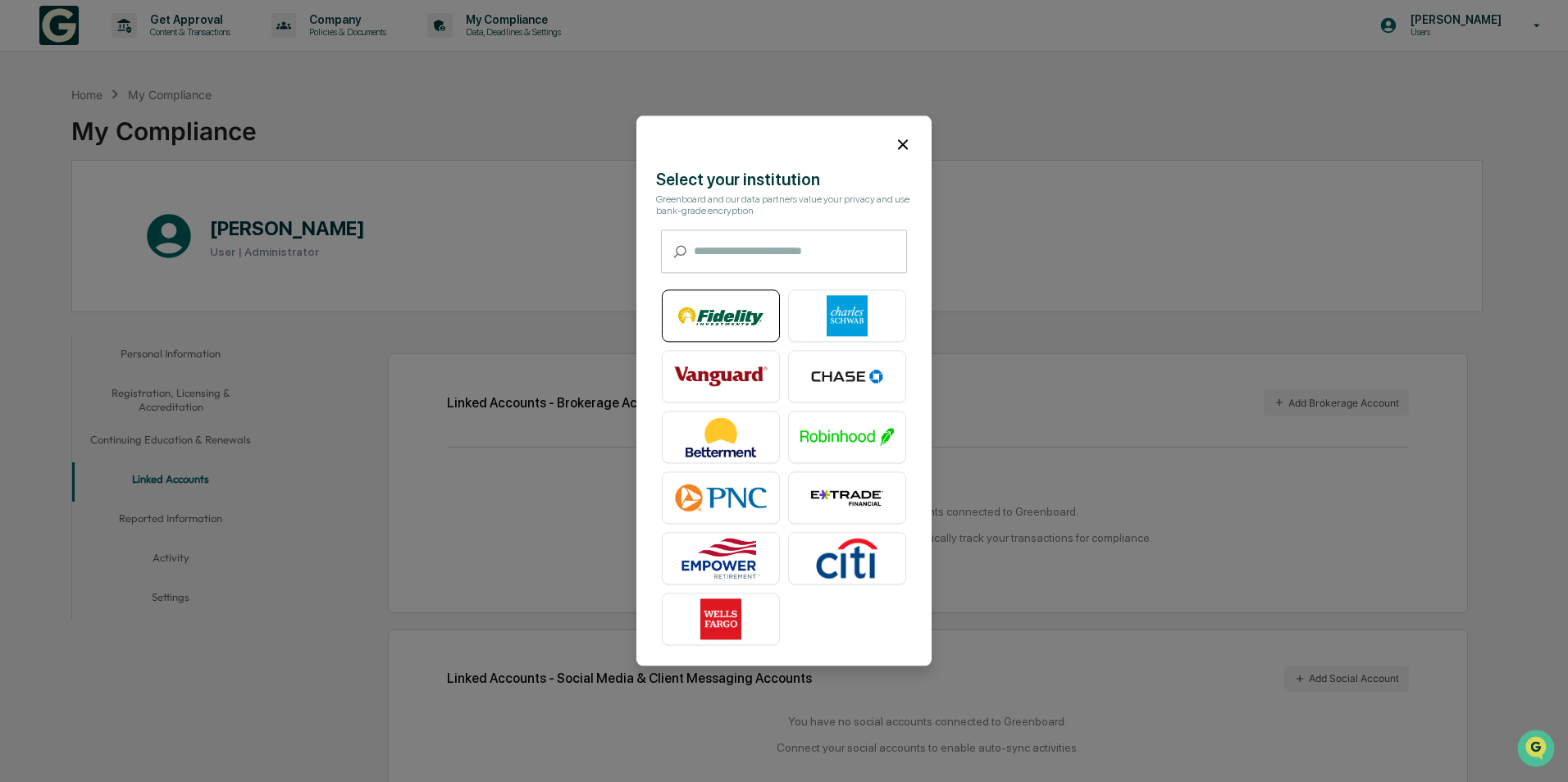
click at [737, 313] on img at bounding box center [721, 316] width 94 height 41
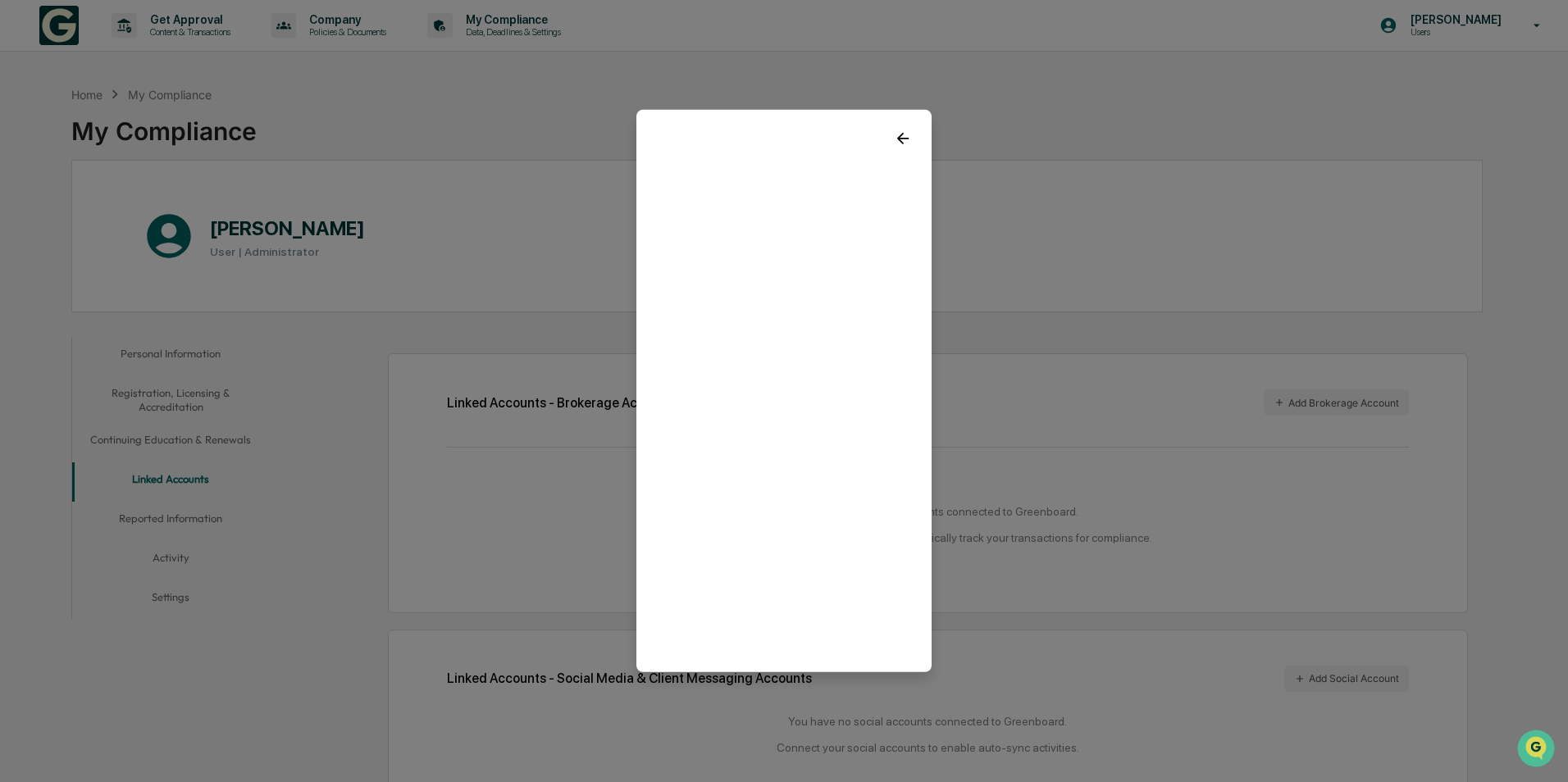
drag, startPoint x: 903, startPoint y: 140, endPoint x: 1097, endPoint y: 279, distance: 238.7
click at [1097, 279] on body "Get Approval Content & Transactions Company Policies & Documents My Compliance …" at bounding box center [784, 430] width 1568 height 860
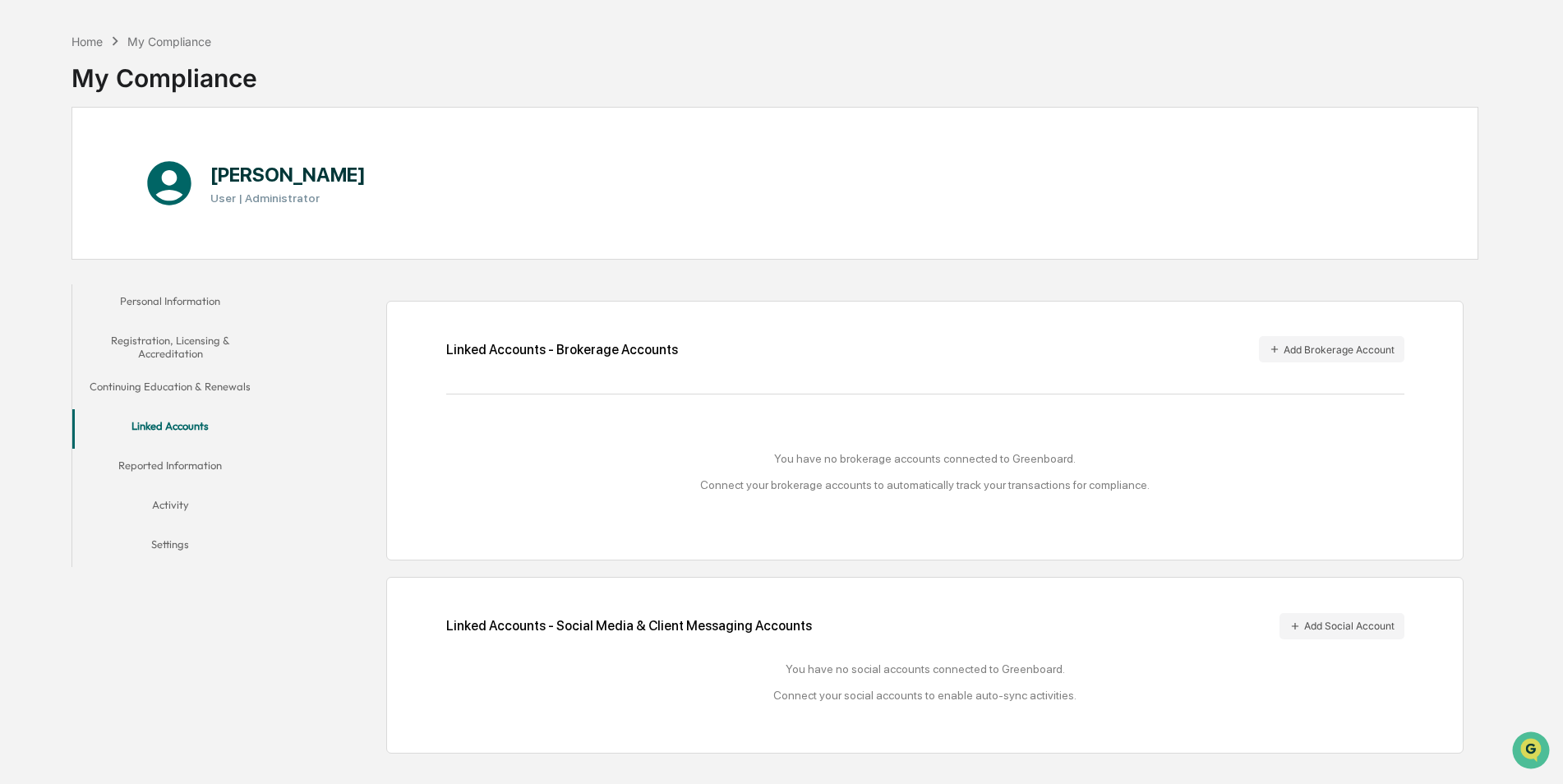
scroll to position [78, 0]
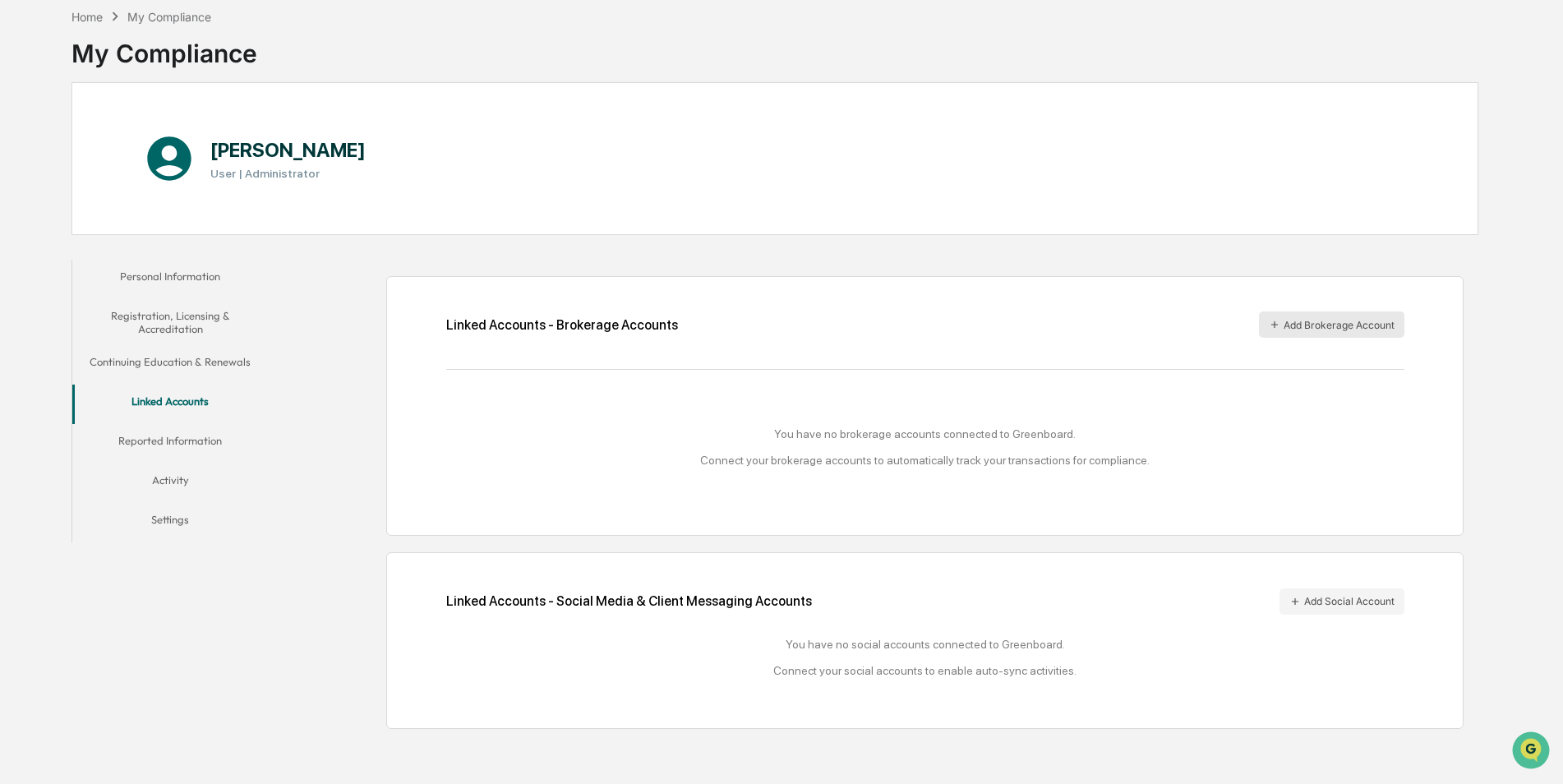
click at [1311, 331] on button "Add Brokerage Account" at bounding box center [1332, 324] width 146 height 26
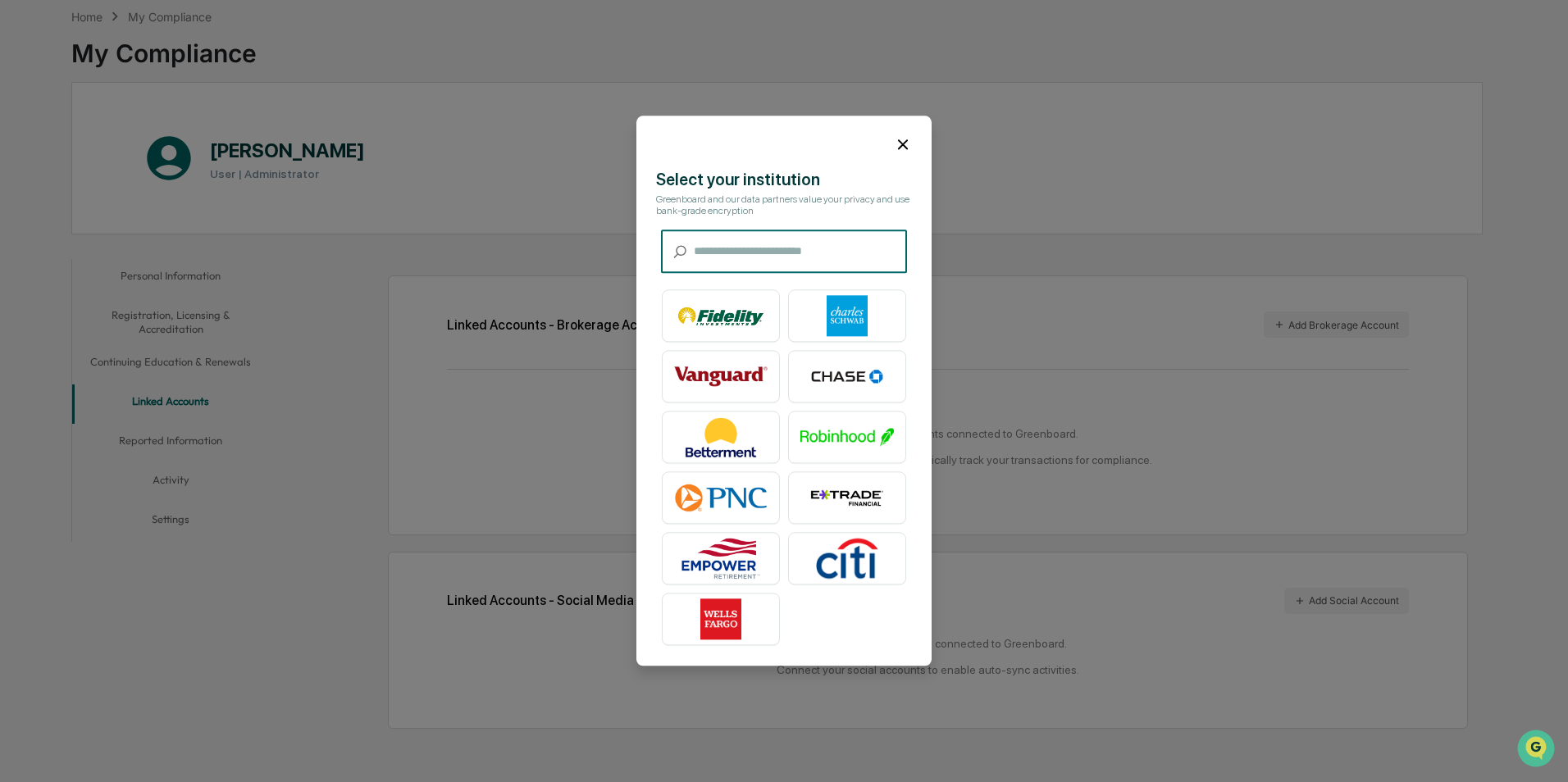
click at [825, 251] on input "text" at bounding box center [800, 252] width 213 height 43
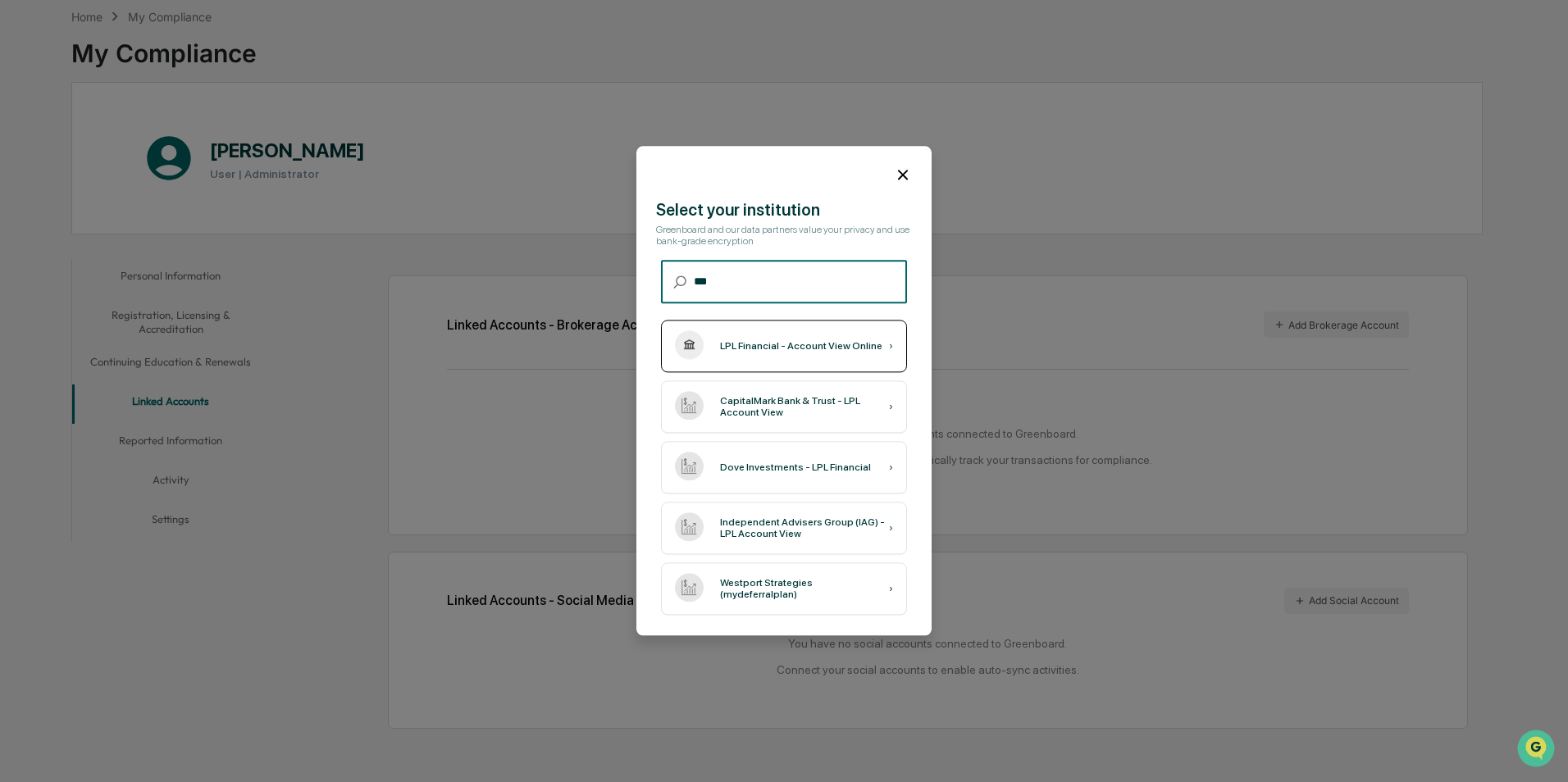
type input "***"
click at [793, 358] on div "LPL Financial - Account View Online ›" at bounding box center [784, 346] width 246 height 53
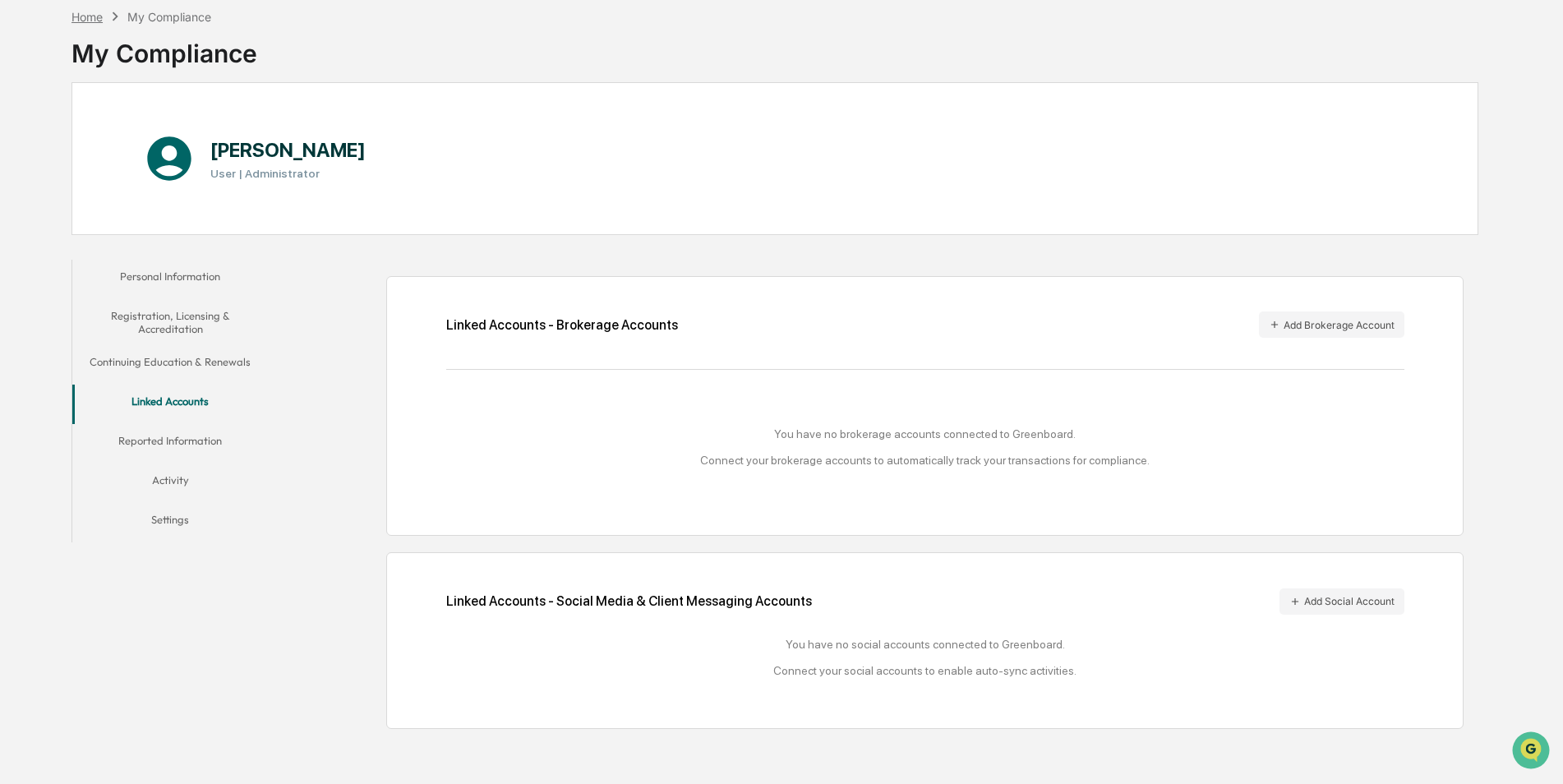
click at [102, 20] on div "Home" at bounding box center [86, 17] width 31 height 14
click at [81, 16] on div "Home" at bounding box center [86, 17] width 31 height 14
click at [84, 22] on div "Home" at bounding box center [86, 17] width 31 height 14
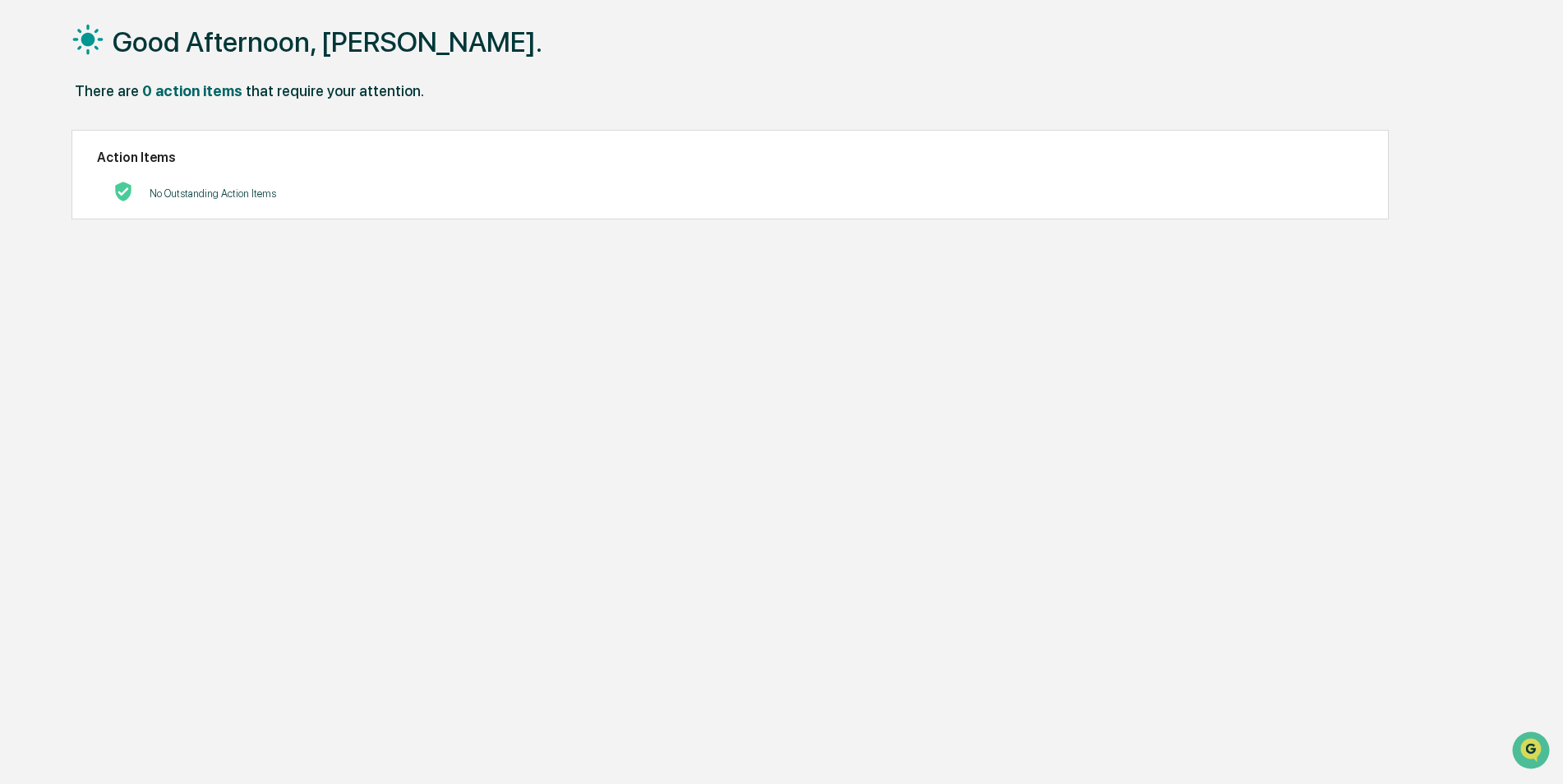
click at [213, 50] on h1 "Good Afternoon, [PERSON_NAME]." at bounding box center [328, 41] width 430 height 33
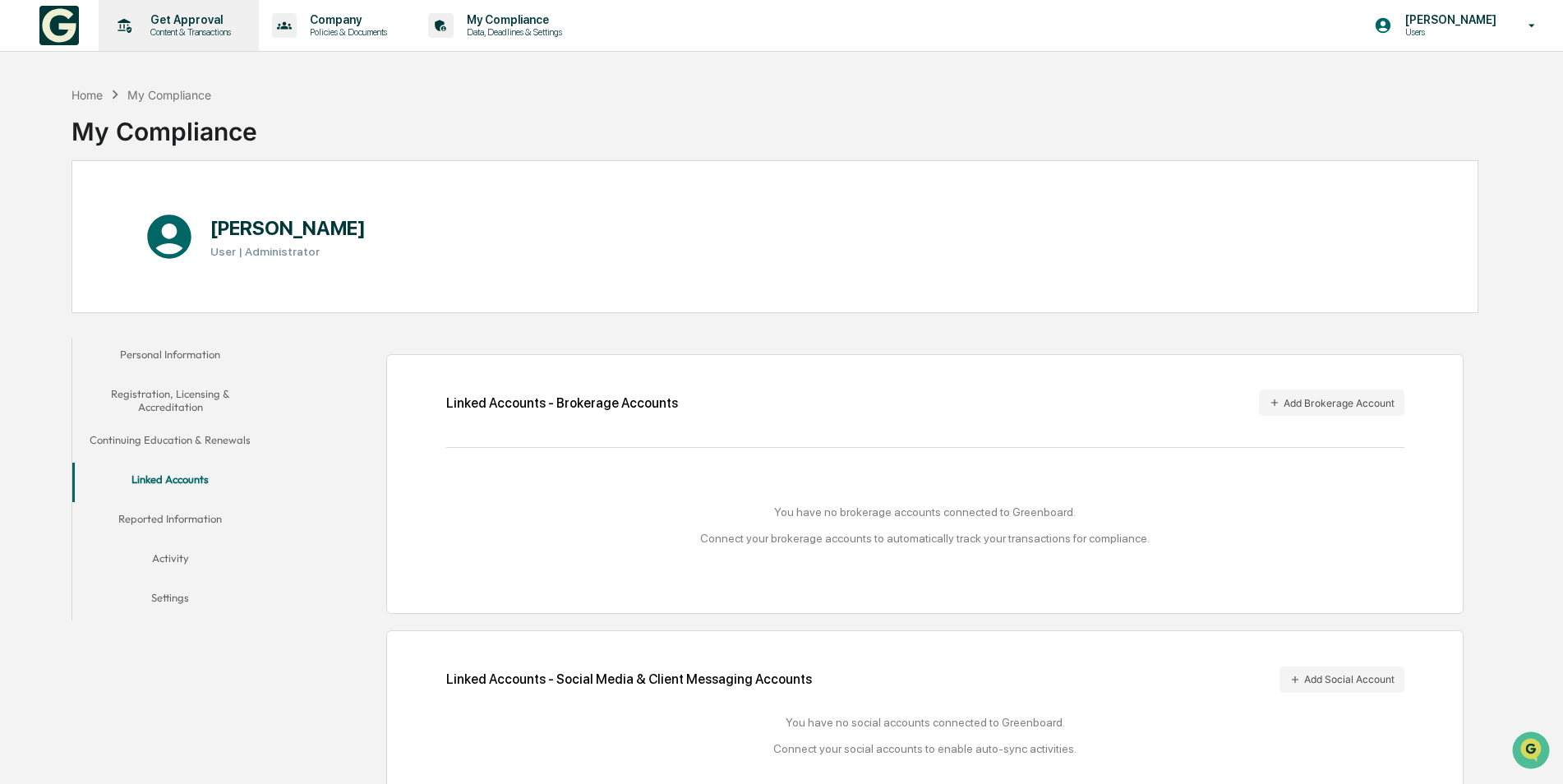
click at [196, 15] on p "Get Approval" at bounding box center [188, 20] width 102 height 13
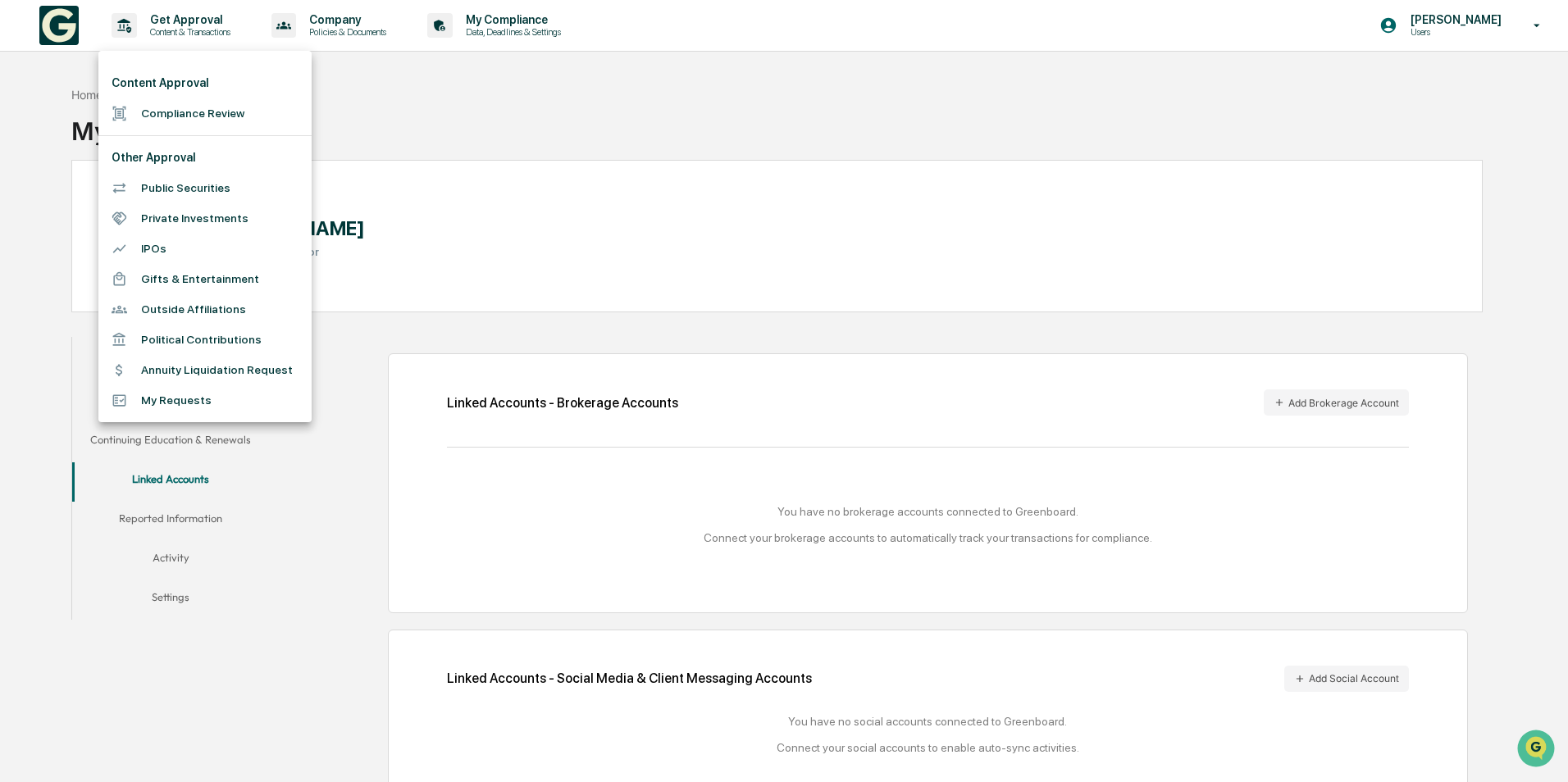
click at [1458, 9] on div at bounding box center [784, 391] width 1568 height 782
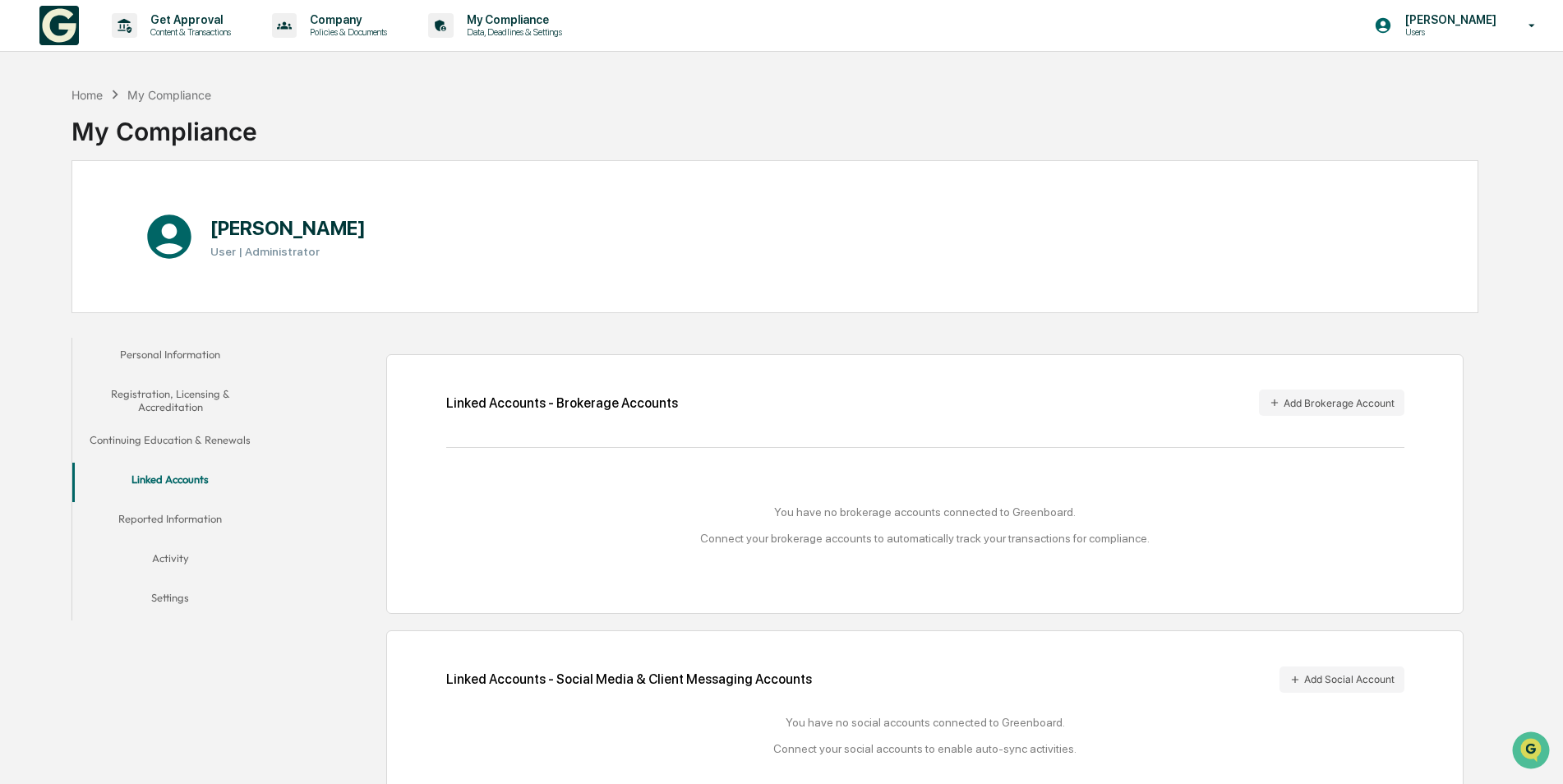
click at [1460, 18] on p "[PERSON_NAME]" at bounding box center [1448, 20] width 113 height 13
